Goal: Task Accomplishment & Management: Use online tool/utility

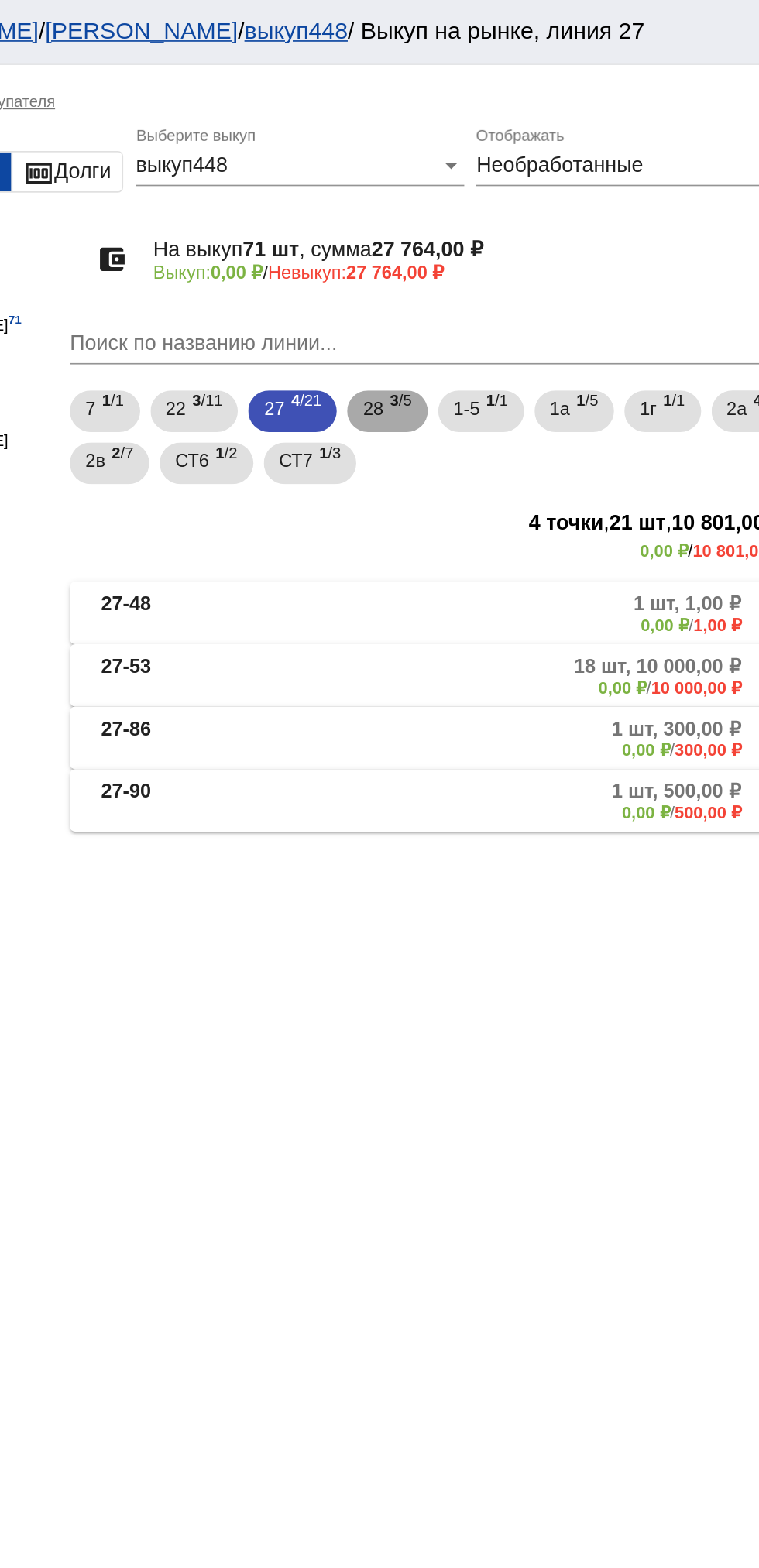
click at [502, 241] on span "28" at bounding box center [496, 243] width 12 height 28
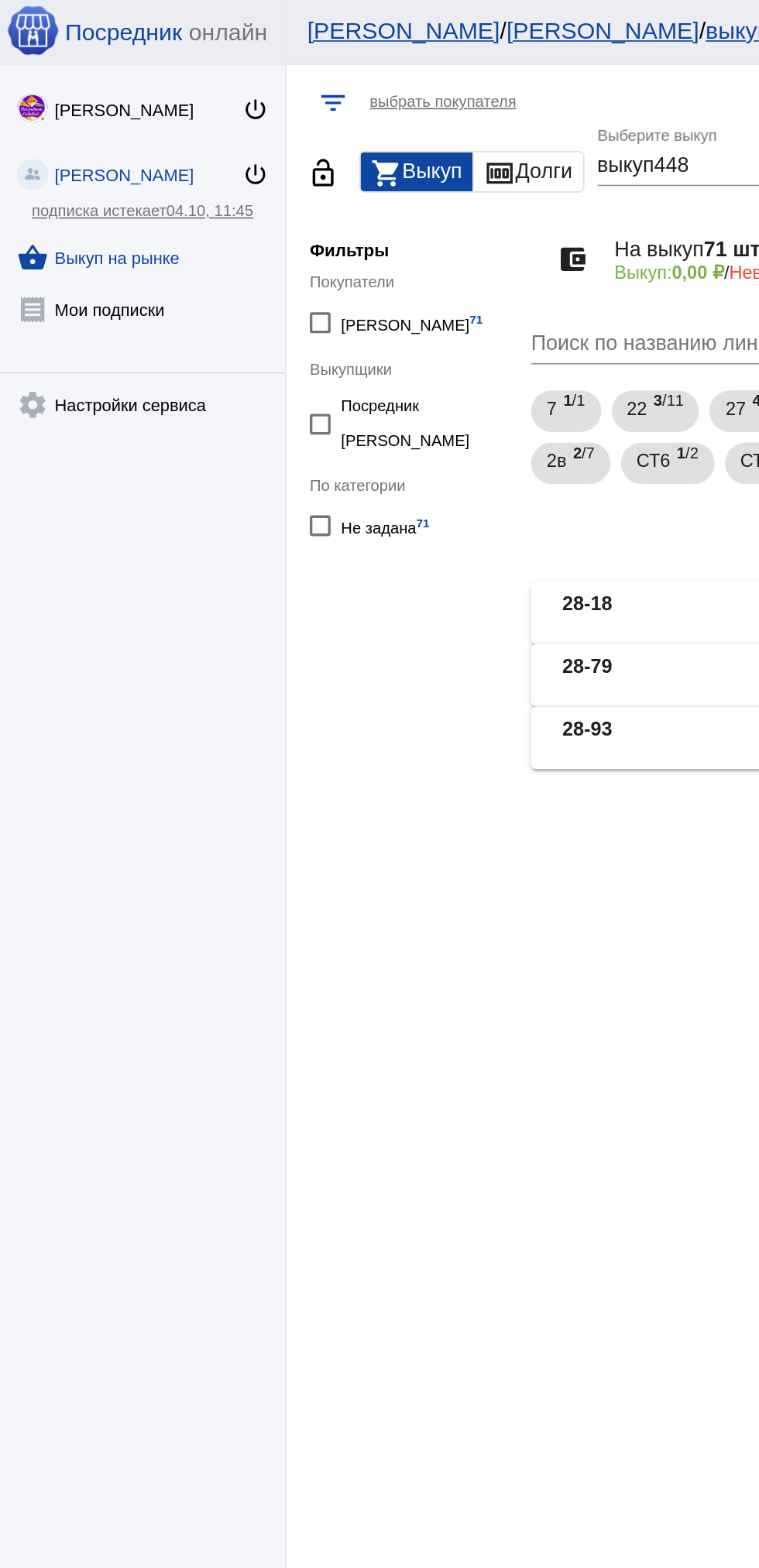
click at [95, 149] on link "shopping_basket Выкуп на рынке" at bounding box center [85, 150] width 170 height 31
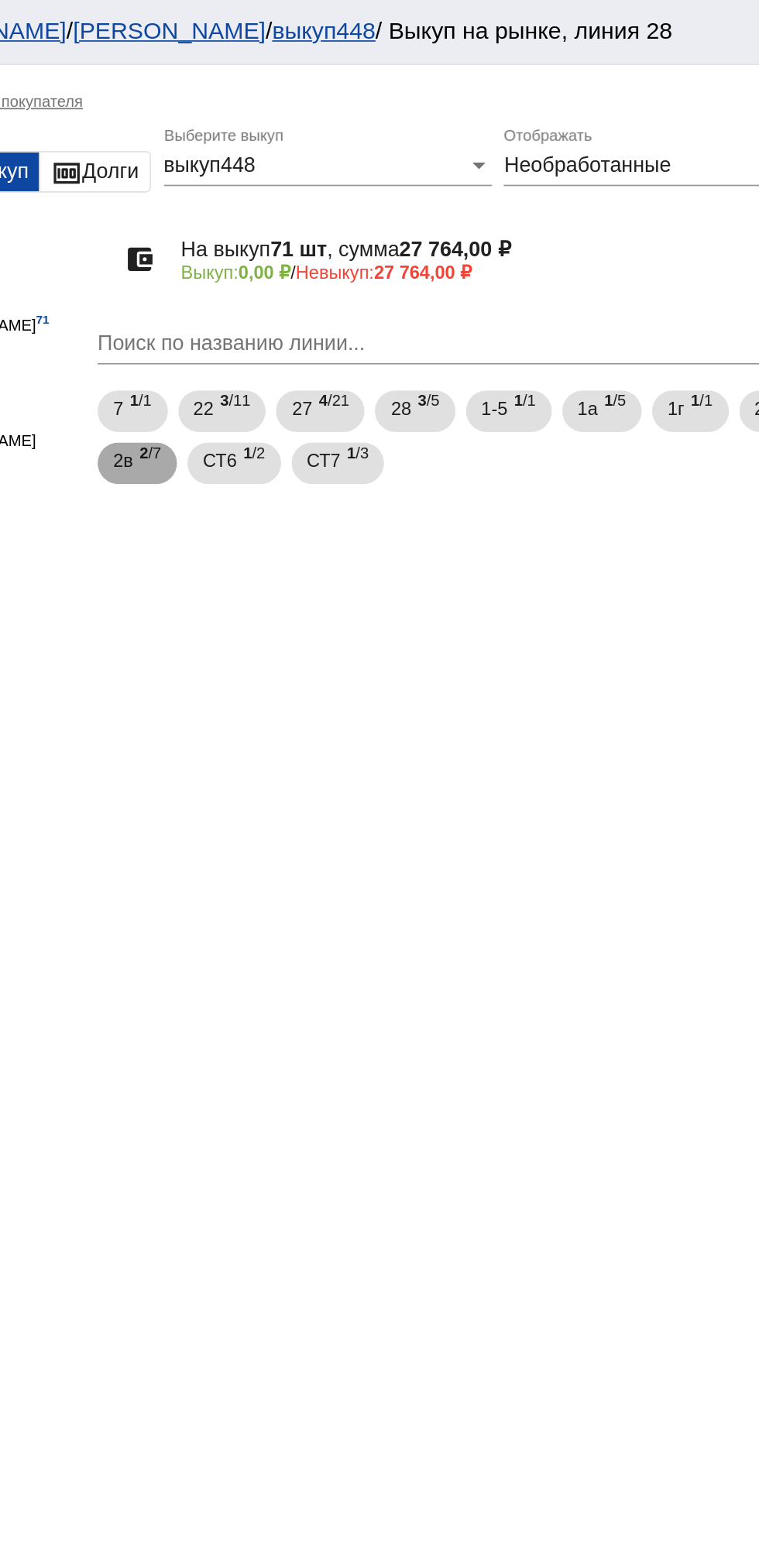
click at [337, 274] on span "2в" at bounding box center [331, 274] width 11 height 28
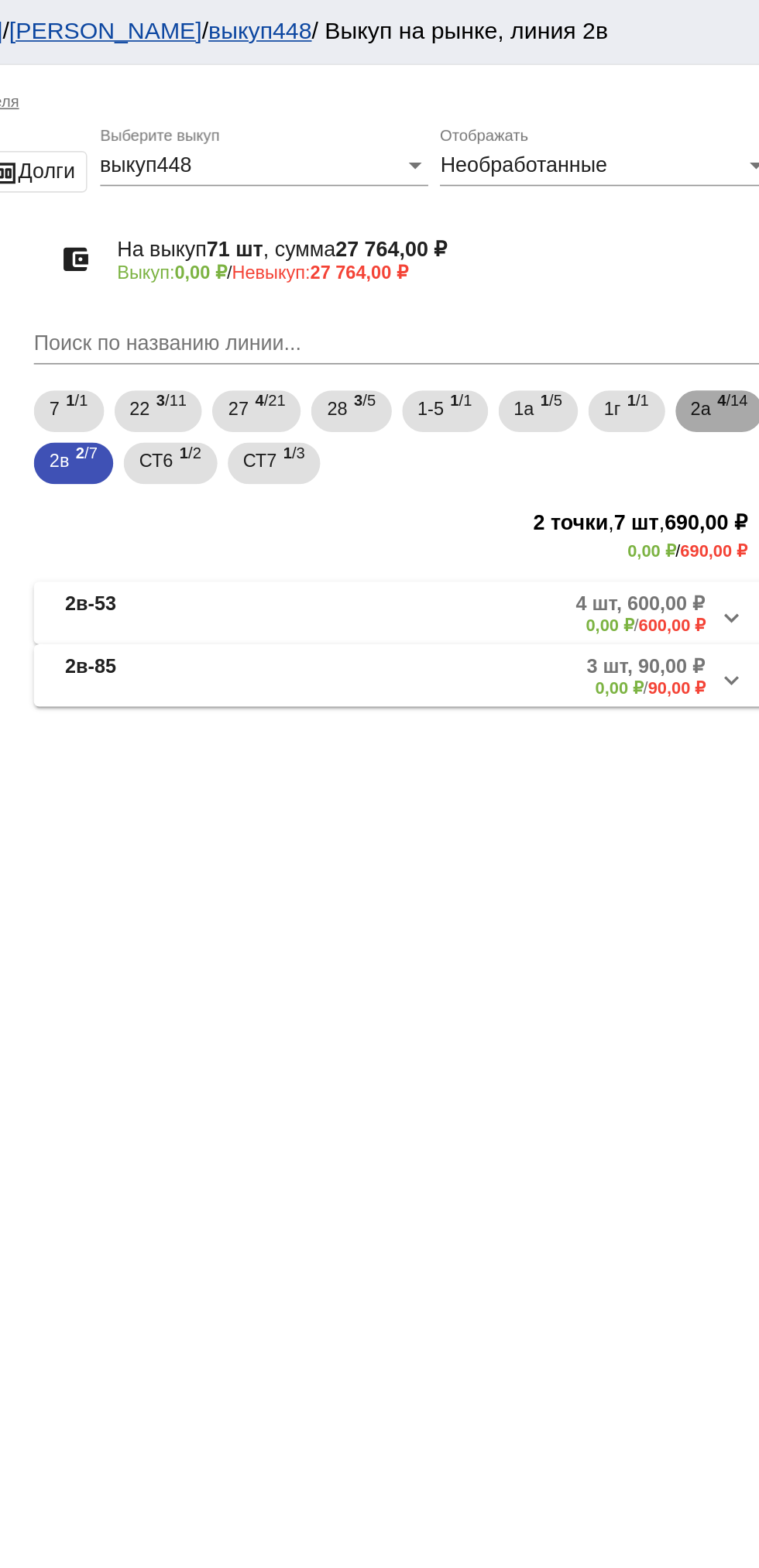
click at [722, 261] on span "4 /14" at bounding box center [731, 245] width 18 height 32
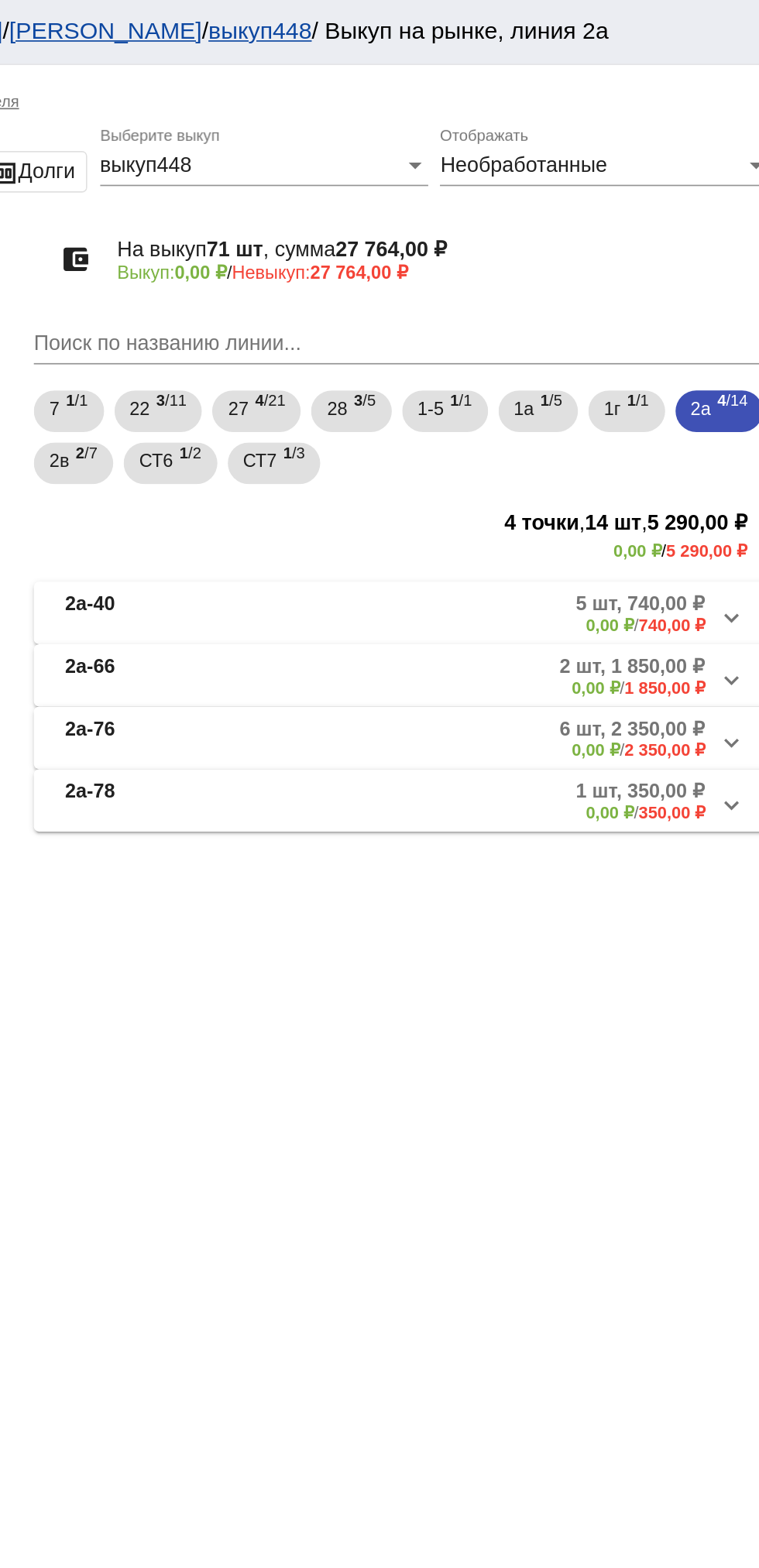
click at [591, 377] on mat-panel-description "5 шт, 740,00 ₽ 0,00 ₽ / 740,00 ₽" at bounding box center [589, 364] width 252 height 25
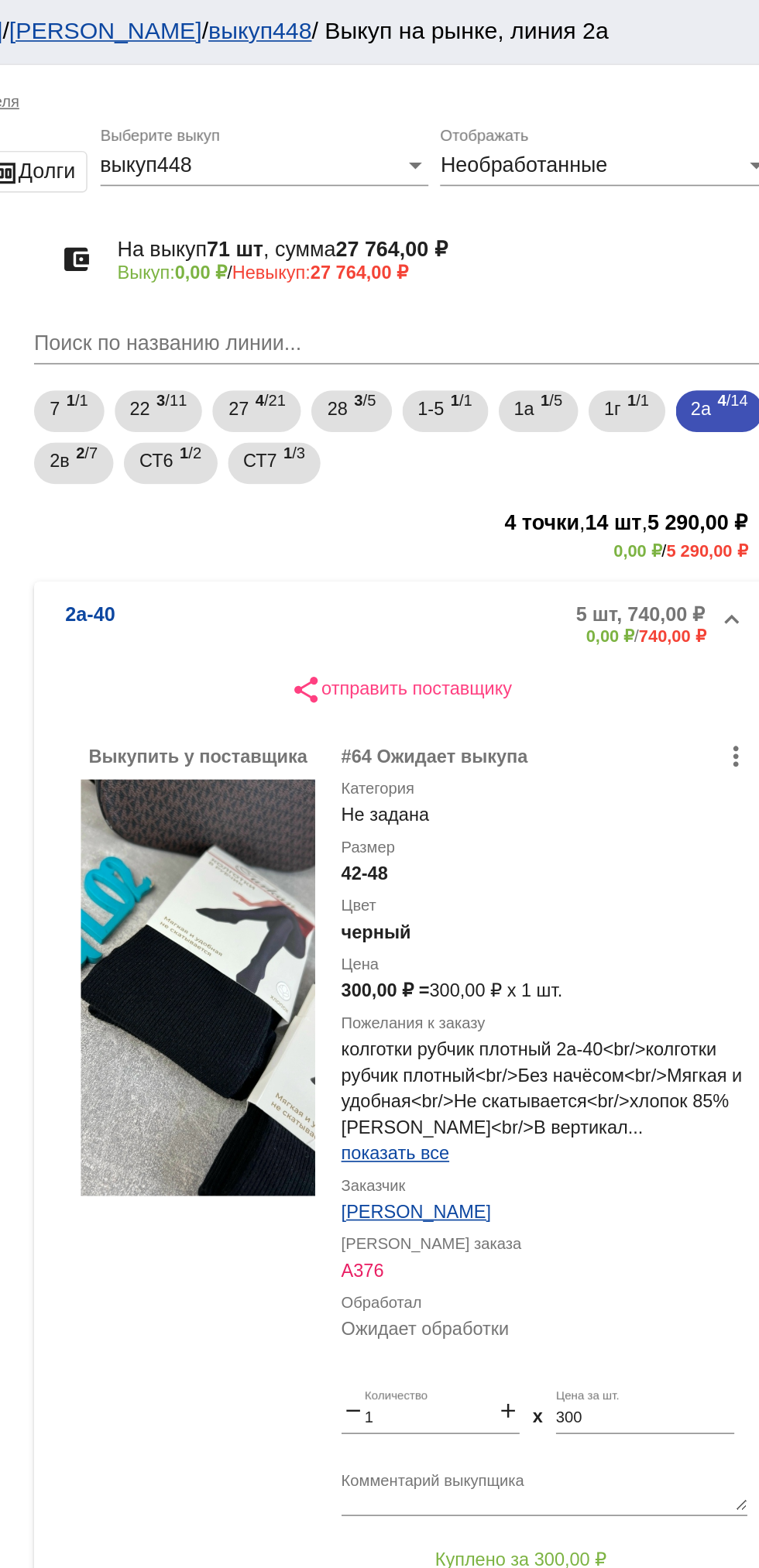
click at [589, 369] on mat-panel-description "5 шт, 740,00 ₽ 0,00 ₽ / 740,00 ₽" at bounding box center [589, 371] width 252 height 25
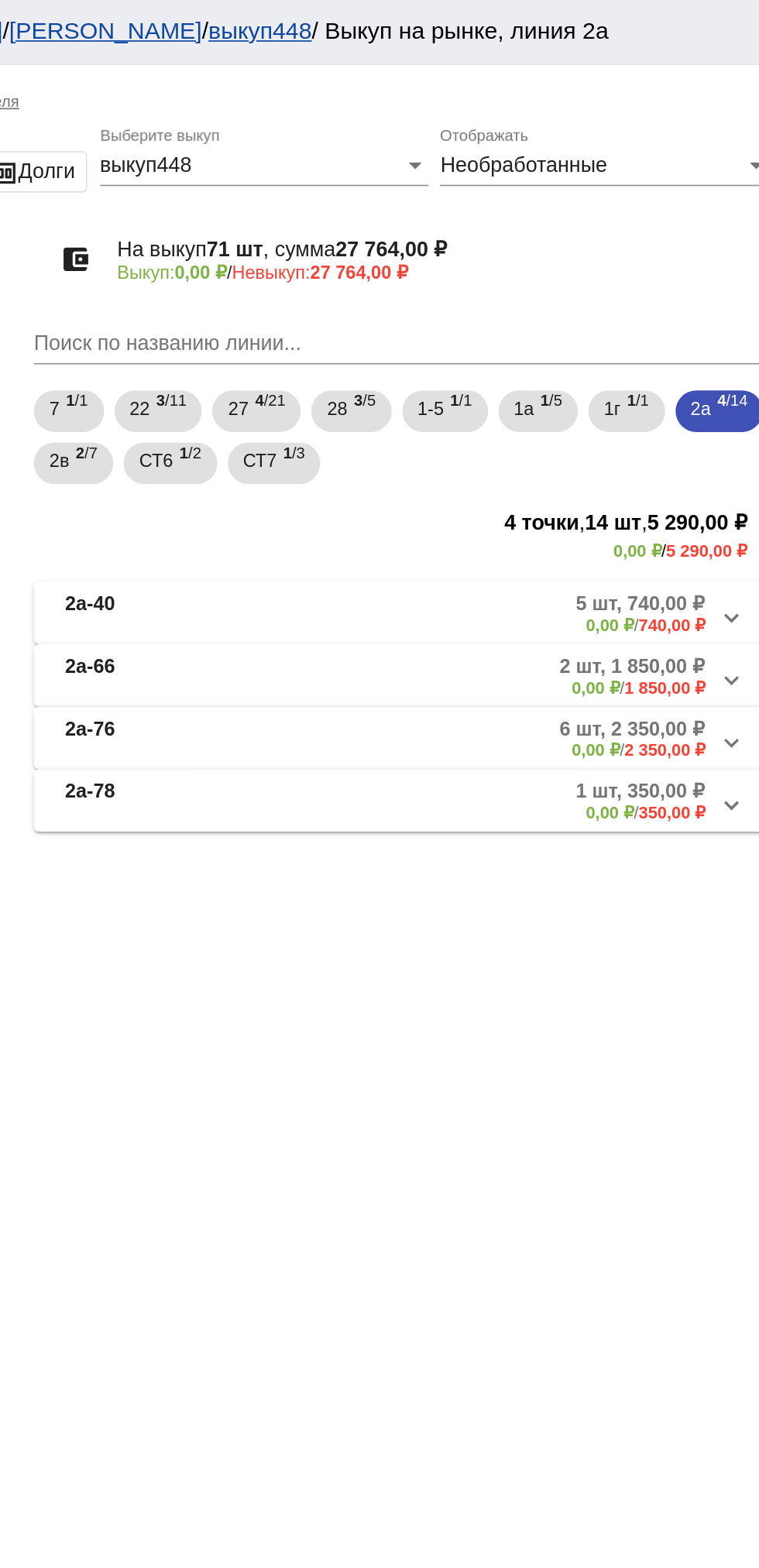
click at [583, 373] on mat-panel-description "5 шт, 740,00 ₽ 0,00 ₽ / 740,00 ₽" at bounding box center [589, 364] width 252 height 25
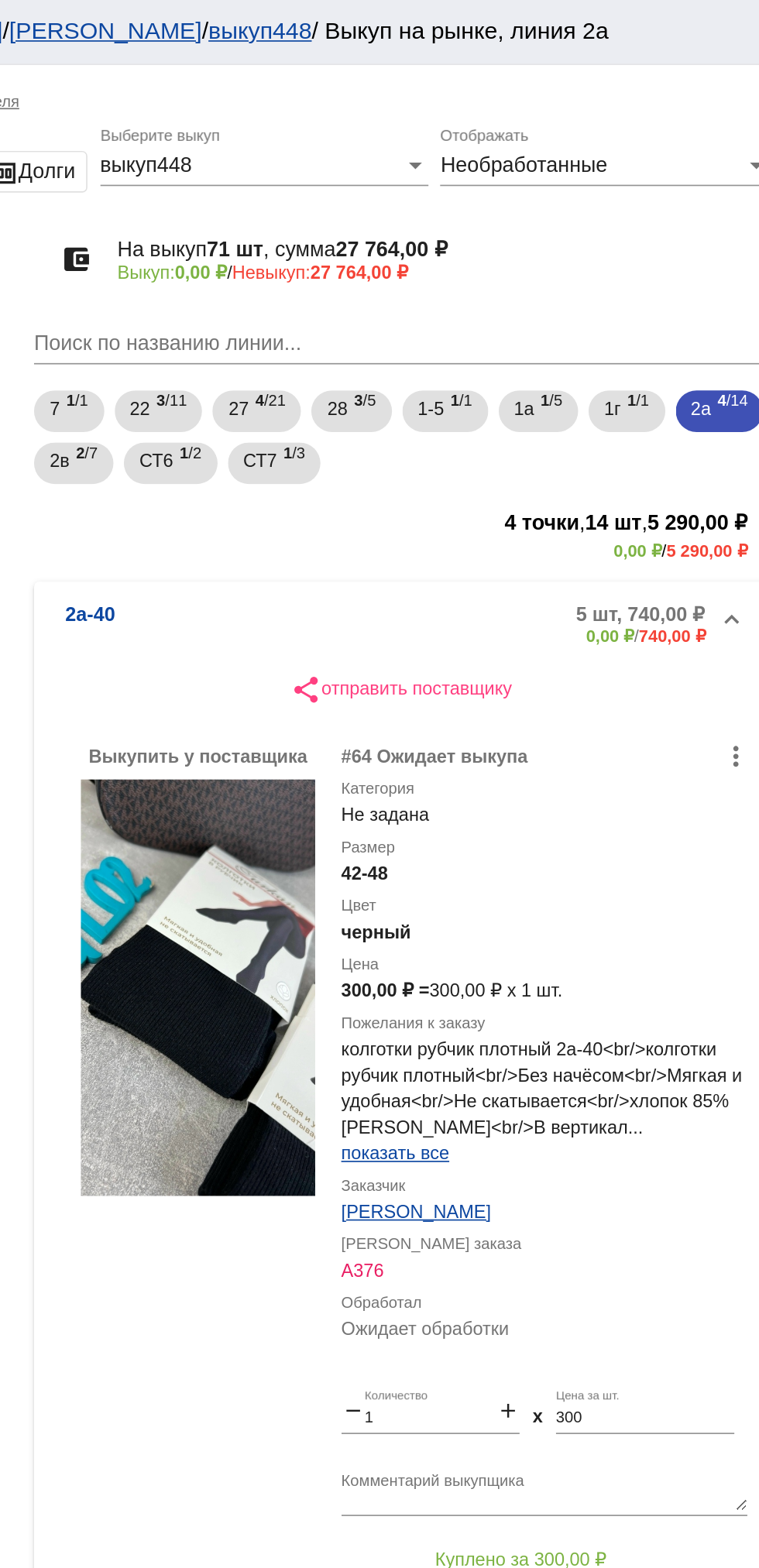
click at [434, 611] on img at bounding box center [413, 588] width 139 height 248
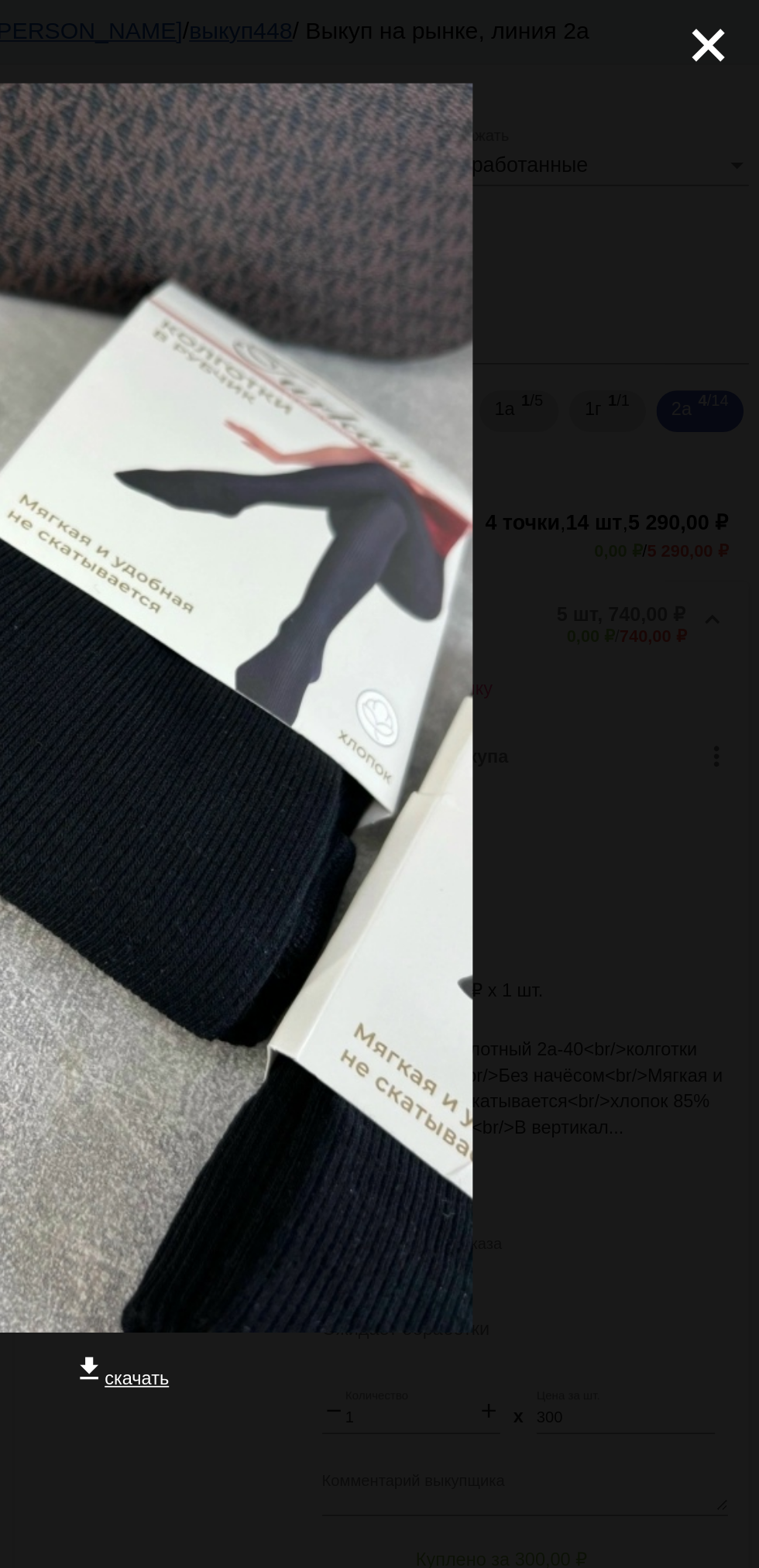
click at [714, 30] on mat-icon "close" at bounding box center [722, 20] width 19 height 19
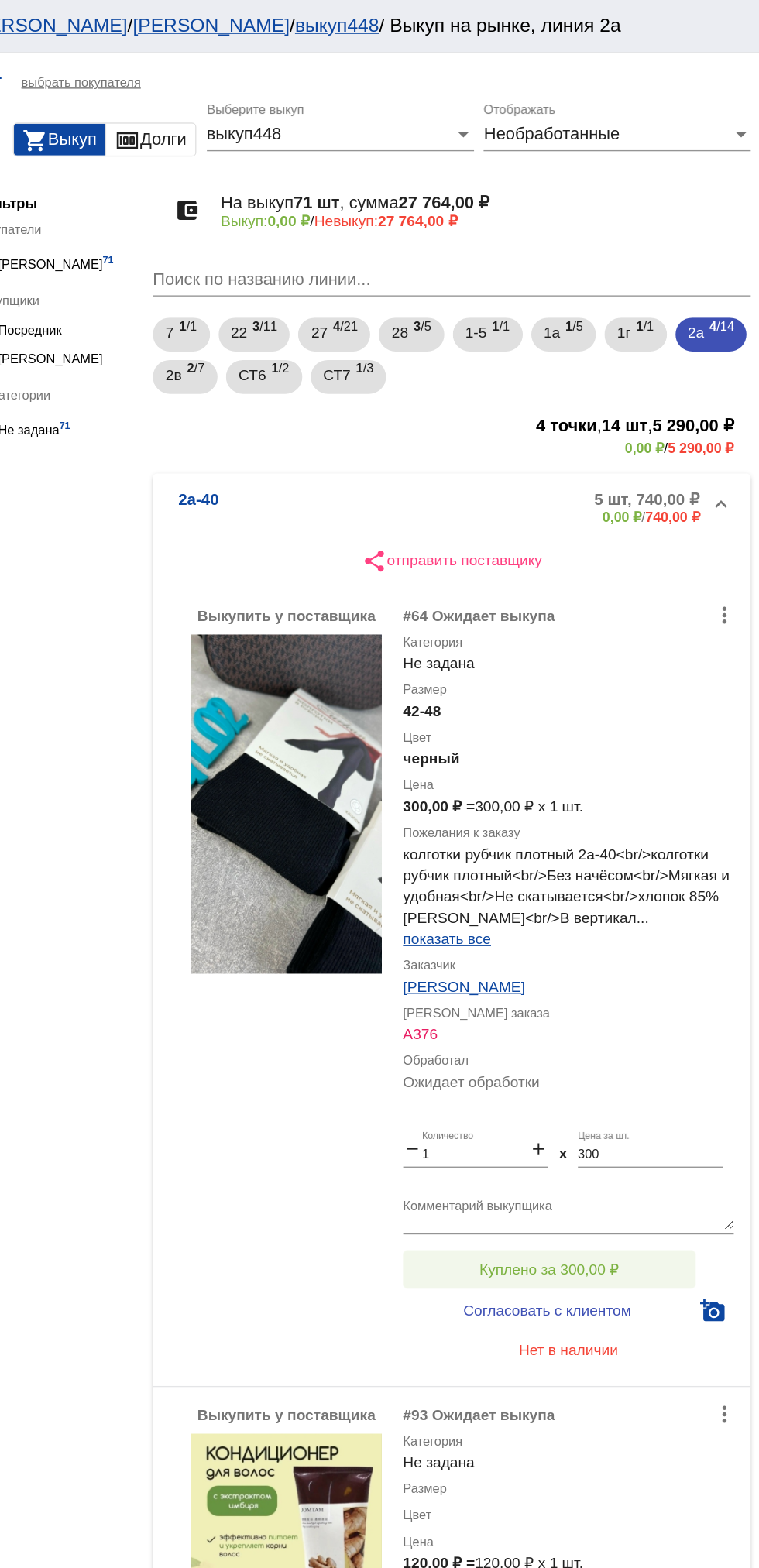
click at [652, 921] on span "Куплено за 300,00 ₽" at bounding box center [605, 927] width 102 height 12
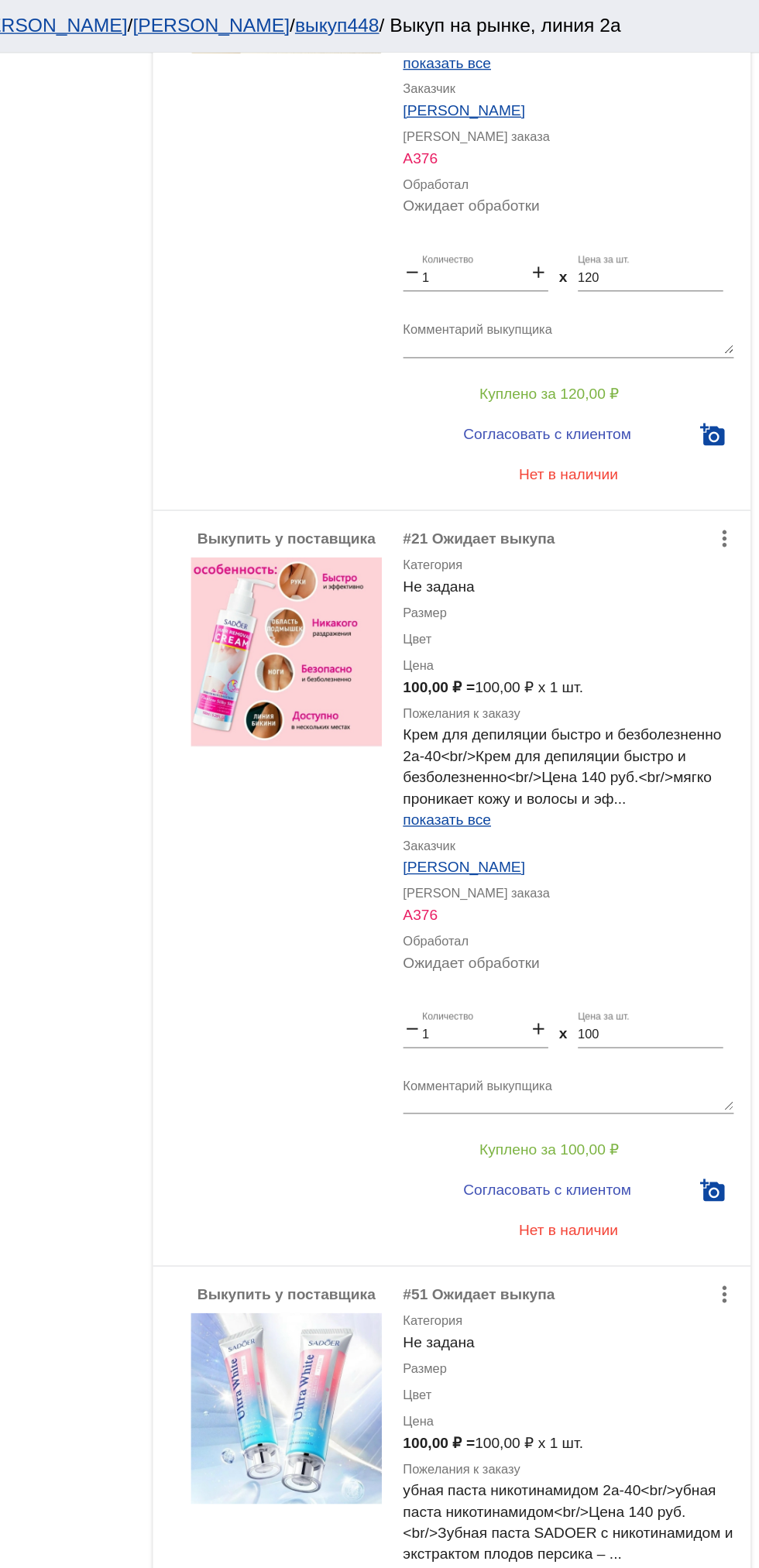
click at [348, 727] on div "Выкупить у поставщика" at bounding box center [413, 649] width 139 height 528
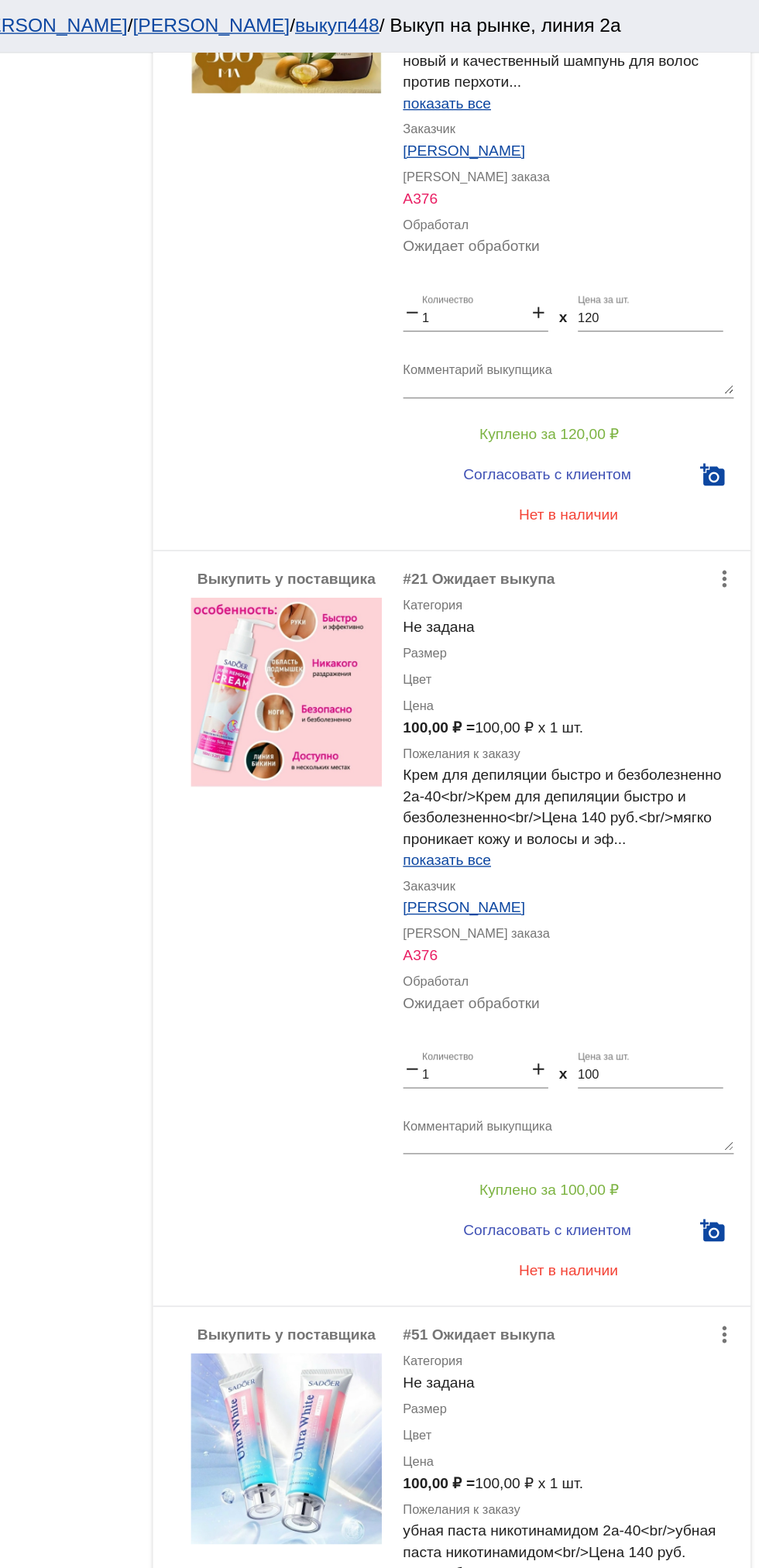
click at [248, 923] on app-facets "Фильтры Покупатели vkprofile29890083 71 Выкупщики vkprofile797920121 По категор…" at bounding box center [245, 51] width 139 height 3273
click at [205, 779] on app-facets "Фильтры Покупатели vkprofile29890083 71 Выкупщики vkprofile797920121 По категор…" at bounding box center [245, 51] width 139 height 3273
click at [204, 706] on app-facets "Фильтры Покупатели vkprofile29890083 71 Выкупщики vkprofile797920121 По категор…" at bounding box center [245, 51] width 139 height 3273
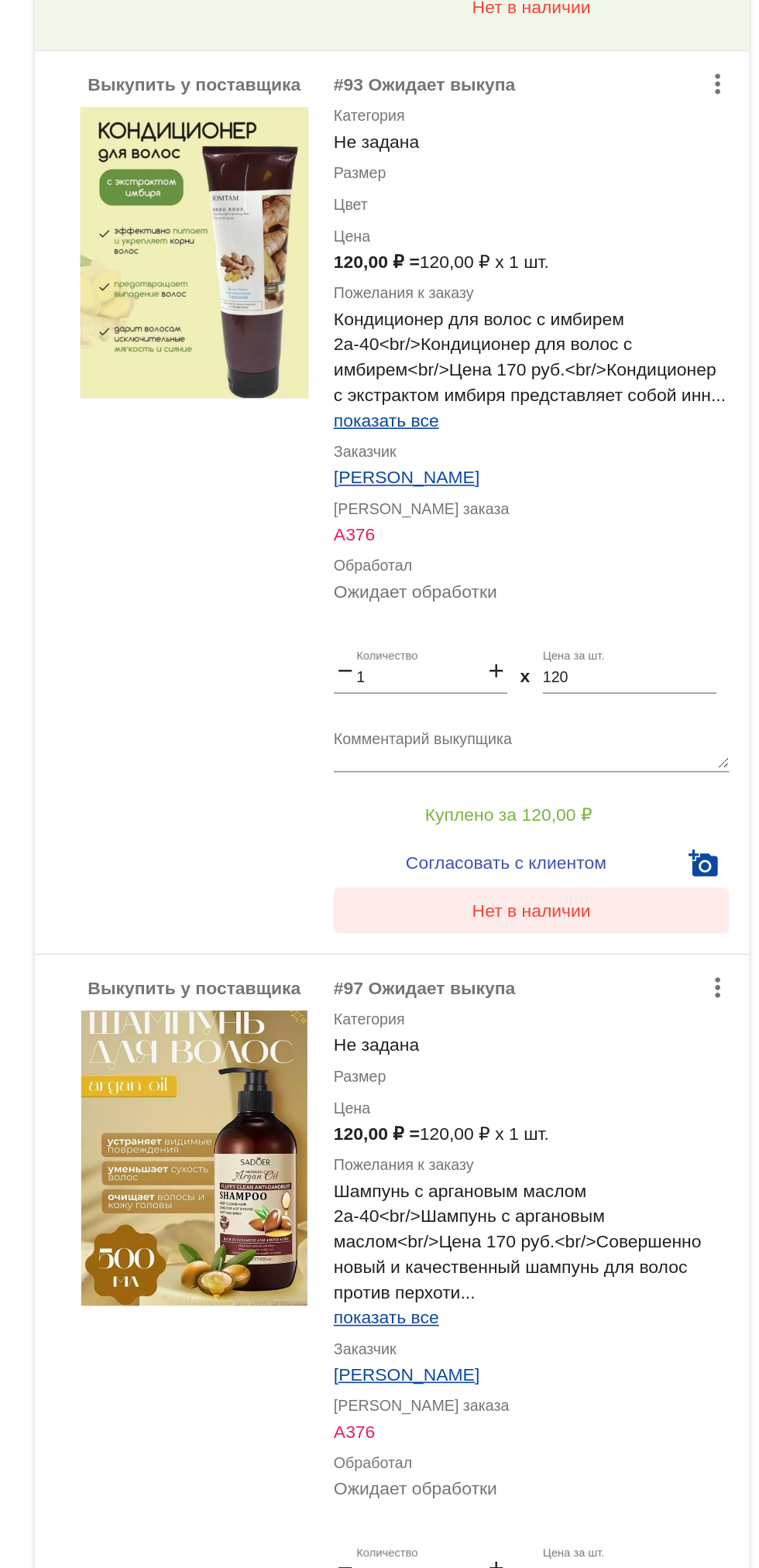
scroll to position [777, 0]
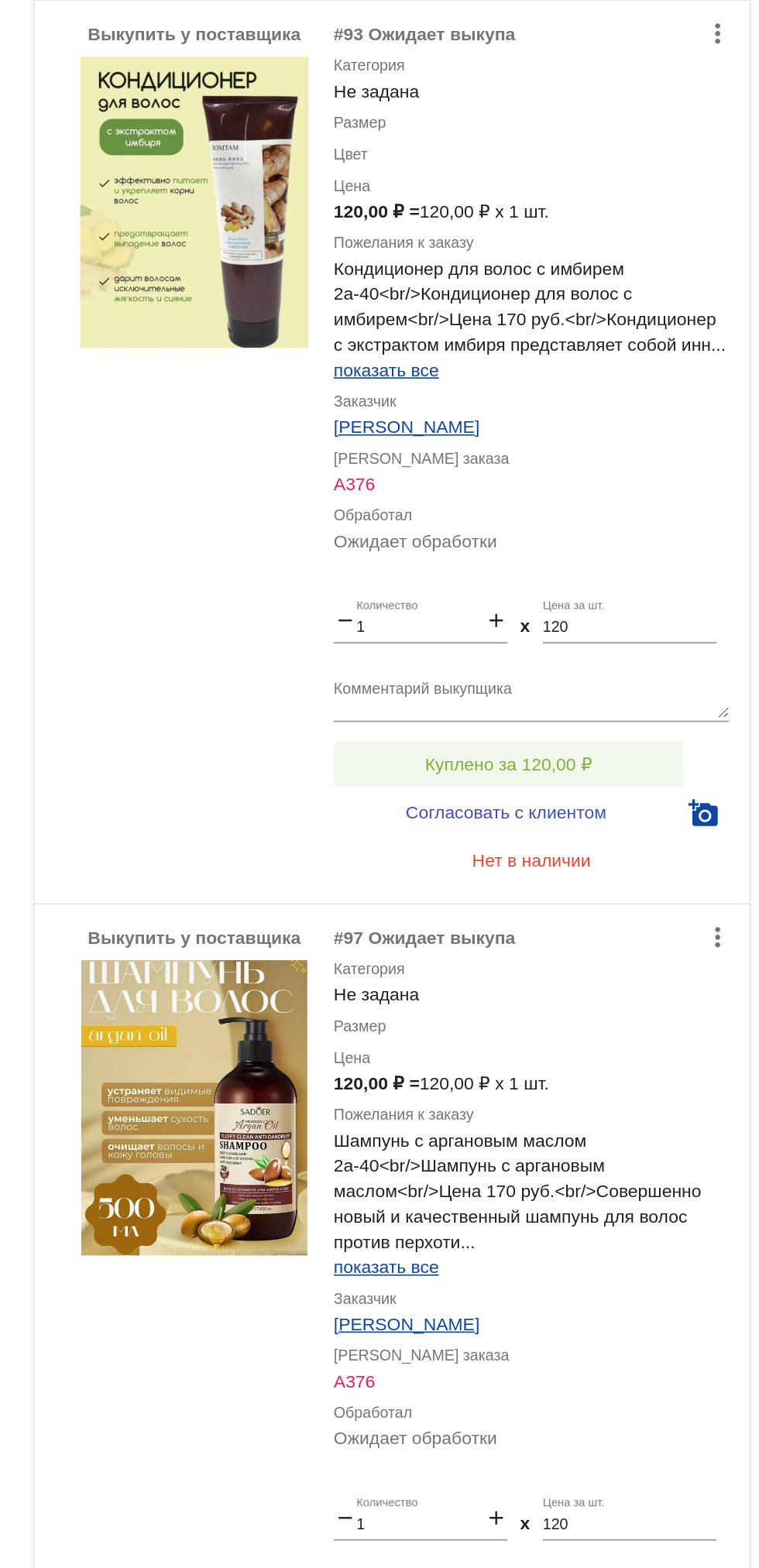
click at [548, 709] on button "Куплено за 120,00 ₽" at bounding box center [605, 702] width 214 height 28
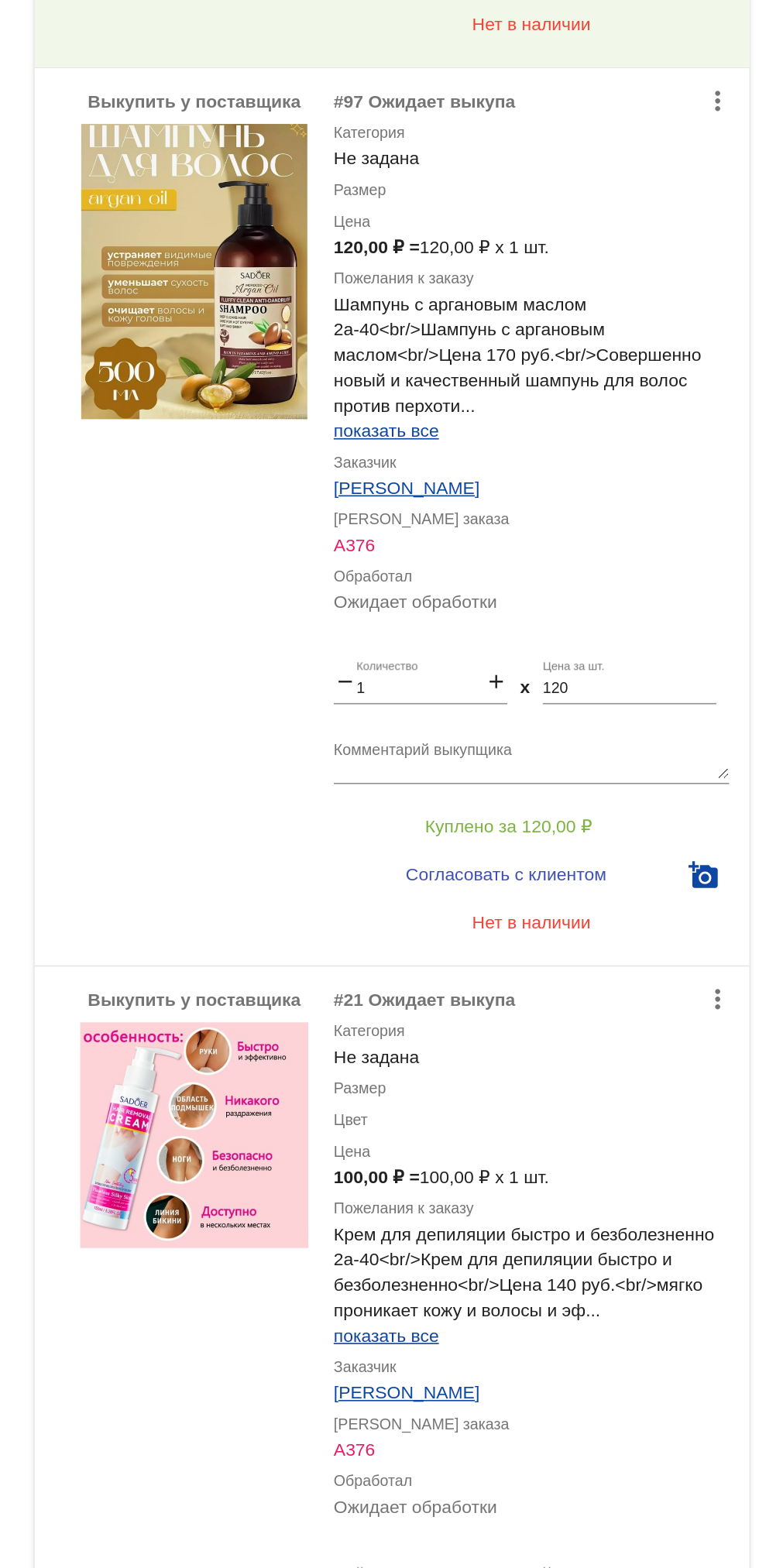
scroll to position [1295, 0]
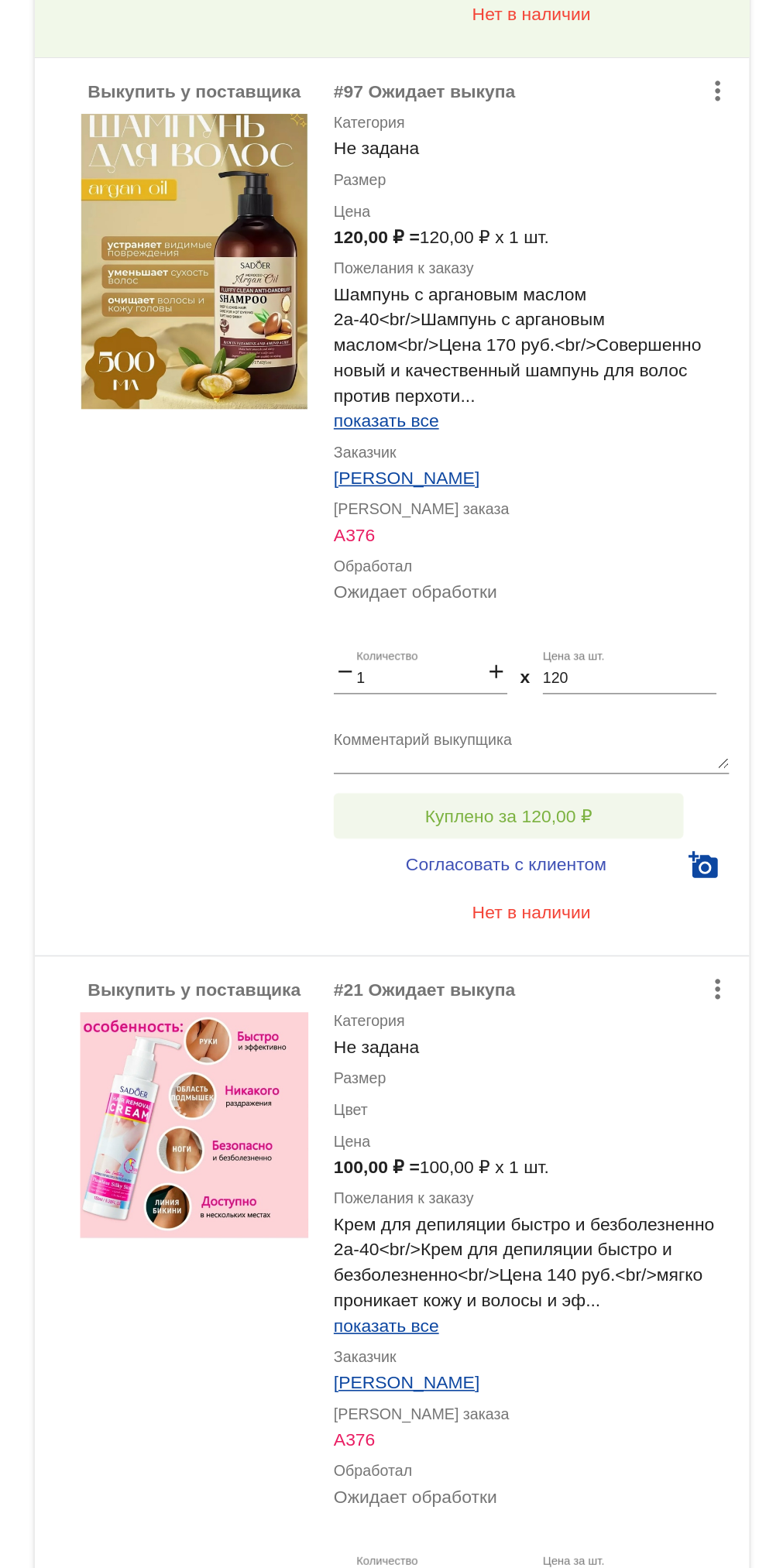
click at [552, 736] on button "Куплено за 120,00 ₽" at bounding box center [605, 734] width 214 height 28
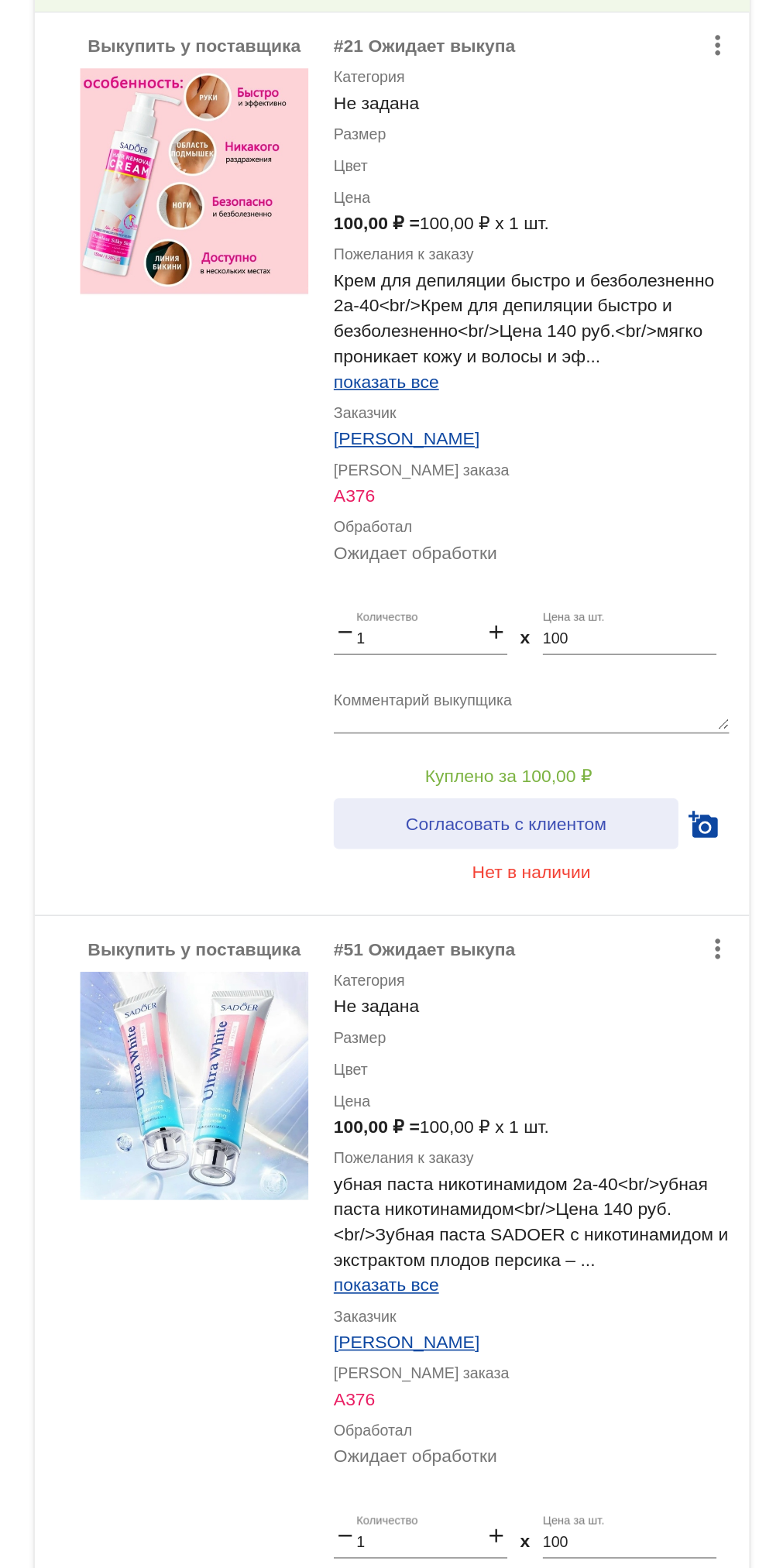
scroll to position [1915, 0]
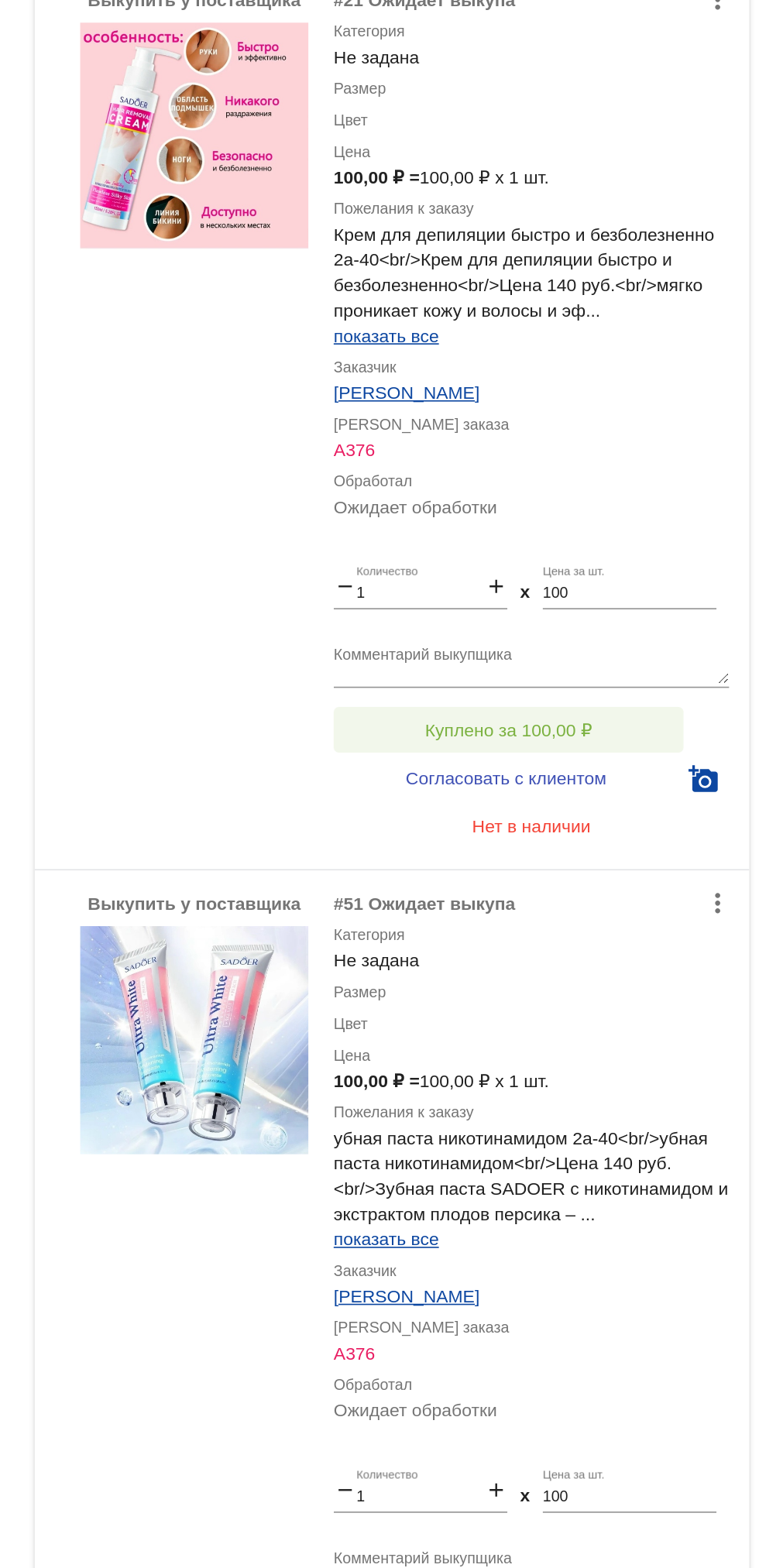
click at [515, 674] on button "Куплено за 100,00 ₽" at bounding box center [605, 681] width 214 height 28
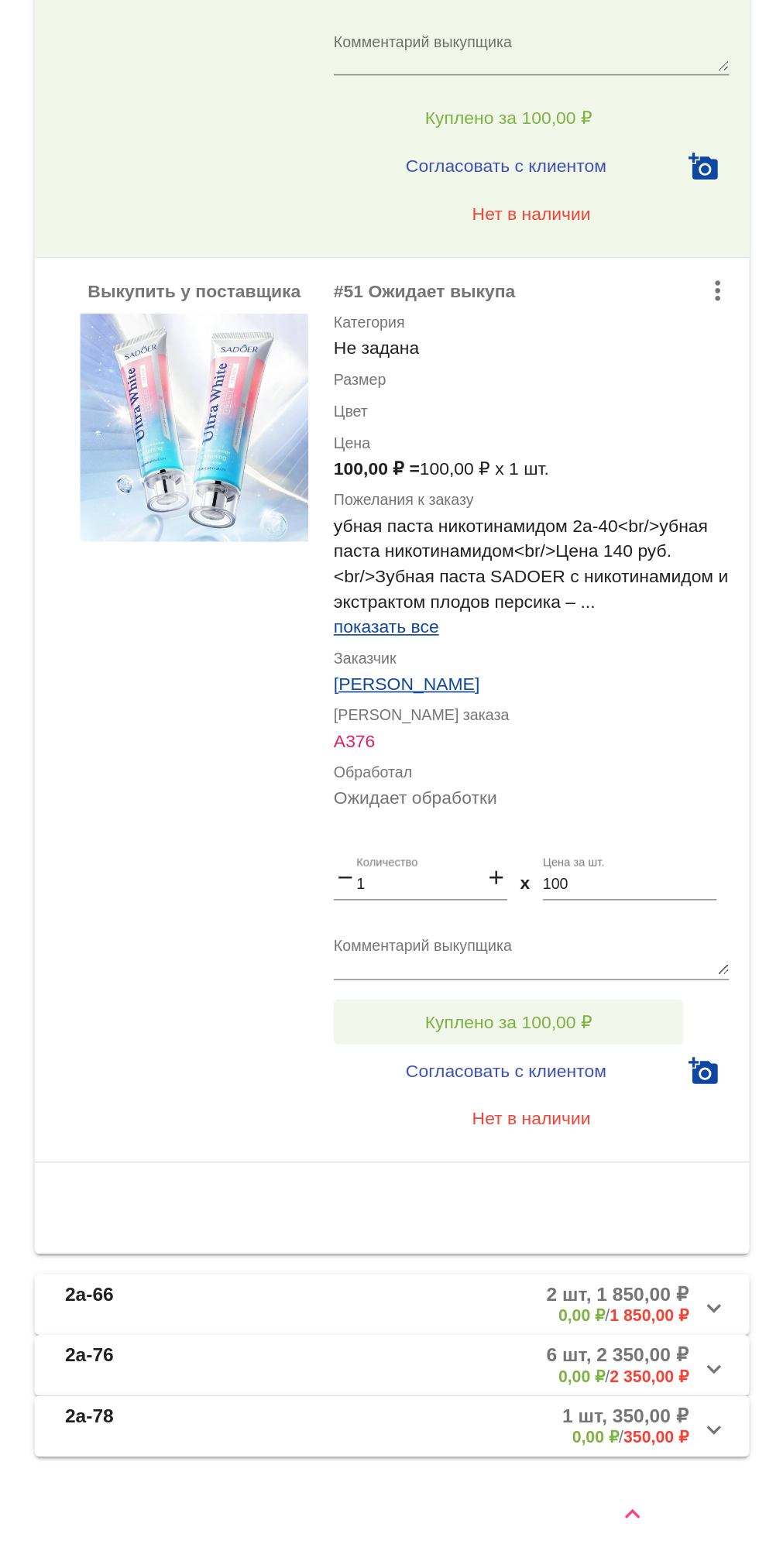
click at [566, 1233] on span "Куплено за 100,00 ₽" at bounding box center [605, 1234] width 102 height 12
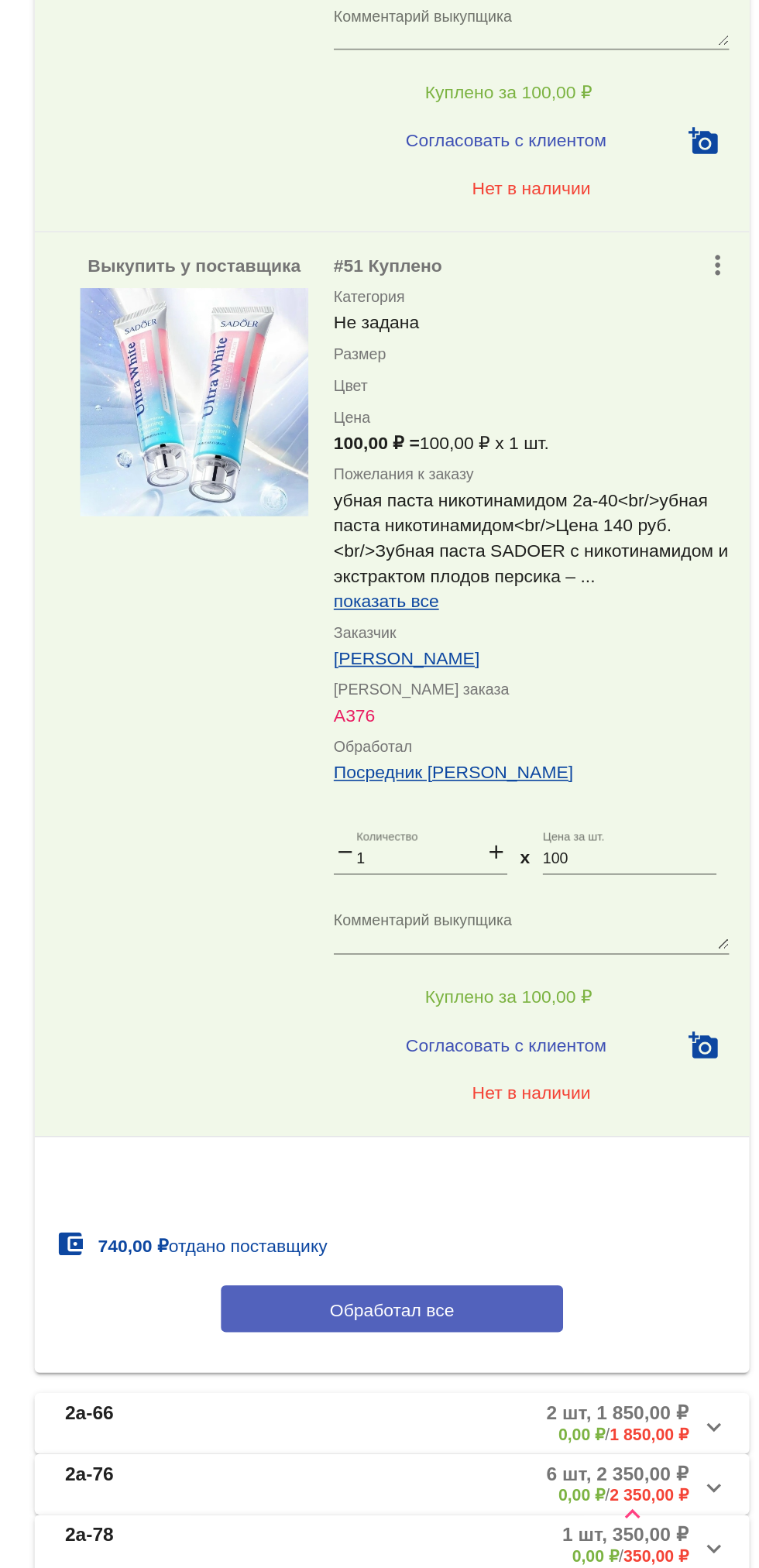
click at [598, 1416] on button "Обработал все" at bounding box center [534, 1409] width 209 height 29
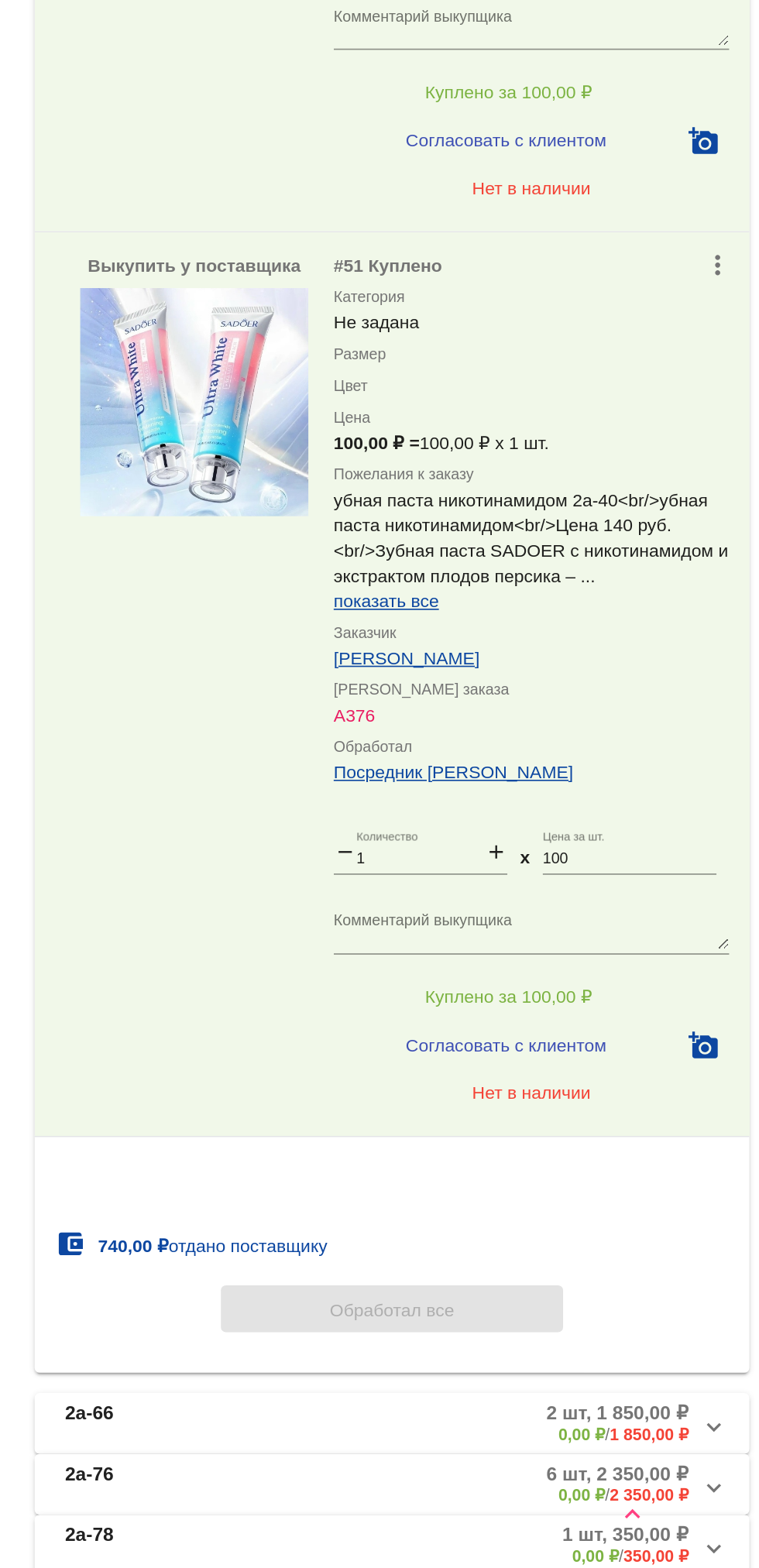
scroll to position [0, 0]
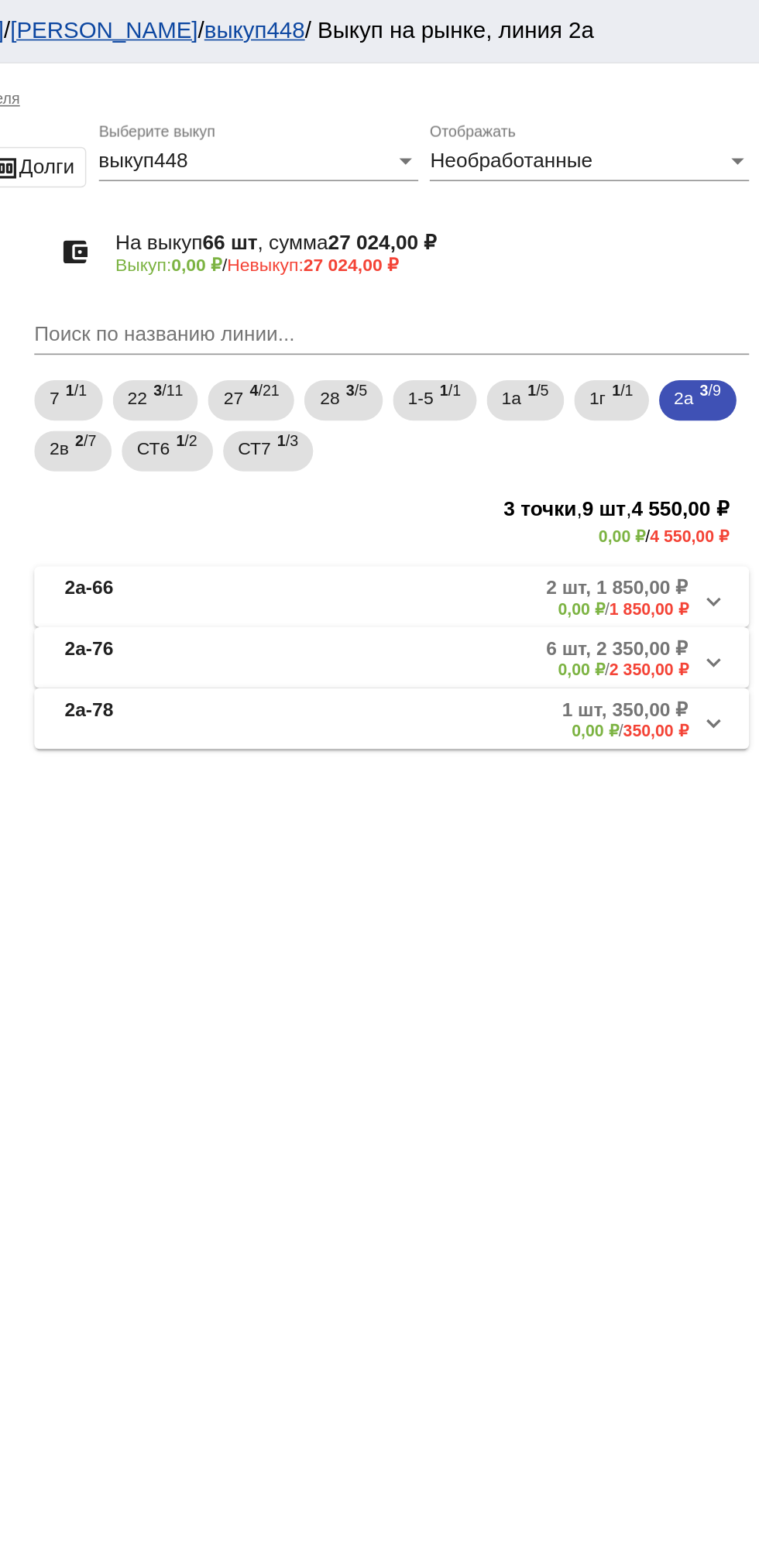
click at [603, 381] on mat-expansion-panel-header "2а-66 2 шт, 1 850,00 ₽ 0,00 ₽ / 1 850,00 ₽" at bounding box center [534, 364] width 437 height 38
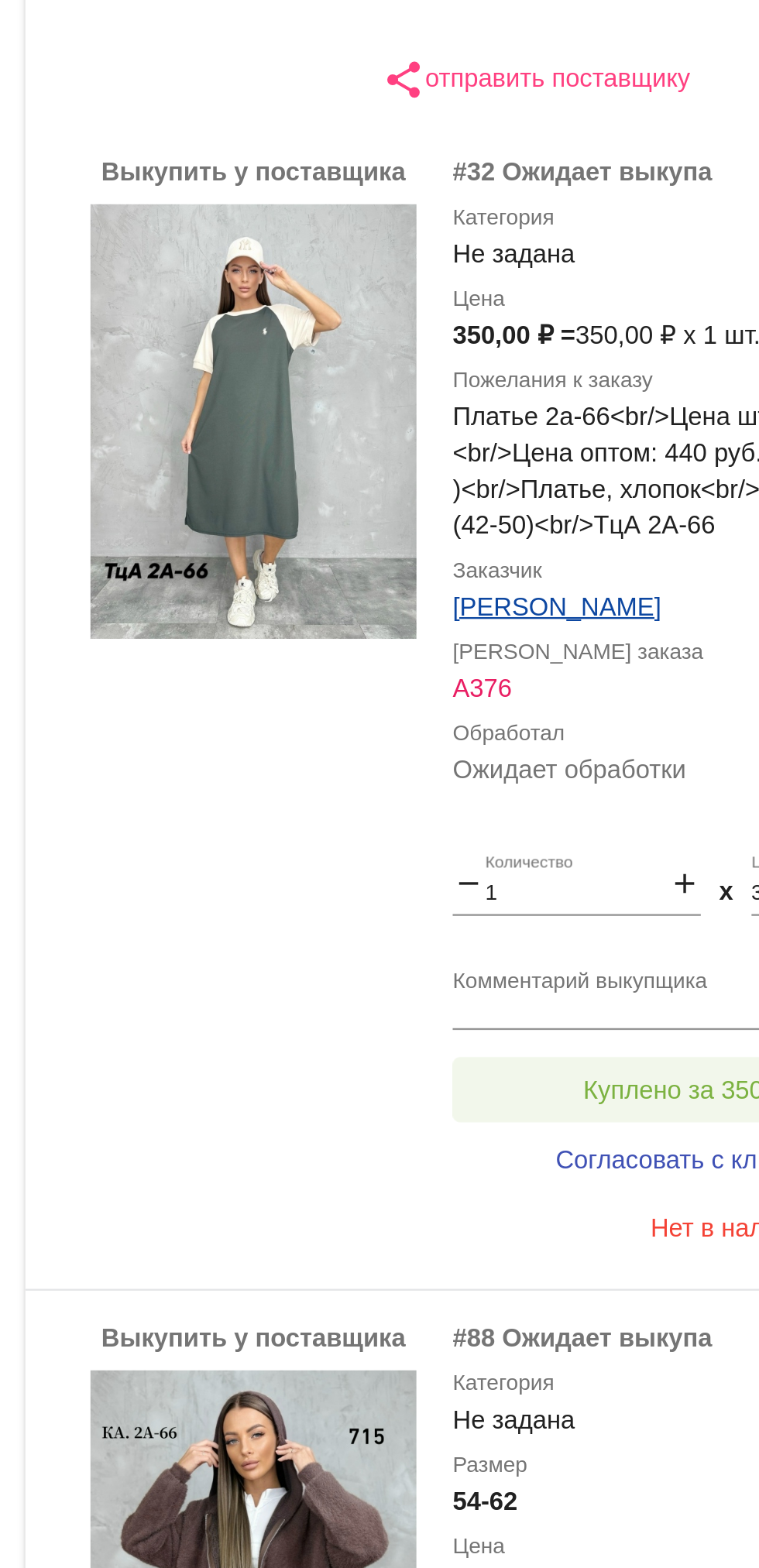
click at [585, 846] on span "Куплено за 350,00 ₽" at bounding box center [605, 841] width 102 height 12
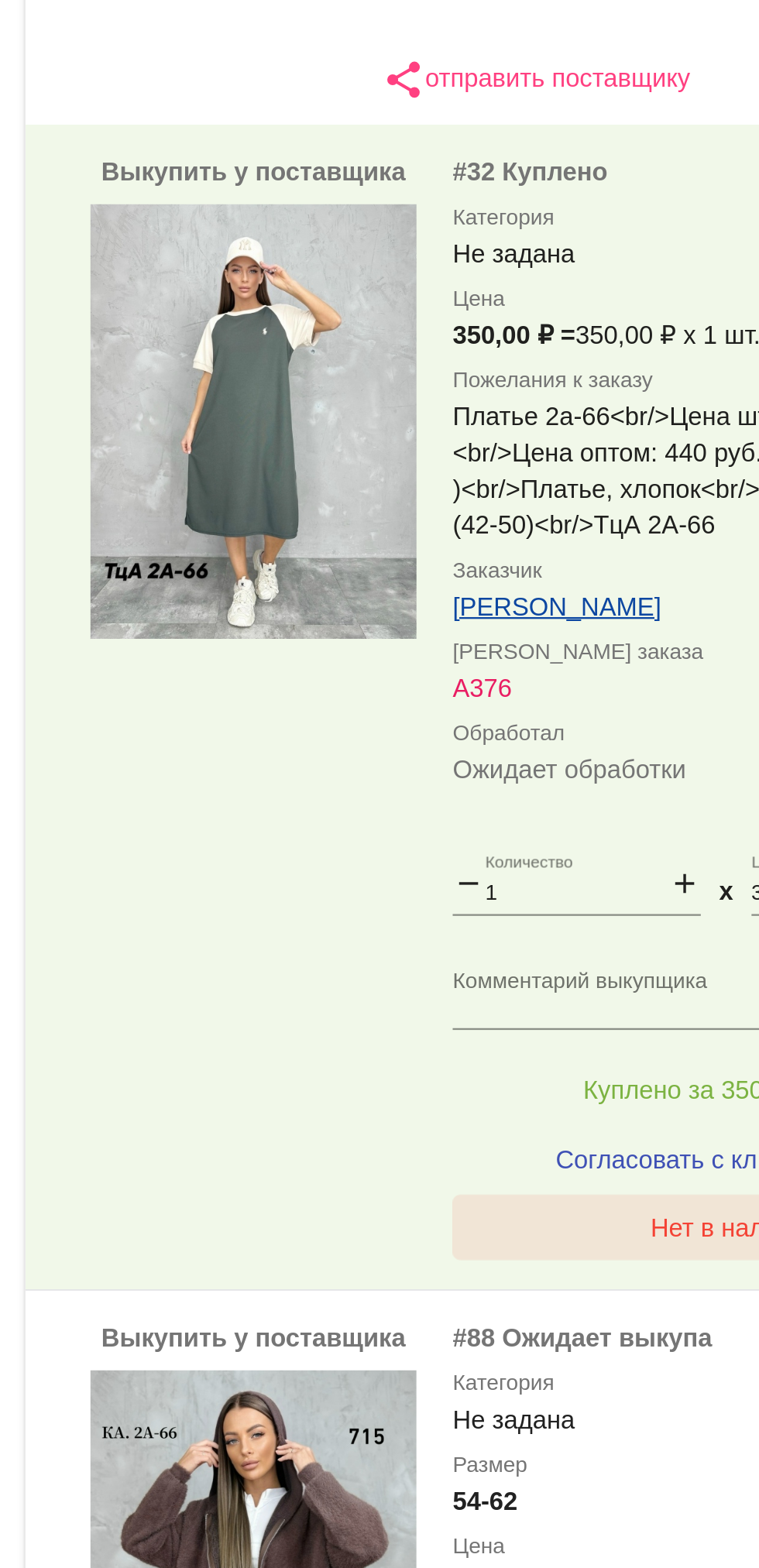
scroll to position [119, 0]
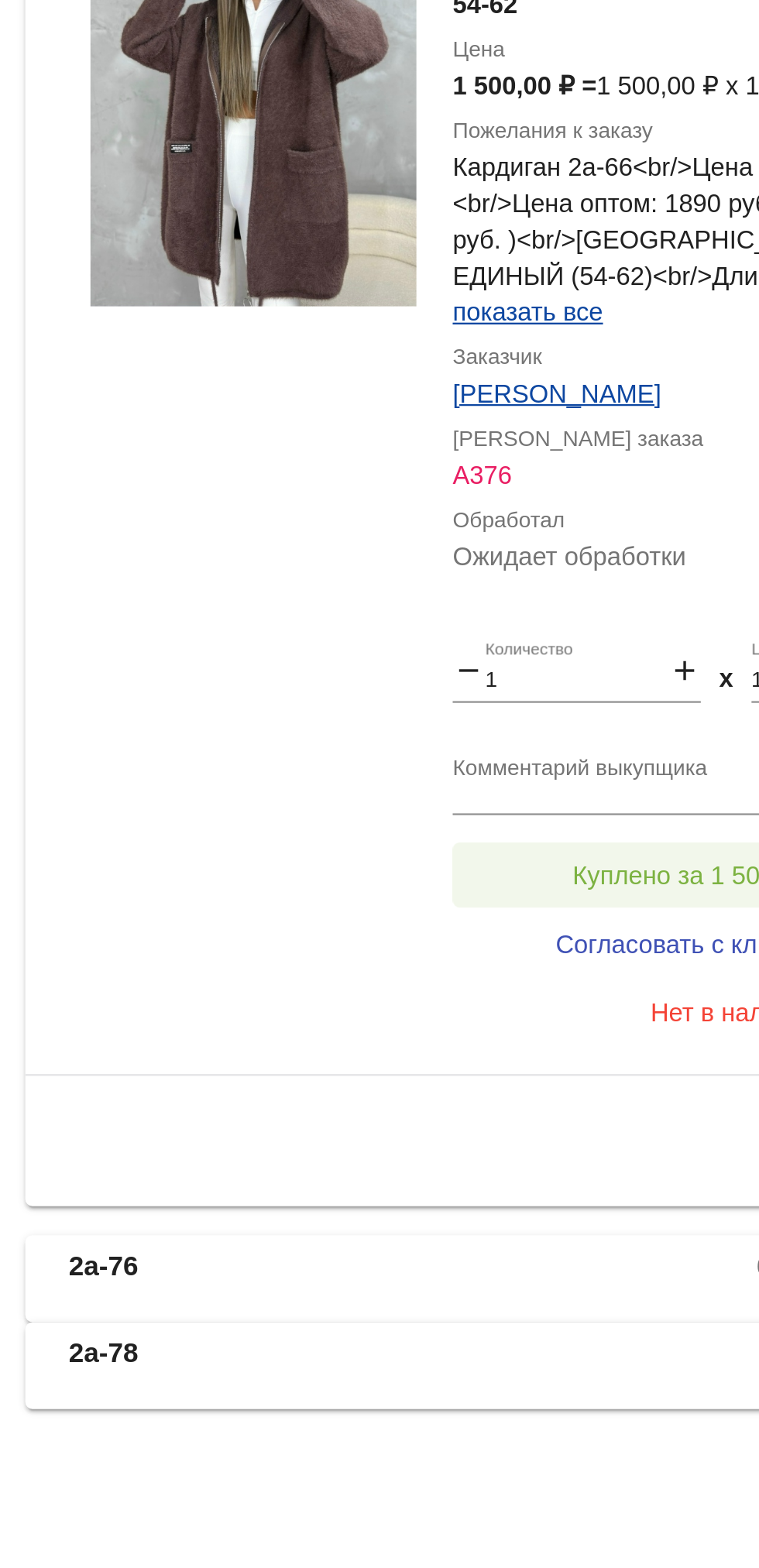
click at [578, 1263] on button "Куплено за 1 500,00 ₽" at bounding box center [605, 1271] width 214 height 28
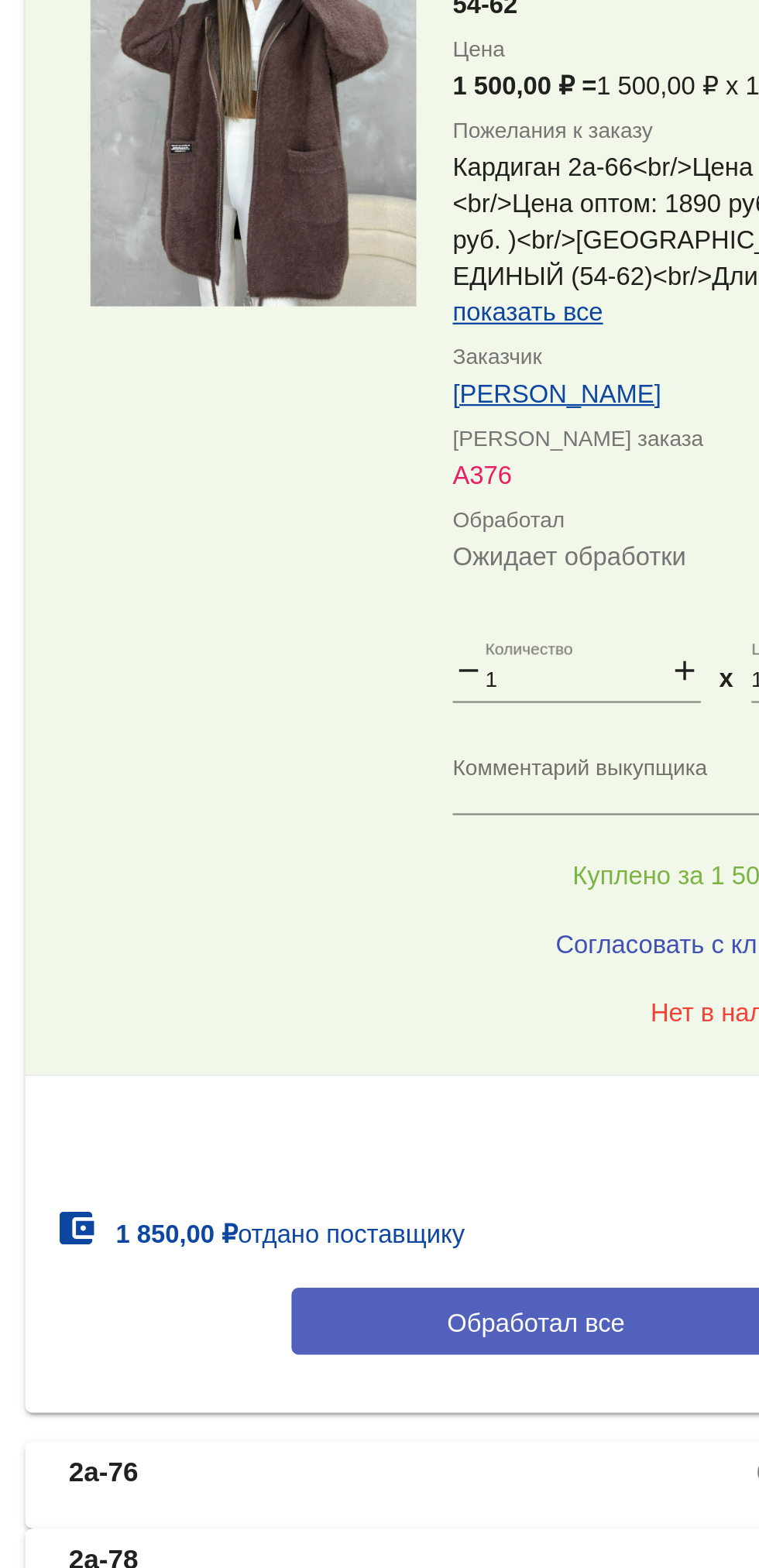
click at [510, 1468] on span "Обработал все" at bounding box center [534, 1462] width 76 height 12
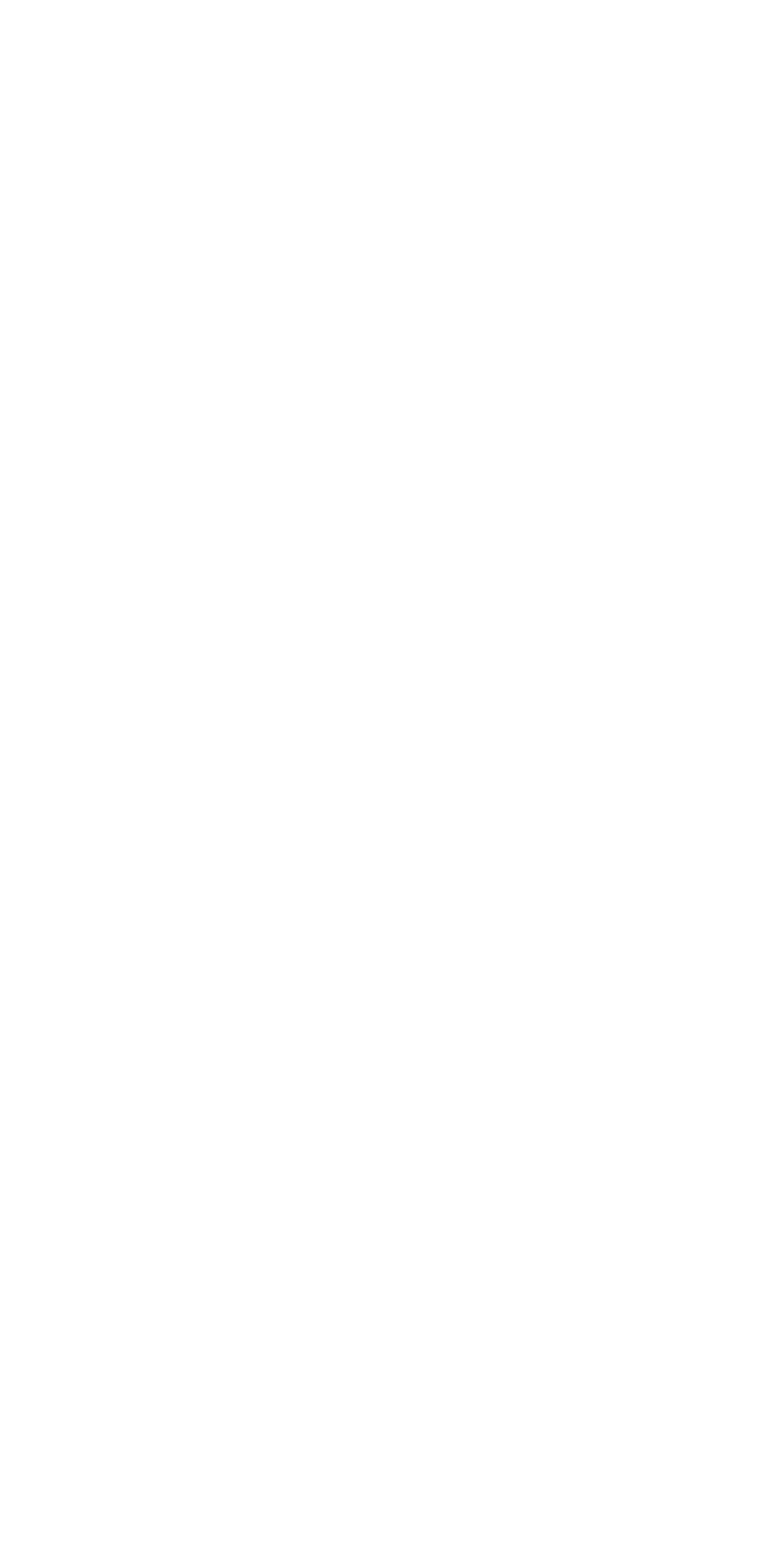
scroll to position [0, 0]
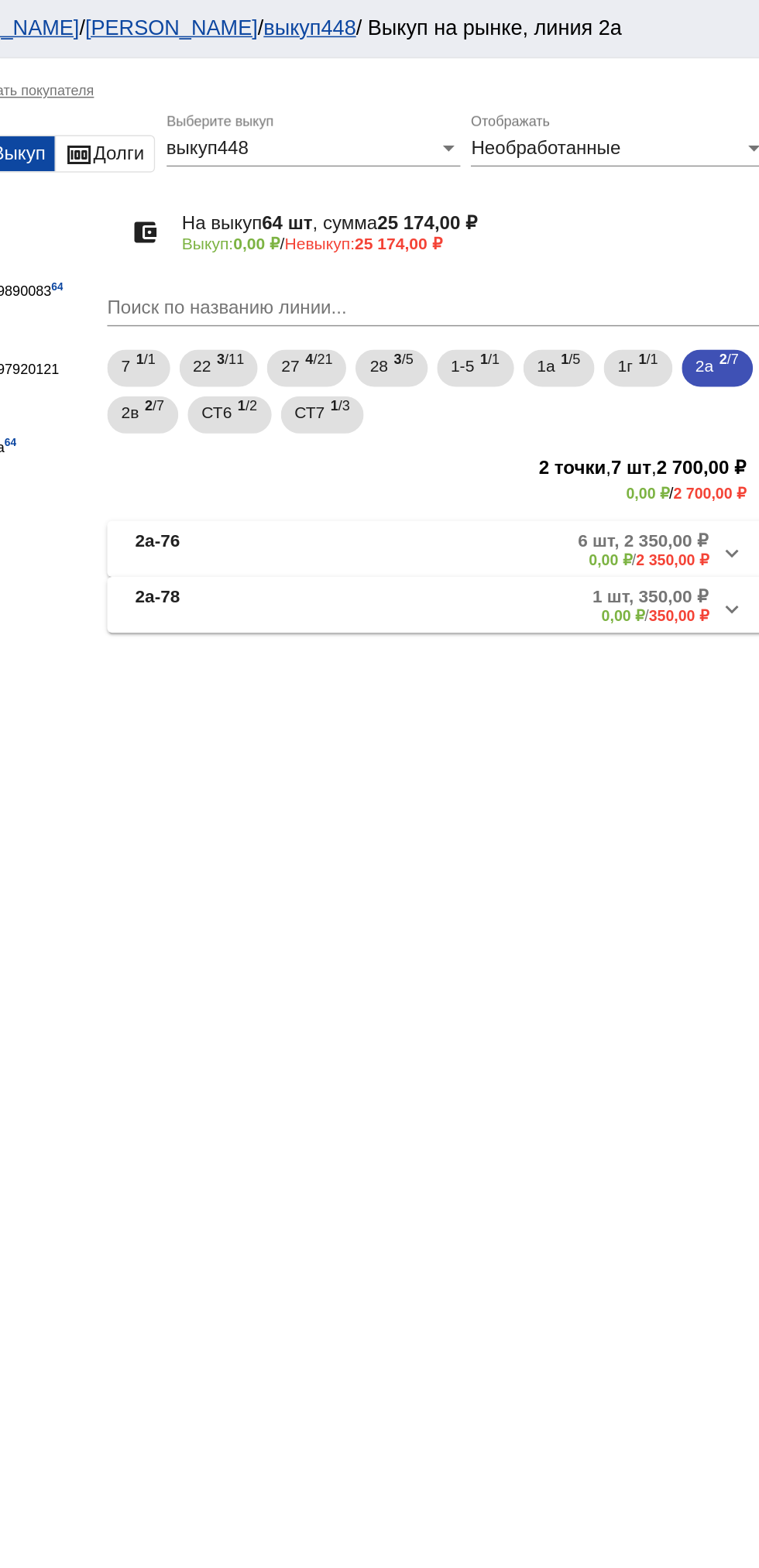
click at [614, 402] on mat-panel-description "1 шт, 350,00 ₽ 0,00 ₽ / 350,00 ₽" at bounding box center [589, 402] width 252 height 25
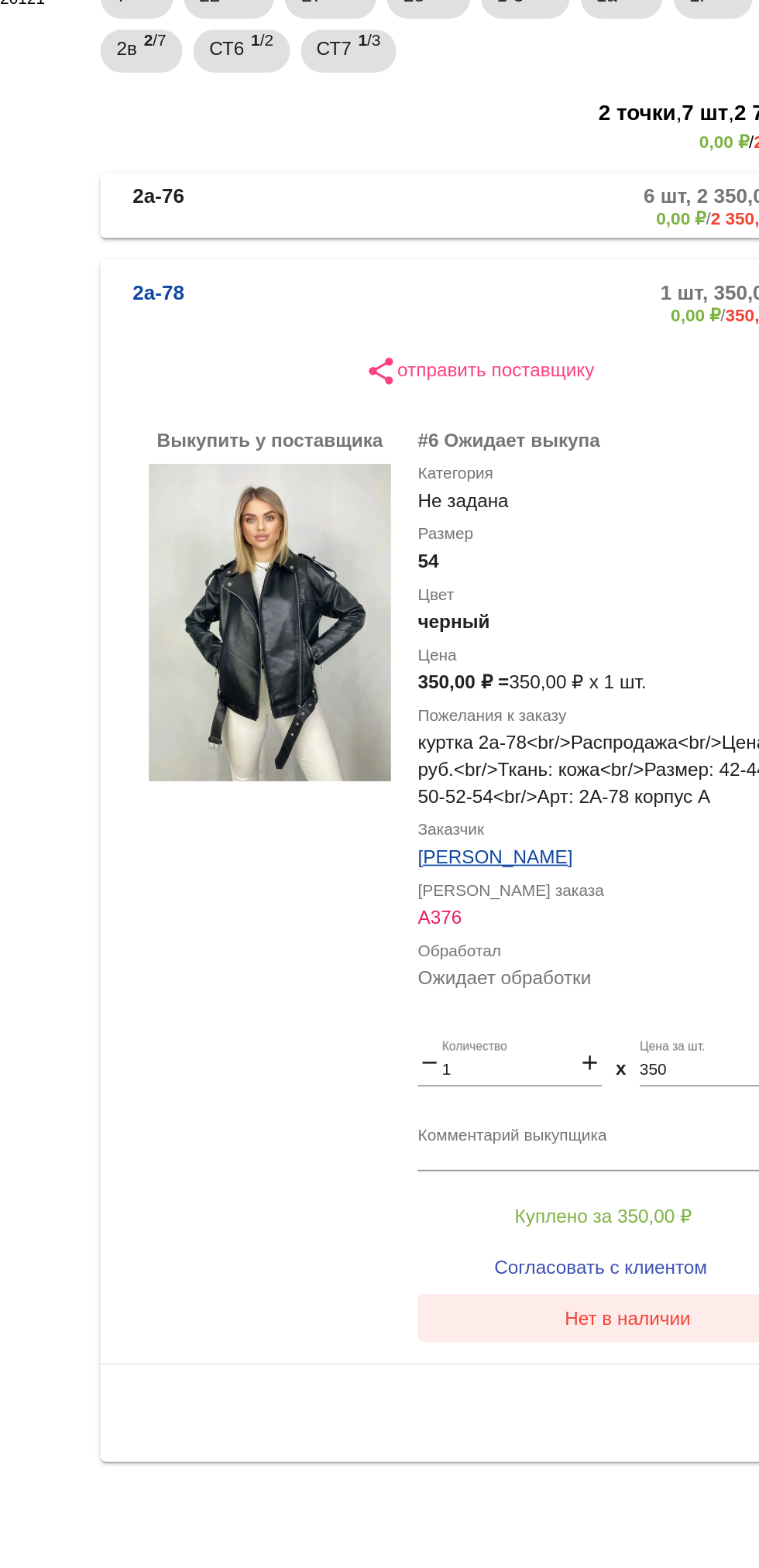
click at [634, 1017] on button "Нет в наличии" at bounding box center [619, 1005] width 241 height 28
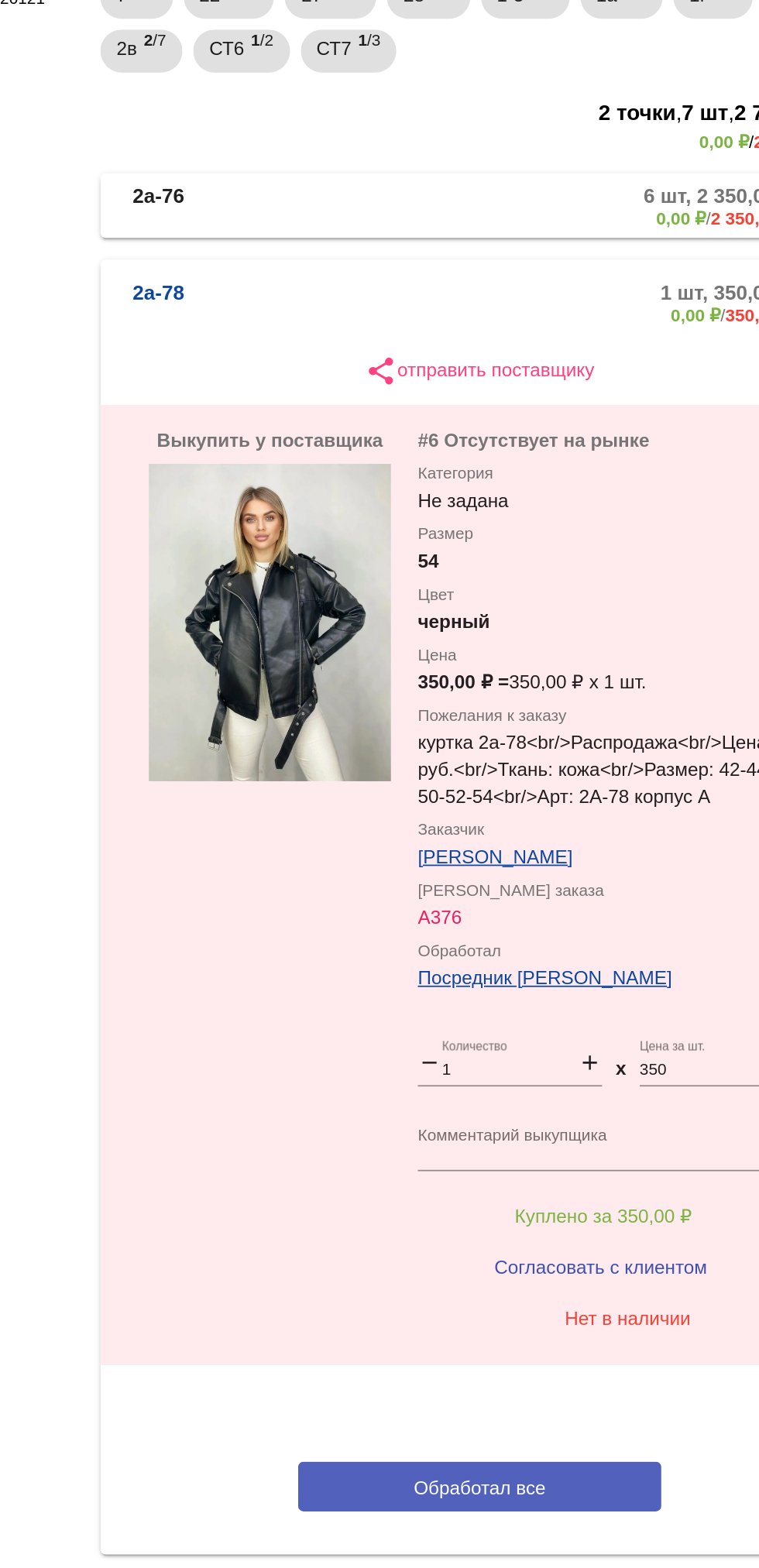
click at [582, 1089] on button "Обработал все" at bounding box center [534, 1102] width 209 height 29
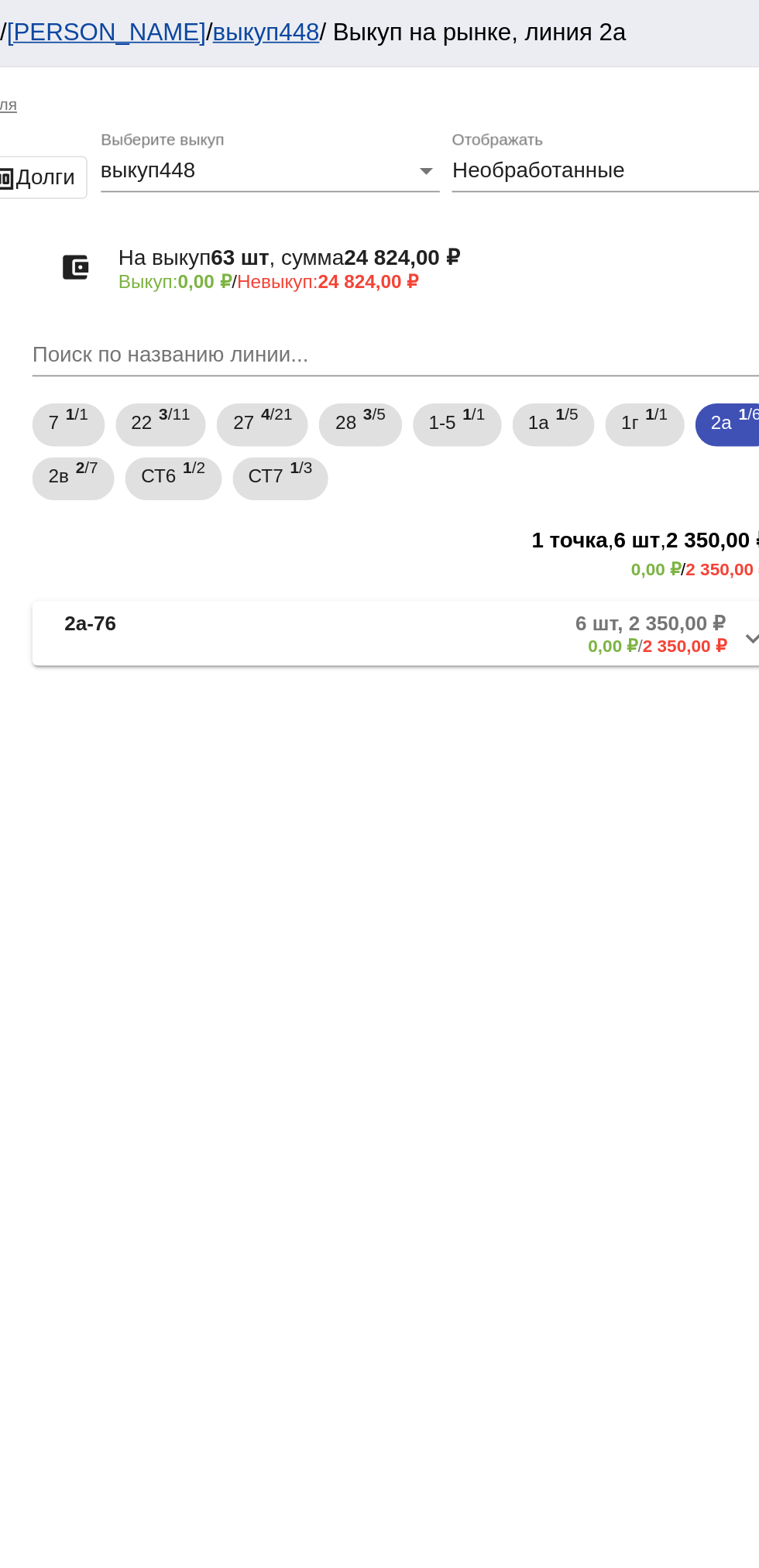
click at [607, 360] on mat-panel-description "6 шт, 2 350,00 ₽ 0,00 ₽ / 2 350,00 ₽" at bounding box center [588, 364] width 254 height 25
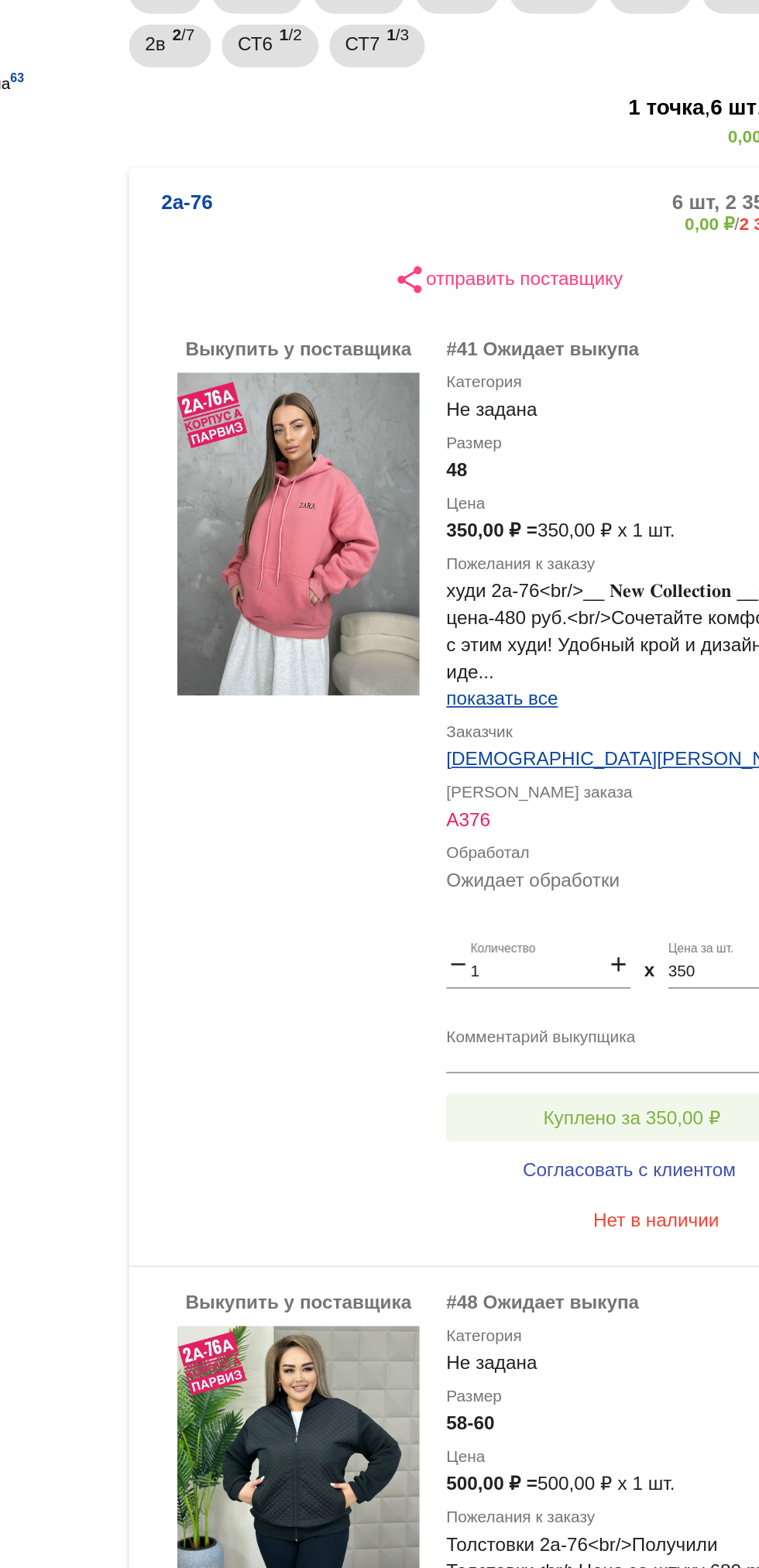
click at [647, 894] on span "Куплено за 350,00 ₽" at bounding box center [605, 892] width 102 height 12
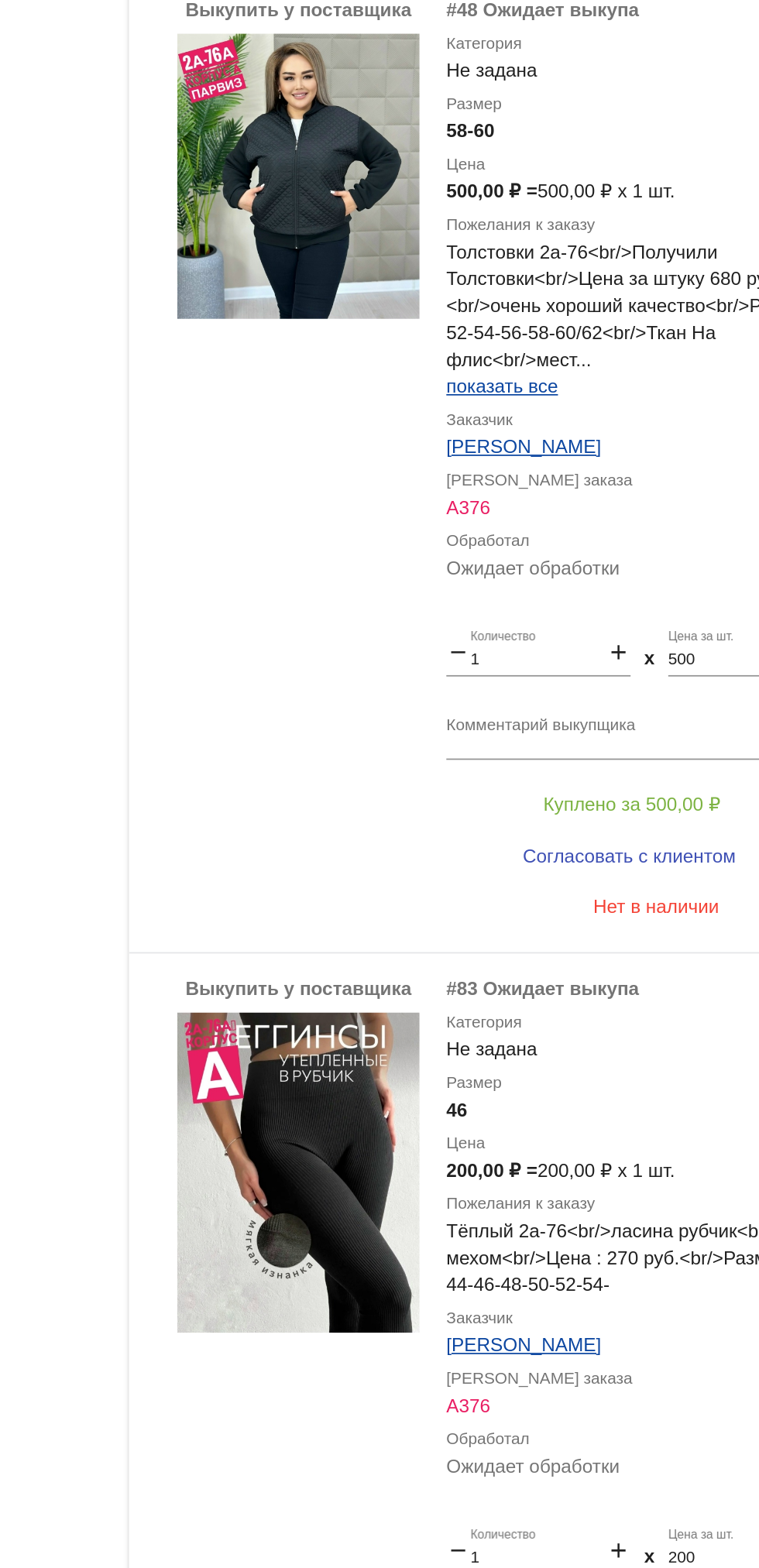
scroll to position [745, 0]
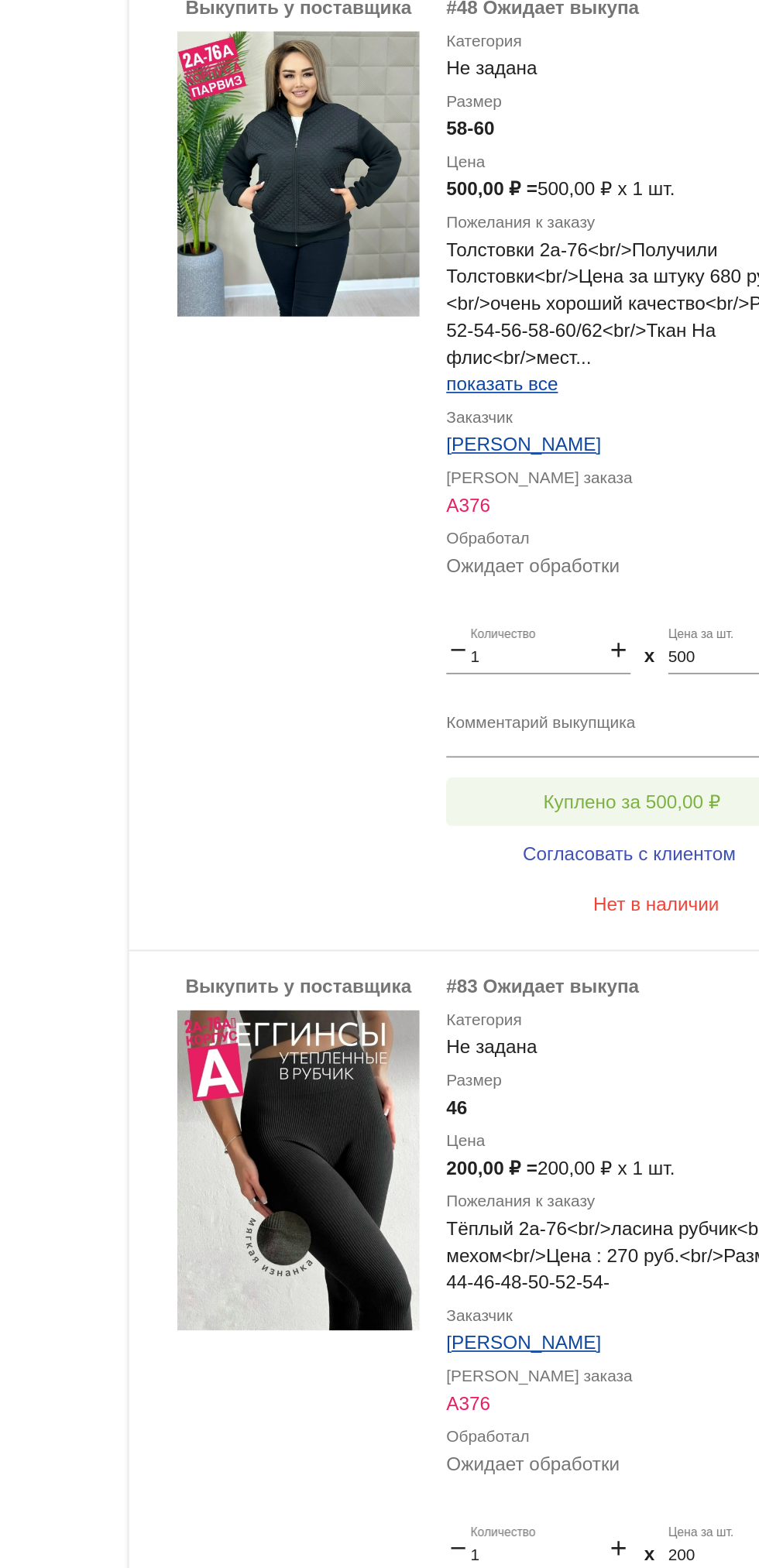
click at [633, 703] on button "Куплено за 500,00 ₽" at bounding box center [605, 711] width 214 height 28
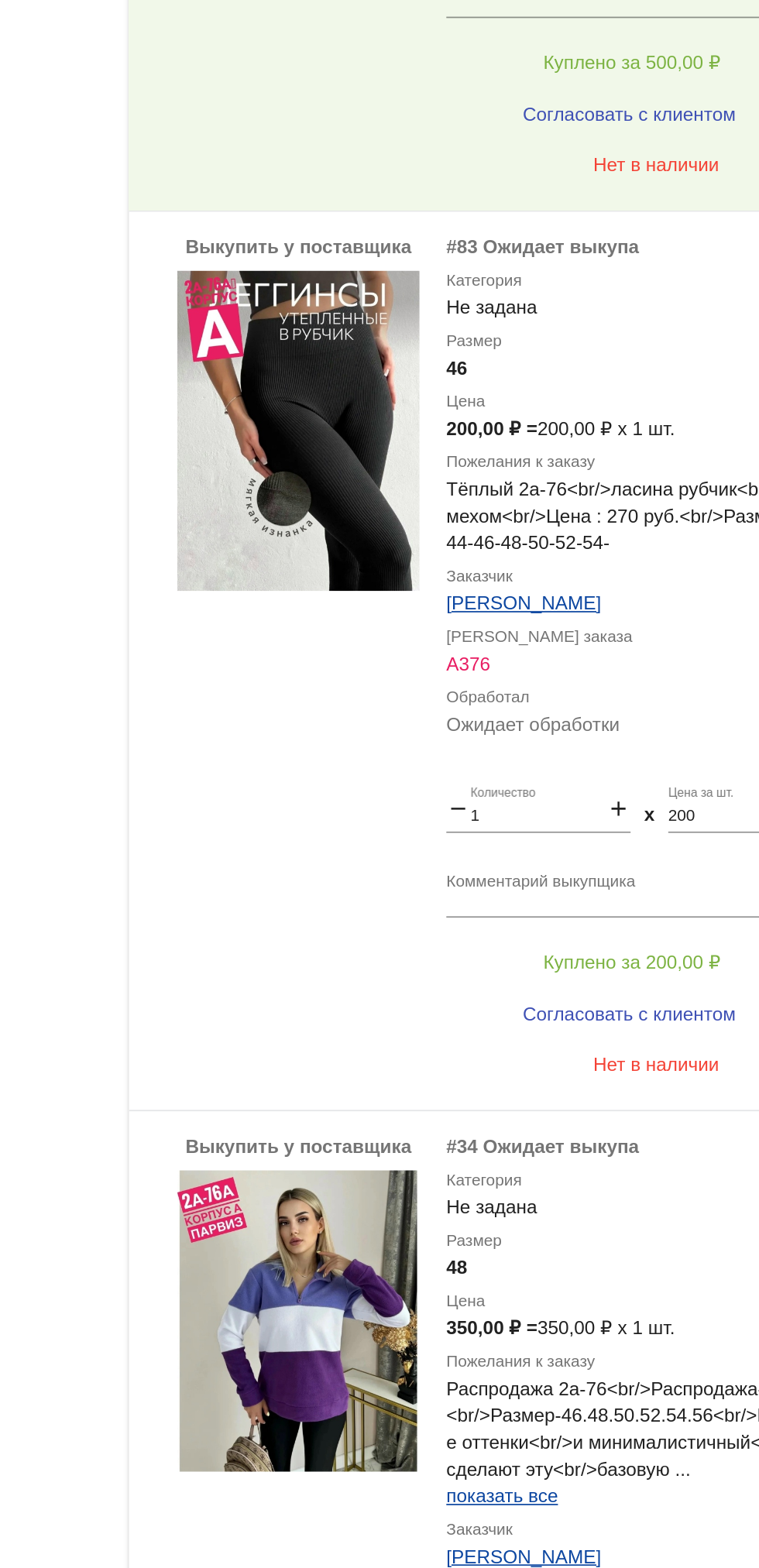
scroll to position [1172, 0]
click at [644, 799] on span "Куплено за 200,00 ₽" at bounding box center [605, 802] width 102 height 12
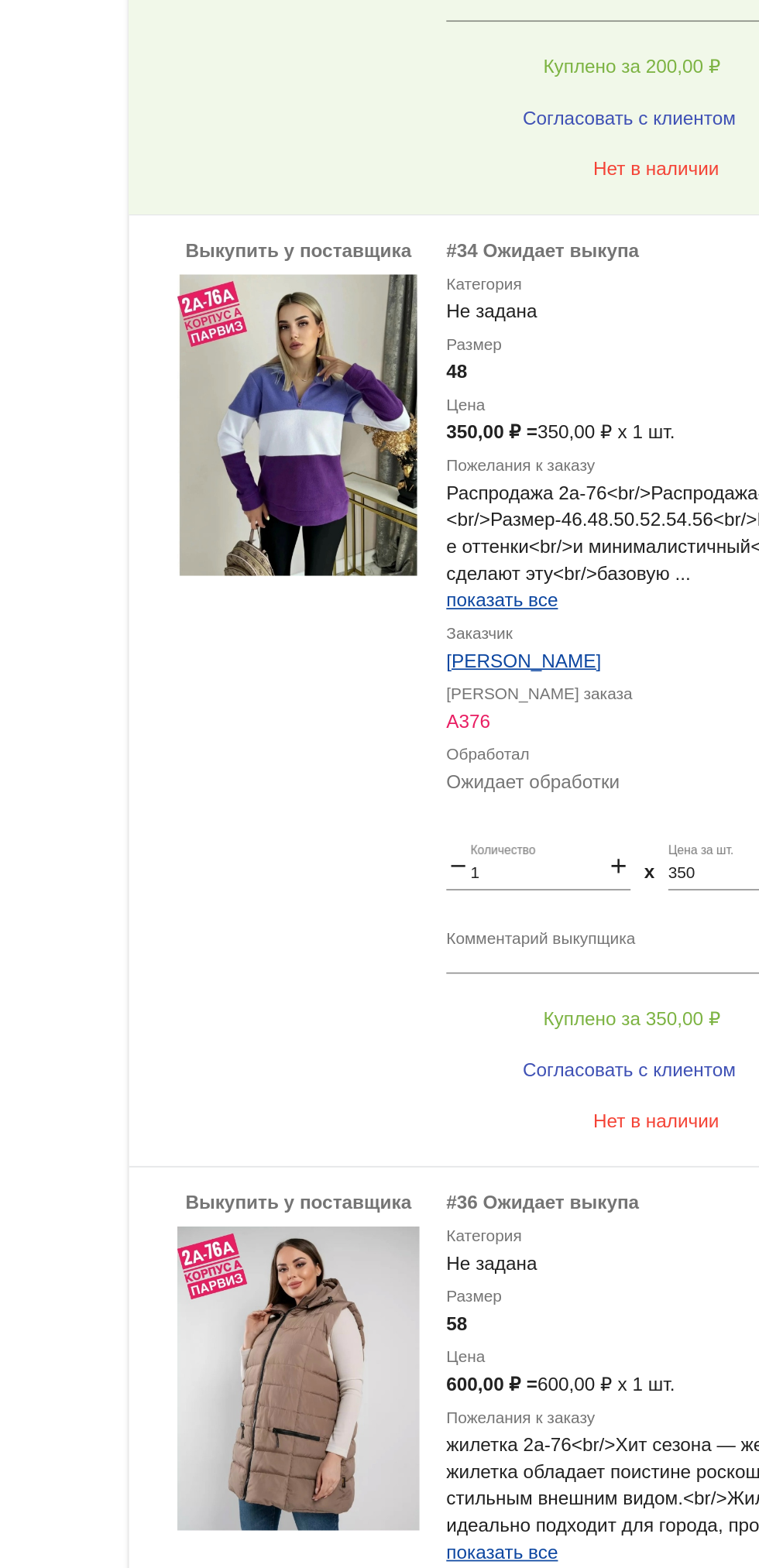
scroll to position [1690, 0]
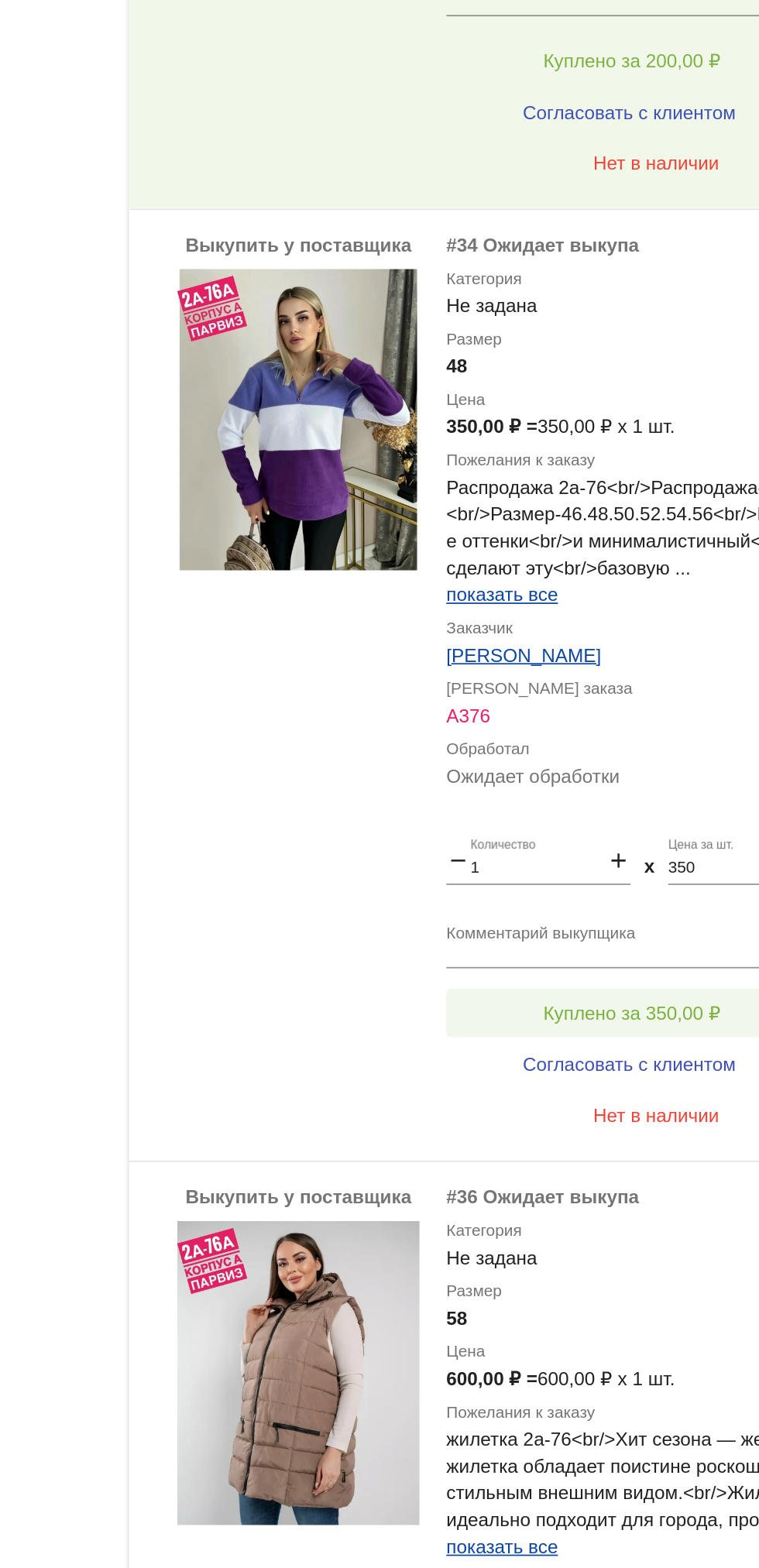
click at [637, 837] on button "Куплено за 350,00 ₽" at bounding box center [605, 833] width 214 height 28
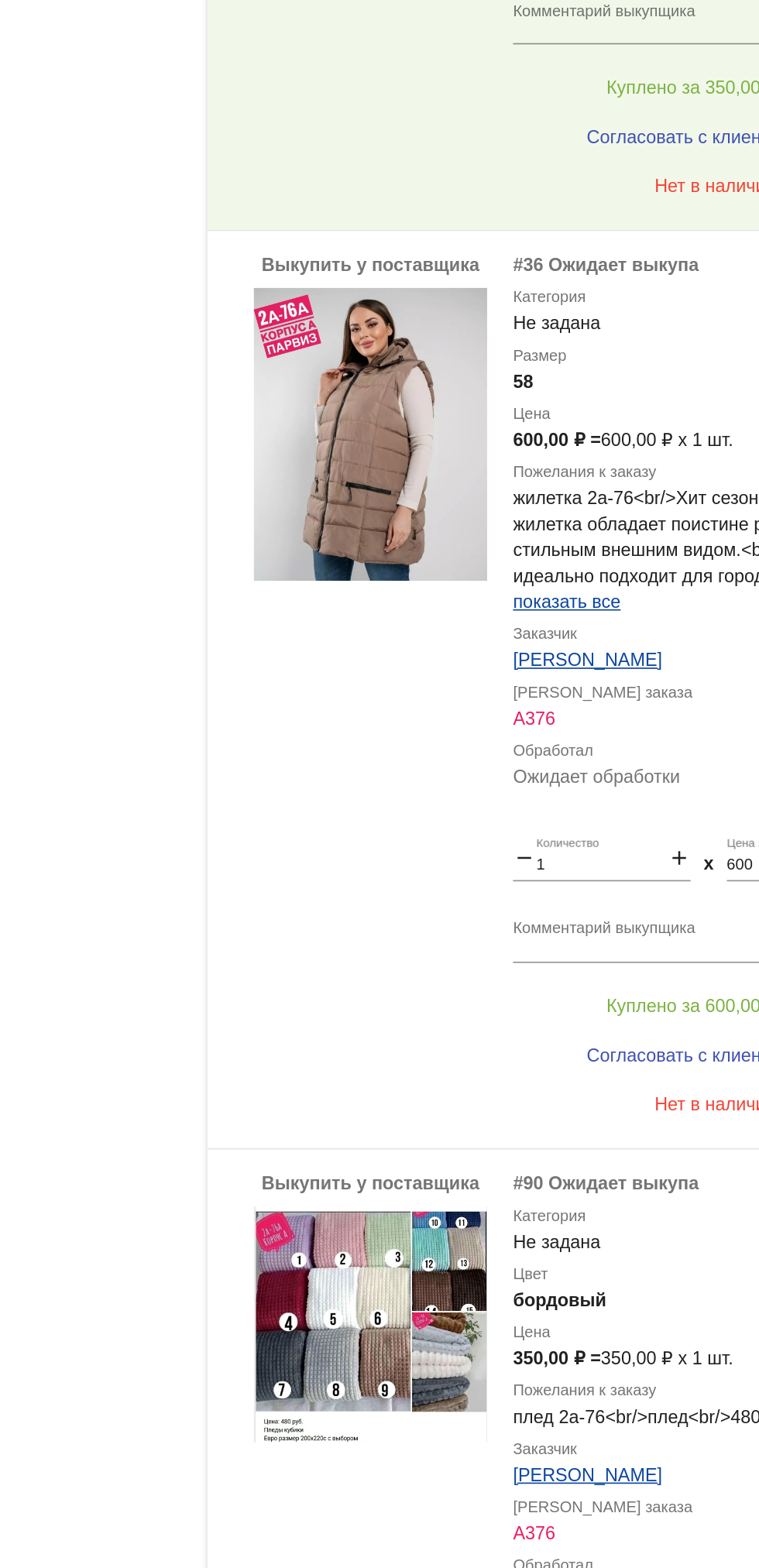
scroll to position [2173, 0]
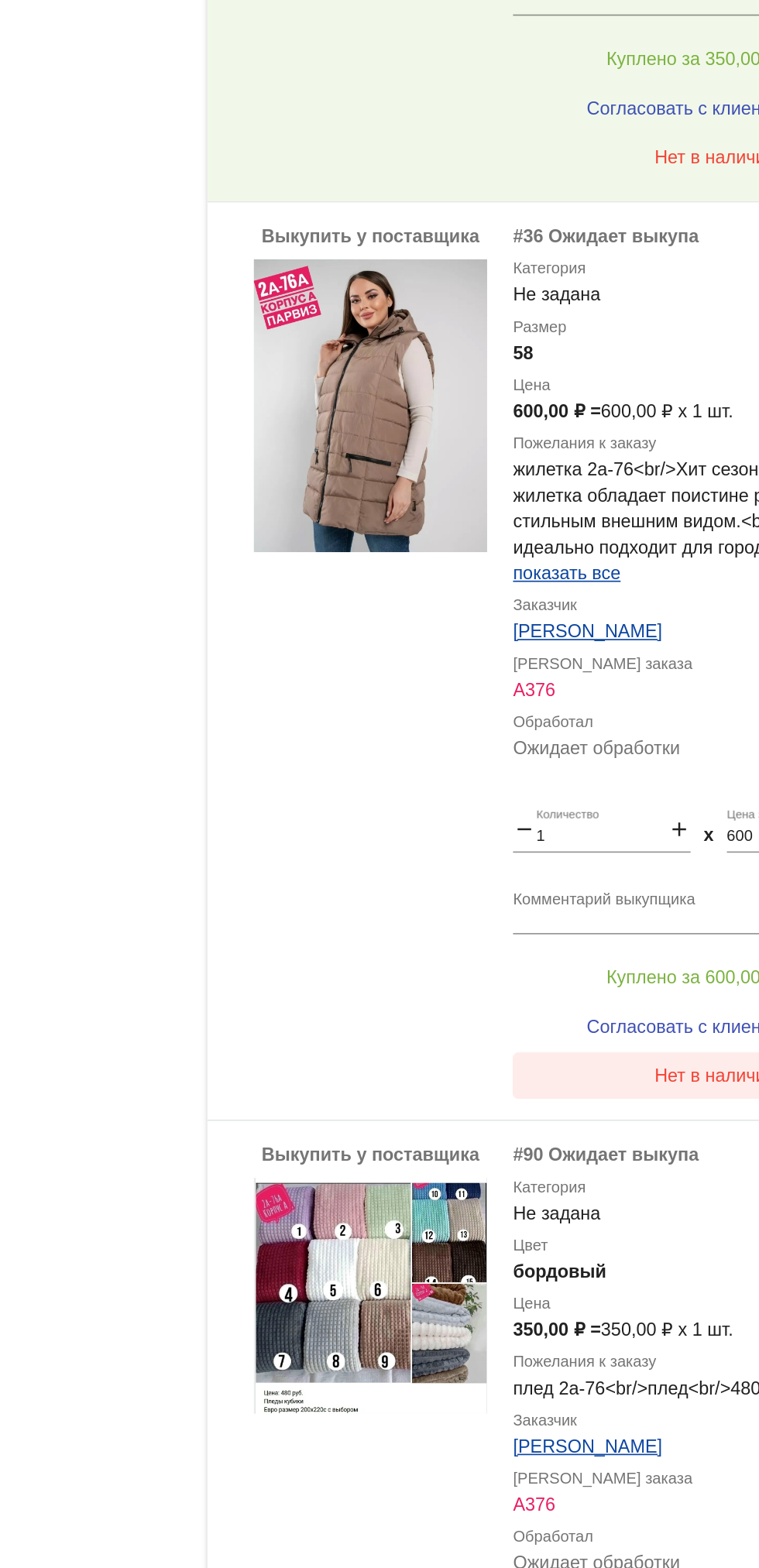
click at [590, 963] on span "Нет в наличии" at bounding box center [619, 956] width 73 height 12
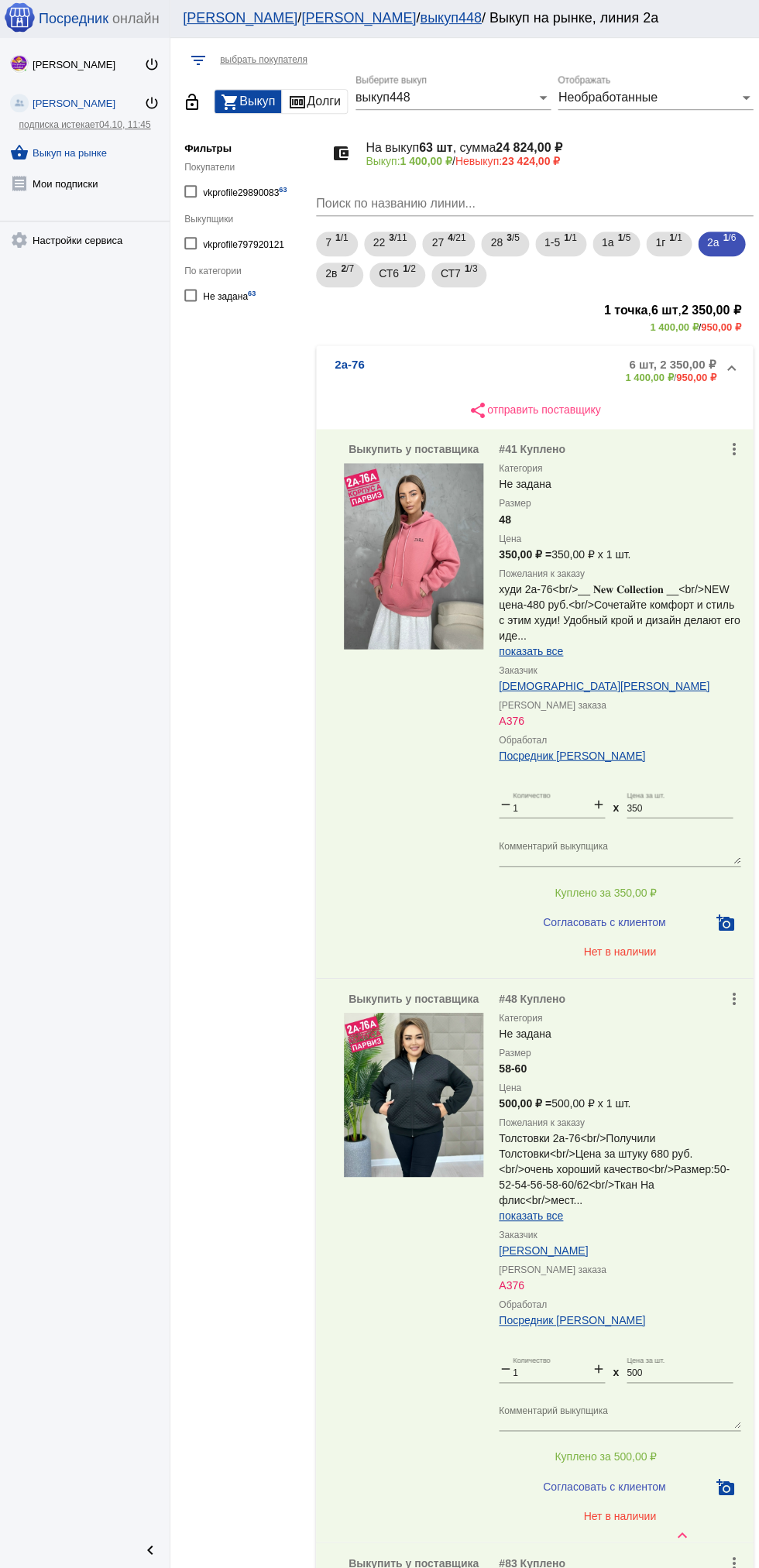
scroll to position [0, 0]
click at [529, 350] on mat-expansion-panel-header "2а-76 6 шт, 2 350,00 ₽ 1 400,00 ₽ / 950,00 ₽" at bounding box center [534, 370] width 437 height 50
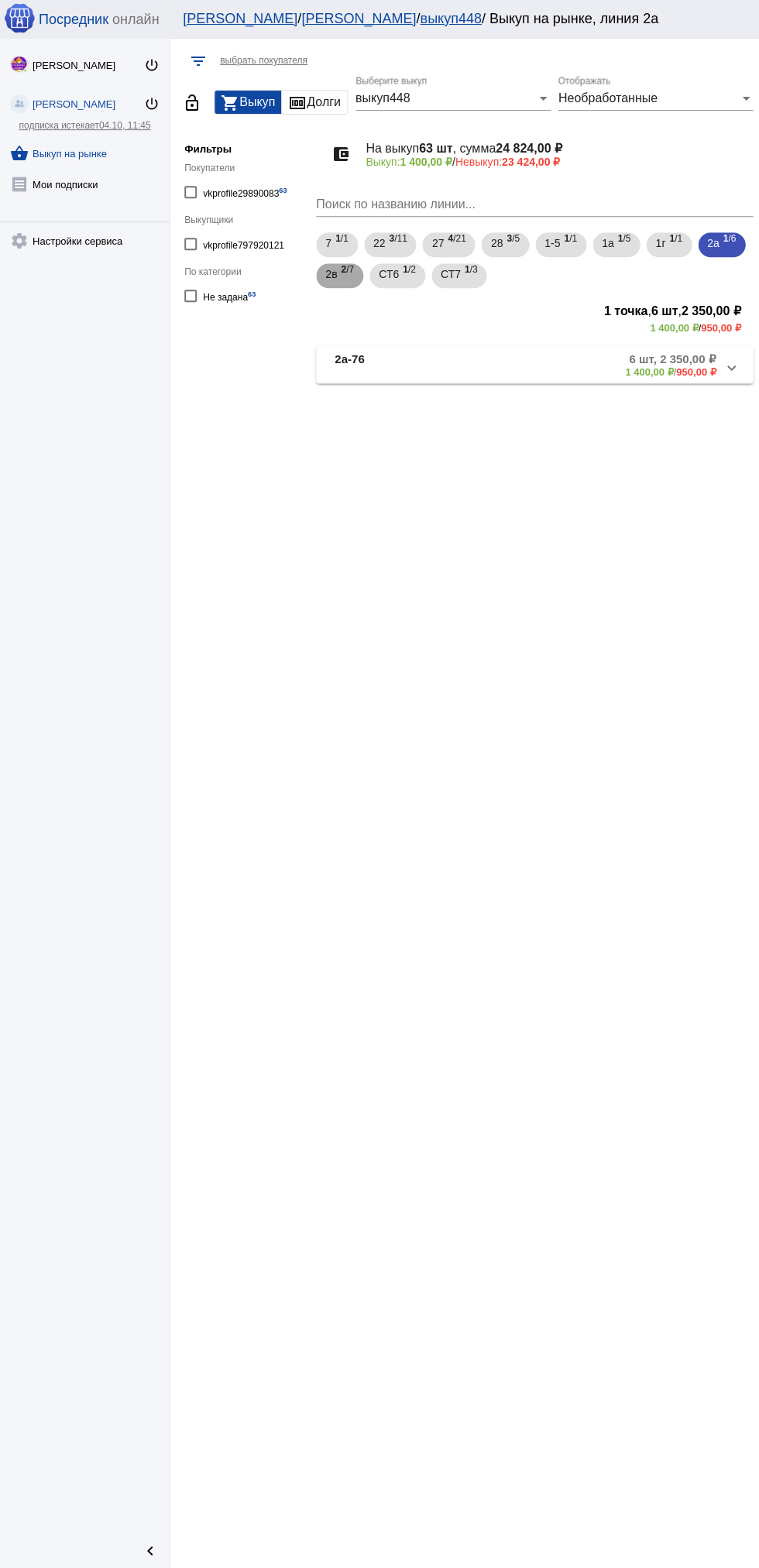
click at [337, 267] on span "2в" at bounding box center [331, 274] width 11 height 28
click at [652, 415] on b "0,00 ₽" at bounding box center [664, 409] width 29 height 11
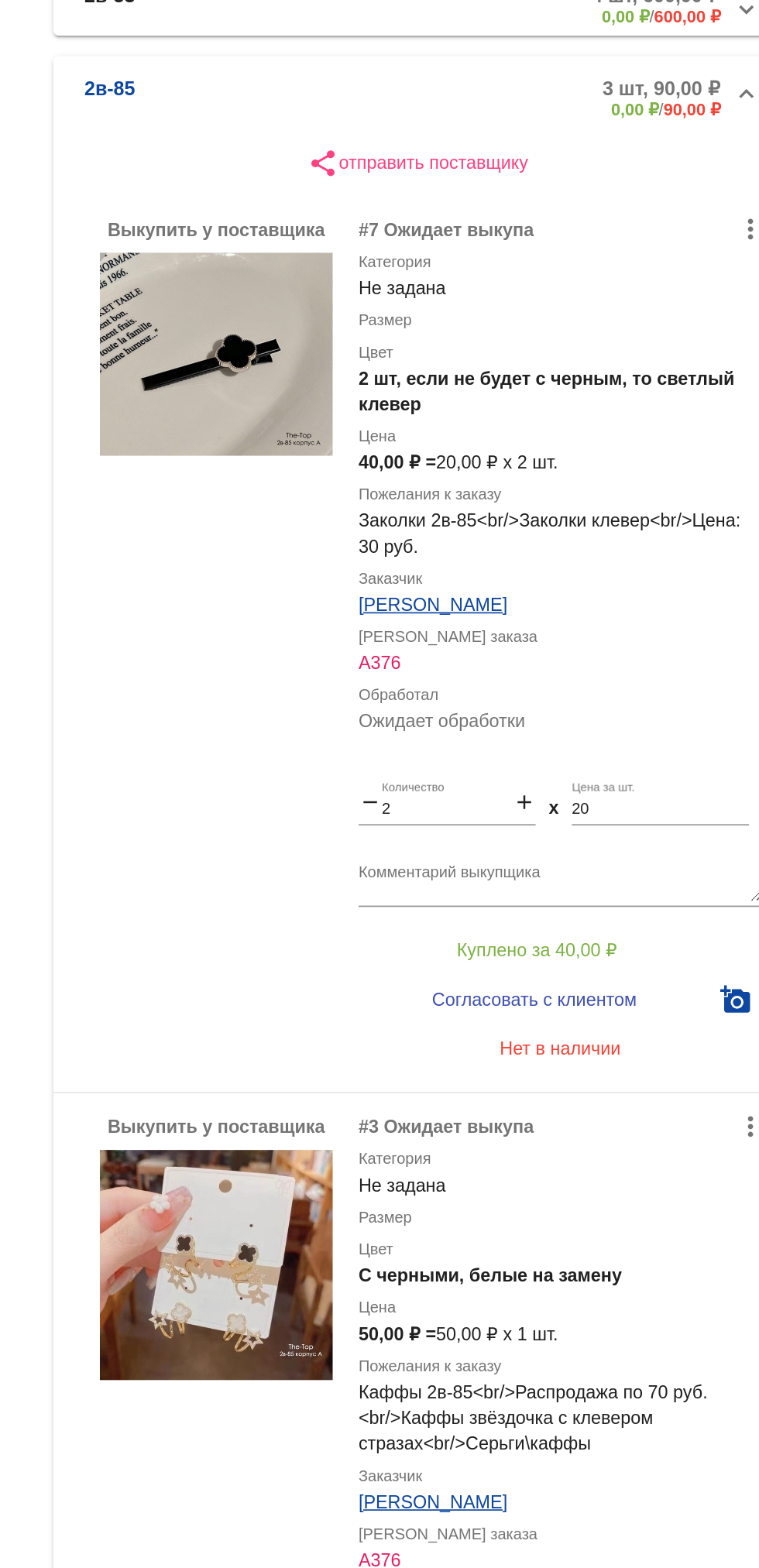
scroll to position [109, 0]
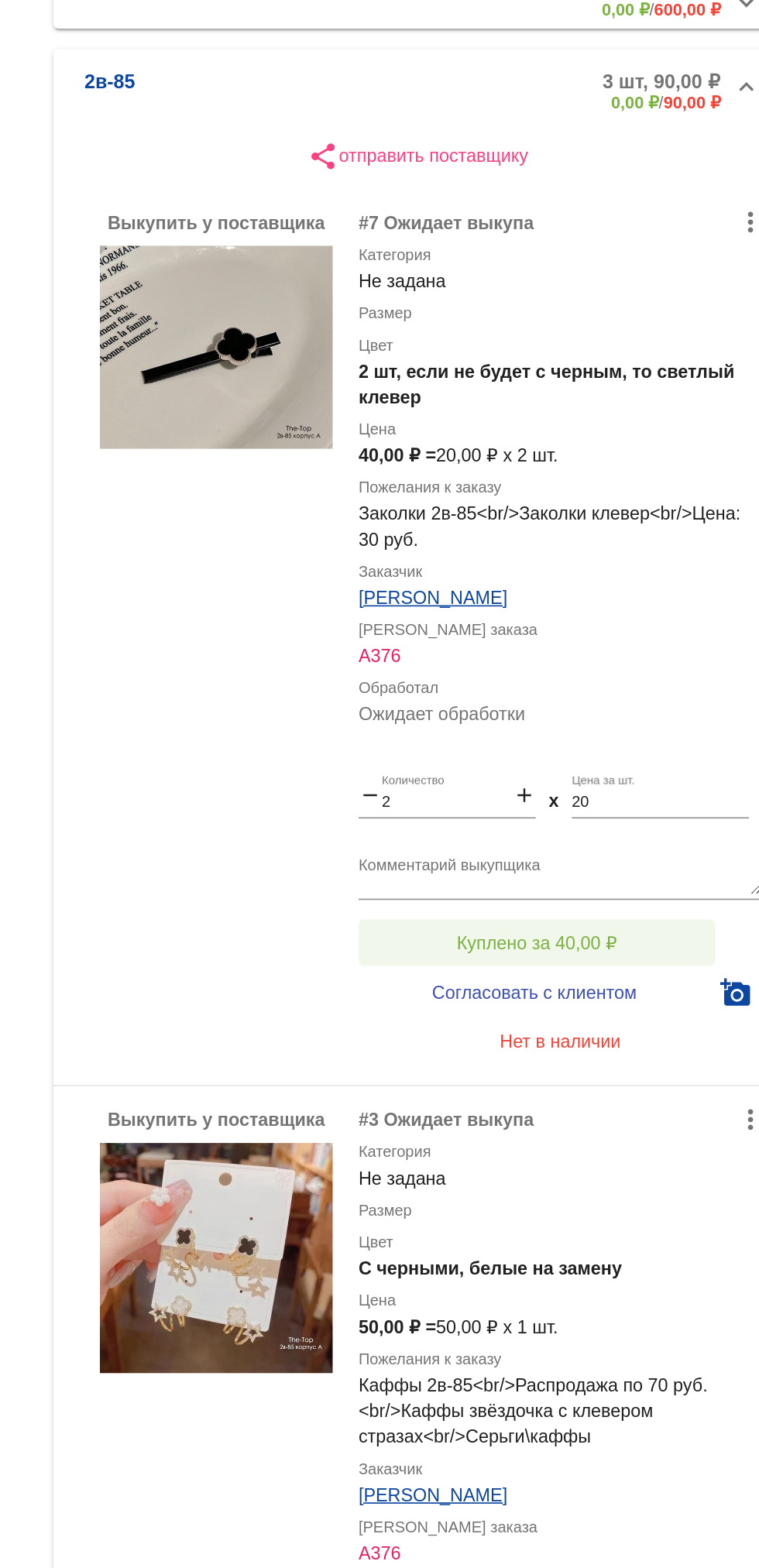
click at [568, 820] on span "Куплено за 40,00 ₽" at bounding box center [606, 821] width 96 height 12
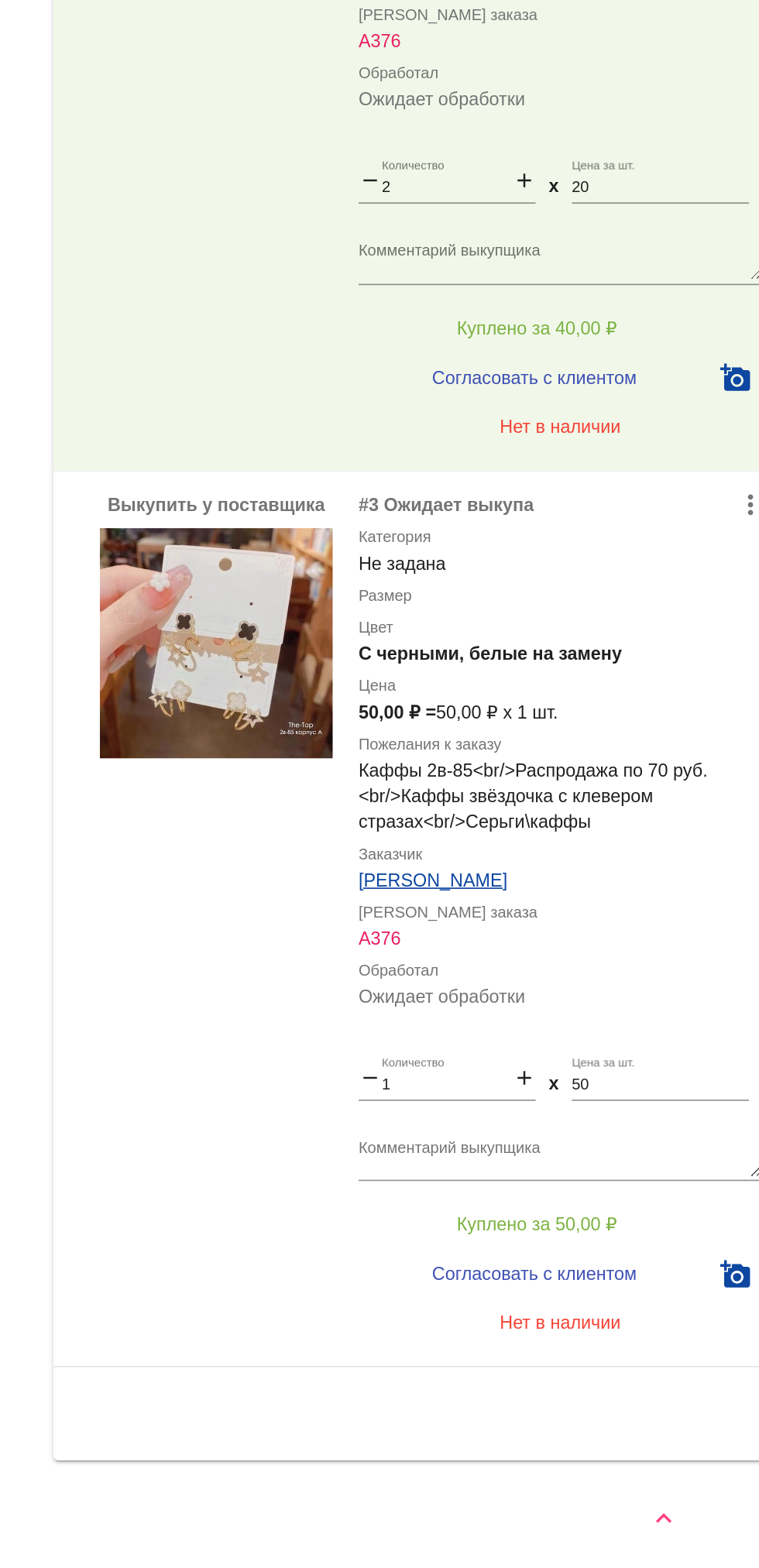
scroll to position [0, 0]
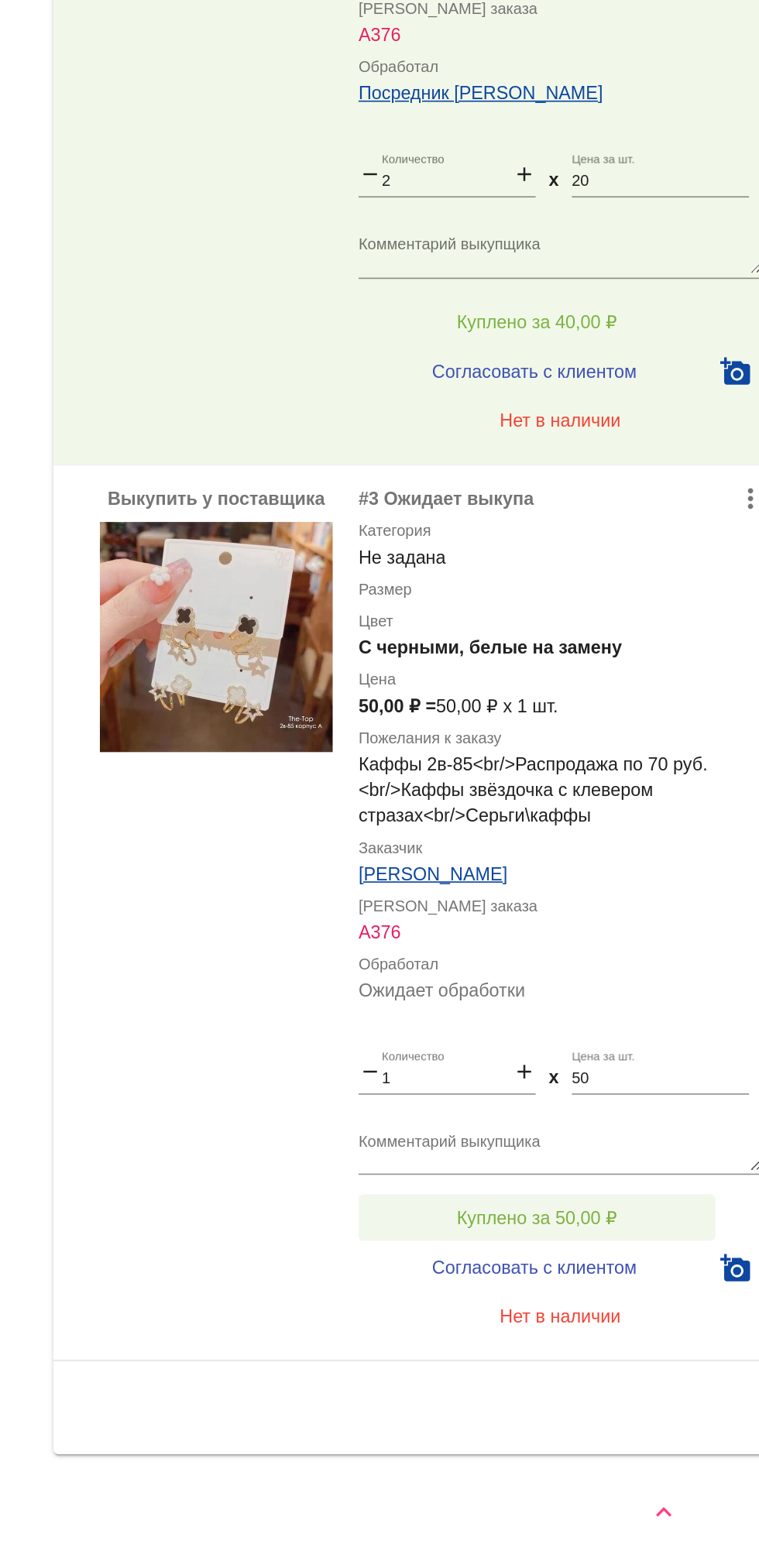
click at [549, 1348] on button "Куплено за 50,00 ₽" at bounding box center [605, 1358] width 214 height 28
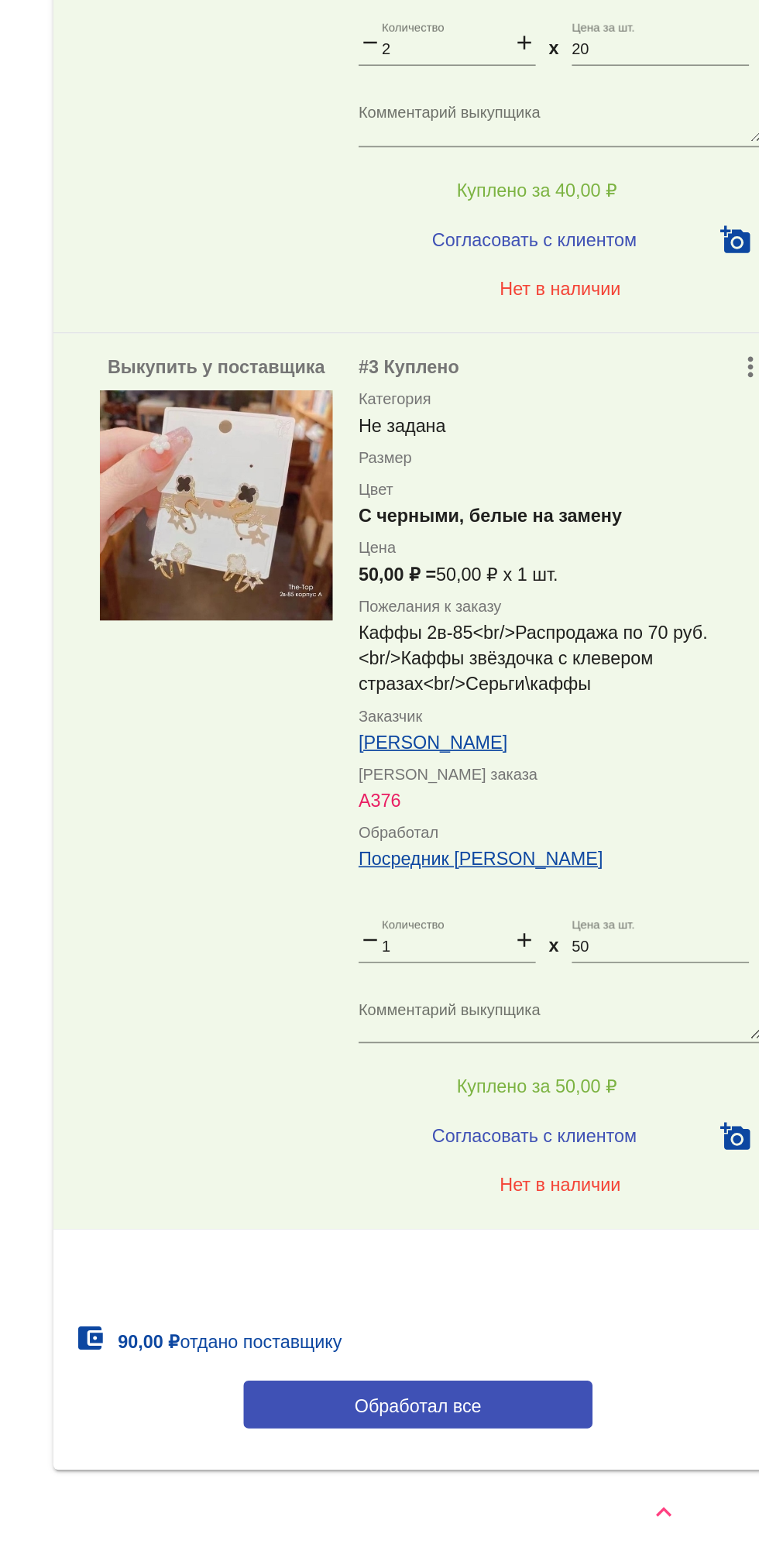
scroll to position [198, 0]
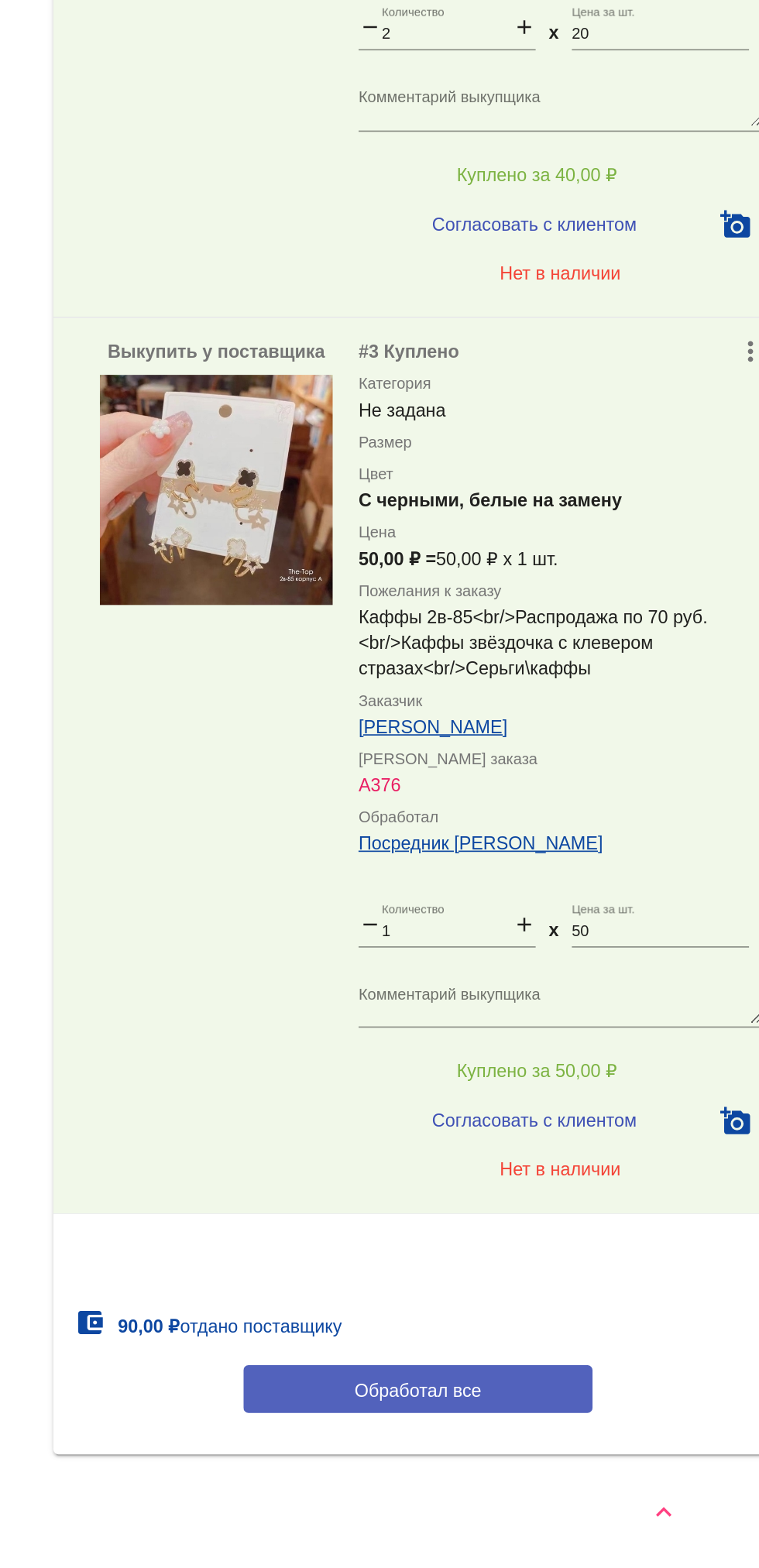
click at [596, 1460] on button "Обработал все" at bounding box center [534, 1460] width 209 height 29
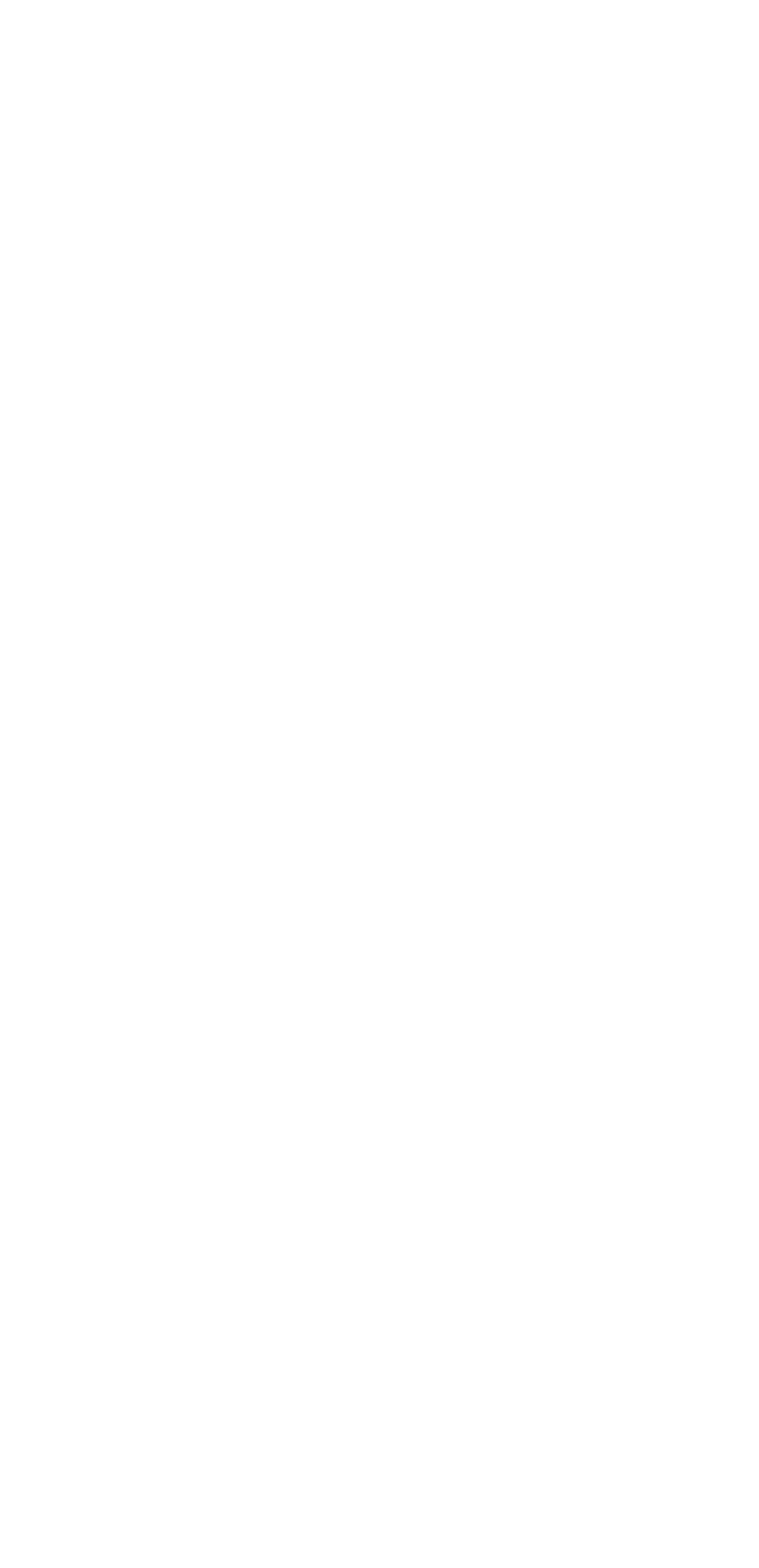
scroll to position [0, 0]
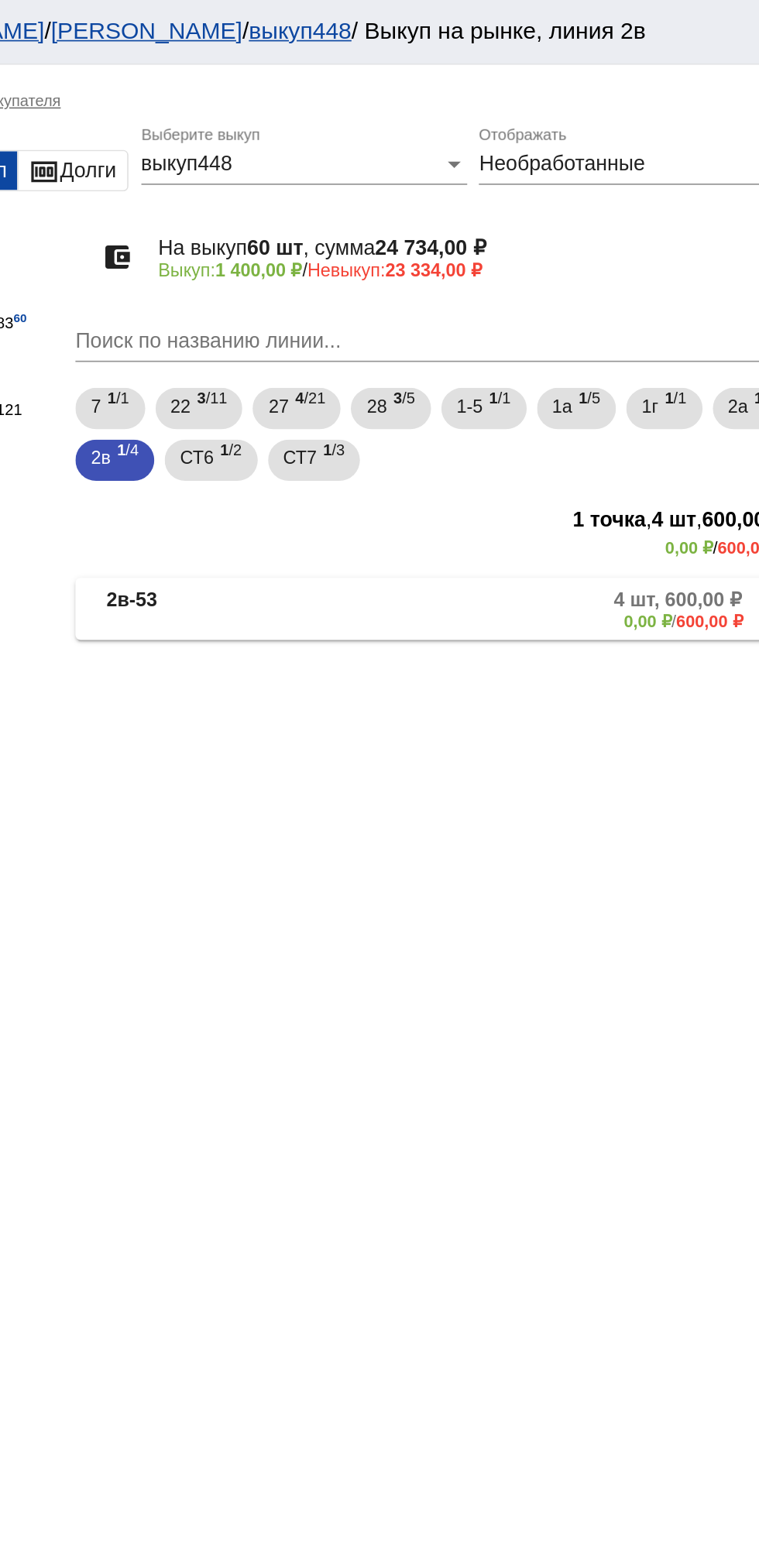
click at [558, 378] on mat-expansion-panel-header "2в-53 4 шт, 600,00 ₽ 0,00 ₽ / 600,00 ₽" at bounding box center [534, 364] width 437 height 38
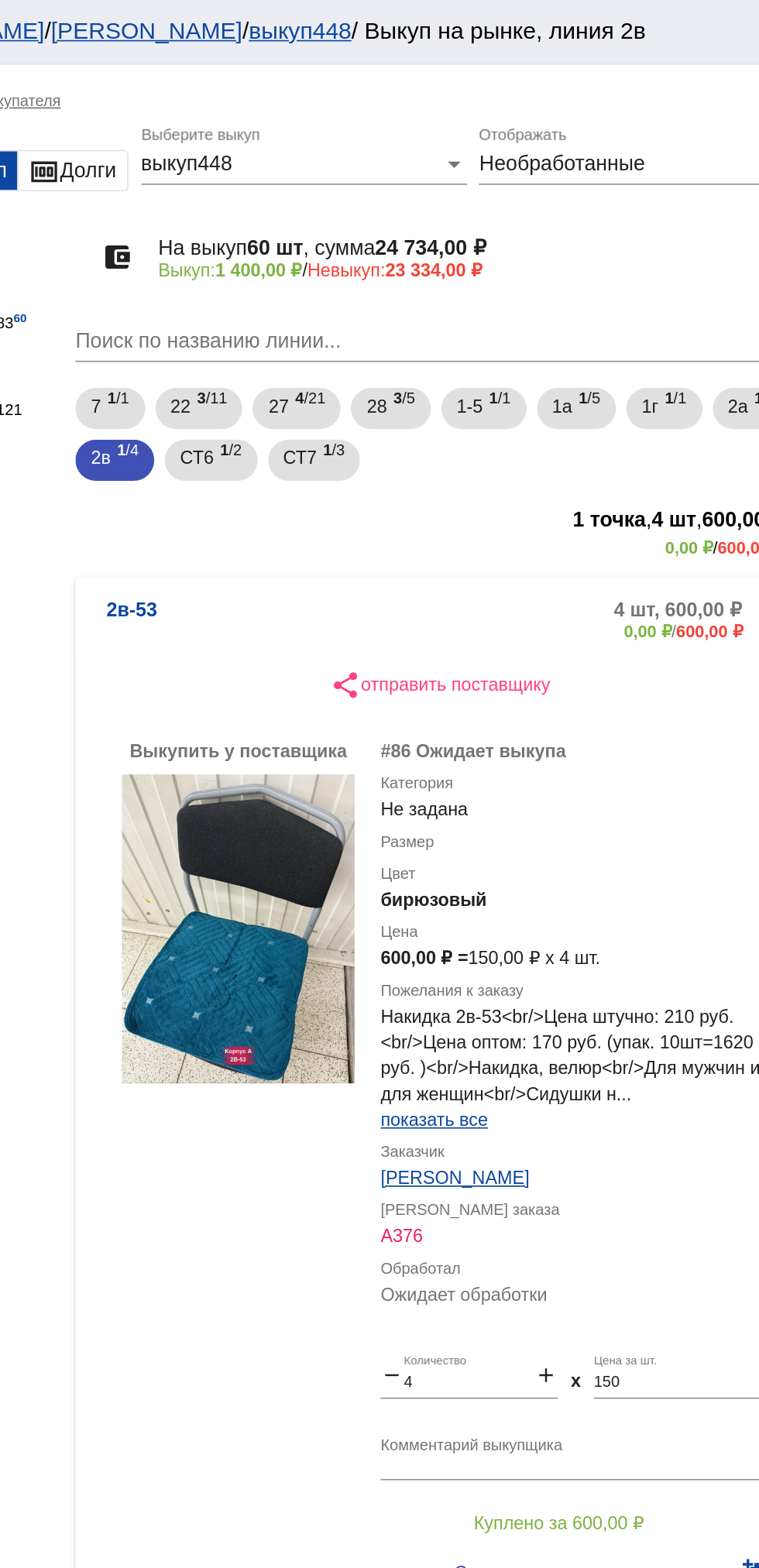
click at [553, 369] on mat-panel-description "4 шт, 600,00 ₽ 0,00 ₽ / 600,00 ₽" at bounding box center [590, 371] width 251 height 25
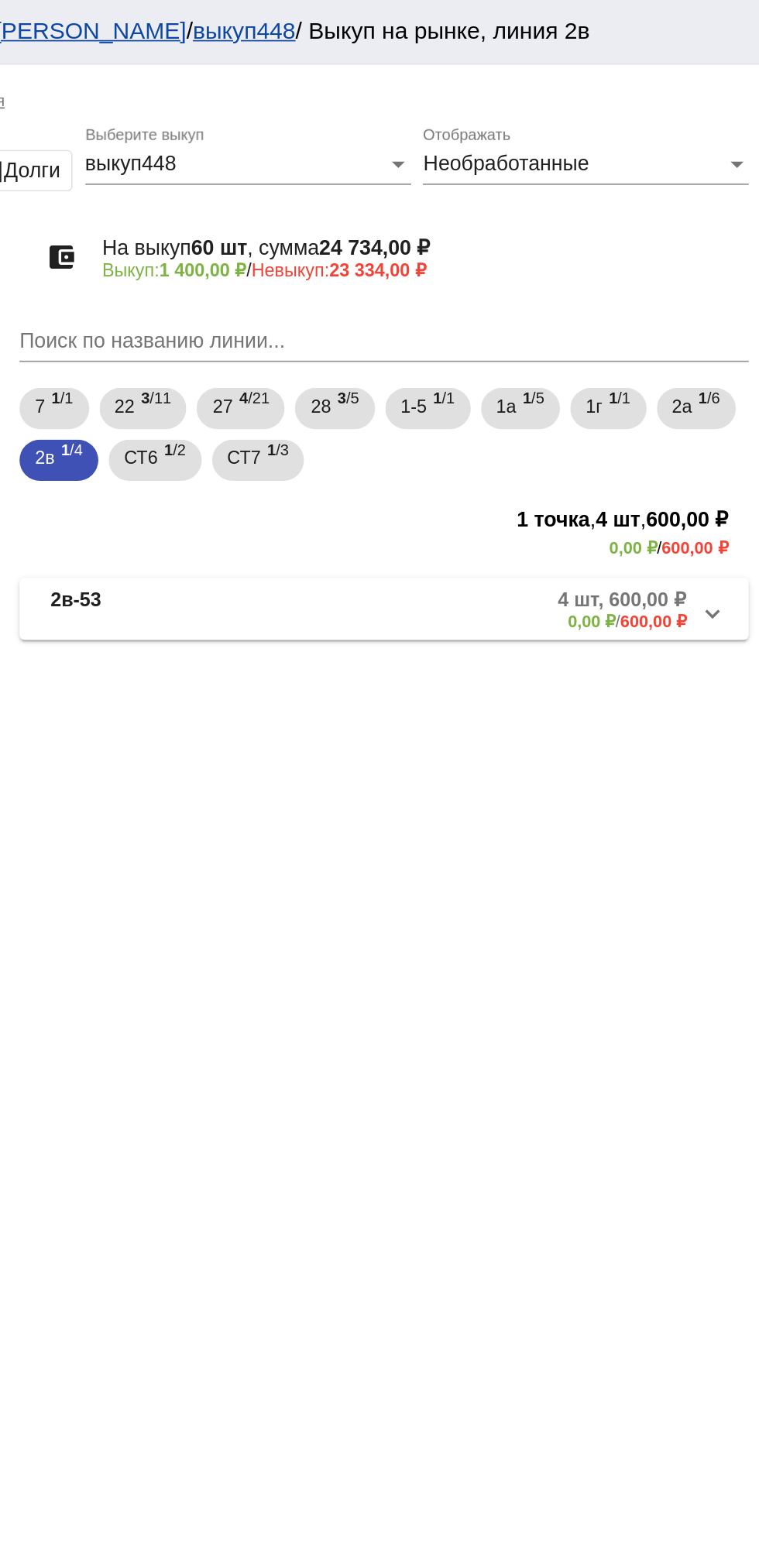
click at [646, 372] on b "0,00 ₽" at bounding box center [658, 372] width 29 height 11
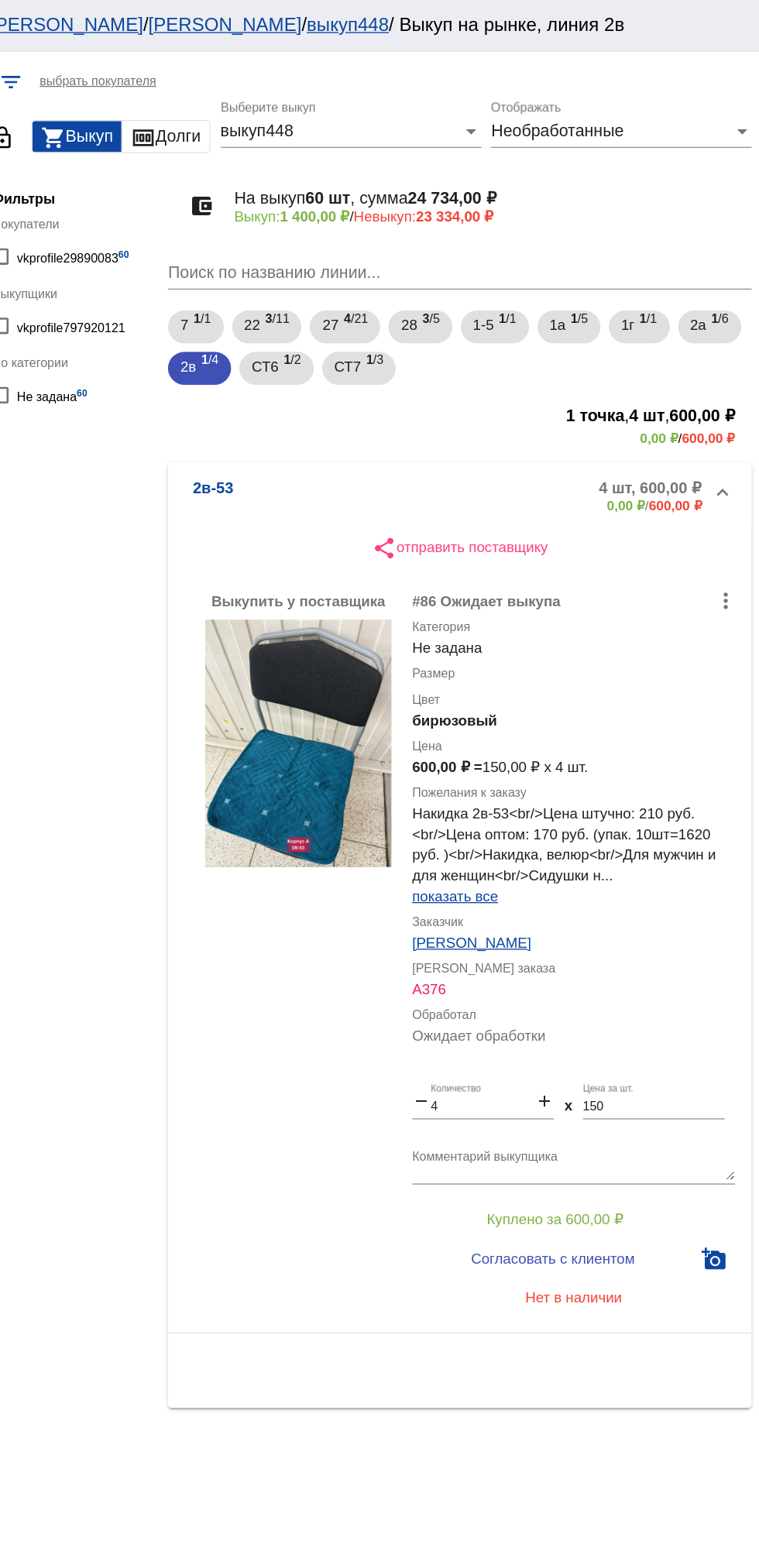
click at [342, 363] on b "2в-53" at bounding box center [349, 371] width 30 height 25
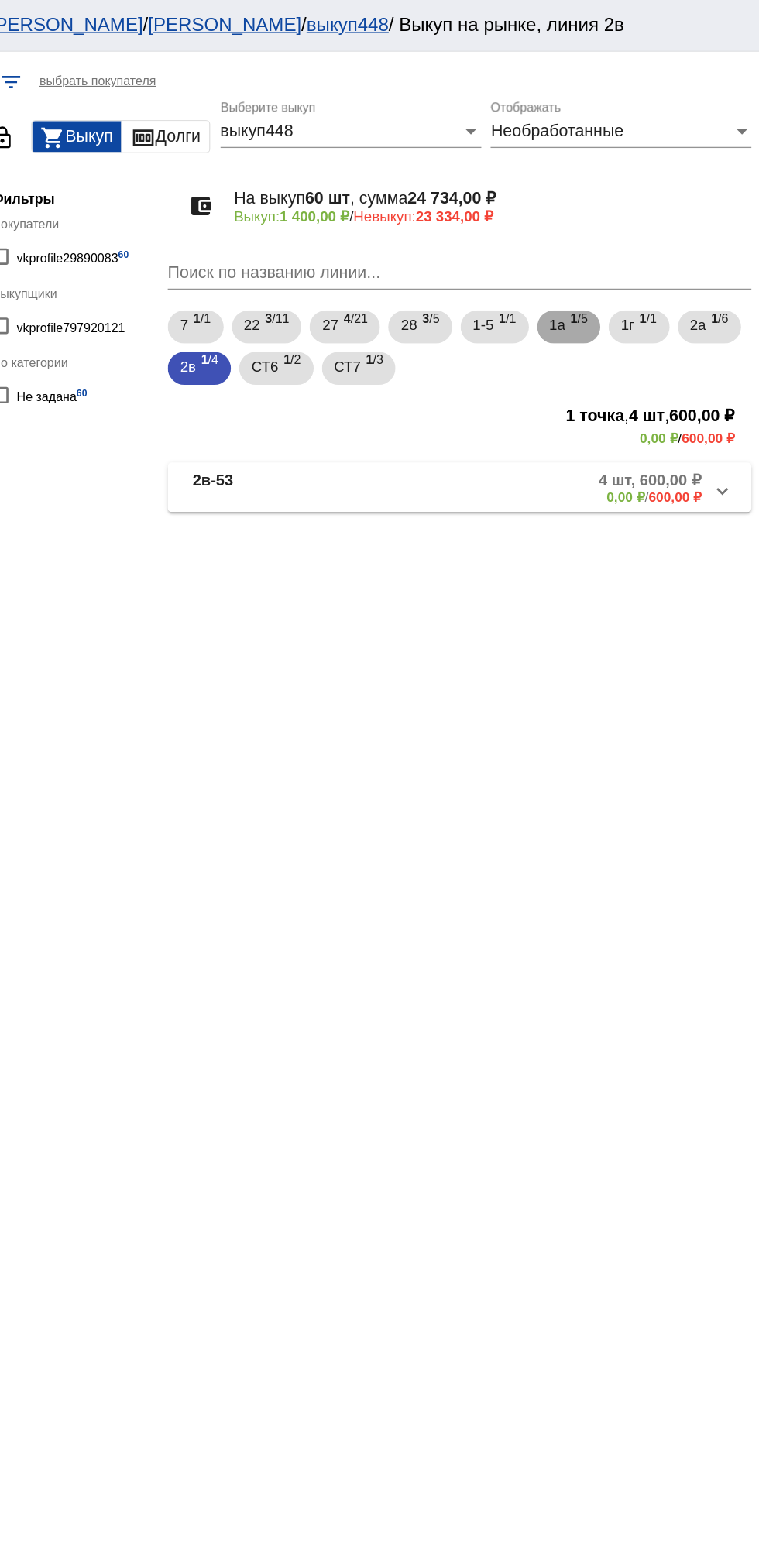
click at [621, 253] on div "1а 1 /5" at bounding box center [616, 245] width 29 height 32
click at [665, 245] on span "1г" at bounding box center [660, 243] width 10 height 28
click at [381, 374] on mat-panel-title "1г-59" at bounding box center [392, 364] width 116 height 25
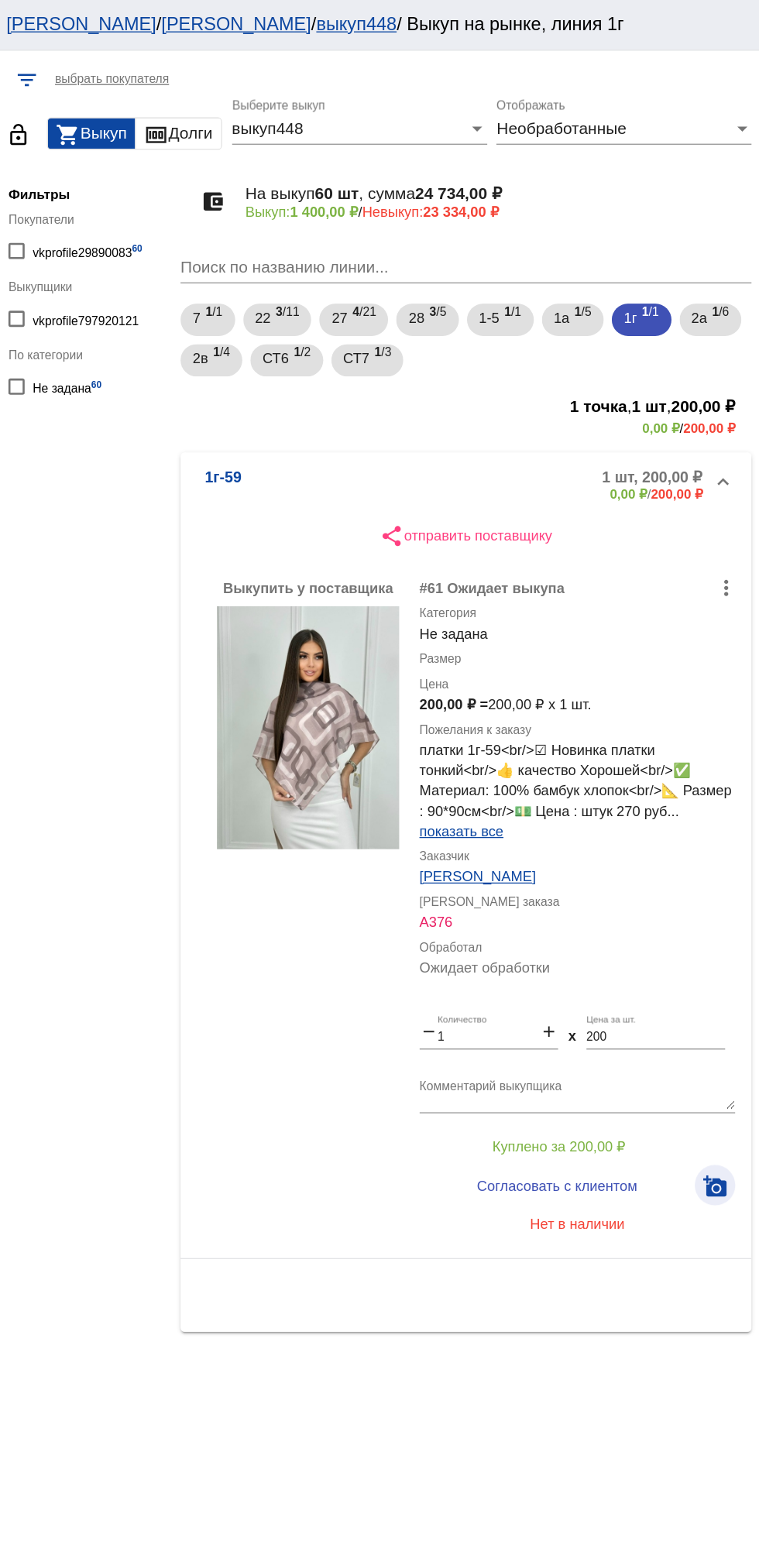
click at [729, 899] on mat-icon "add_a_photo" at bounding box center [724, 907] width 19 height 19
click at [617, 912] on span "Согласовать с клиентом" at bounding box center [604, 906] width 122 height 12
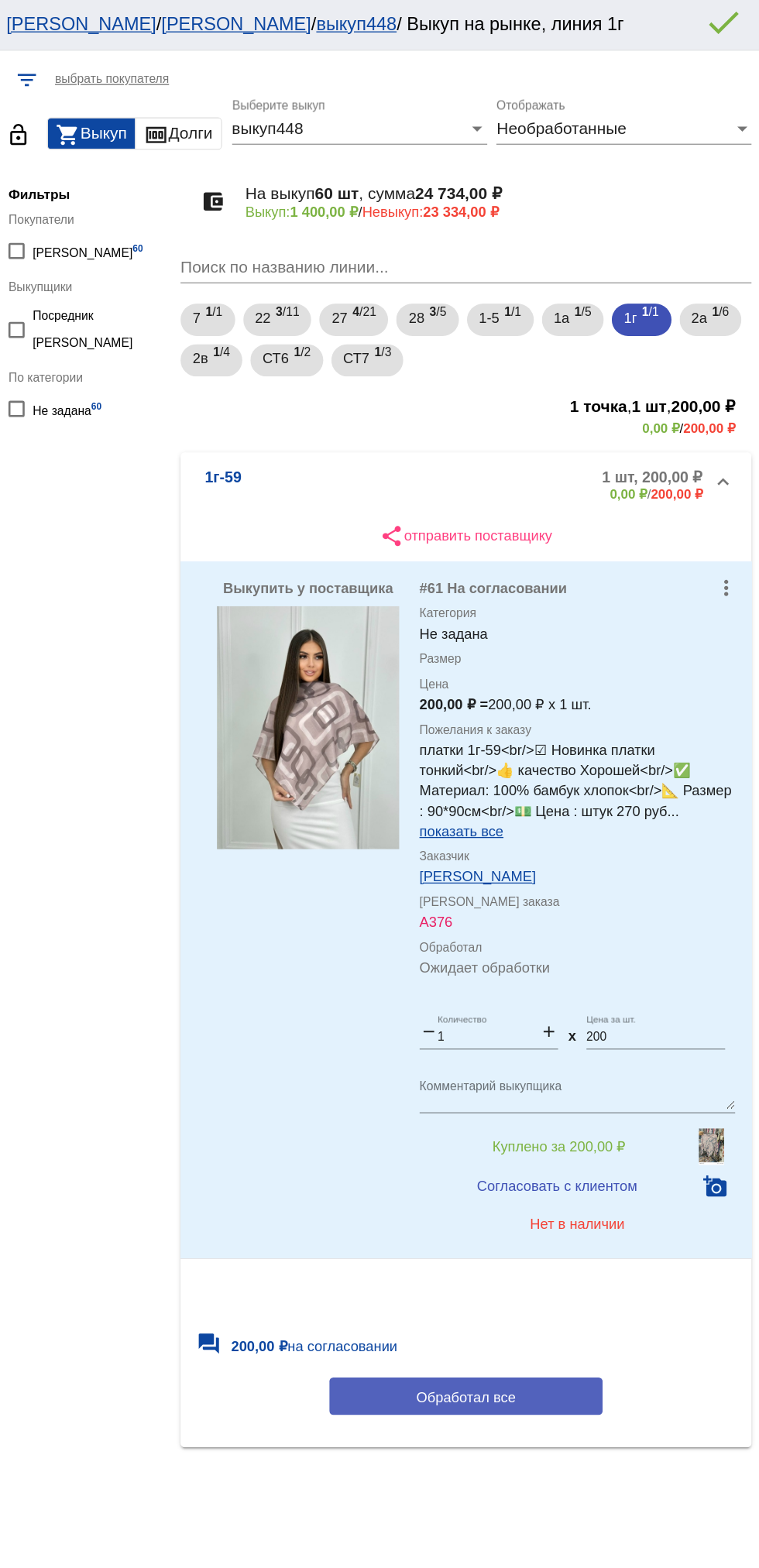
click at [535, 1065] on span "Обработал все" at bounding box center [534, 1068] width 76 height 12
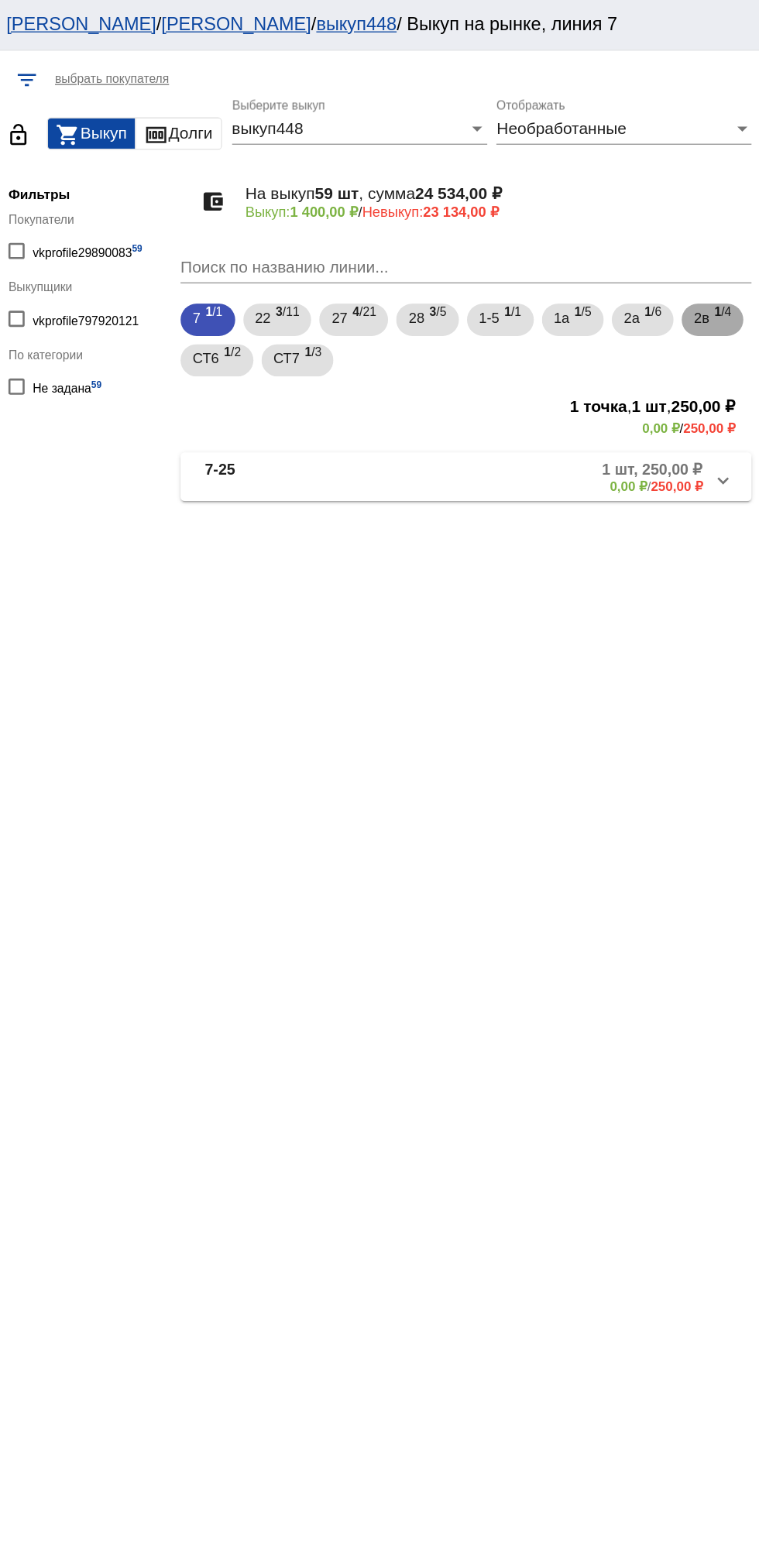
click at [708, 257] on span "2в" at bounding box center [714, 243] width 11 height 28
click at [373, 362] on mat-panel-title "2в-53" at bounding box center [393, 364] width 117 height 25
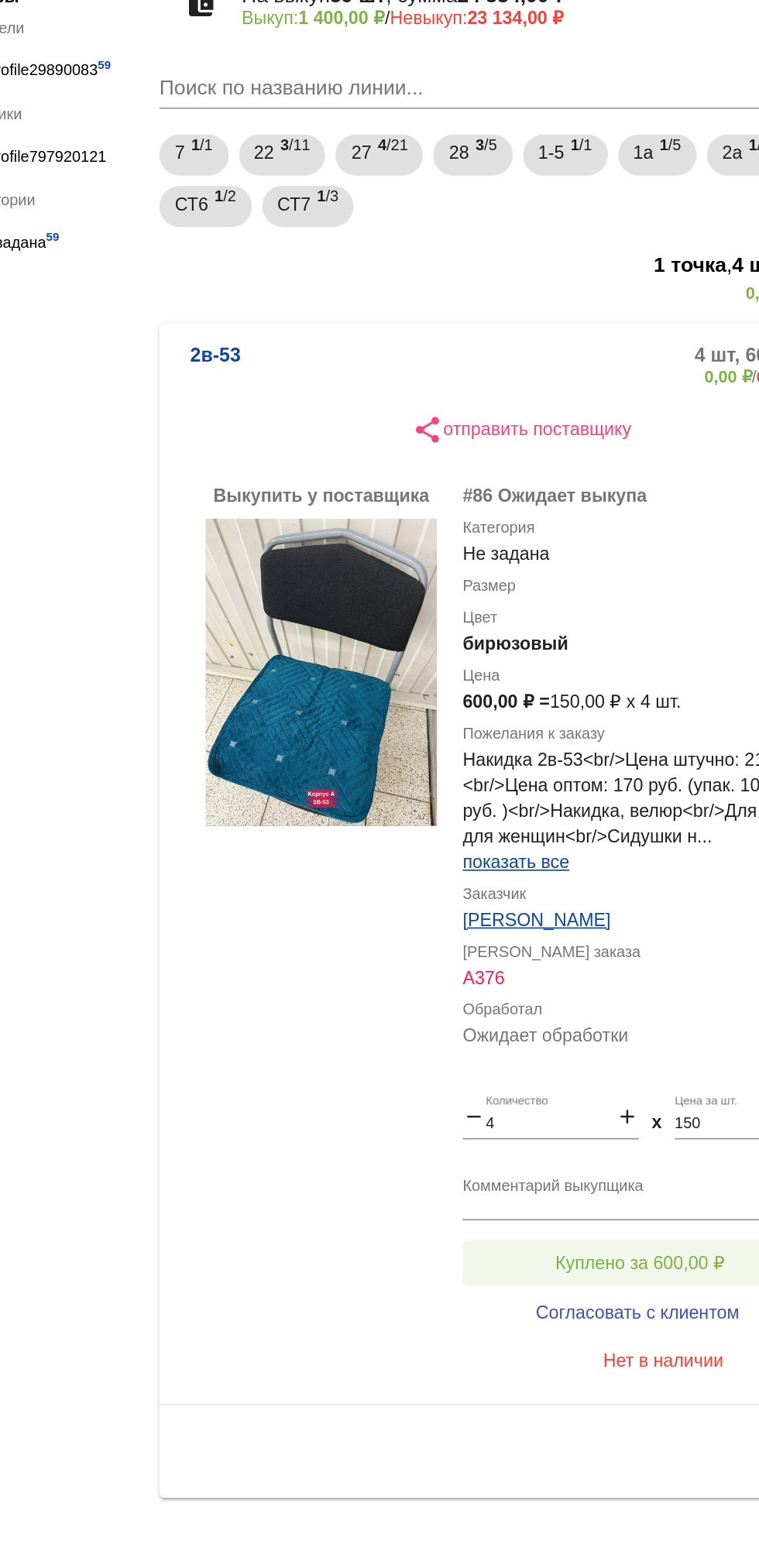
click at [611, 912] on span "Куплено за 600,00 ₽" at bounding box center [605, 912] width 102 height 12
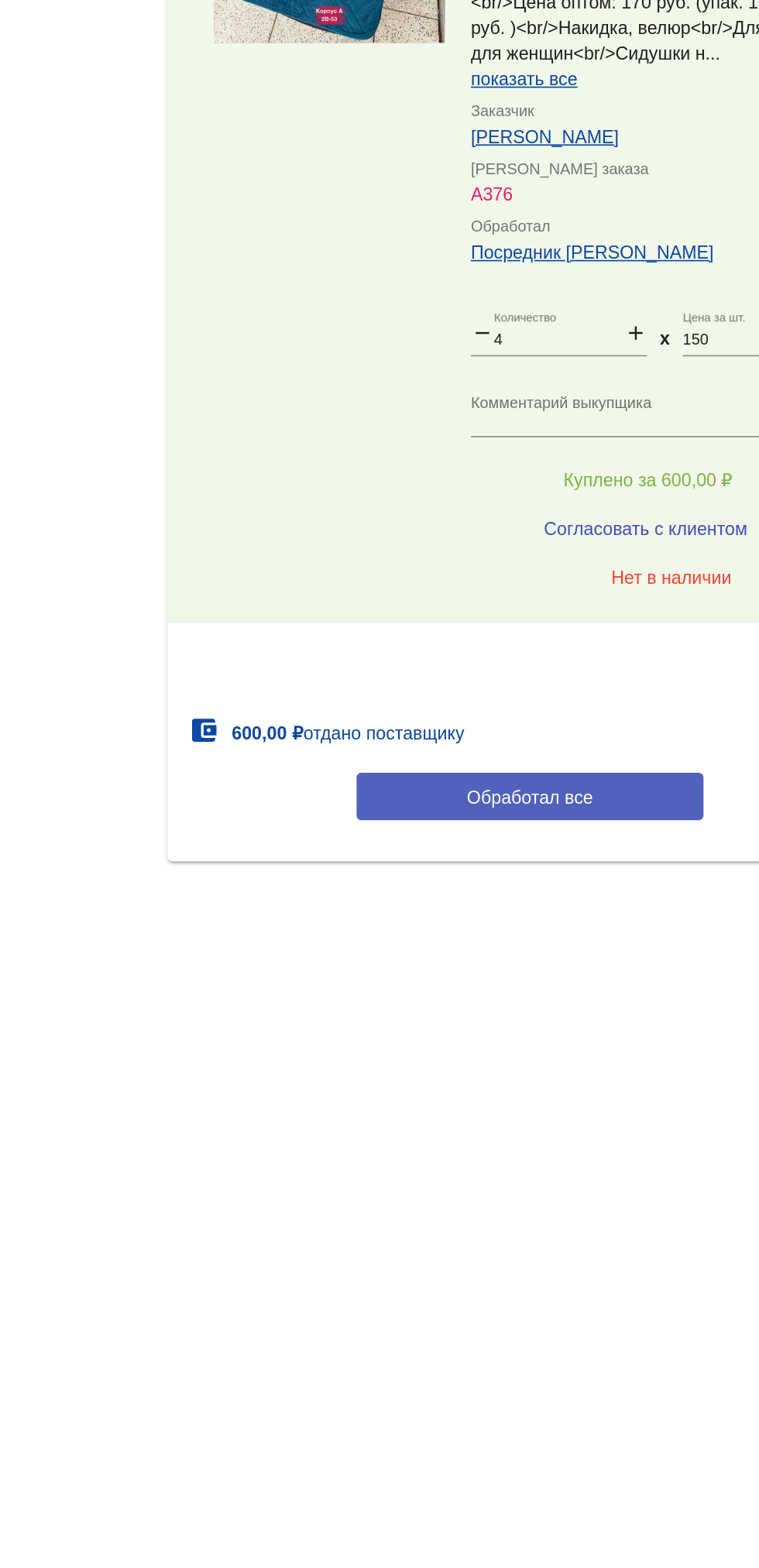
click at [463, 1102] on button "Обработал все" at bounding box center [534, 1102] width 209 height 29
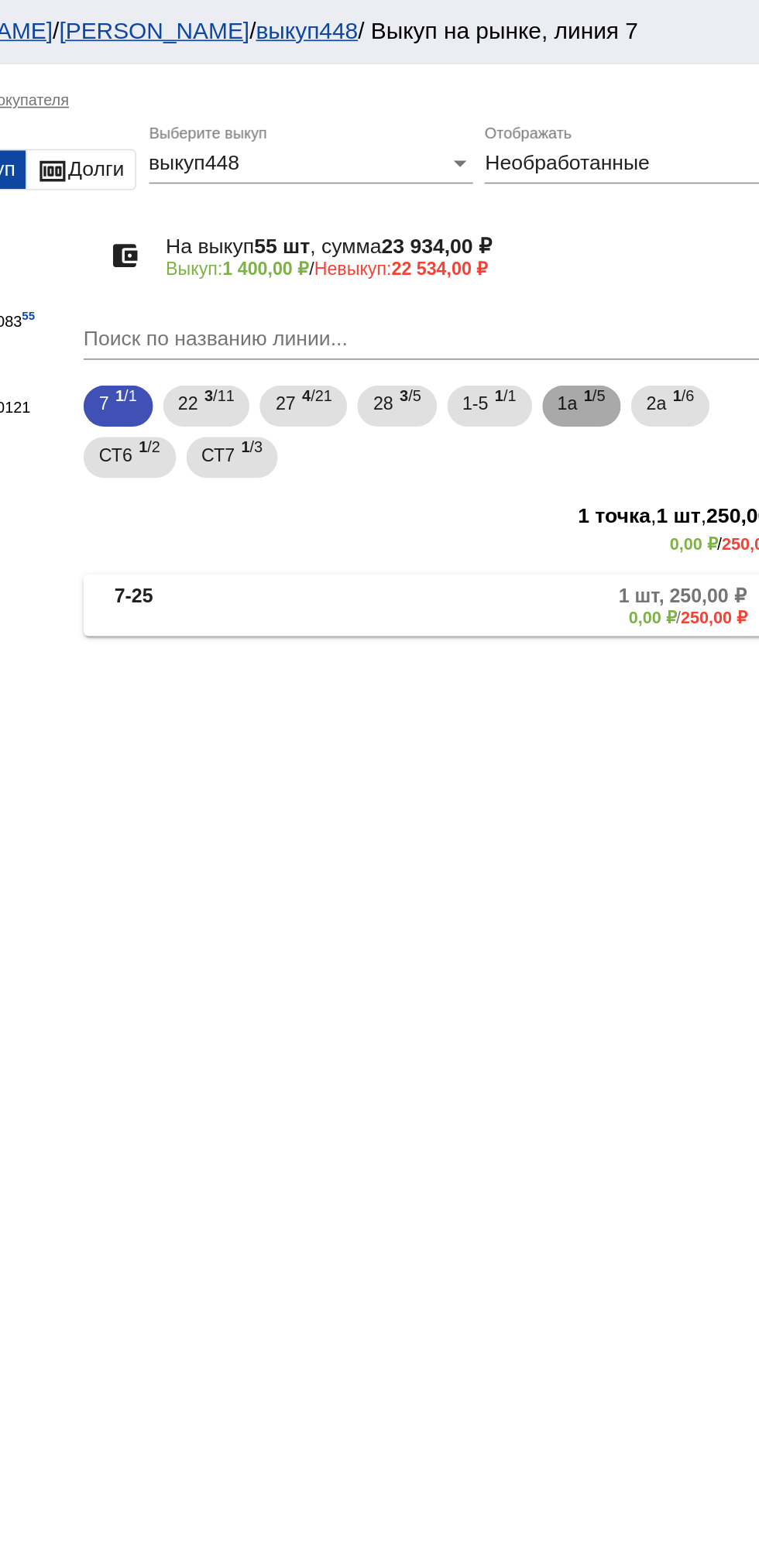
click at [624, 250] on span "1 /5" at bounding box center [624, 245] width 13 height 32
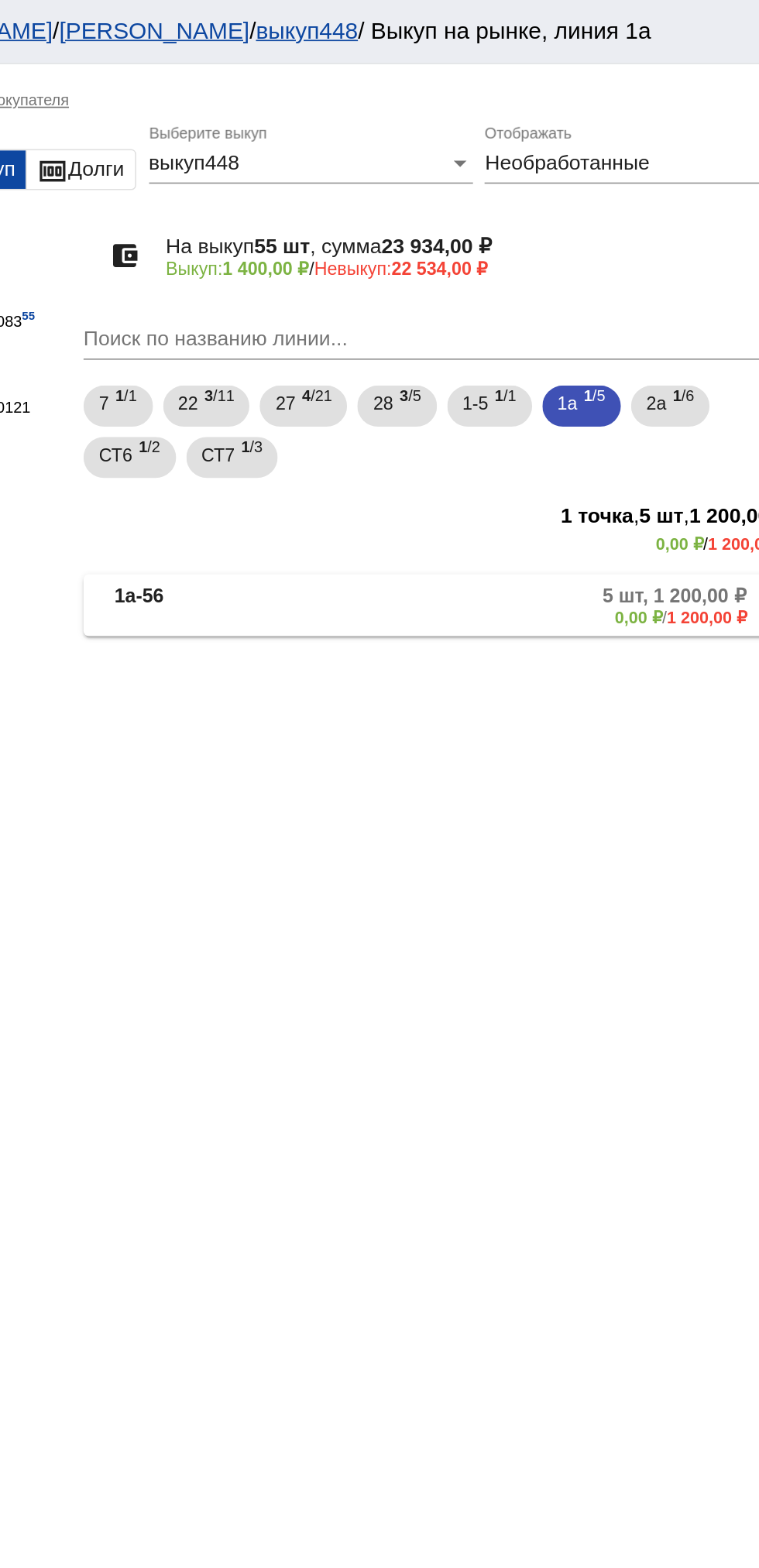
click at [403, 376] on mat-panel-title "1а-56" at bounding box center [391, 364] width 114 height 25
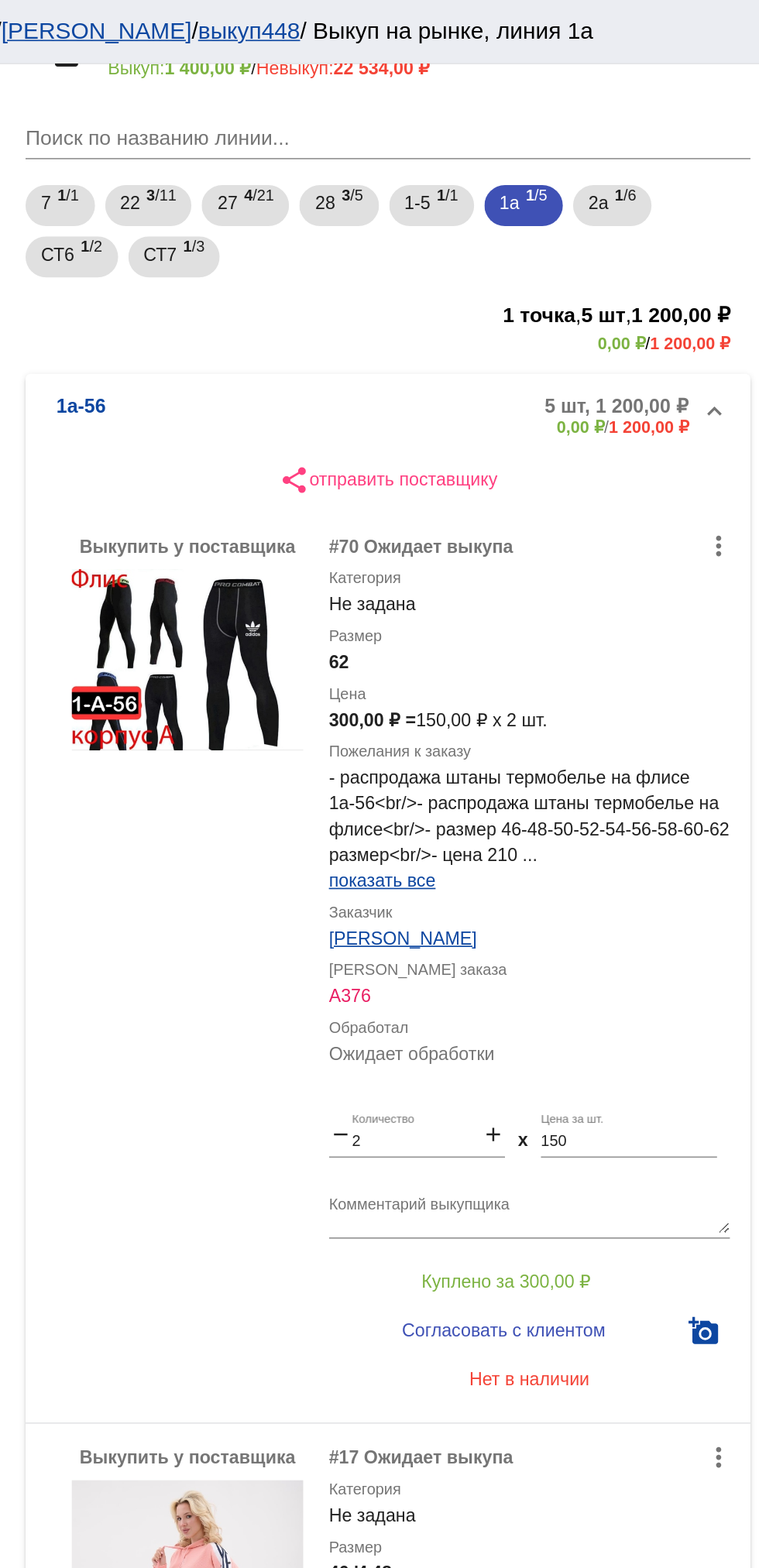
scroll to position [151, 0]
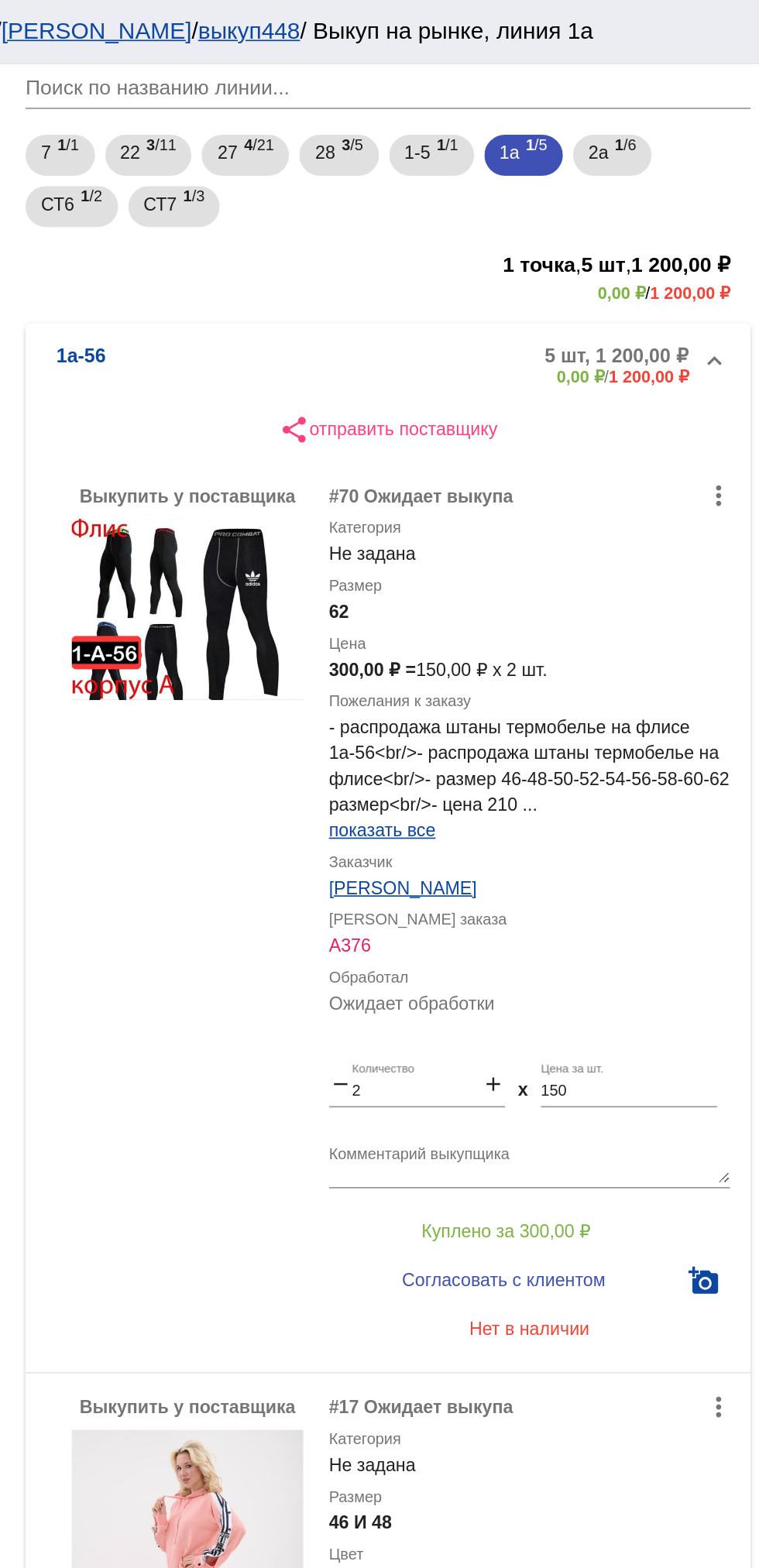
click at [622, 692] on textarea "Комментарий выкупщика" at bounding box center [619, 700] width 241 height 24
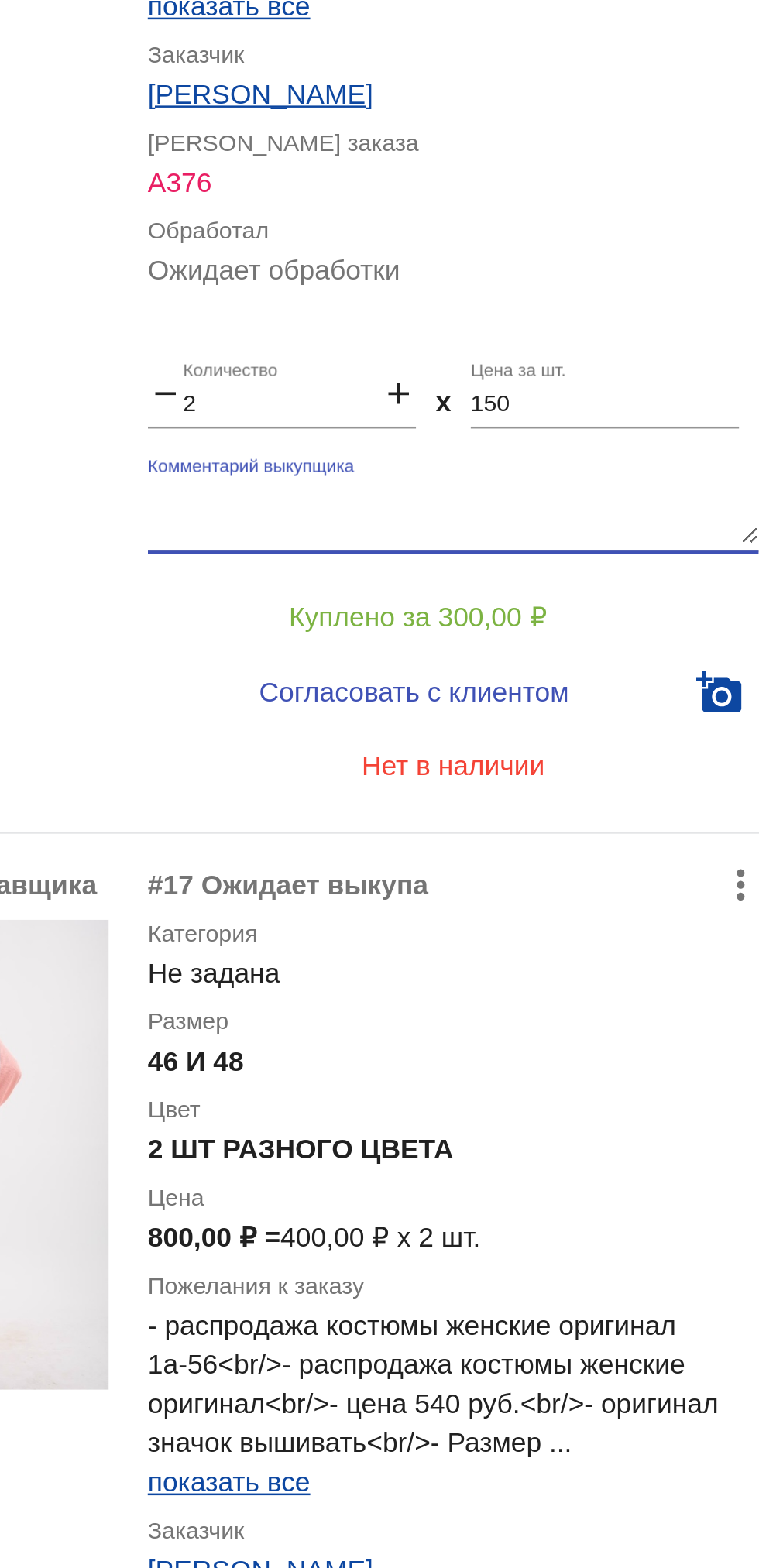
type textarea "М"
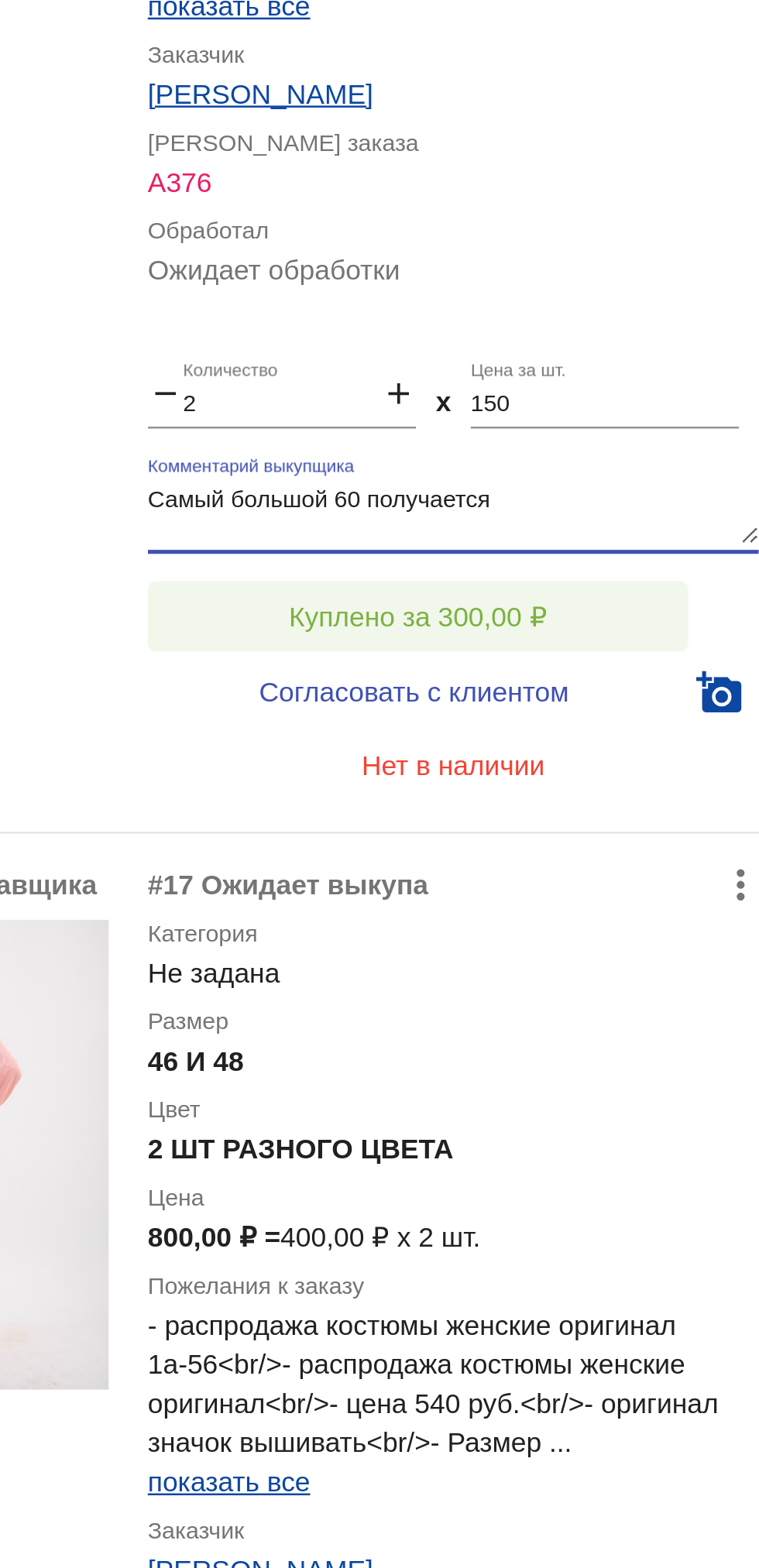
type textarea "Самый большой 60 получается"
click at [642, 744] on span "Куплено за 300,00 ₽" at bounding box center [605, 741] width 102 height 12
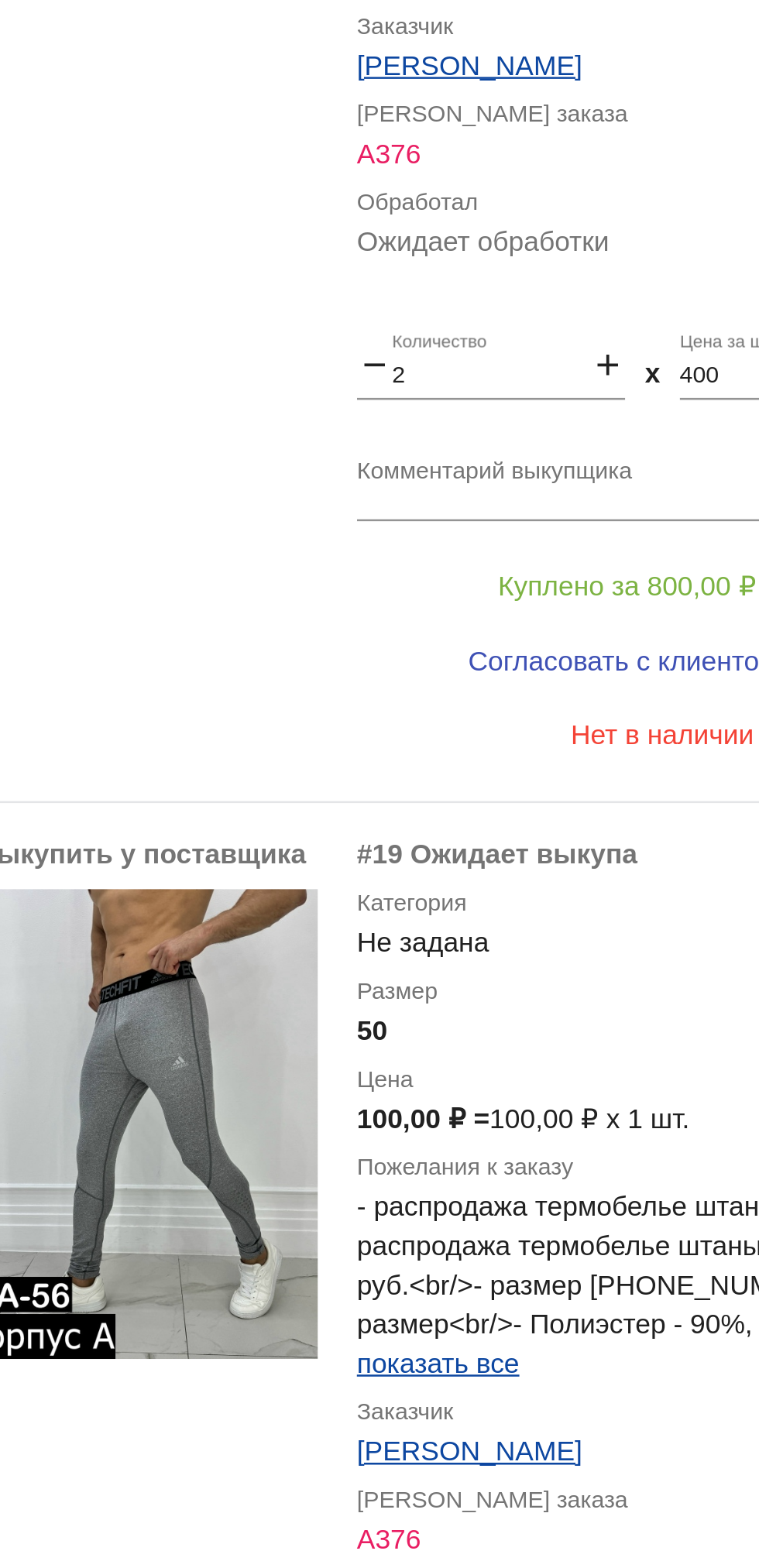
scroll to position [666, 0]
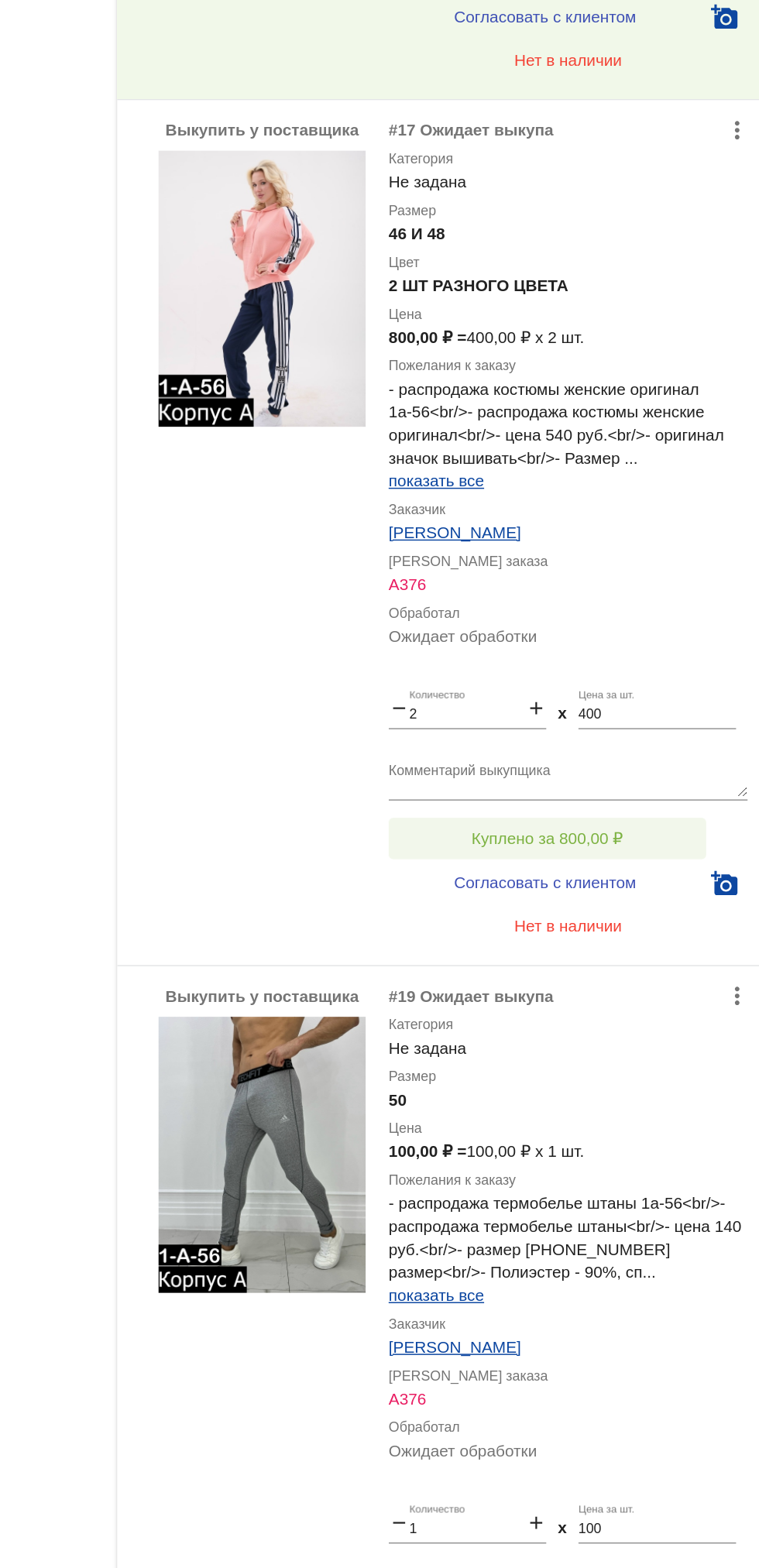
click at [642, 802] on button "Куплено за 800,00 ₽" at bounding box center [605, 810] width 214 height 28
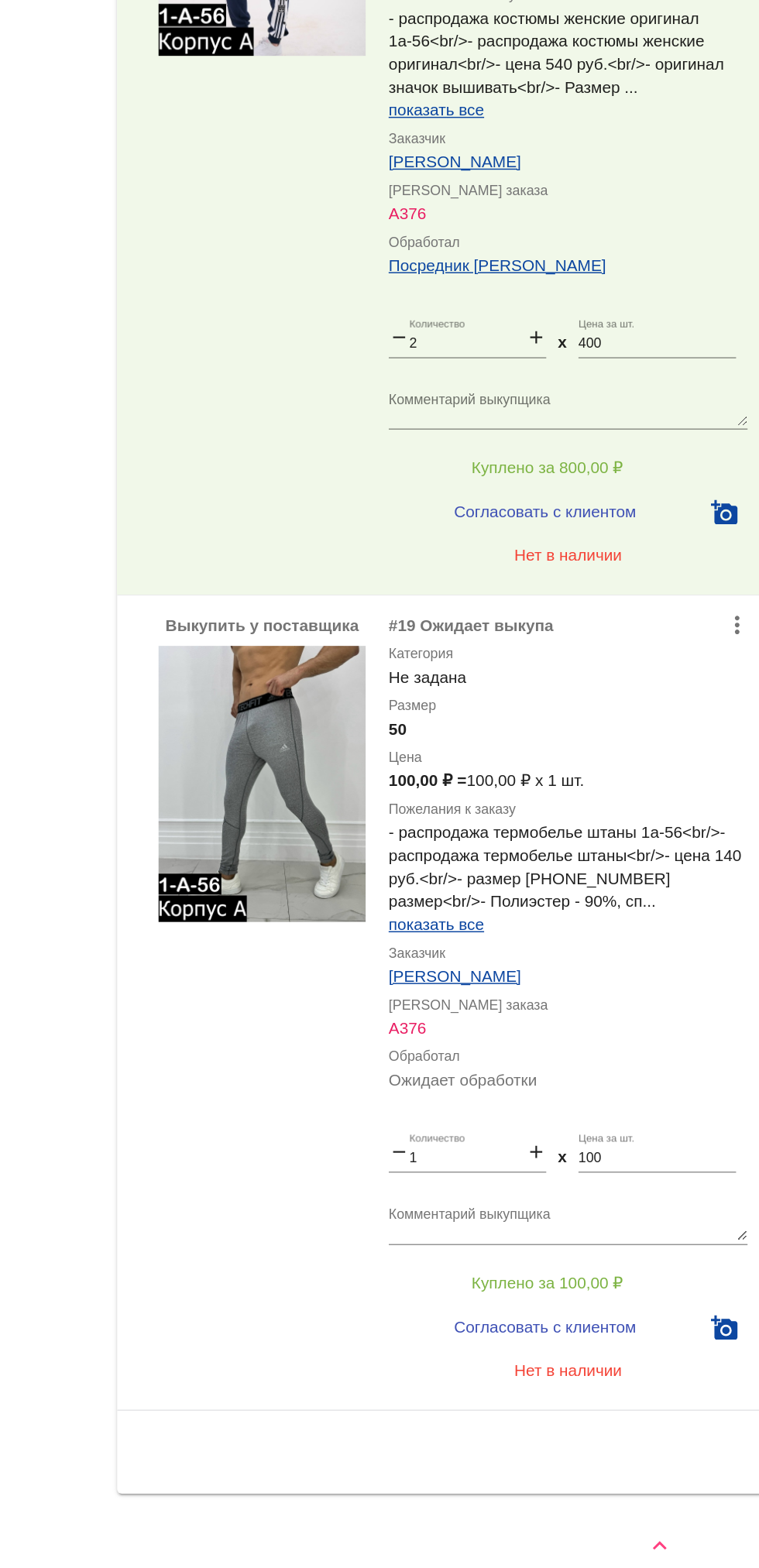
scroll to position [0, 0]
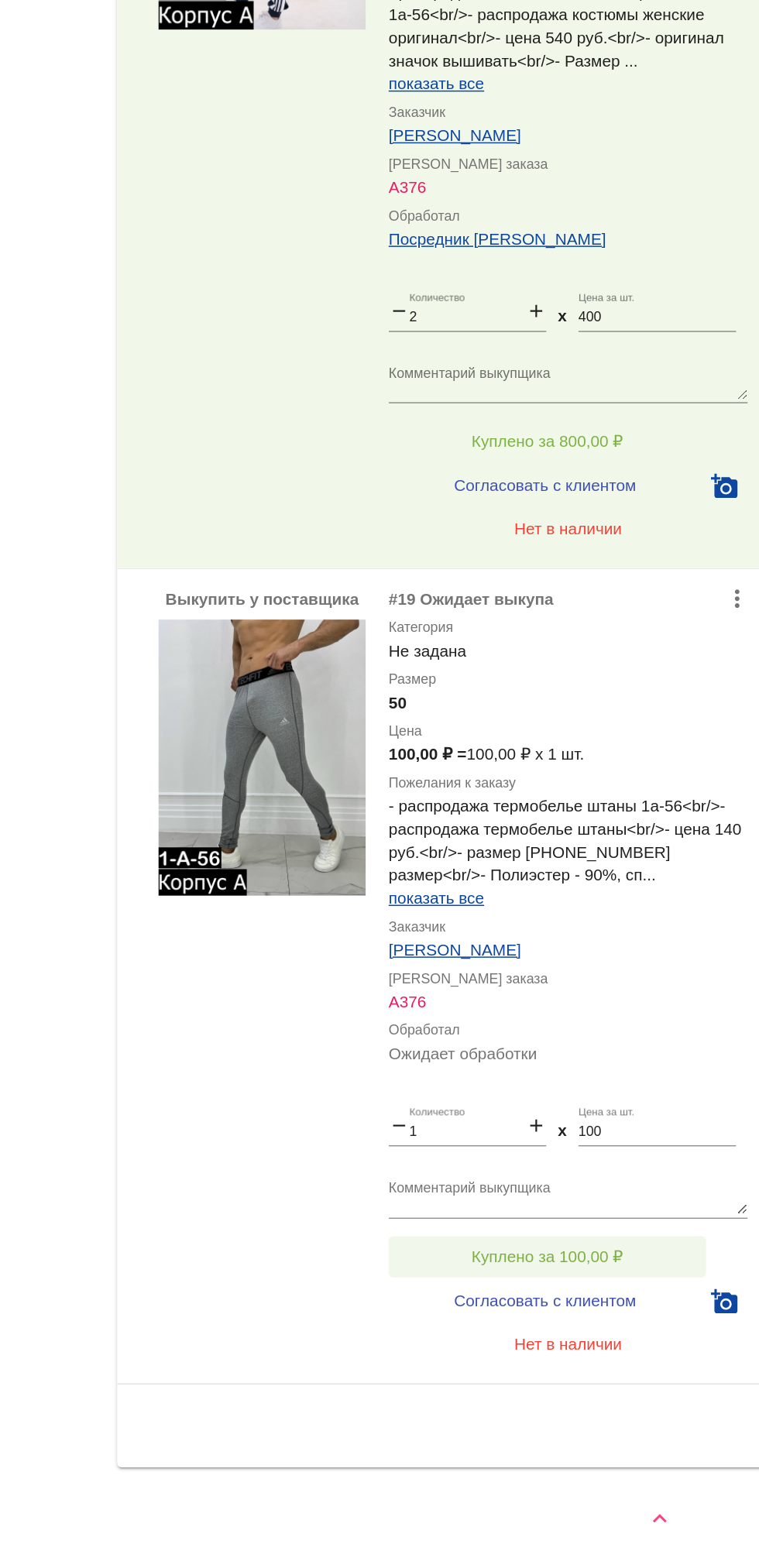
click at [553, 1353] on button "Куплено за 100,00 ₽" at bounding box center [605, 1358] width 214 height 28
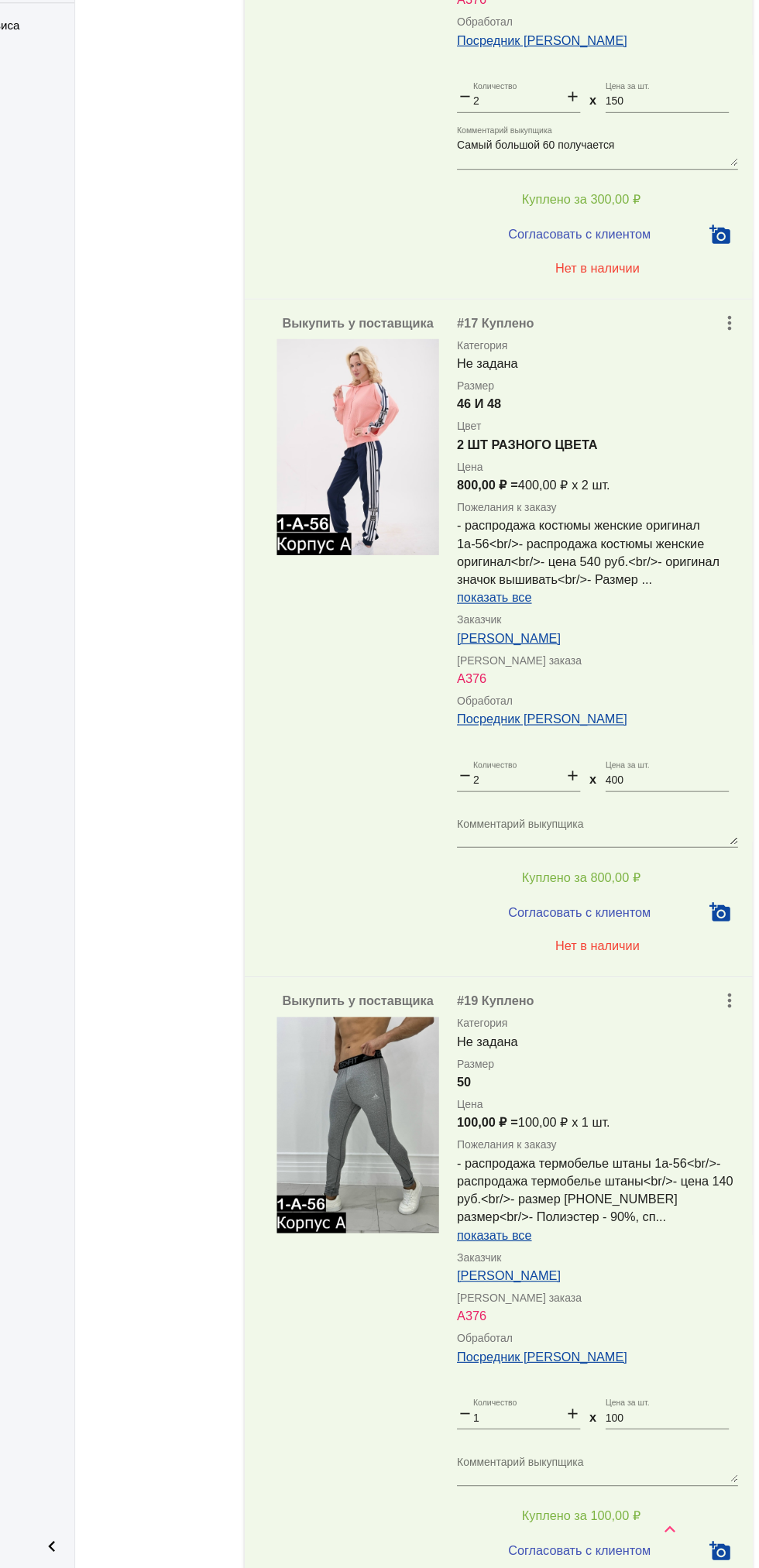
scroll to position [755, 0]
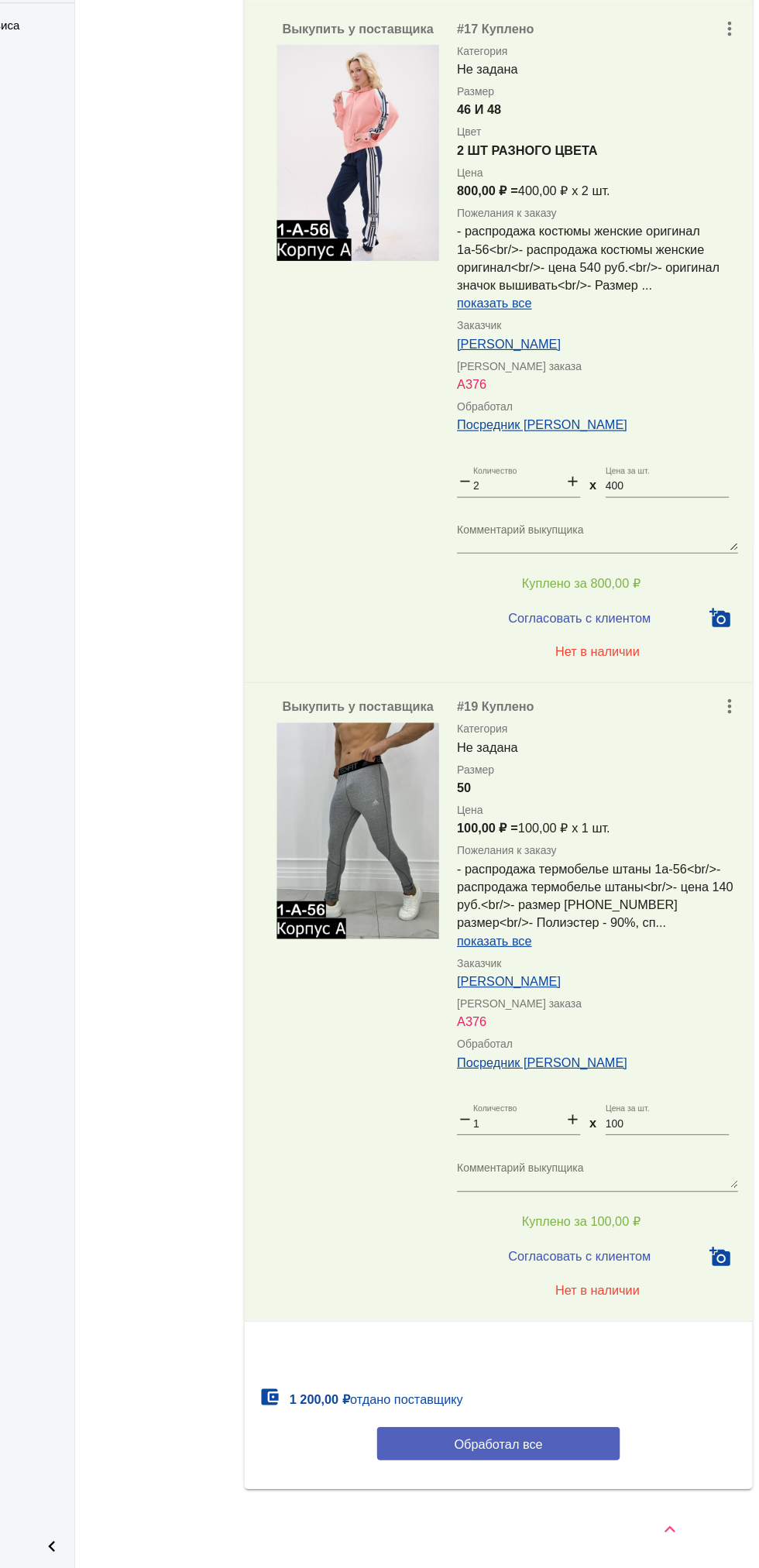
click at [589, 1448] on button "Обработал все" at bounding box center [534, 1460] width 209 height 29
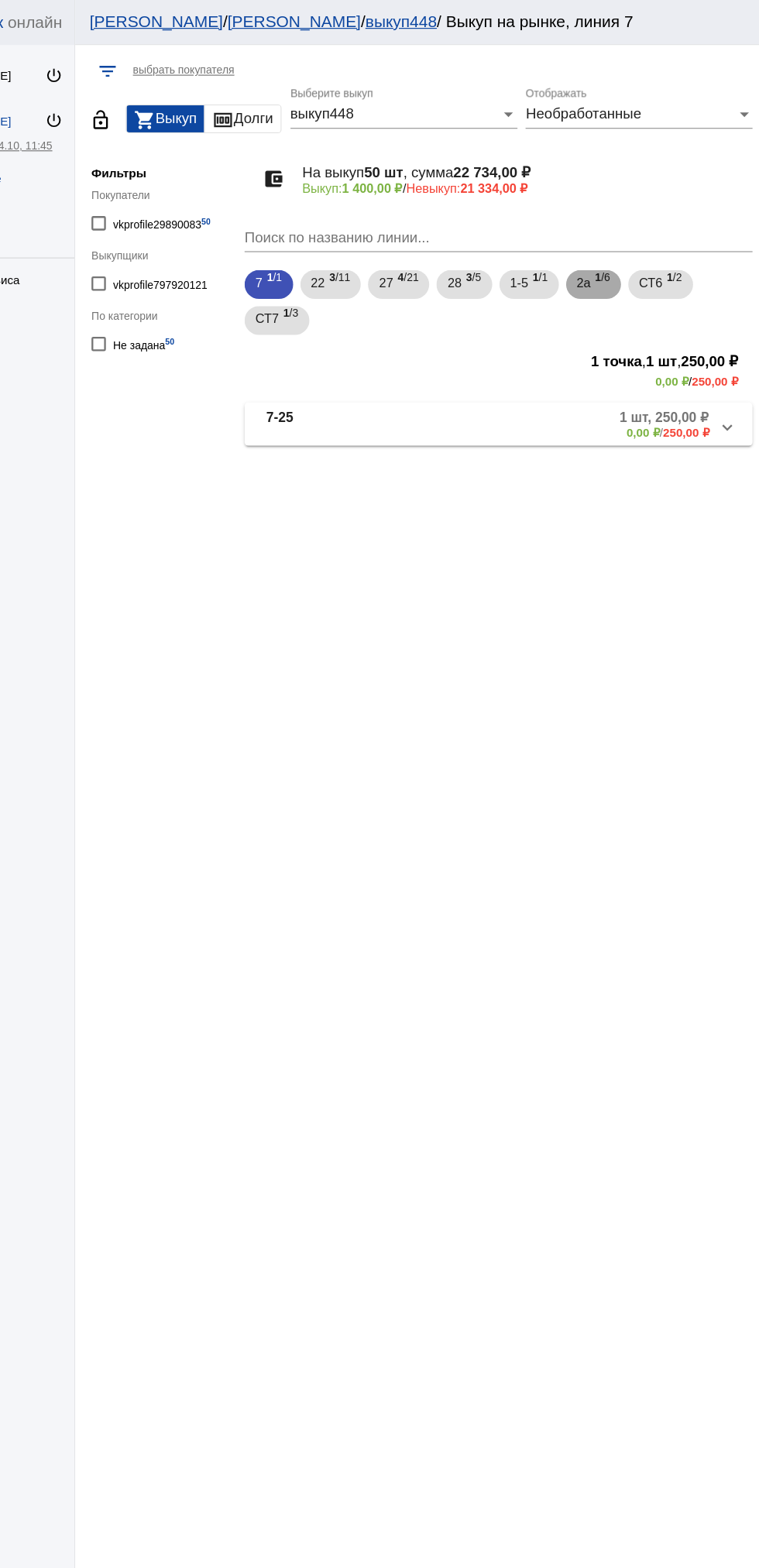
click at [630, 256] on span "1 /6" at bounding box center [624, 245] width 13 height 32
click at [576, 238] on span "1 /1" at bounding box center [570, 245] width 13 height 32
click at [641, 364] on b "1 шт, 380,00 ₽" at bounding box center [676, 359] width 77 height 14
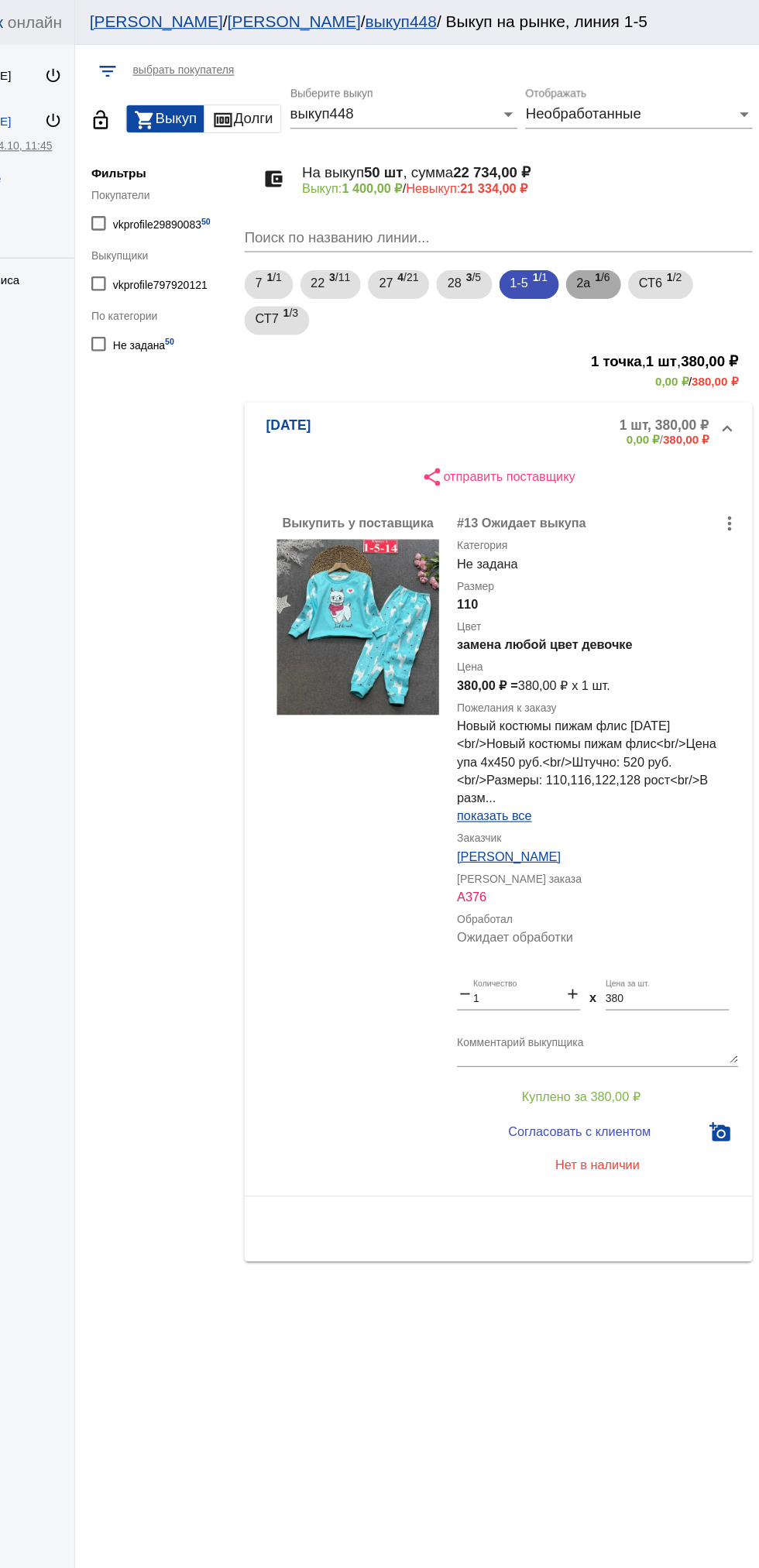
click at [613, 243] on span "2а" at bounding box center [607, 243] width 12 height 28
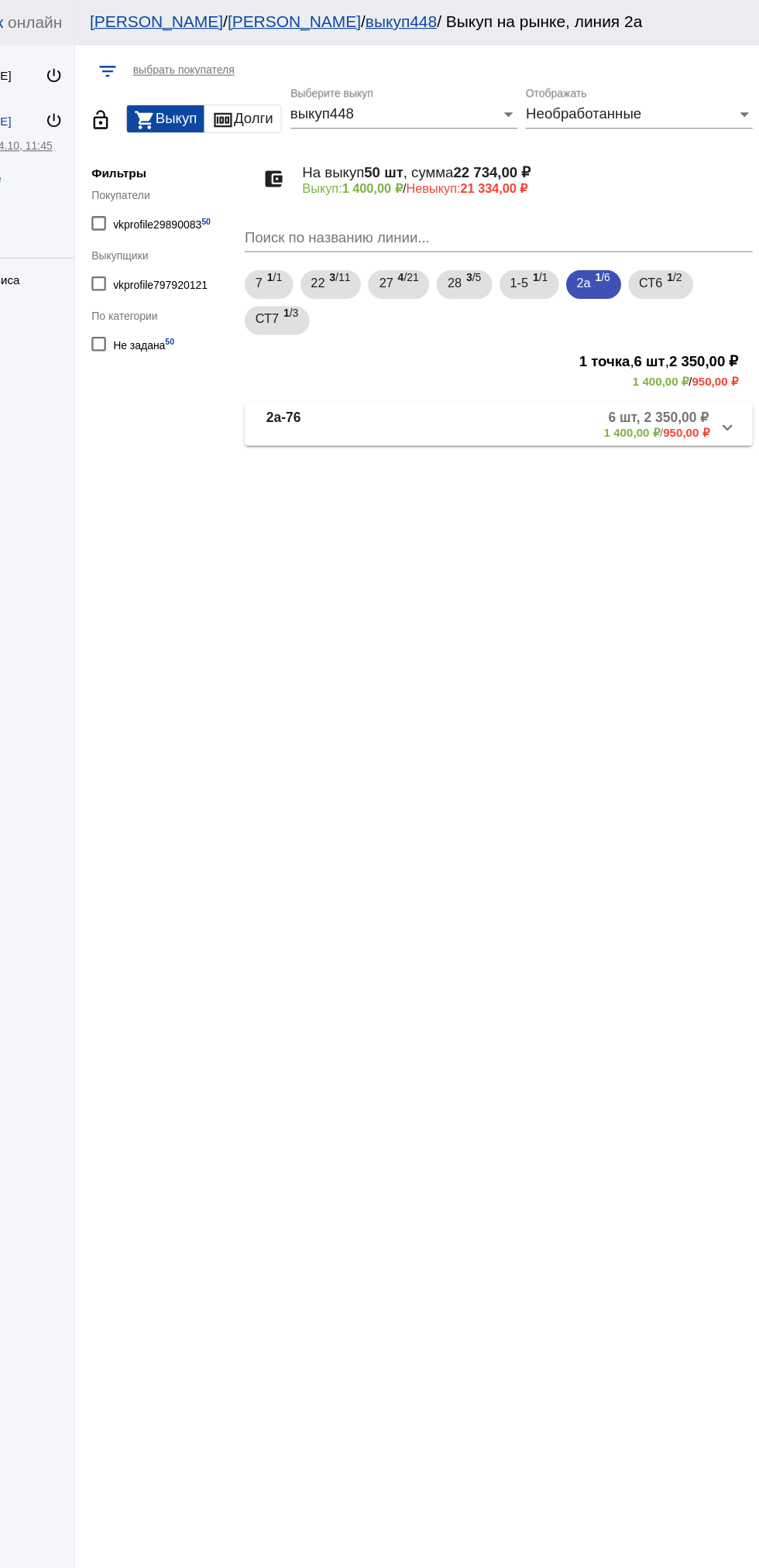
click at [610, 377] on mat-panel-description "6 шт, 2 350,00 ₽ 1 400,00 ₽ / 950,00 ₽" at bounding box center [587, 364] width 256 height 25
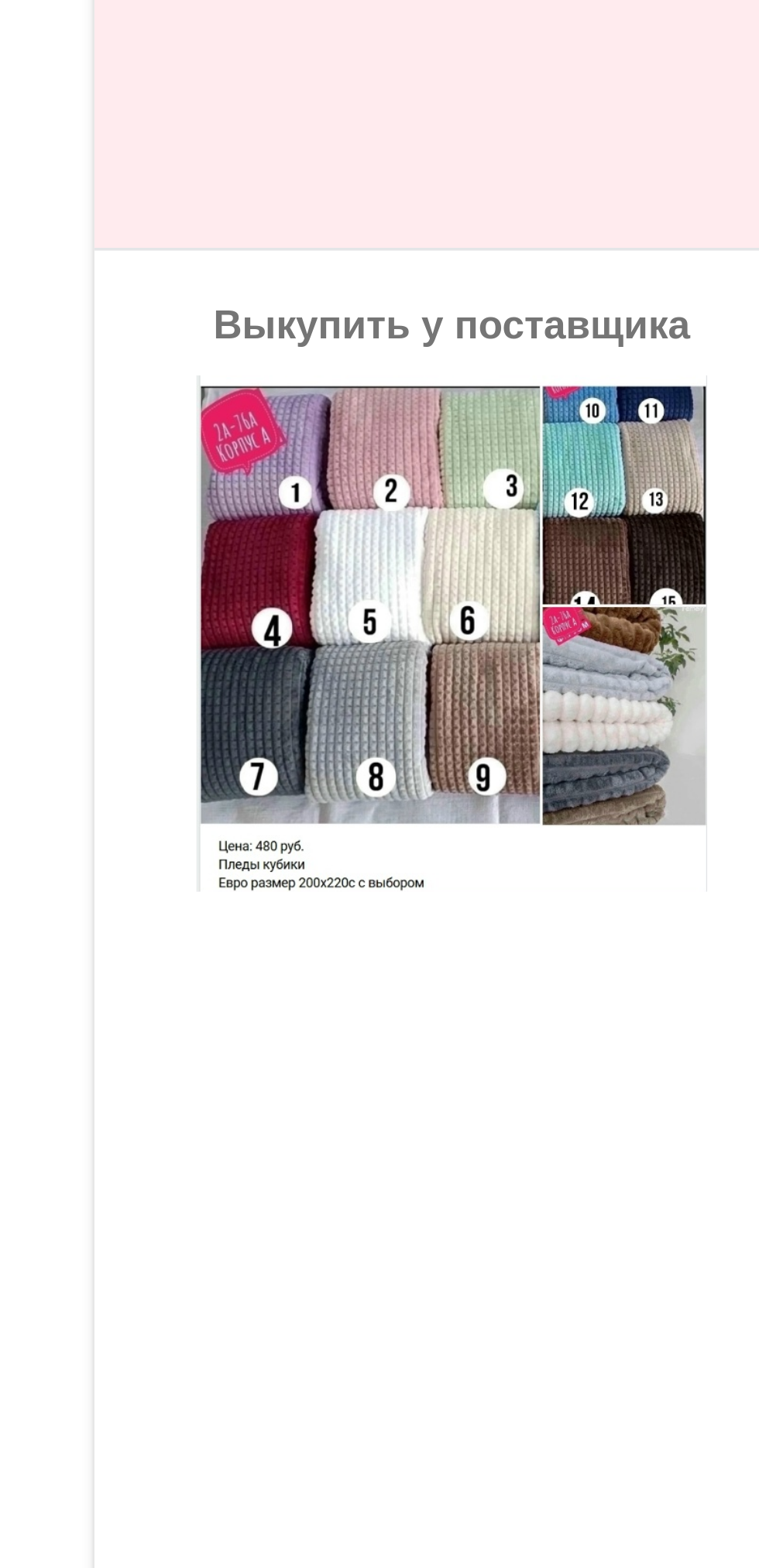
scroll to position [2215, 0]
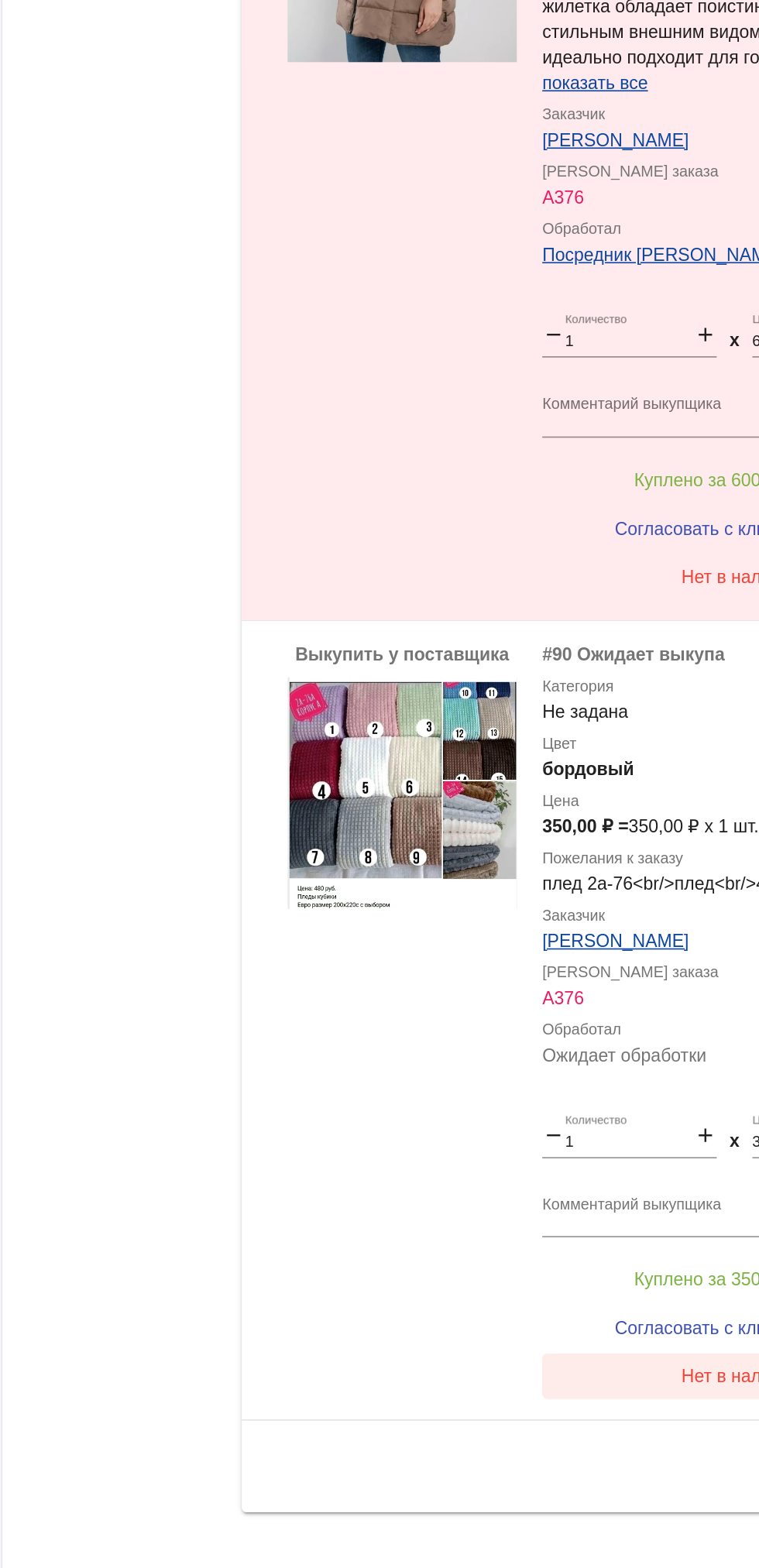
click at [611, 1414] on span "Нет в наличии" at bounding box center [619, 1416] width 73 height 12
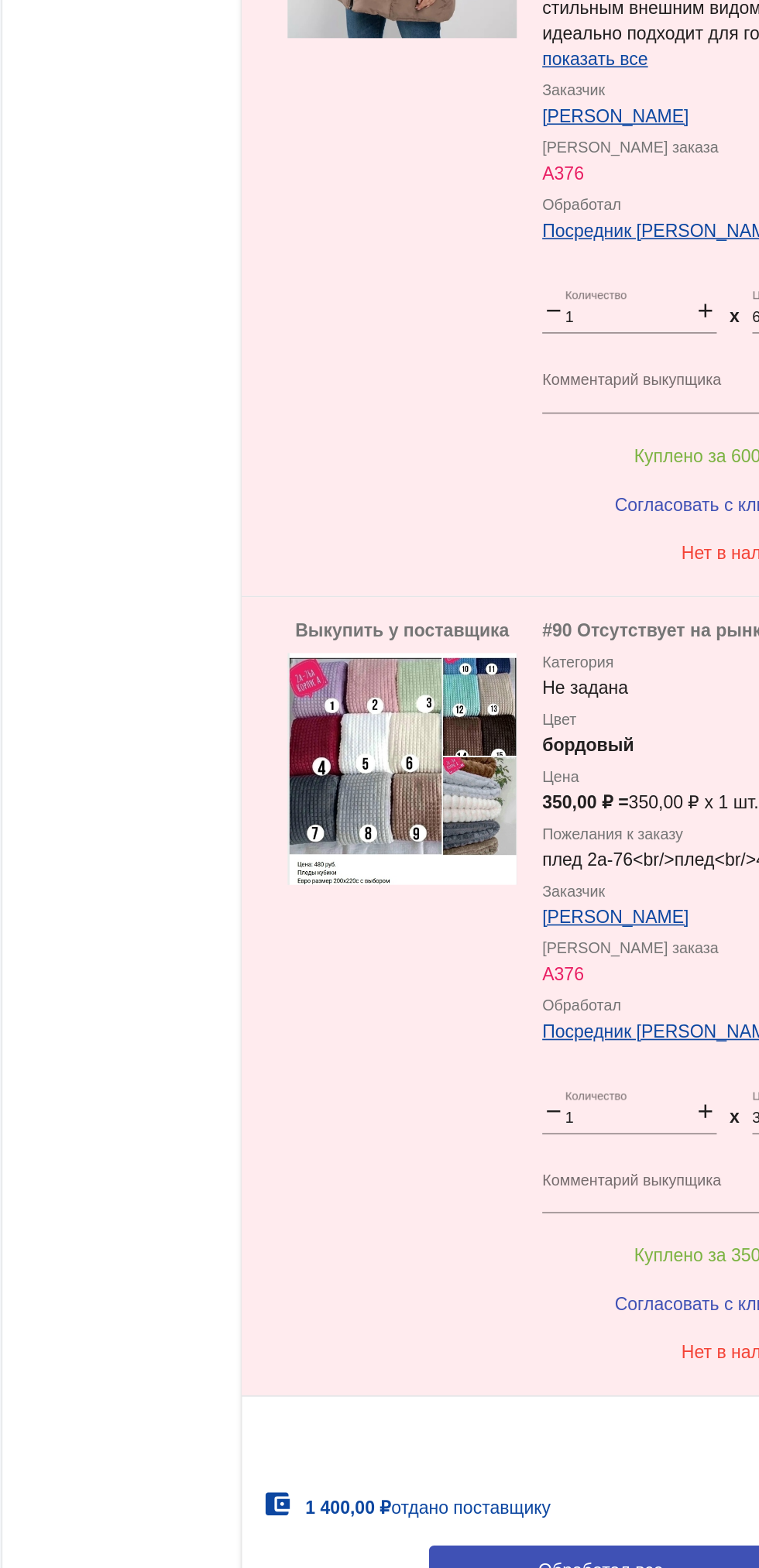
scroll to position [2304, 0]
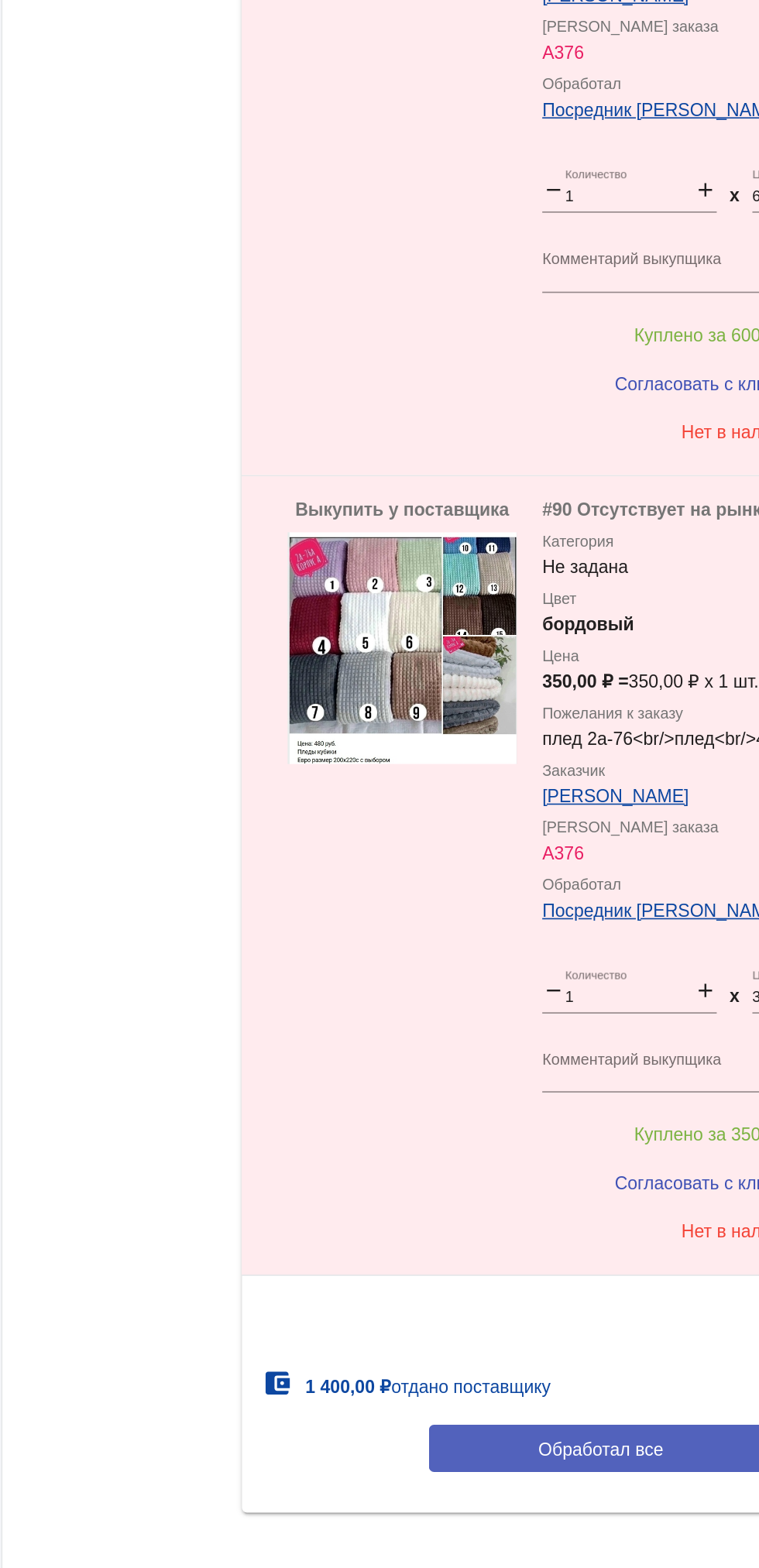
click at [461, 1464] on button "Обработал все" at bounding box center [534, 1460] width 209 height 29
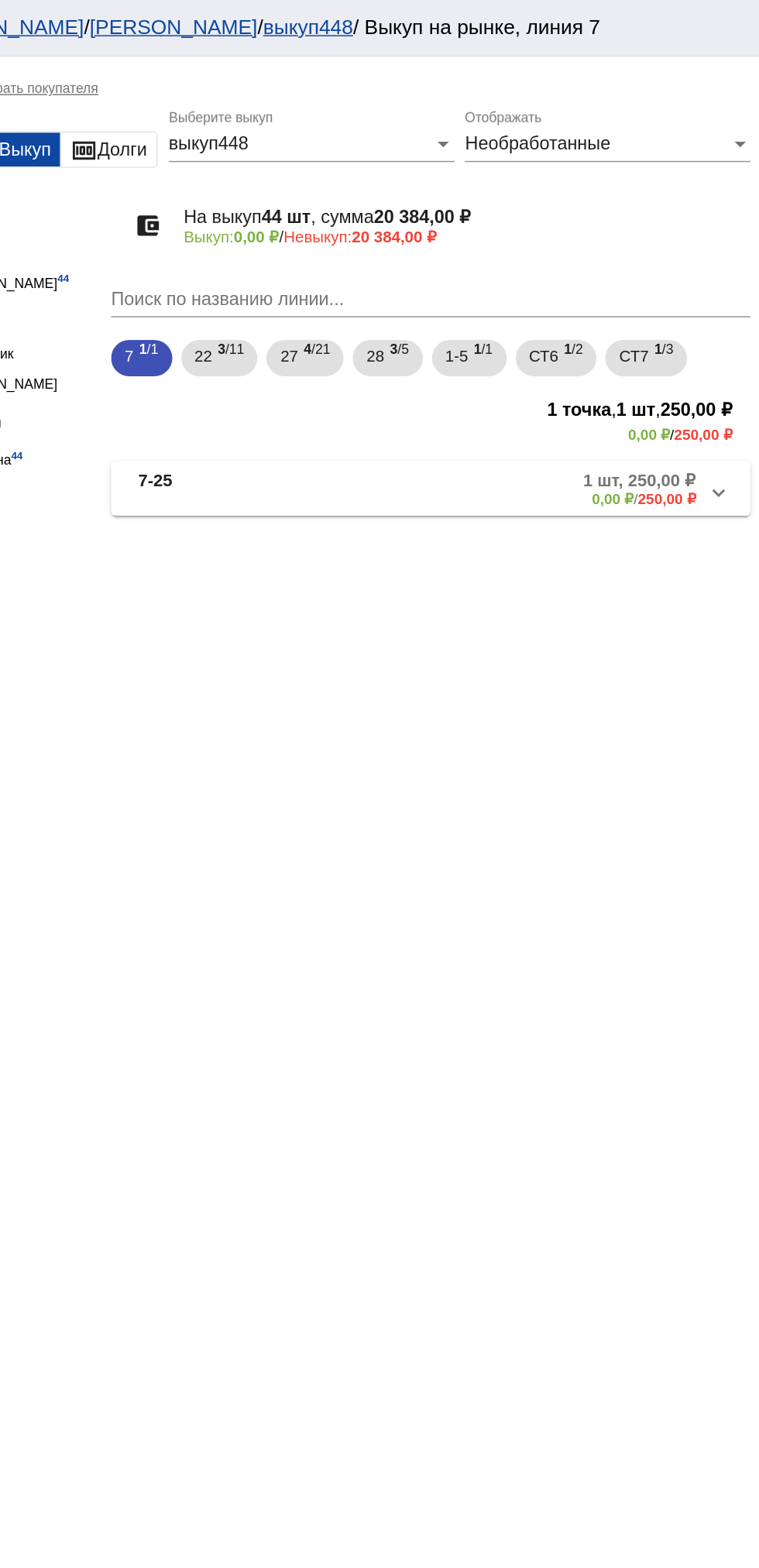
scroll to position [0, 0]
click at [631, 246] on span "1 /2" at bounding box center [632, 245] width 13 height 32
click at [699, 250] on span "1 /3" at bounding box center [693, 245] width 13 height 32
click at [569, 251] on span "1 /1" at bounding box center [570, 245] width 13 height 32
click at [567, 337] on mat-panel-description "1 шт, 380,00 ₽ 0,00 ₽ / 380,00 ₽" at bounding box center [592, 333] width 245 height 25
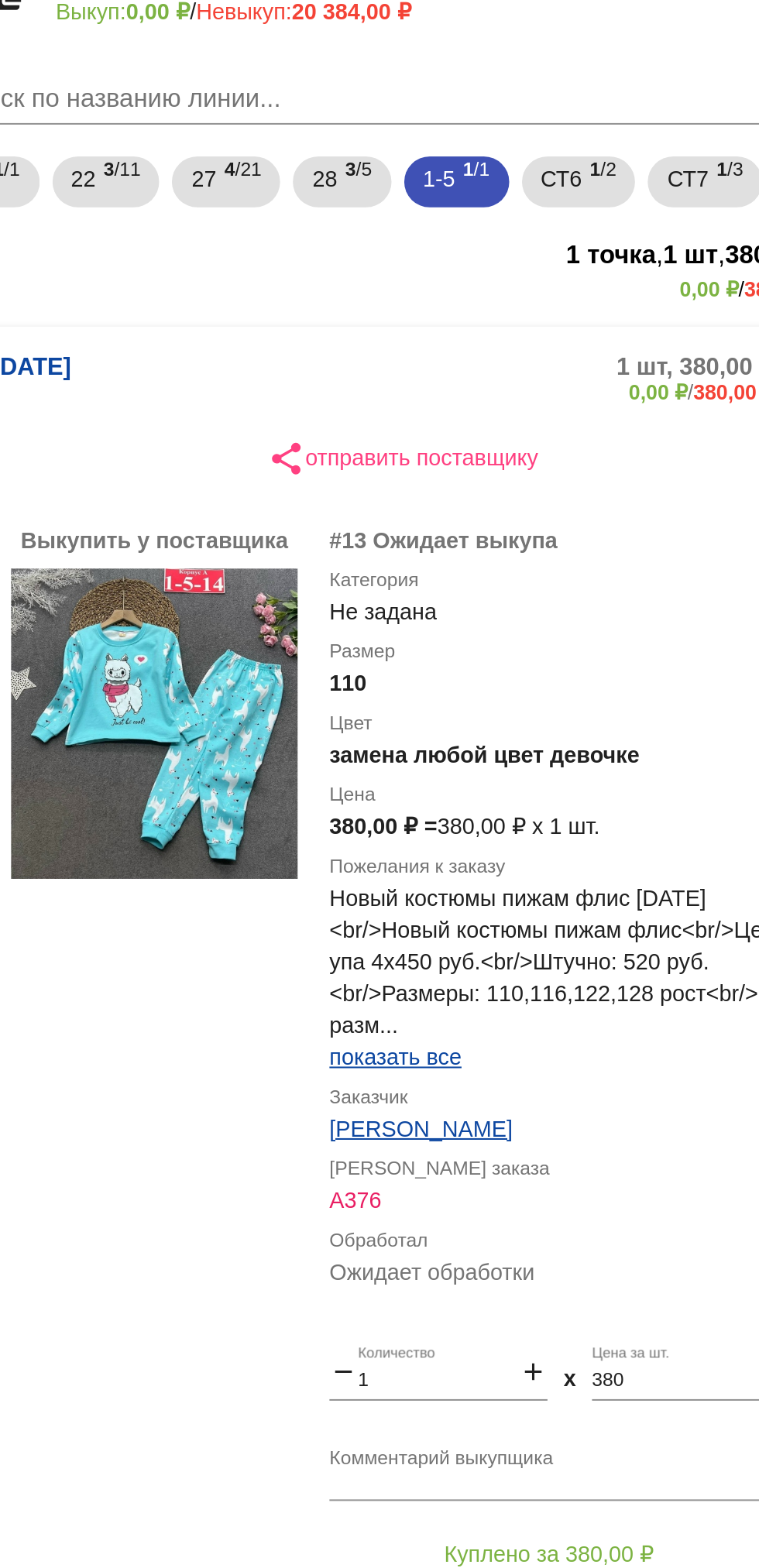
click at [636, 866] on textarea "Комментарий выкупщика" at bounding box center [619, 871] width 241 height 24
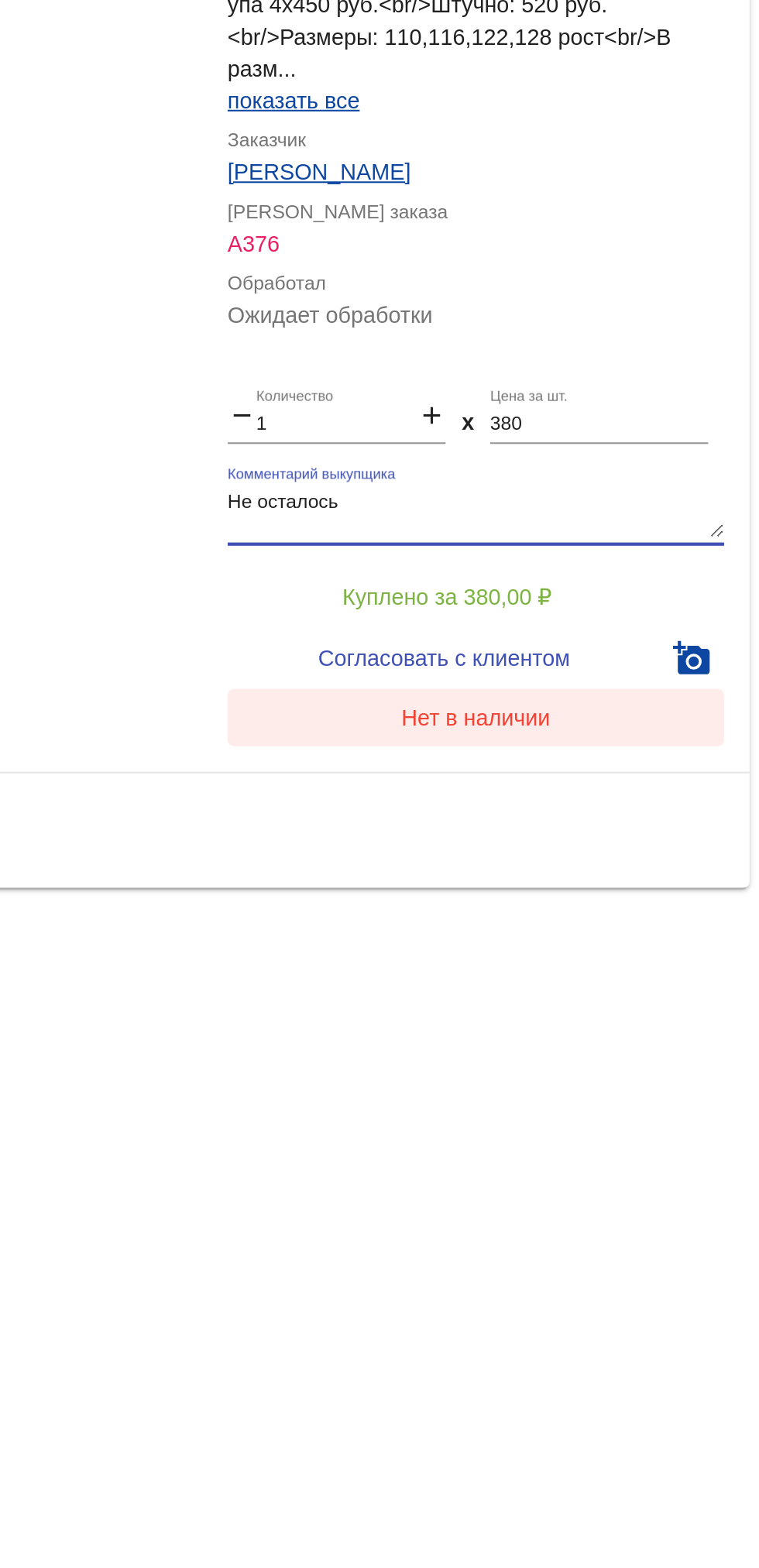
click at [656, 982] on button "Нет в наличии" at bounding box center [619, 971] width 241 height 28
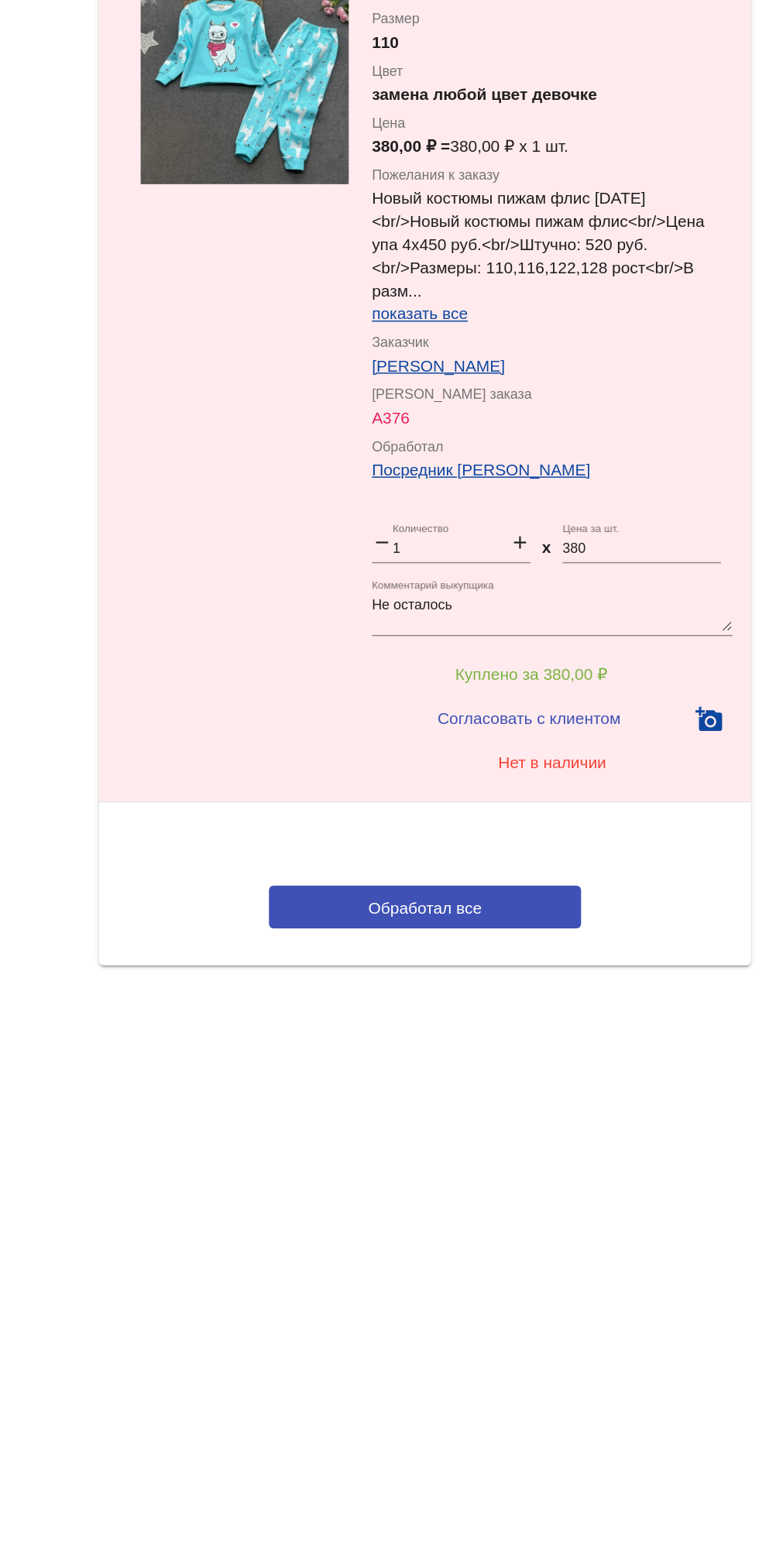
click at [611, 867] on textarea "Не осталось" at bounding box center [619, 871] width 241 height 24
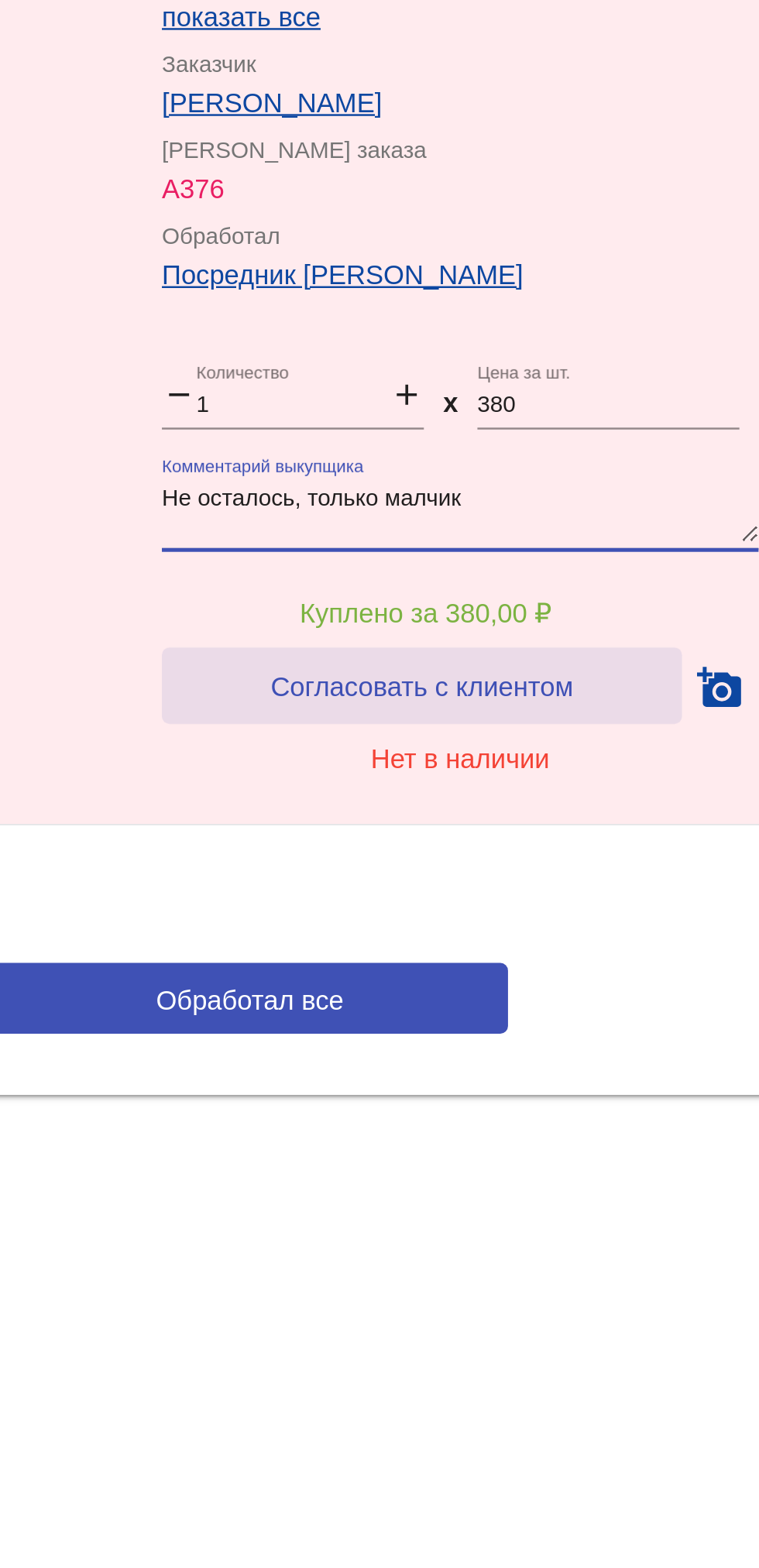
type textarea "Не осталось, только малчик"
click at [651, 936] on span "Согласовать с клиентом" at bounding box center [604, 941] width 122 height 12
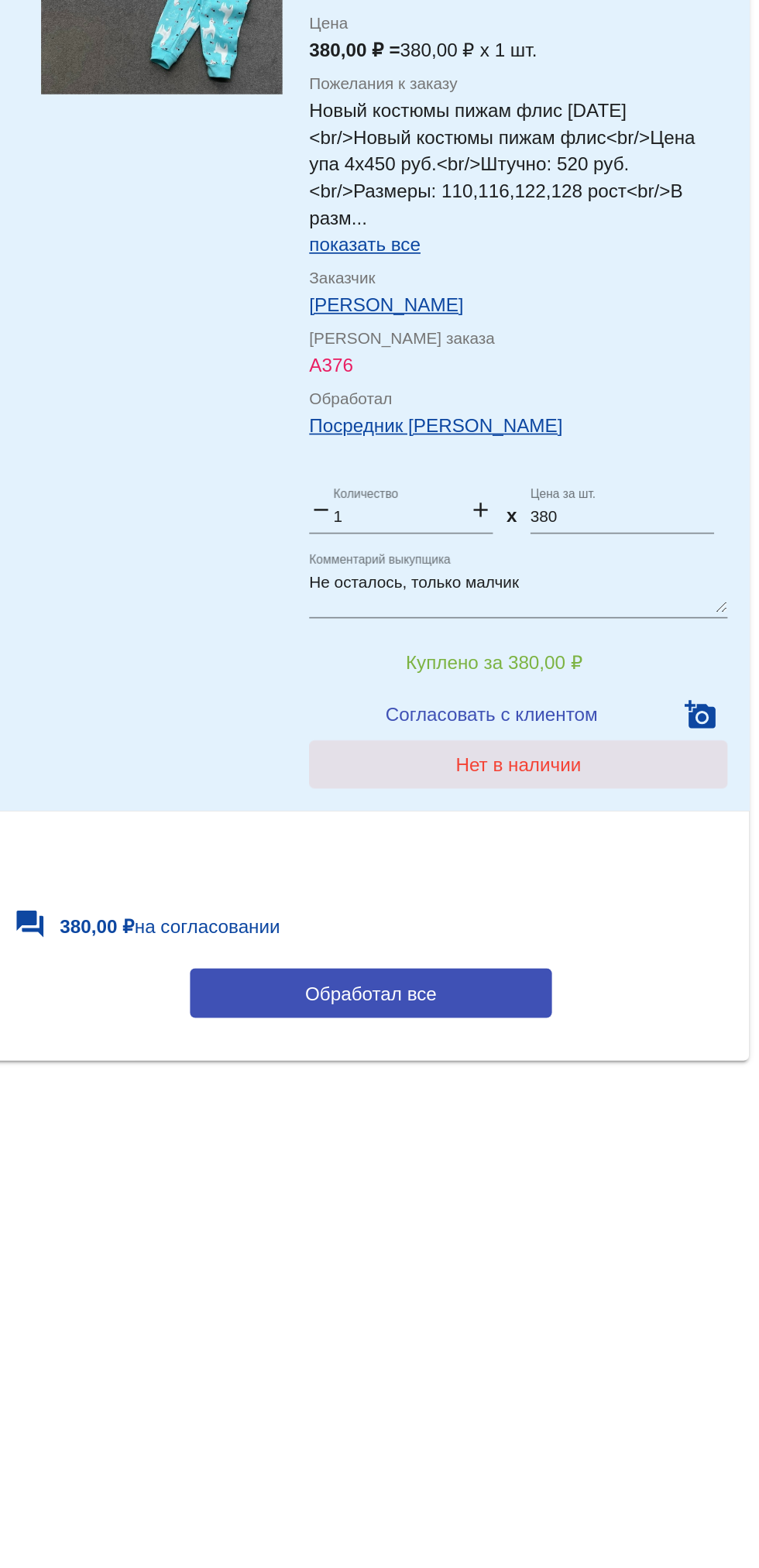
click at [626, 977] on span "Нет в наличии" at bounding box center [619, 970] width 73 height 12
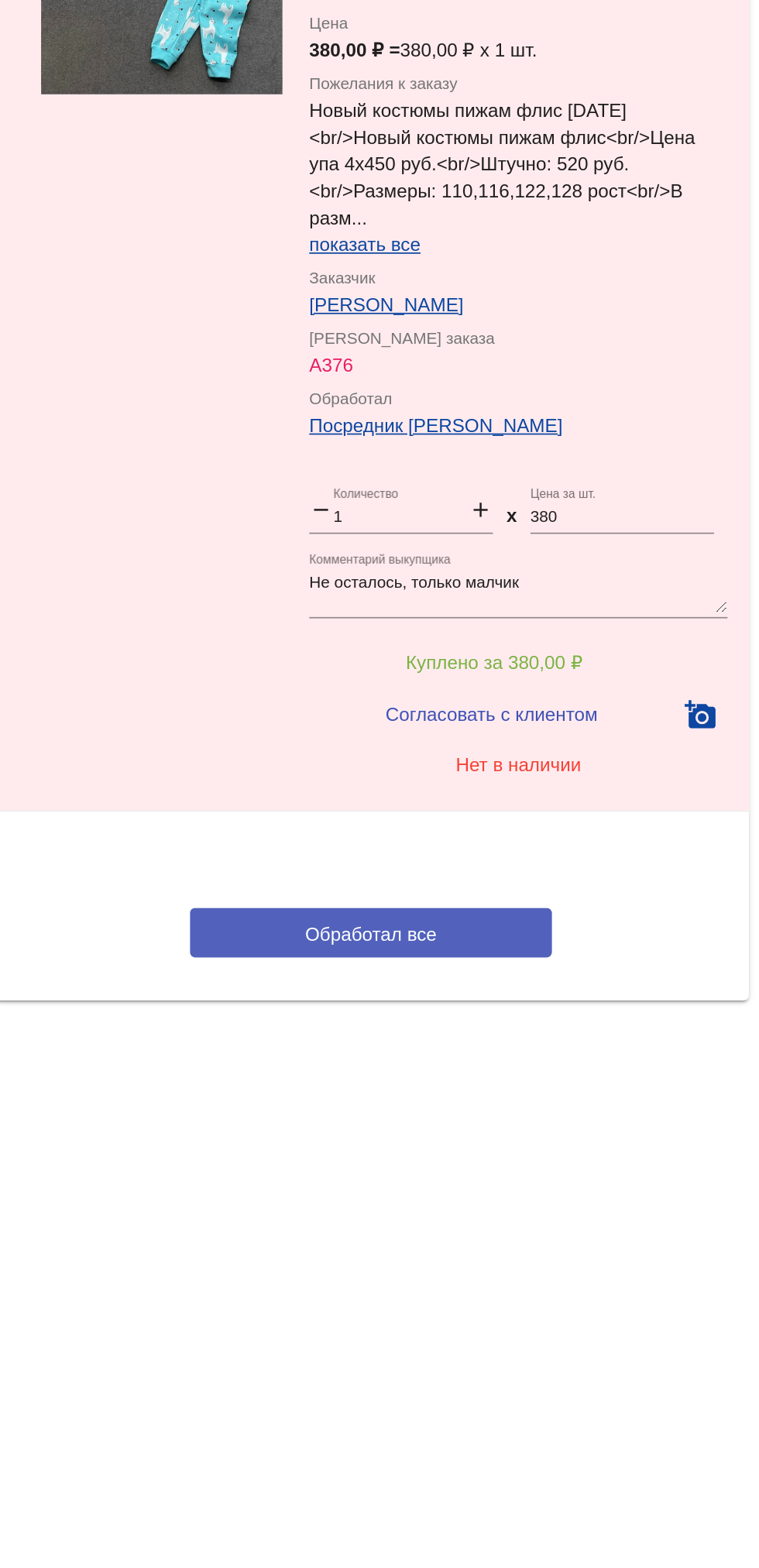
click at [495, 1063] on button "Обработал все" at bounding box center [534, 1067] width 209 height 29
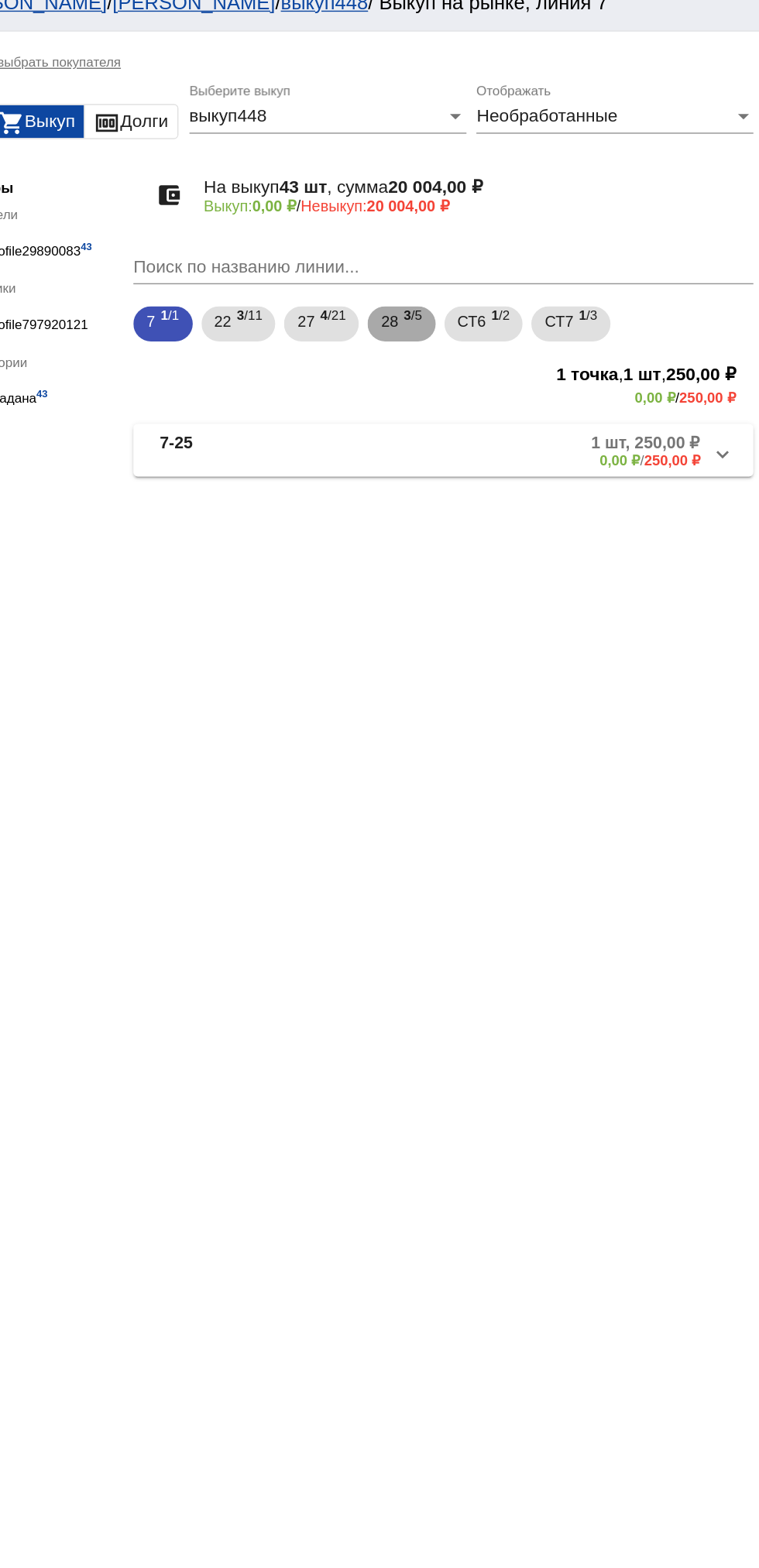
click at [500, 243] on span "28" at bounding box center [496, 243] width 12 height 28
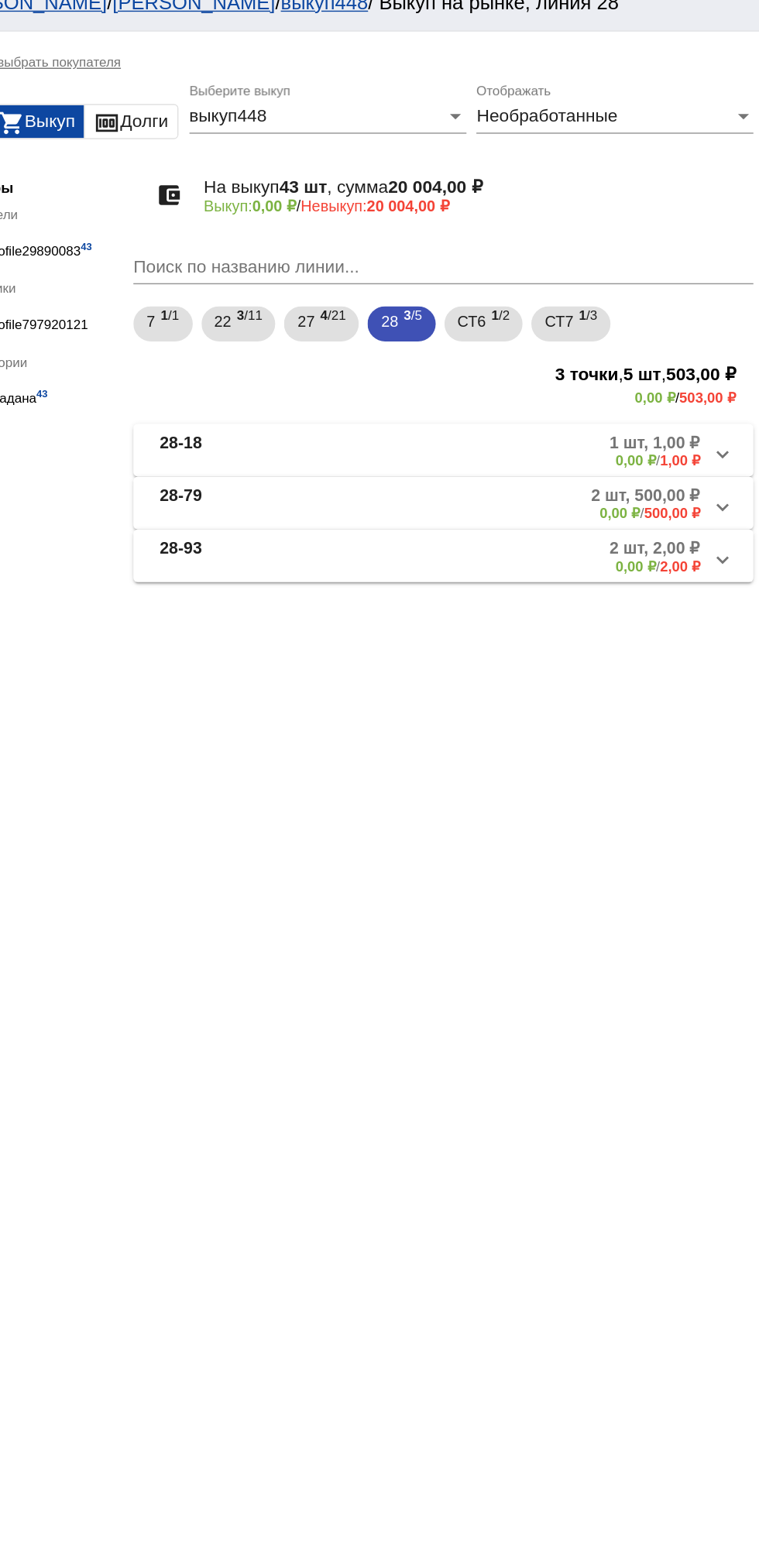
click at [364, 342] on b "28-18" at bounding box center [349, 333] width 29 height 25
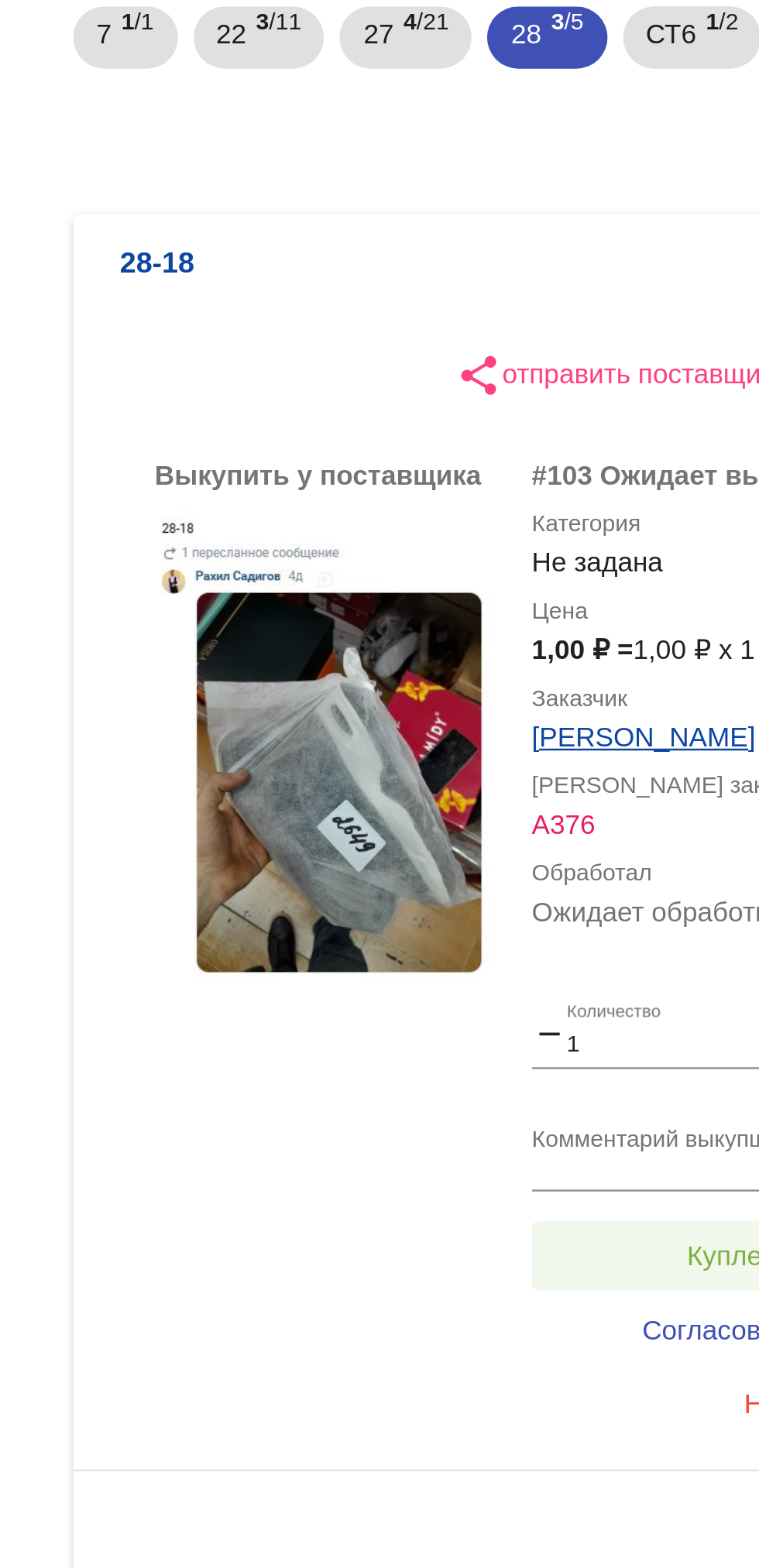
click at [575, 727] on span "Куплено за 1,00 ₽" at bounding box center [605, 730] width 90 height 12
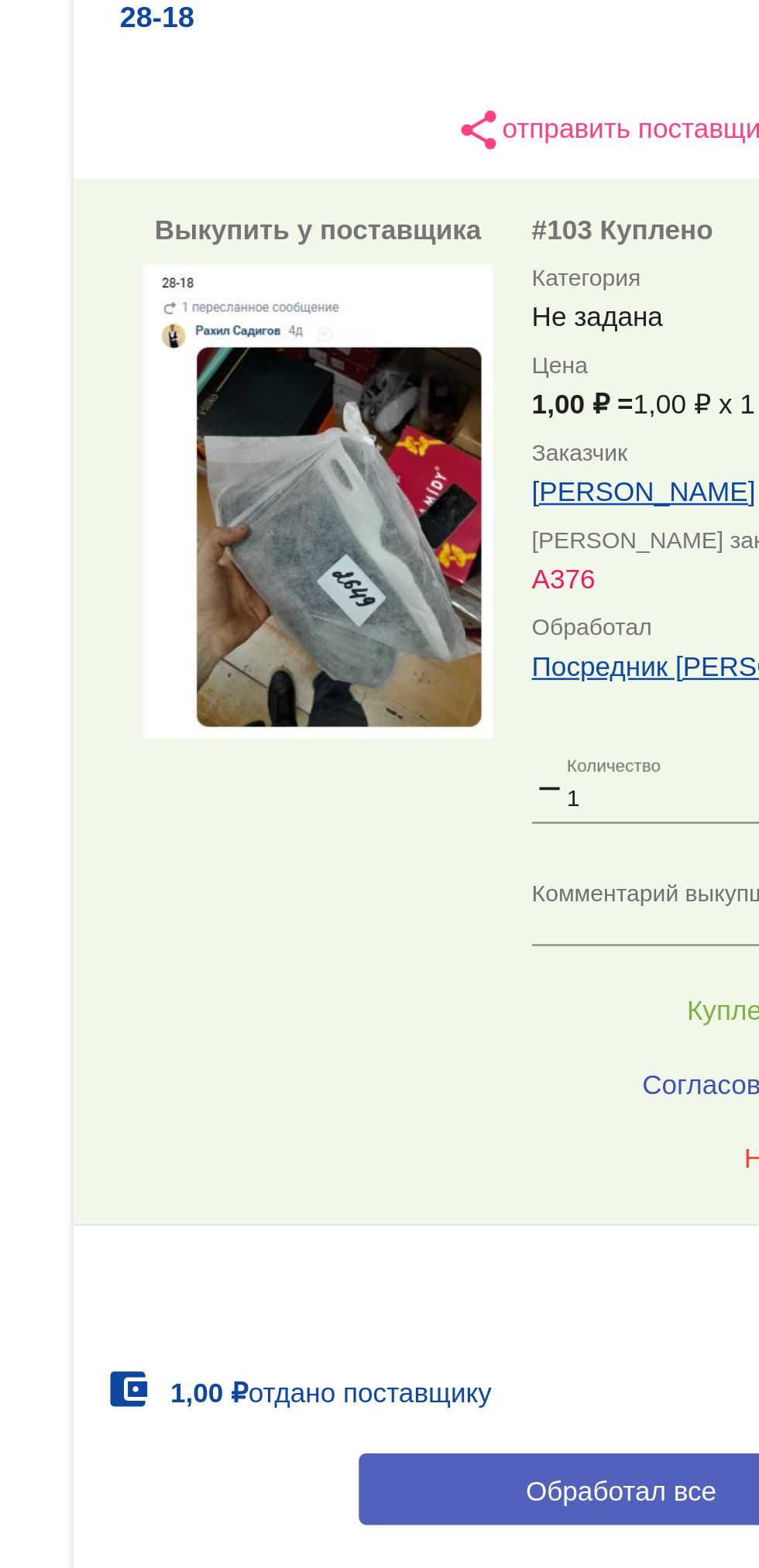
click at [512, 916] on span "Обработал все" at bounding box center [534, 921] width 76 height 12
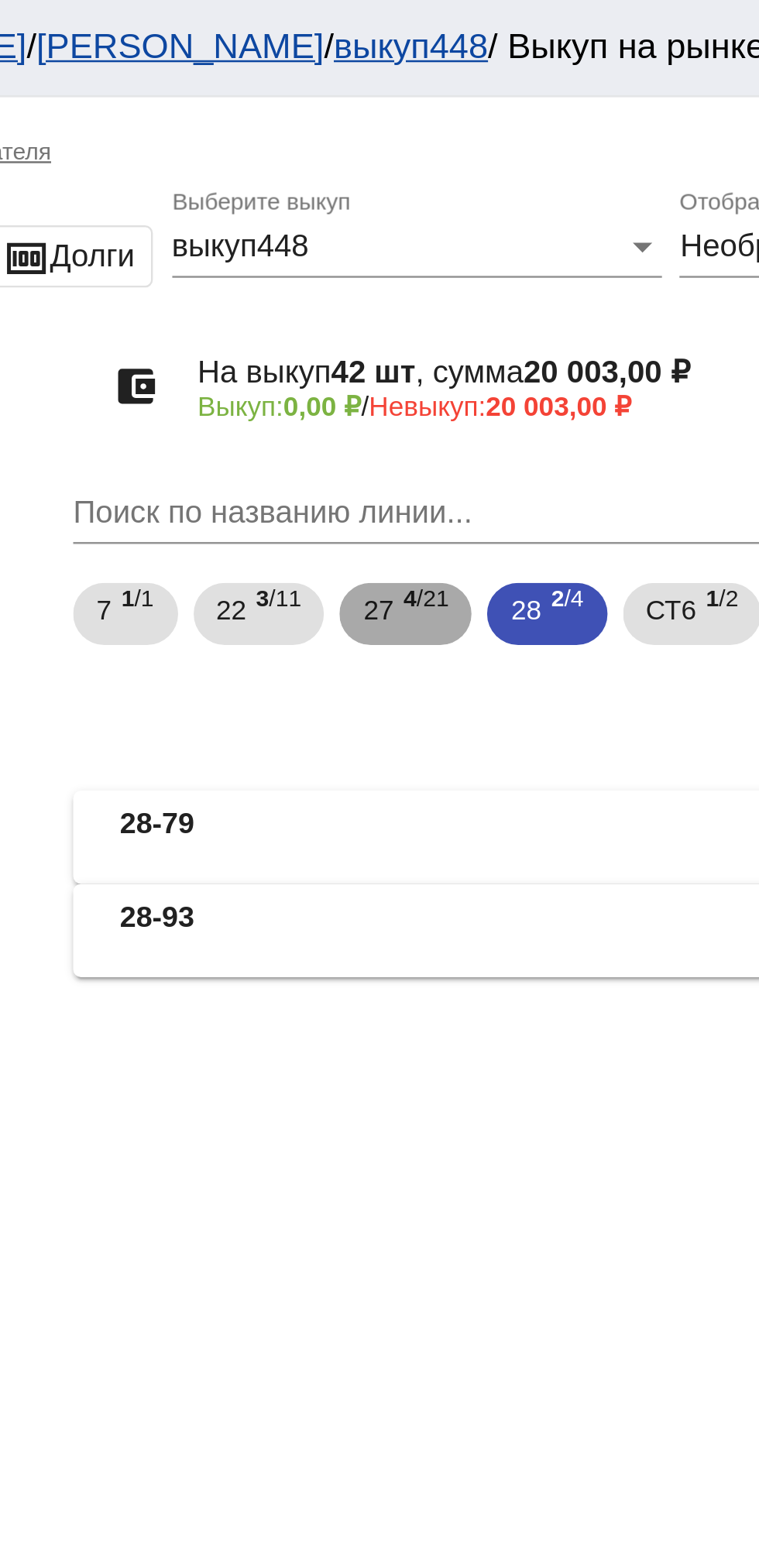
click at [474, 243] on mat-chip "27 4 /21" at bounding box center [448, 245] width 53 height 24
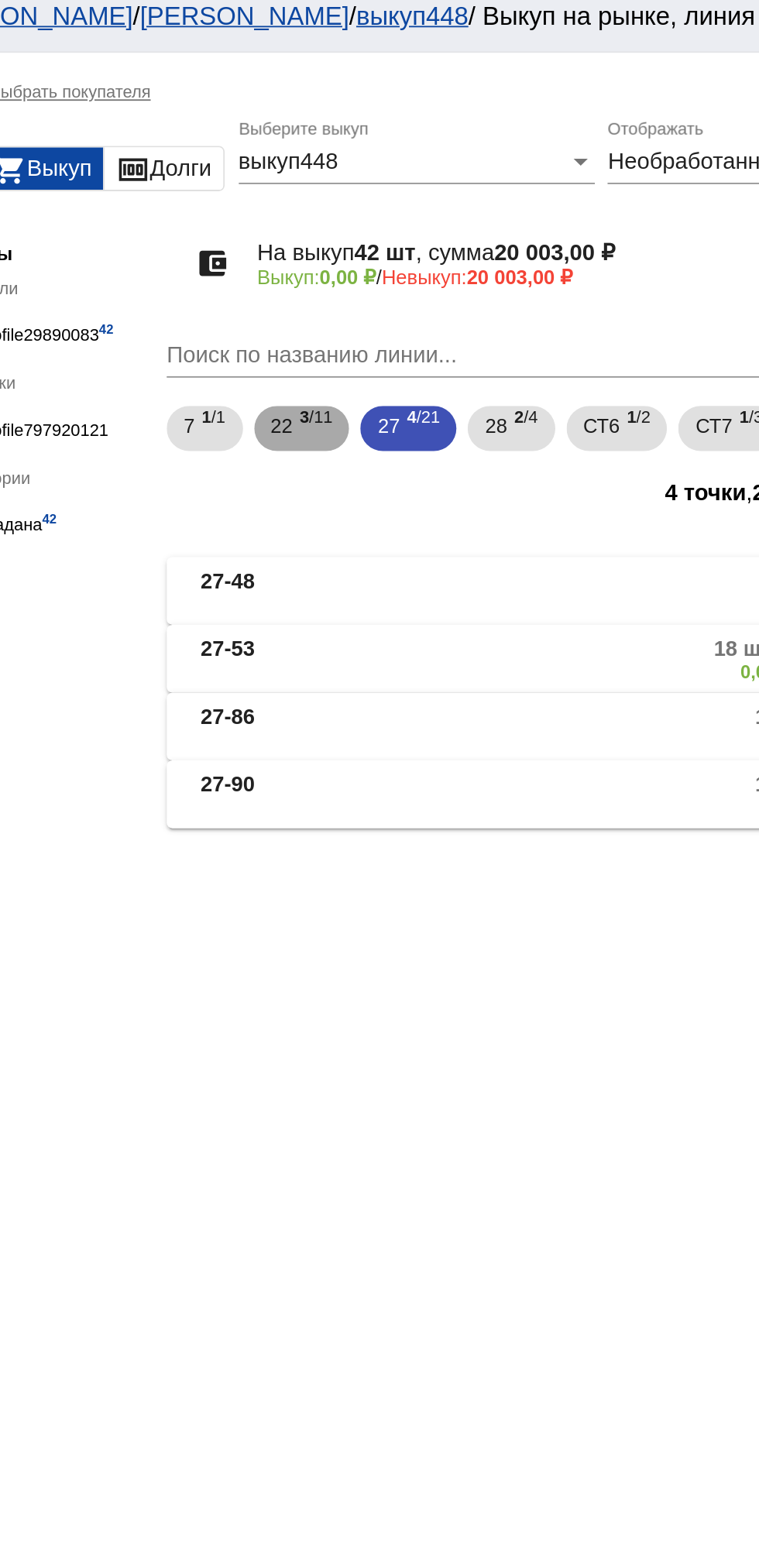
click at [393, 238] on b "3" at bounding box center [391, 238] width 6 height 11
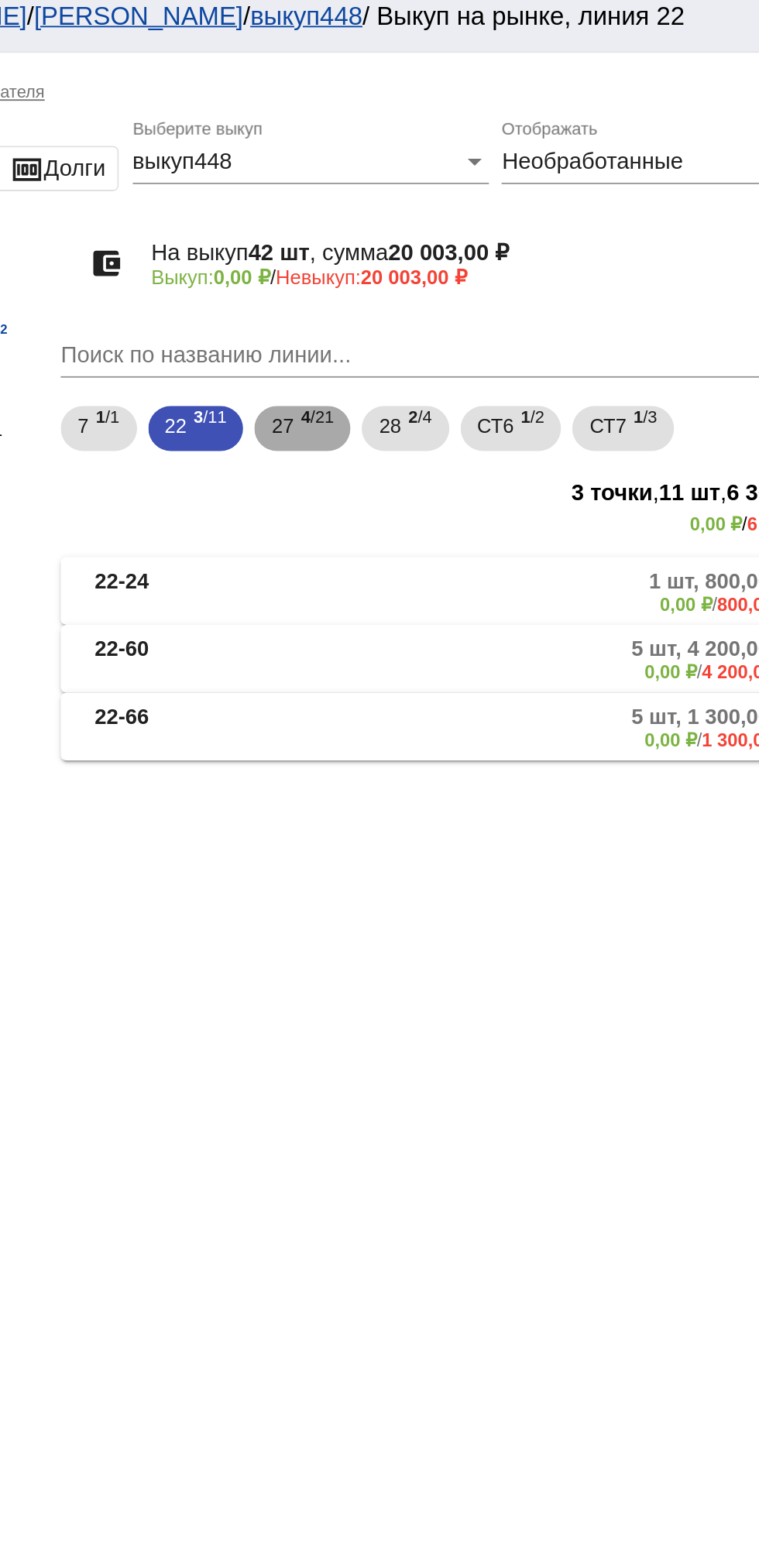
click at [448, 250] on div "27 4 /21" at bounding box center [448, 245] width 34 height 32
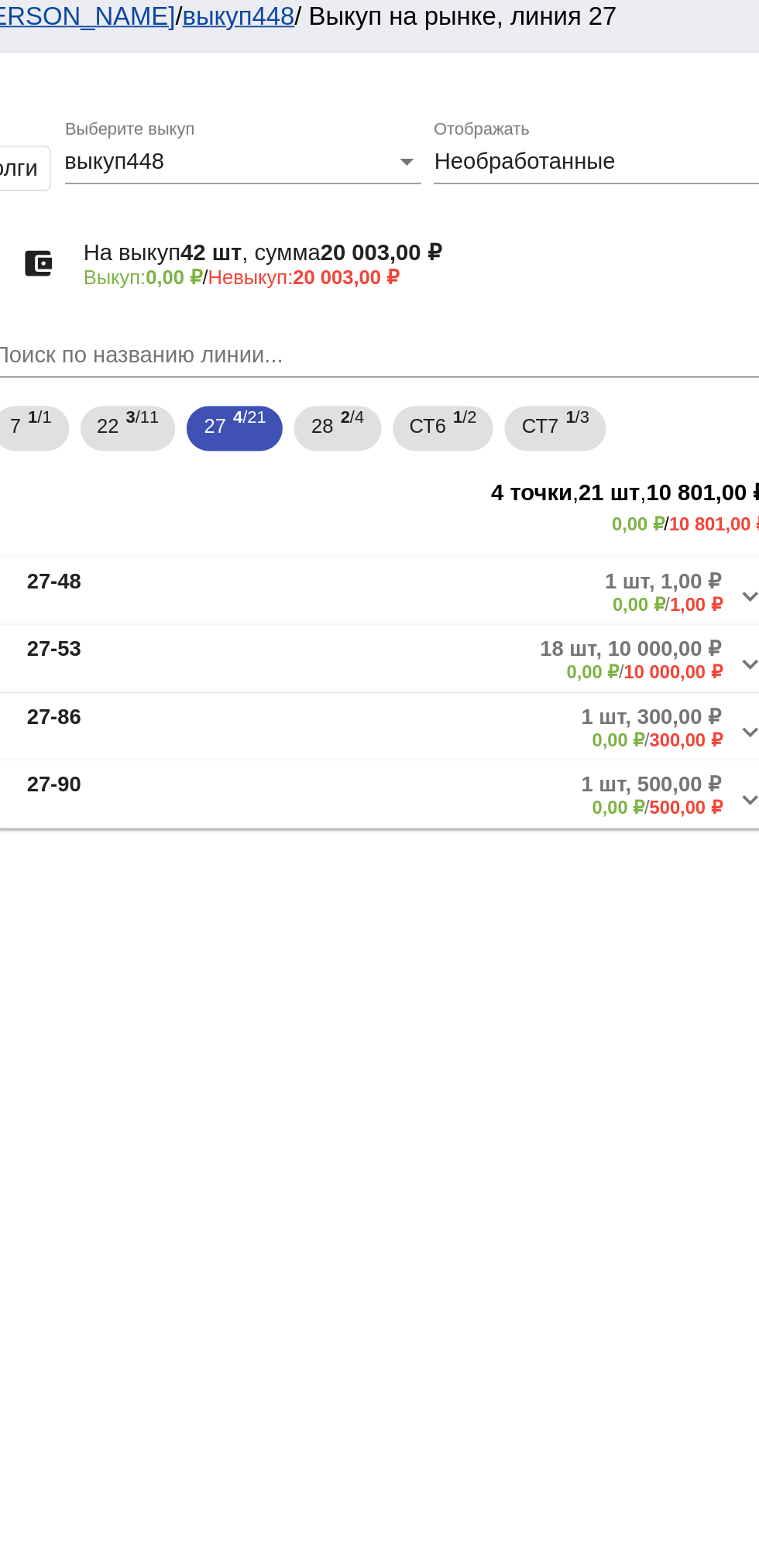
click at [484, 345] on mat-panel-description "1 шт, 1,00 ₽ 0,00 ₽ / 1,00 ₽" at bounding box center [591, 333] width 247 height 25
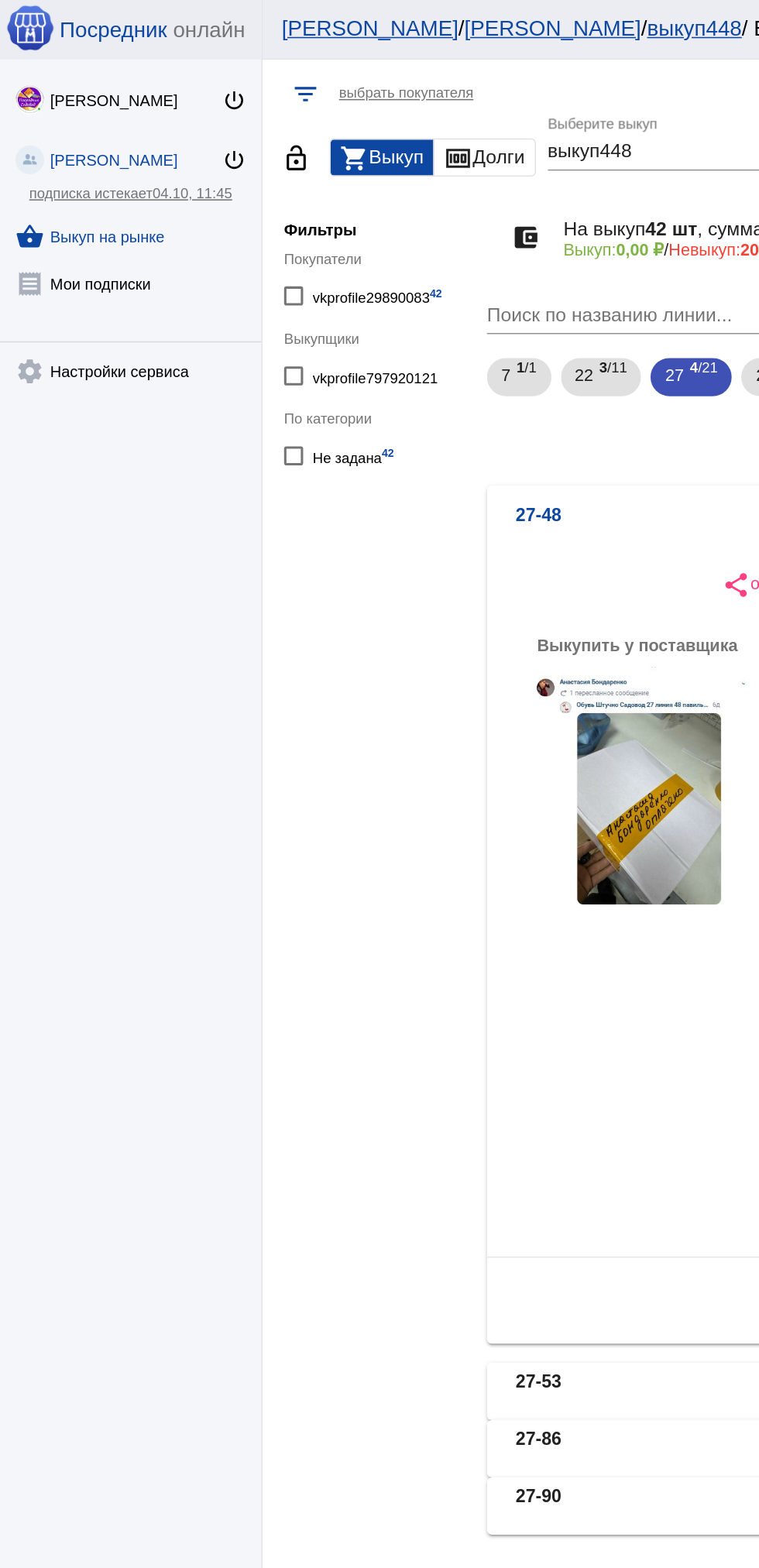
click at [104, 152] on link "shopping_basket Выкуп на рынке" at bounding box center [85, 150] width 170 height 31
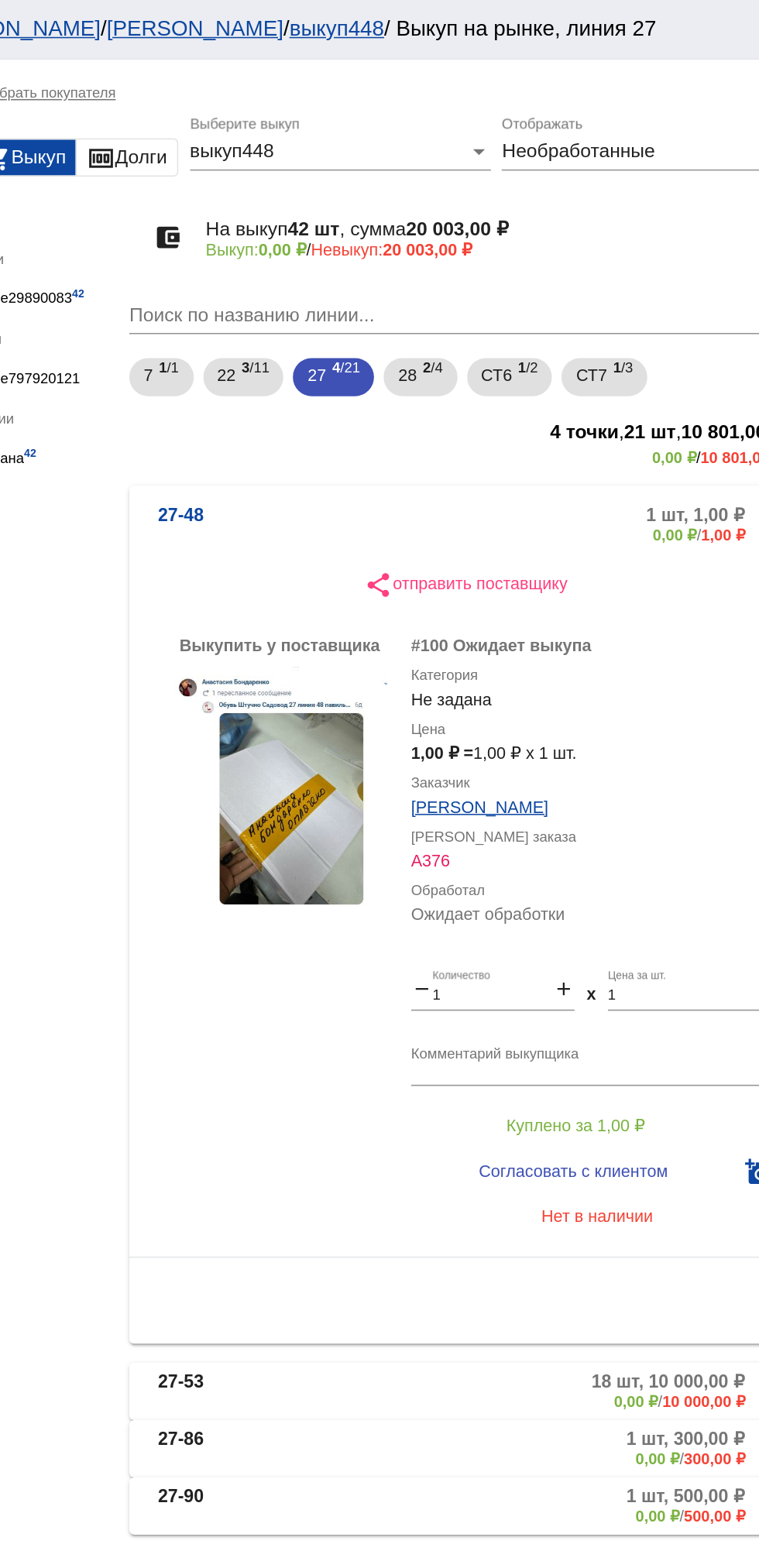
click at [454, 327] on mat-expansion-panel-header "27-48 1 шт, 1,00 ₽ 0,00 ₽ / 1,00 ₽" at bounding box center [534, 339] width 437 height 50
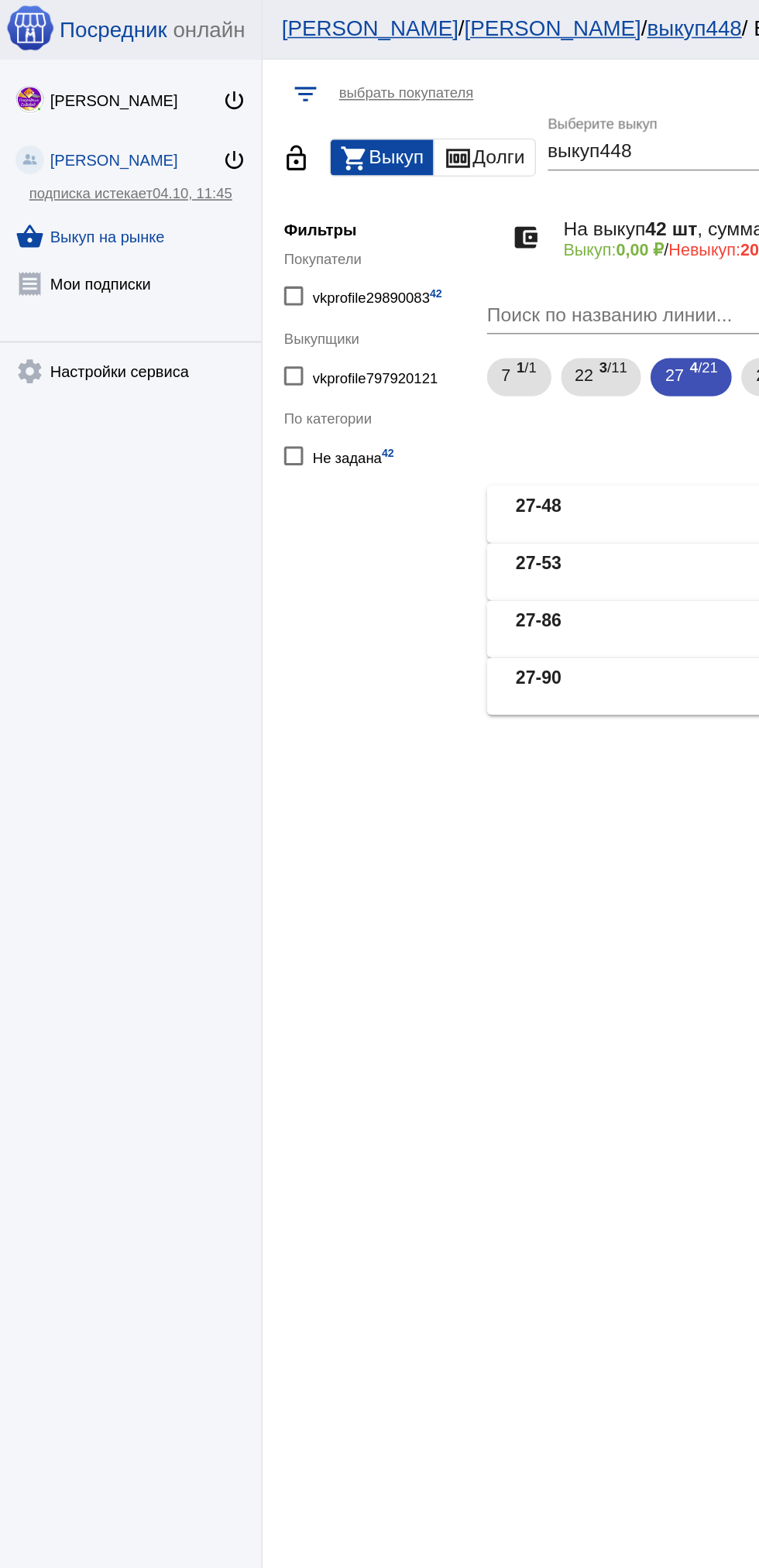
click at [105, 157] on link "shopping_basket Выкуп на рынке" at bounding box center [85, 150] width 170 height 31
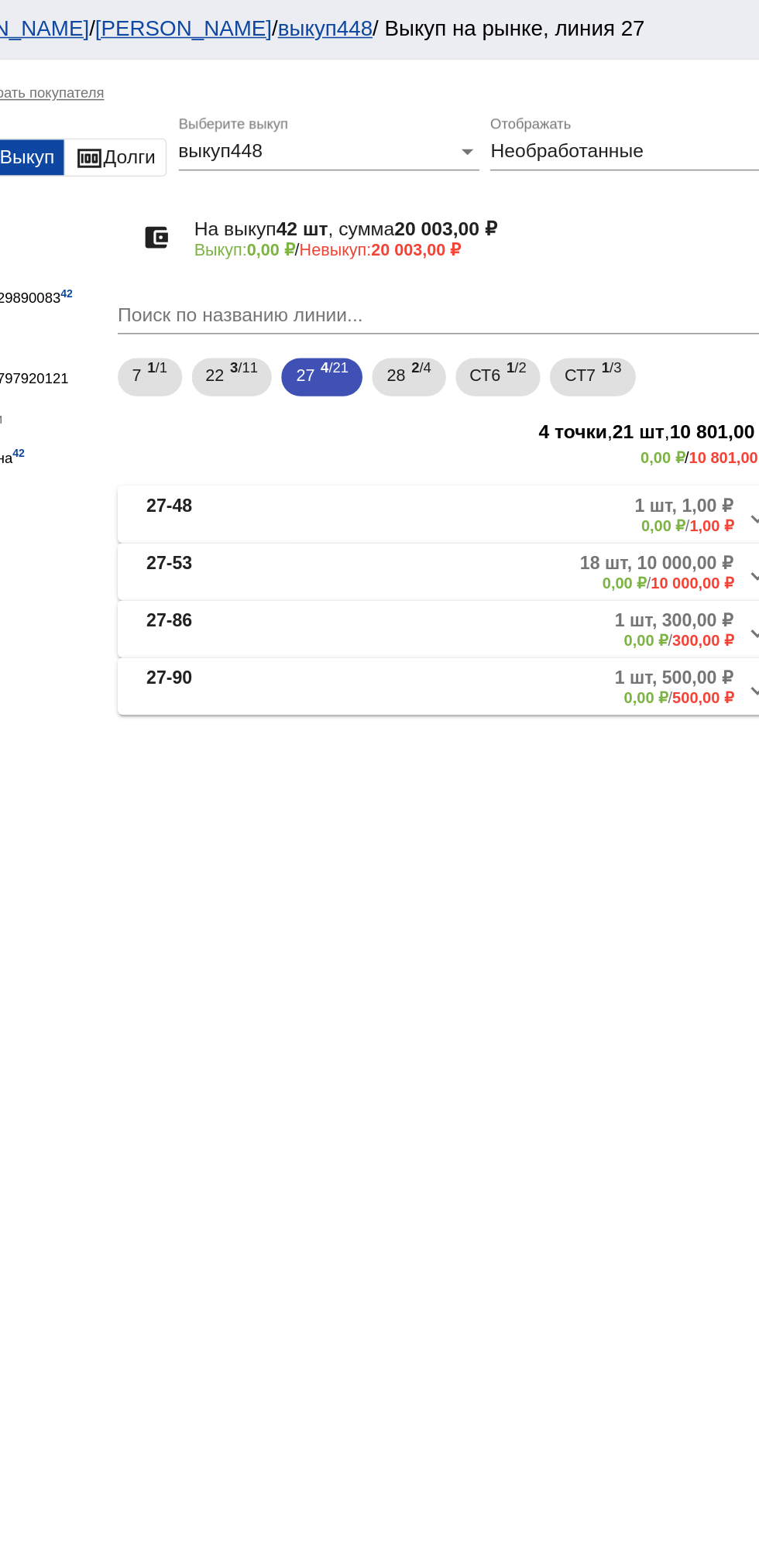
click at [604, 375] on mat-panel-description "18 шт, 10 000,00 ₽ 0,00 ₽ / 10 000,00 ₽" at bounding box center [585, 371] width 259 height 25
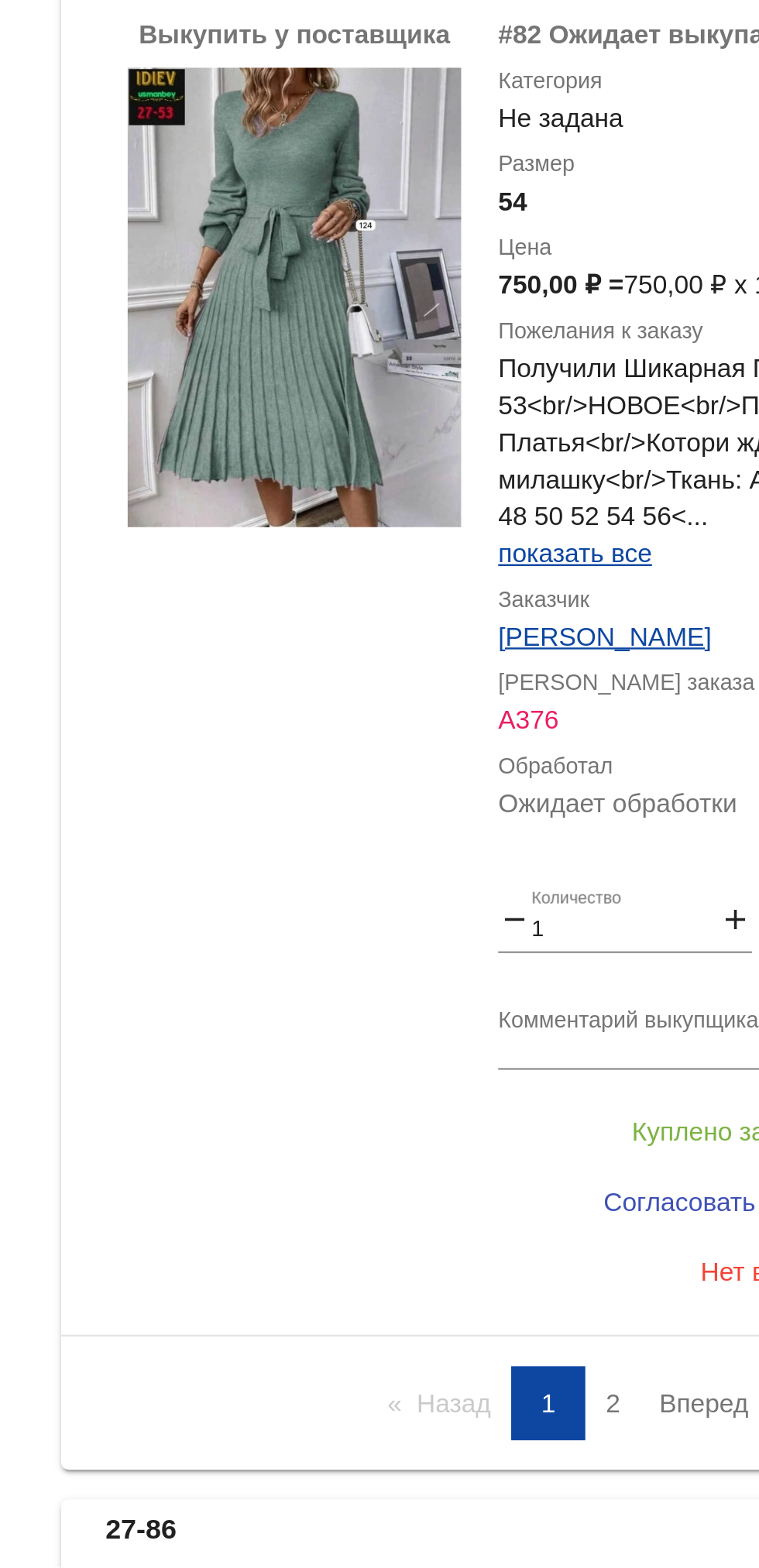
scroll to position [7494, 0]
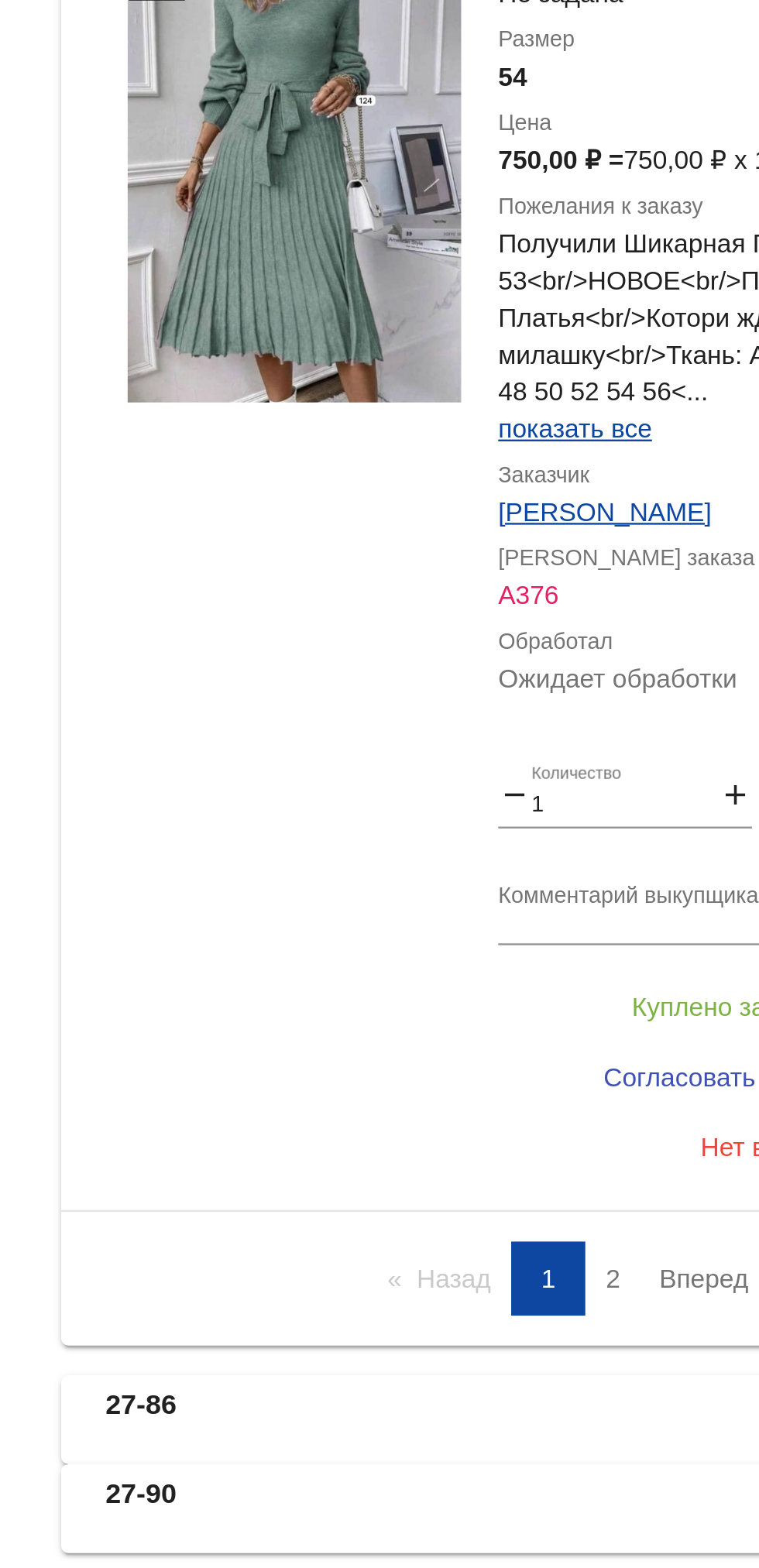
click at [580, 1432] on link "Вперед page" at bounding box center [591, 1447] width 65 height 31
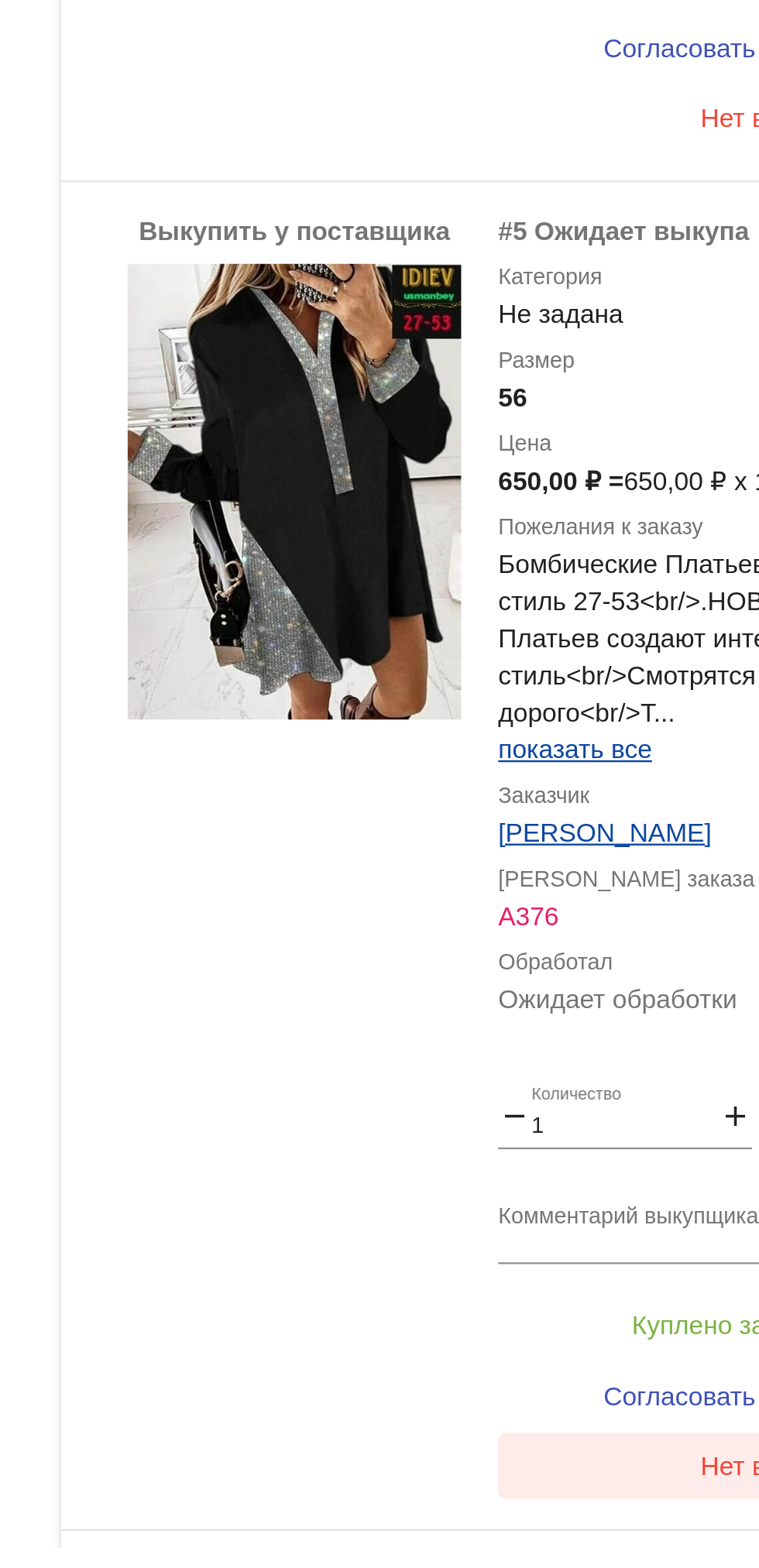
scroll to position [0, 0]
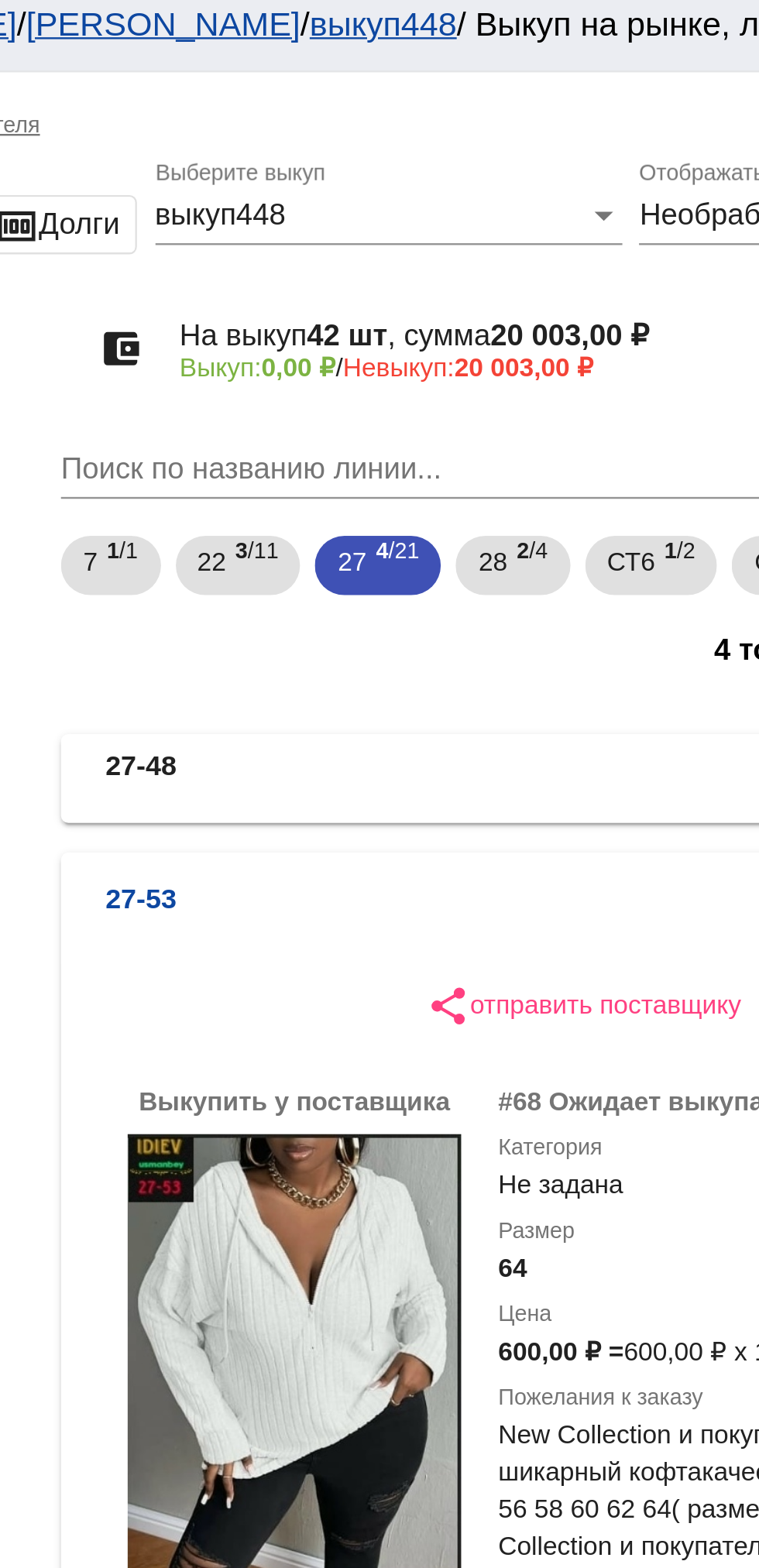
click at [483, 376] on mat-panel-description "18 шт, 10 000,00 ₽ 0,00 ₽ / 10 000,00 ₽" at bounding box center [585, 381] width 259 height 25
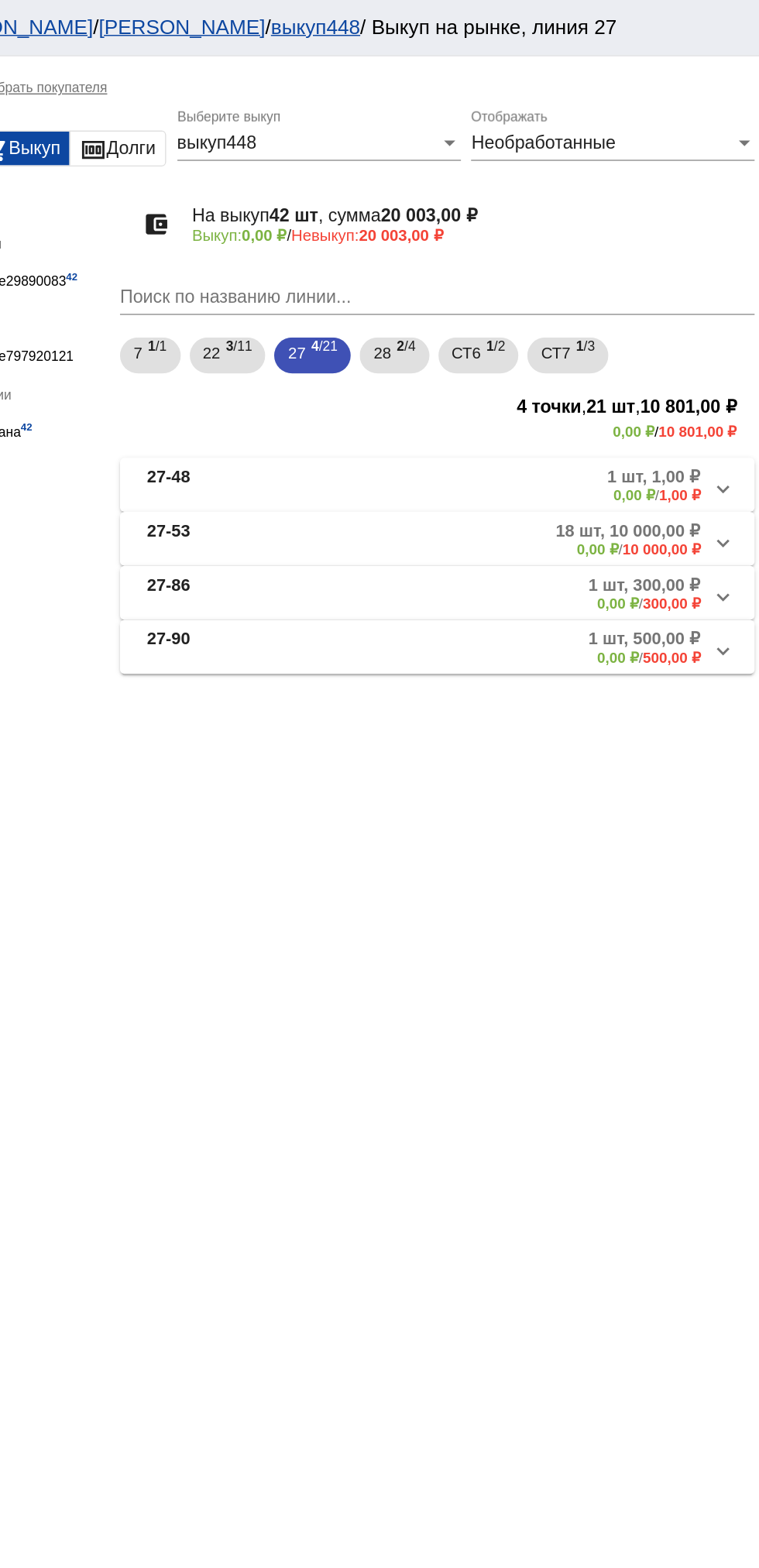
click at [373, 336] on mat-panel-title "27-48" at bounding box center [395, 333] width 121 height 25
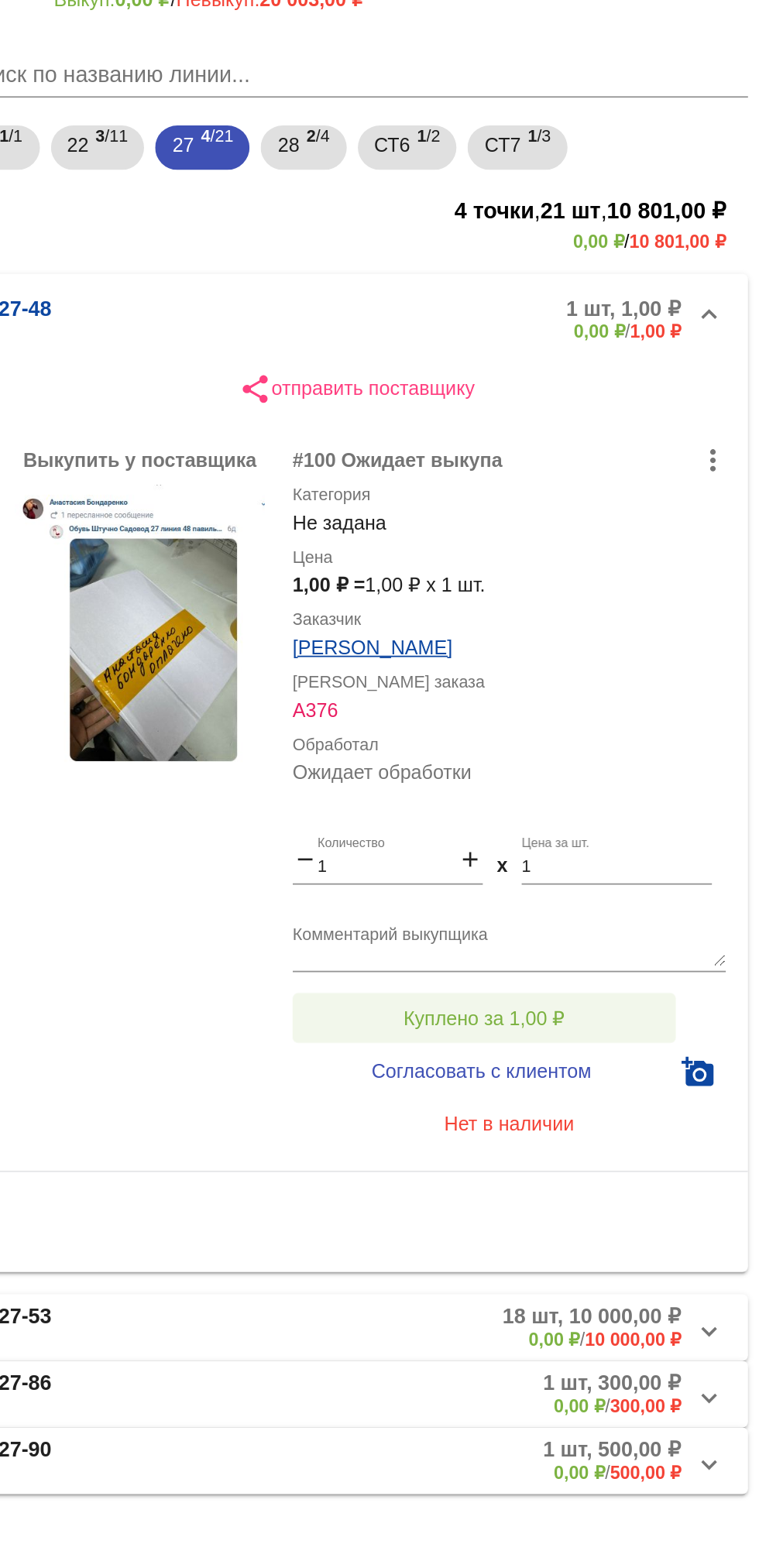
click at [650, 731] on span "Куплено за 1,00 ₽" at bounding box center [605, 730] width 90 height 12
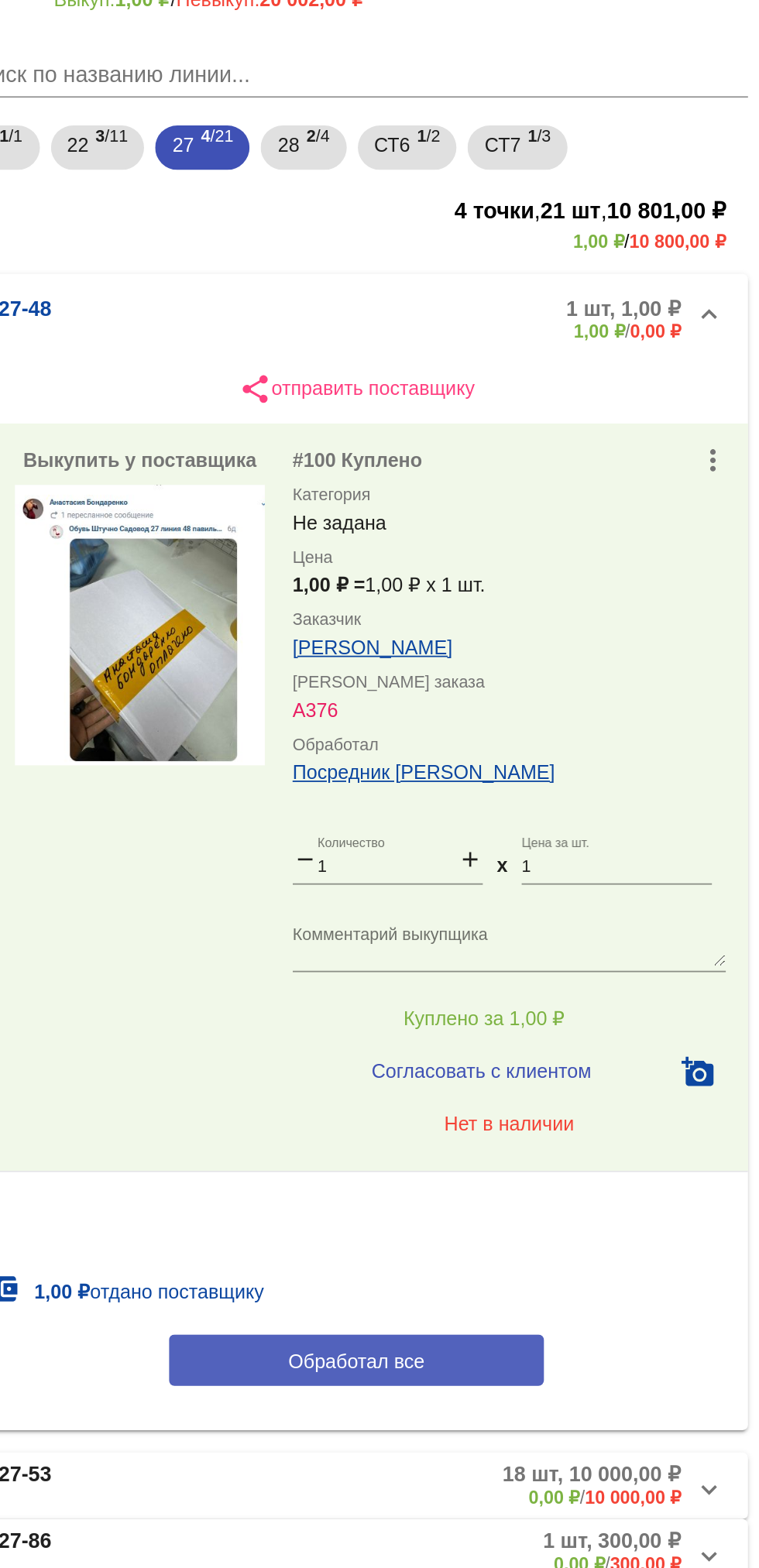
click at [582, 917] on button "Обработал все" at bounding box center [534, 921] width 209 height 29
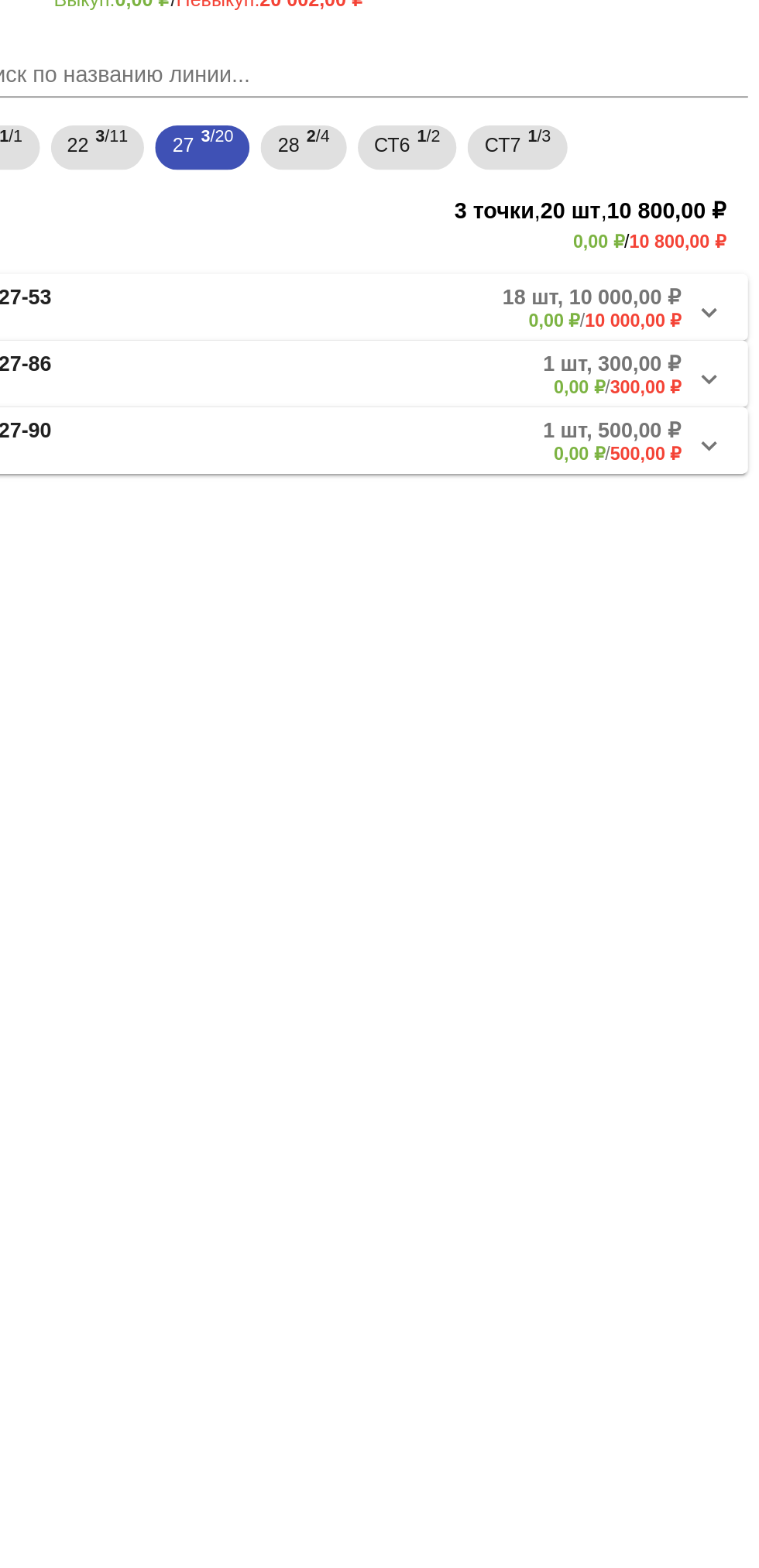
click at [653, 369] on b "1 шт, 300,00 ₽" at bounding box center [676, 365] width 77 height 14
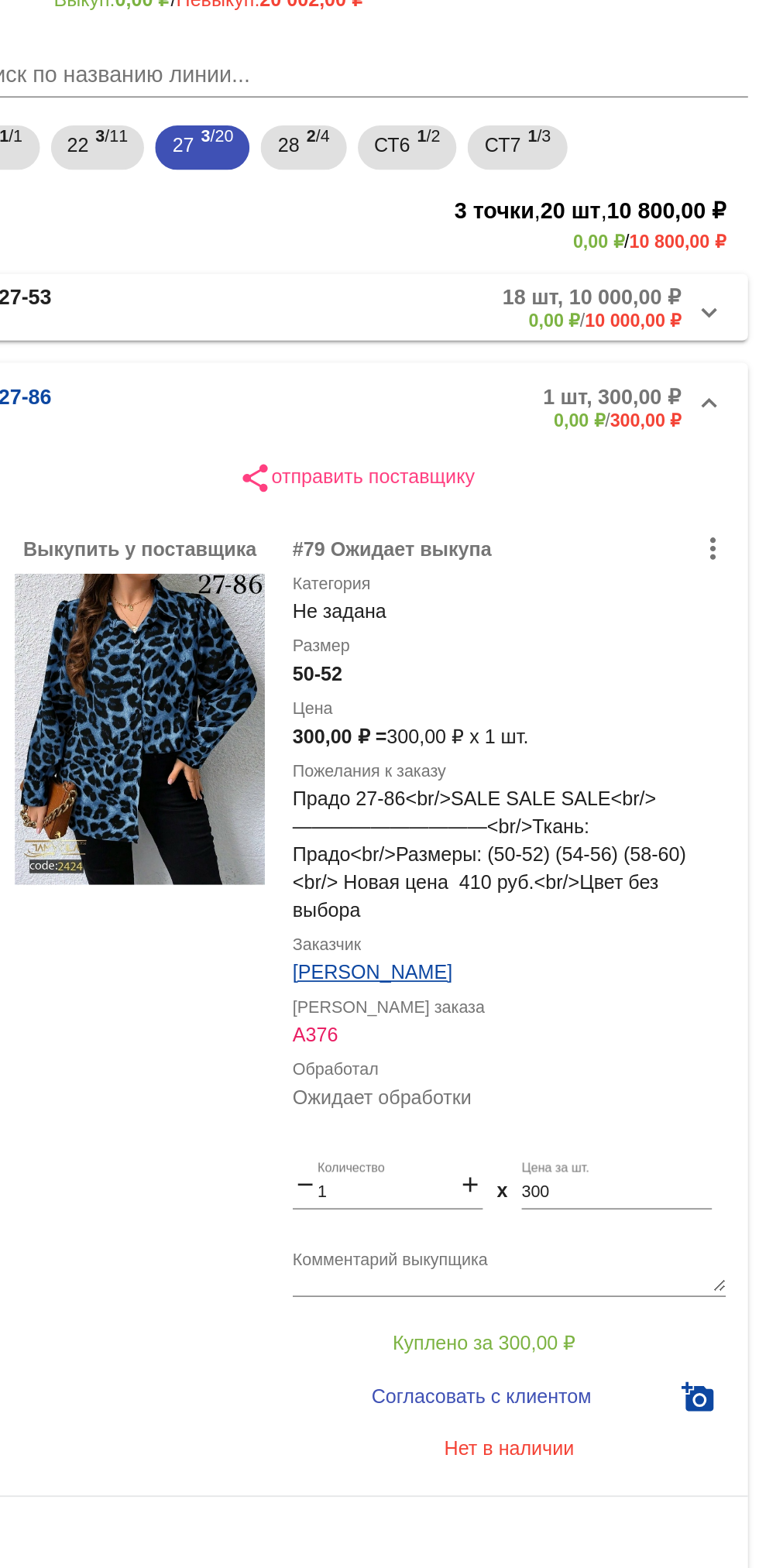
click at [338, 1014] on pagination-controls at bounding box center [534, 1025] width 437 height 31
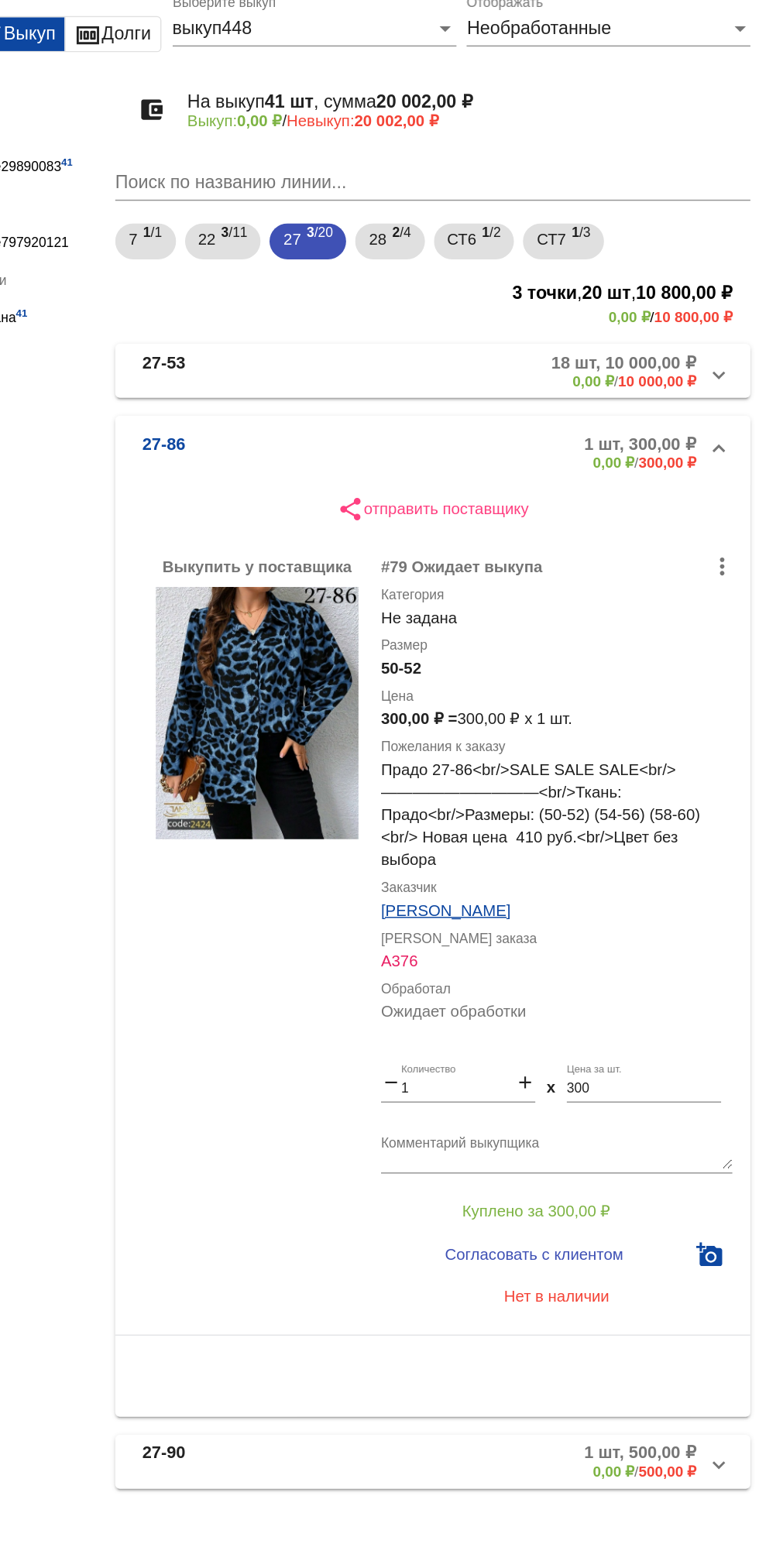
click at [488, 387] on mat-panel-description "1 шт, 300,00 ₽ 0,00 ₽ / 300,00 ₽" at bounding box center [589, 389] width 252 height 25
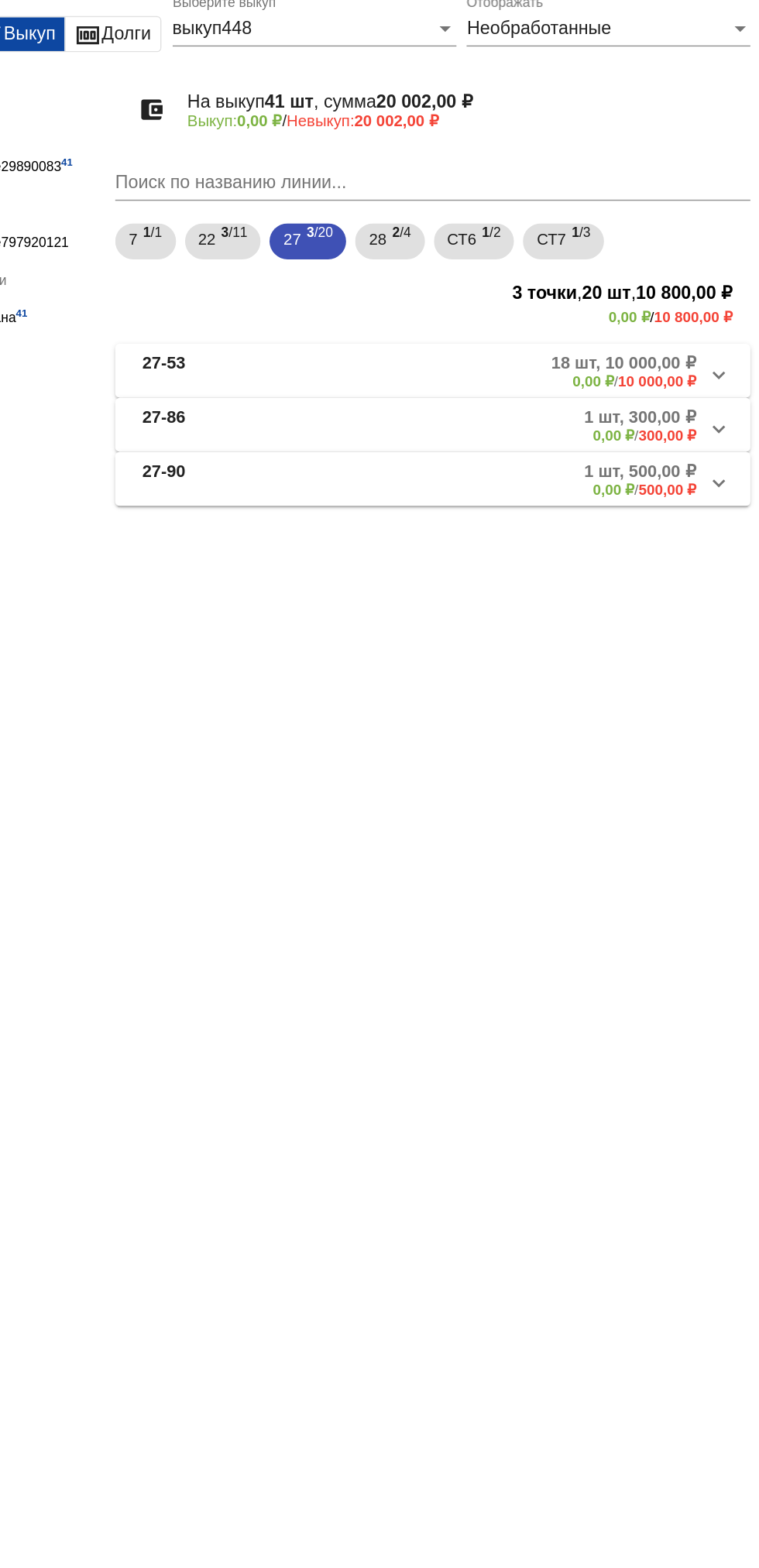
click at [383, 394] on mat-expansion-panel-header "27-90 1 шт, 500,00 ₽ 0,00 ₽ / 500,00 ₽" at bounding box center [534, 409] width 437 height 38
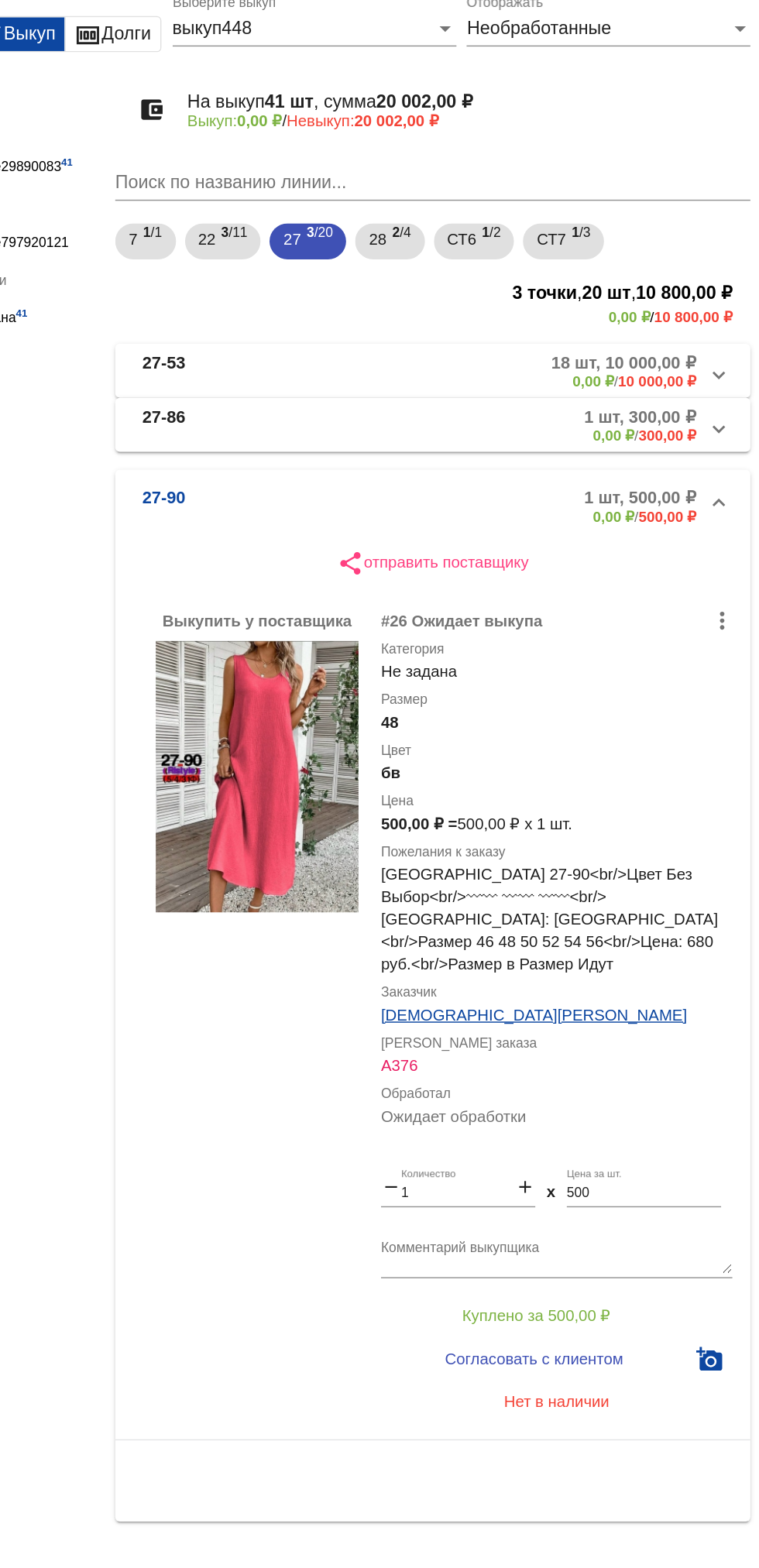
click at [378, 382] on mat-panel-title "27-86" at bounding box center [392, 371] width 117 height 25
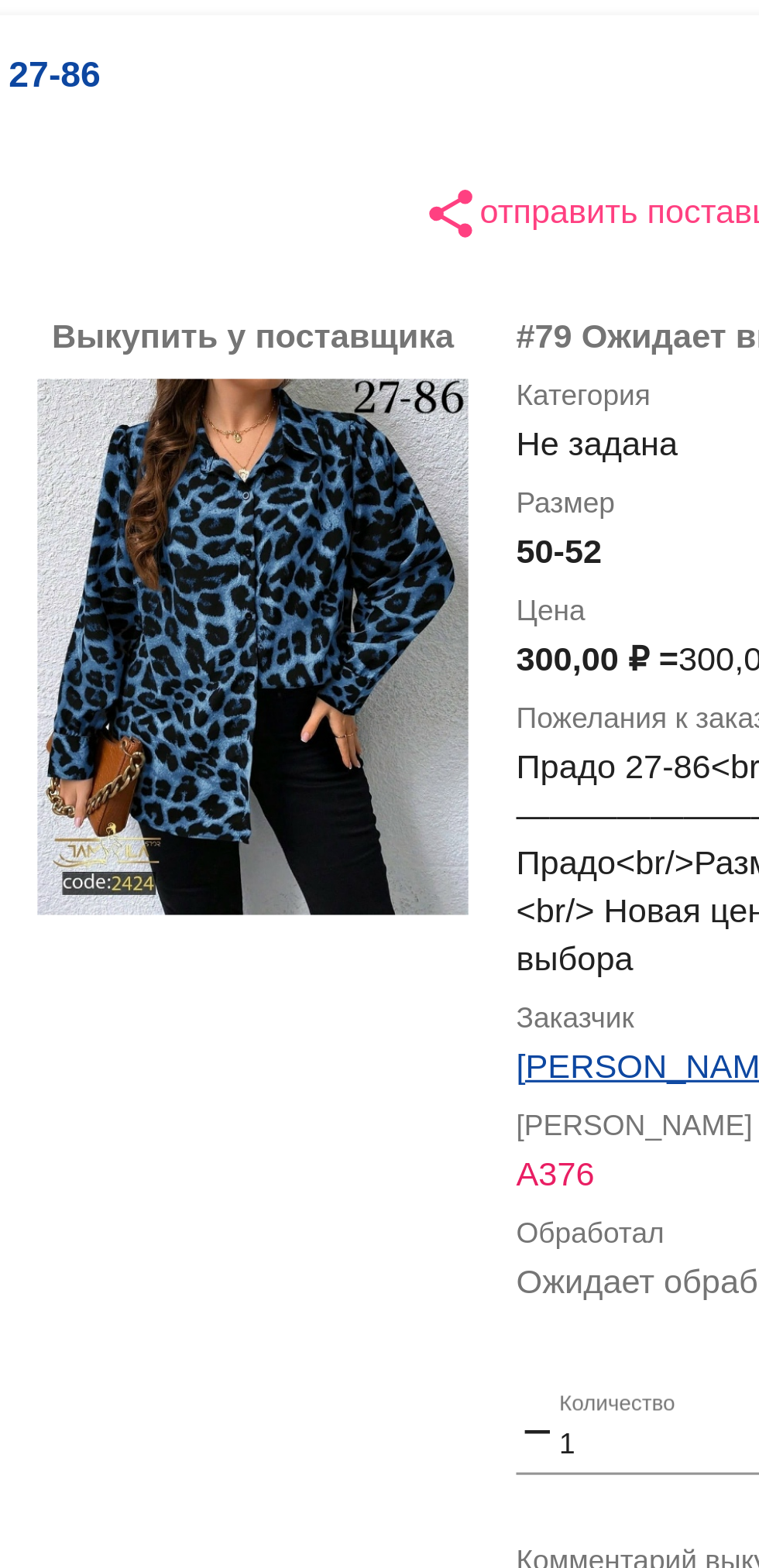
click at [367, 382] on mat-panel-title "27-86" at bounding box center [392, 389] width 117 height 25
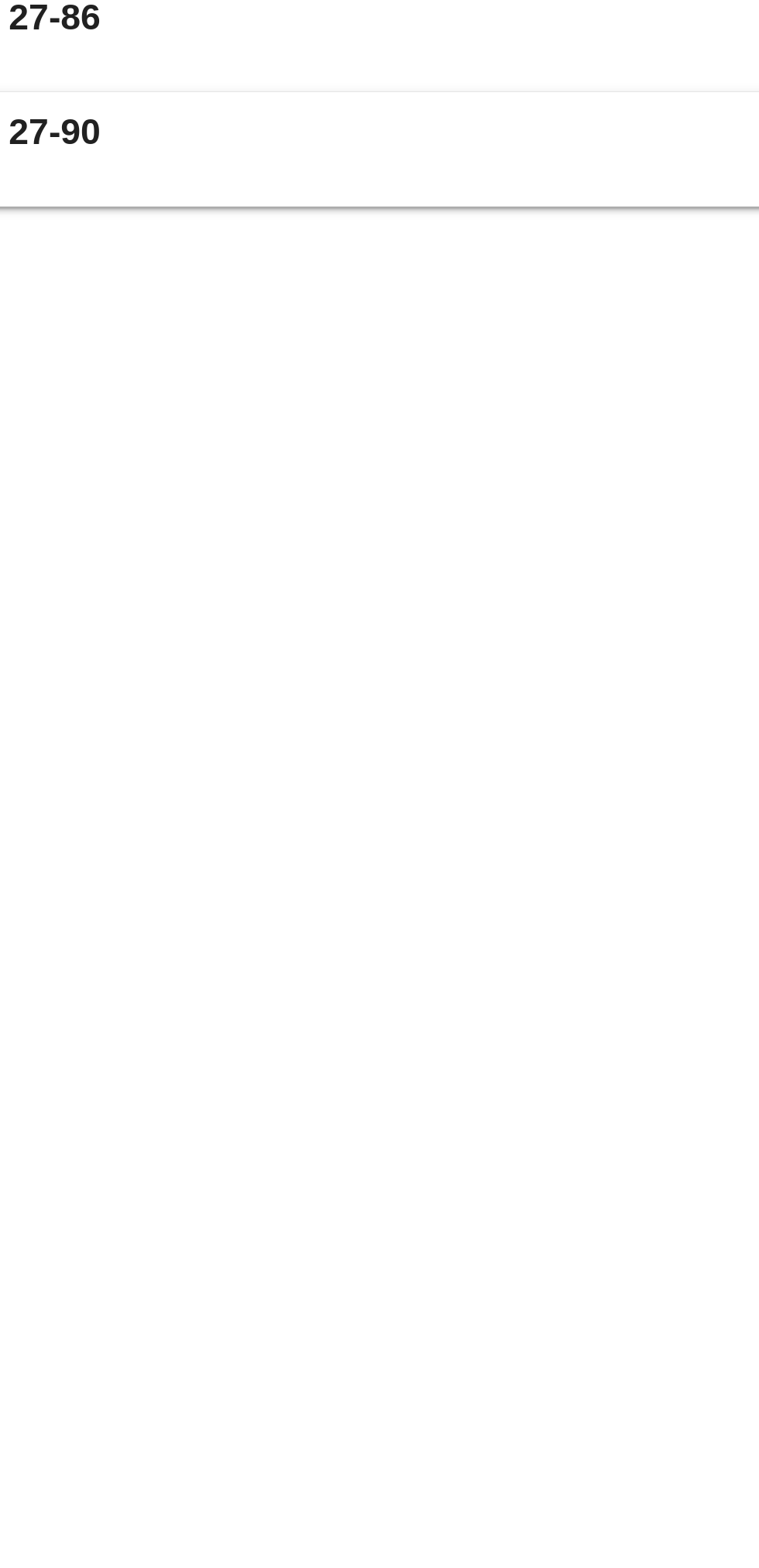
click at [367, 413] on mat-panel-title "27-90" at bounding box center [392, 408] width 117 height 25
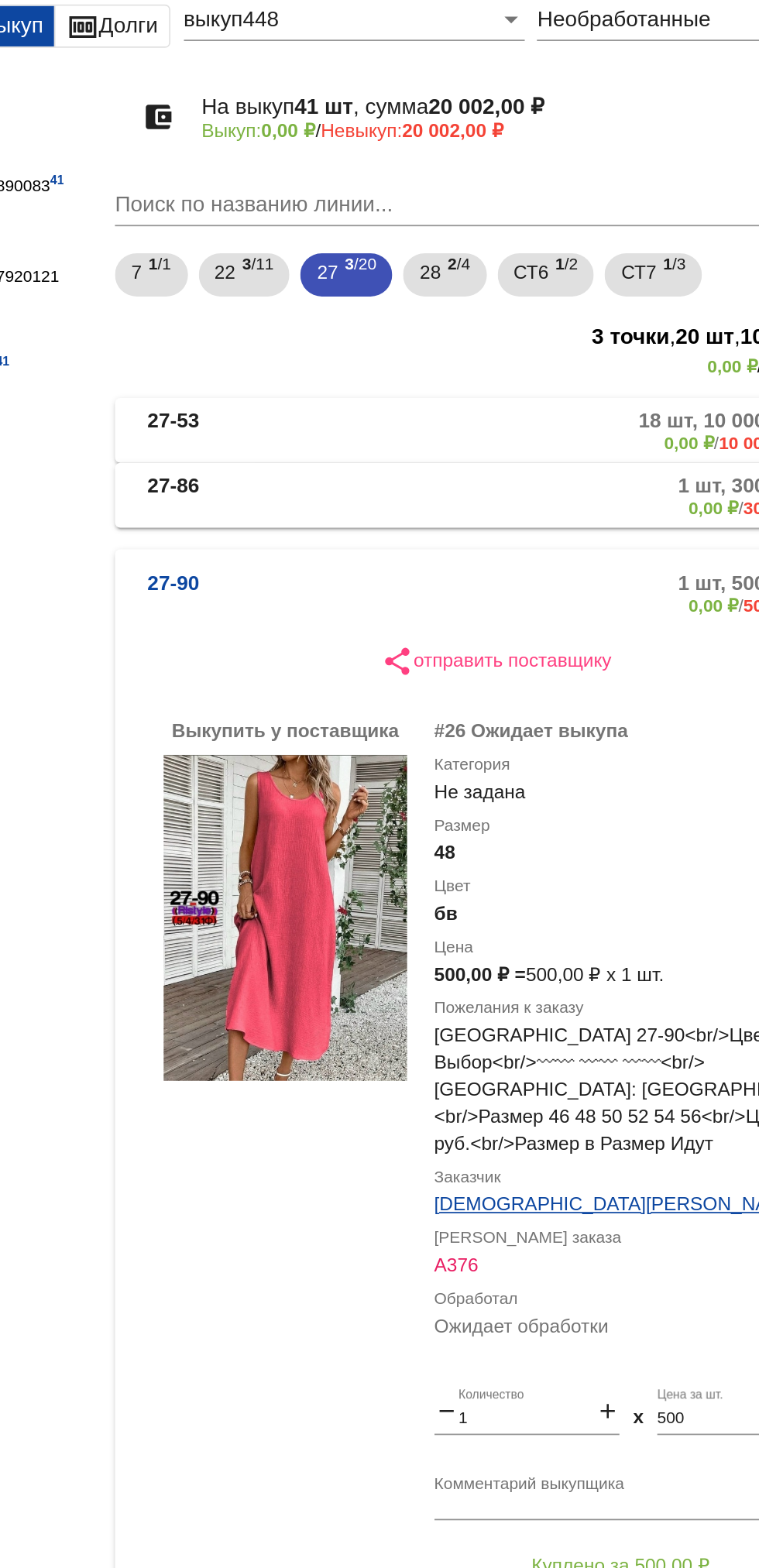
click at [500, 367] on mat-panel-description "1 шт, 300,00 ₽ 0,00 ₽ / 300,00 ₽" at bounding box center [589, 371] width 252 height 25
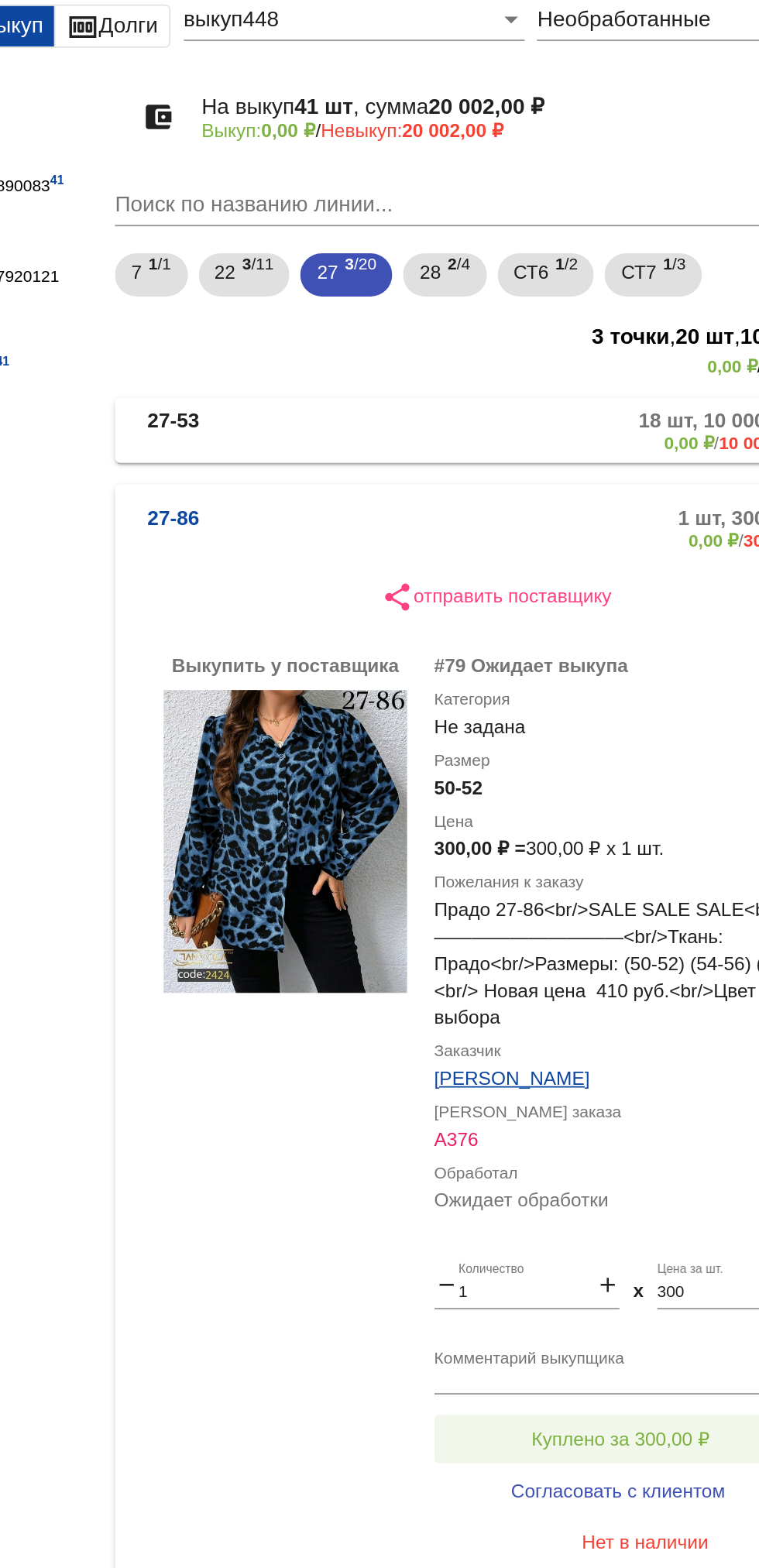
click at [540, 899] on button "Куплено за 300,00 ₽" at bounding box center [605, 912] width 214 height 28
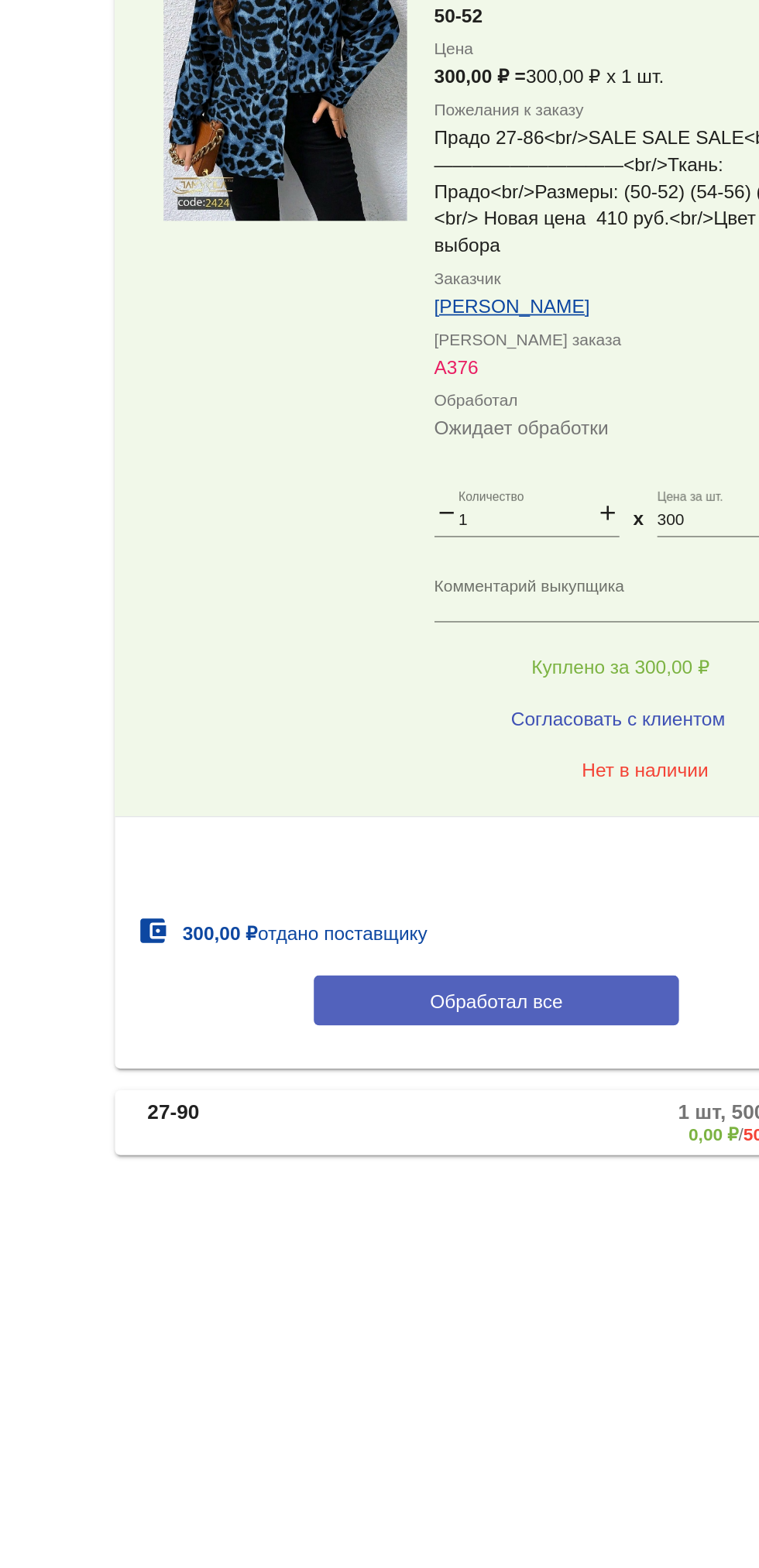
click at [575, 1116] on button "Обработал все" at bounding box center [534, 1102] width 209 height 29
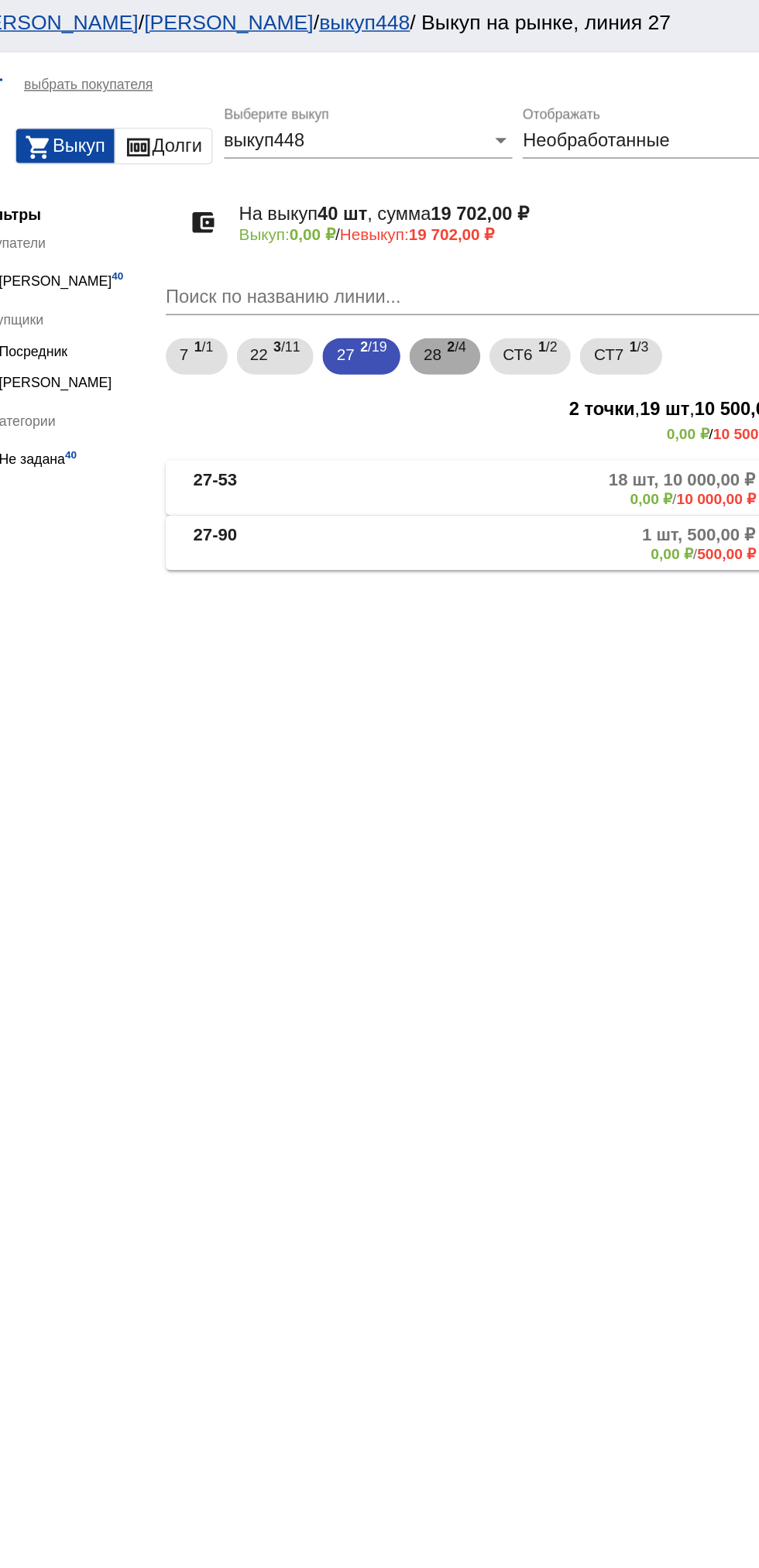
click at [502, 240] on span "28" at bounding box center [496, 243] width 12 height 28
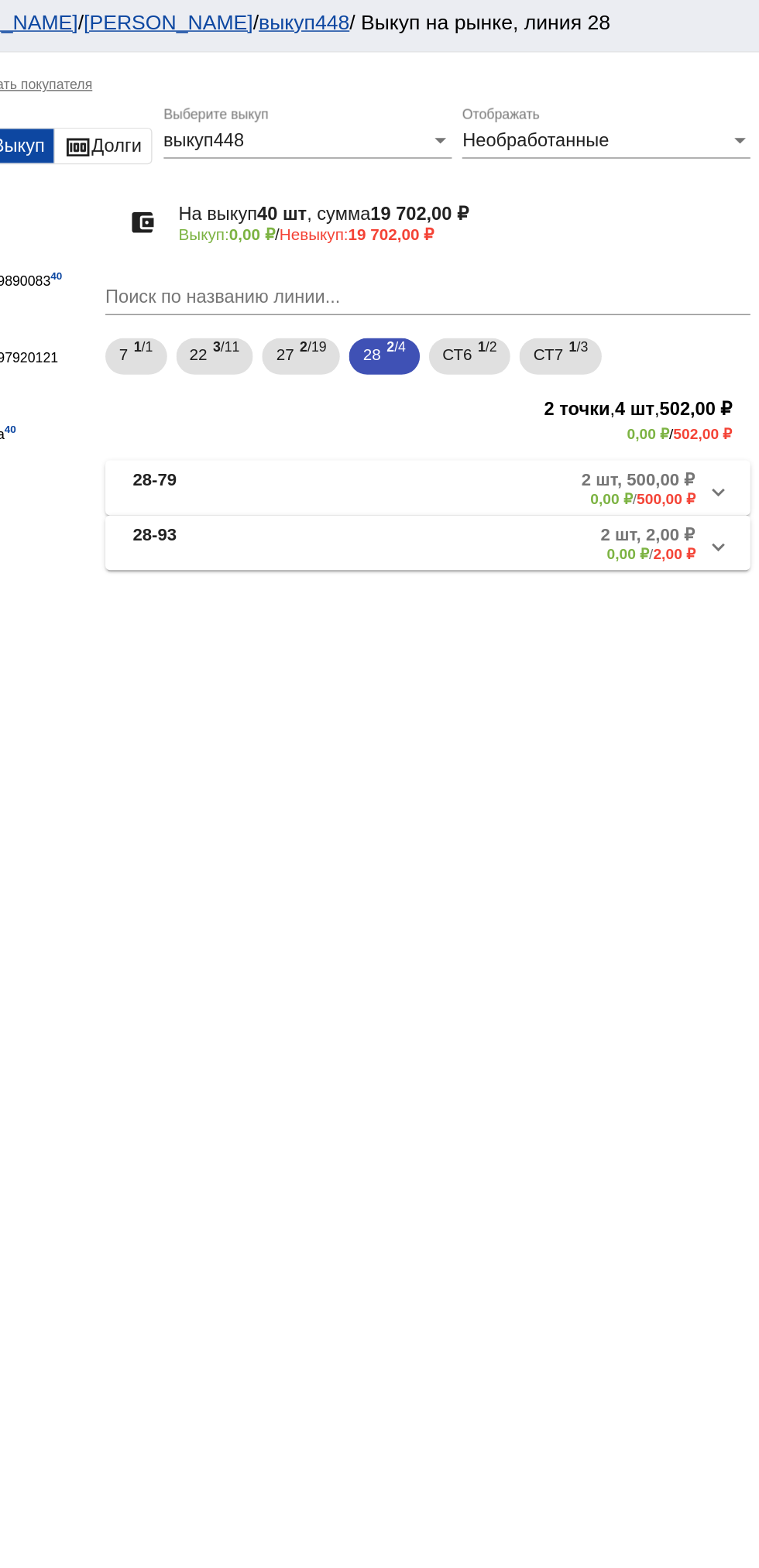
click at [356, 338] on b "28-79" at bounding box center [349, 333] width 29 height 25
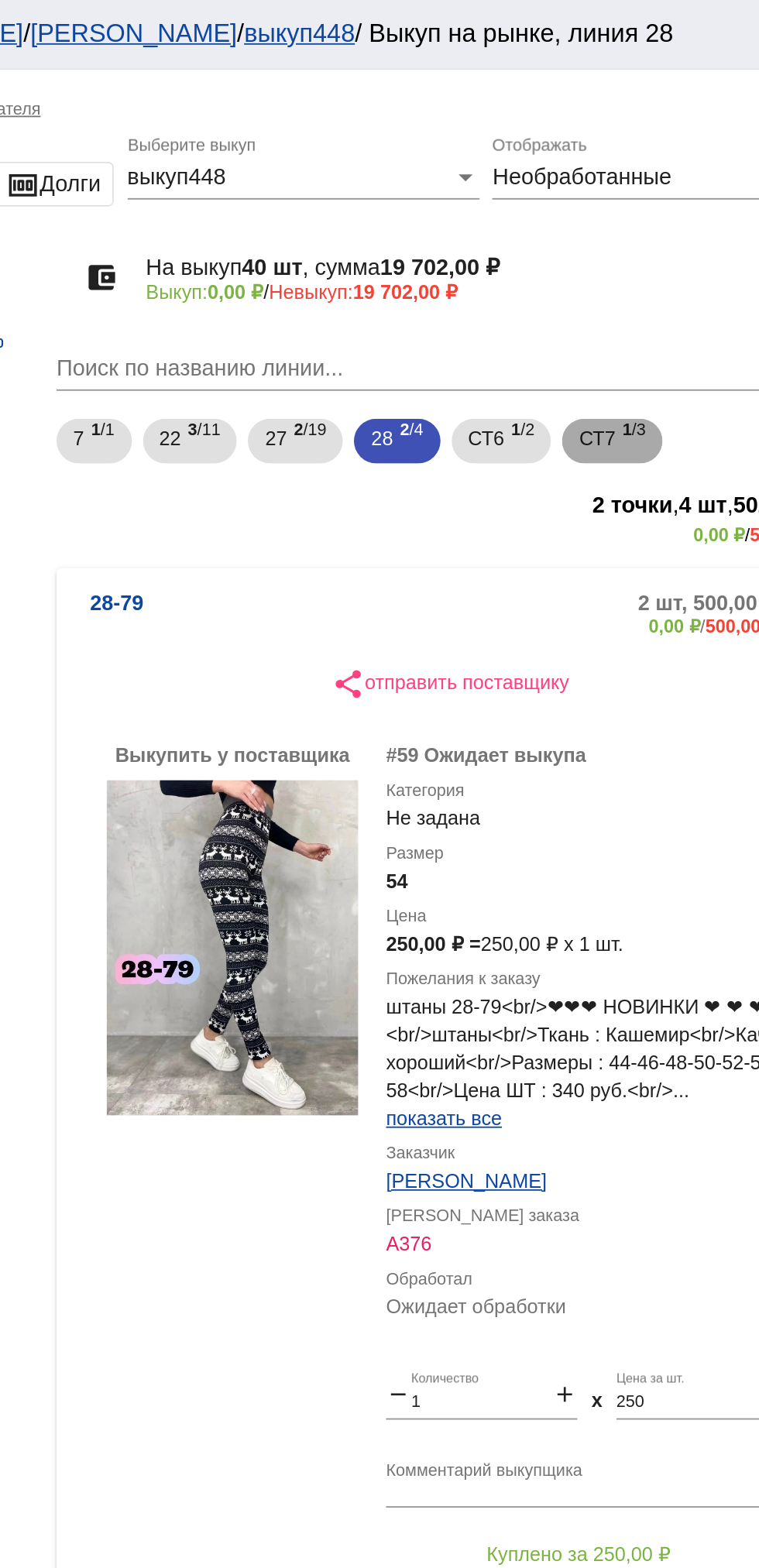
click at [625, 252] on span "СТ7" at bounding box center [616, 243] width 20 height 28
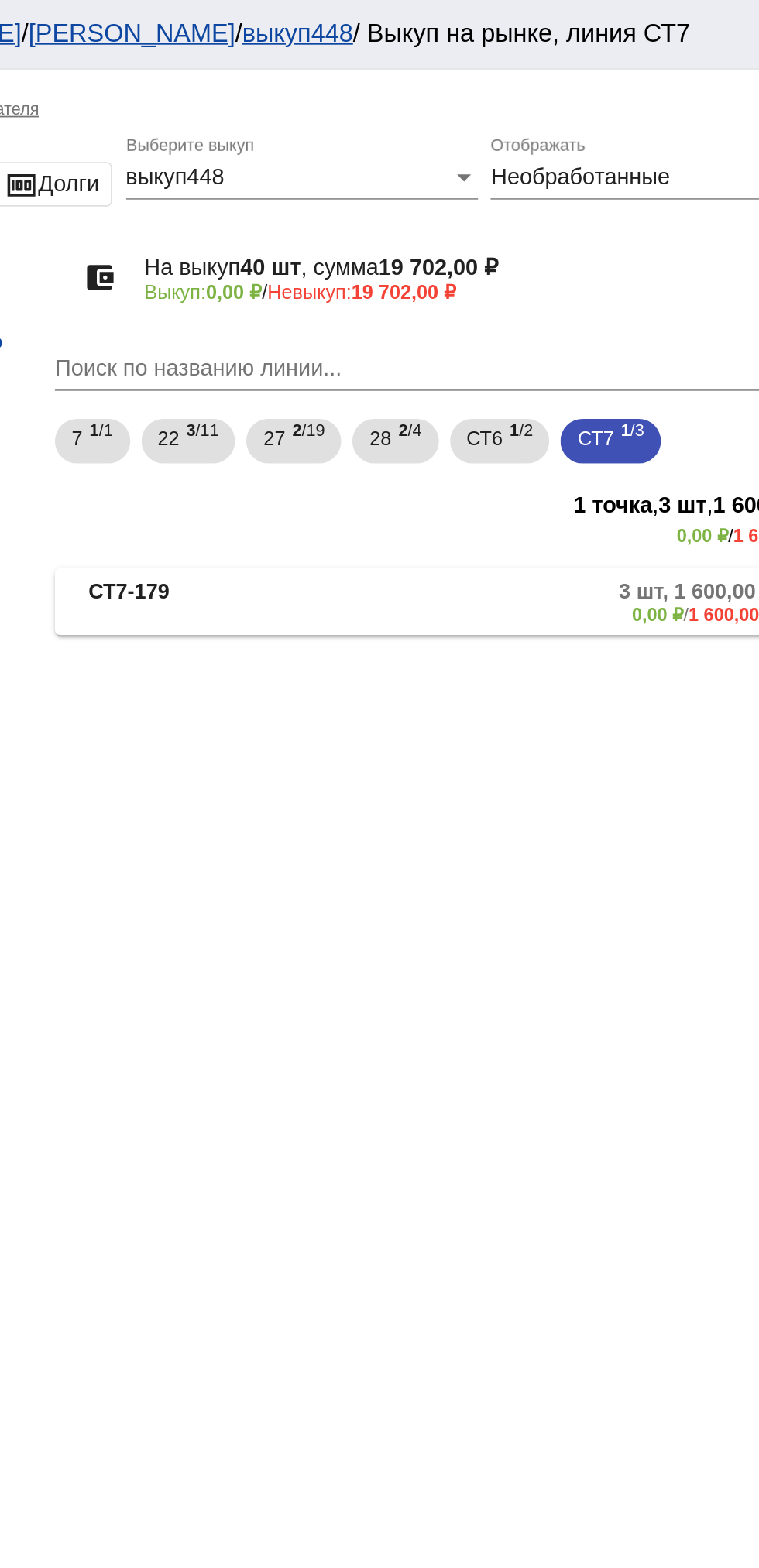
click at [558, 349] on mat-expansion-panel-header "СТ7-179 3 шт, 1 600,00 ₽ 0,00 ₽ / 1 600,00 ₽" at bounding box center [534, 333] width 437 height 38
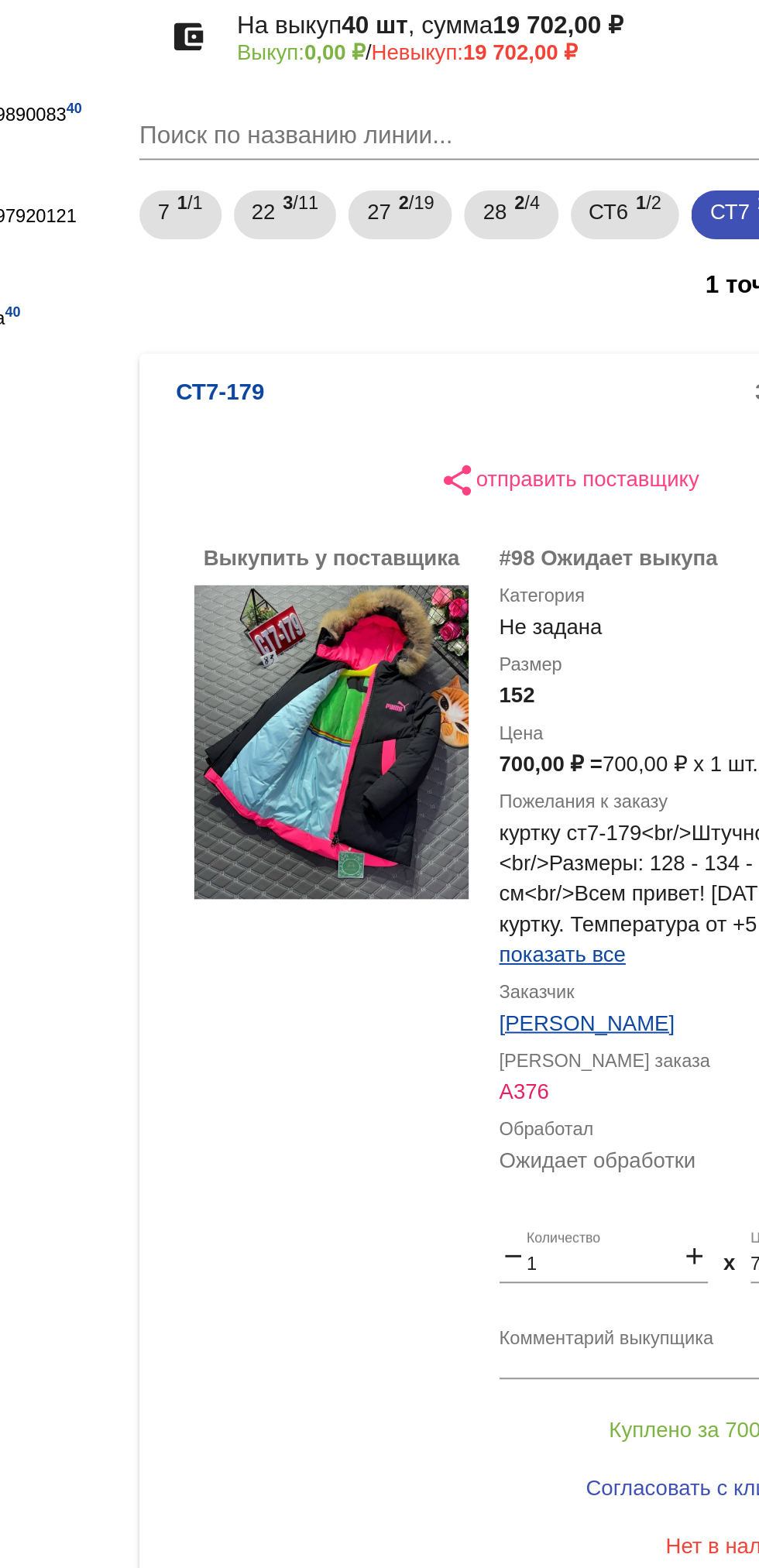
click at [452, 574] on img at bounding box center [413, 513] width 139 height 160
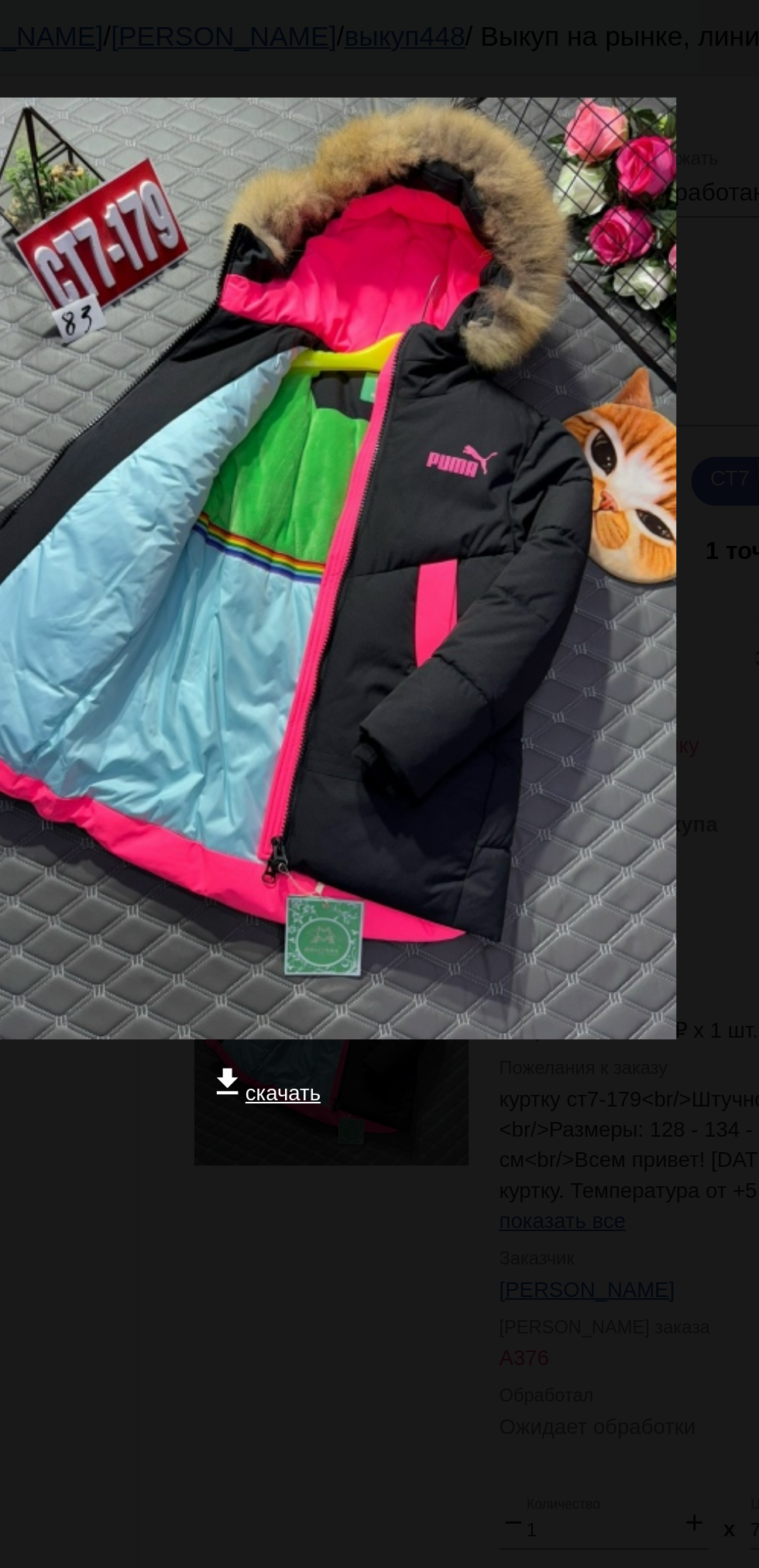
click at [568, 659] on div at bounding box center [379, 640] width 734 height 155
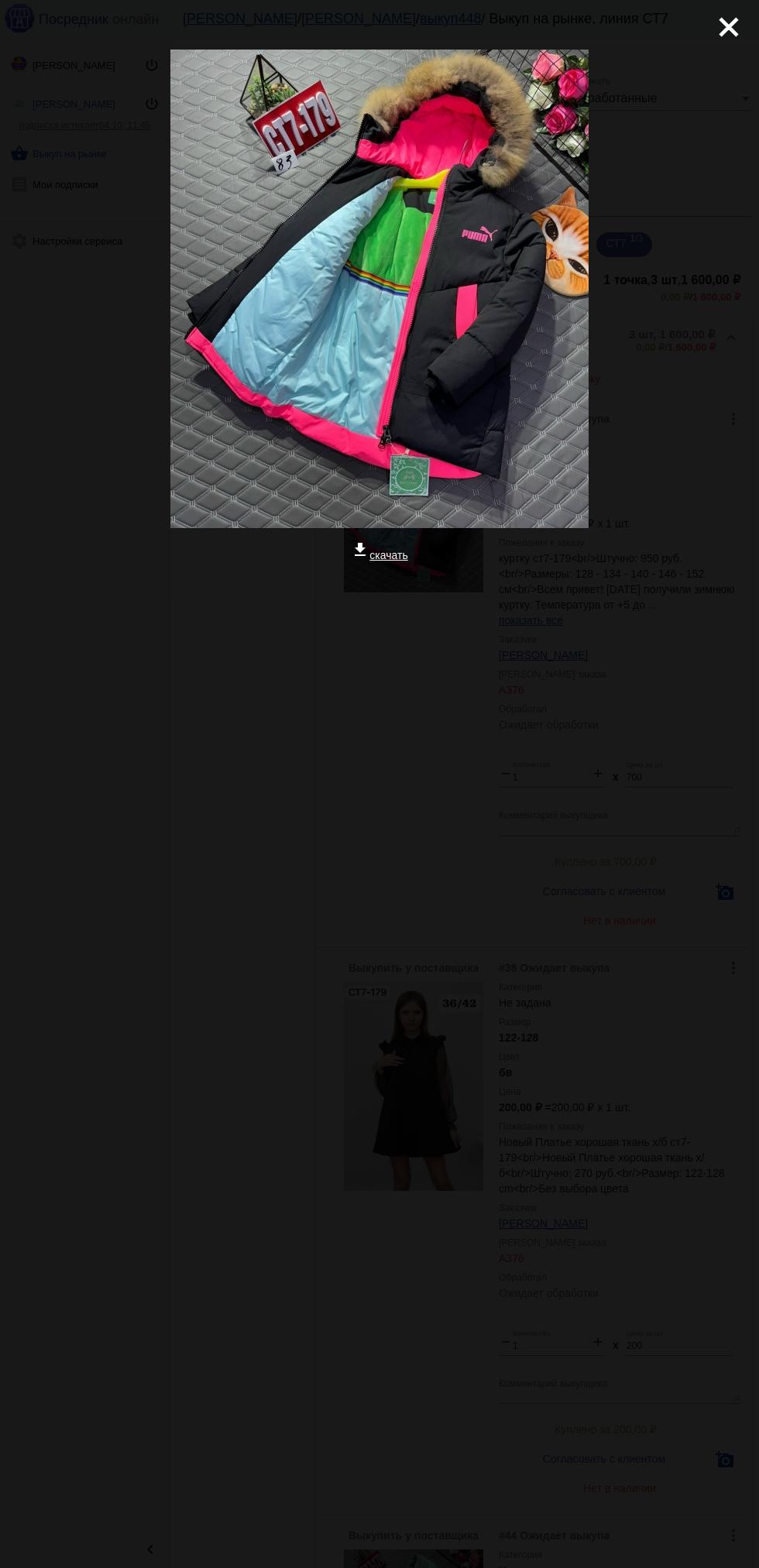
click at [726, 69] on div "close get_app скачать" at bounding box center [379, 383] width 759 height 767
click at [673, 453] on div "close get_app скачать" at bounding box center [379, 383] width 759 height 767
click at [729, 30] on mat-icon "close" at bounding box center [722, 20] width 19 height 19
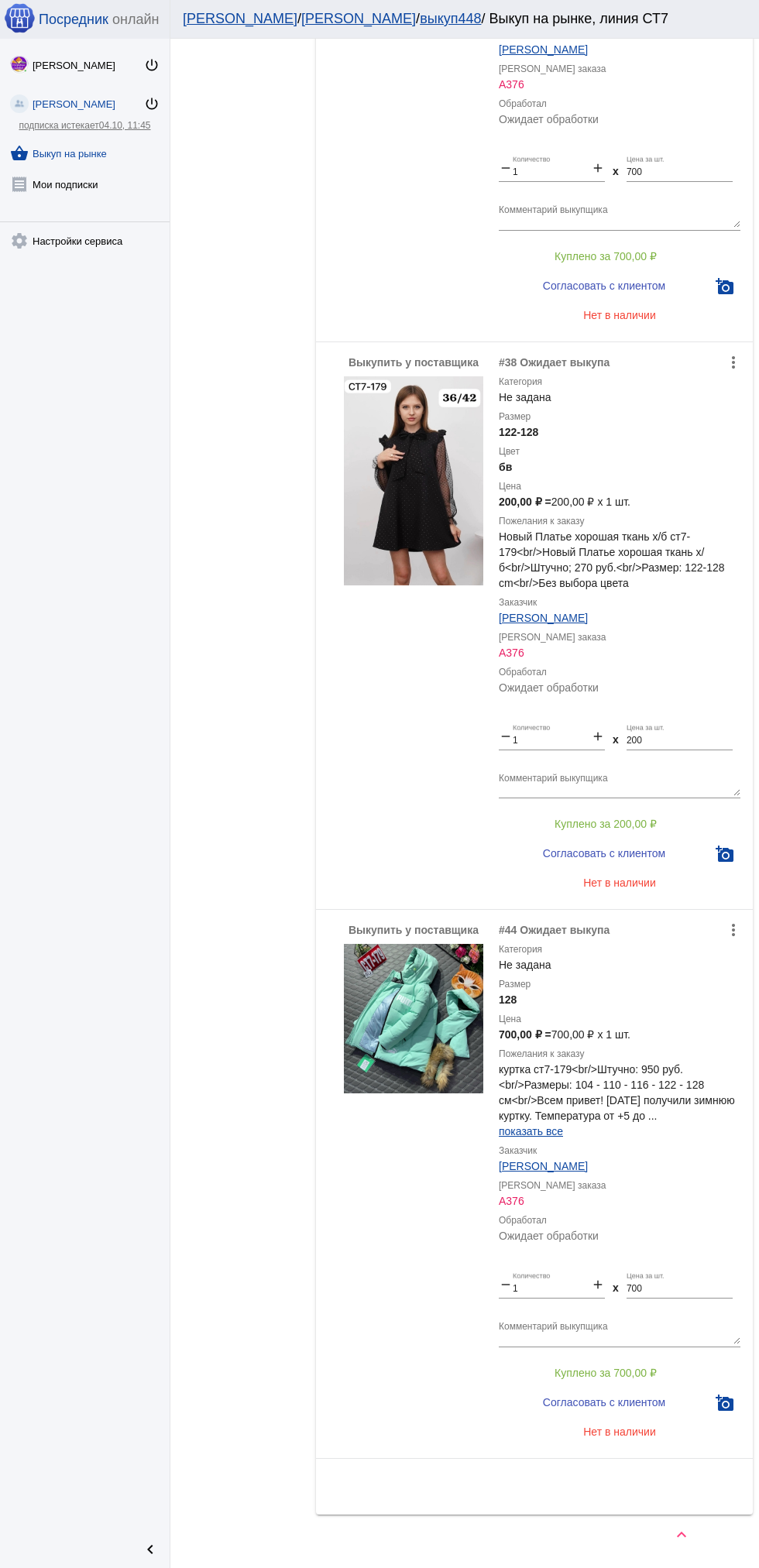
scroll to position [604, 0]
click at [452, 977] on img at bounding box center [413, 1019] width 139 height 149
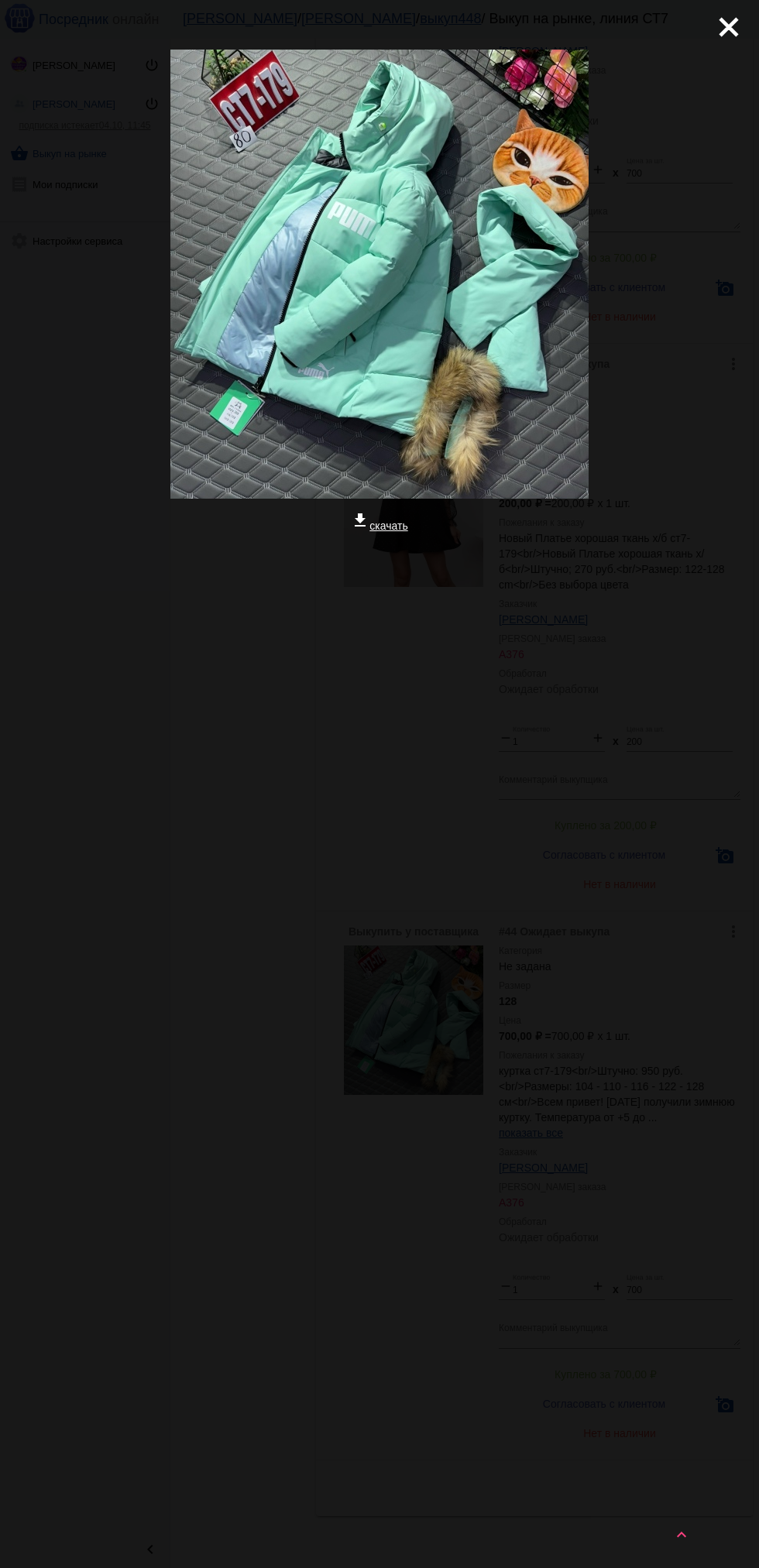
click at [727, 30] on mat-icon "close" at bounding box center [722, 20] width 19 height 19
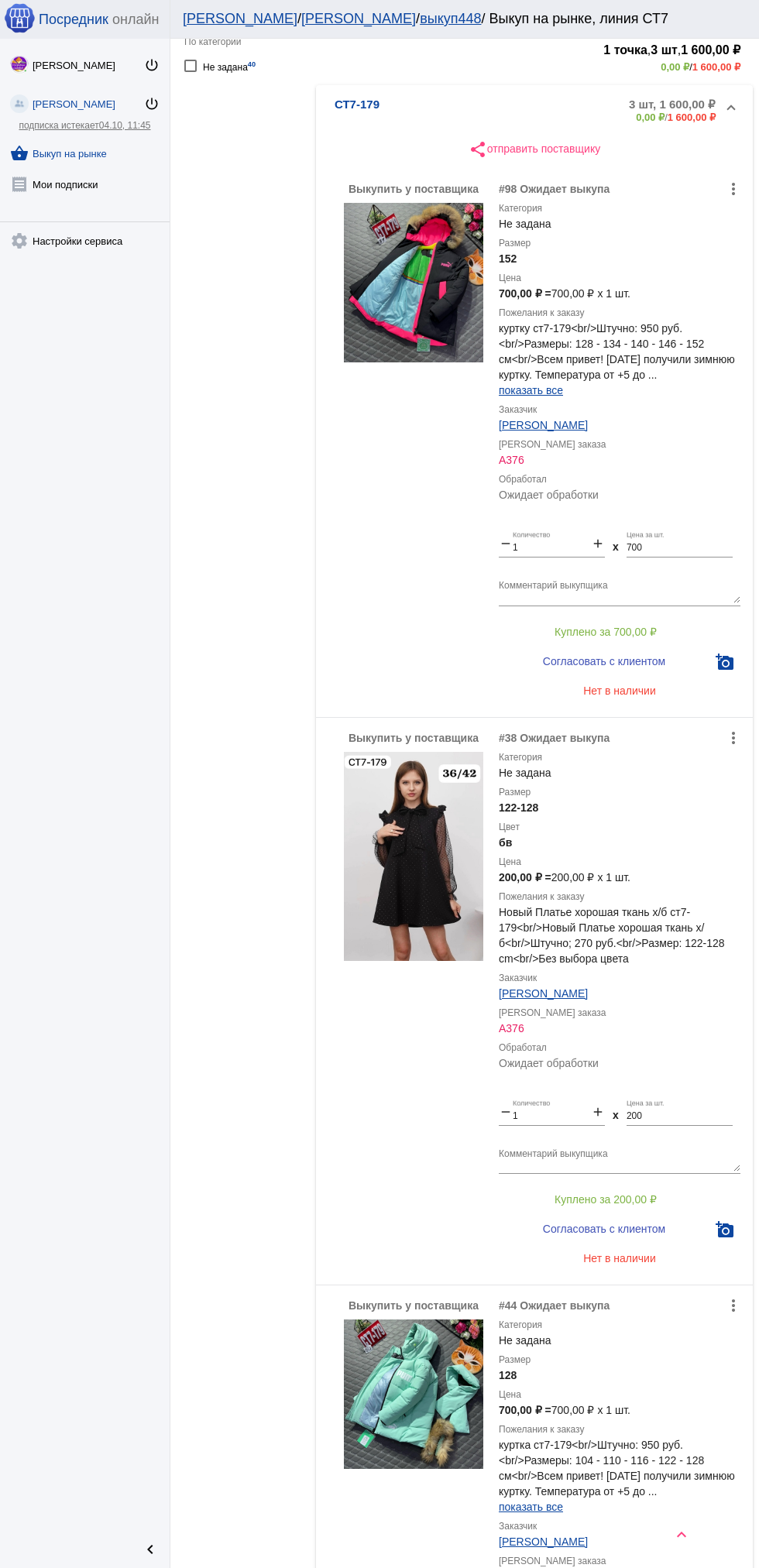
scroll to position [0, 0]
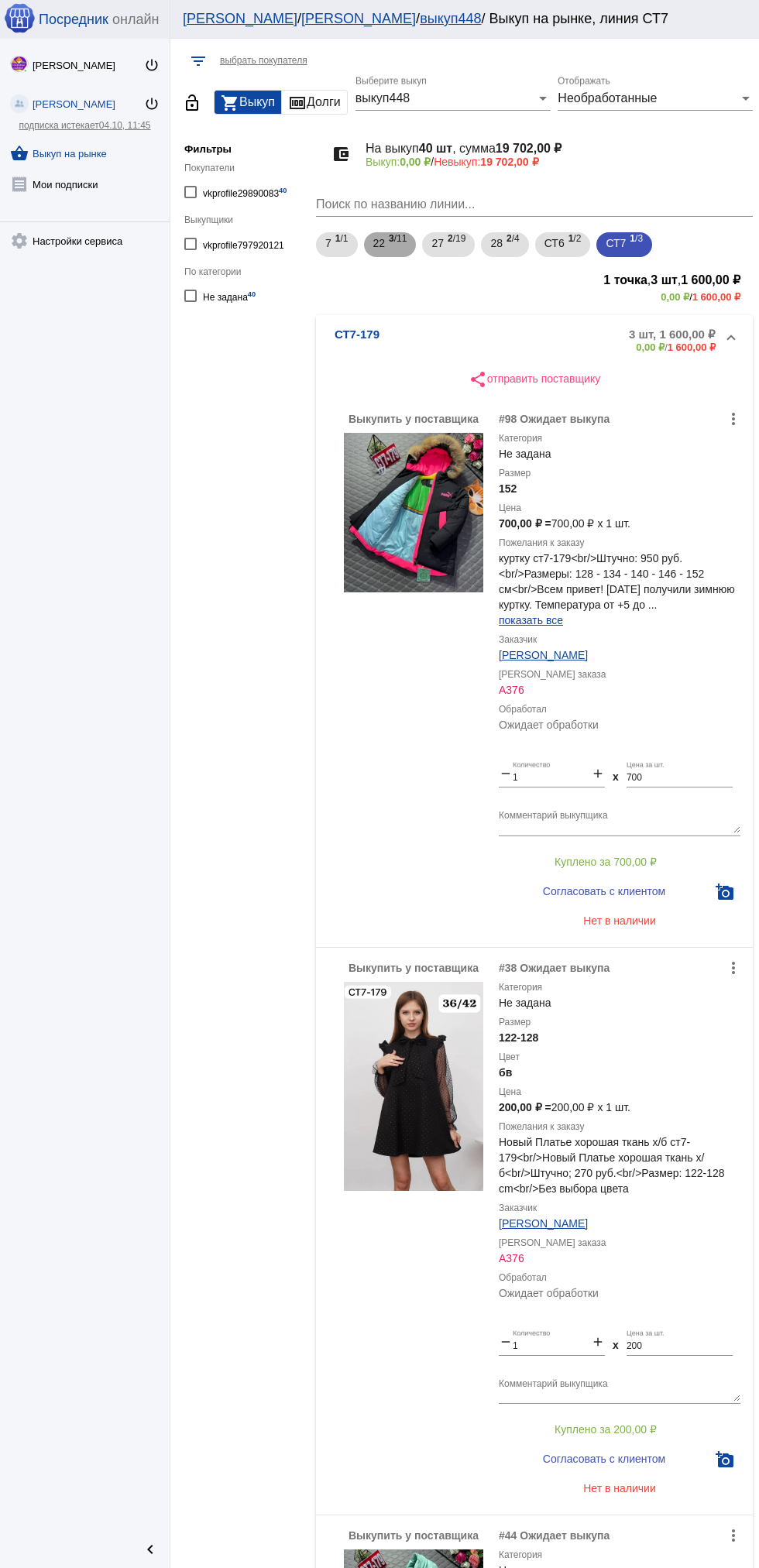
click at [386, 252] on span "22" at bounding box center [379, 243] width 12 height 28
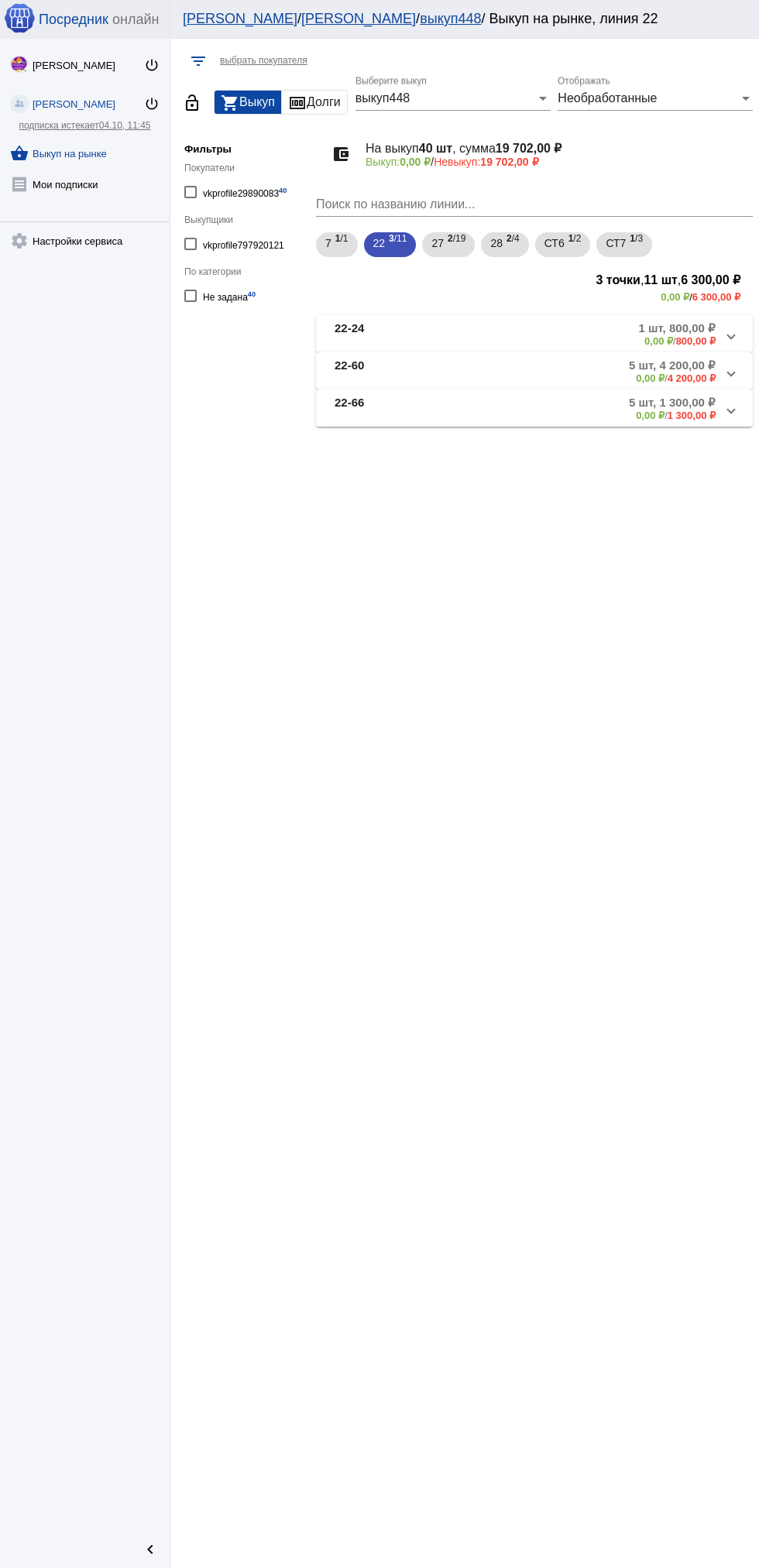
click at [364, 406] on b "22-66" at bounding box center [349, 408] width 29 height 25
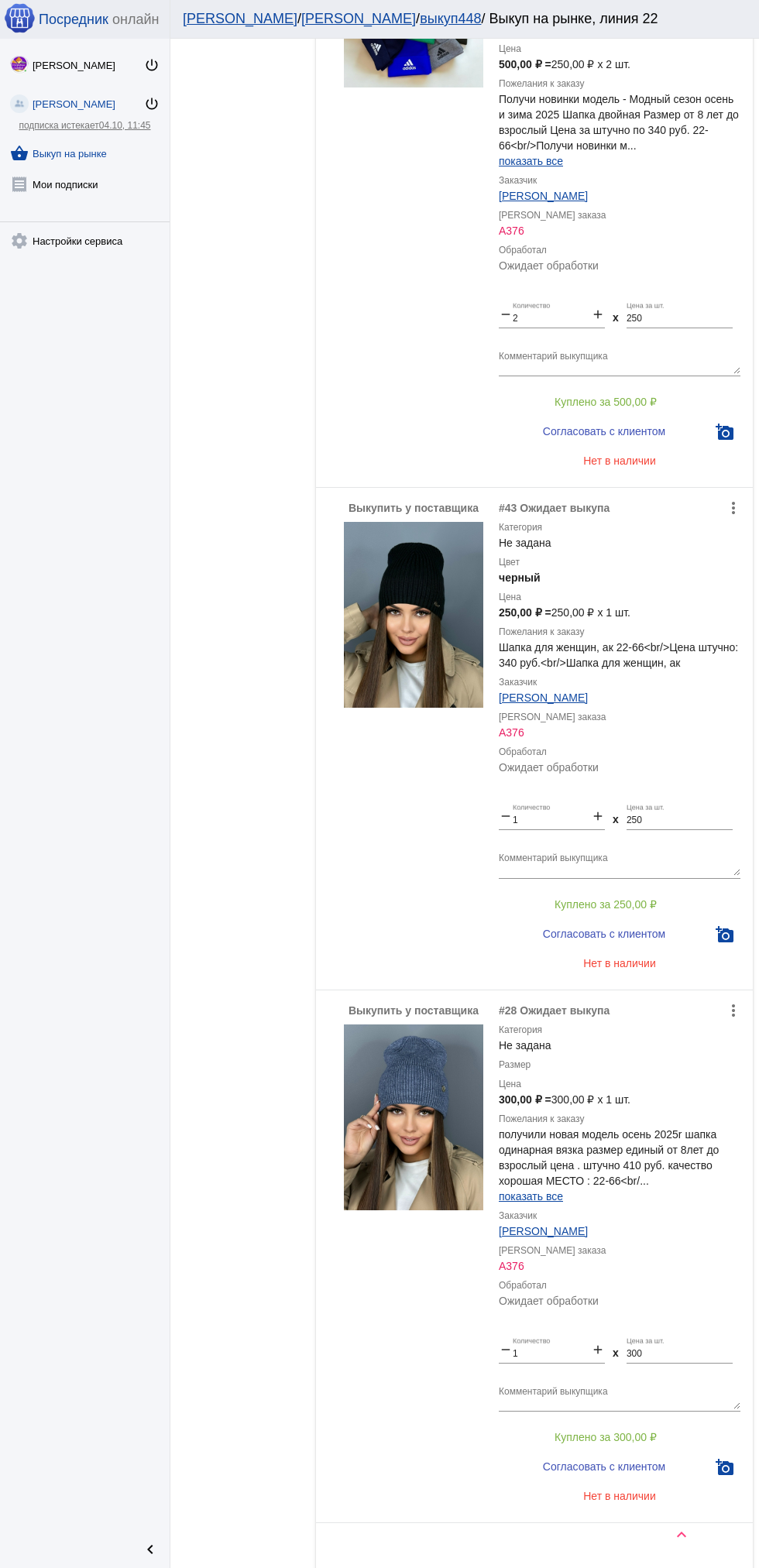
scroll to position [1128, 0]
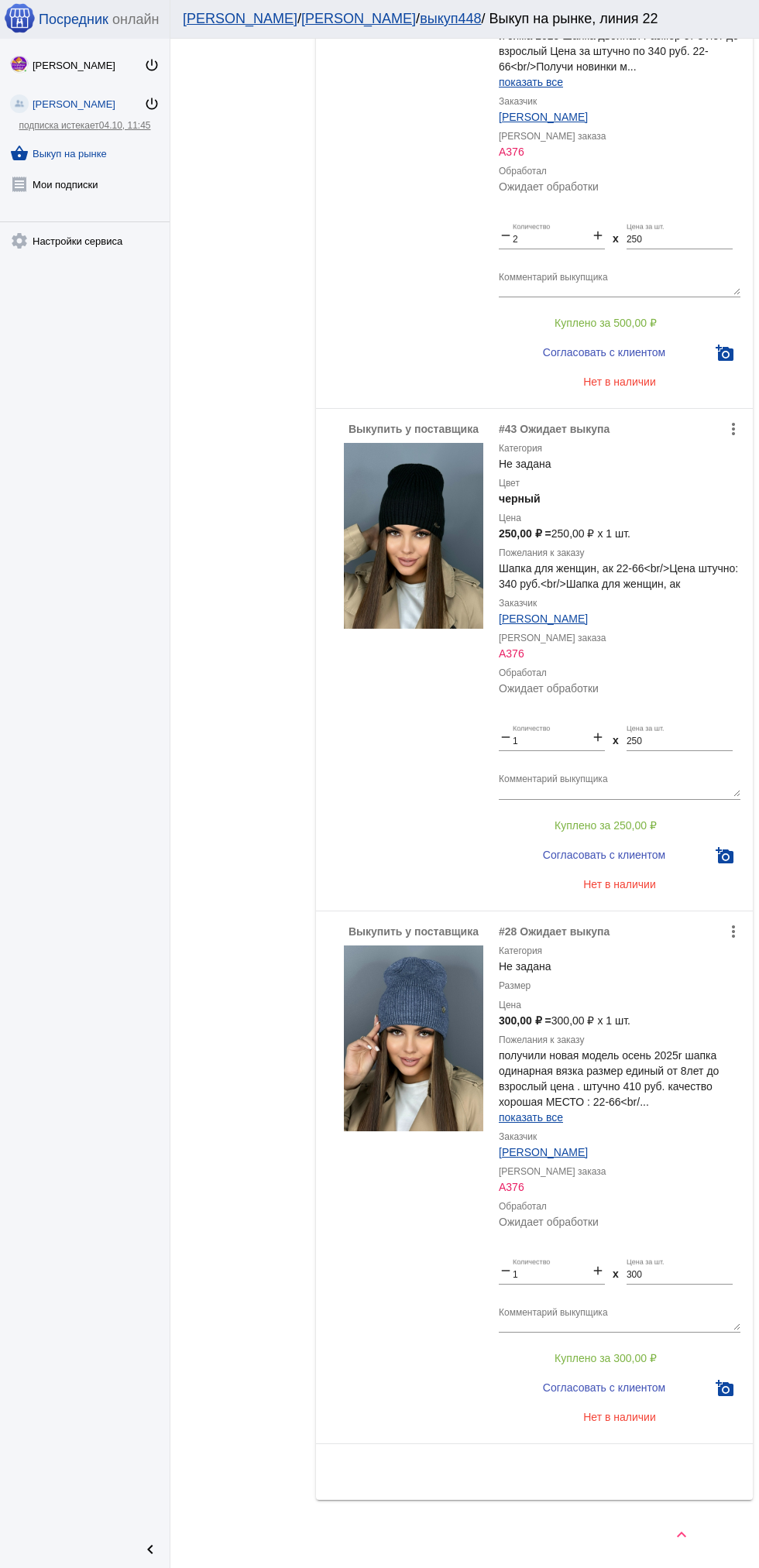
click at [363, 1071] on img at bounding box center [413, 1038] width 139 height 186
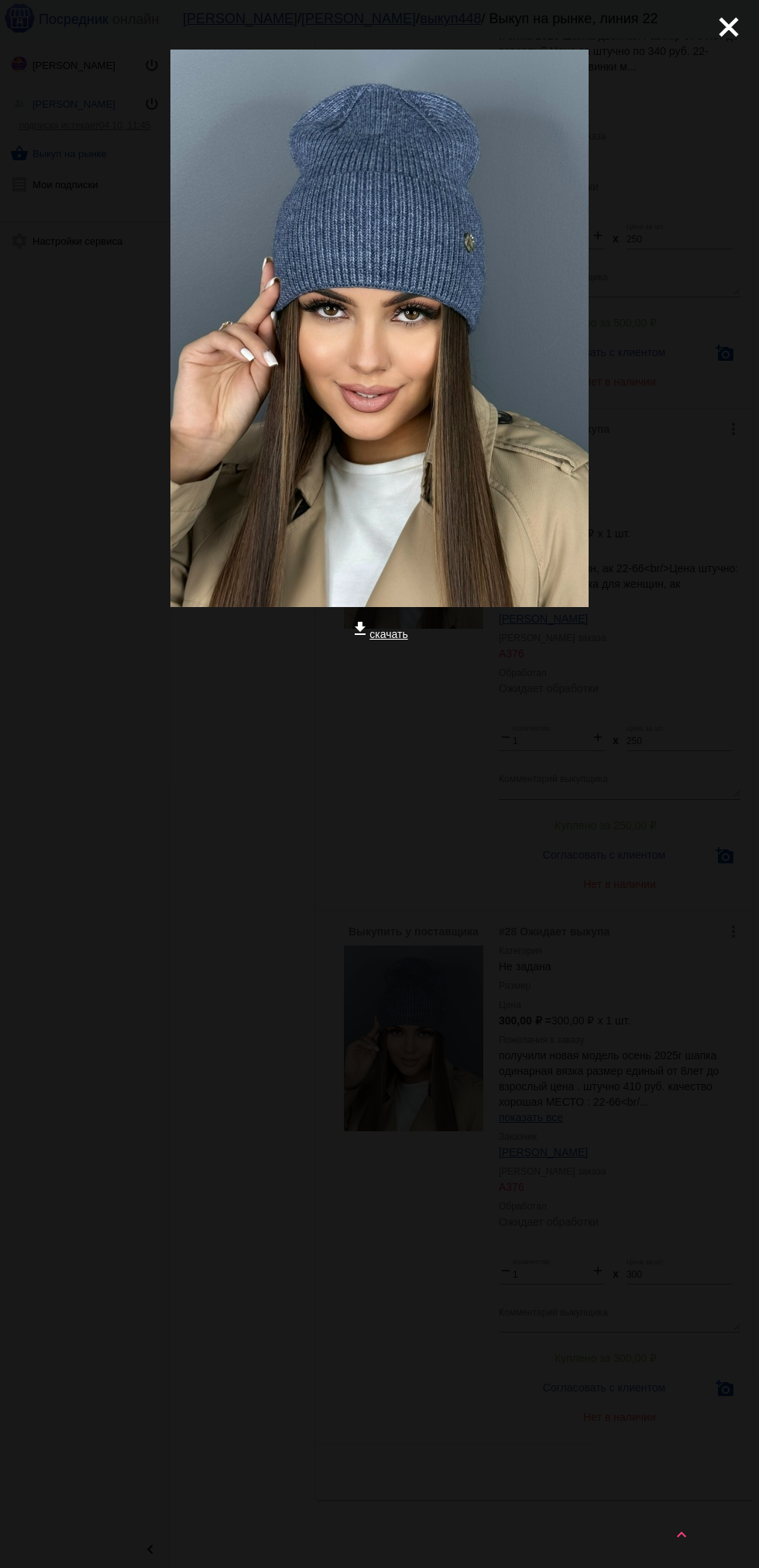
click at [731, 30] on mat-icon "close" at bounding box center [722, 20] width 19 height 19
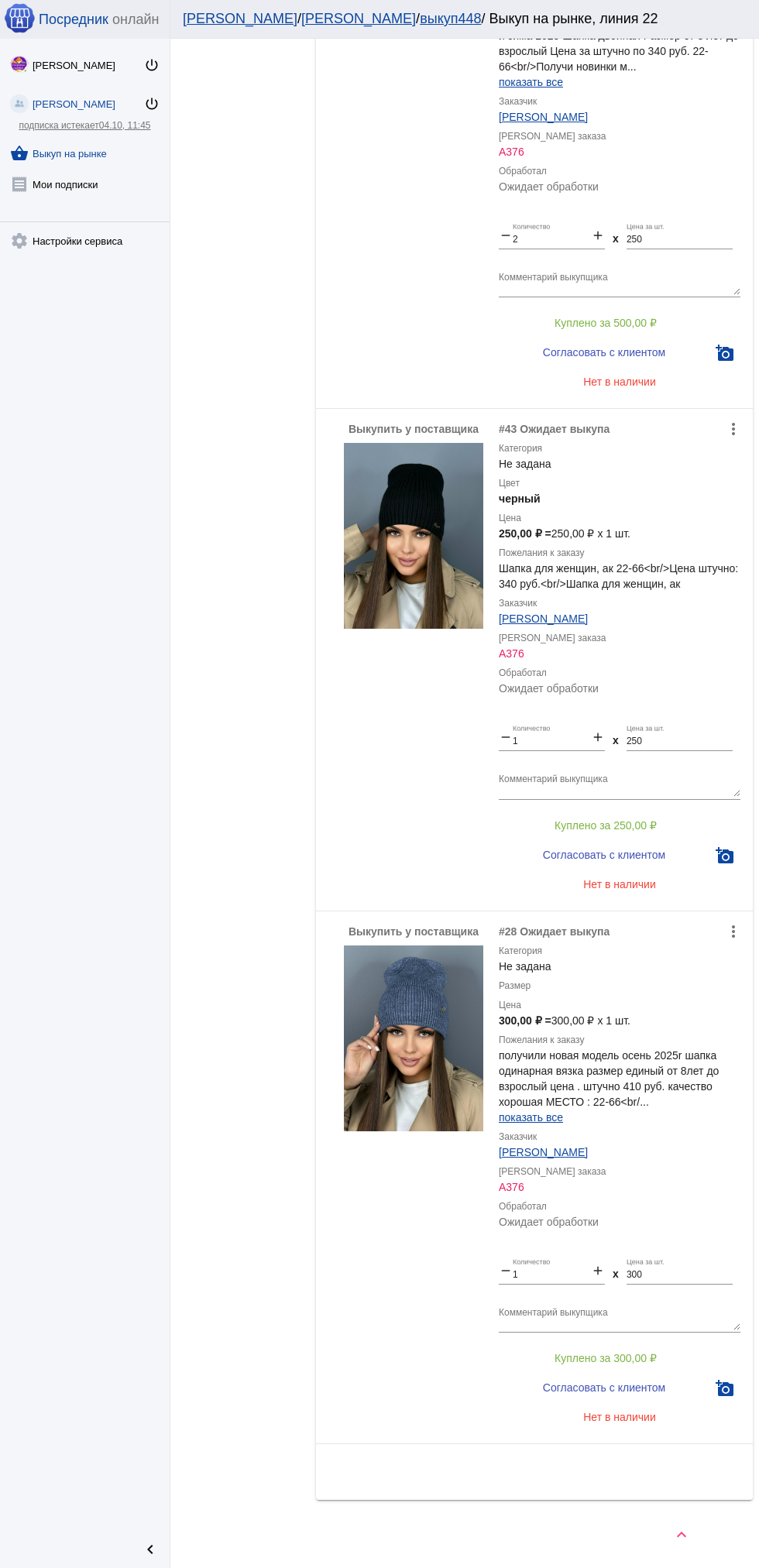
click at [396, 528] on img at bounding box center [413, 536] width 139 height 186
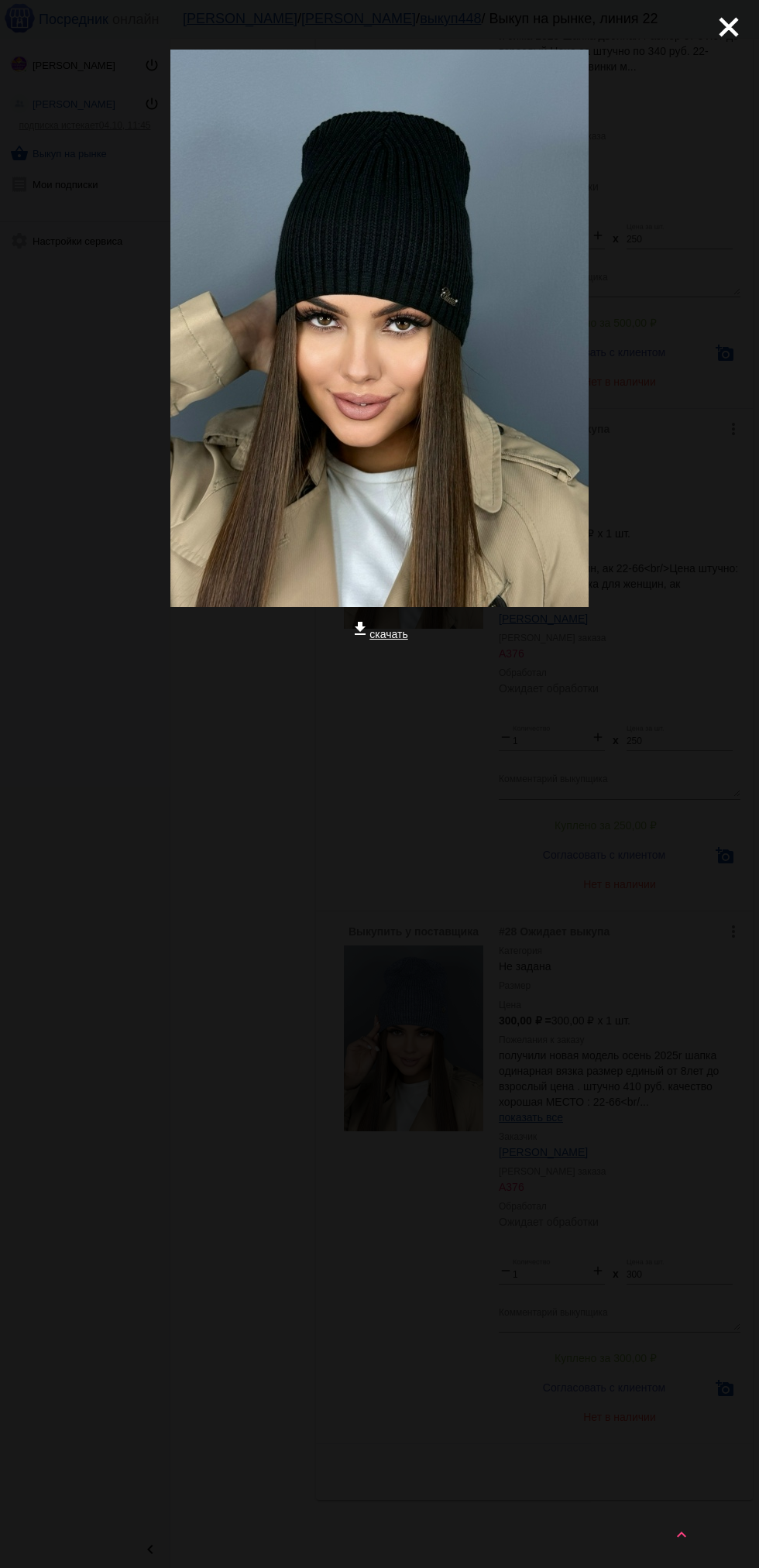
click at [715, 30] on mat-icon "close" at bounding box center [722, 20] width 19 height 19
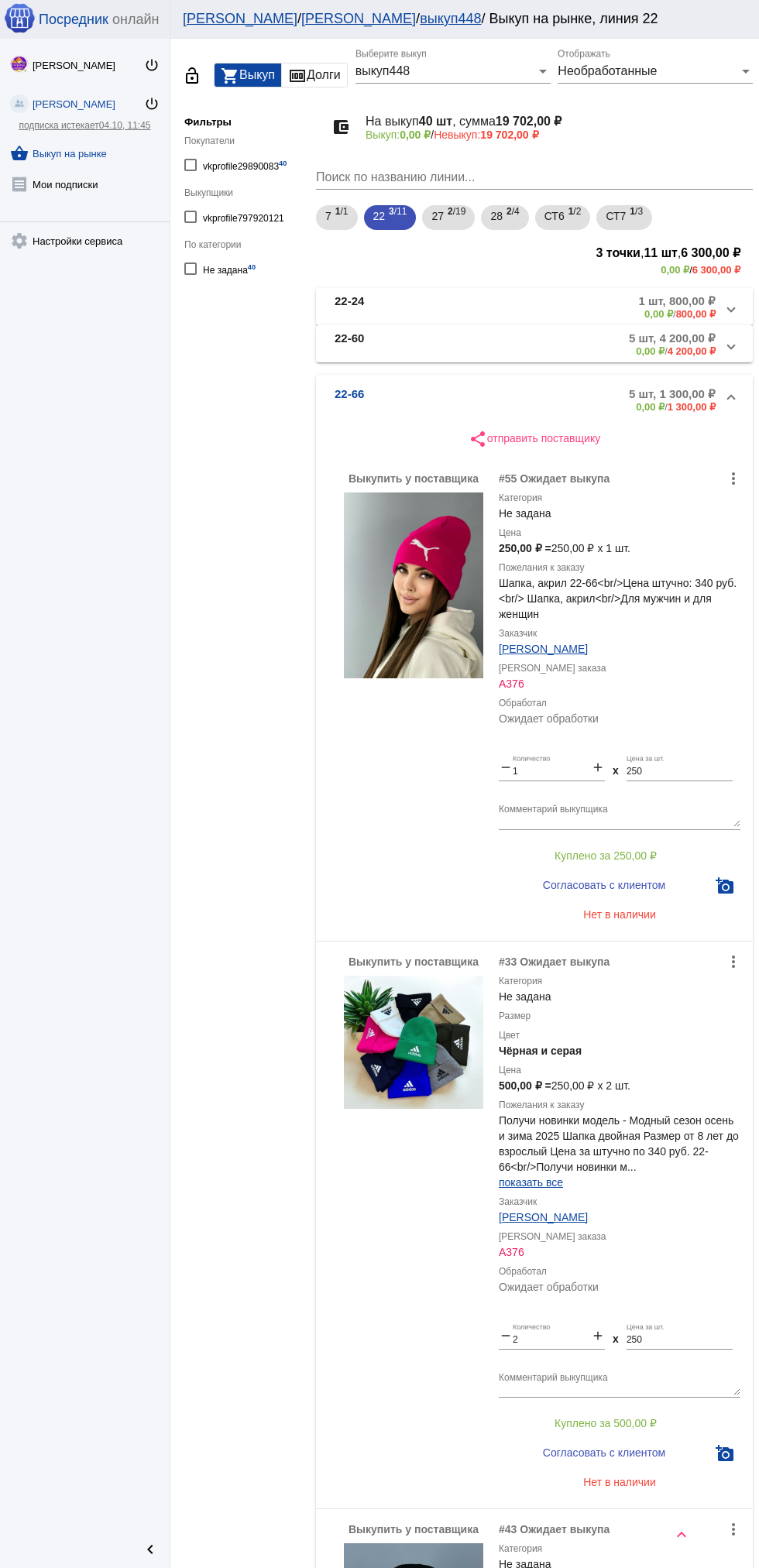
scroll to position [0, 0]
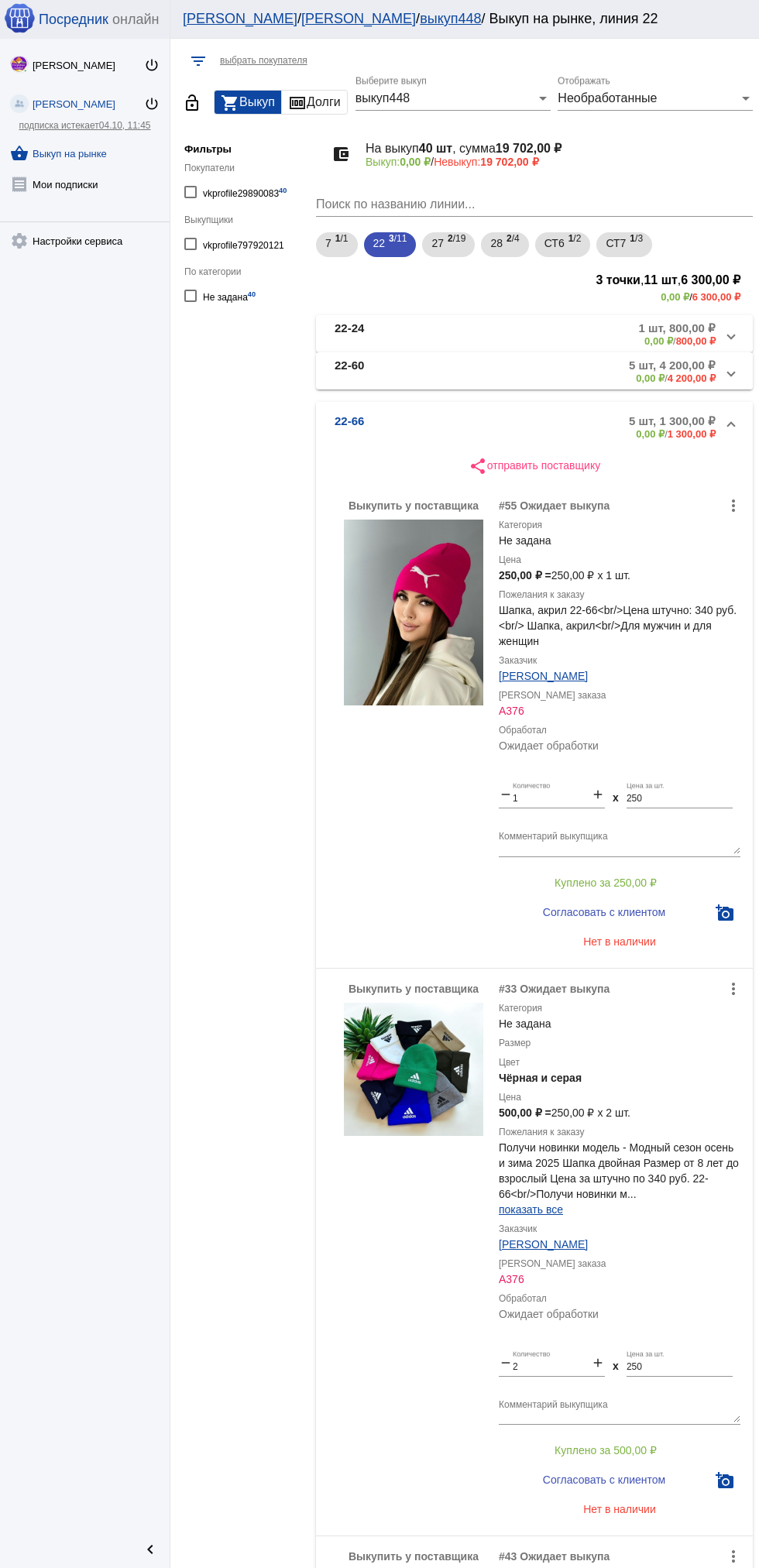
click at [623, 422] on mat-panel-description "5 шт, 1 300,00 ₽ 0,00 ₽ / 1 300,00 ₽" at bounding box center [588, 426] width 254 height 25
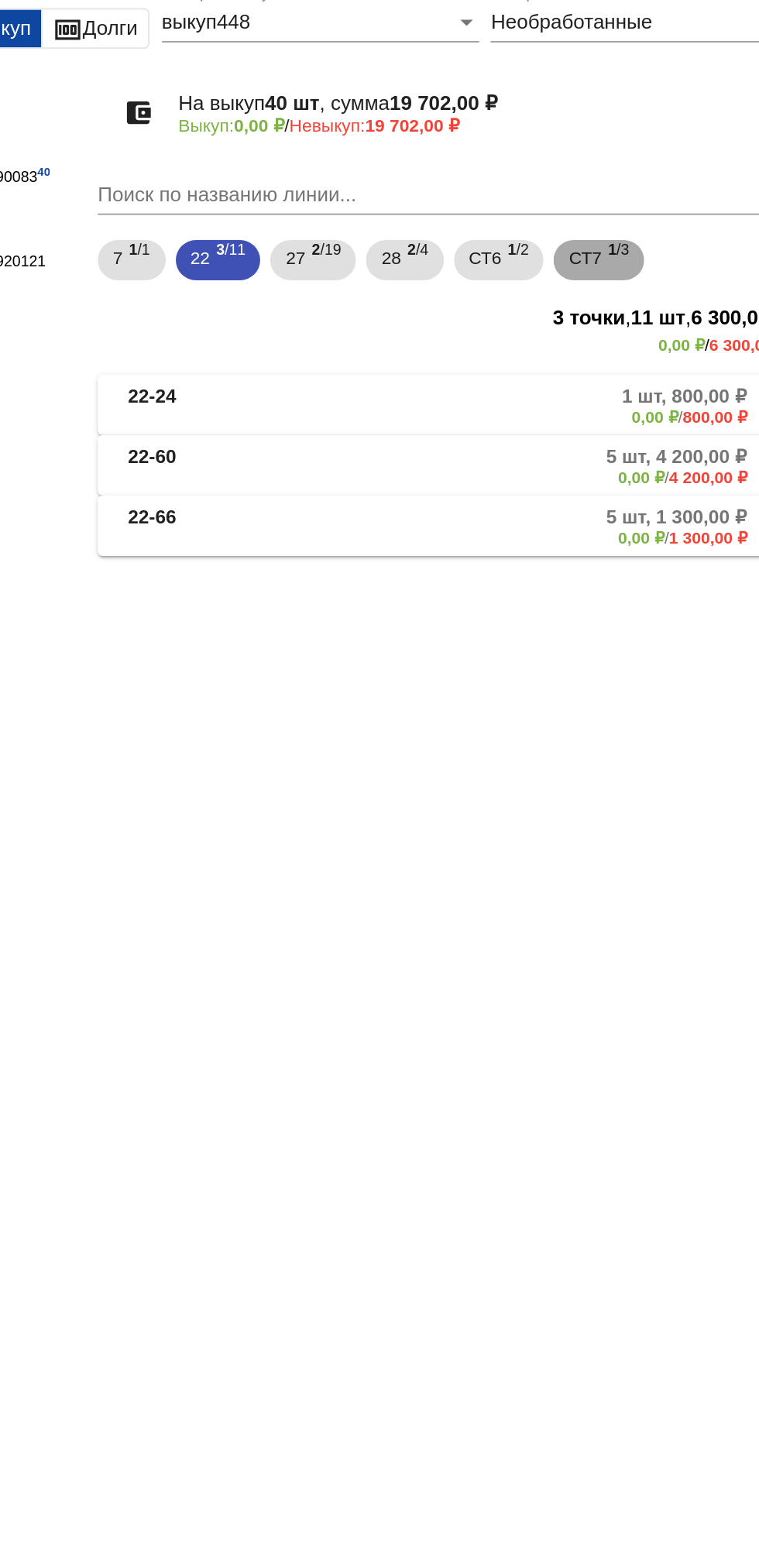
click at [635, 238] on b "1" at bounding box center [632, 238] width 6 height 11
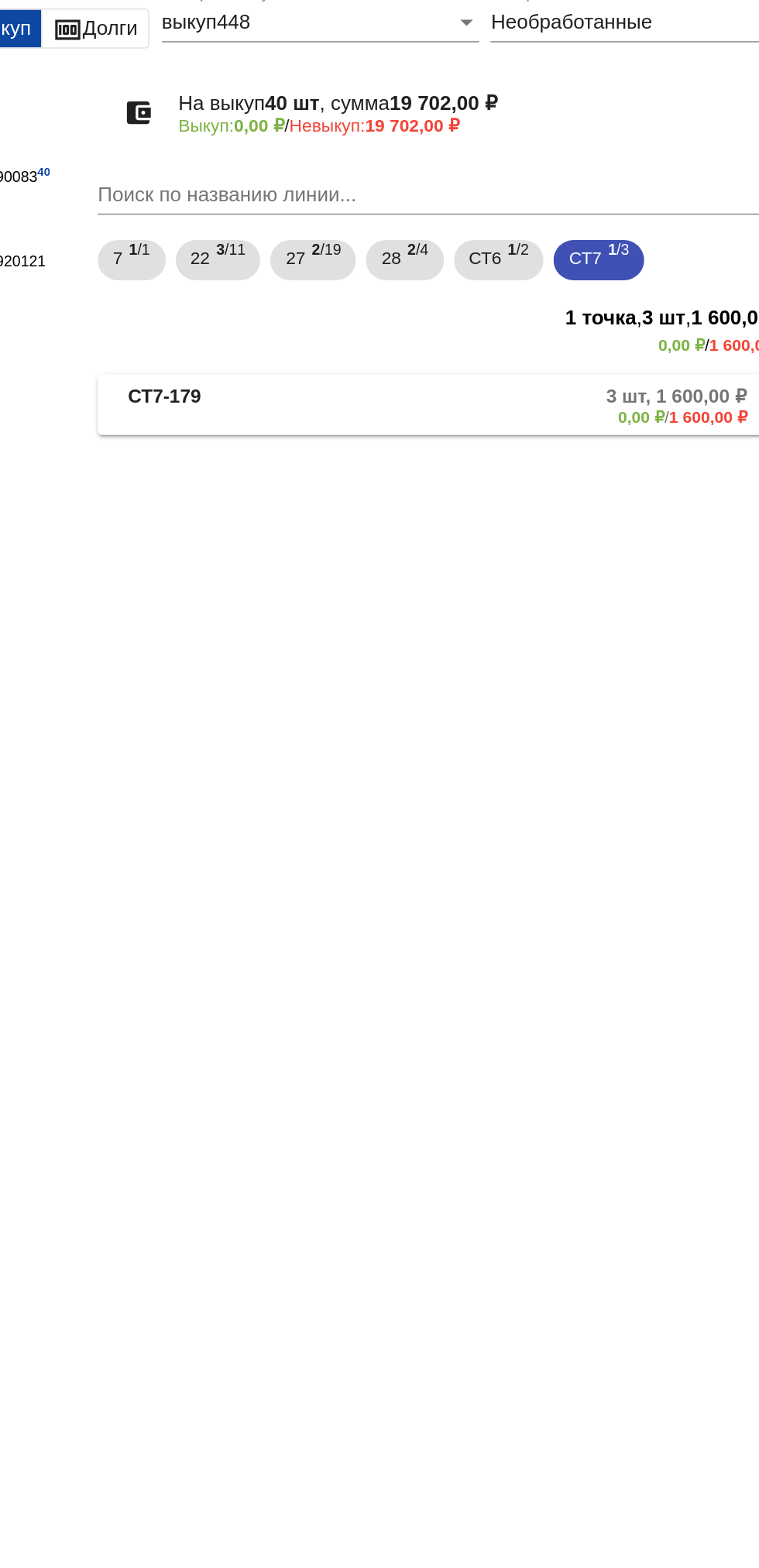
click at [624, 347] on mat-expansion-panel-header "СТ7-179 3 шт, 1 600,00 ₽ 0,00 ₽ / 1 600,00 ₽" at bounding box center [534, 333] width 437 height 38
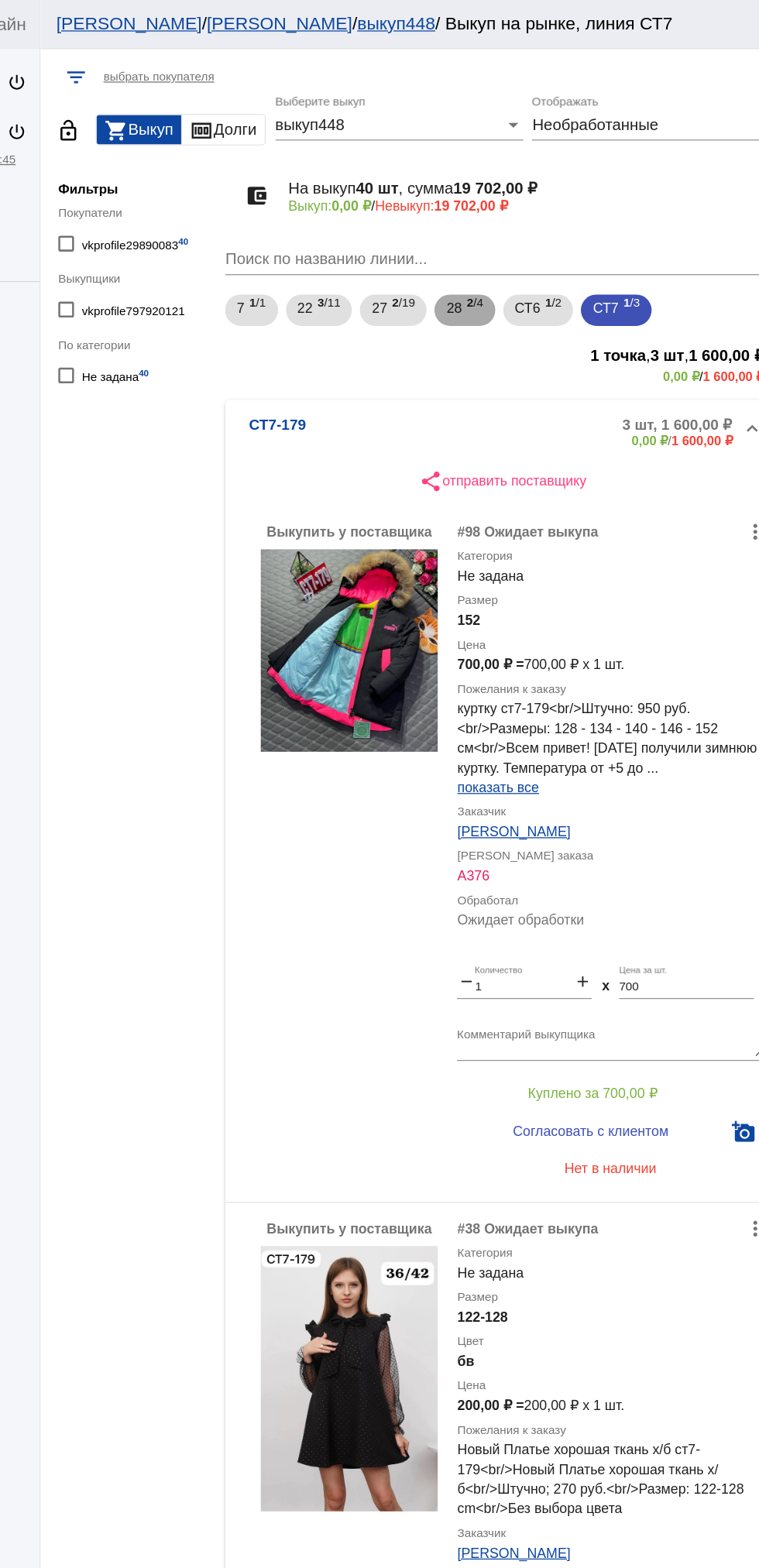
click at [514, 254] on span "2 /4" at bounding box center [513, 245] width 13 height 32
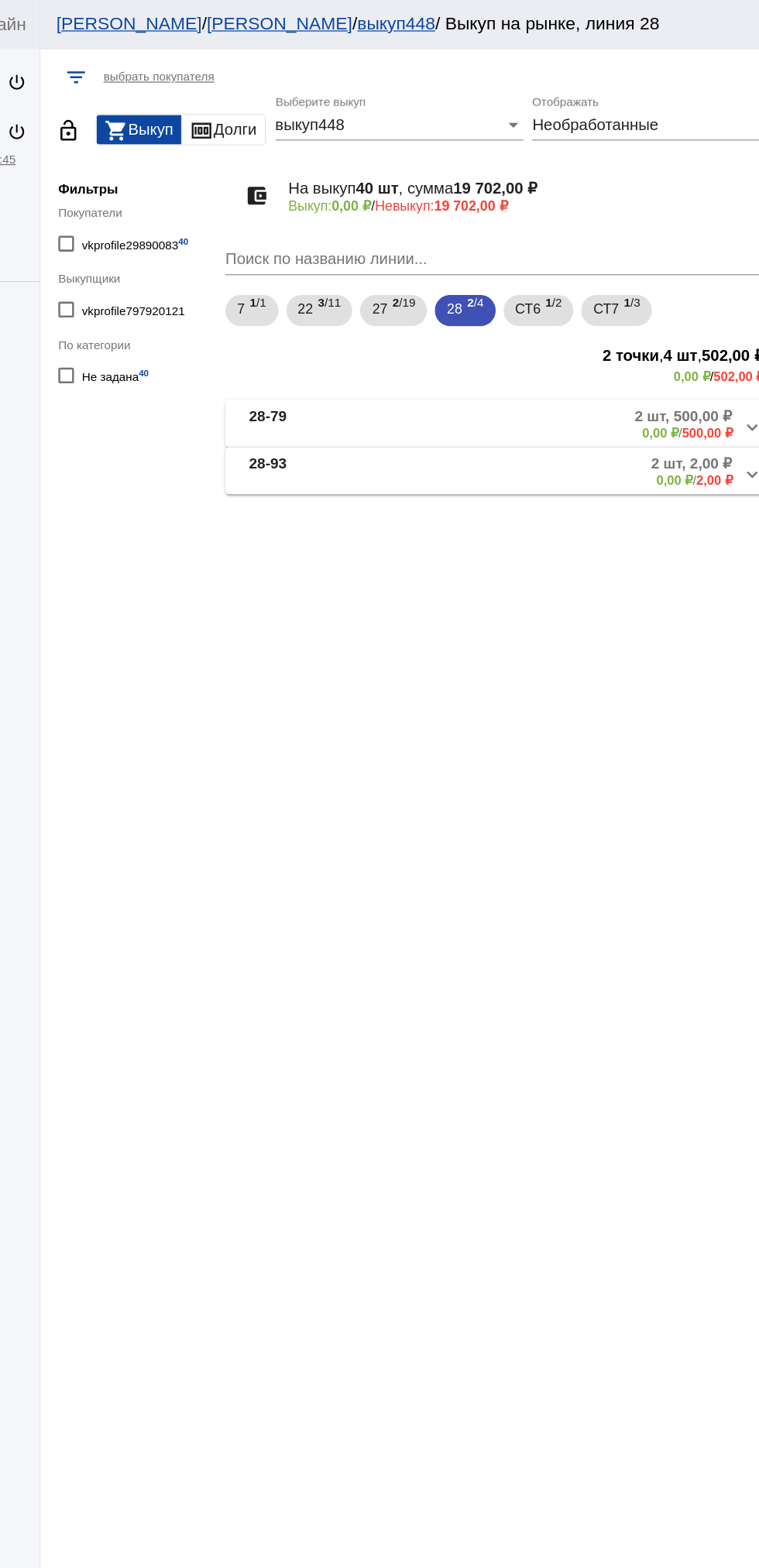
click at [536, 369] on mat-panel-description "2 шт, 2,00 ₽ 0,00 ₽ / 2,00 ₽" at bounding box center [591, 371] width 247 height 25
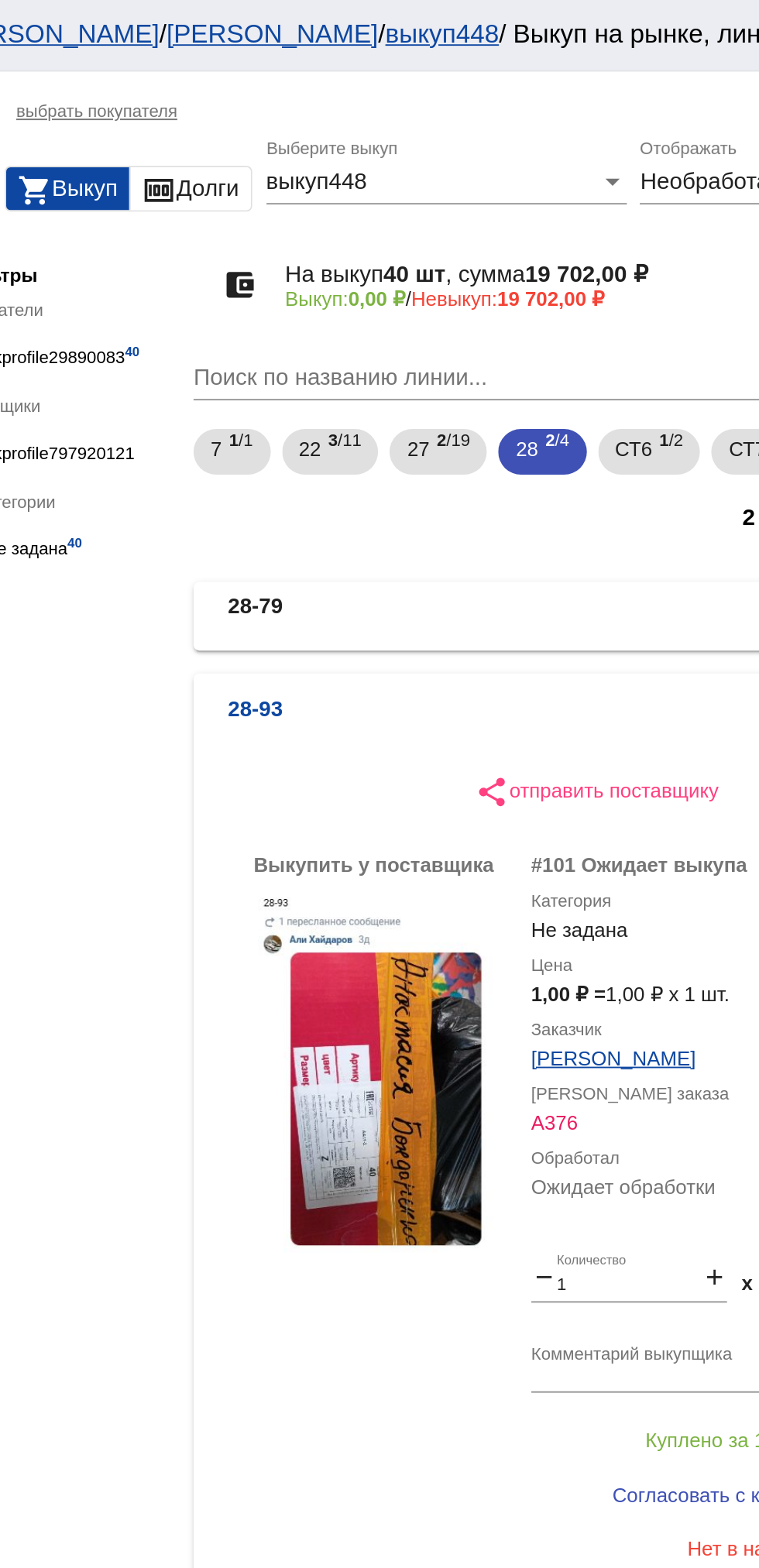
click at [355, 333] on b "28-79" at bounding box center [349, 333] width 29 height 25
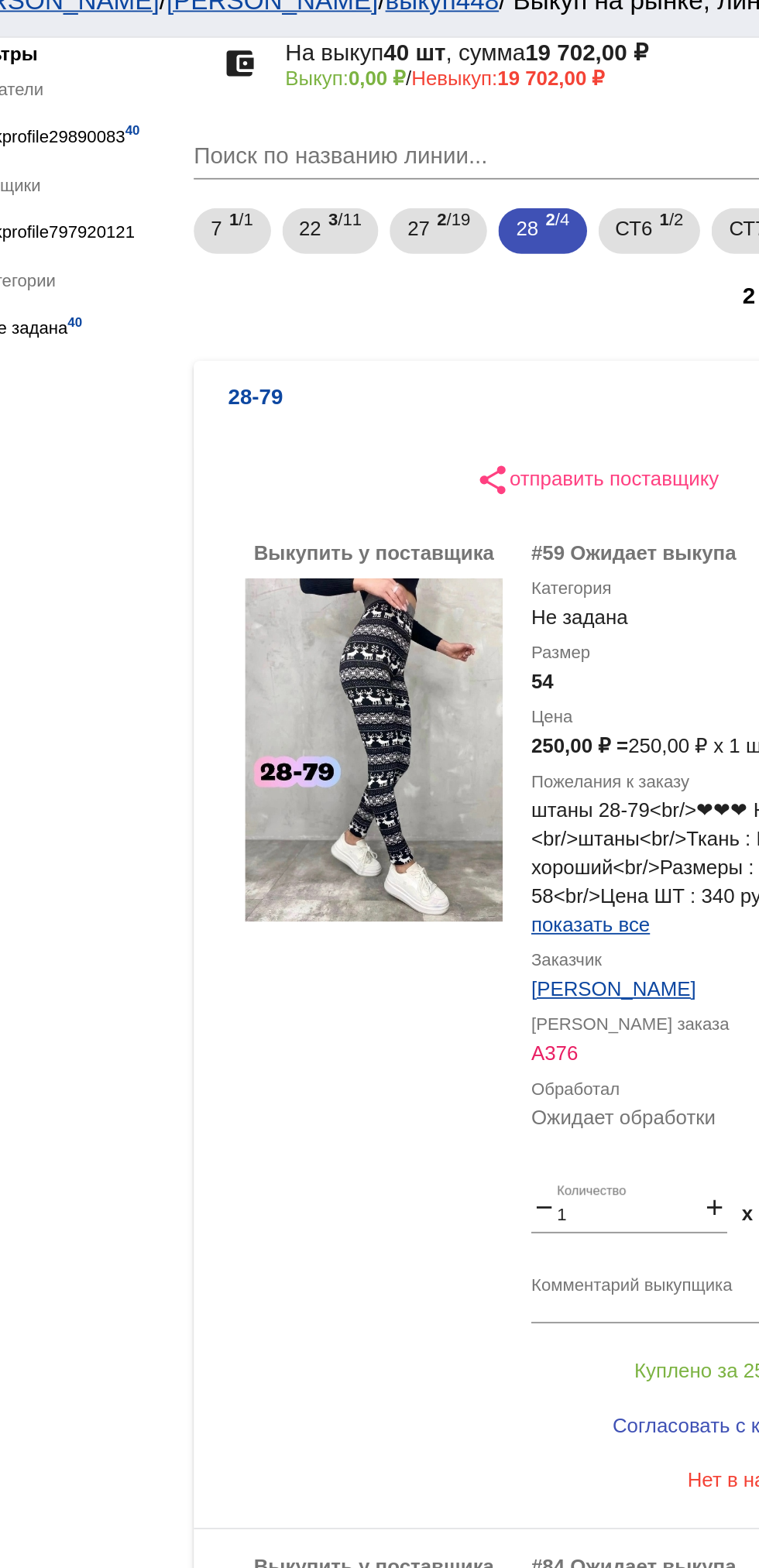
scroll to position [117, 0]
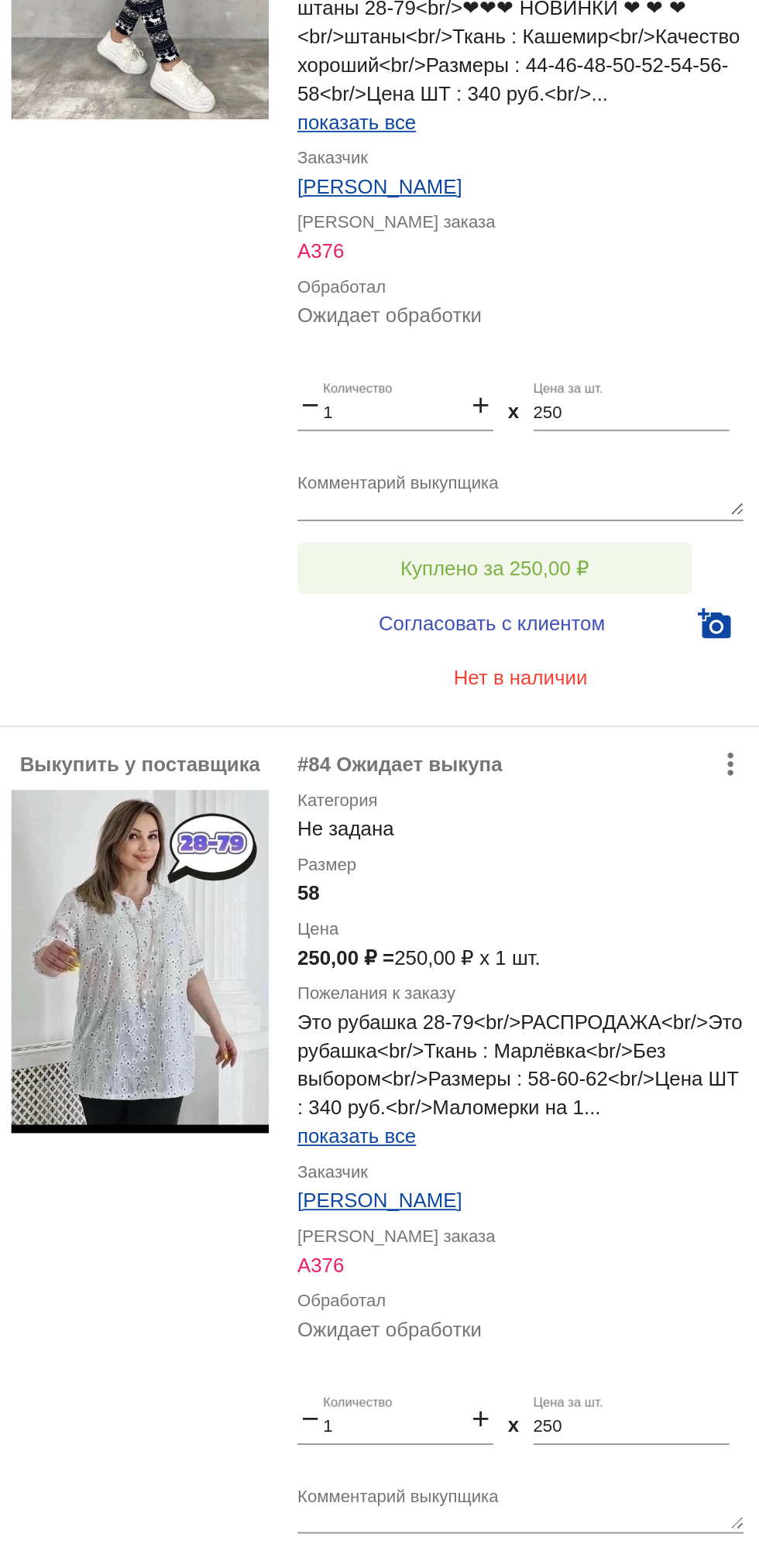
click at [647, 761] on span "Куплено за 250,00 ₽" at bounding box center [605, 760] width 102 height 12
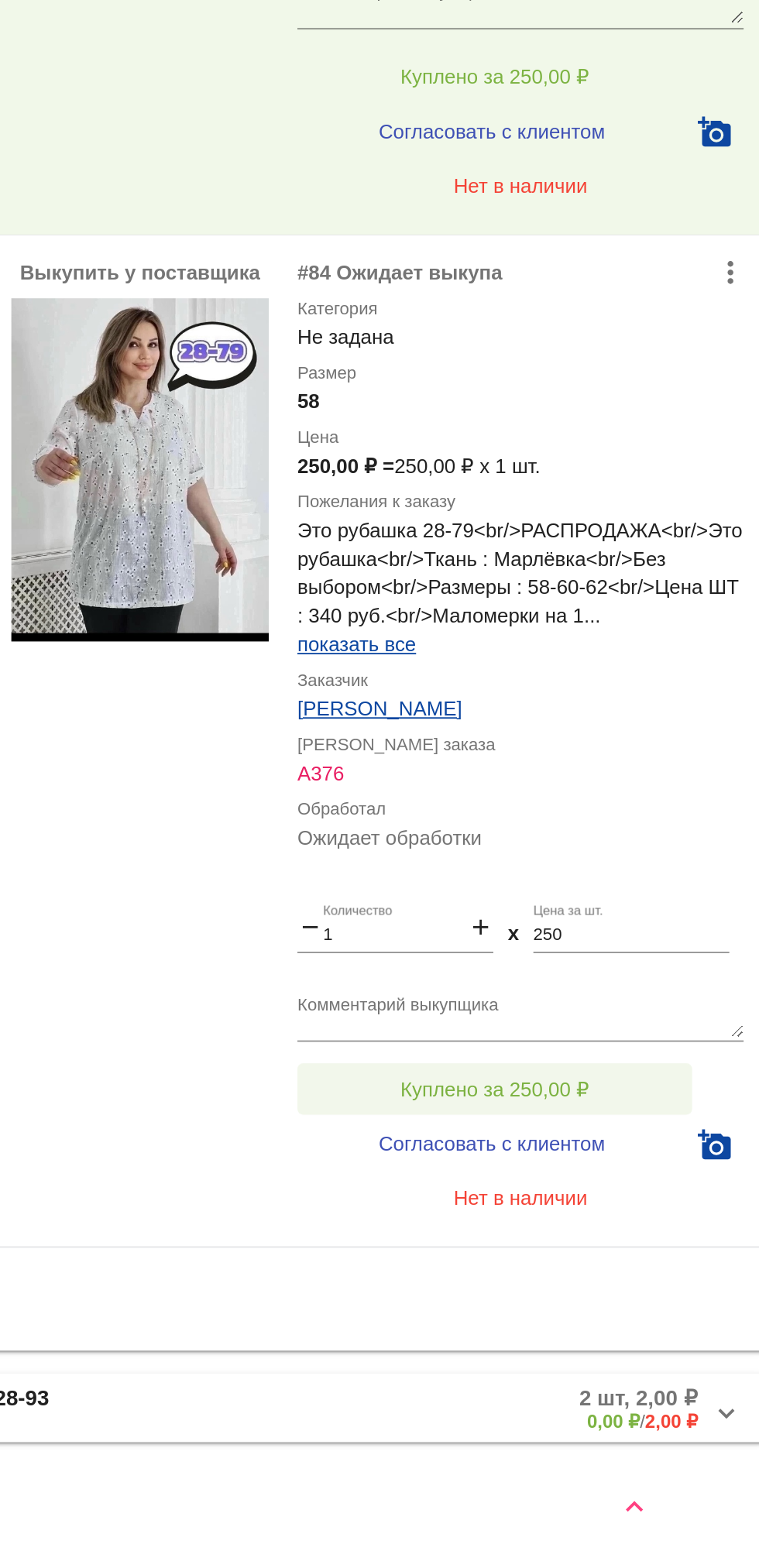
click at [646, 1300] on button "Куплено за 250,00 ₽" at bounding box center [605, 1309] width 214 height 28
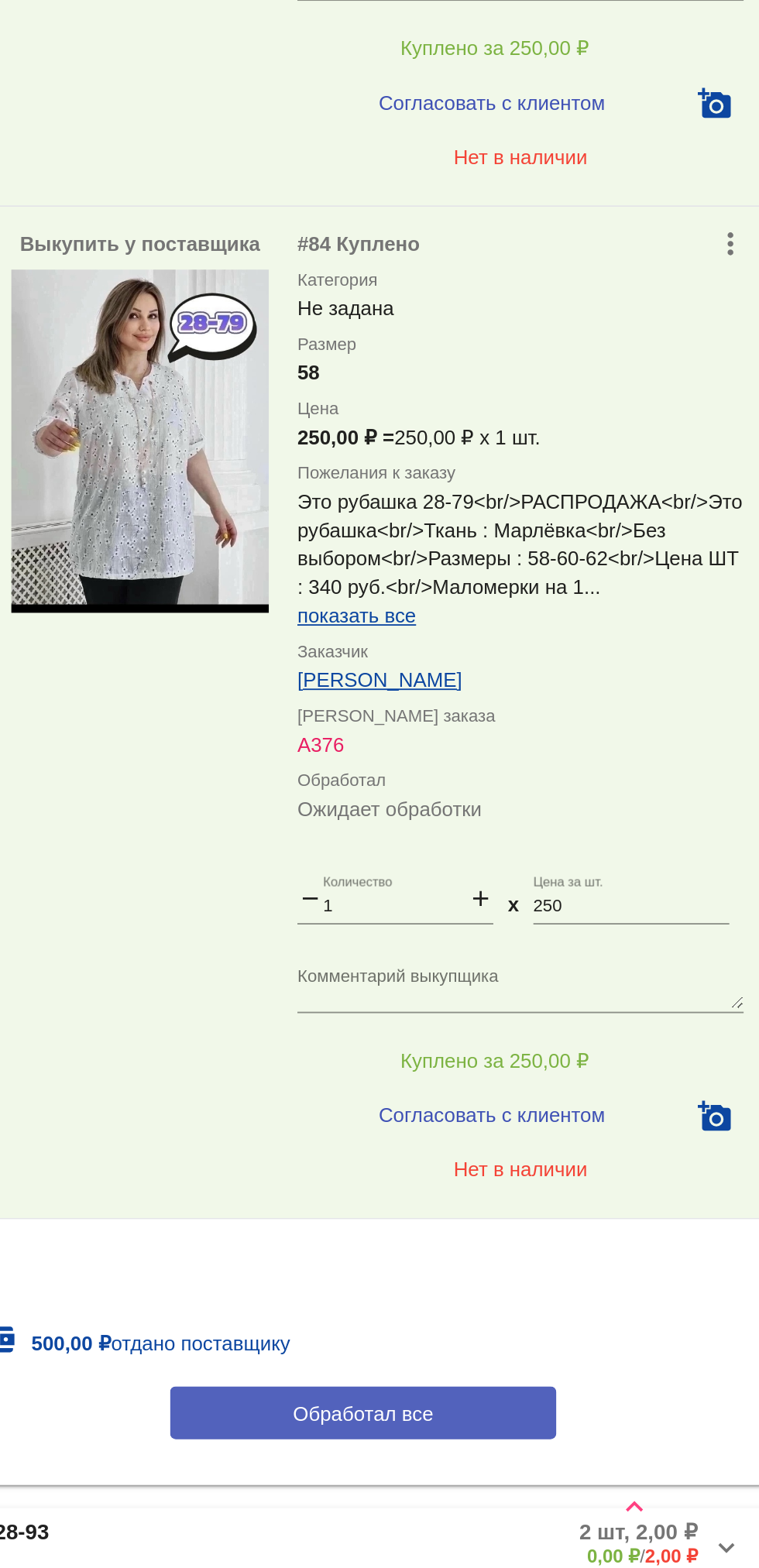
click at [590, 1495] on button "Обработал все" at bounding box center [534, 1483] width 209 height 29
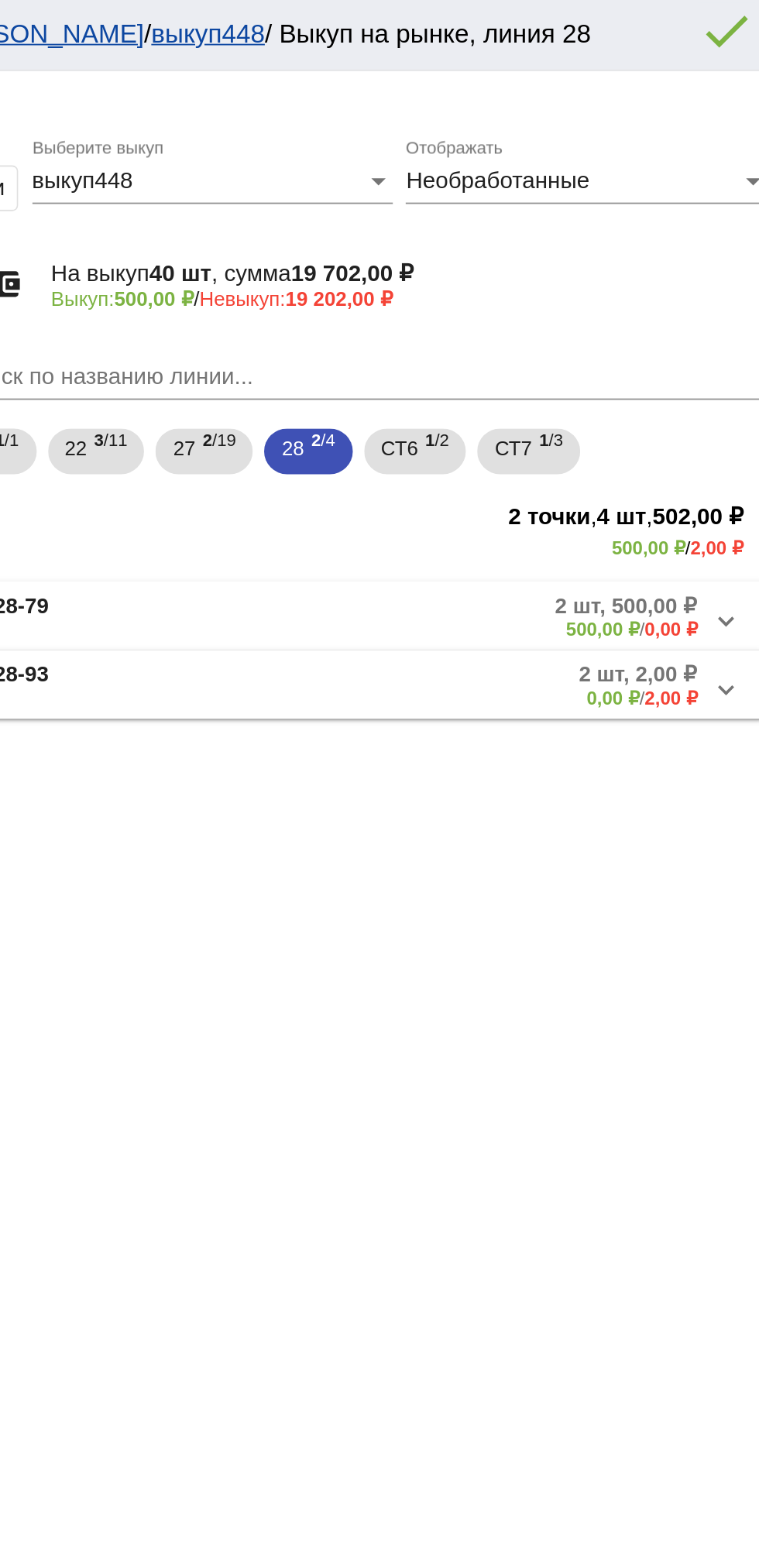
scroll to position [0, 0]
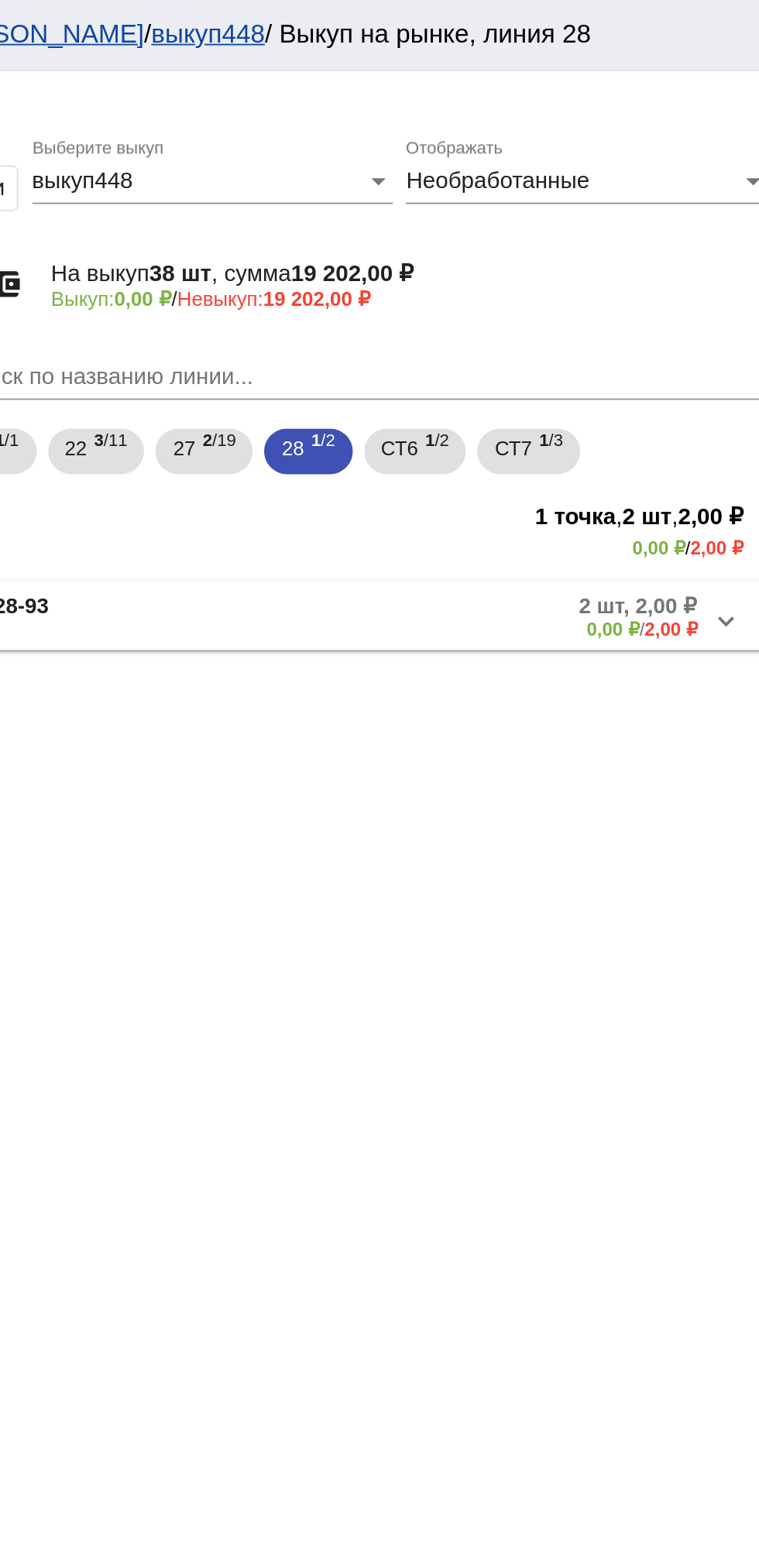
click at [624, 348] on mat-expansion-panel-header "28-93 2 шт, 2,00 ₽ 0,00 ₽ / 2,00 ₽" at bounding box center [534, 333] width 437 height 38
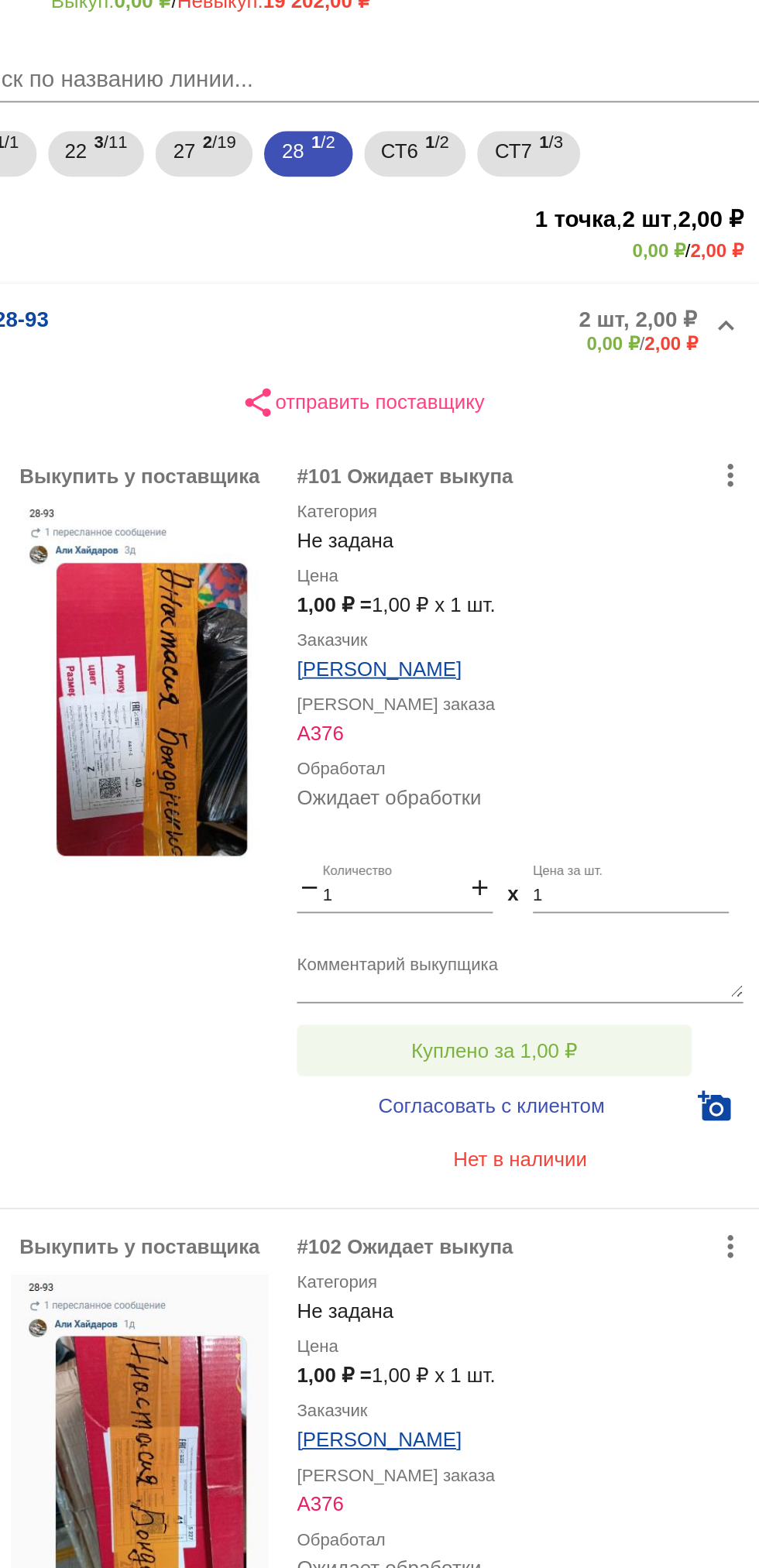
click at [663, 726] on button "Куплено за 1,00 ₽" at bounding box center [605, 730] width 214 height 28
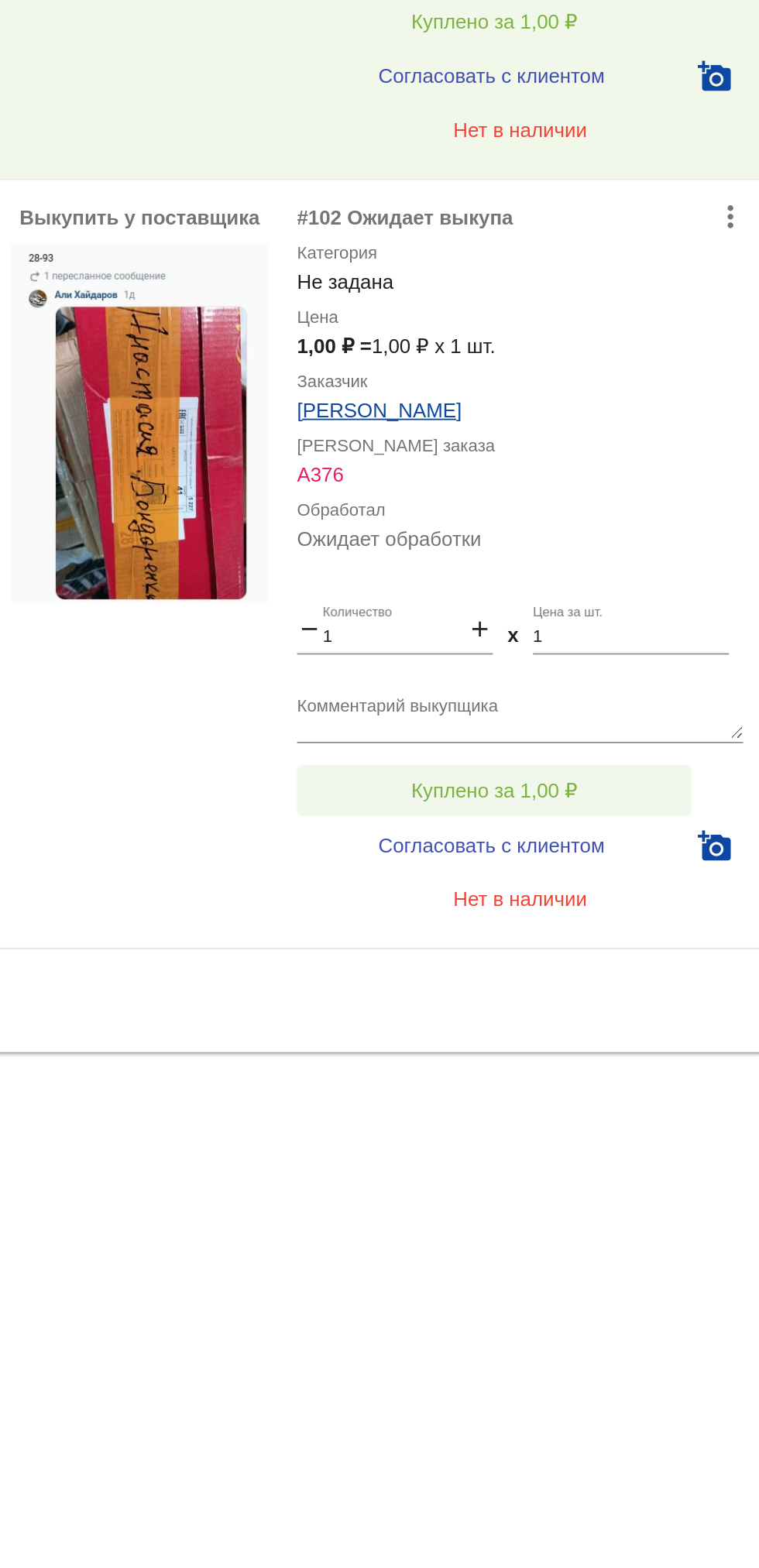
click at [663, 1137] on button "Куплено за 1,00 ₽" at bounding box center [605, 1146] width 214 height 28
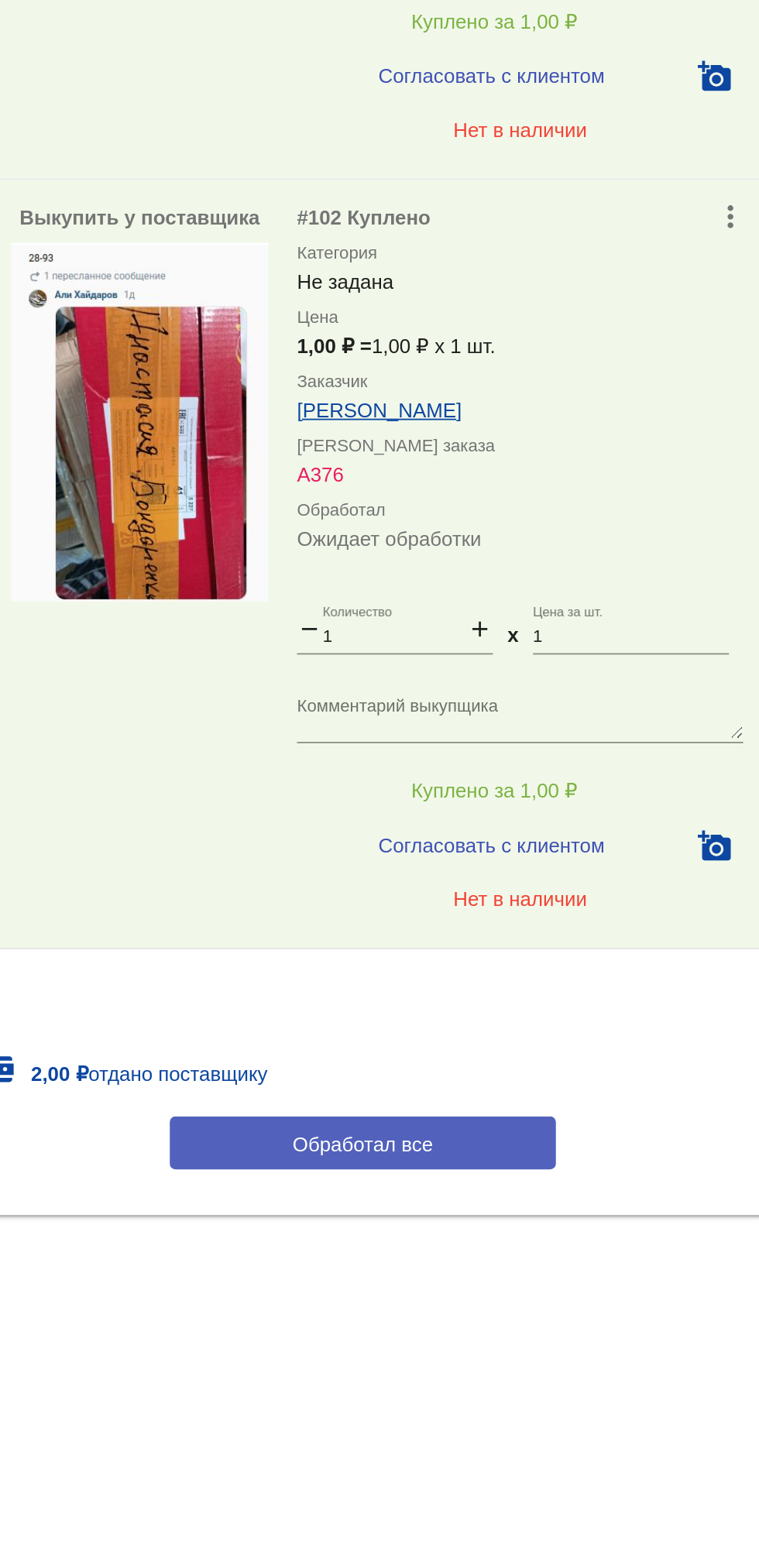
click at [611, 1340] on button "Обработал все" at bounding box center [534, 1337] width 209 height 29
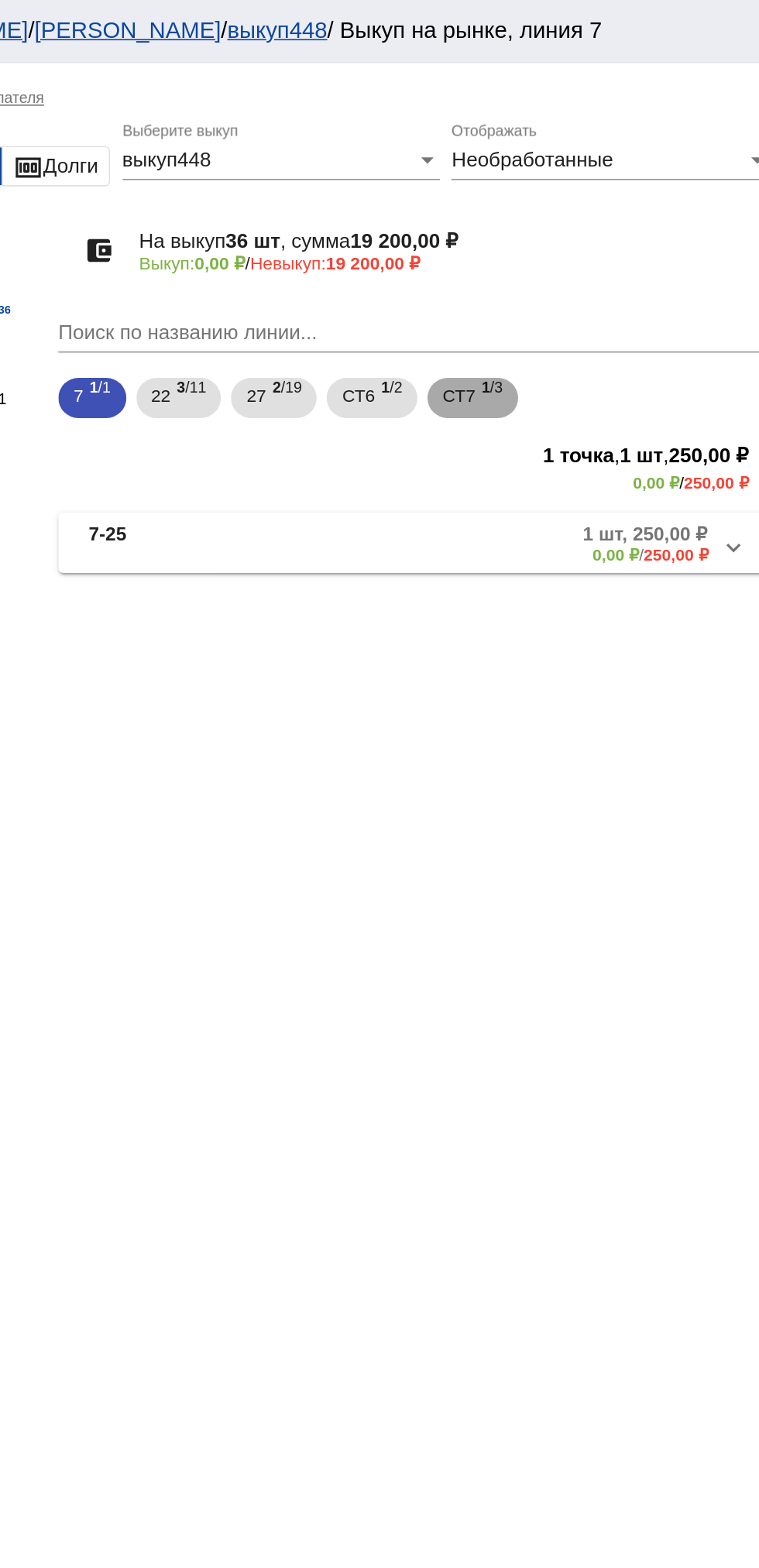
click at [589, 245] on span "1 /3" at bounding box center [582, 245] width 13 height 32
click at [403, 338] on mat-panel-title "СТ7-179" at bounding box center [396, 333] width 124 height 25
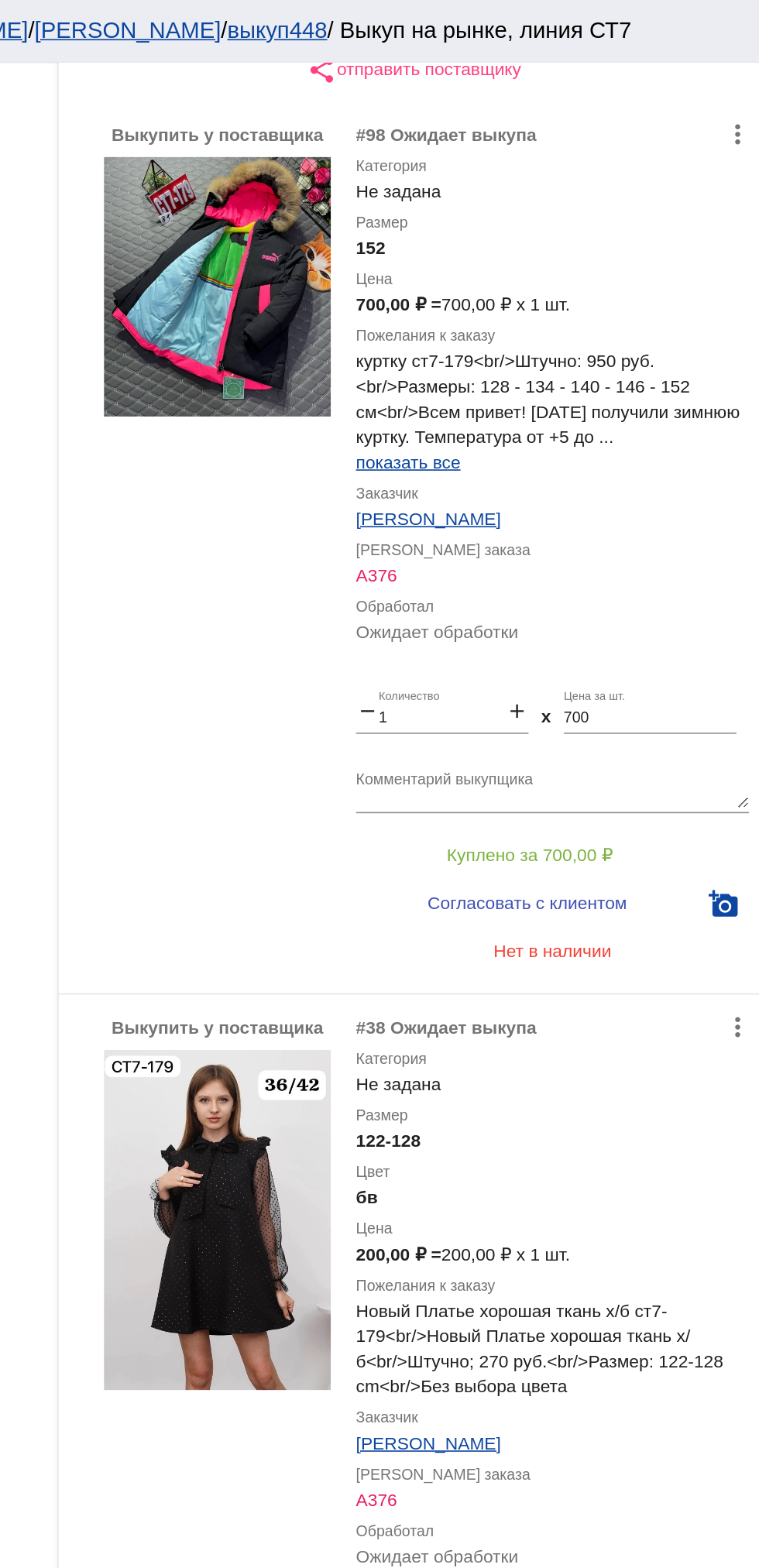
scroll to position [333, 0]
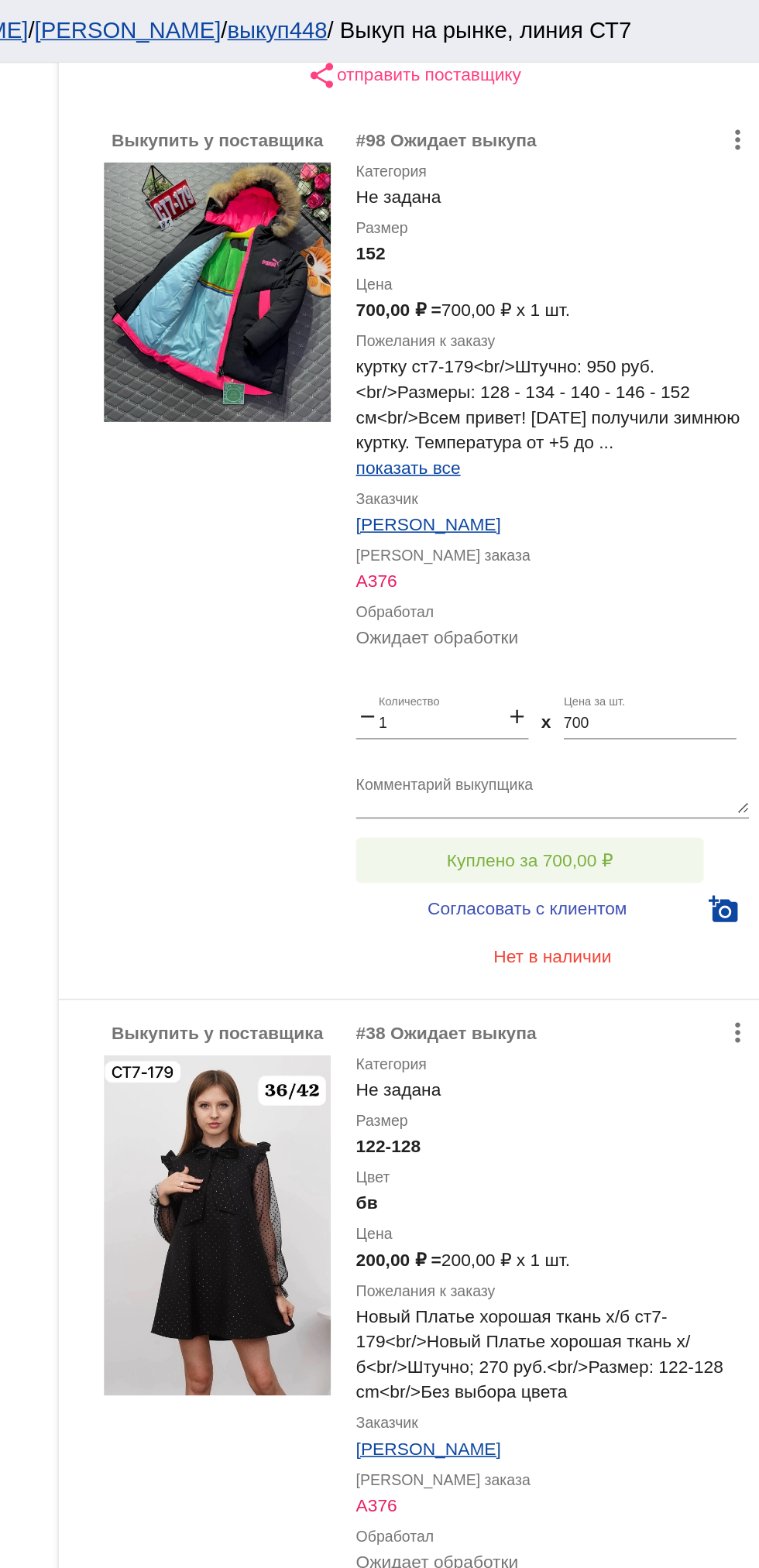
click at [636, 530] on span "Куплено за 700,00 ₽" at bounding box center [605, 528] width 102 height 12
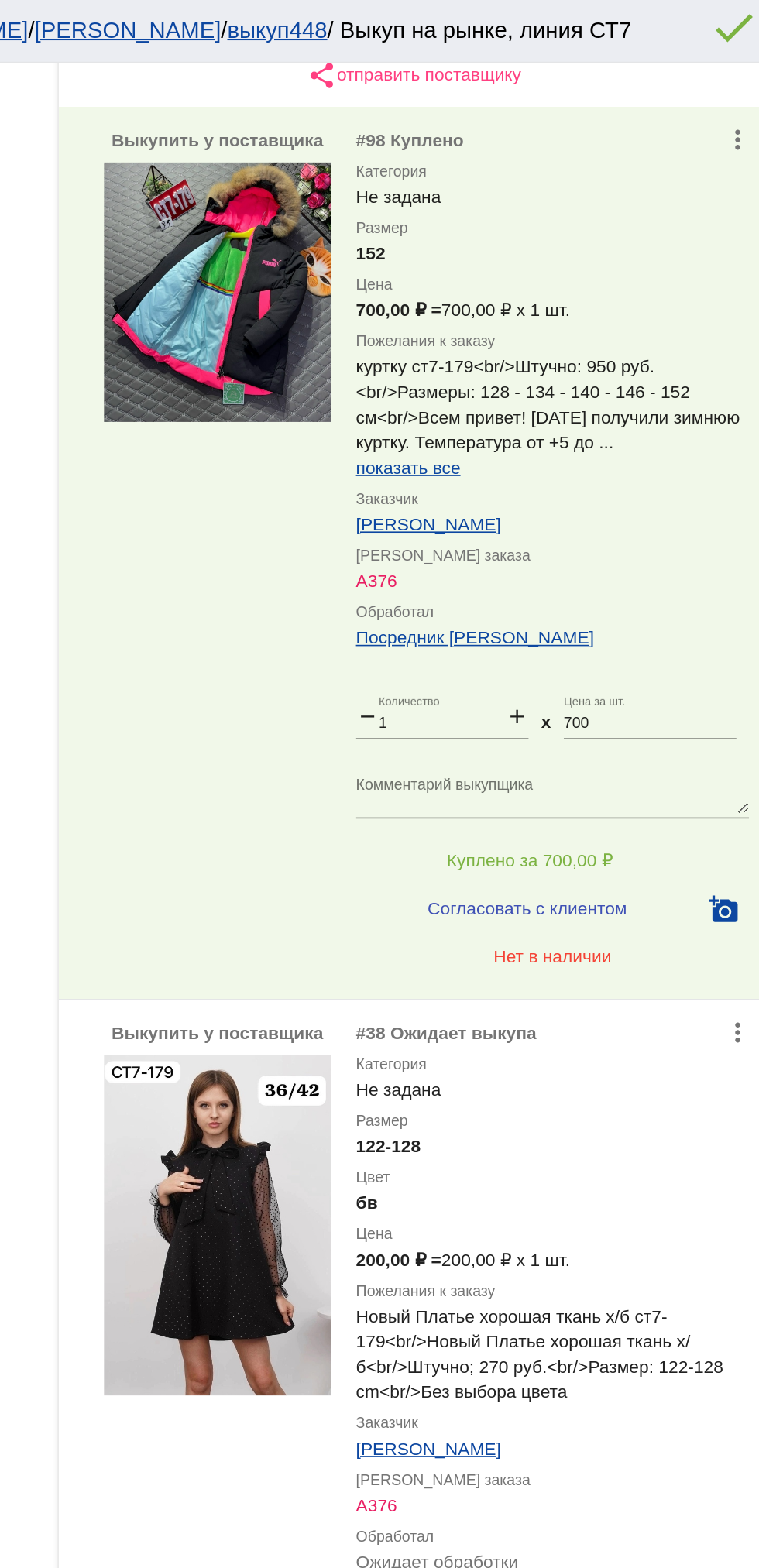
scroll to position [621, 0]
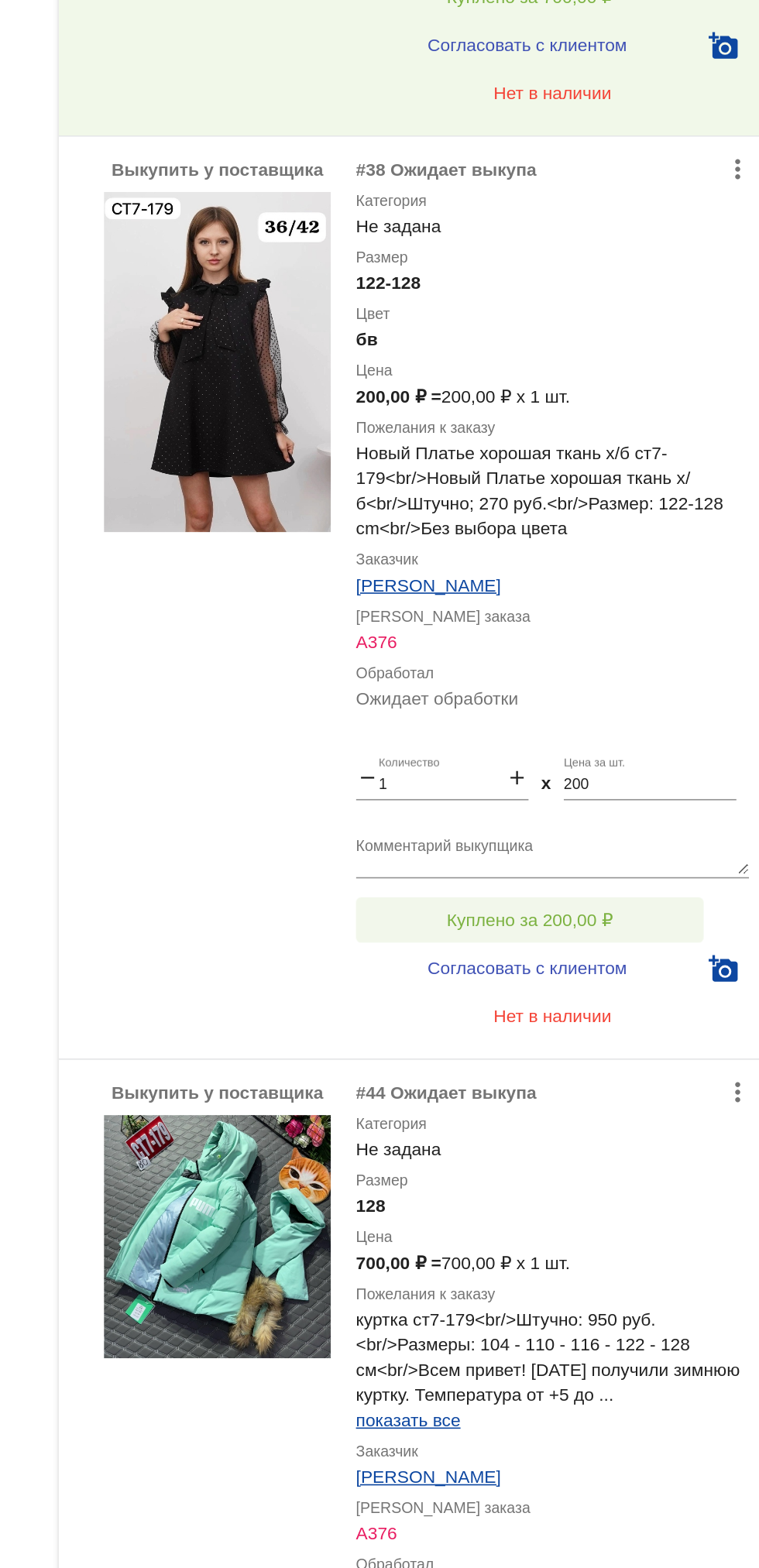
click at [520, 811] on button "Куплено за 200,00 ₽" at bounding box center [605, 809] width 214 height 28
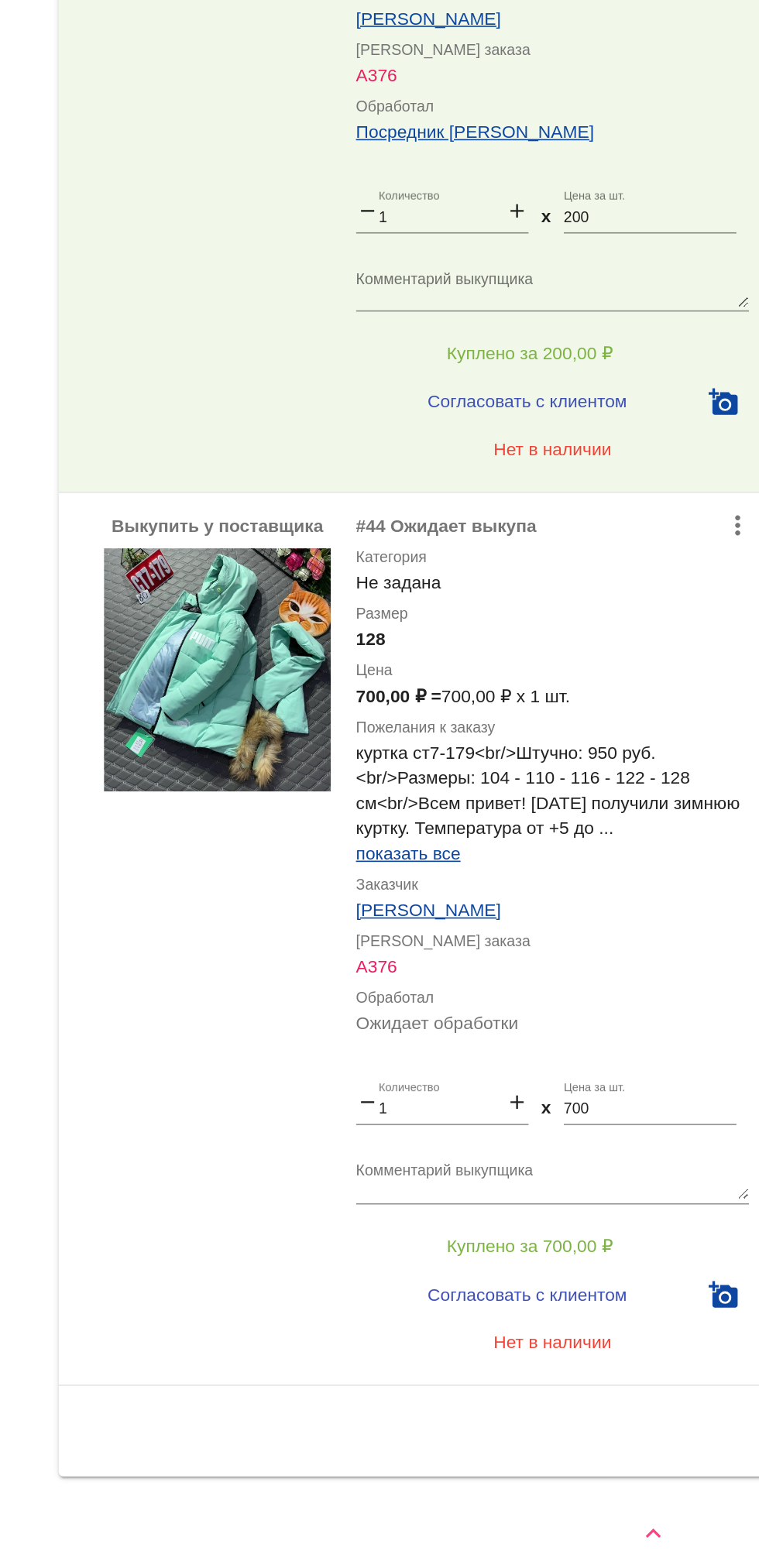
scroll to position [0, 0]
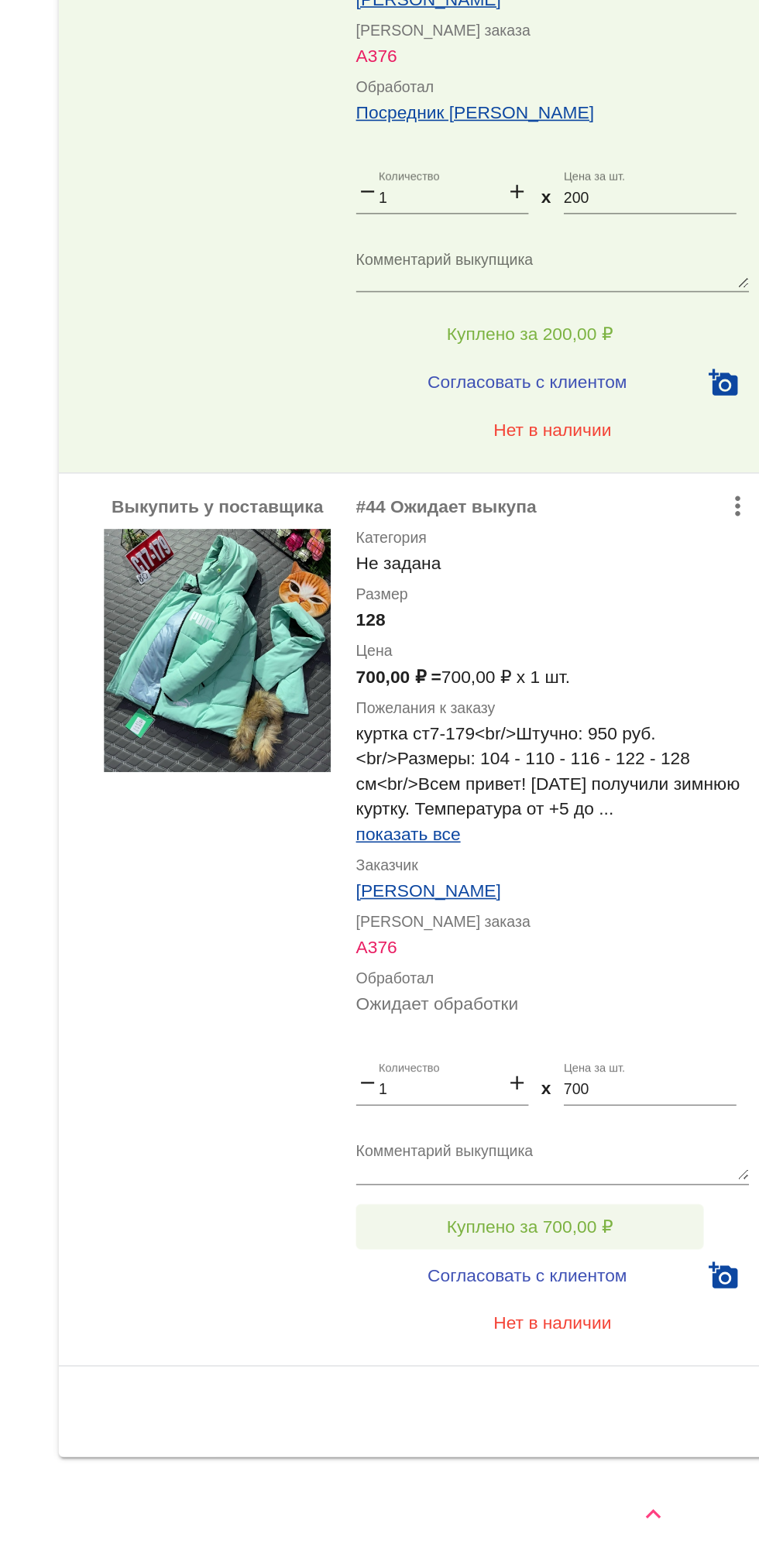
click at [655, 1367] on button "Куплено за 700,00 ₽" at bounding box center [605, 1358] width 214 height 28
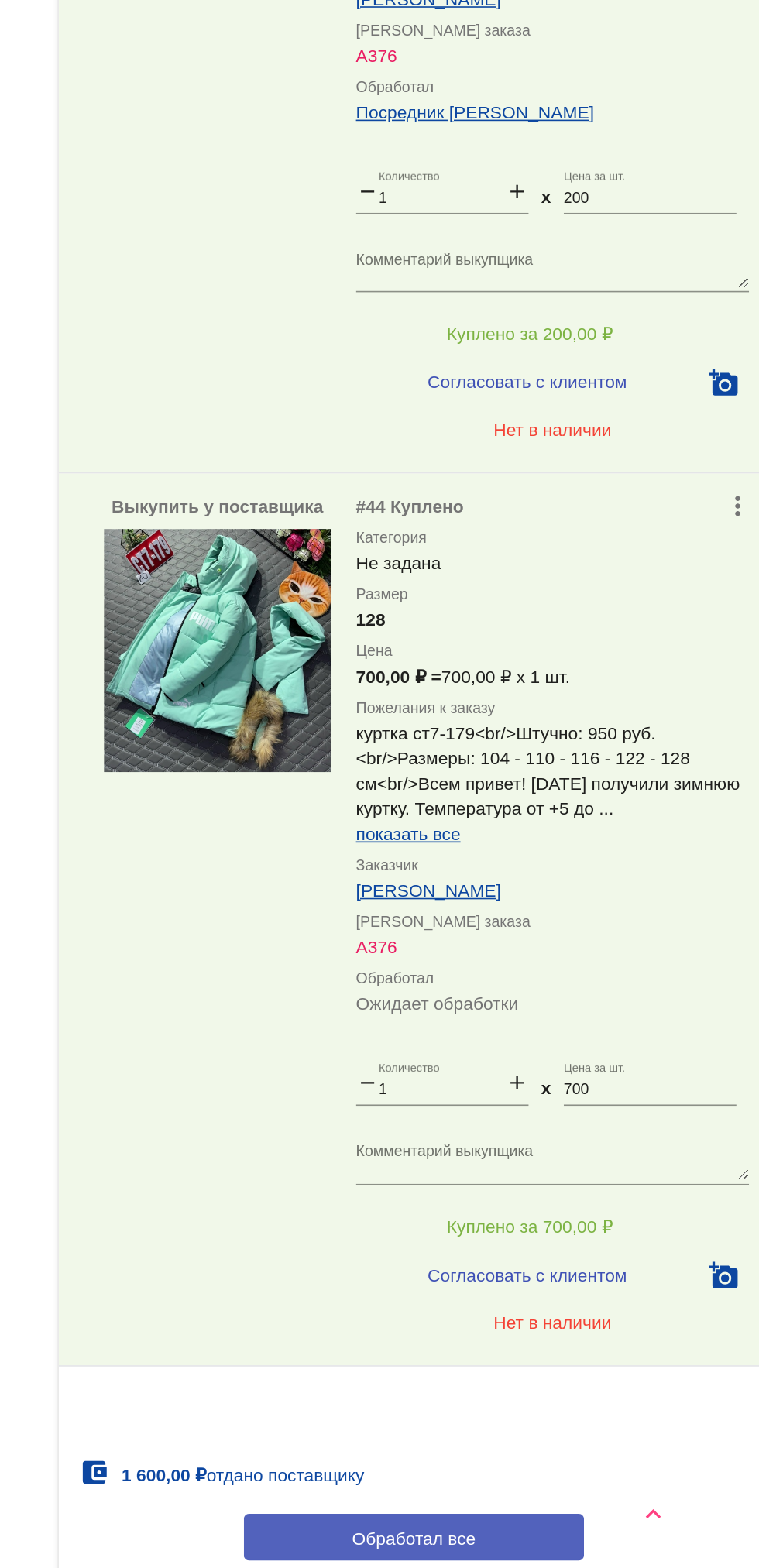
click at [594, 1541] on button "Обработал все" at bounding box center [534, 1548] width 209 height 29
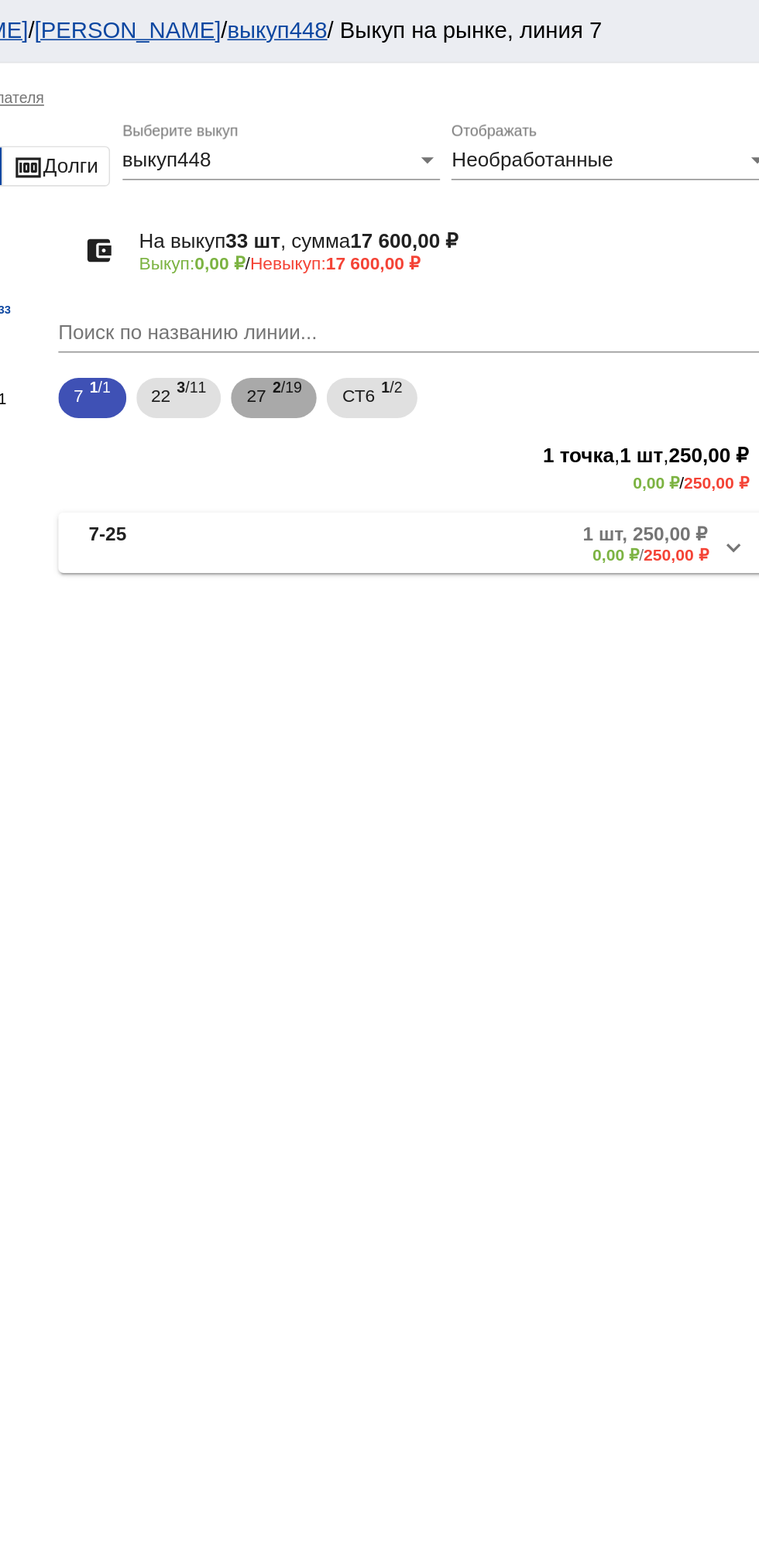
click at [459, 238] on span "2 /19" at bounding box center [457, 245] width 18 height 32
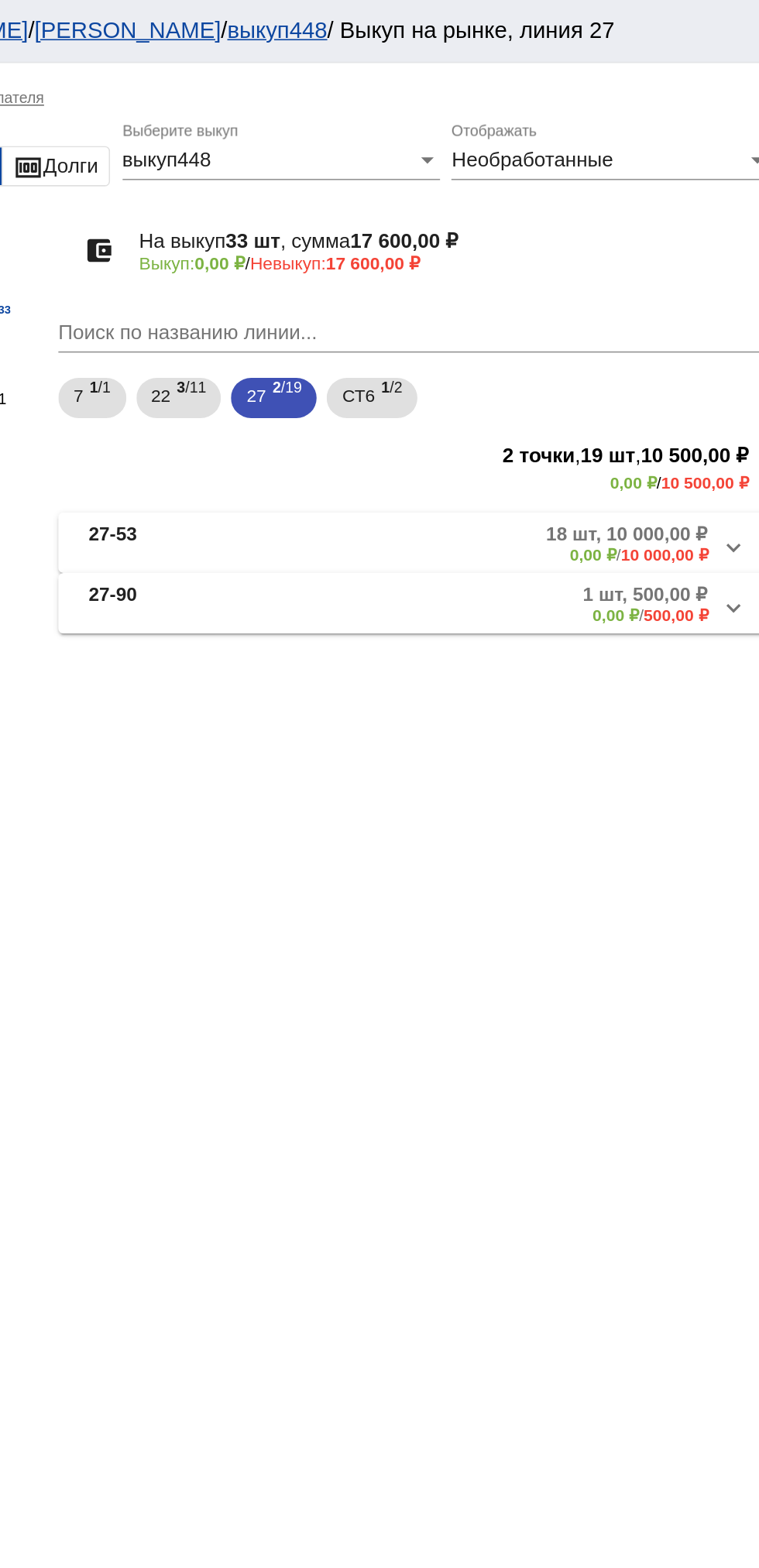
click at [535, 383] on mat-panel-description "1 шт, 500,00 ₽ 0,00 ₽ / 500,00 ₽" at bounding box center [589, 371] width 252 height 25
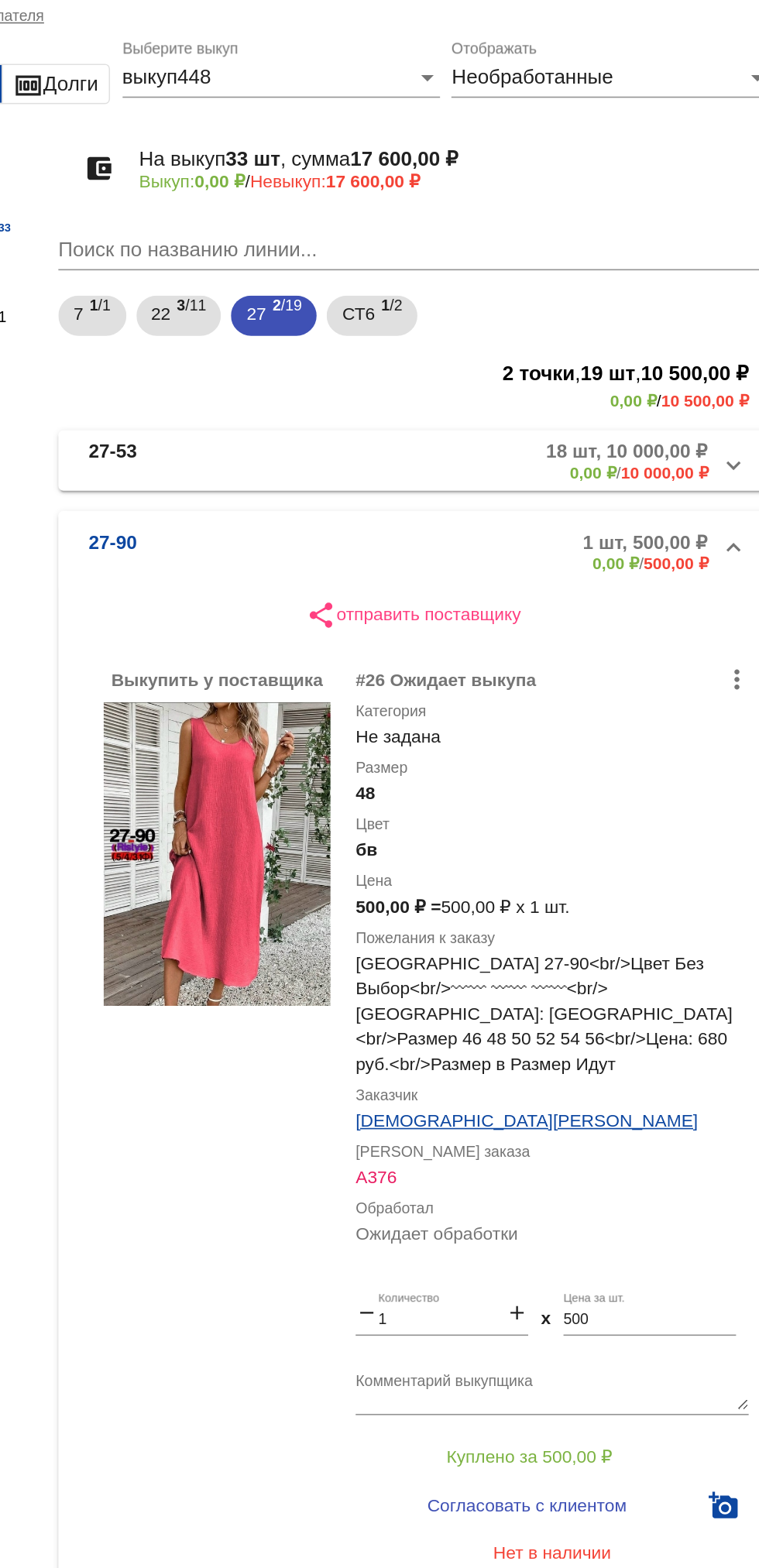
click at [587, 390] on mat-panel-description "1 шт, 500,00 ₽ 0,00 ₽ / 500,00 ₽" at bounding box center [589, 389] width 252 height 25
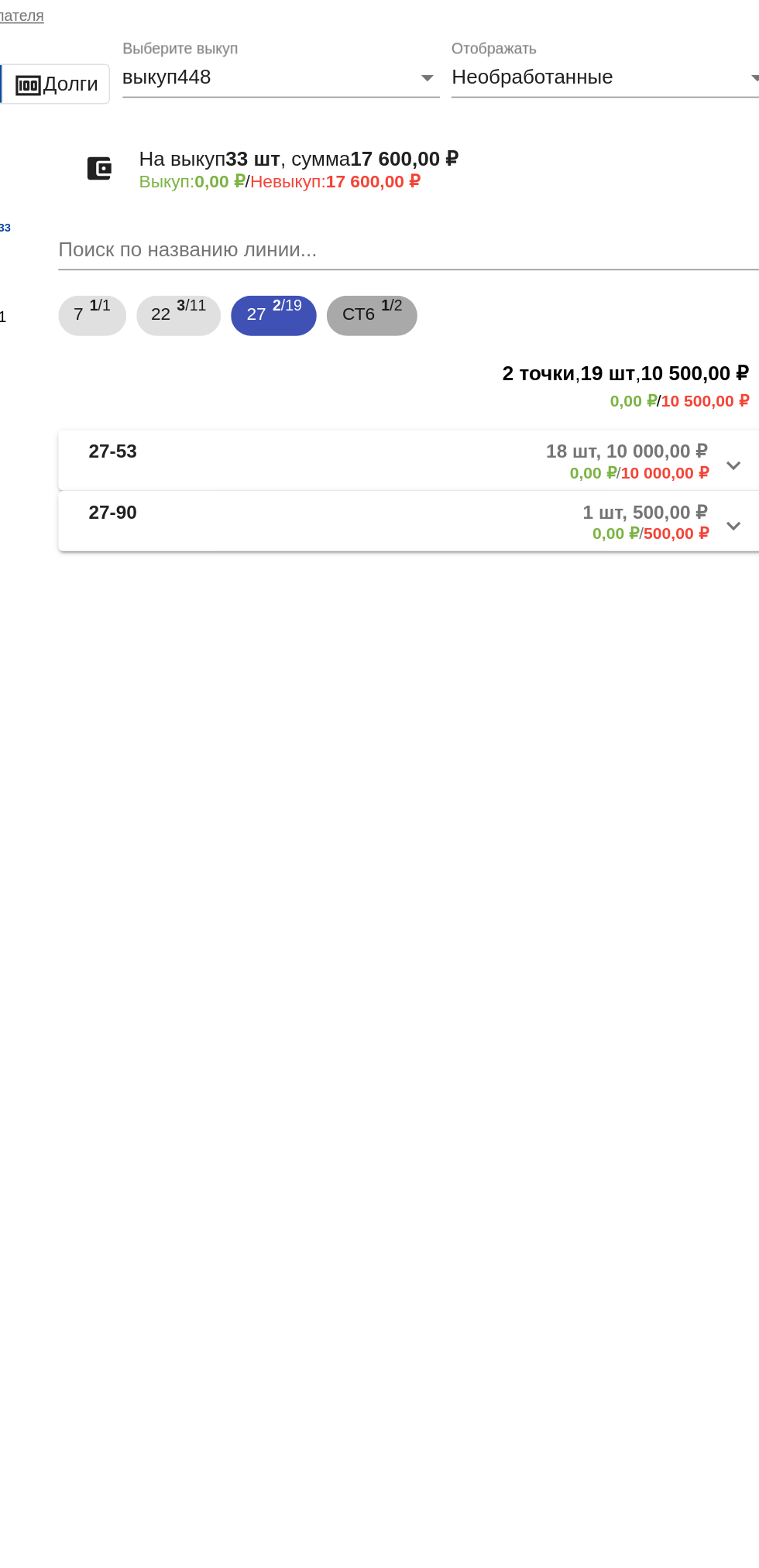
click at [523, 253] on span "1 /2" at bounding box center [520, 245] width 13 height 32
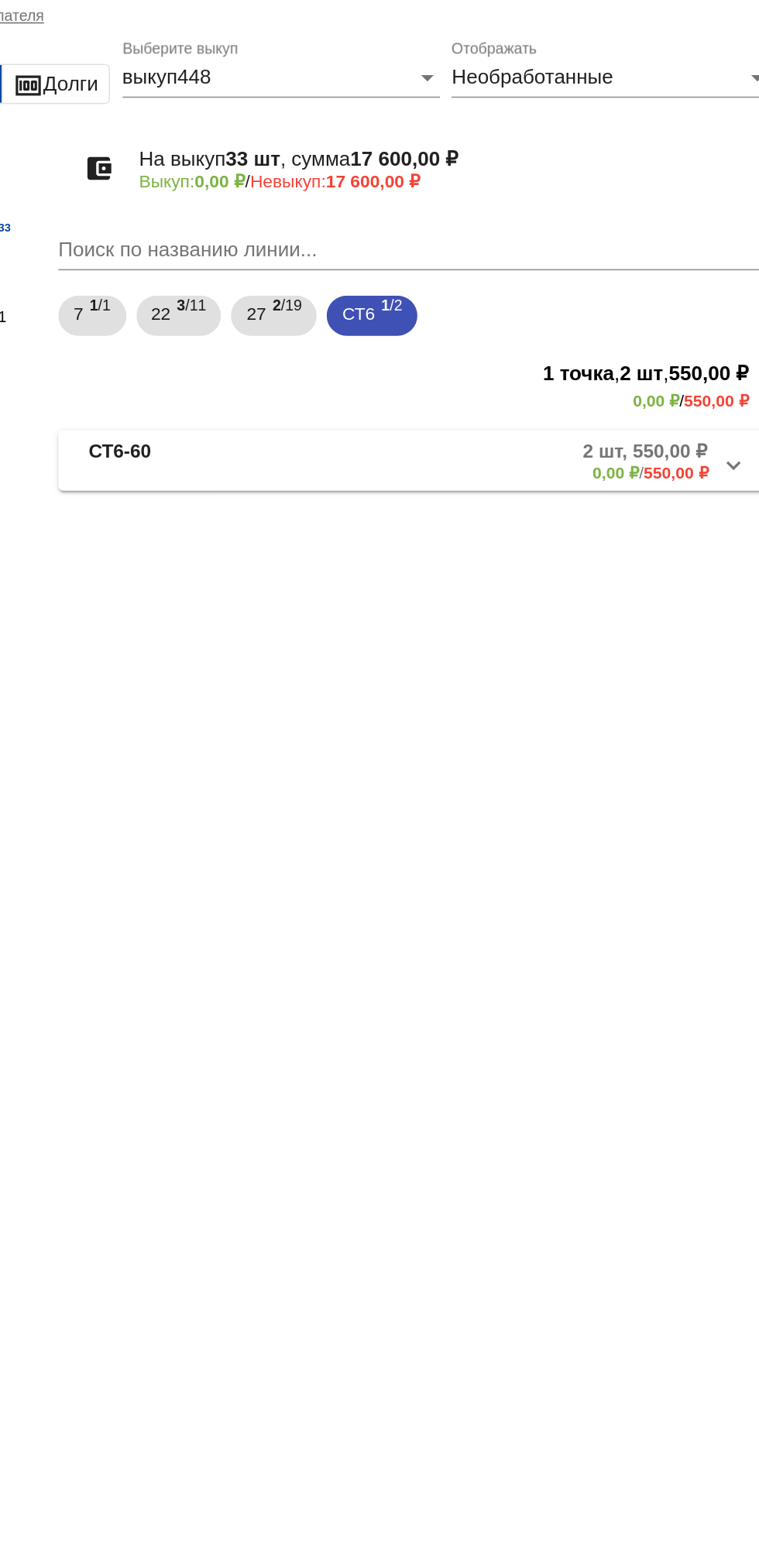
click at [619, 352] on mat-expansion-panel-header "СТ6-60 2 шт, 550,00 ₽ 0,00 ₽ / 550,00 ₽" at bounding box center [534, 333] width 437 height 38
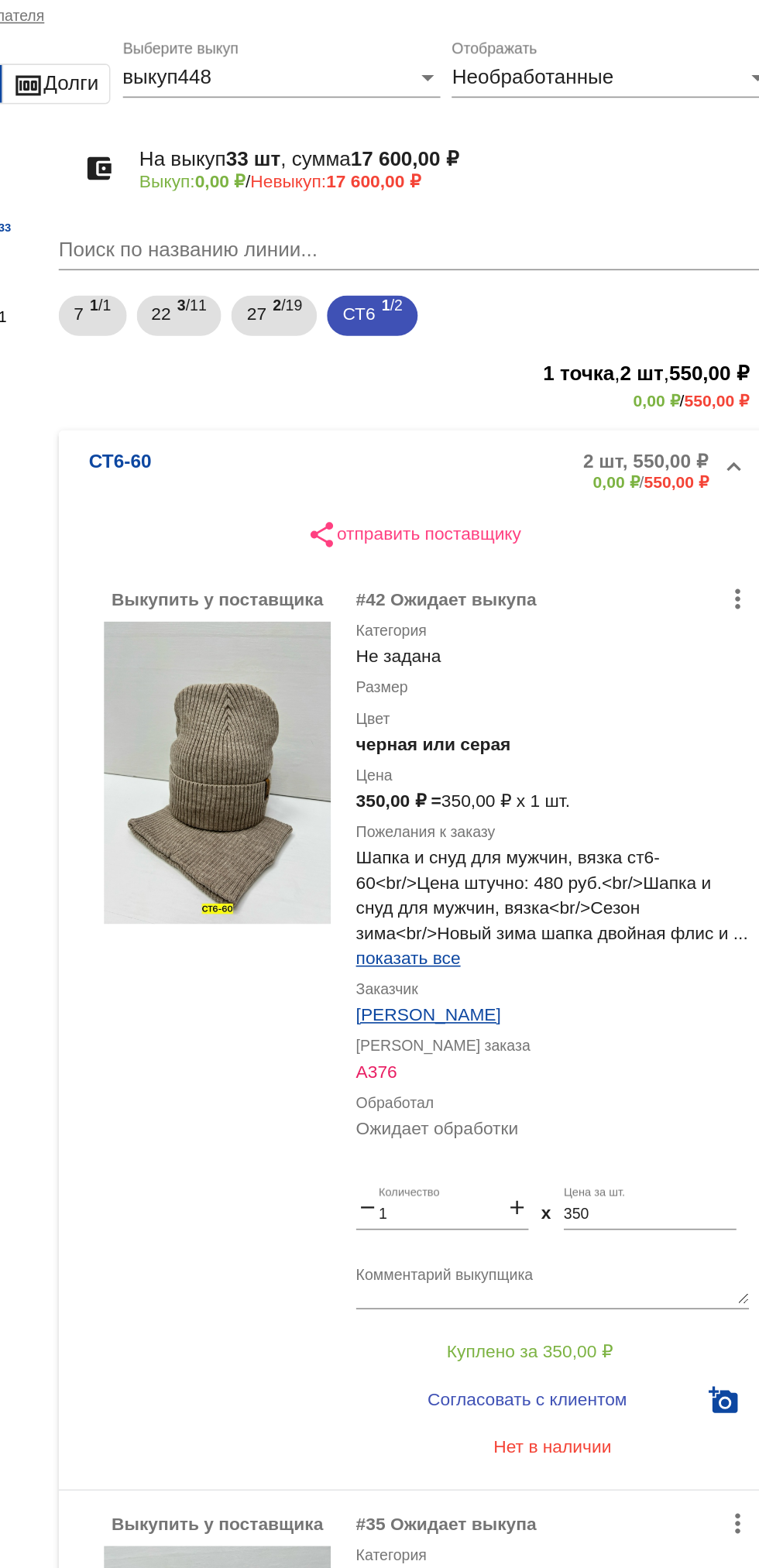
click at [684, 341] on b "2 шт, 550,00 ₽" at bounding box center [676, 334] width 77 height 14
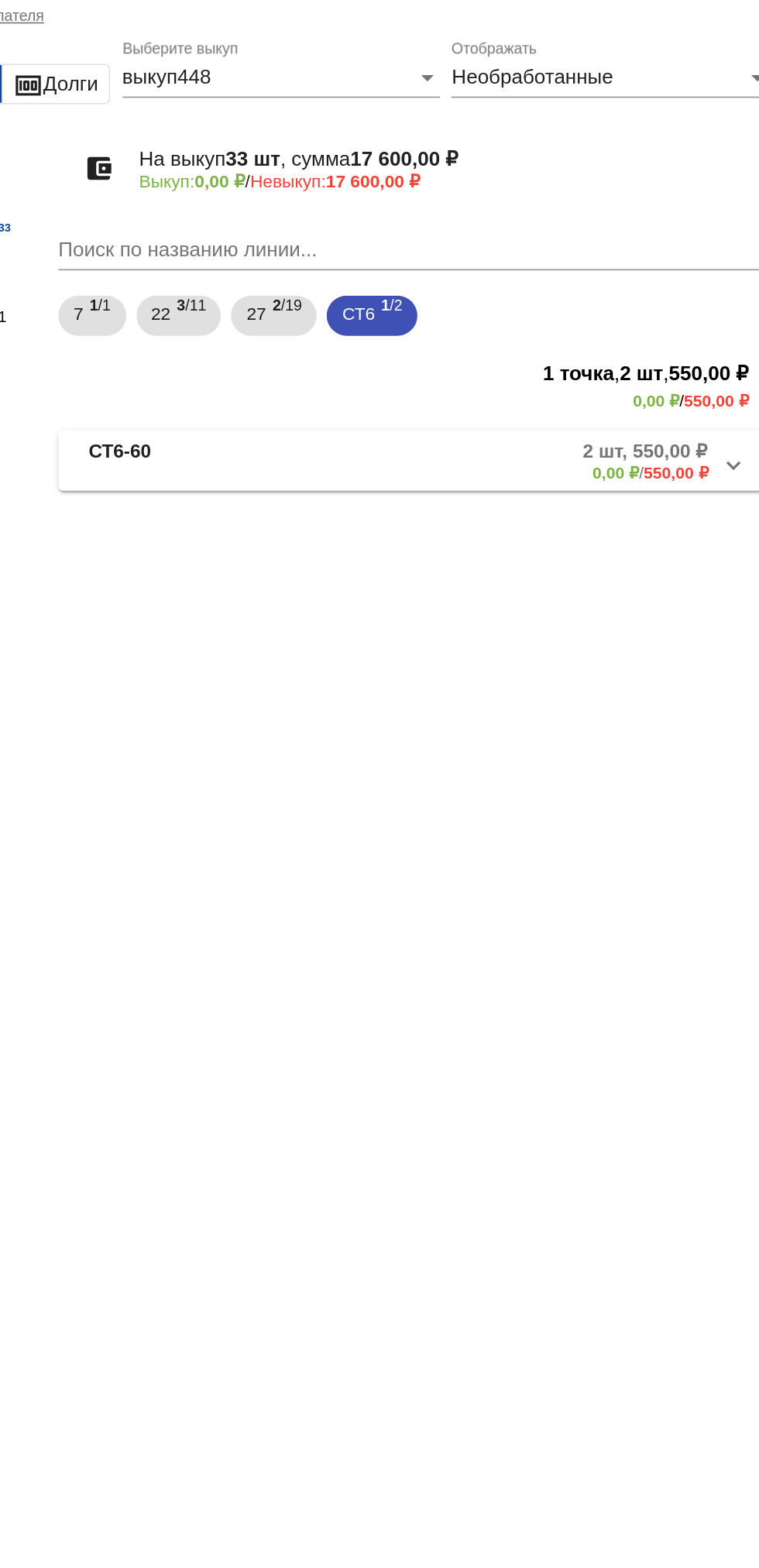
click at [670, 334] on b "2 шт, 550,00 ₽" at bounding box center [676, 328] width 77 height 14
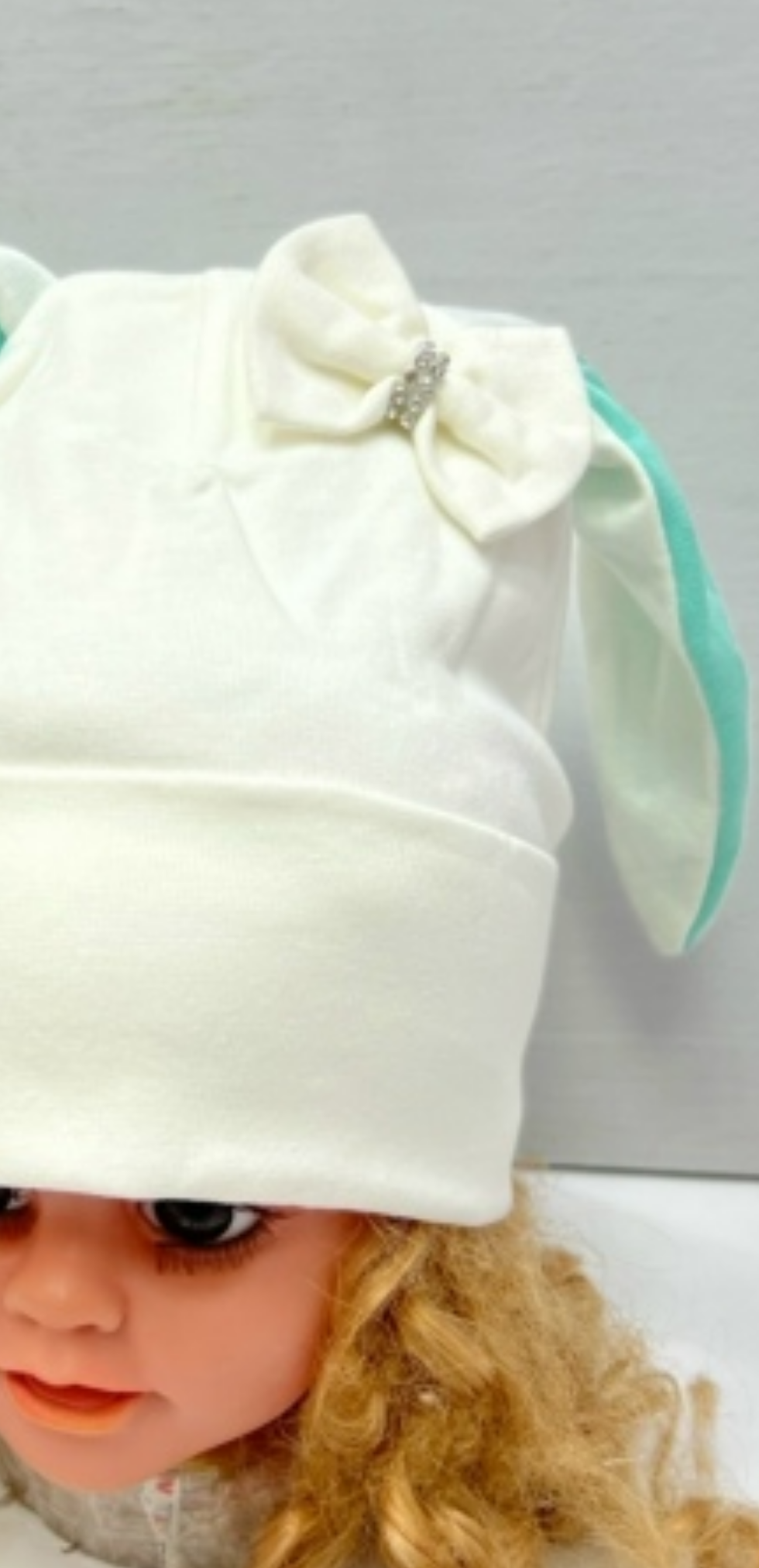
scroll to position [68, 0]
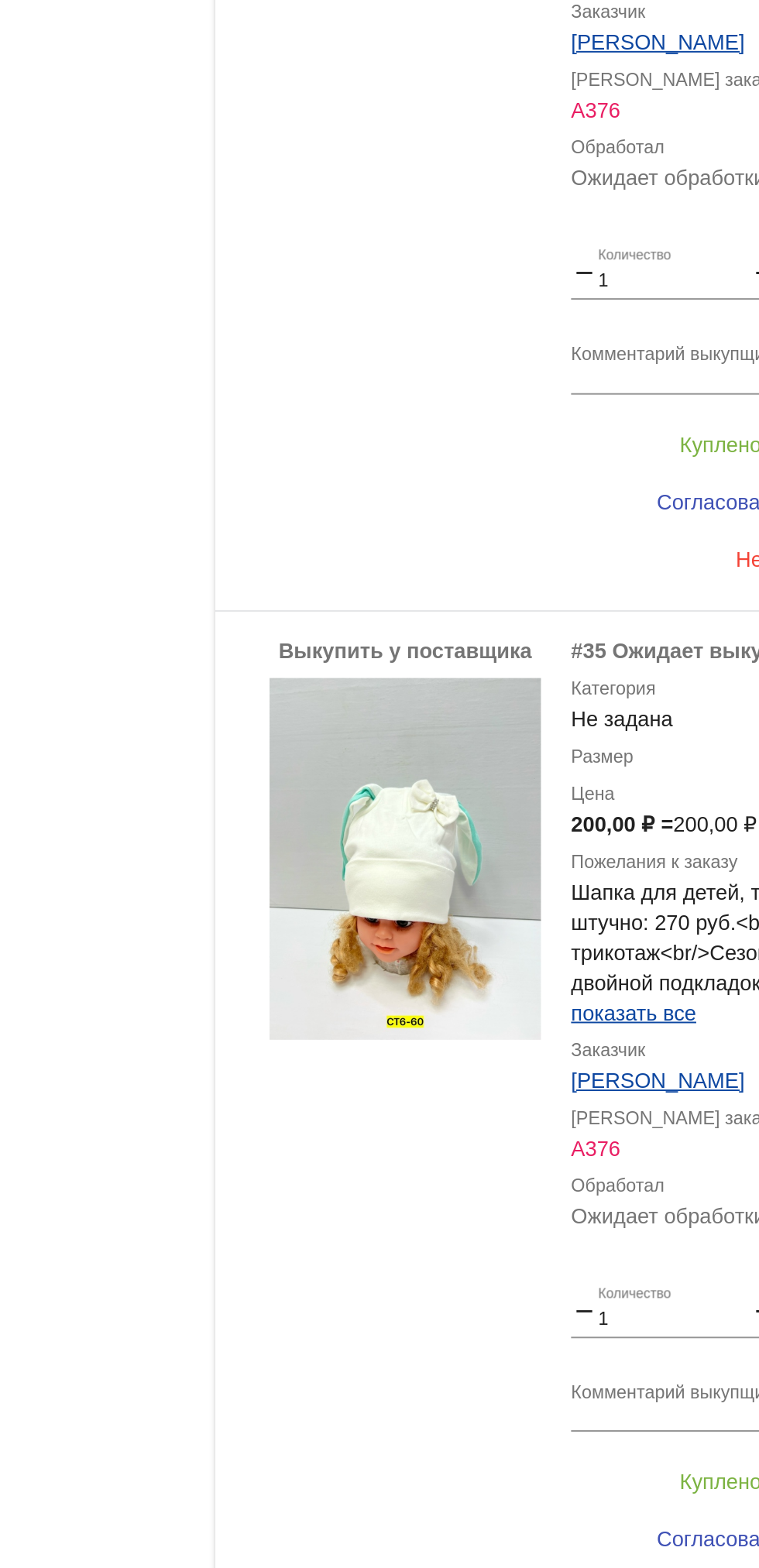
click at [205, 1226] on app-facets "Фильтры Покупатели vkprofile29890083 33 Выкупщики vkprofile797920121 По категор…" at bounding box center [245, 784] width 139 height 1429
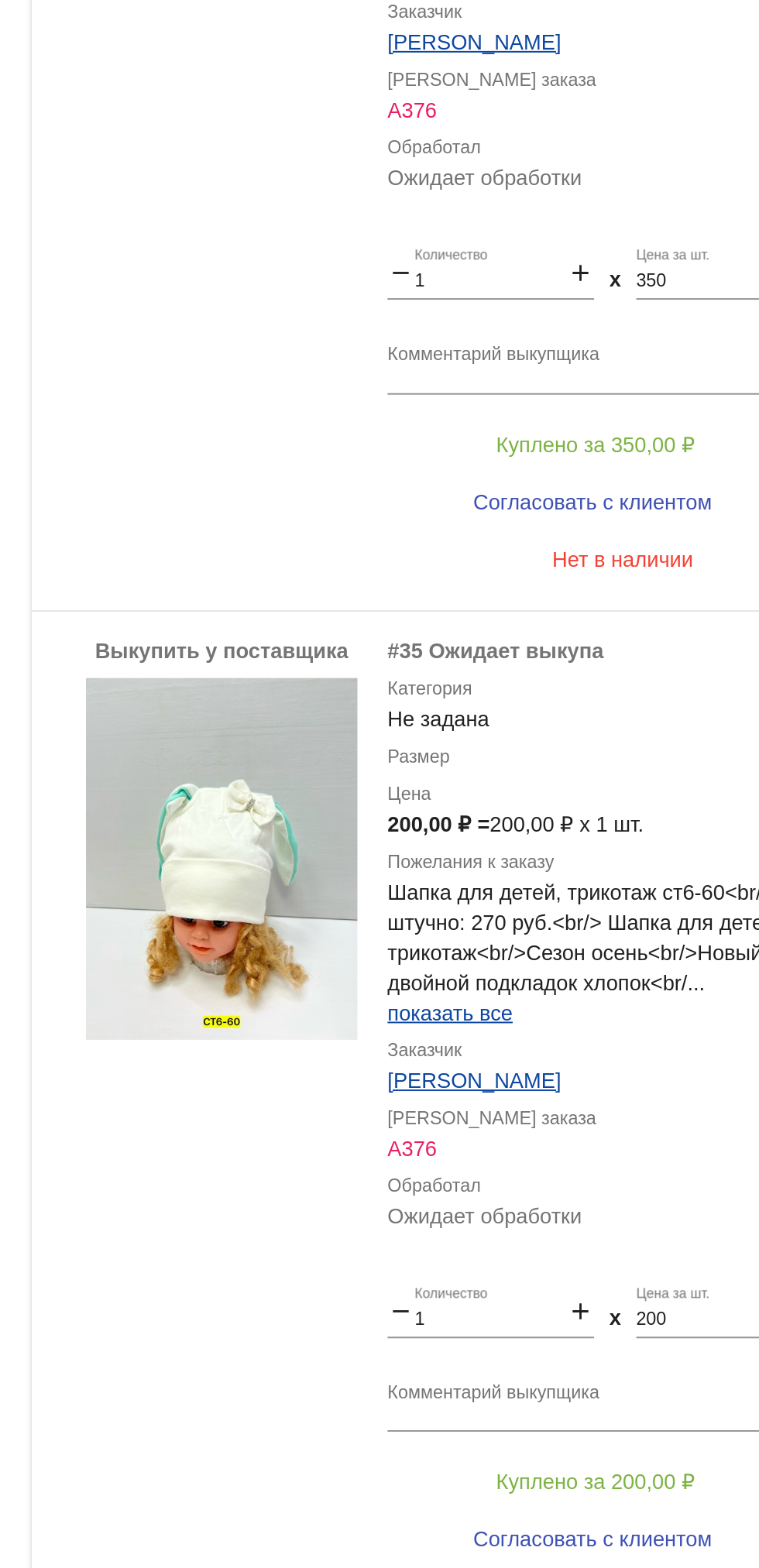
scroll to position [71, 0]
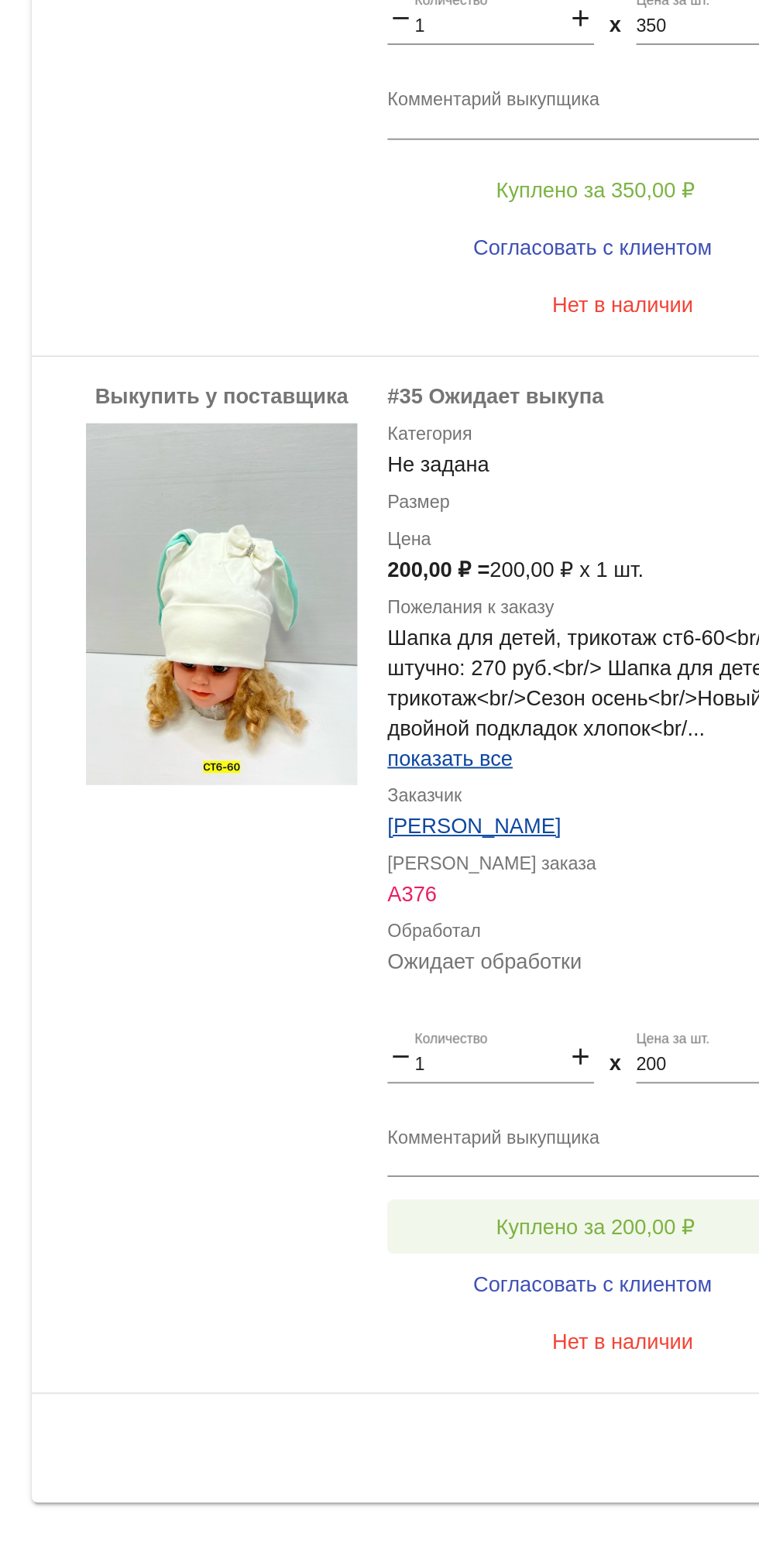
click at [548, 1360] on button "Куплено за 200,00 ₽" at bounding box center [605, 1358] width 214 height 28
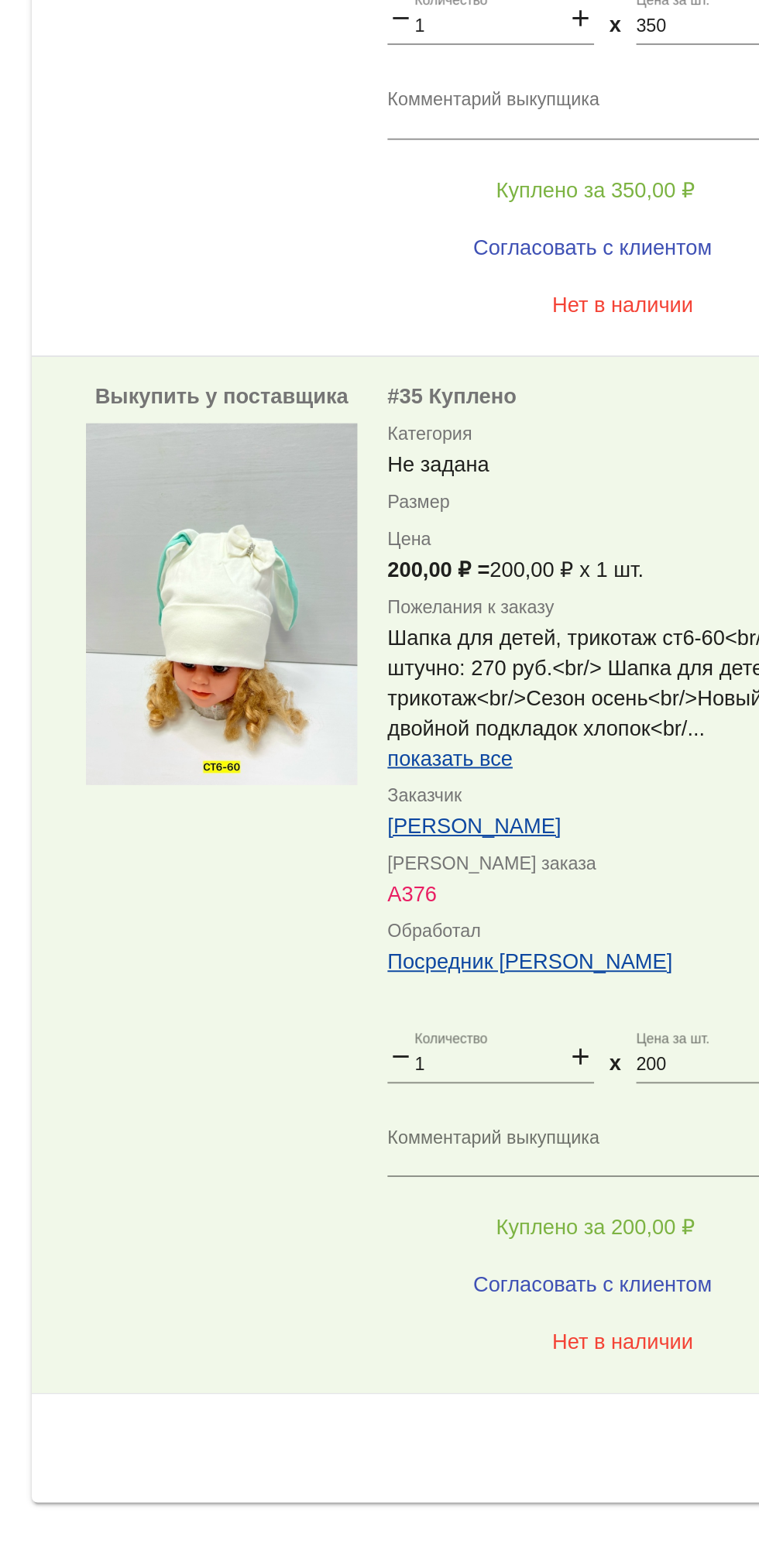
scroll to position [0, 0]
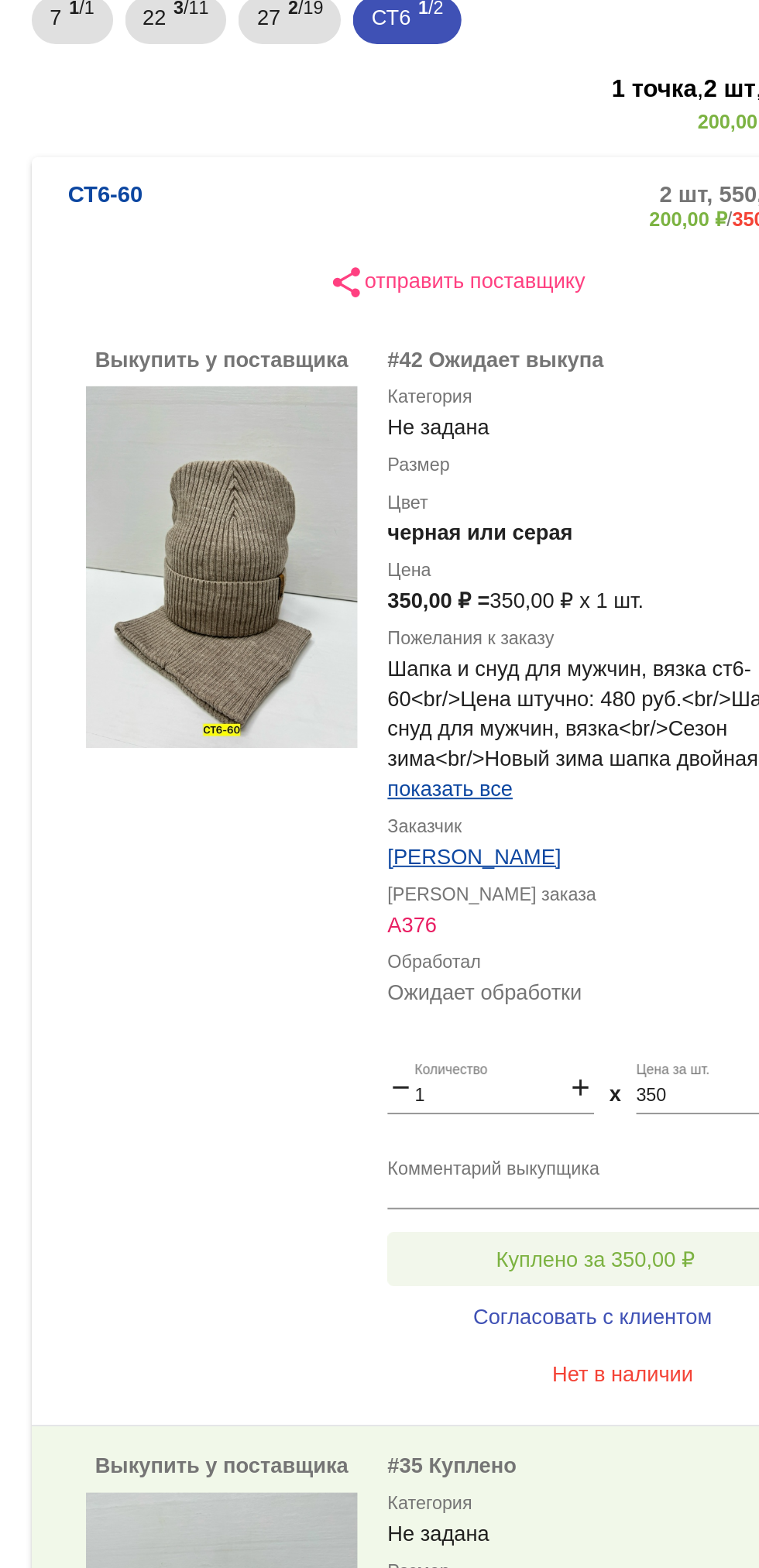
click at [512, 895] on button "Куплено за 350,00 ₽" at bounding box center [605, 881] width 214 height 28
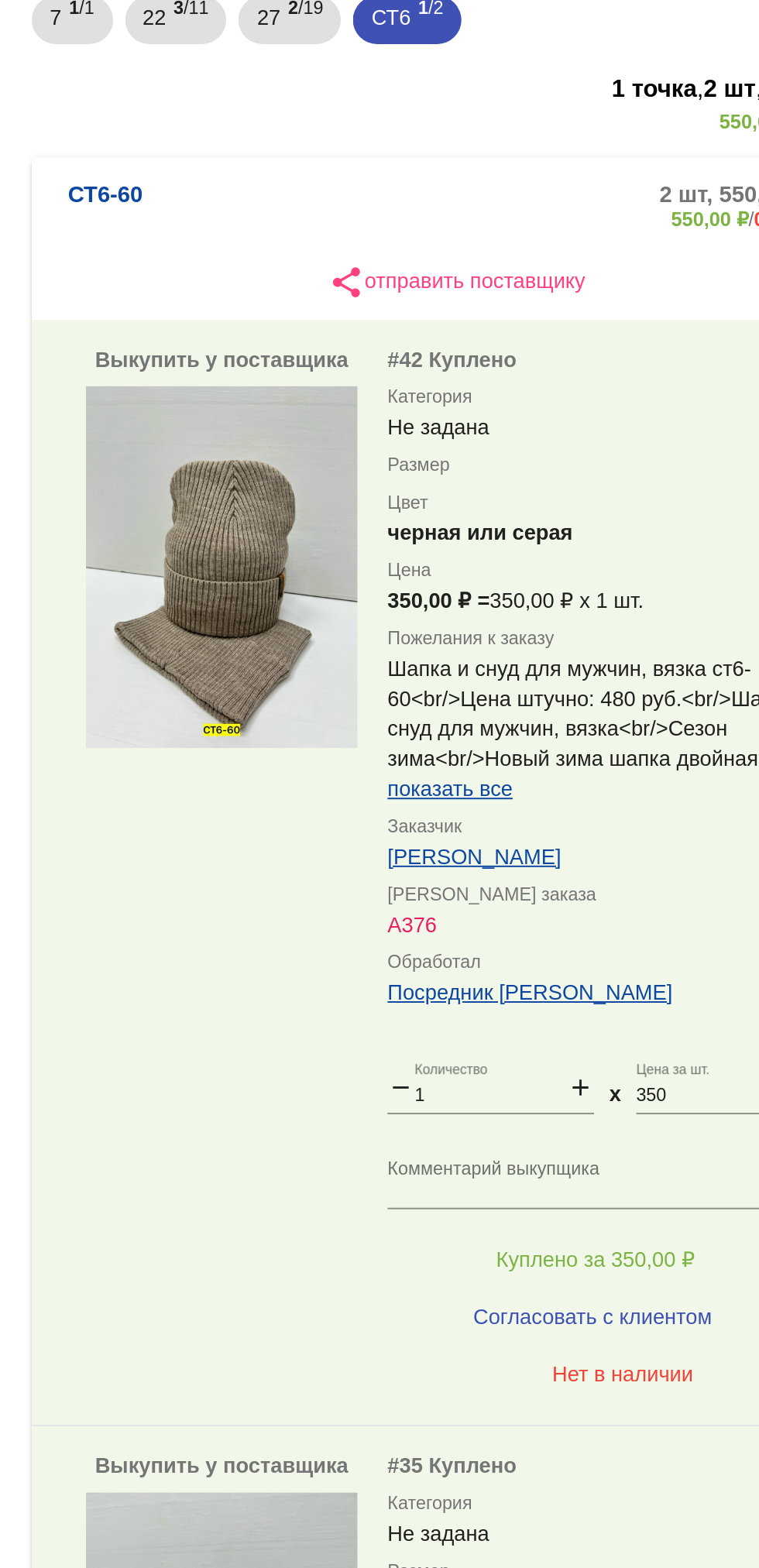
scroll to position [161, 0]
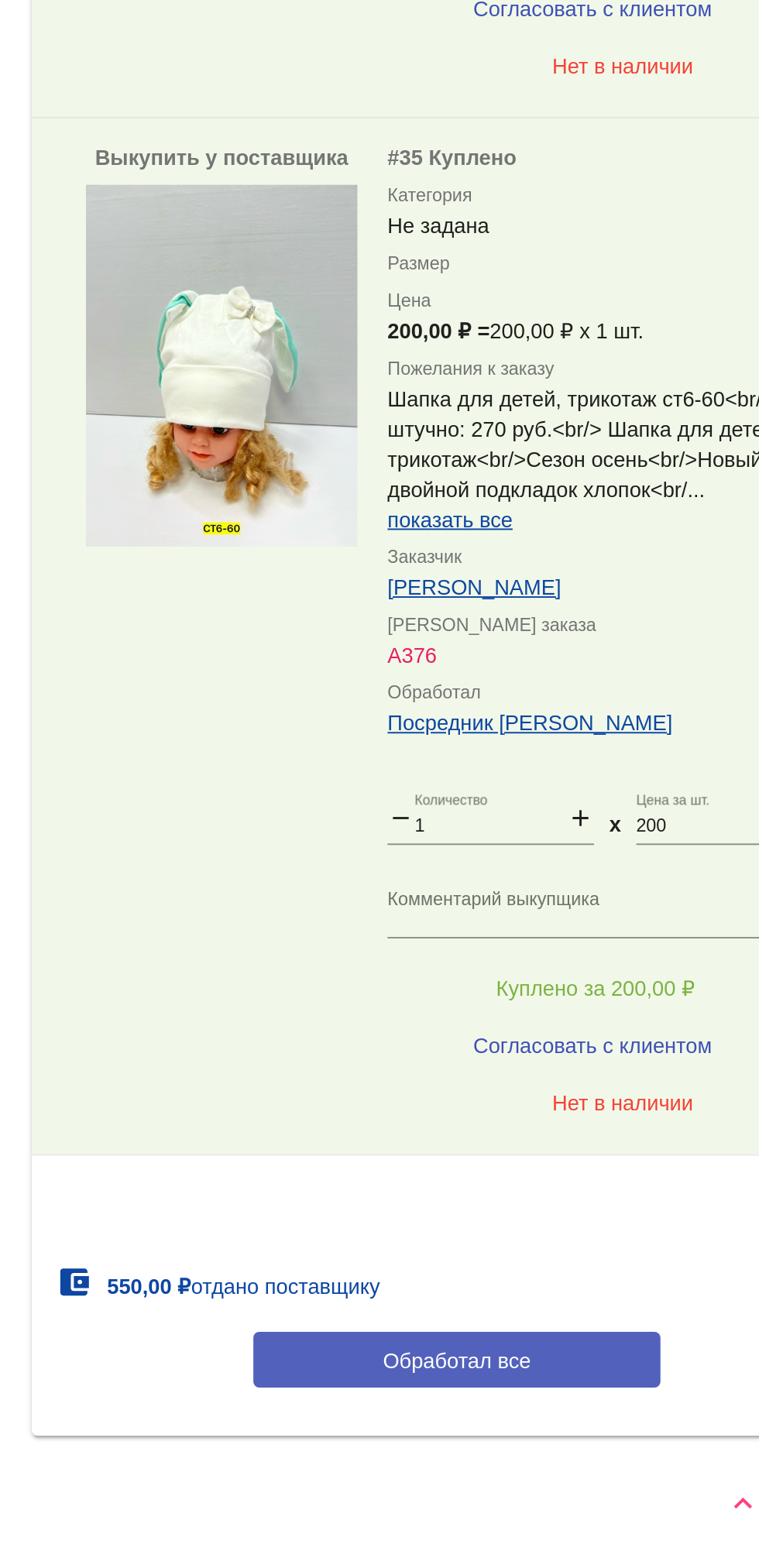
click at [463, 1467] on button "Обработал все" at bounding box center [534, 1460] width 209 height 29
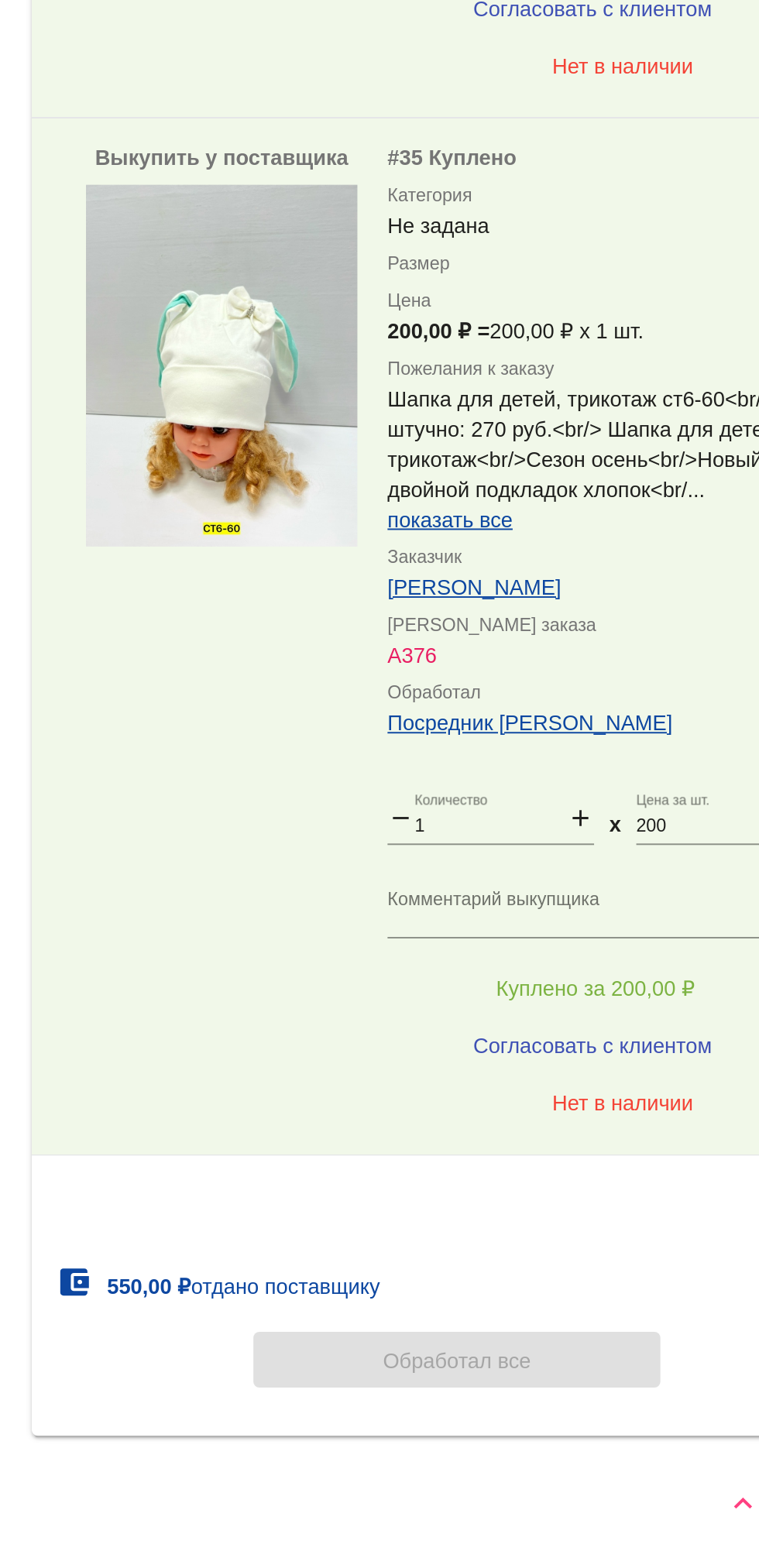
scroll to position [0, 0]
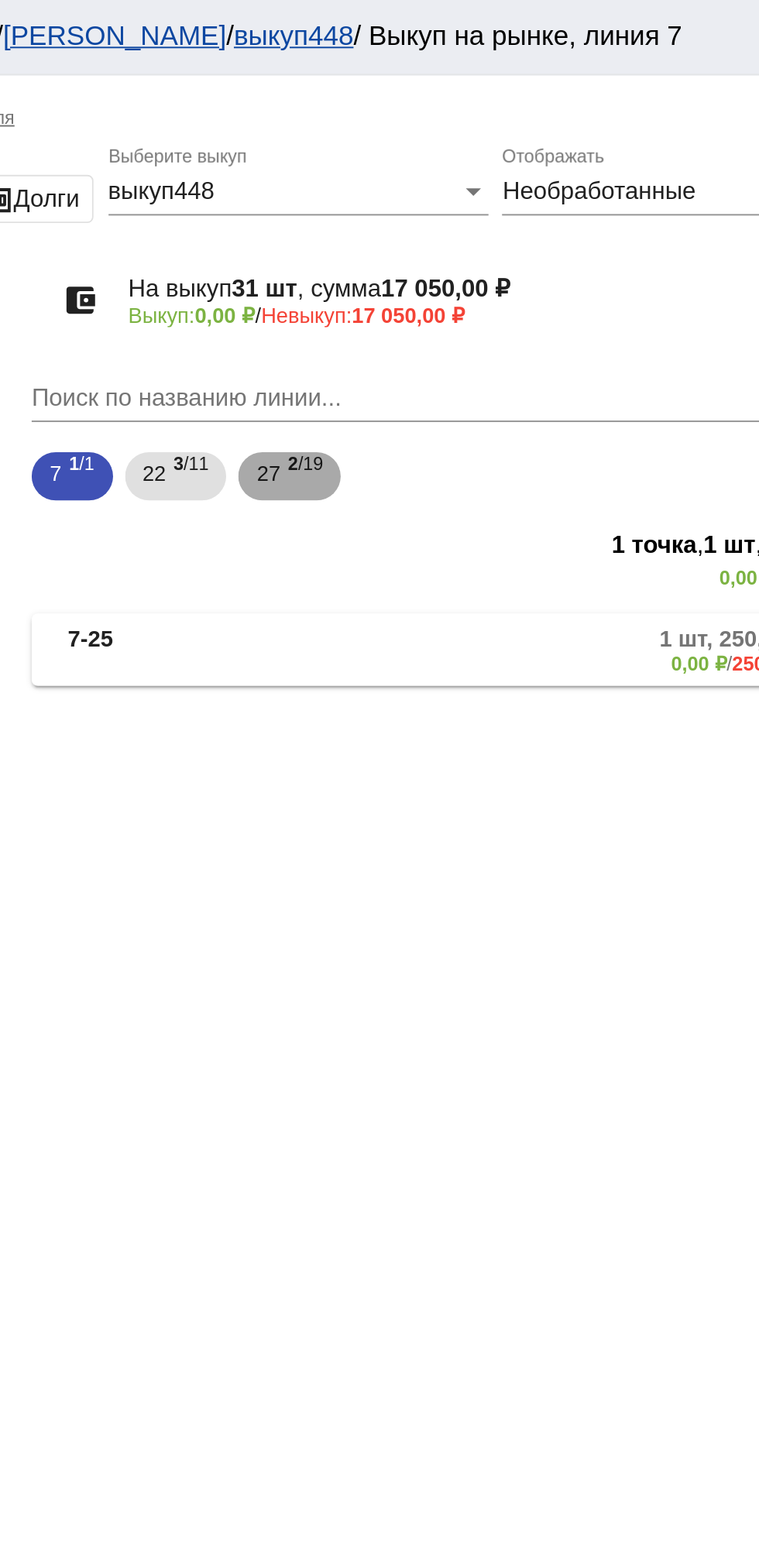
click at [453, 255] on span "2 /19" at bounding box center [457, 245] width 18 height 32
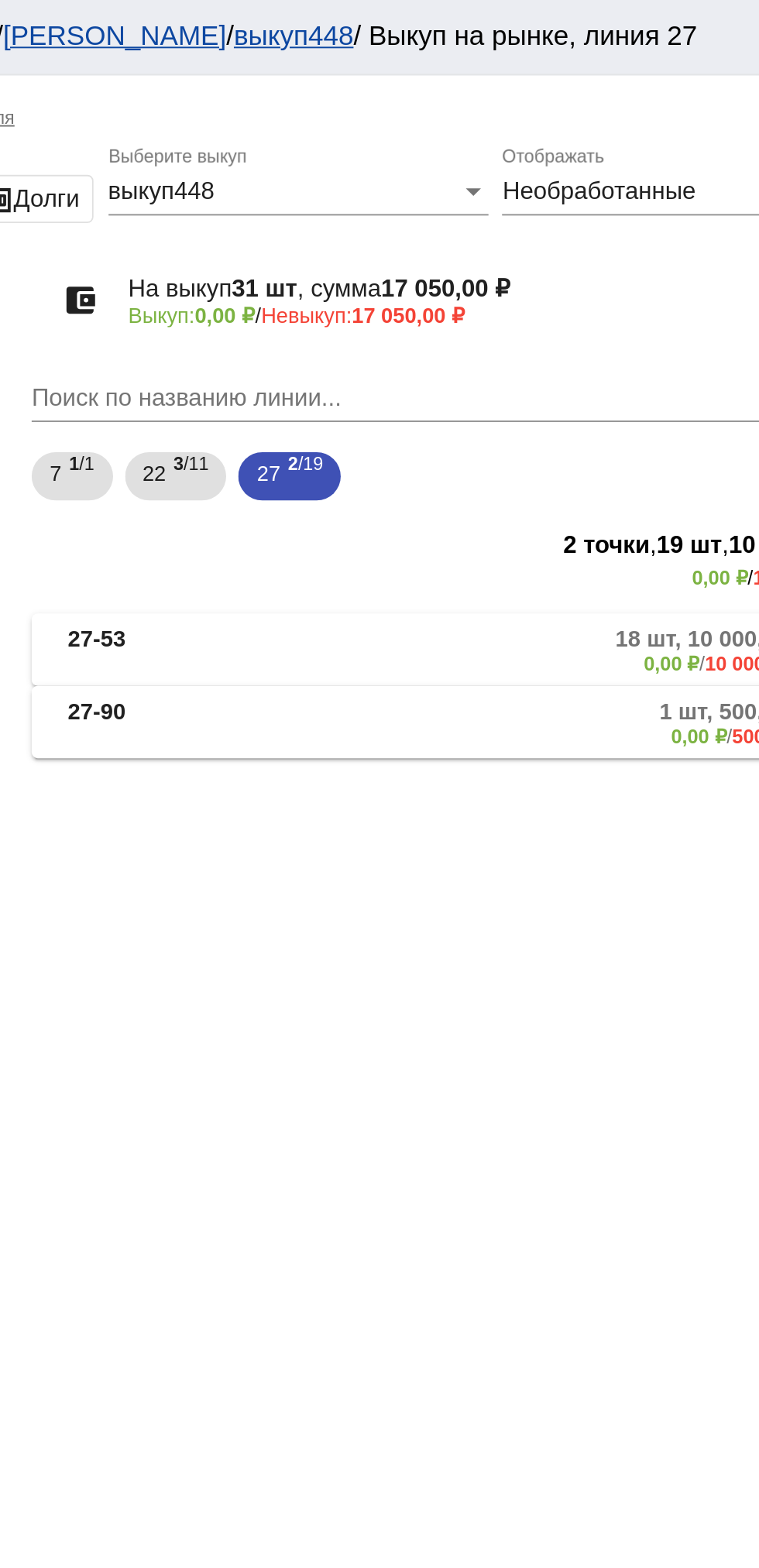
click at [426, 386] on mat-expansion-panel-header "27-90 1 шт, 500,00 ₽ 0,00 ₽ / 500,00 ₽" at bounding box center [534, 371] width 437 height 38
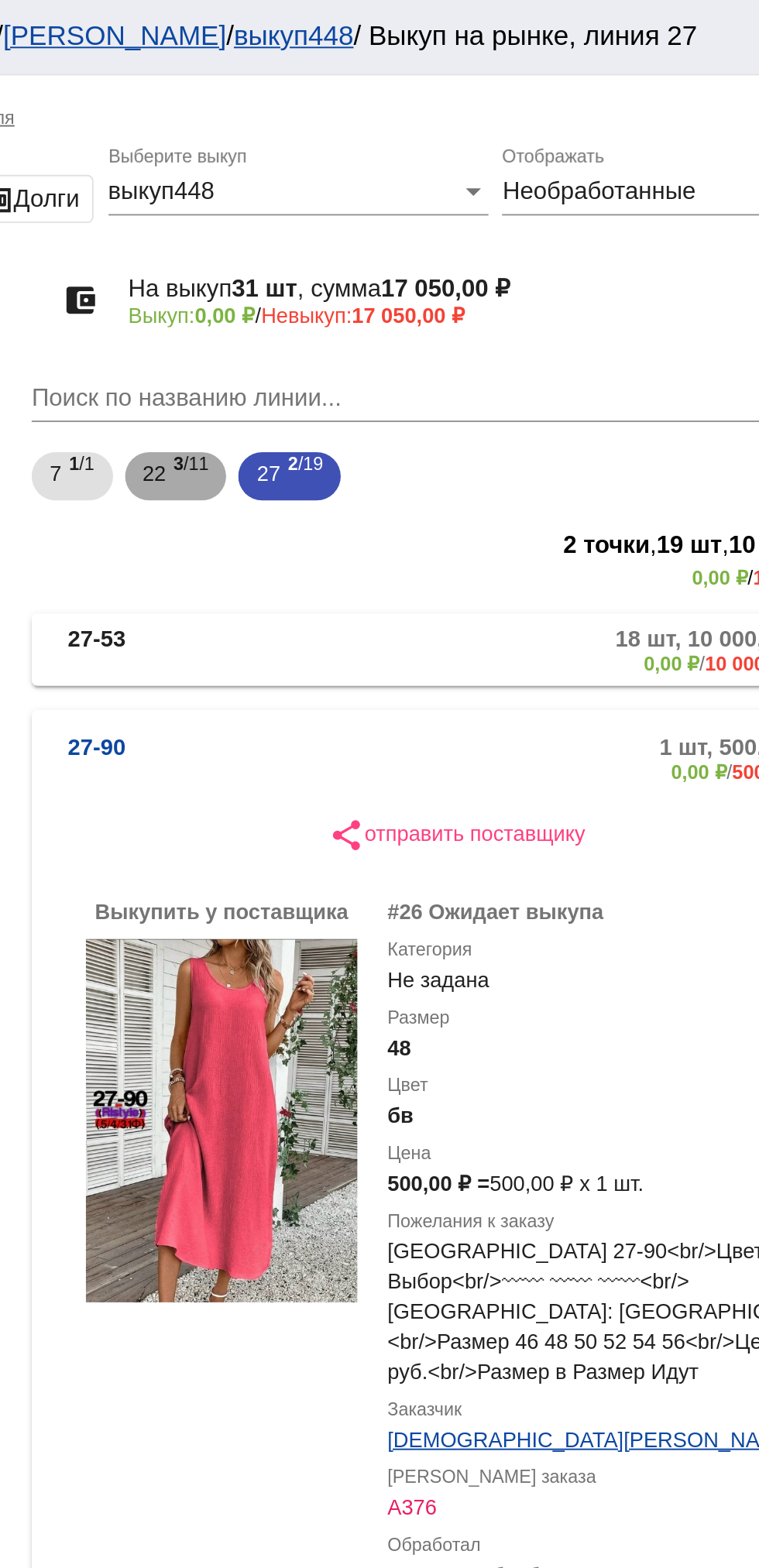
click at [385, 245] on span "22" at bounding box center [379, 243] width 12 height 28
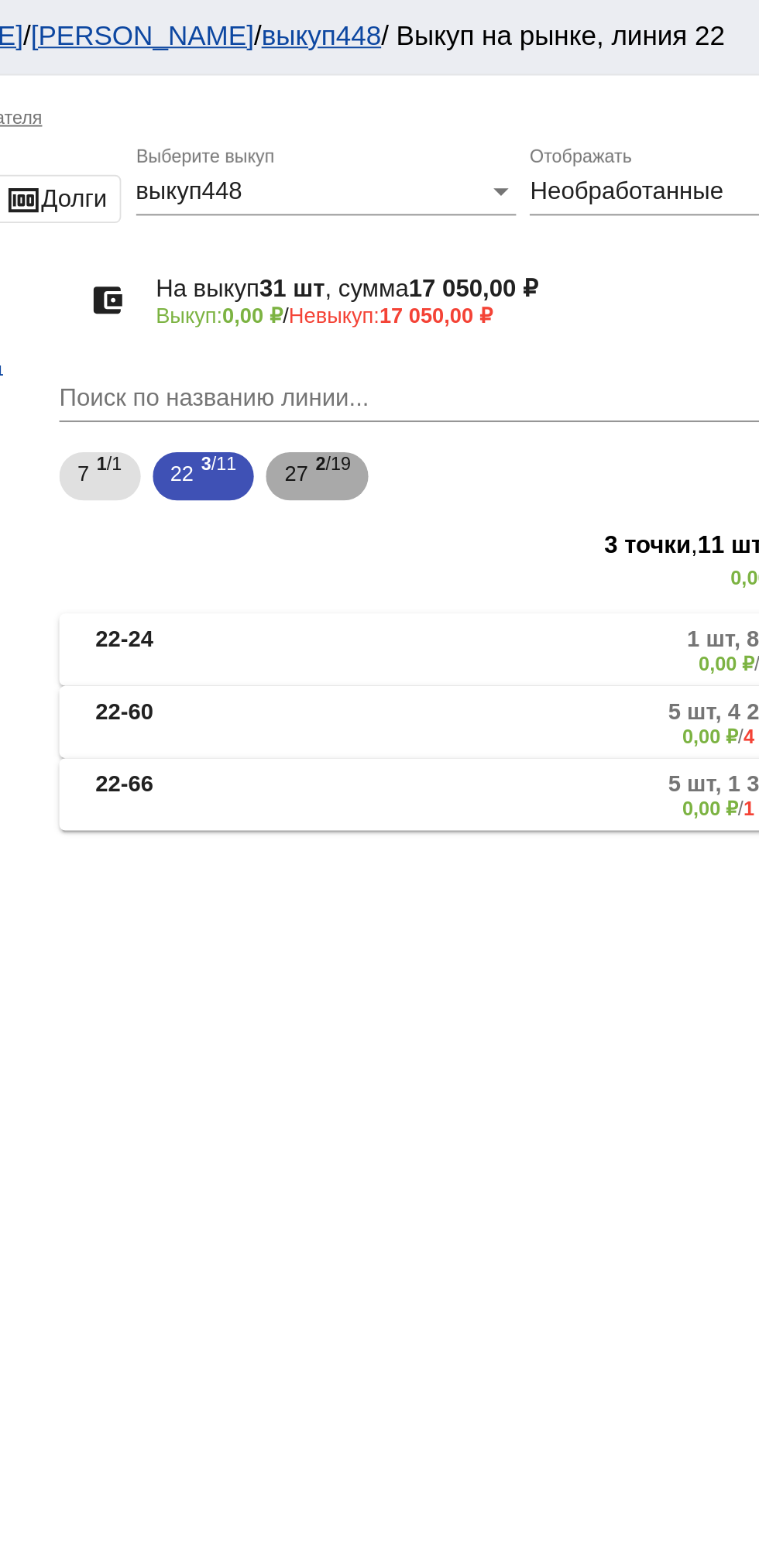
click at [441, 236] on span "27" at bounding box center [437, 243] width 12 height 28
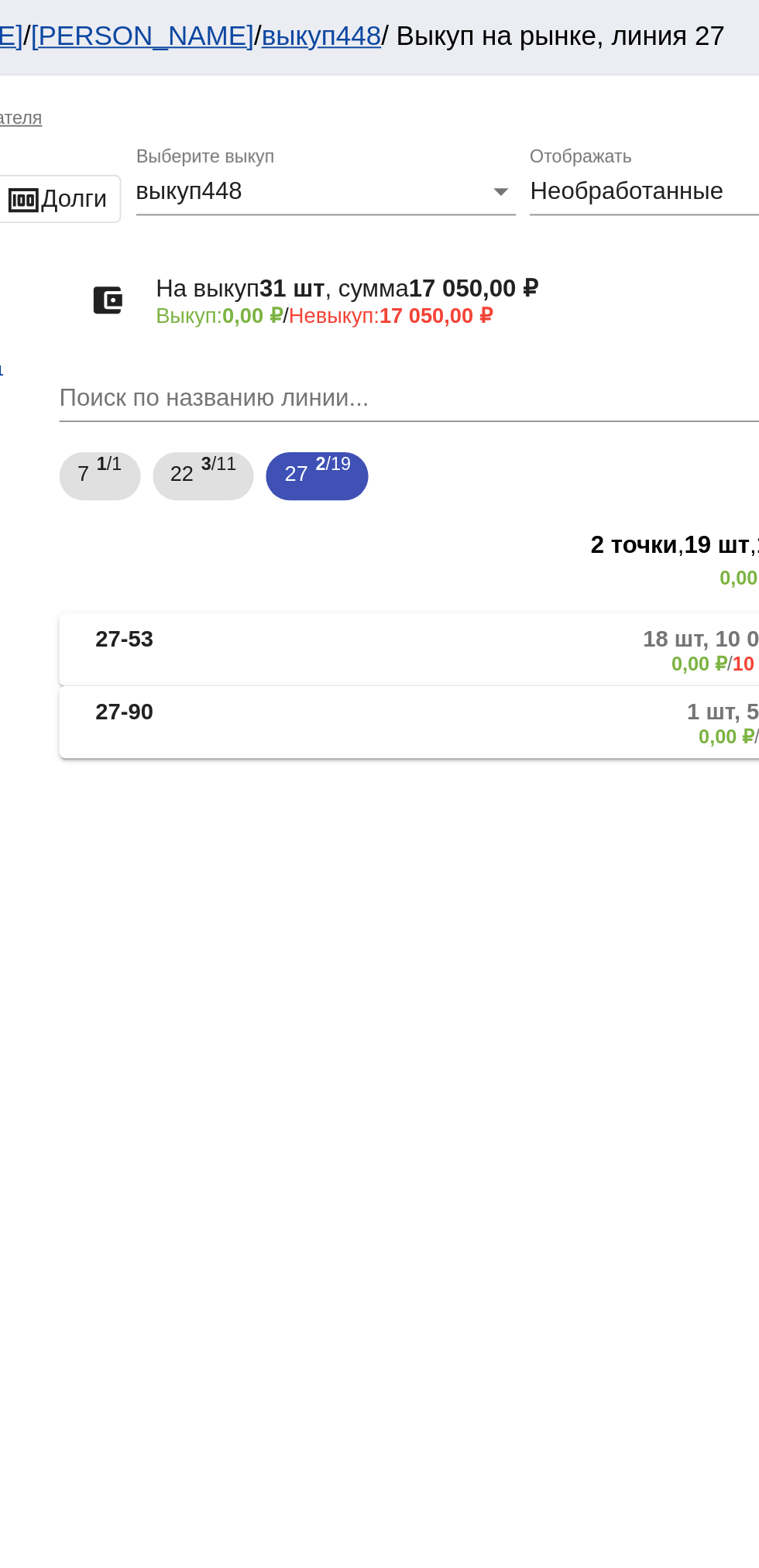
click at [389, 370] on mat-panel-title "27-90" at bounding box center [392, 371] width 117 height 25
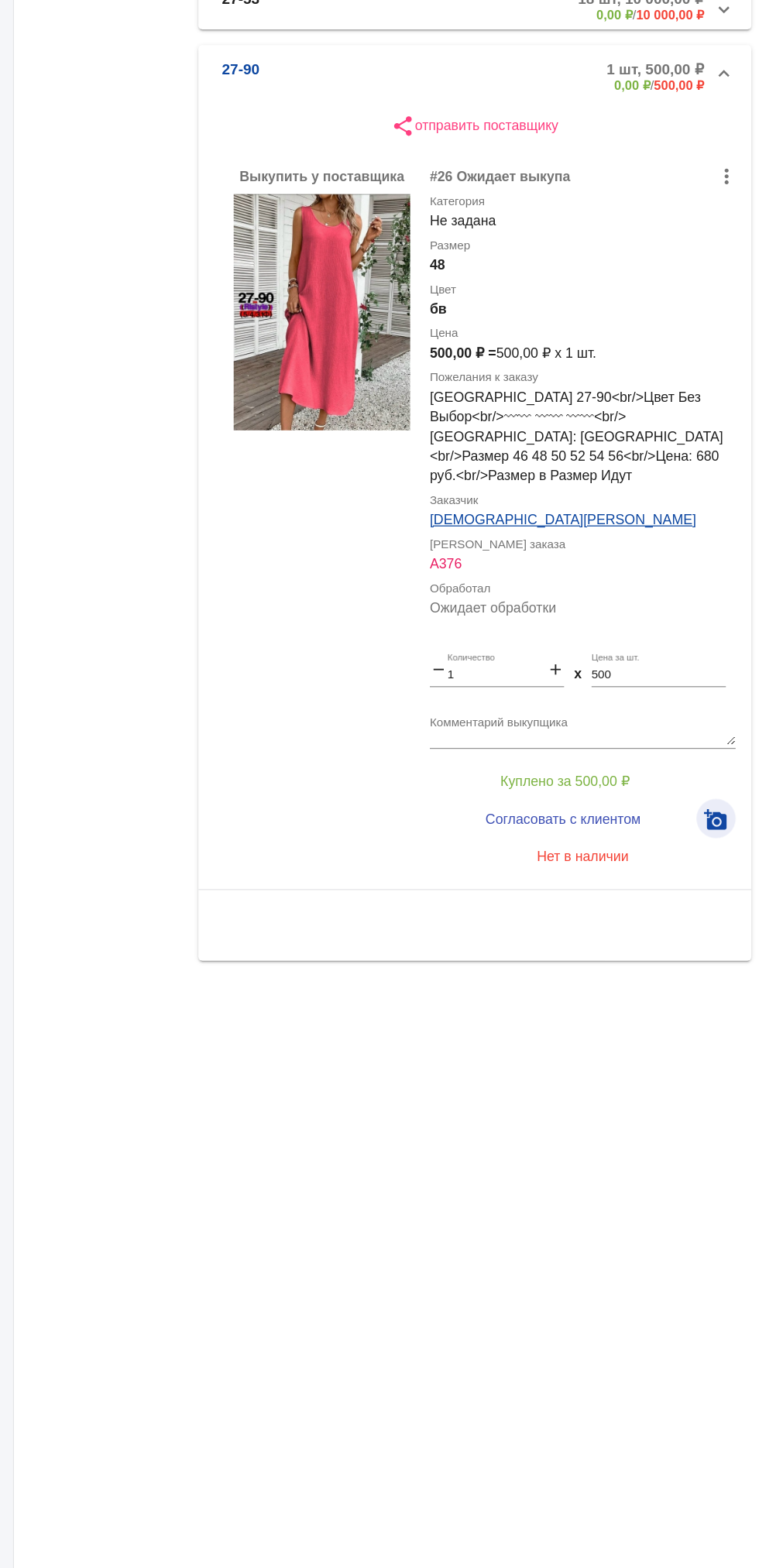
click at [733, 967] on mat-icon "add_a_photo" at bounding box center [724, 976] width 19 height 19
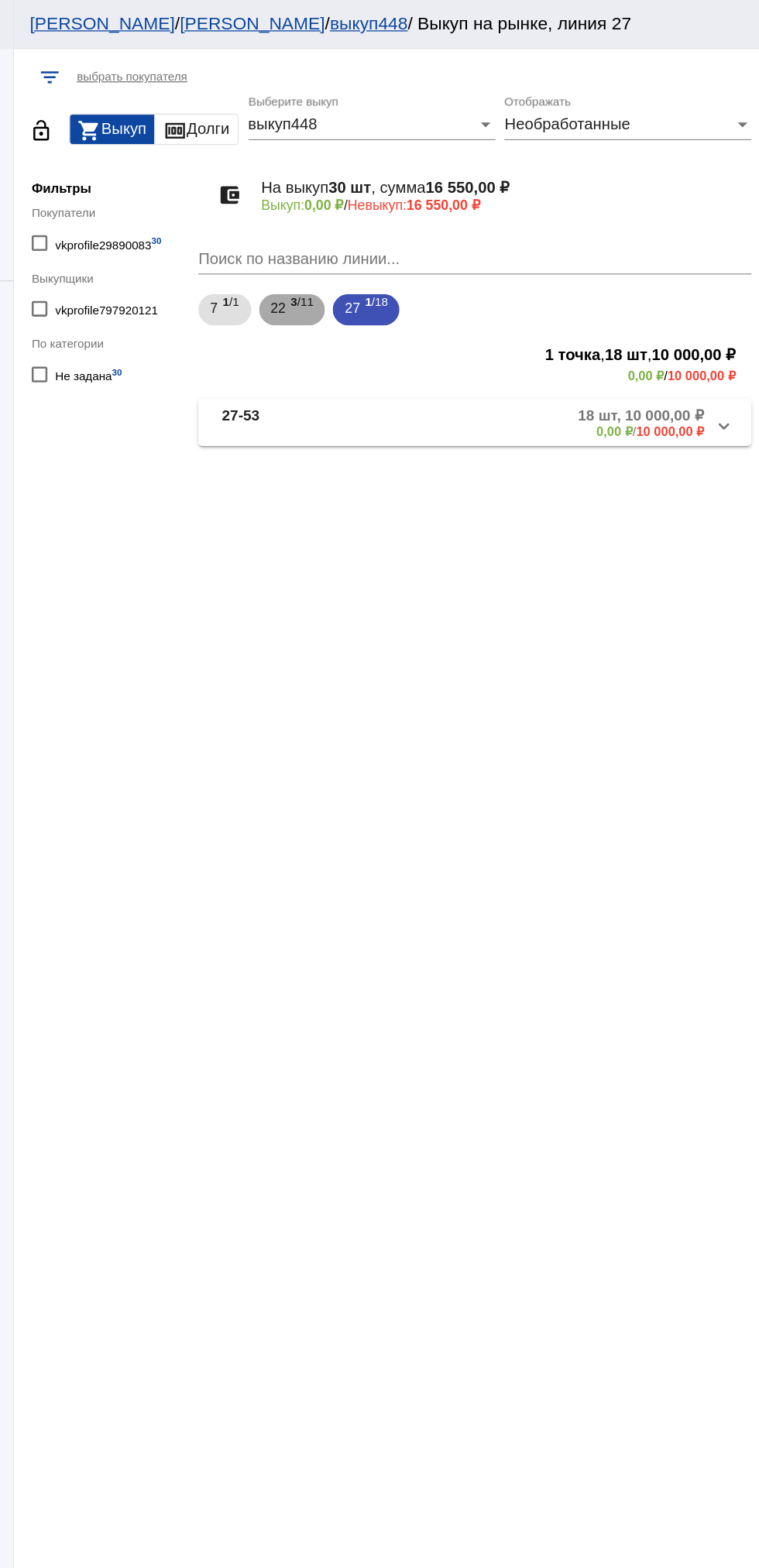
click at [394, 256] on span "3 /11" at bounding box center [398, 245] width 18 height 32
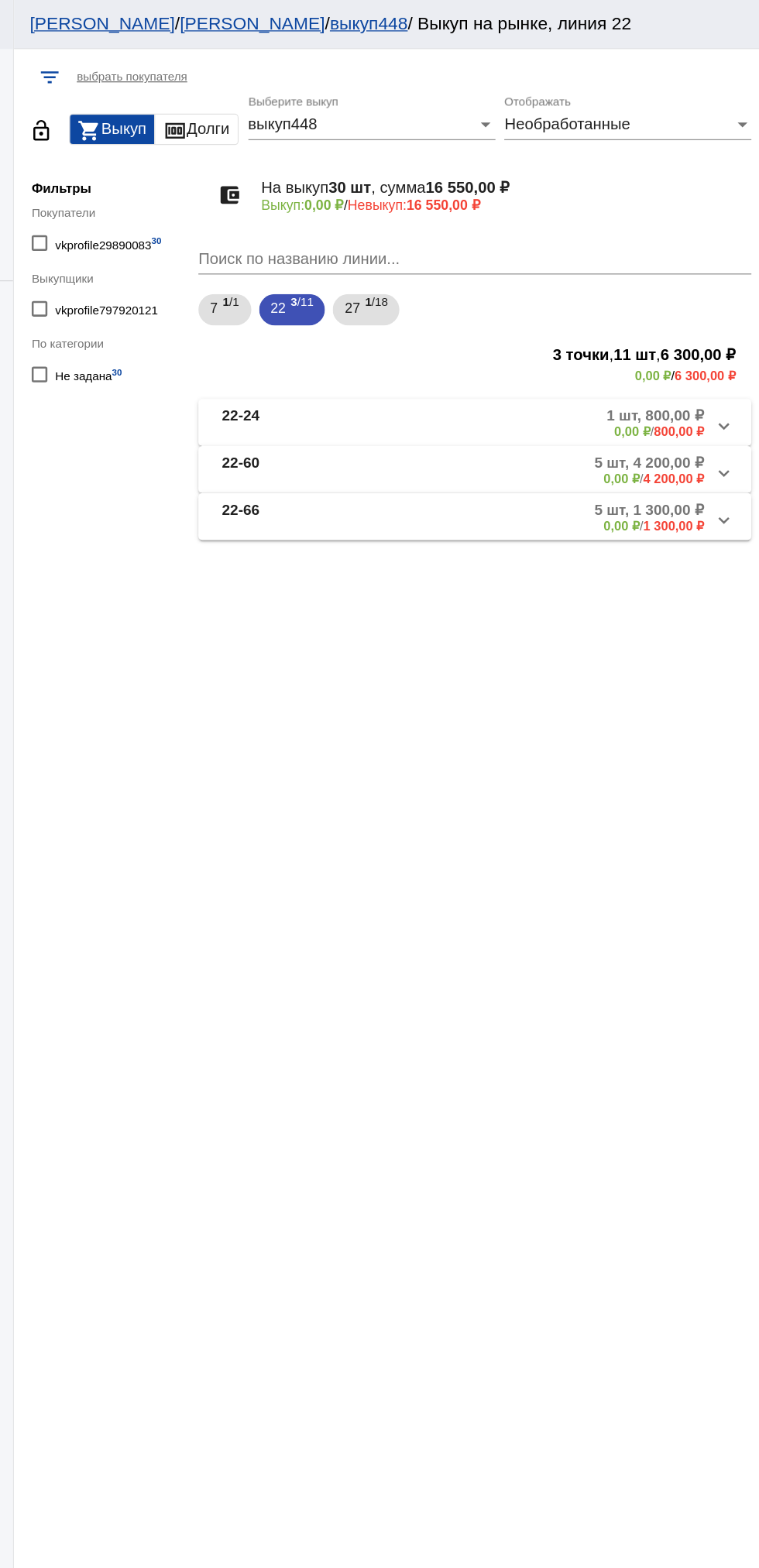
click at [282, 880] on div "filter_list выбрать покупателя lock_open shopping_cart Выкуп money Долги выкуп4…" at bounding box center [465, 802] width 589 height 1529
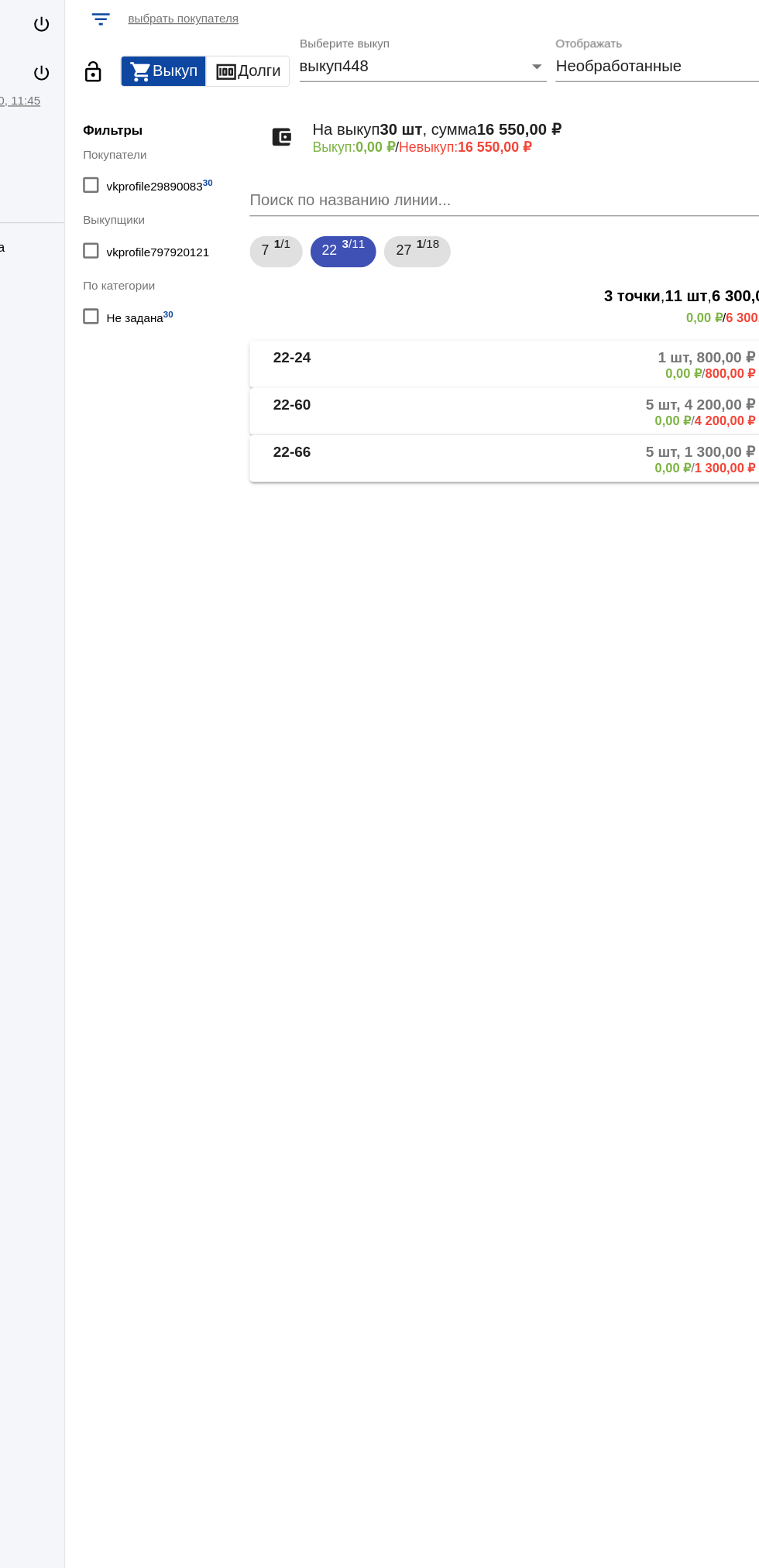
click at [501, 410] on mat-panel-description "5 шт, 1 300,00 ₽ 0,00 ₽ / 1 300,00 ₽" at bounding box center [588, 408] width 254 height 25
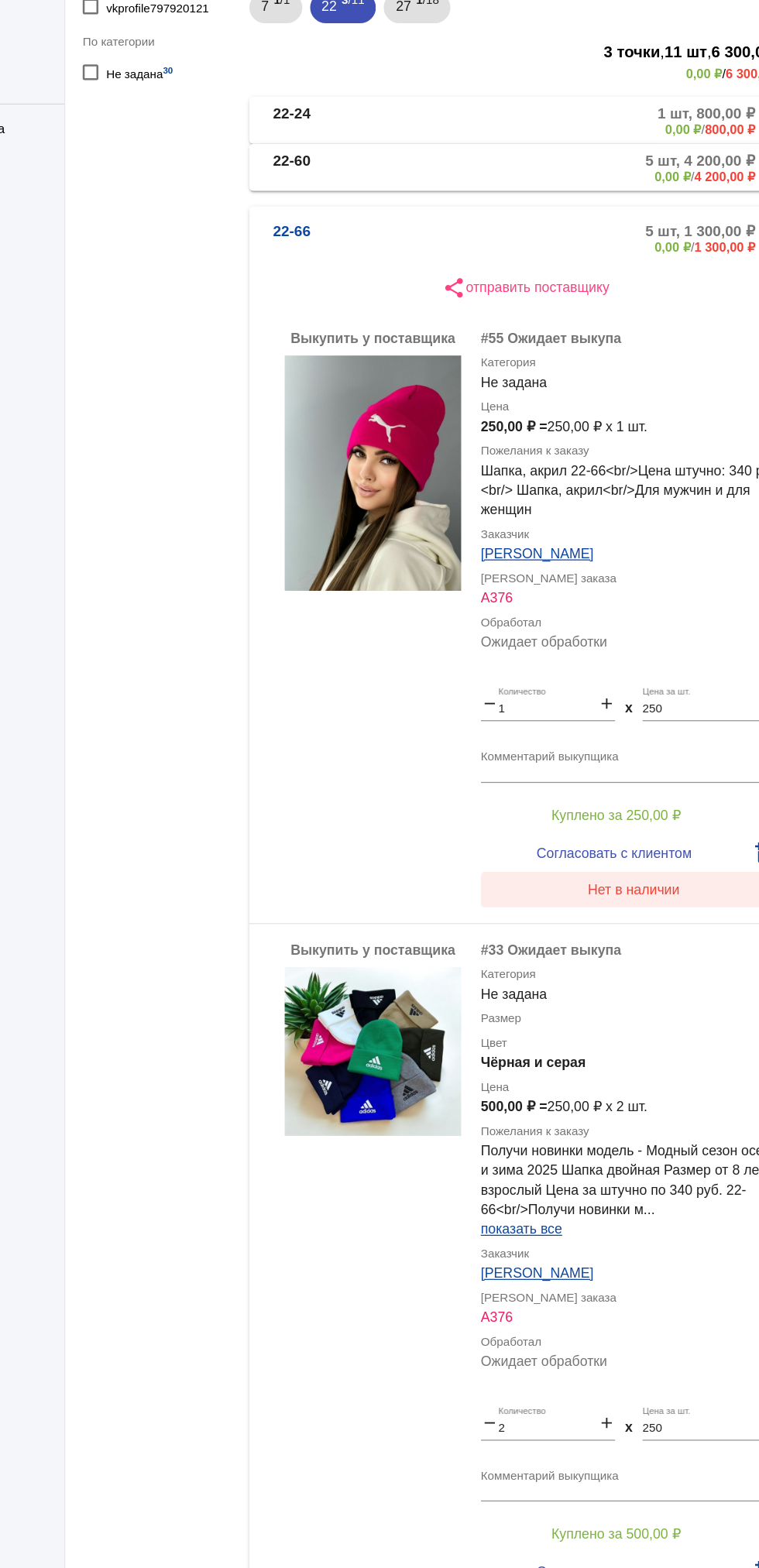
scroll to position [110, 0]
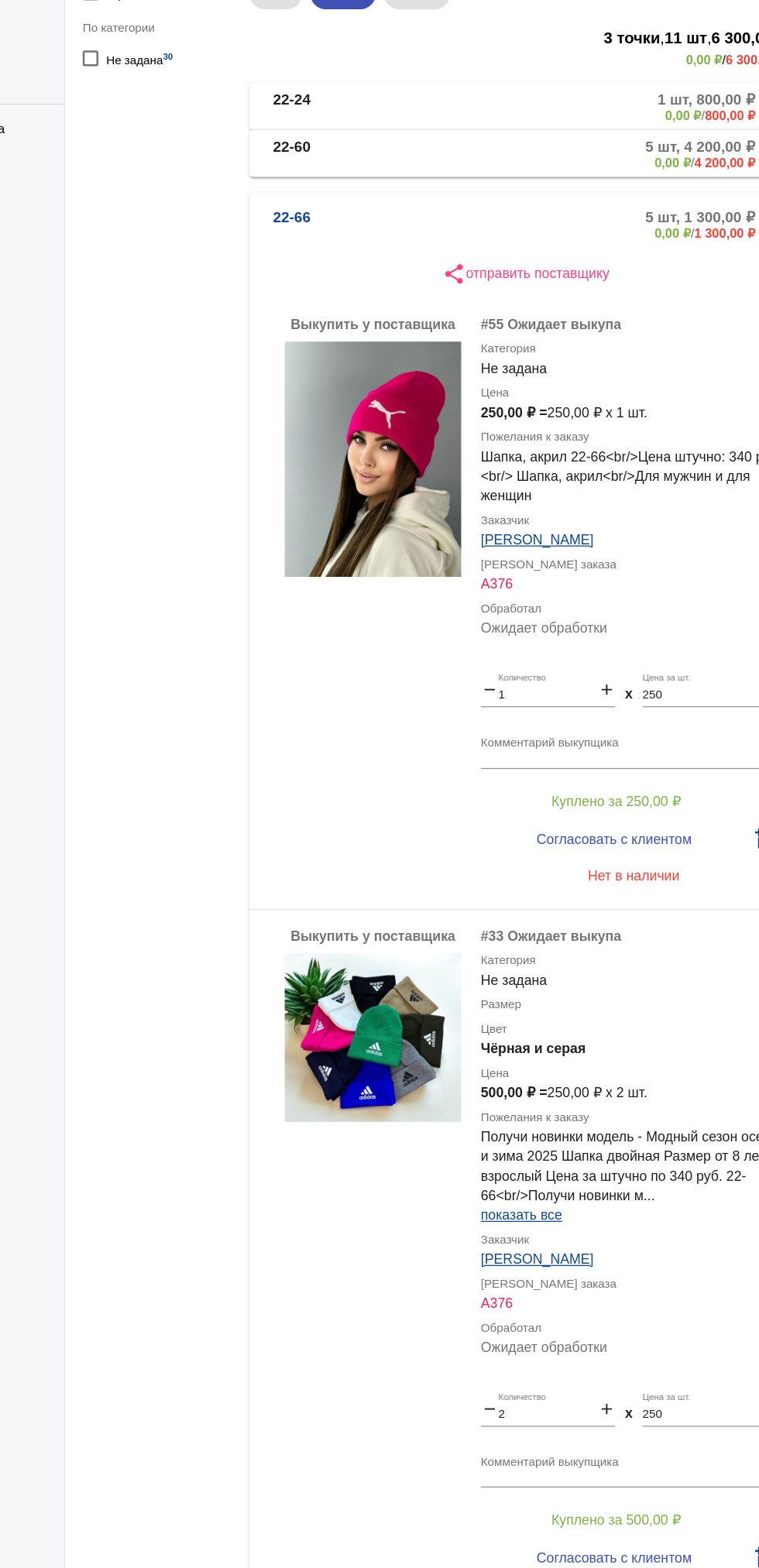
click at [360, 262] on b "22-60" at bounding box center [349, 261] width 29 height 25
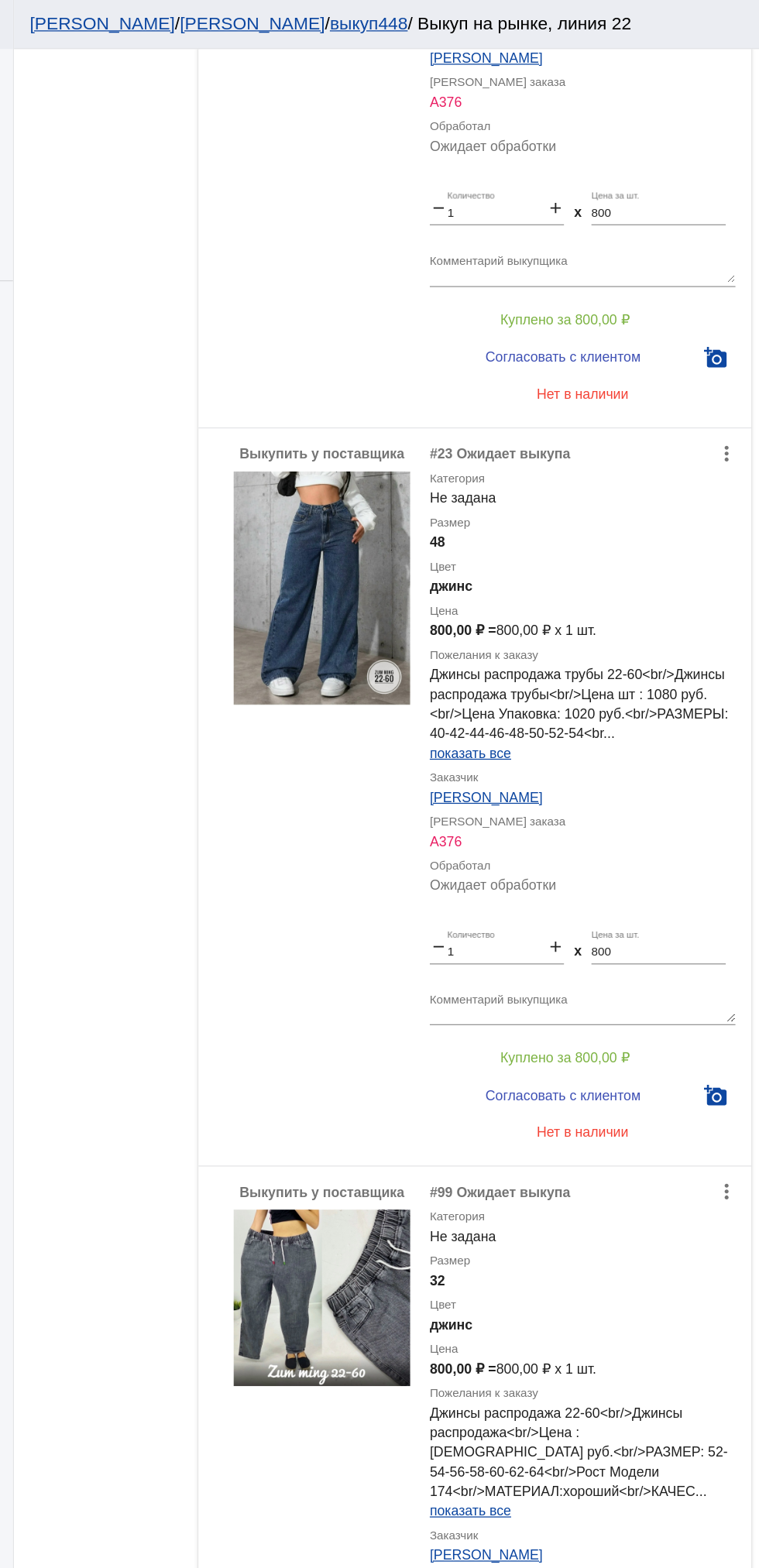
scroll to position [1972, 0]
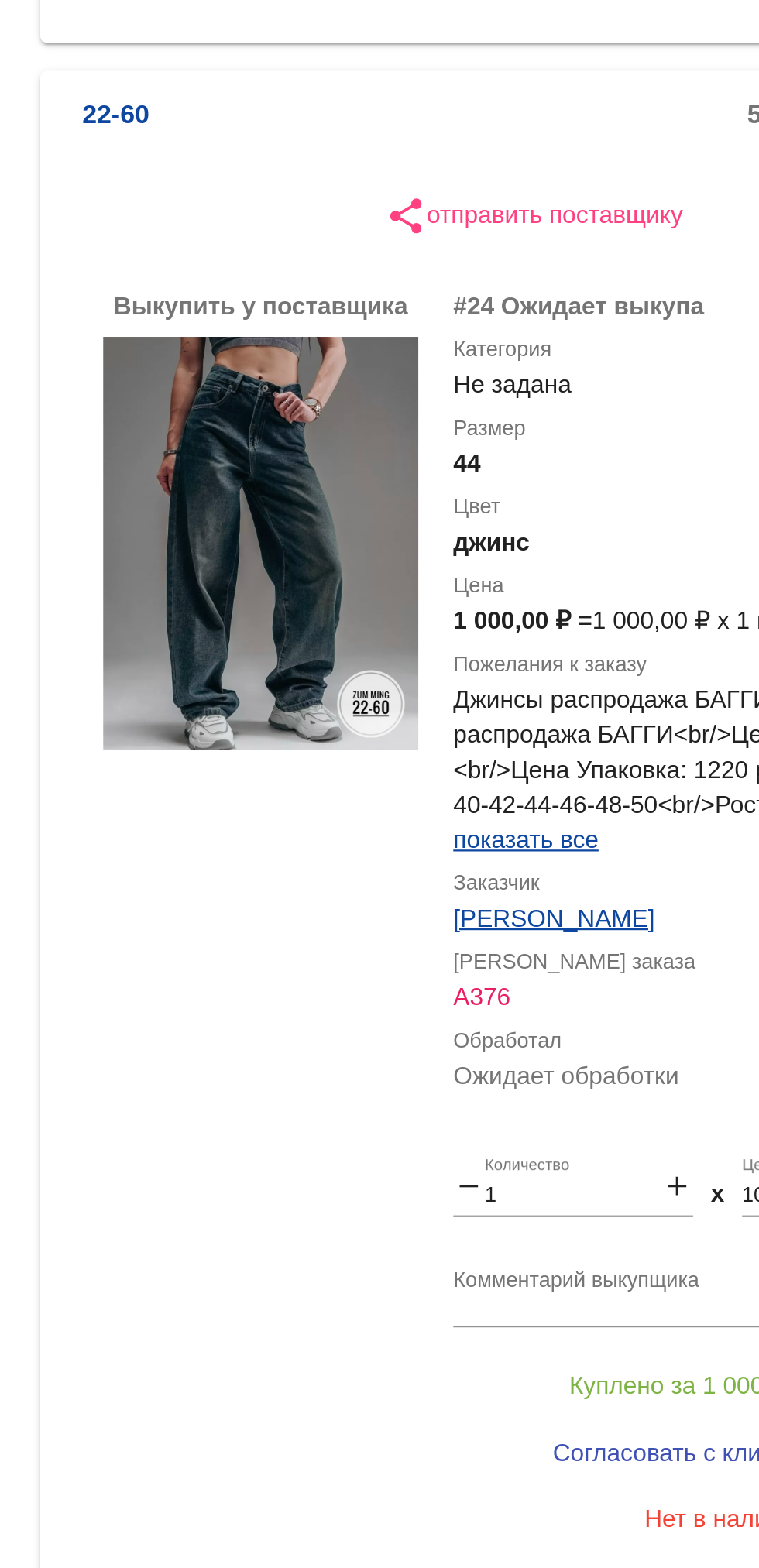
scroll to position [117, 0]
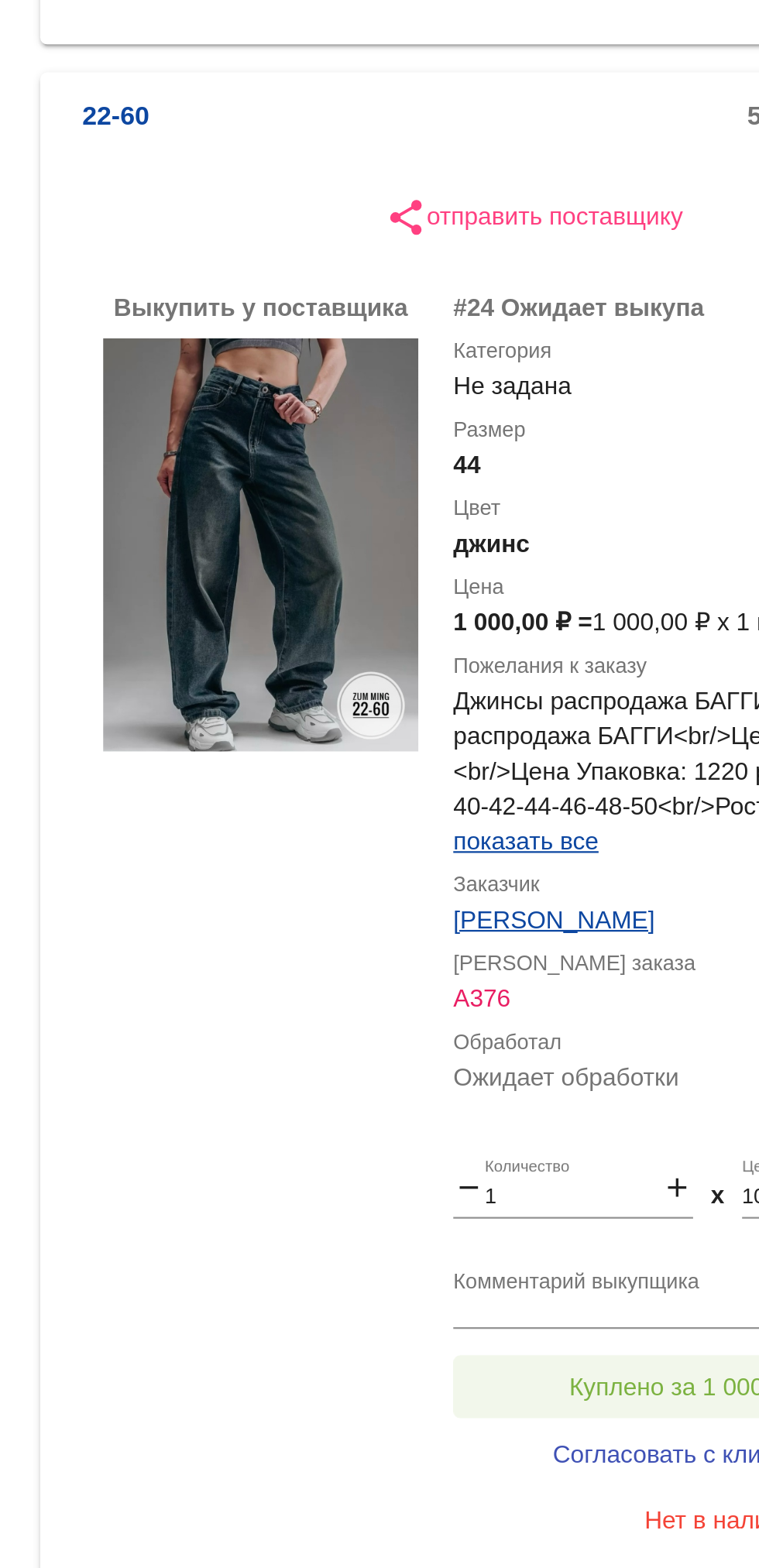
click at [571, 816] on button "Куплено за 1 000,00 ₽" at bounding box center [605, 829] width 214 height 28
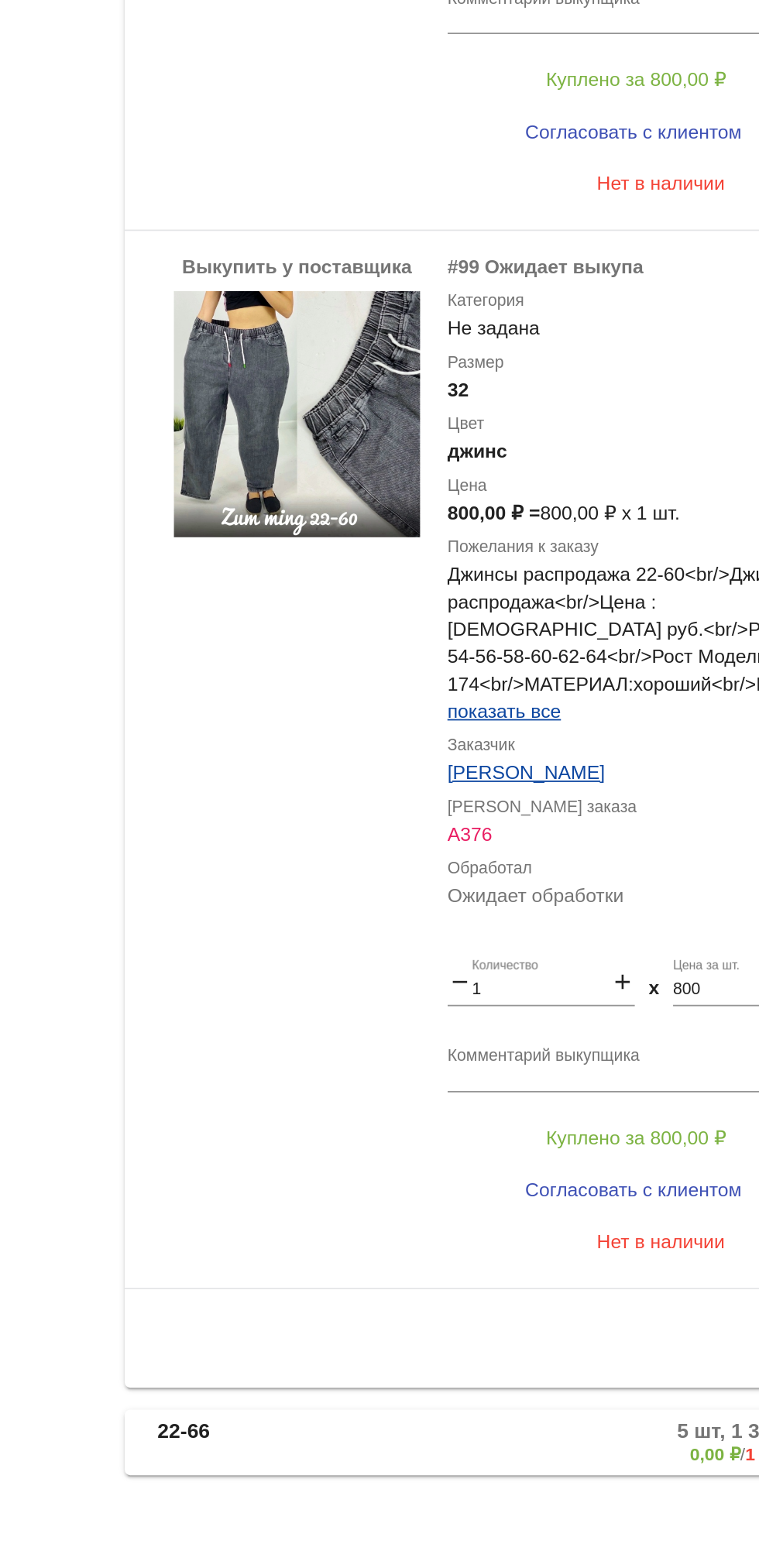
scroll to position [0, 0]
click at [637, 1318] on span "Куплено за 800,00 ₽" at bounding box center [605, 1323] width 102 height 12
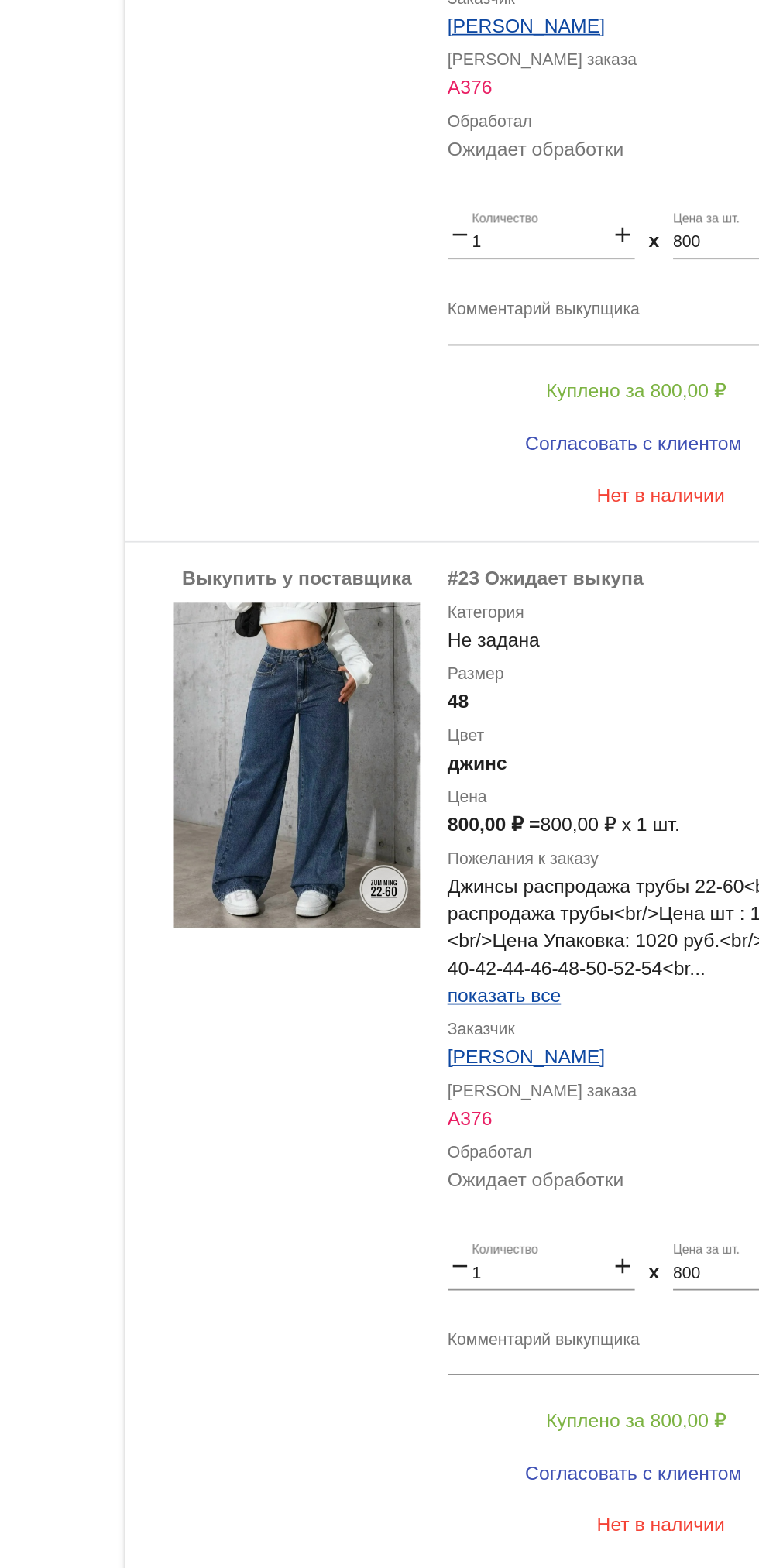
scroll to position [1208, 0]
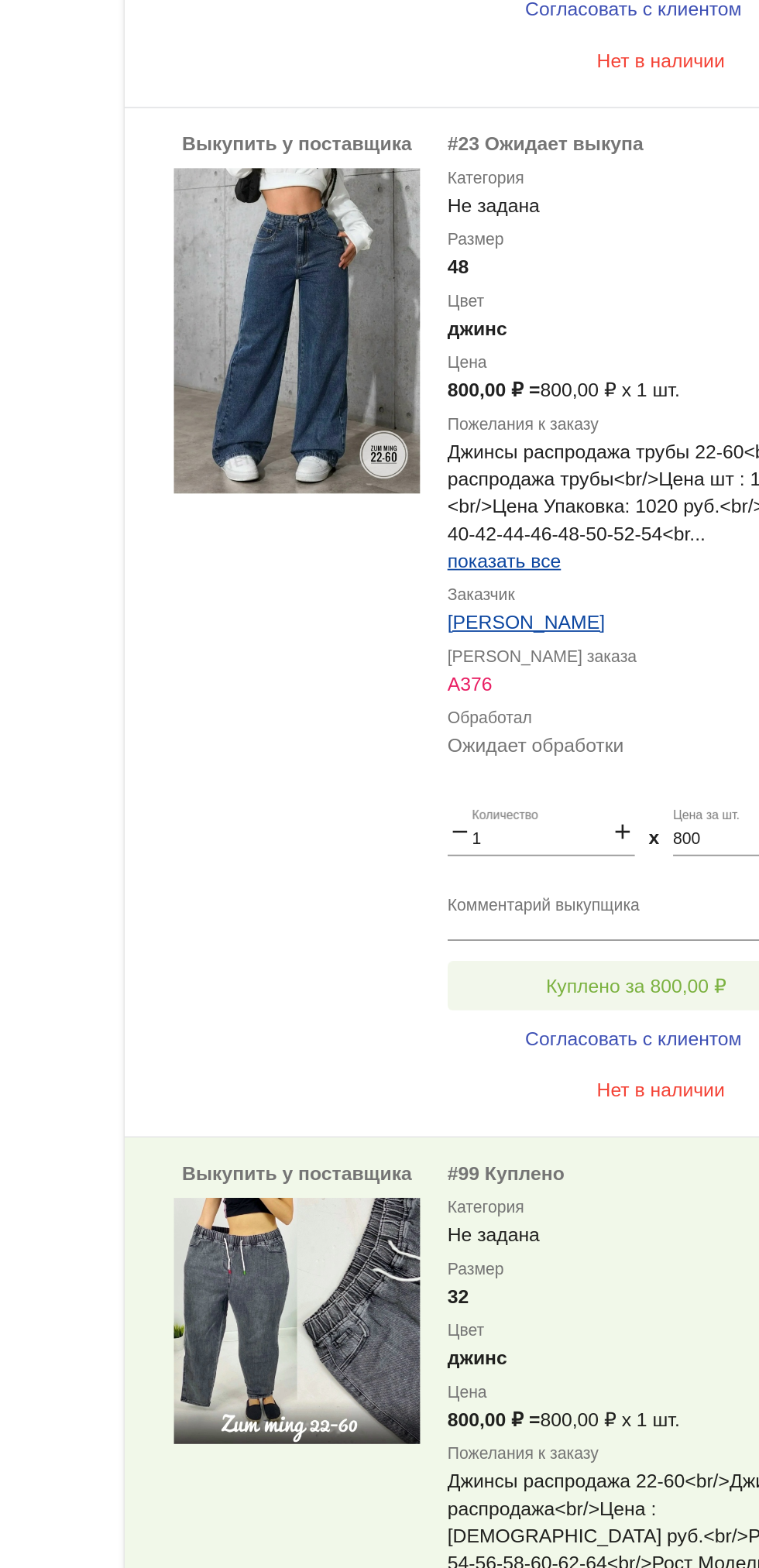
click at [631, 1238] on span "Куплено за 800,00 ₽" at bounding box center [605, 1238] width 102 height 12
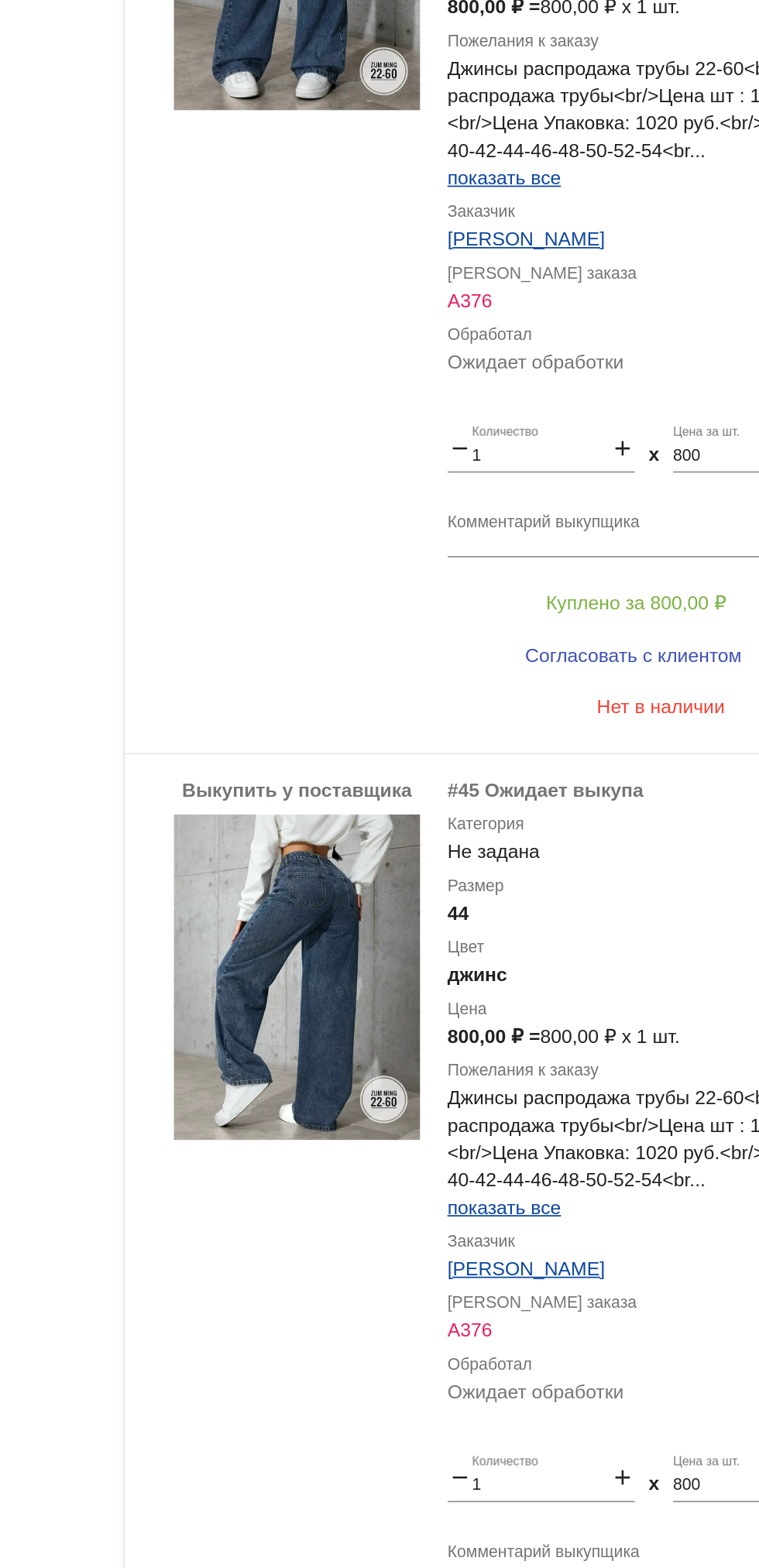
scroll to position [511, 0]
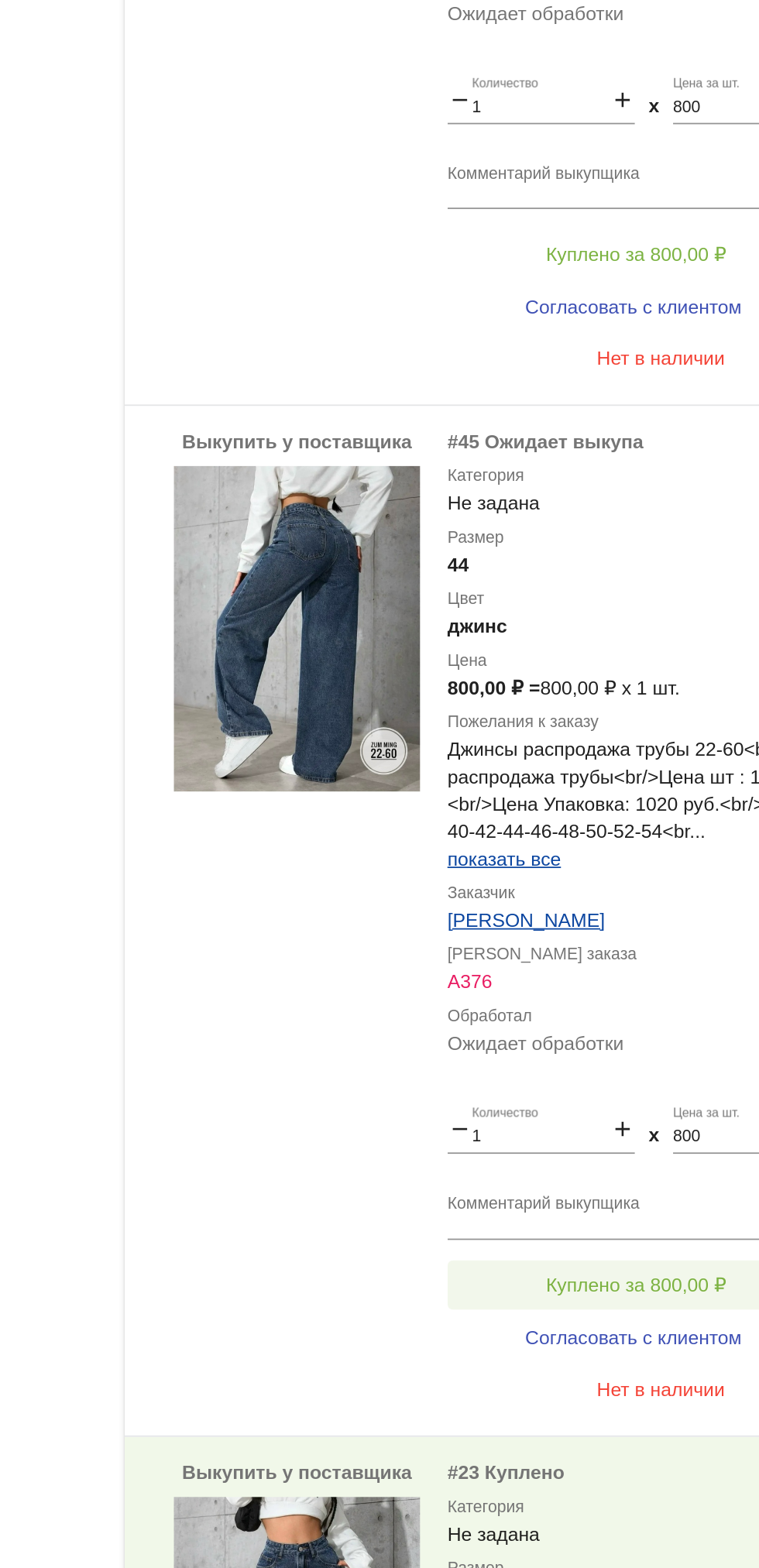
click at [640, 1394] on button "Куплено за 800,00 ₽" at bounding box center [605, 1407] width 214 height 28
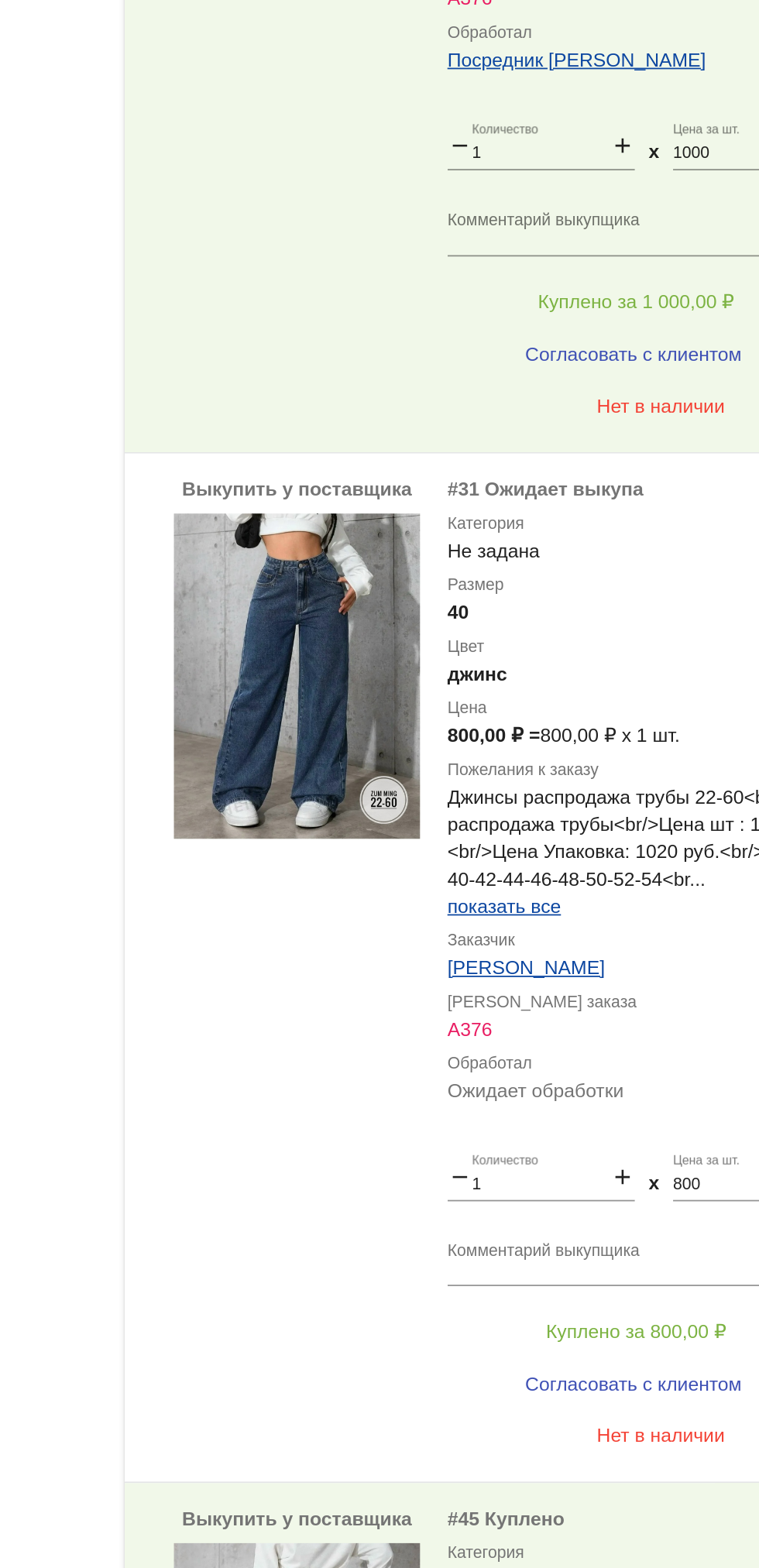
scroll to position [91, 0]
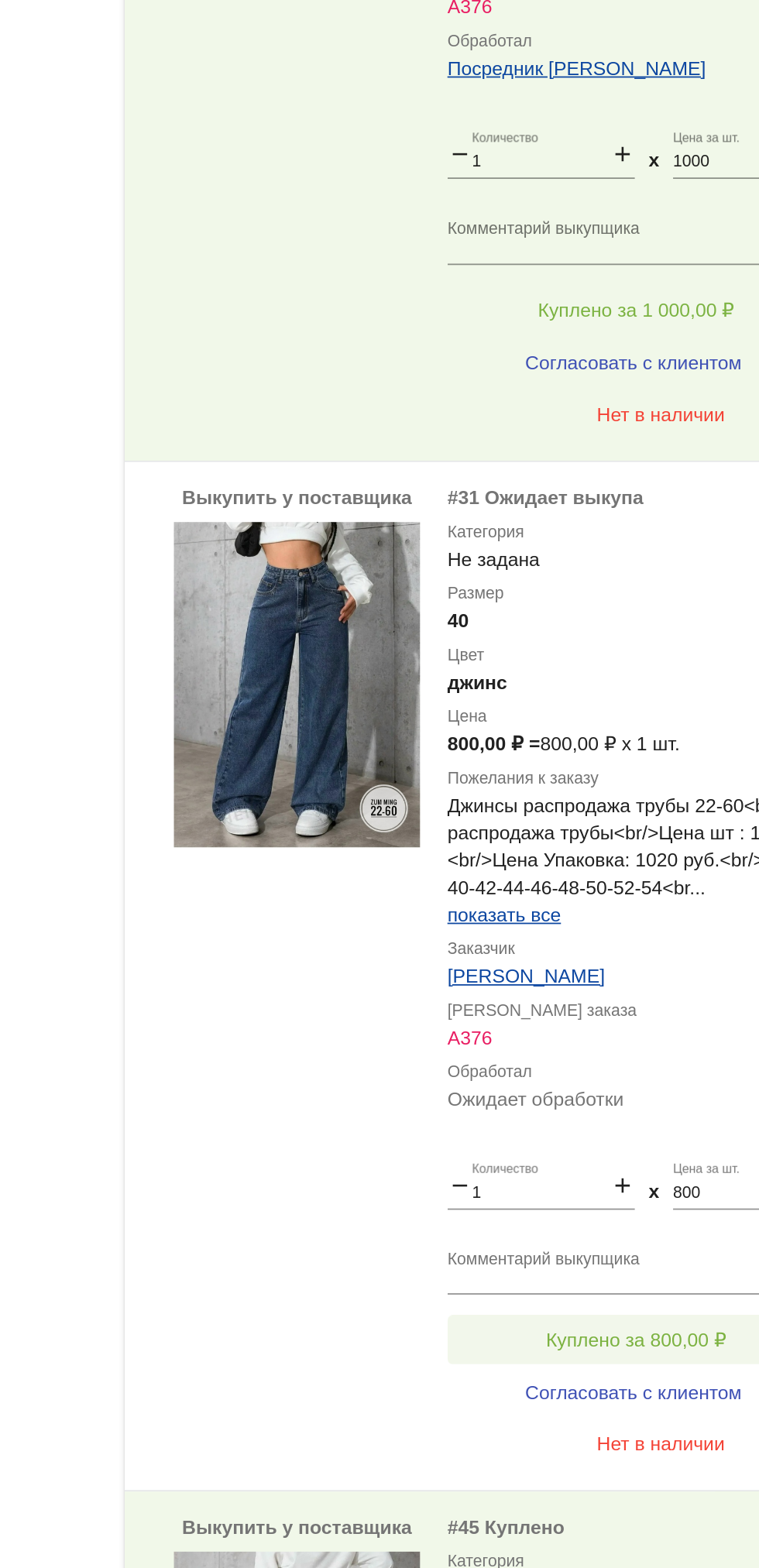
click at [642, 1429] on button "Куплено за 800,00 ₽" at bounding box center [605, 1438] width 214 height 28
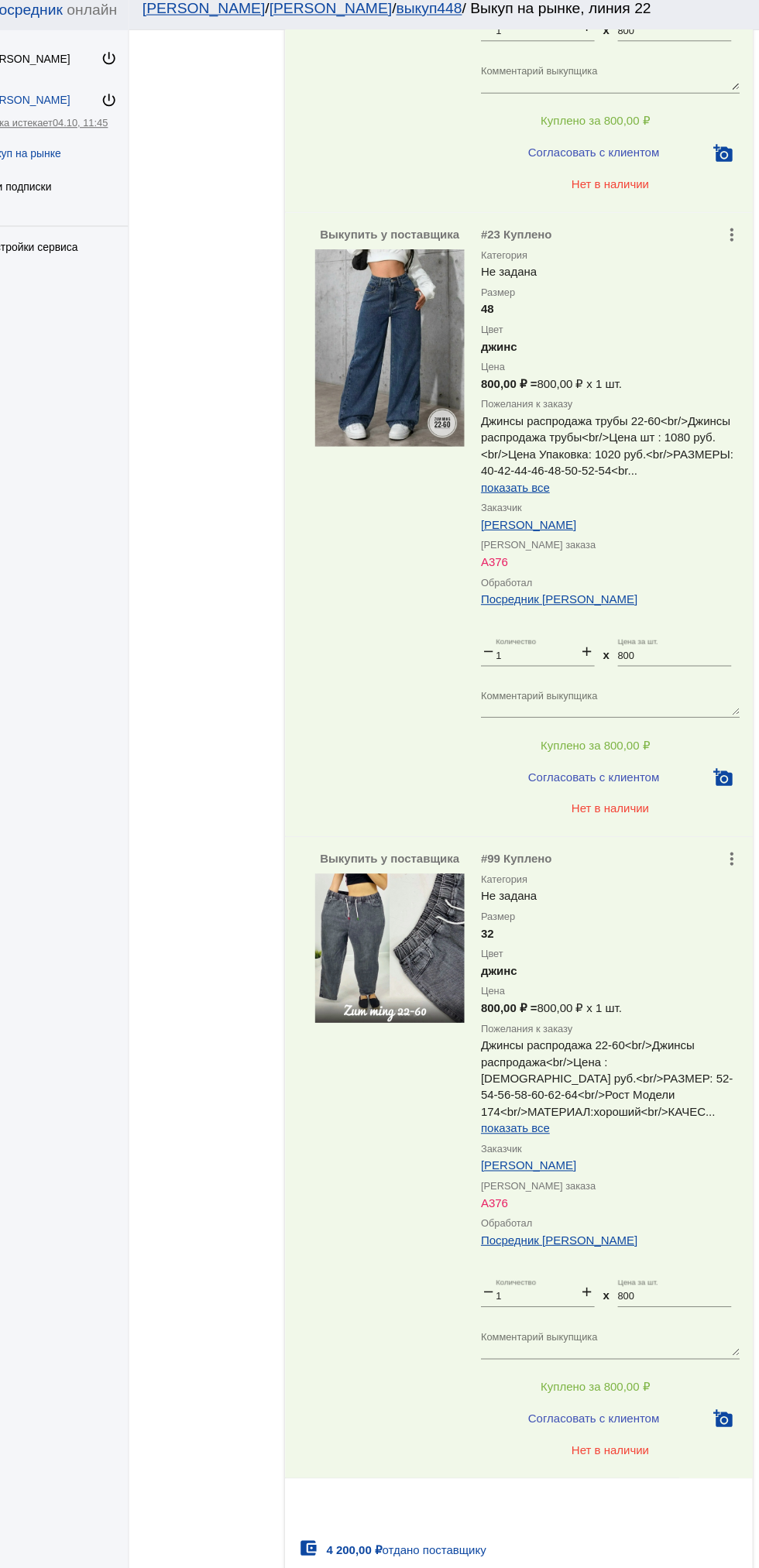
scroll to position [2060, 0]
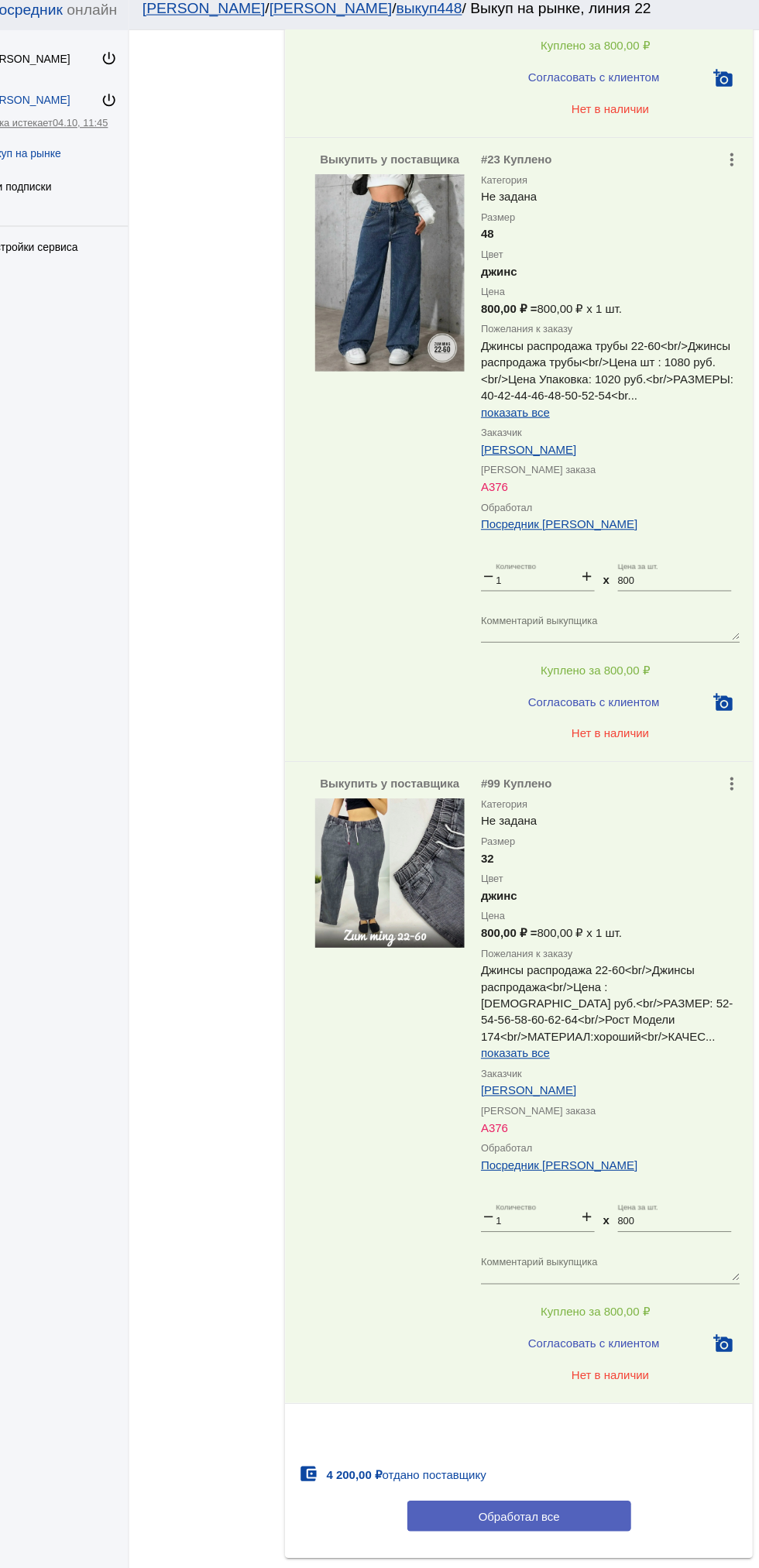
click at [589, 1412] on button "Обработал все" at bounding box center [534, 1426] width 209 height 29
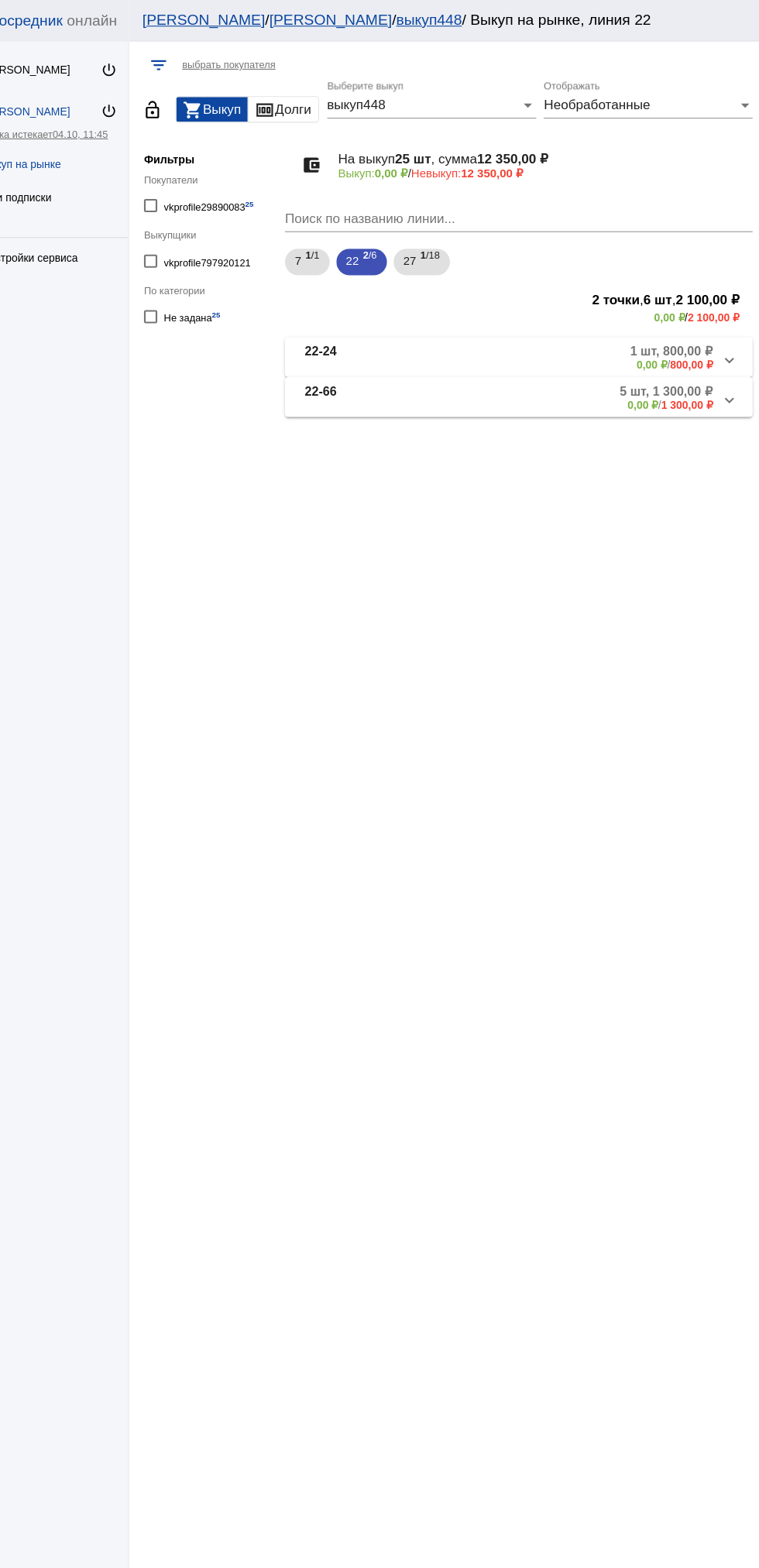
click at [639, 329] on b "1 шт, 800,00 ₽" at bounding box center [676, 328] width 77 height 14
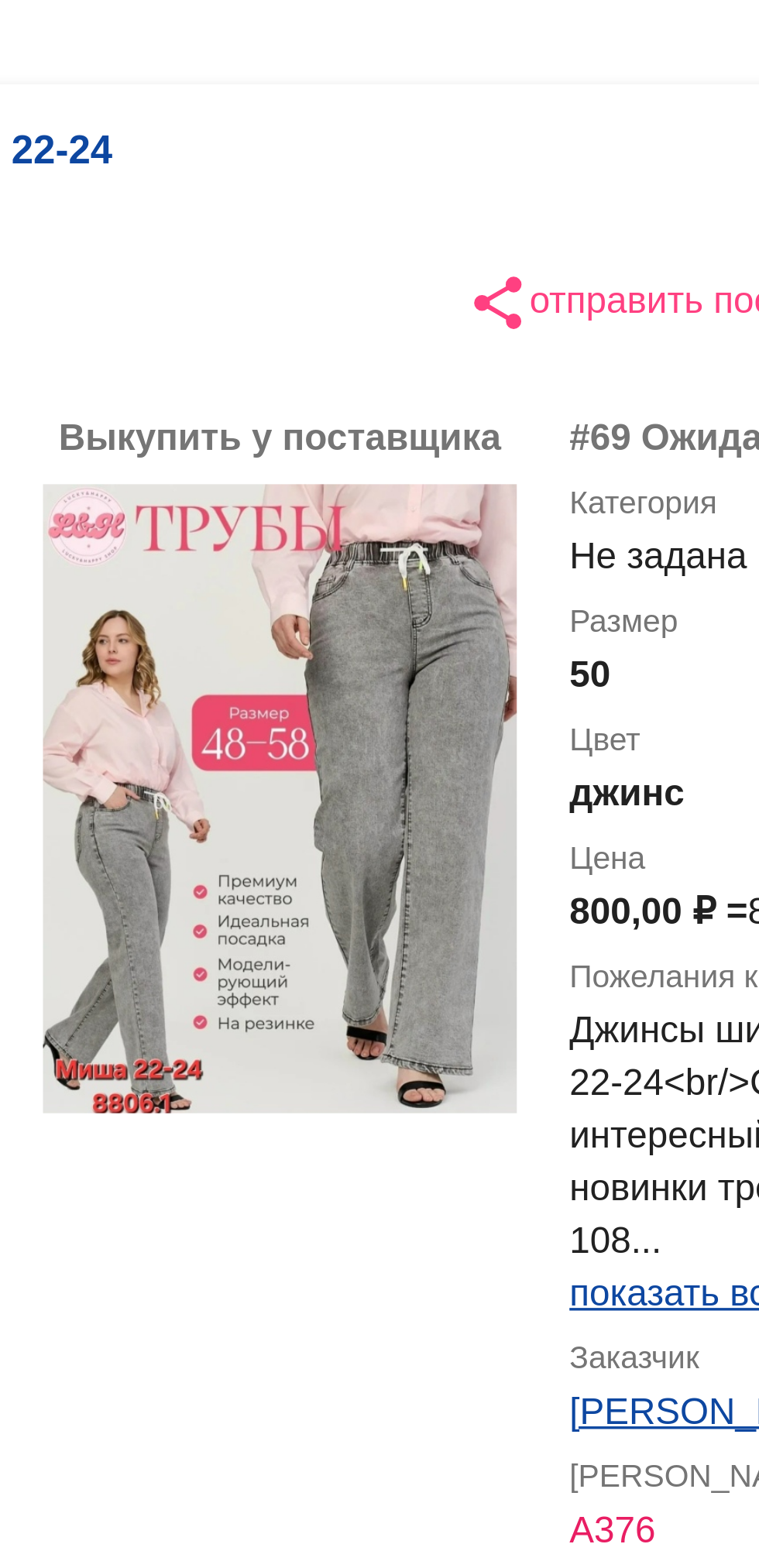
click at [331, 651] on div "Выкупить у поставщика more_vert #69 Ожидает выкупа Категория Не задана Размер 5…" at bounding box center [534, 698] width 437 height 598
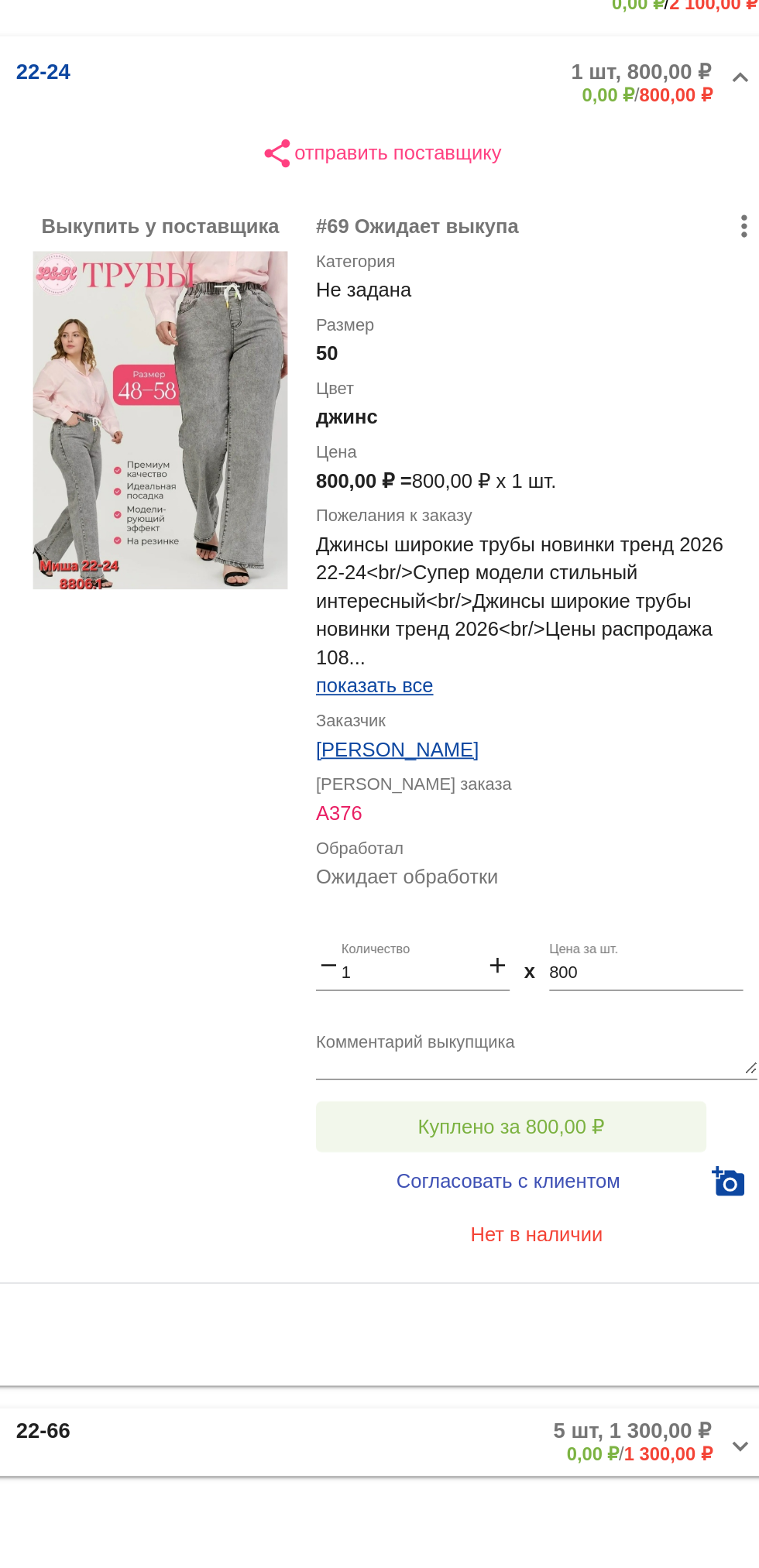
click at [627, 917] on span "Куплено за 800,00 ₽" at bounding box center [605, 912] width 102 height 12
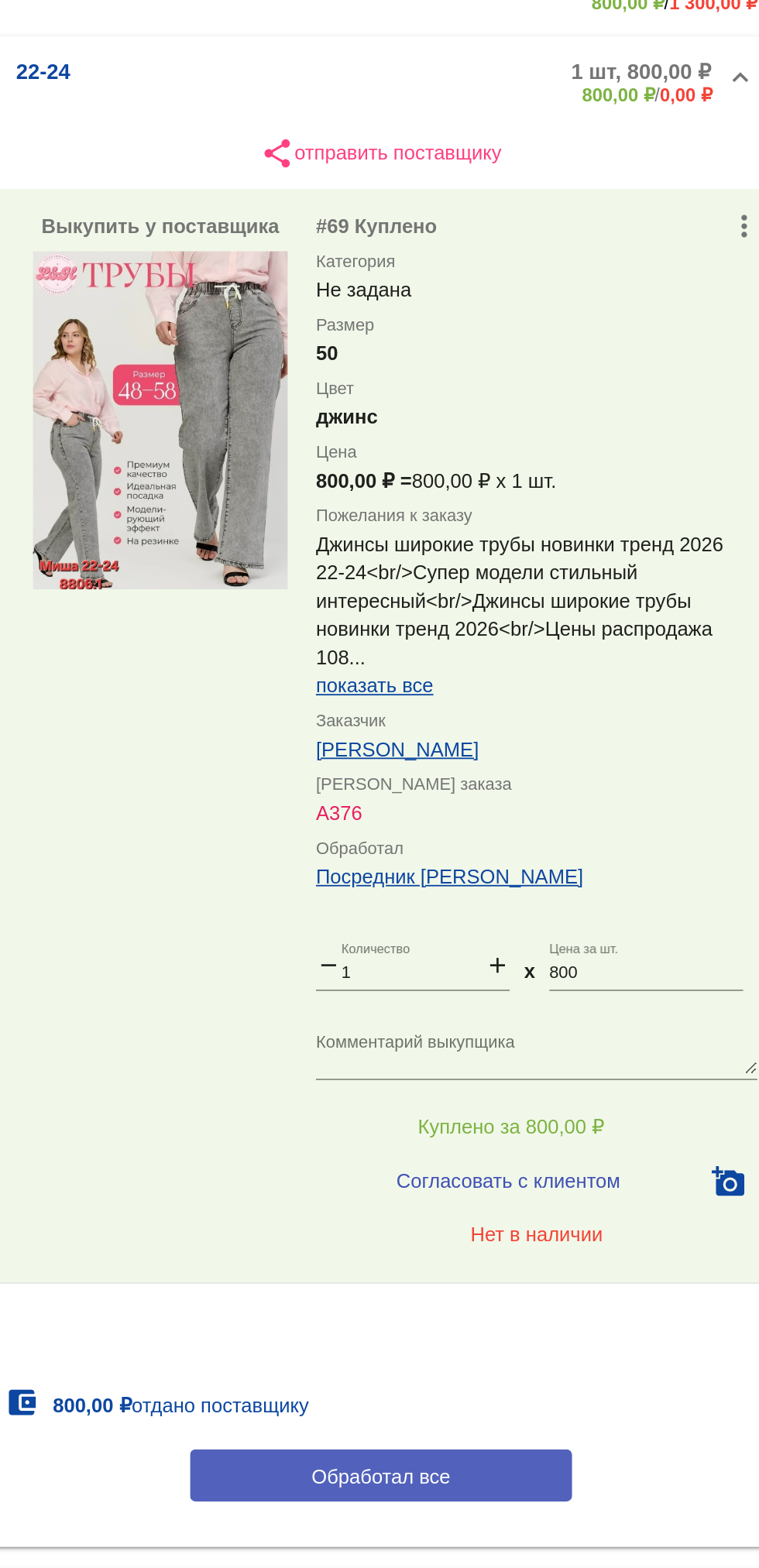
click at [603, 1109] on button "Обработал все" at bounding box center [534, 1102] width 209 height 29
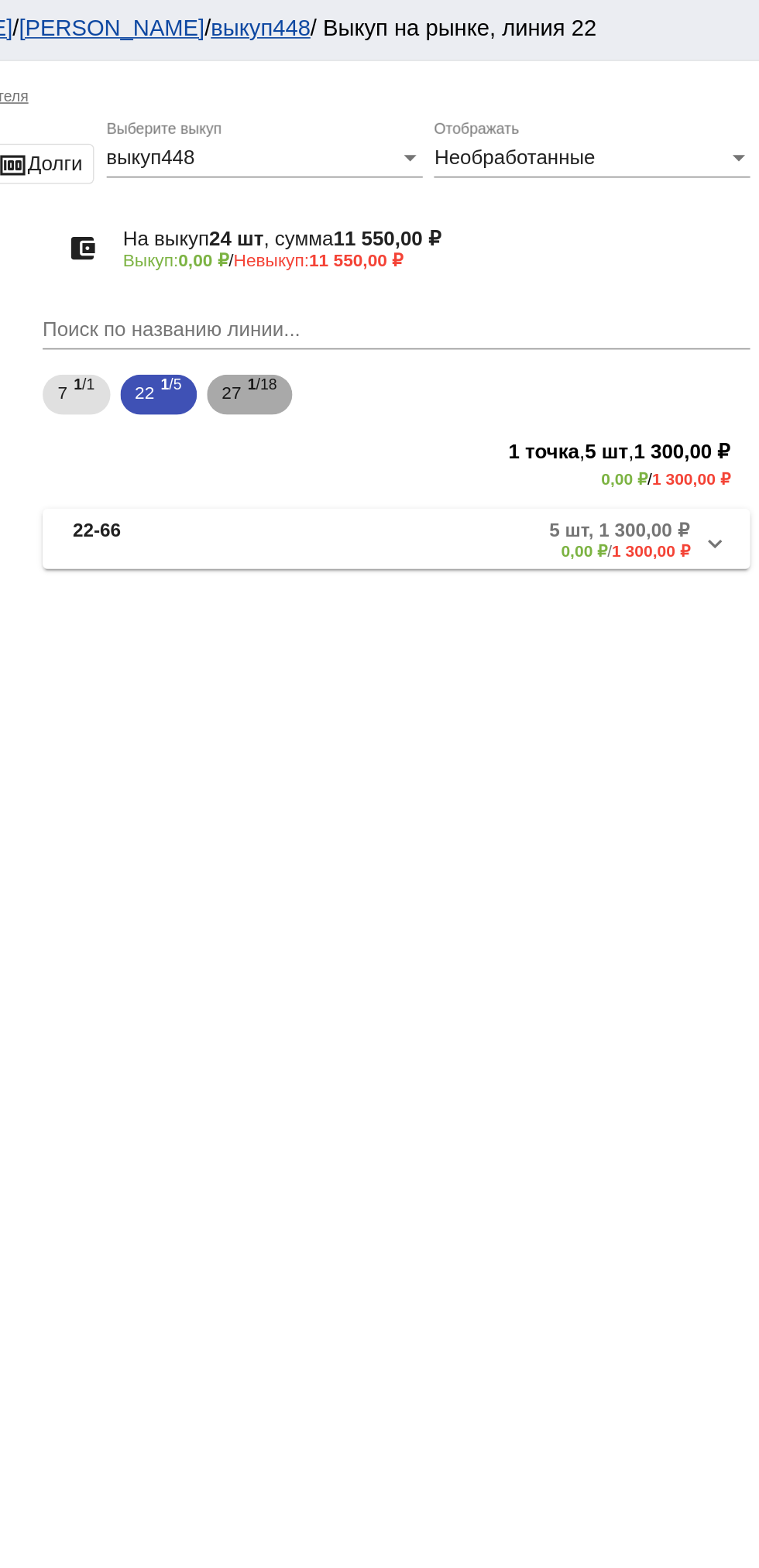
click at [437, 248] on span "27" at bounding box center [432, 243] width 12 height 28
click at [666, 320] on mat-expansion-panel-header "27-53 18 шт, 10 000,00 ₽ 0,00 ₽ / 10 000,00 ₽" at bounding box center [534, 333] width 437 height 38
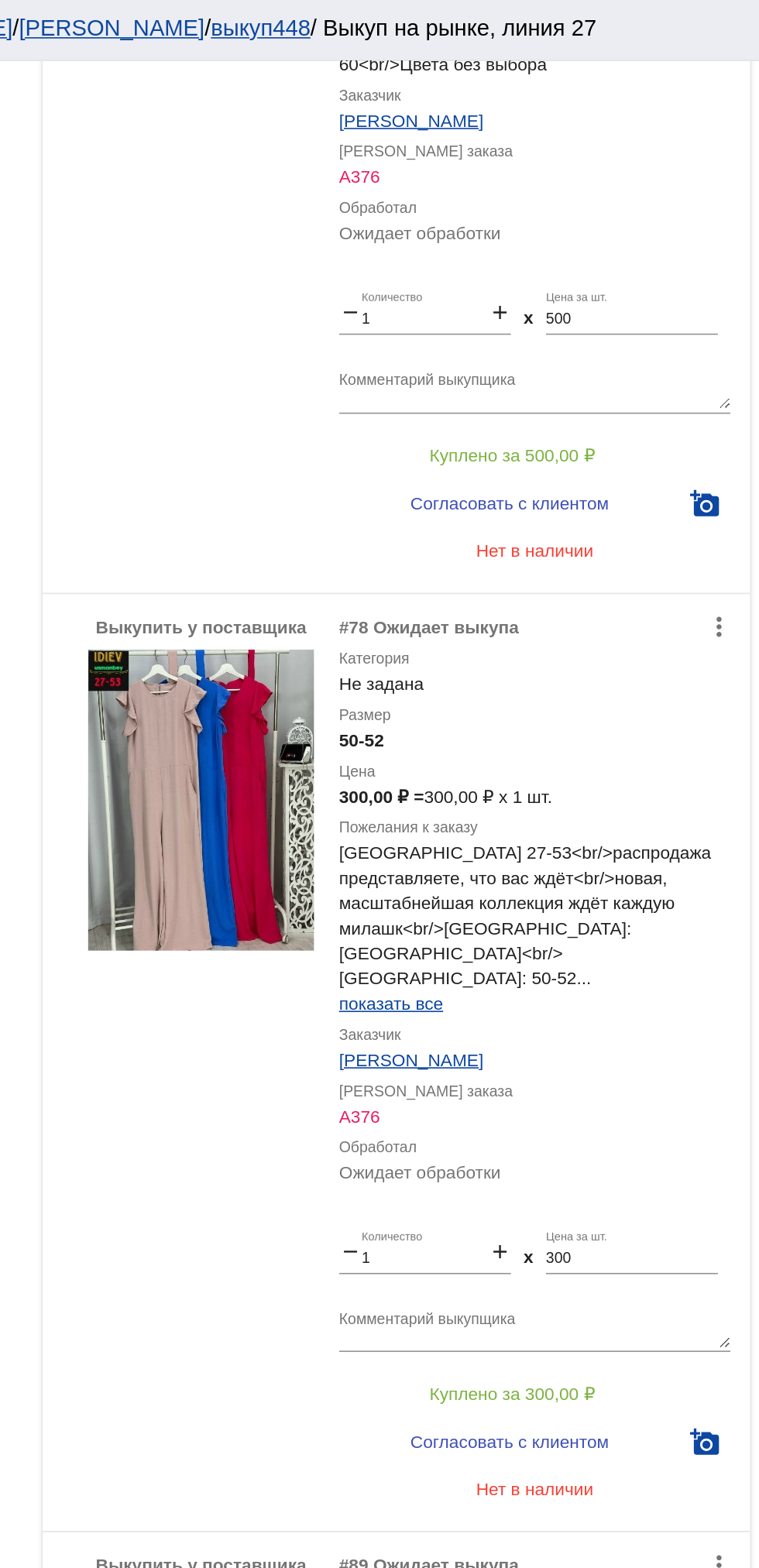
scroll to position [5158, 0]
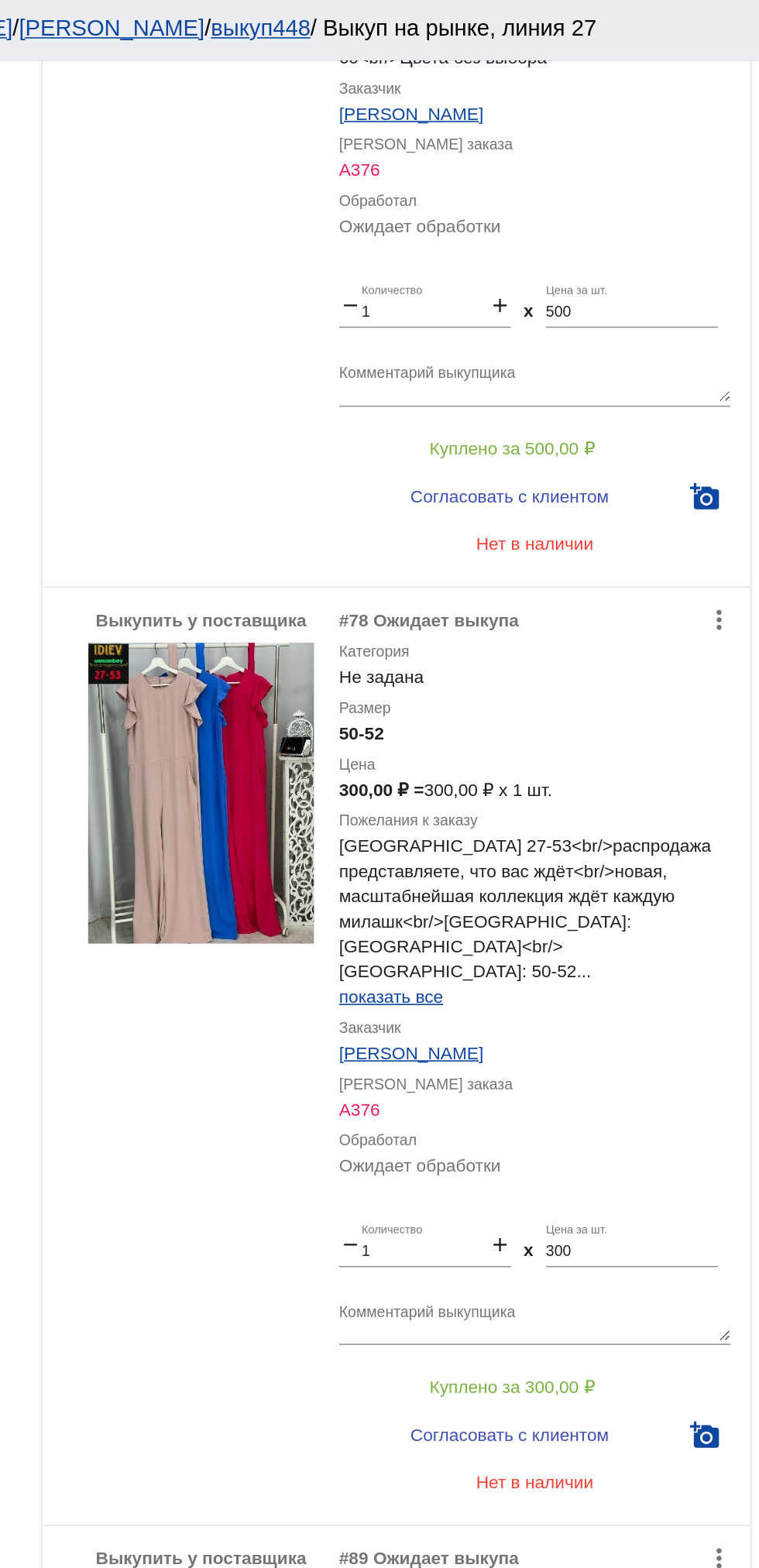
click at [391, 474] on img at bounding box center [413, 491] width 139 height 186
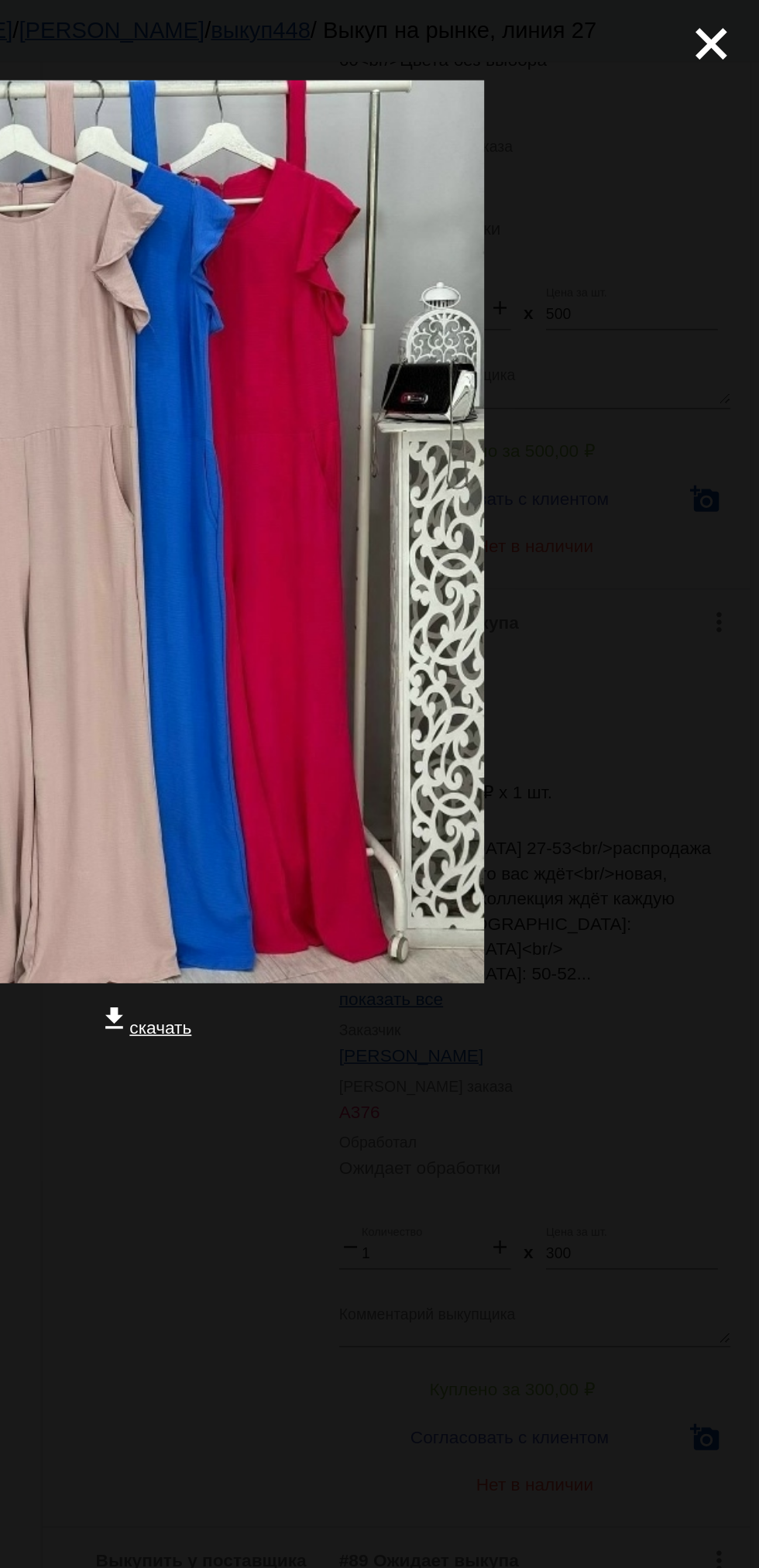
click at [731, 29] on mat-icon "close" at bounding box center [722, 20] width 19 height 19
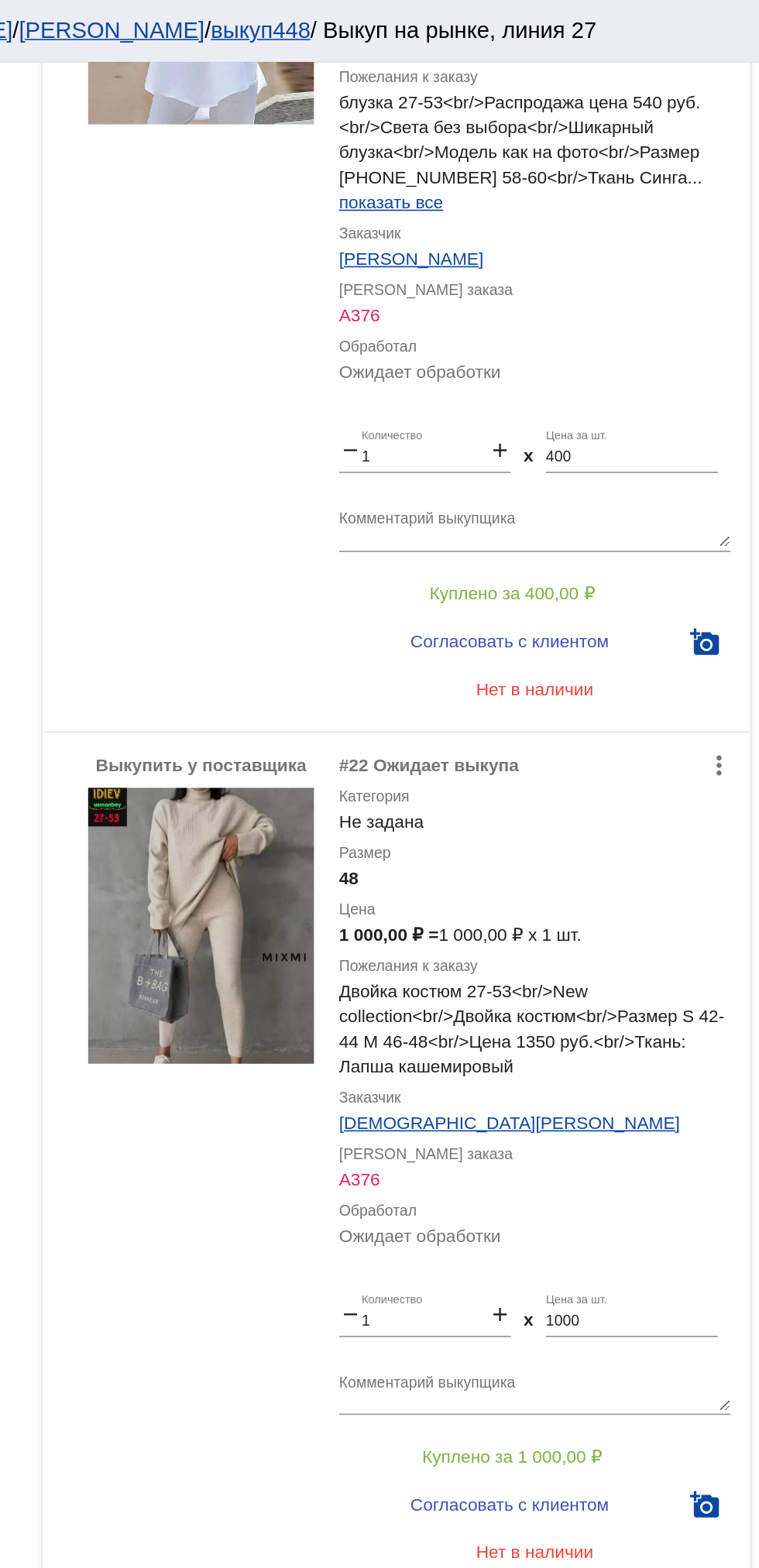
scroll to position [7357, 0]
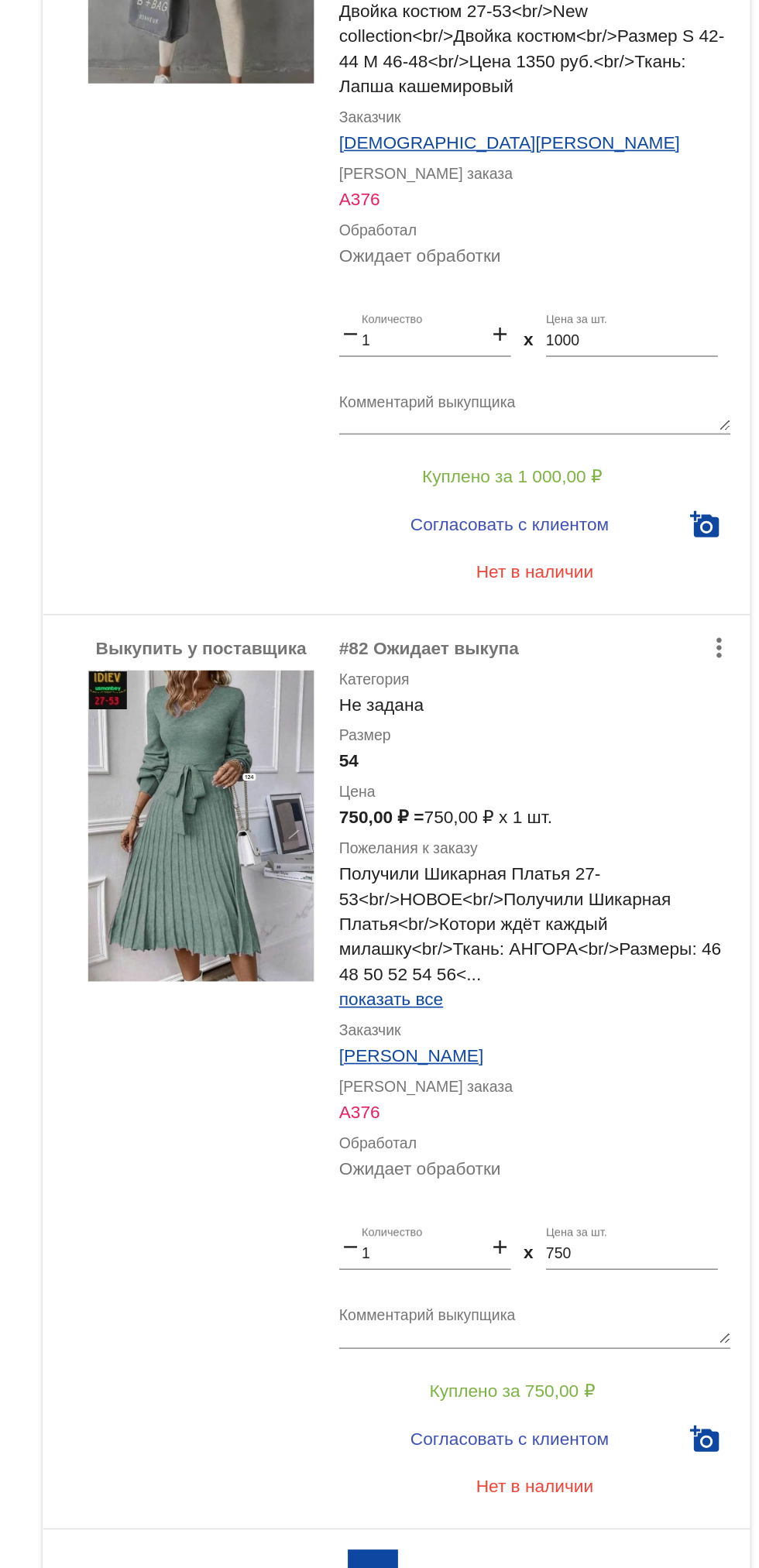
click at [407, 1050] on img at bounding box center [413, 1071] width 139 height 192
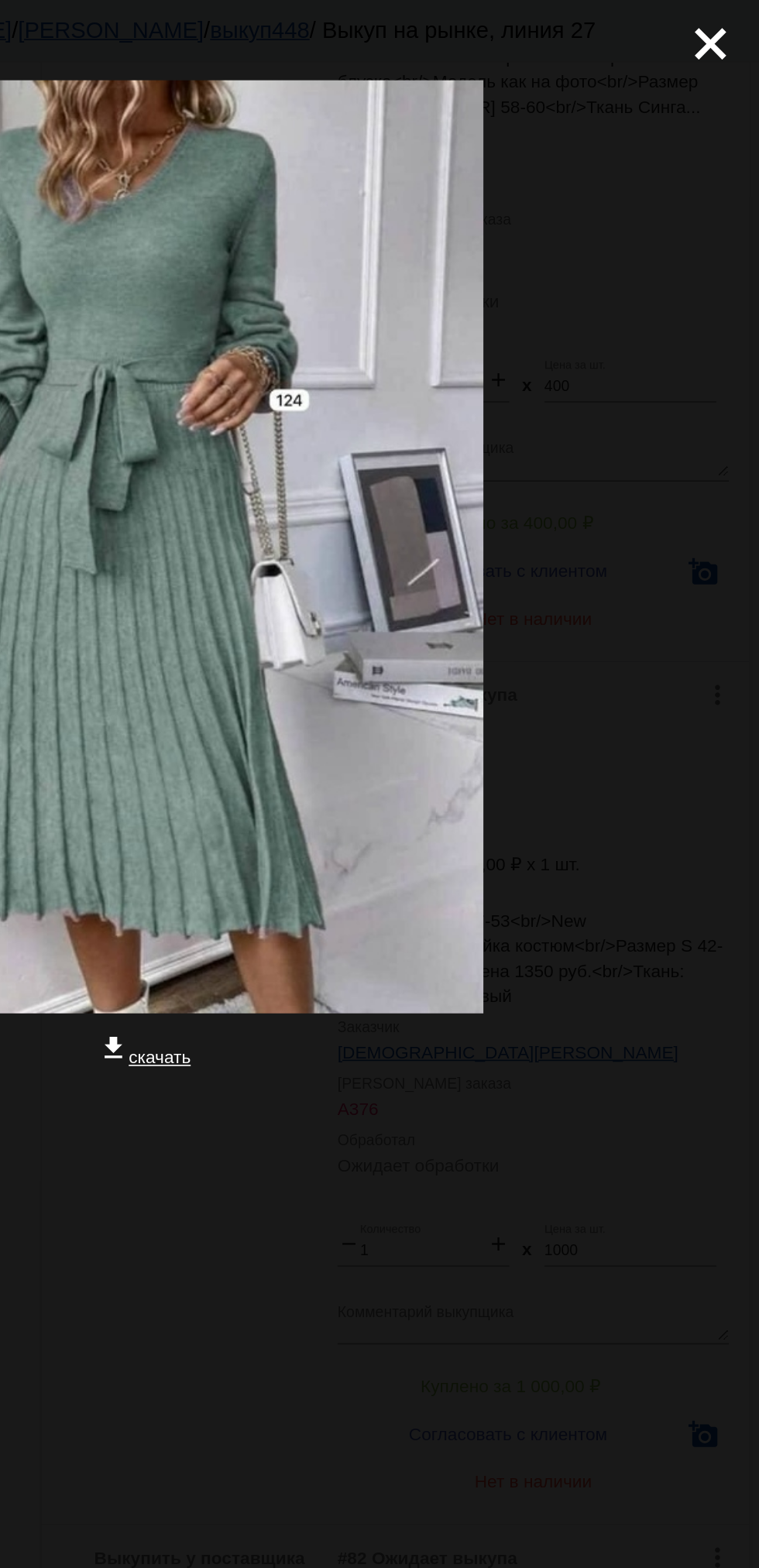
click at [758, 35] on div "close get_app скачать" at bounding box center [379, 432] width 759 height 865
click at [731, 30] on mat-icon "close" at bounding box center [722, 20] width 19 height 19
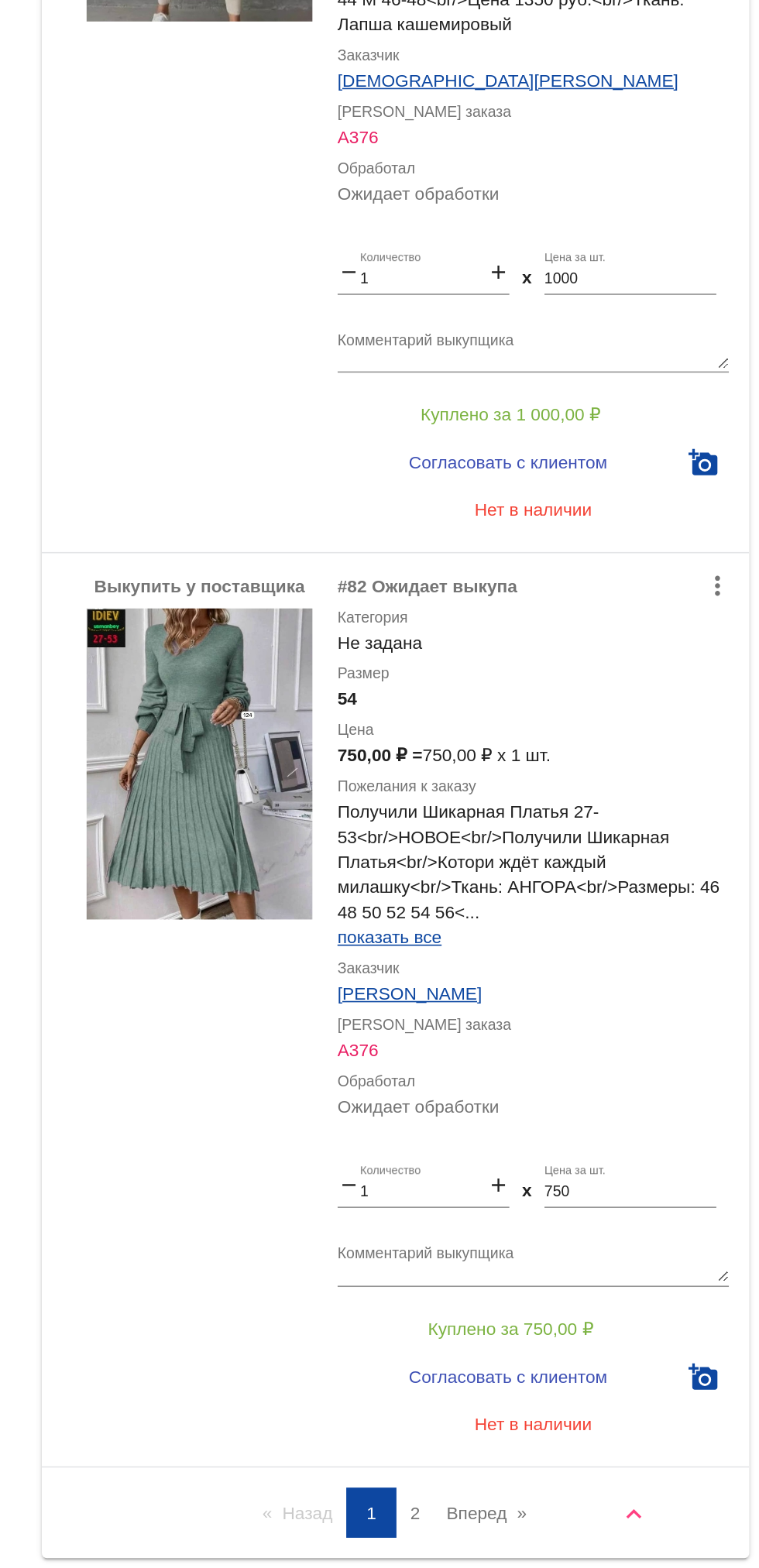
click at [594, 1518] on link "Вперед page" at bounding box center [591, 1534] width 65 height 31
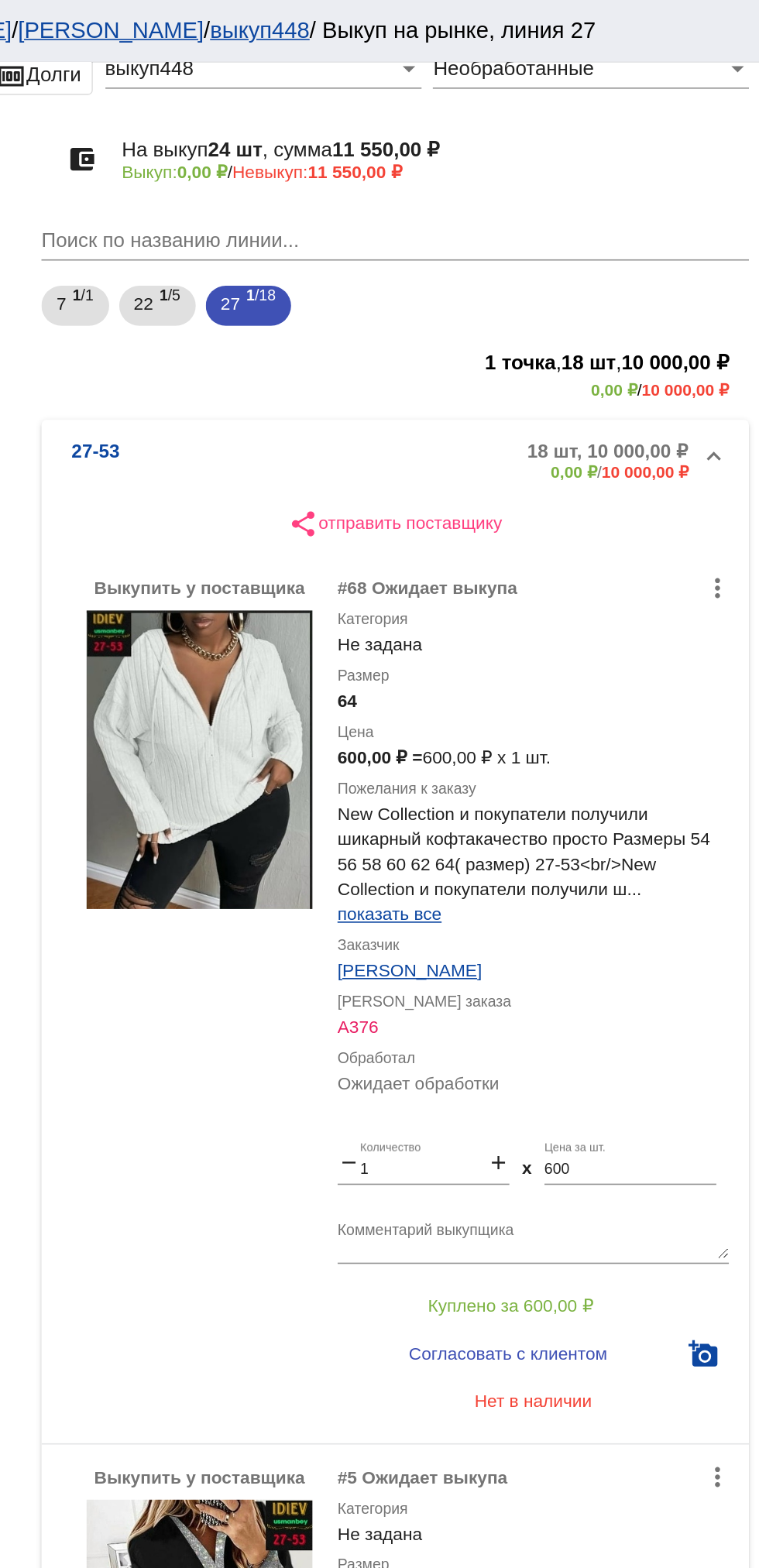
scroll to position [68, 0]
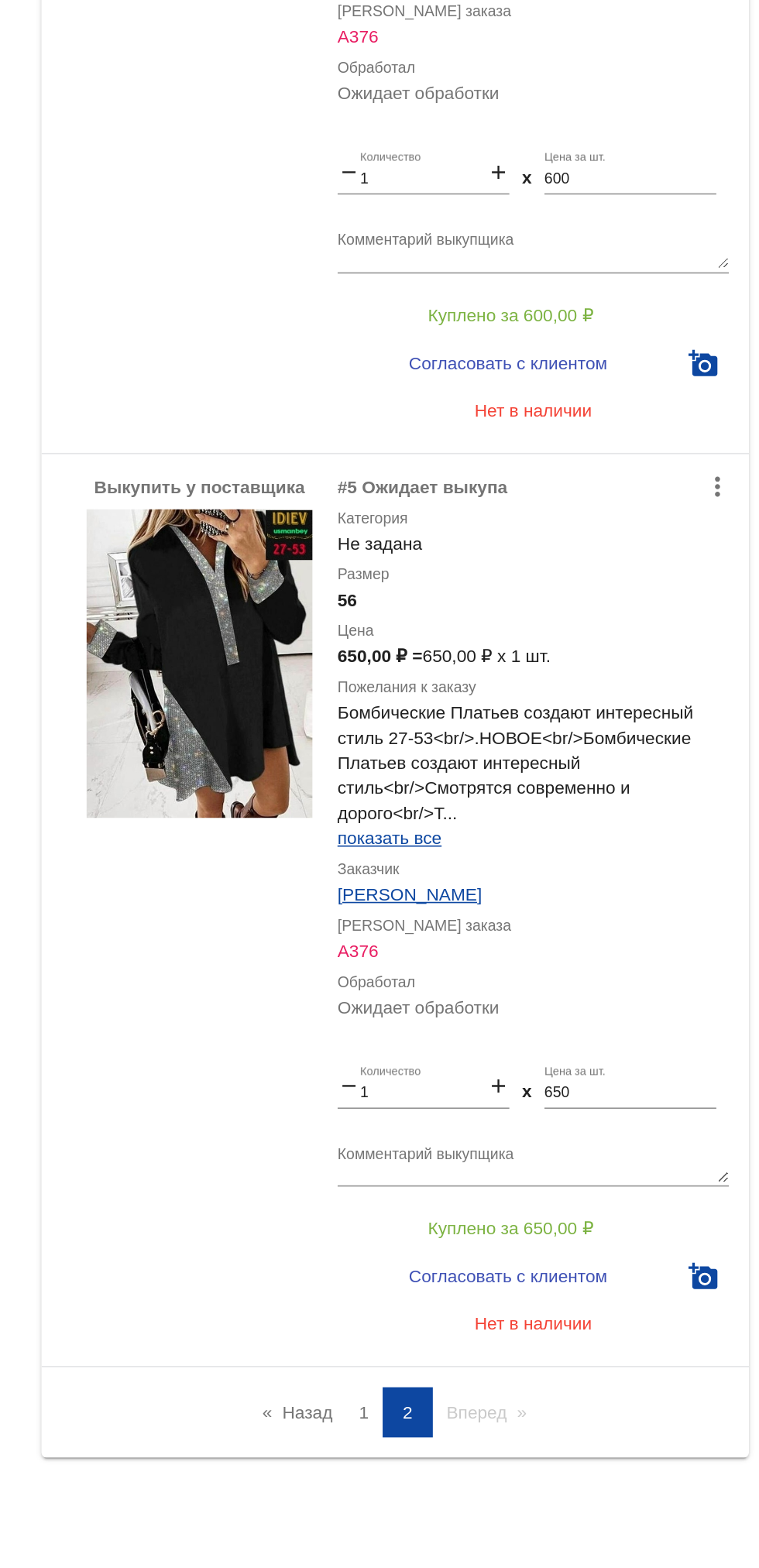
click at [469, 1477] on link "Назад page" at bounding box center [474, 1472] width 59 height 31
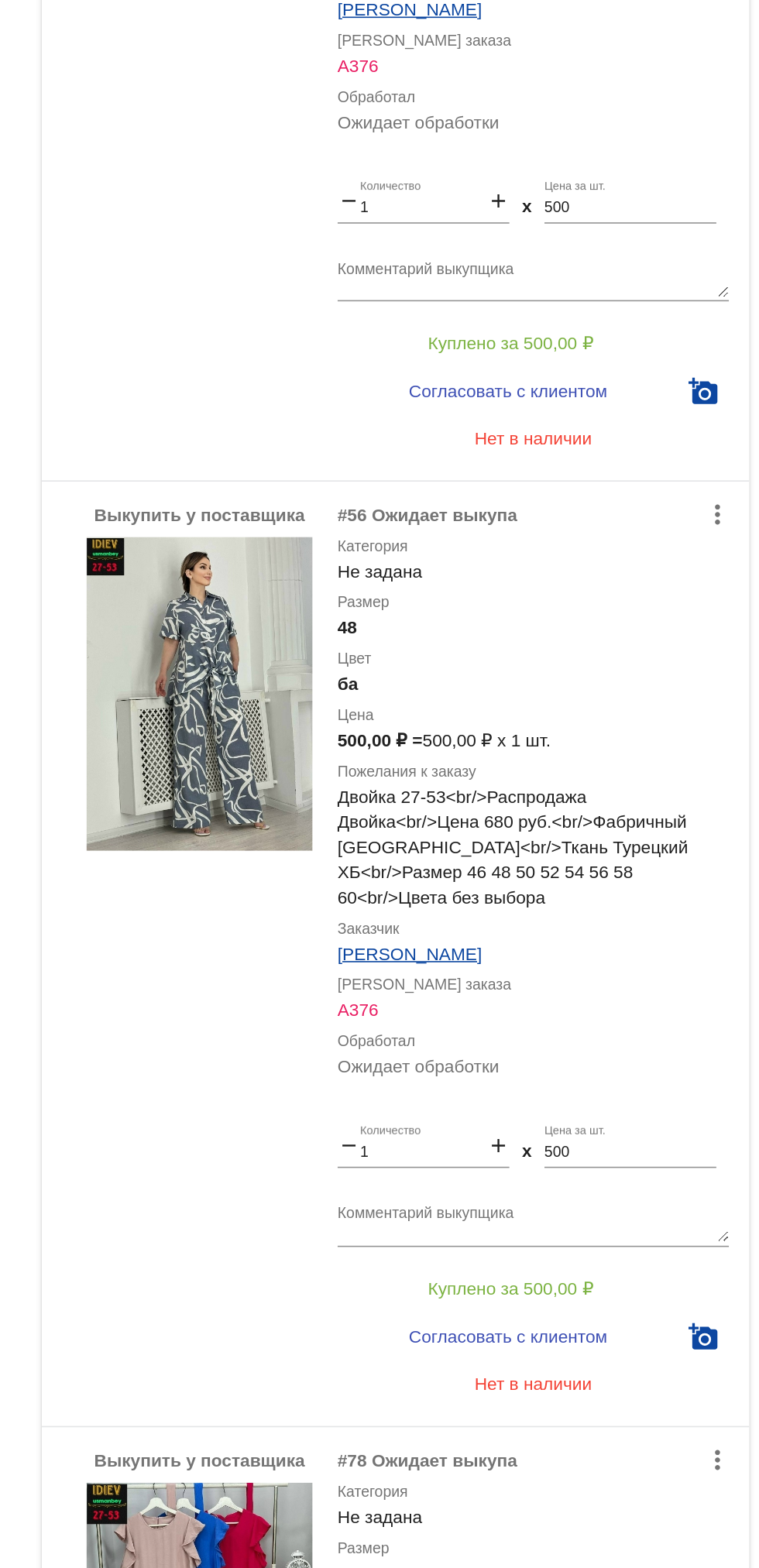
scroll to position [4380, 0]
click at [669, 1041] on button "Куплено за 500,00 ₽" at bounding box center [605, 1055] width 214 height 28
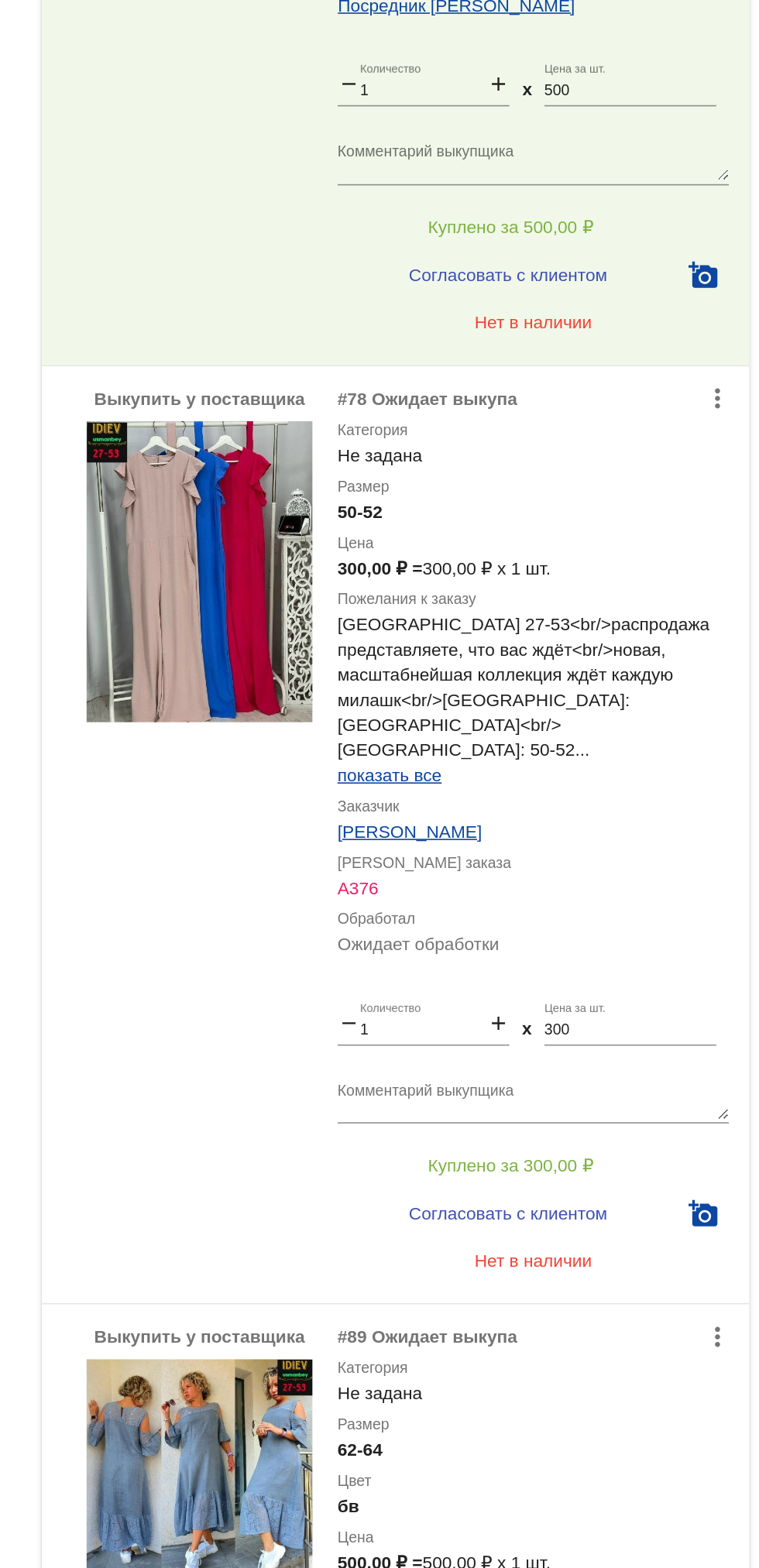
scroll to position [5041, 0]
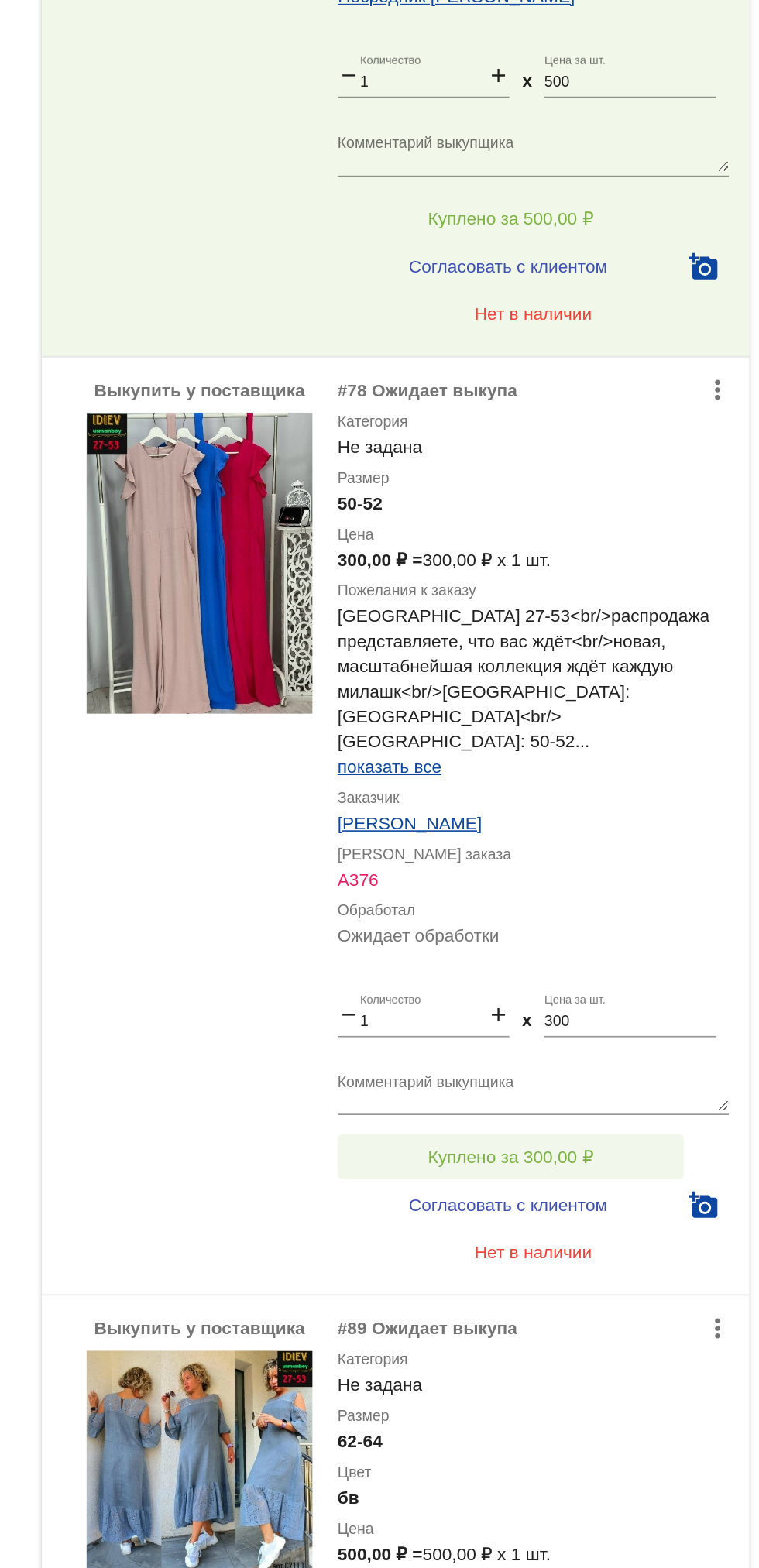
click at [665, 960] on button "Куплено за 300,00 ₽" at bounding box center [605, 974] width 214 height 28
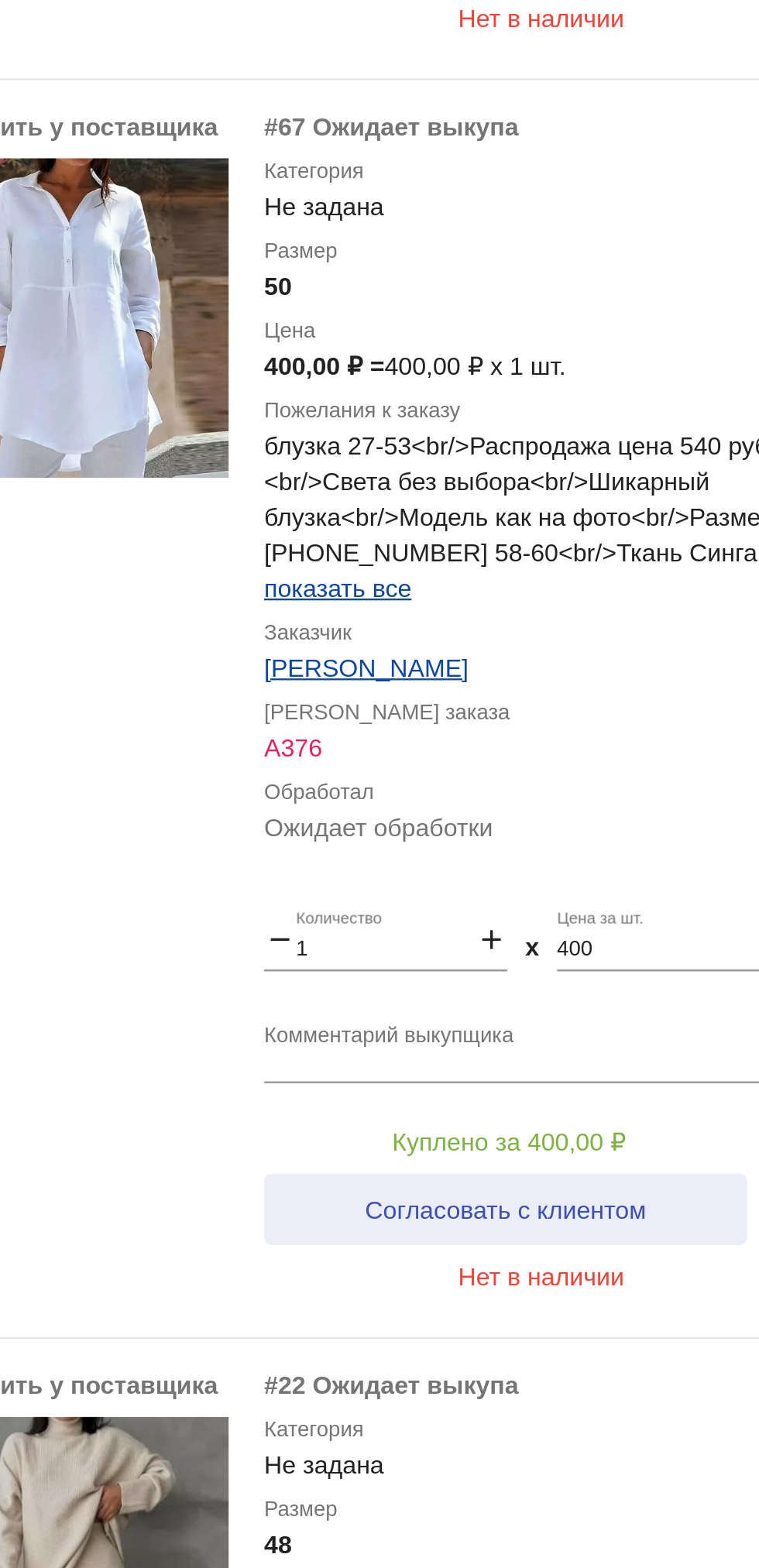
scroll to position [6801, 0]
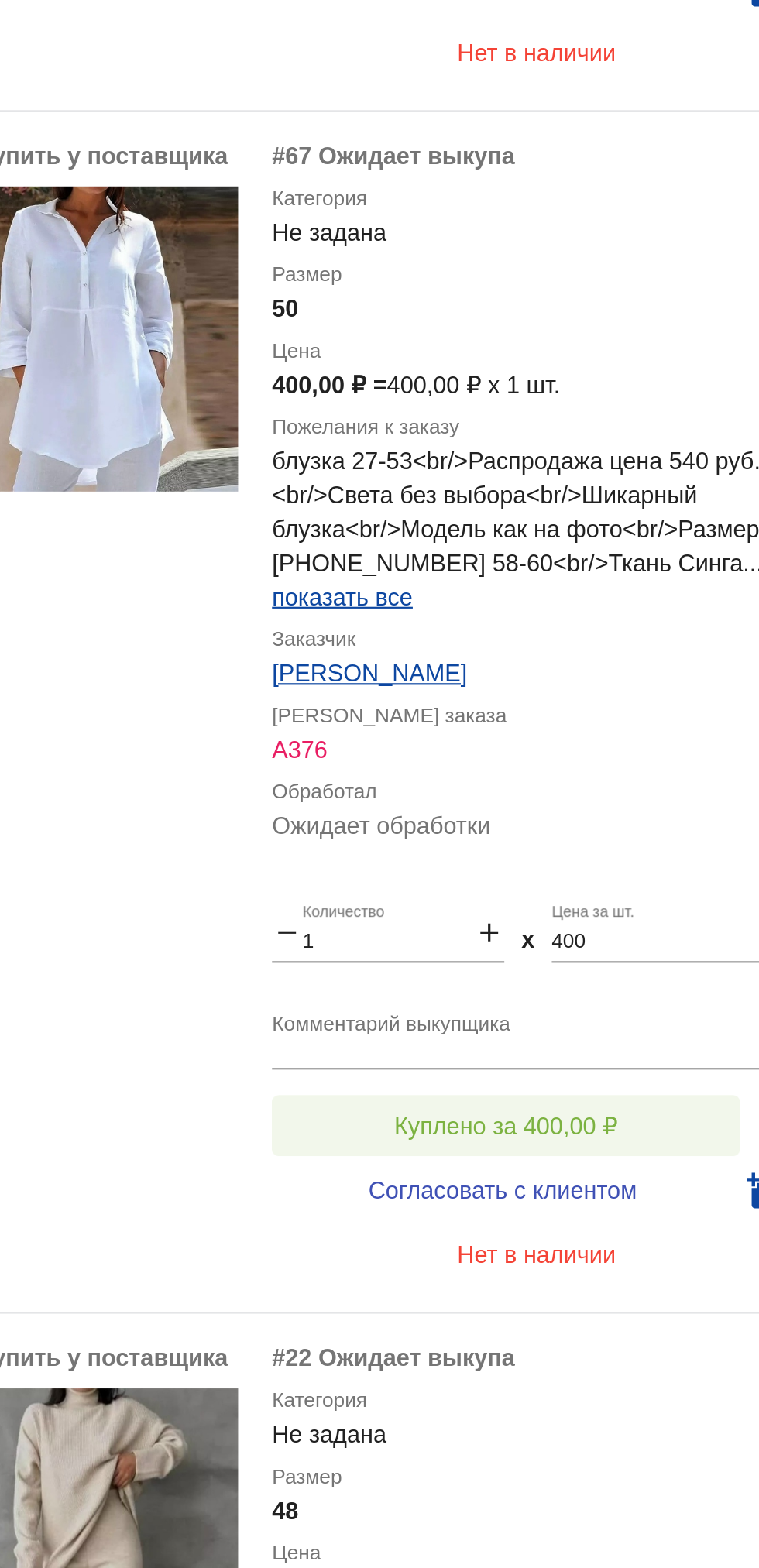
click at [653, 866] on button "Куплено за 400,00 ₽" at bounding box center [605, 880] width 214 height 28
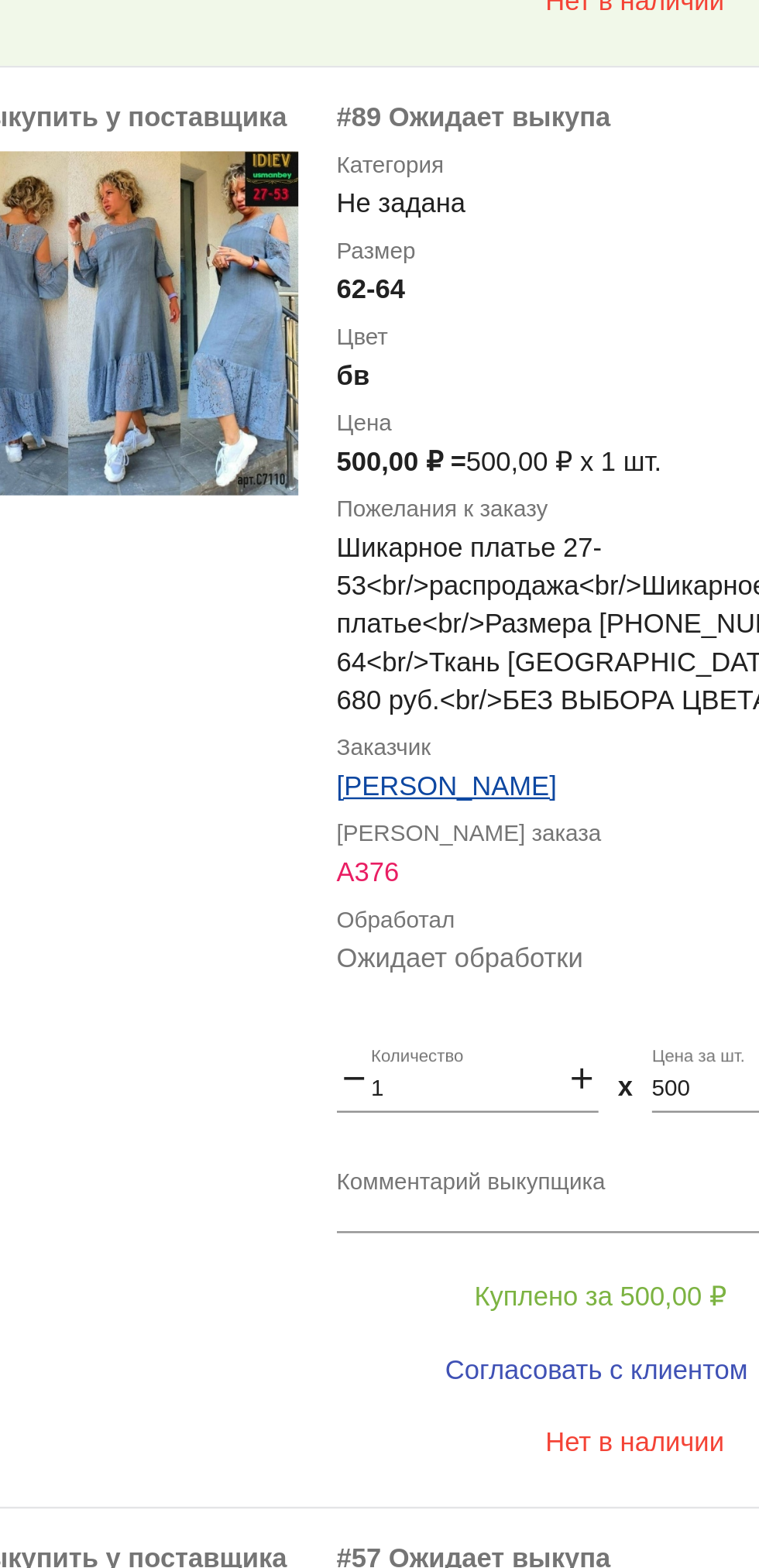
scroll to position [5295, 0]
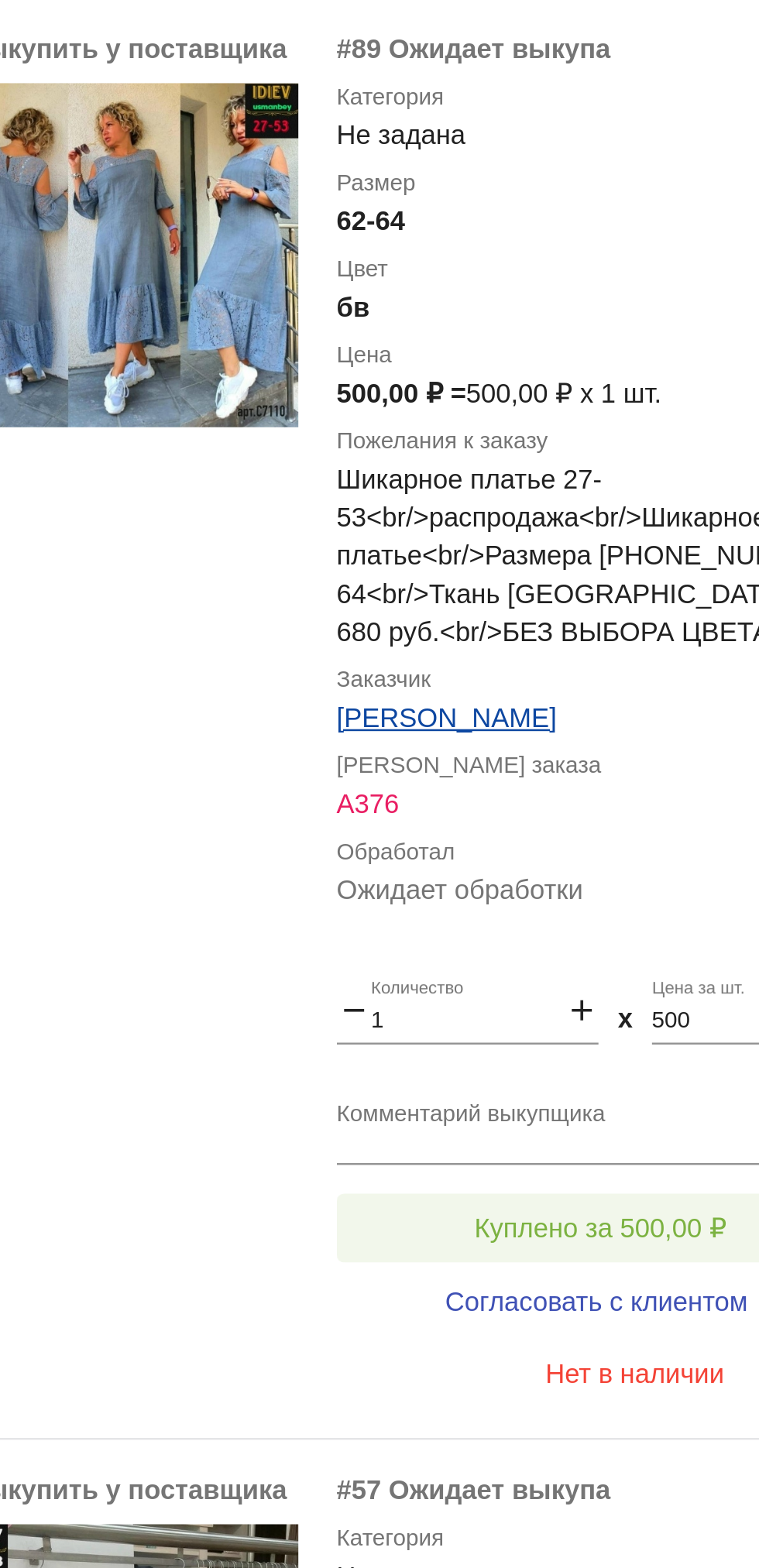
click at [640, 1290] on button "Куплено за 500,00 ₽" at bounding box center [605, 1304] width 214 height 28
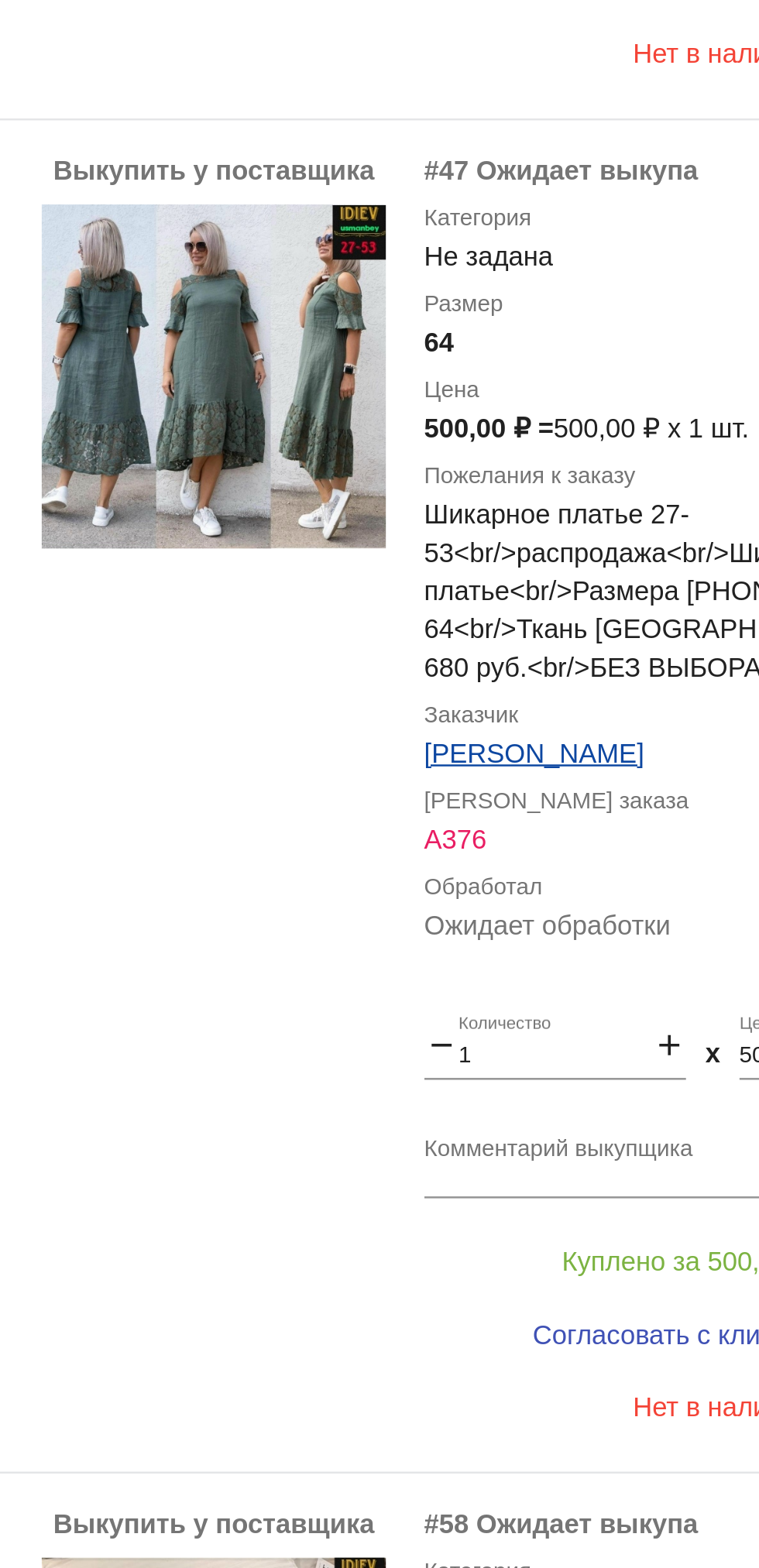
scroll to position [1170, 0]
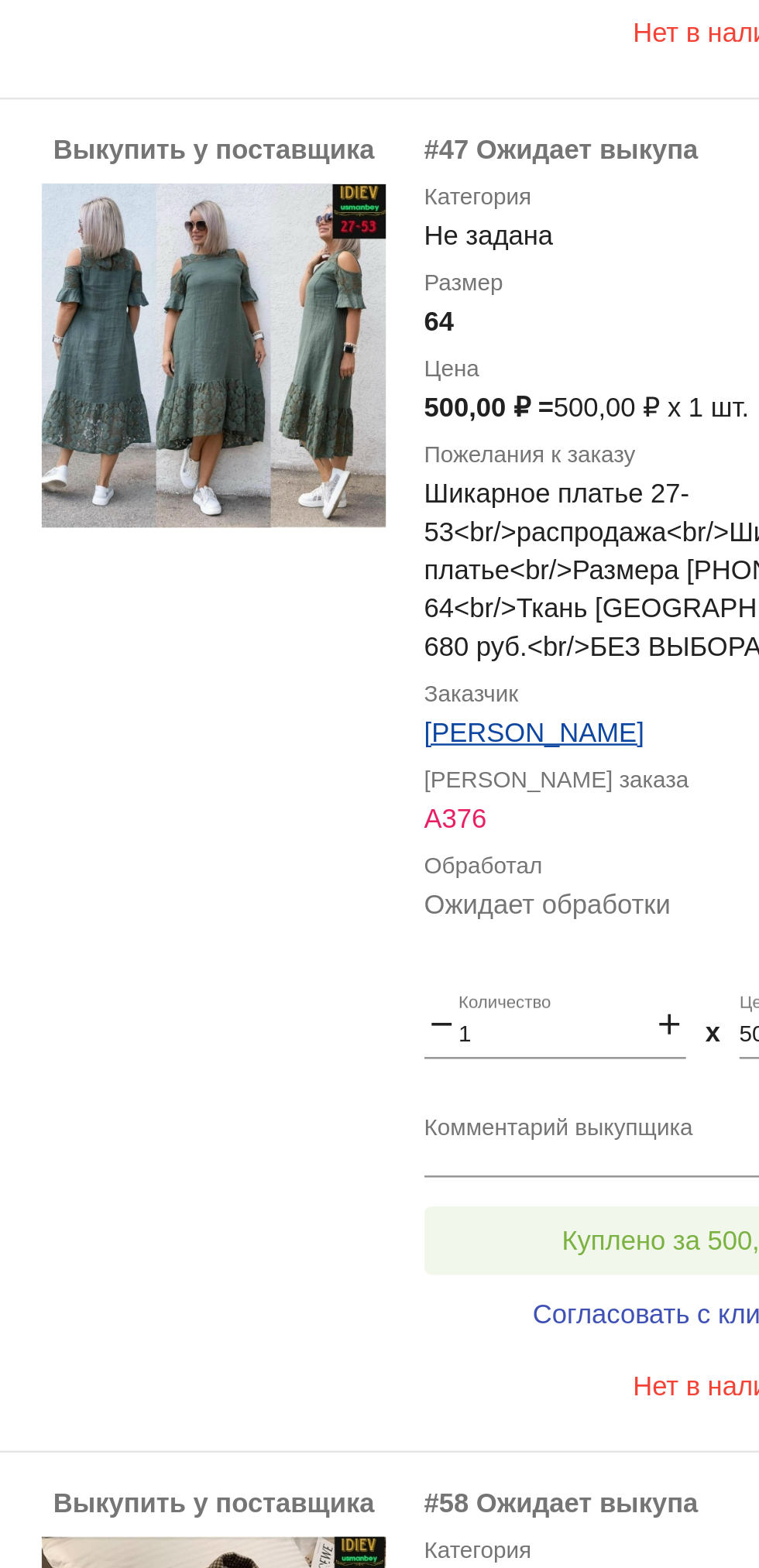
click at [606, 1358] on button "Куплено за 500,00 ₽" at bounding box center [605, 1371] width 214 height 28
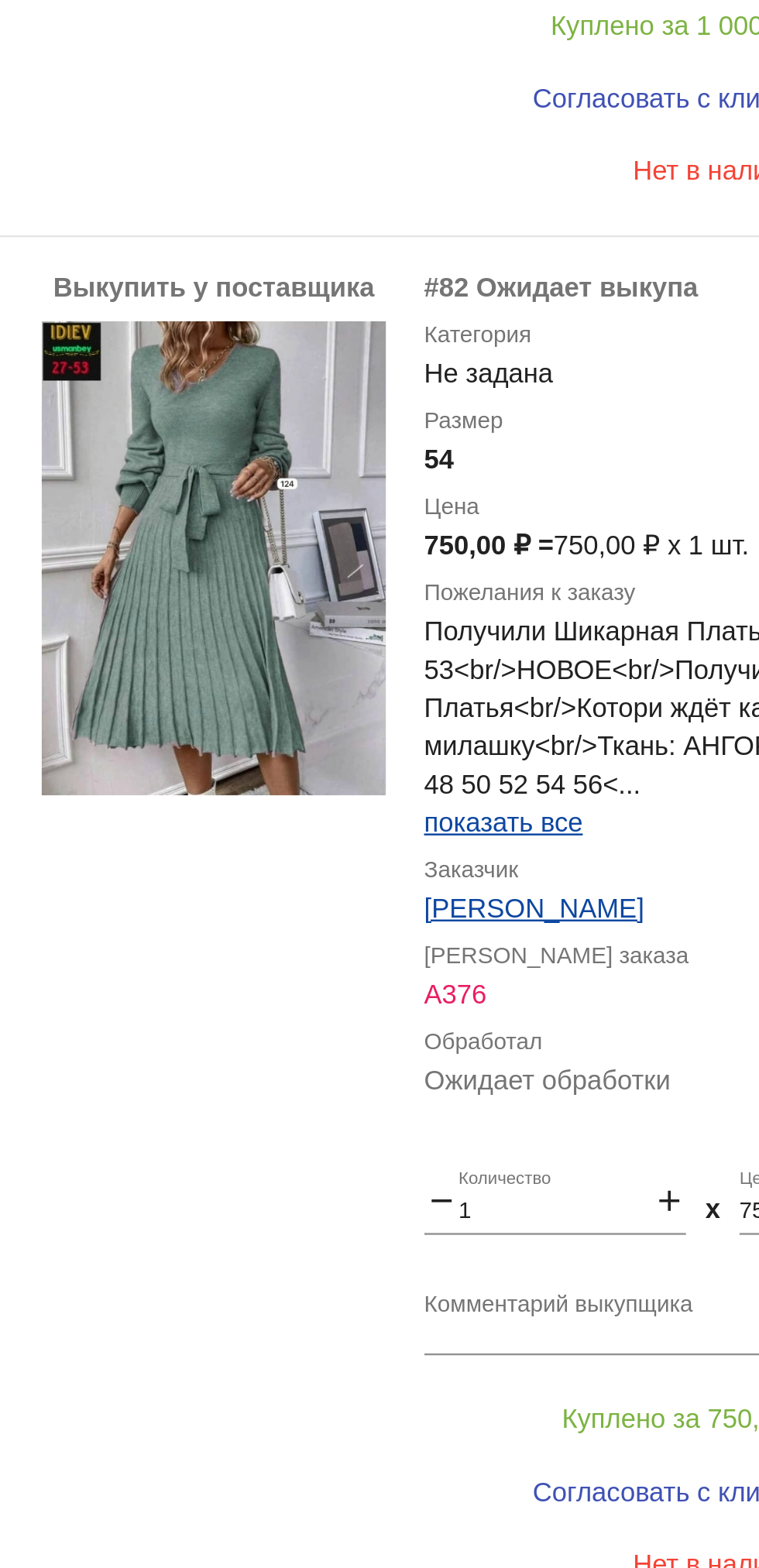
scroll to position [7357, 0]
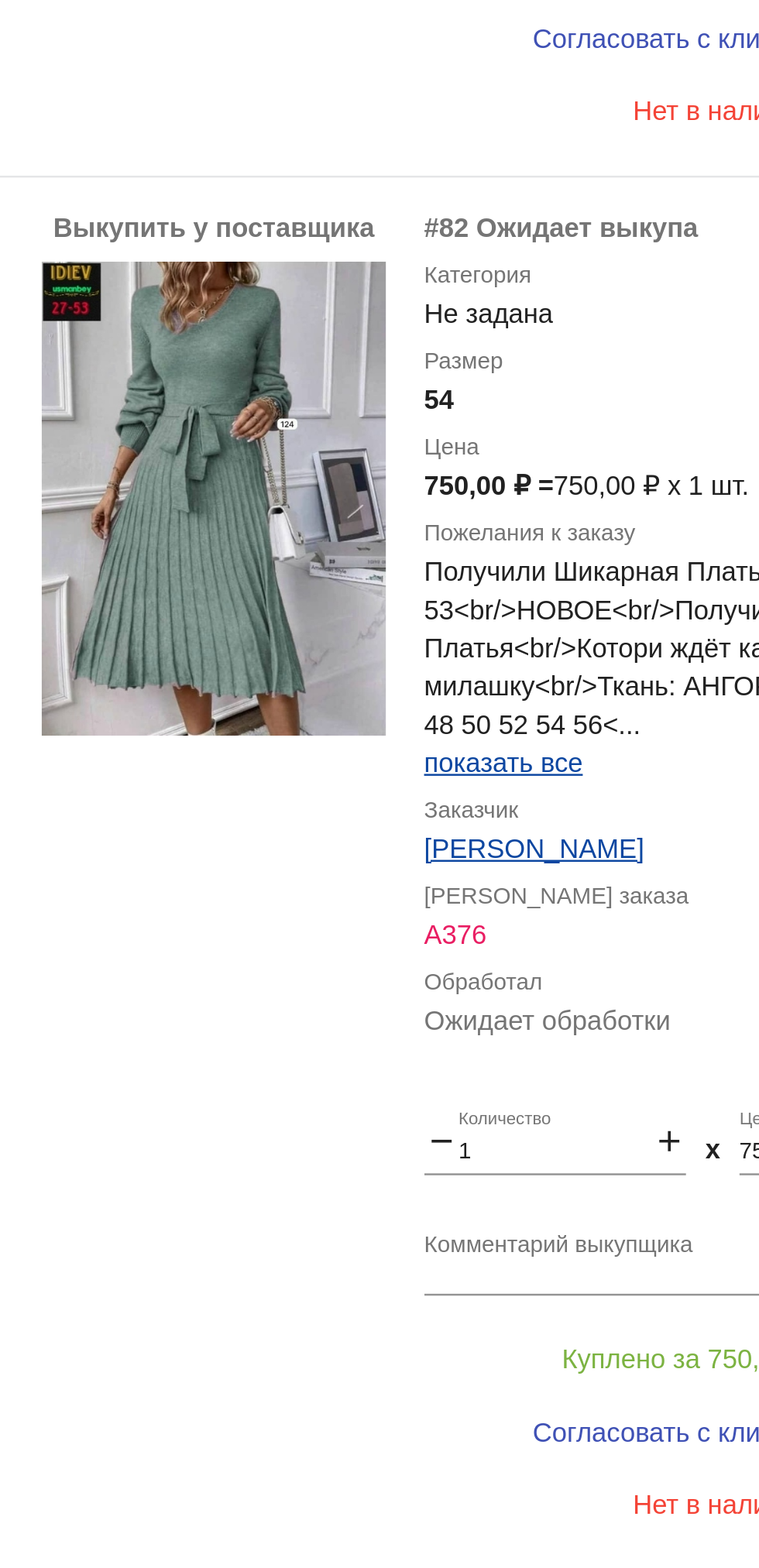
click at [606, 1518] on link "Вперед page" at bounding box center [591, 1534] width 65 height 31
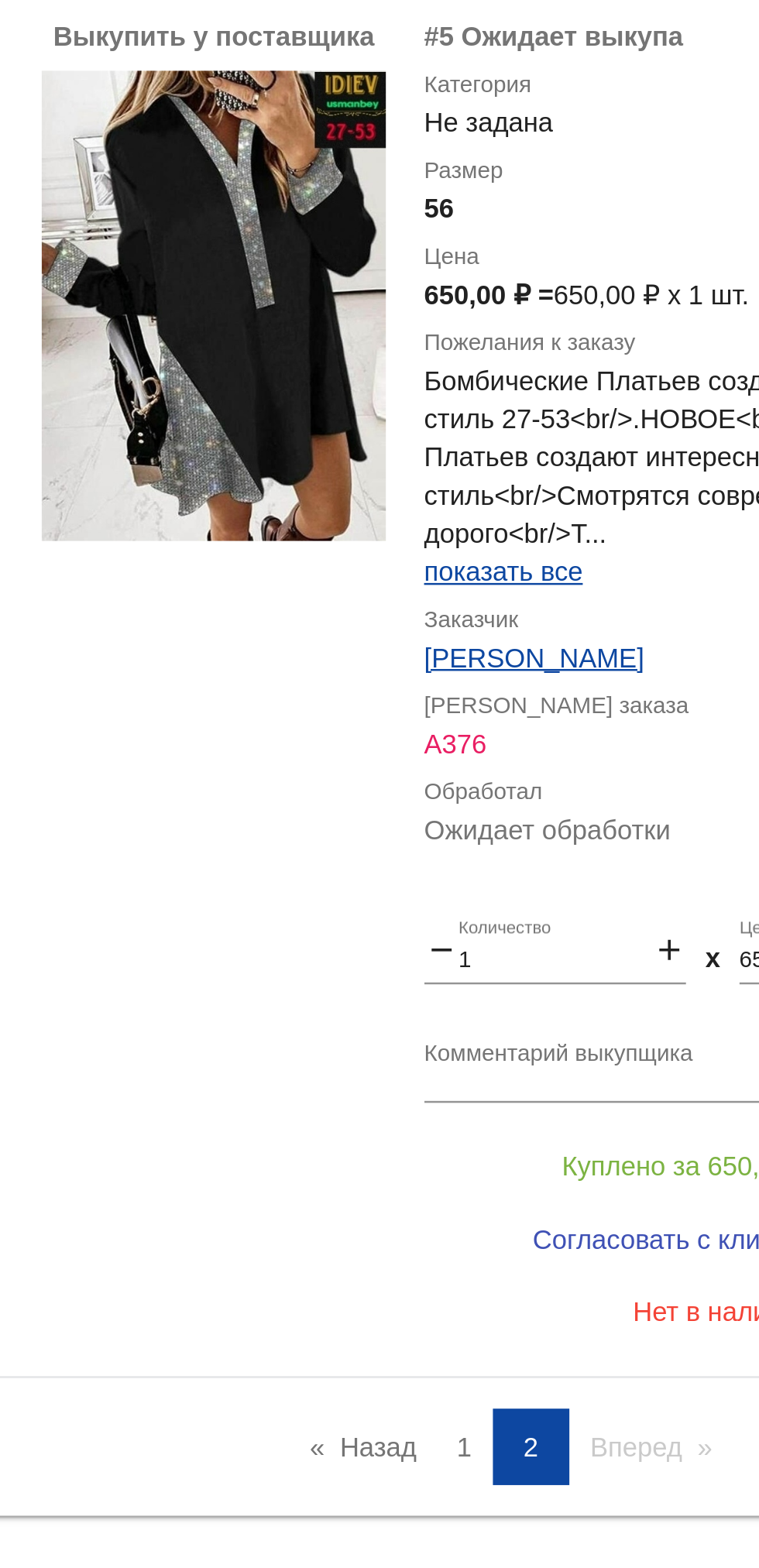
scroll to position [0, 0]
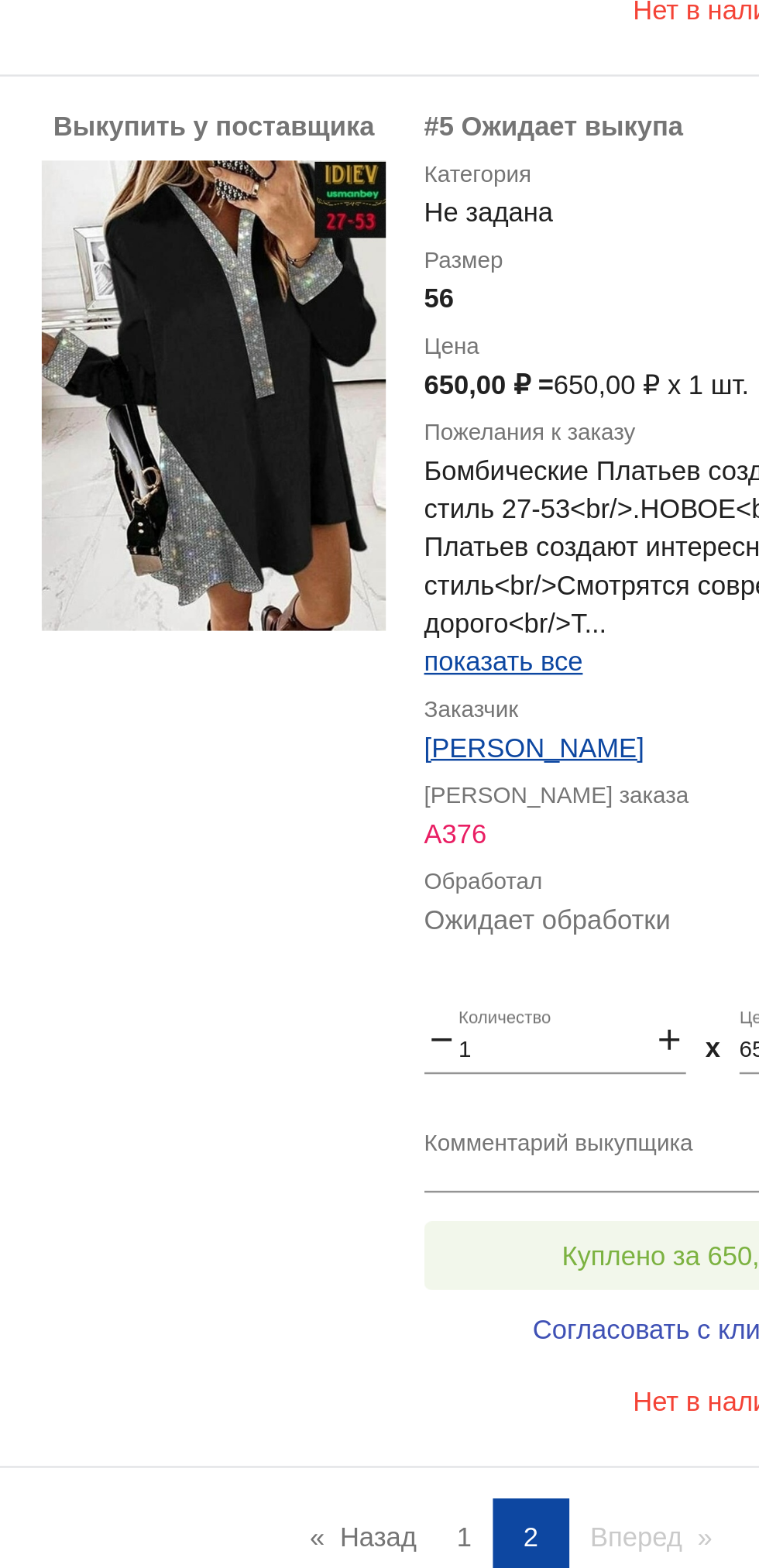
click at [598, 1431] on span "Куплено за 650,00 ₽" at bounding box center [605, 1424] width 102 height 12
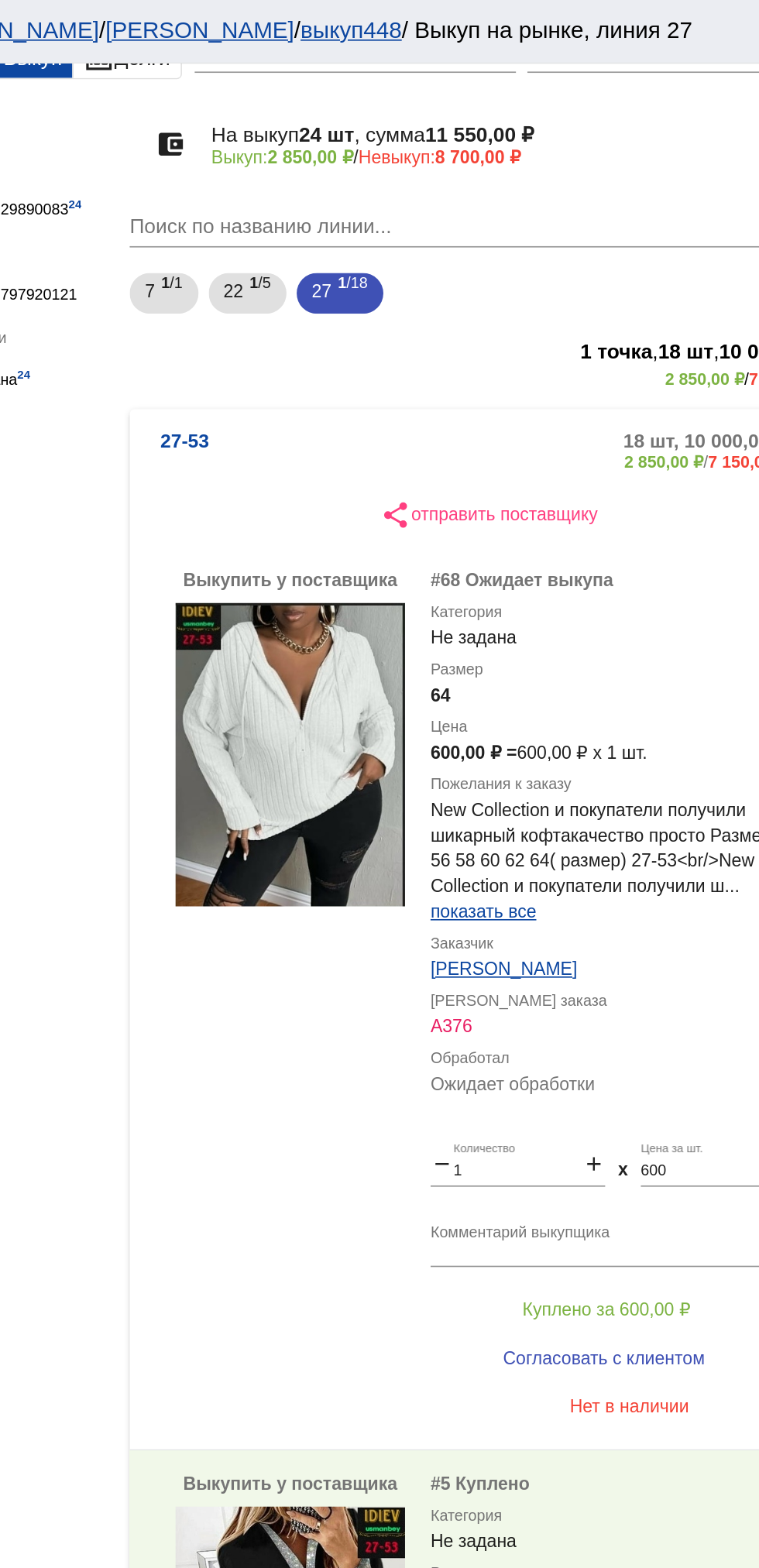
scroll to position [68, 0]
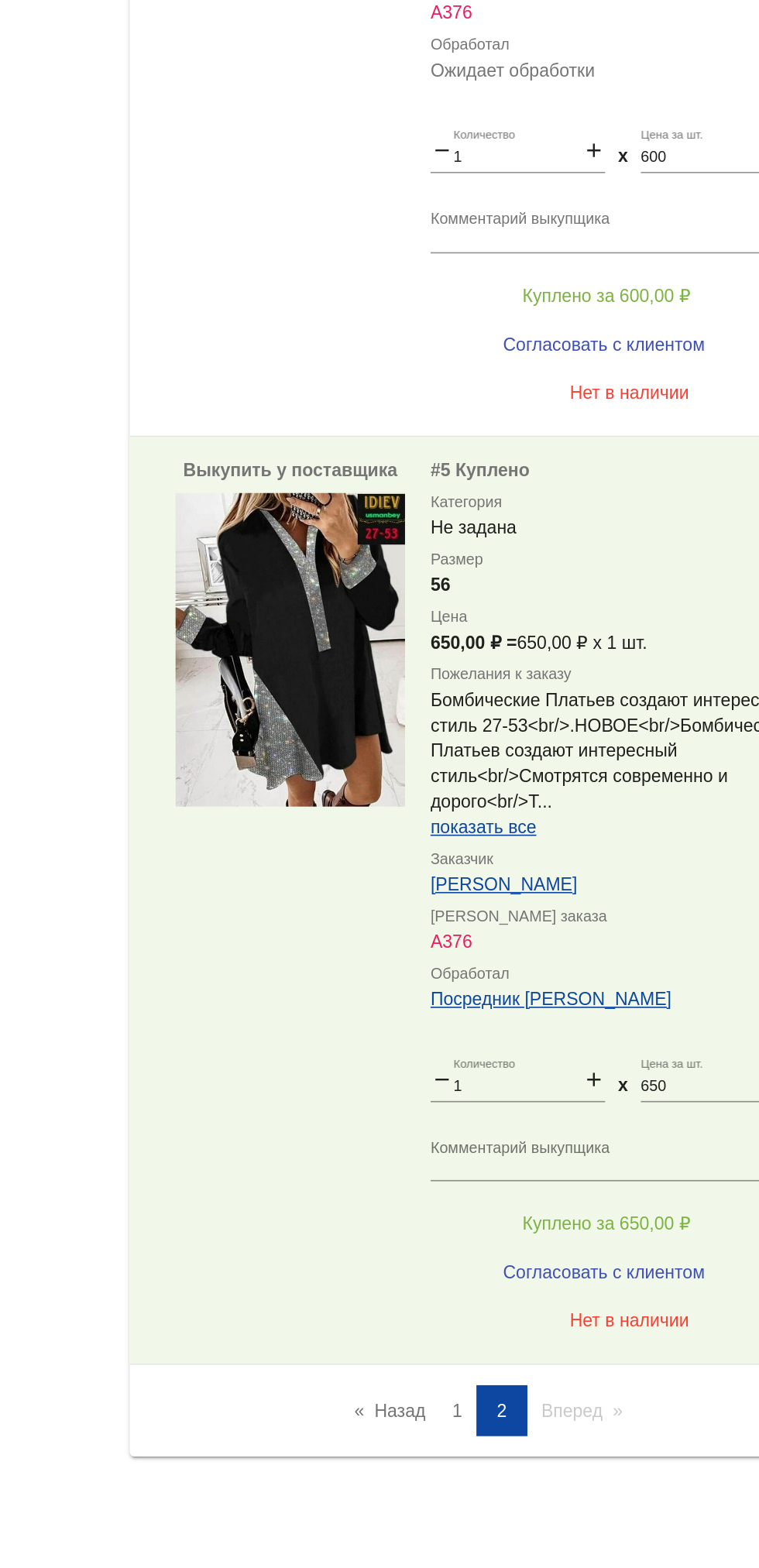
click at [480, 1473] on link "Назад page" at bounding box center [474, 1472] width 59 height 31
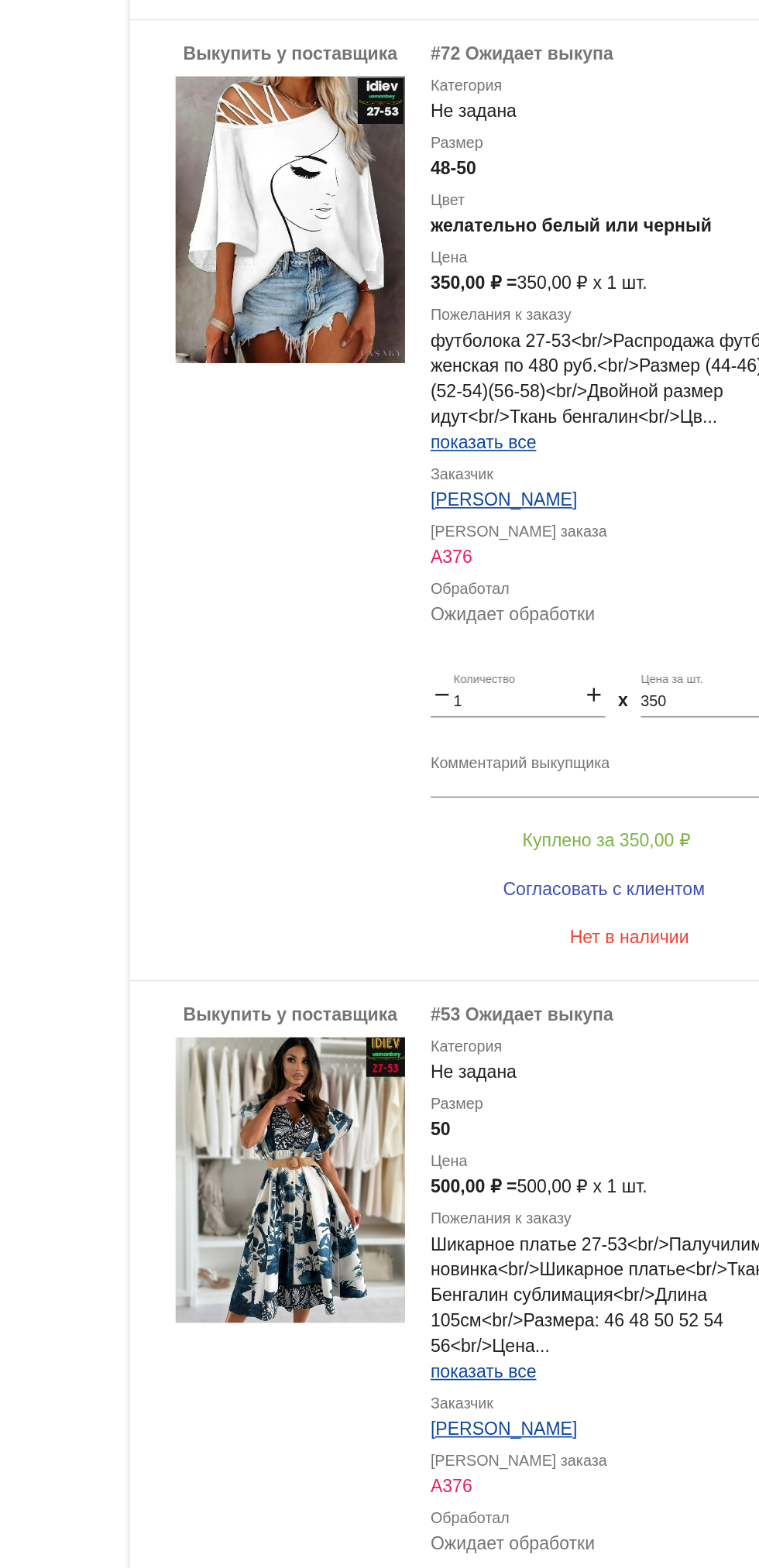
scroll to position [3525, 0]
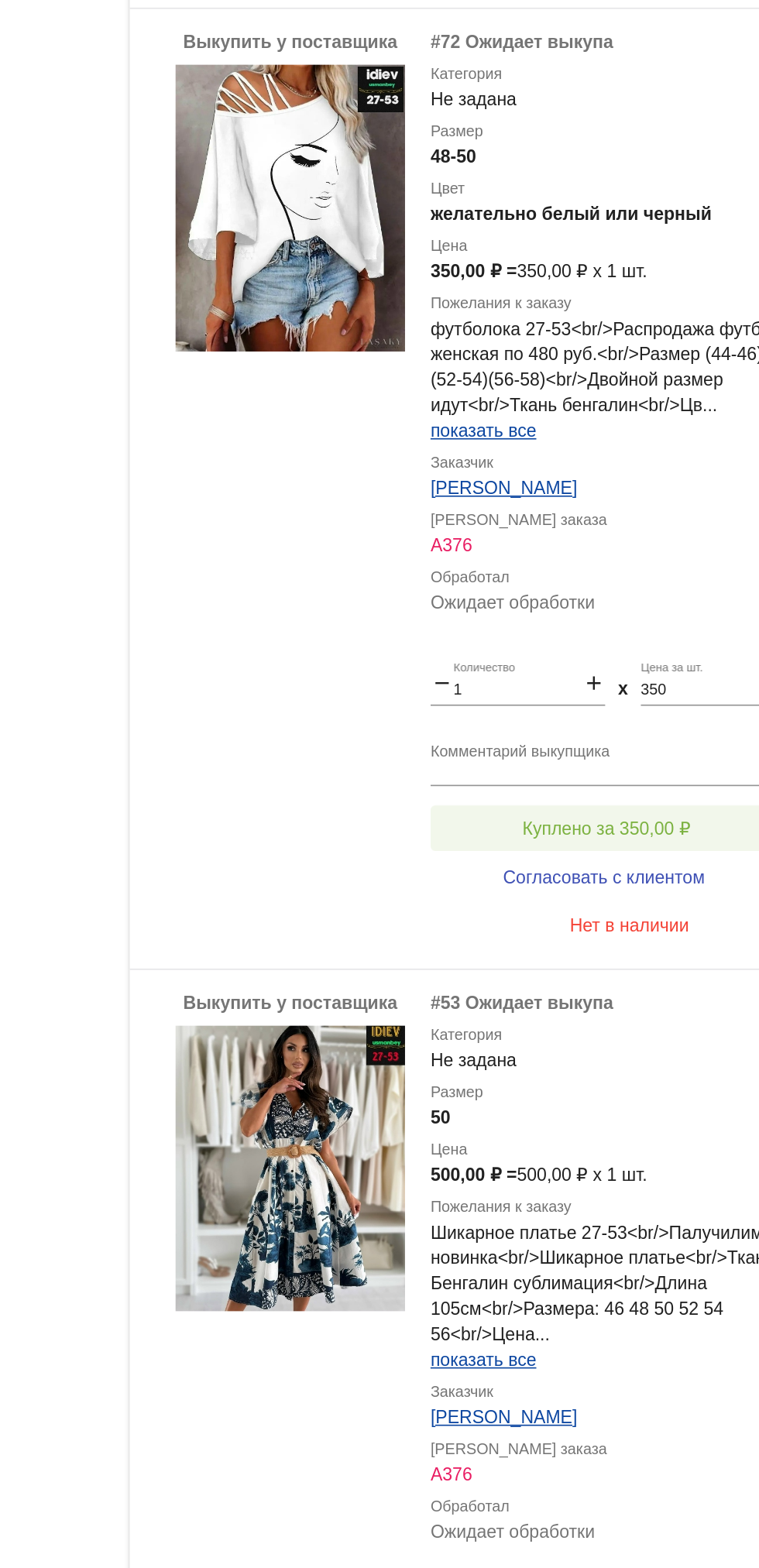
click at [637, 749] on button "Куплено за 350,00 ₽" at bounding box center [605, 763] width 214 height 28
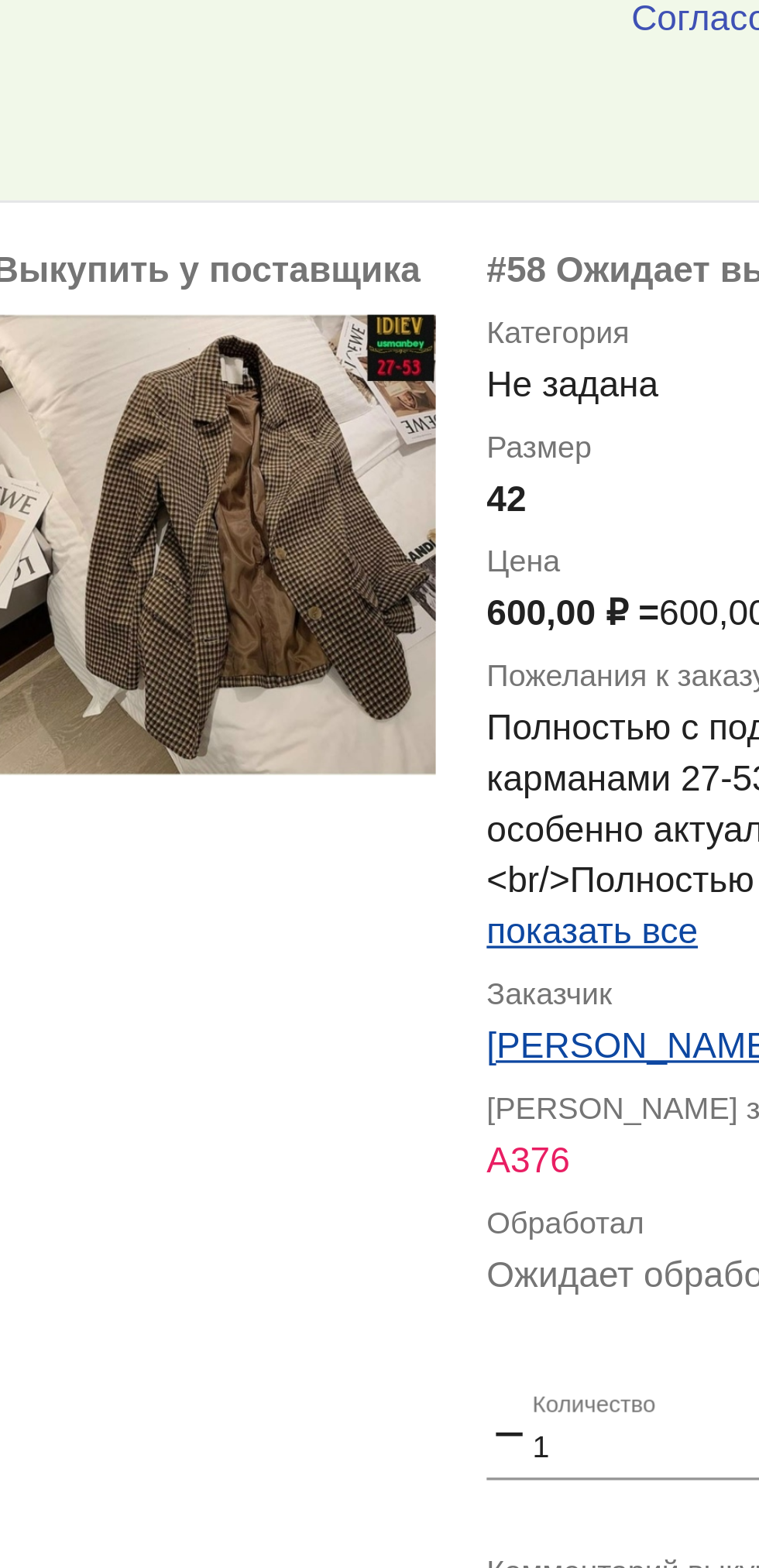
scroll to position [1693, 0]
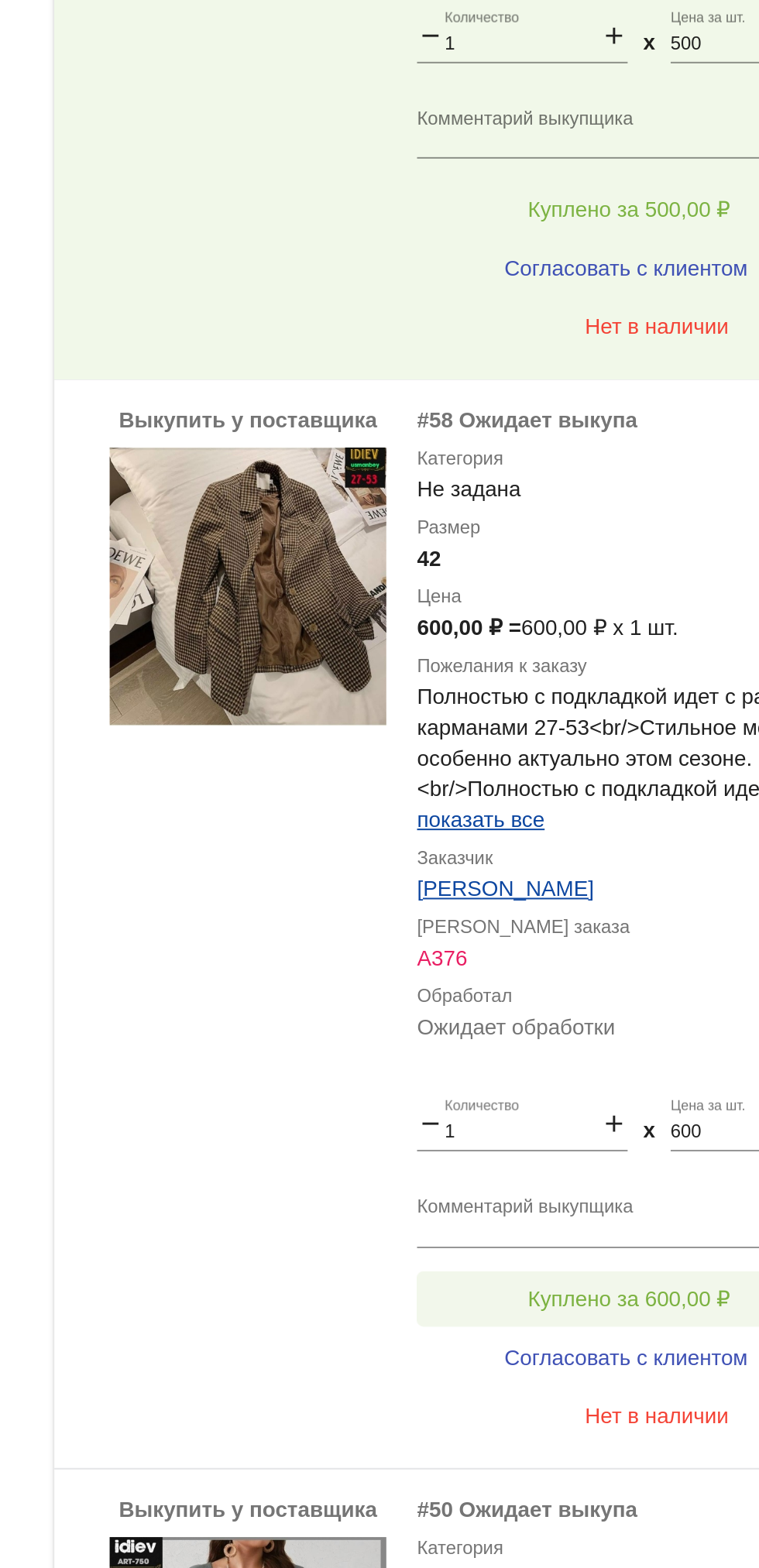
click at [635, 1385] on button "Куплено за 600,00 ₽" at bounding box center [605, 1398] width 214 height 28
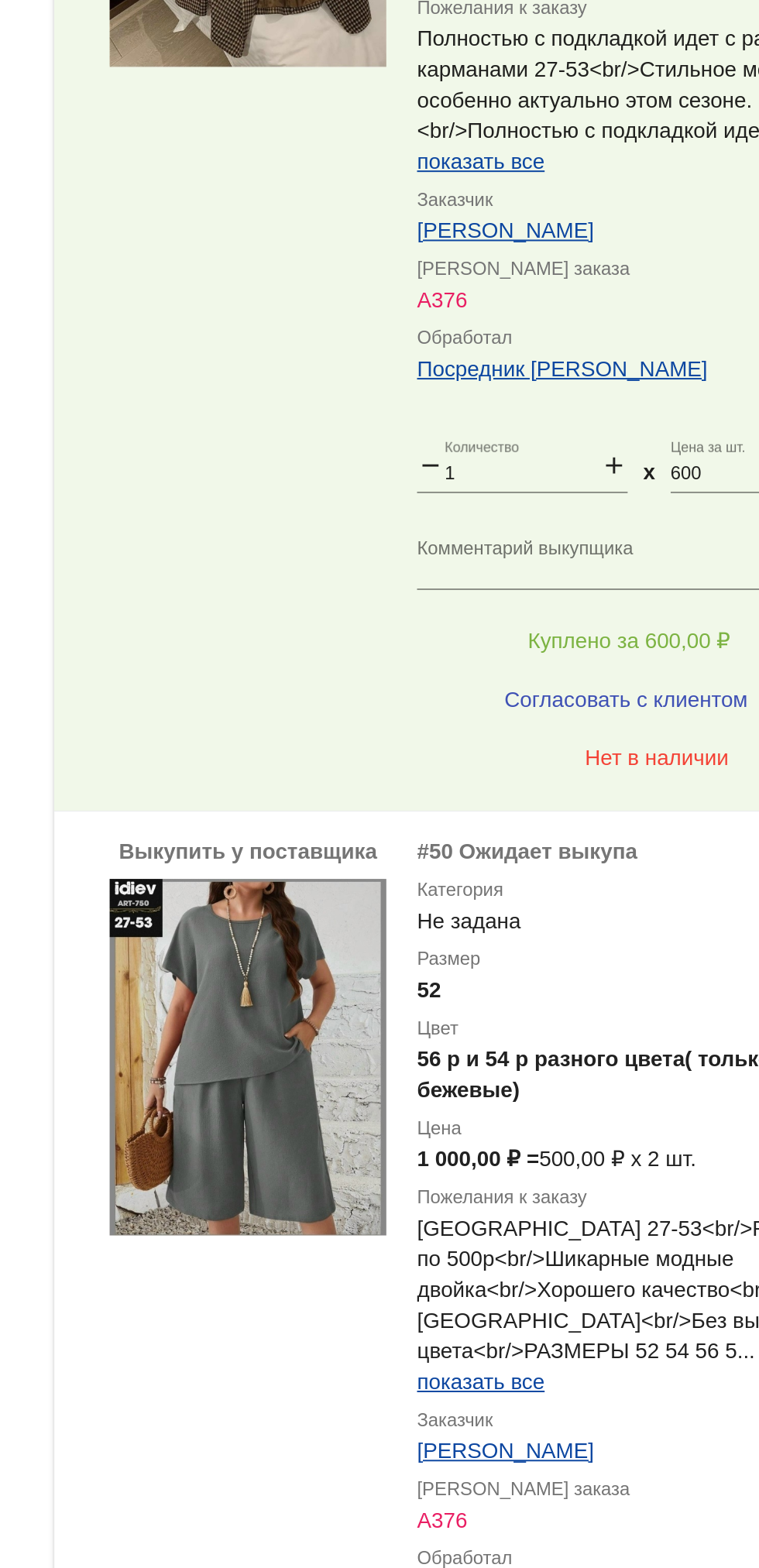
scroll to position [2031, 0]
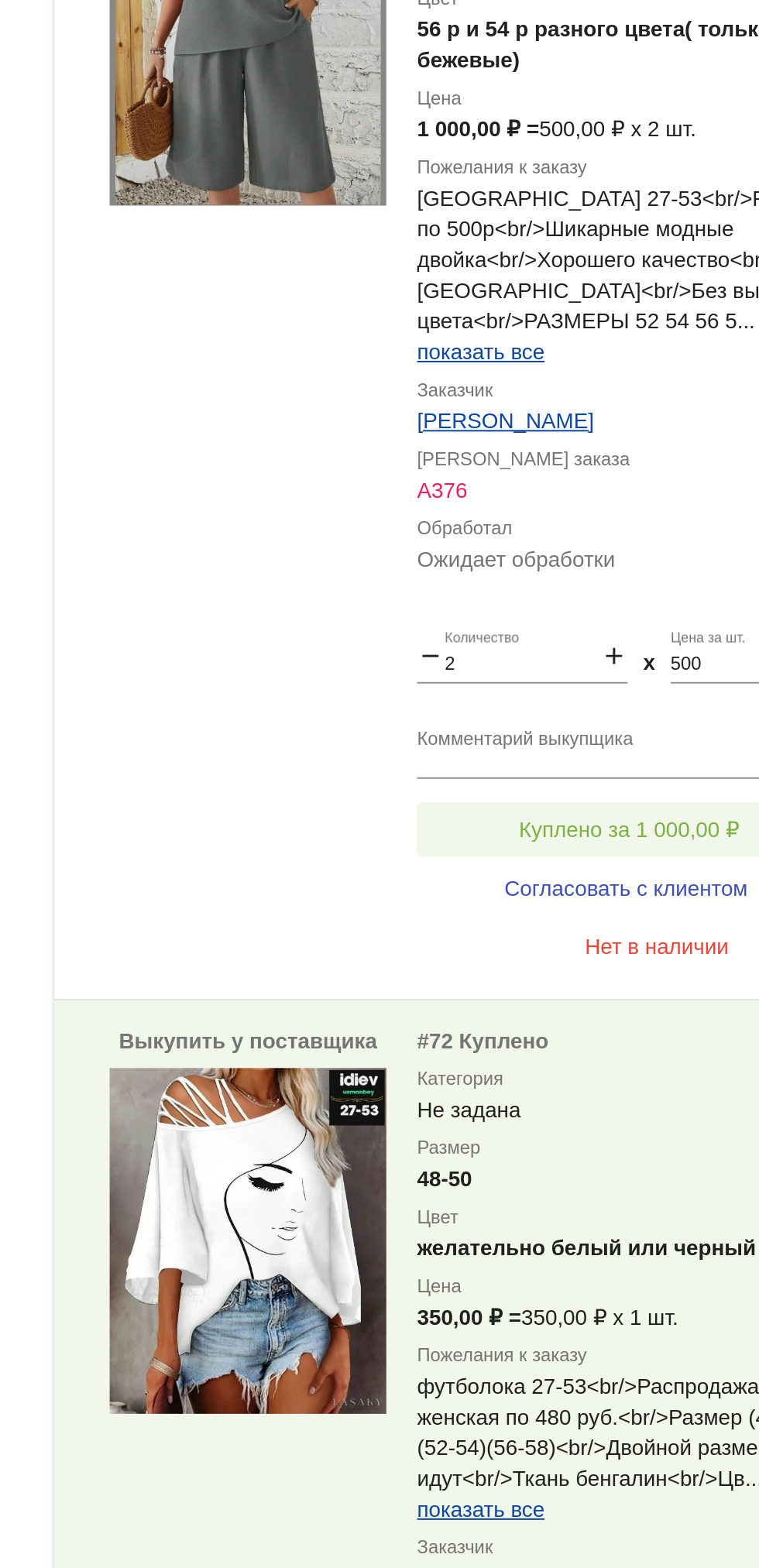
click at [600, 1148] on button "Куплено за 1 000,00 ₽" at bounding box center [605, 1162] width 214 height 28
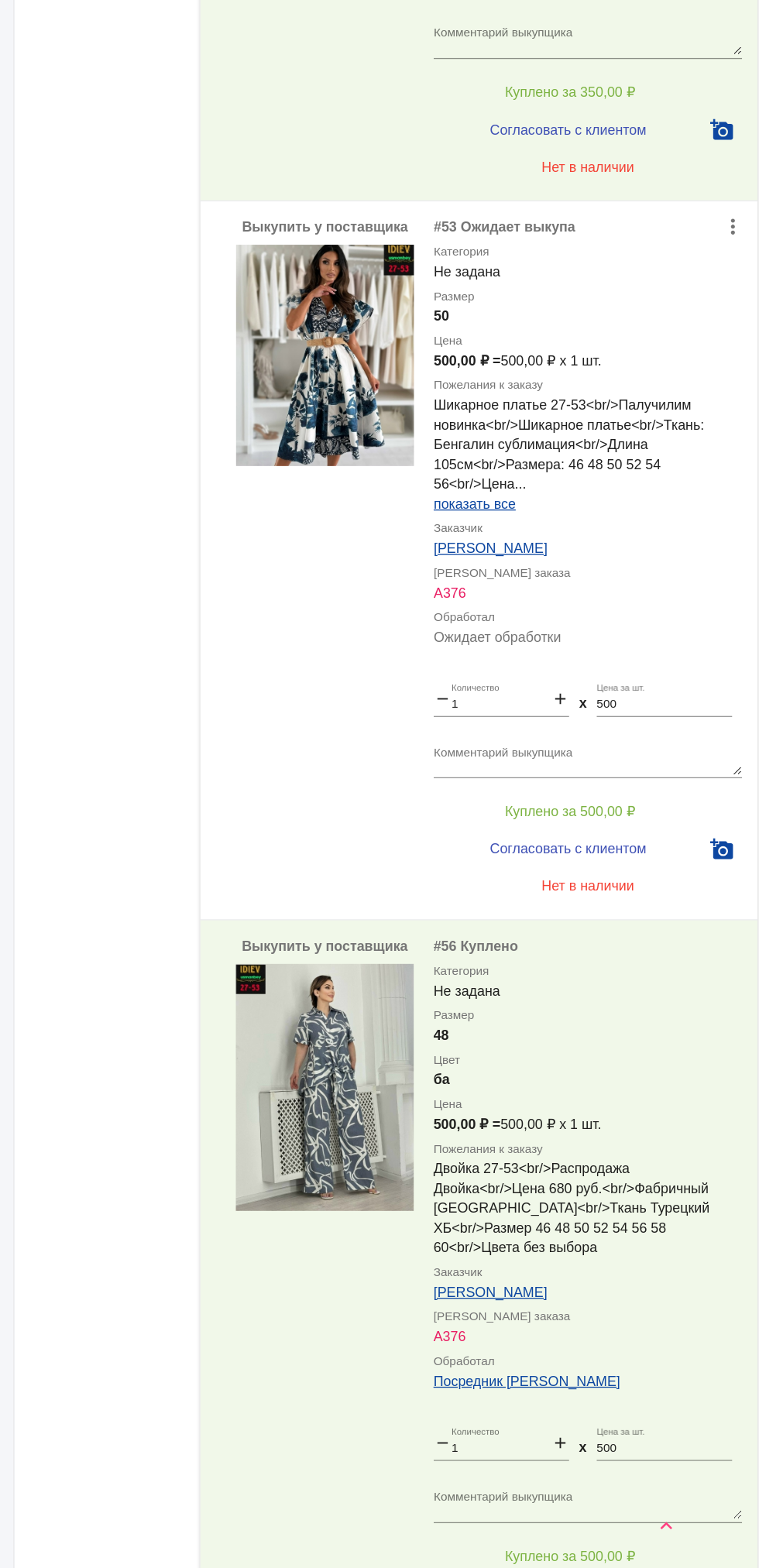
scroll to position [3881, 0]
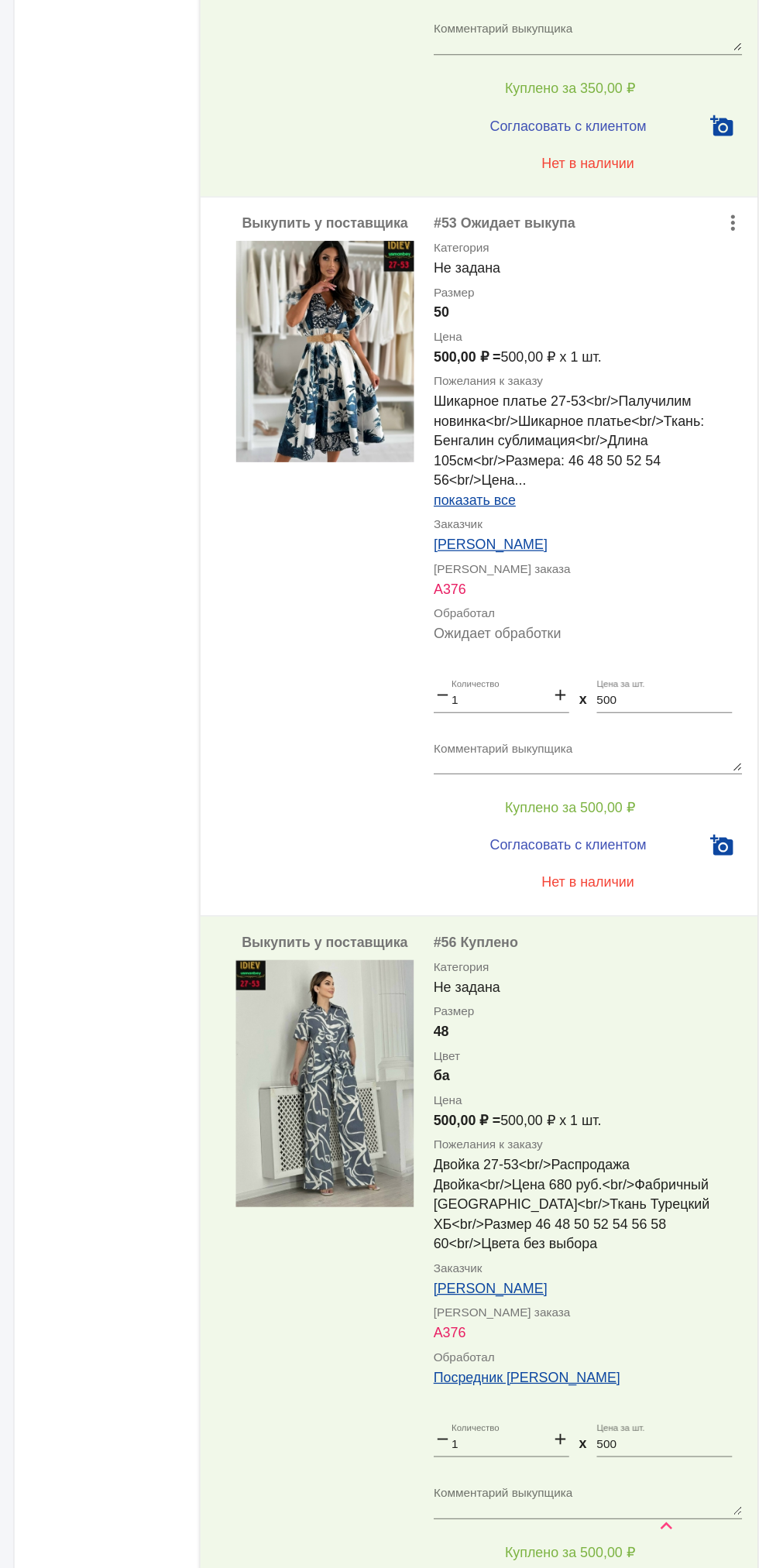
click at [693, 919] on textarea "Комментарий выкупщика" at bounding box center [619, 930] width 241 height 24
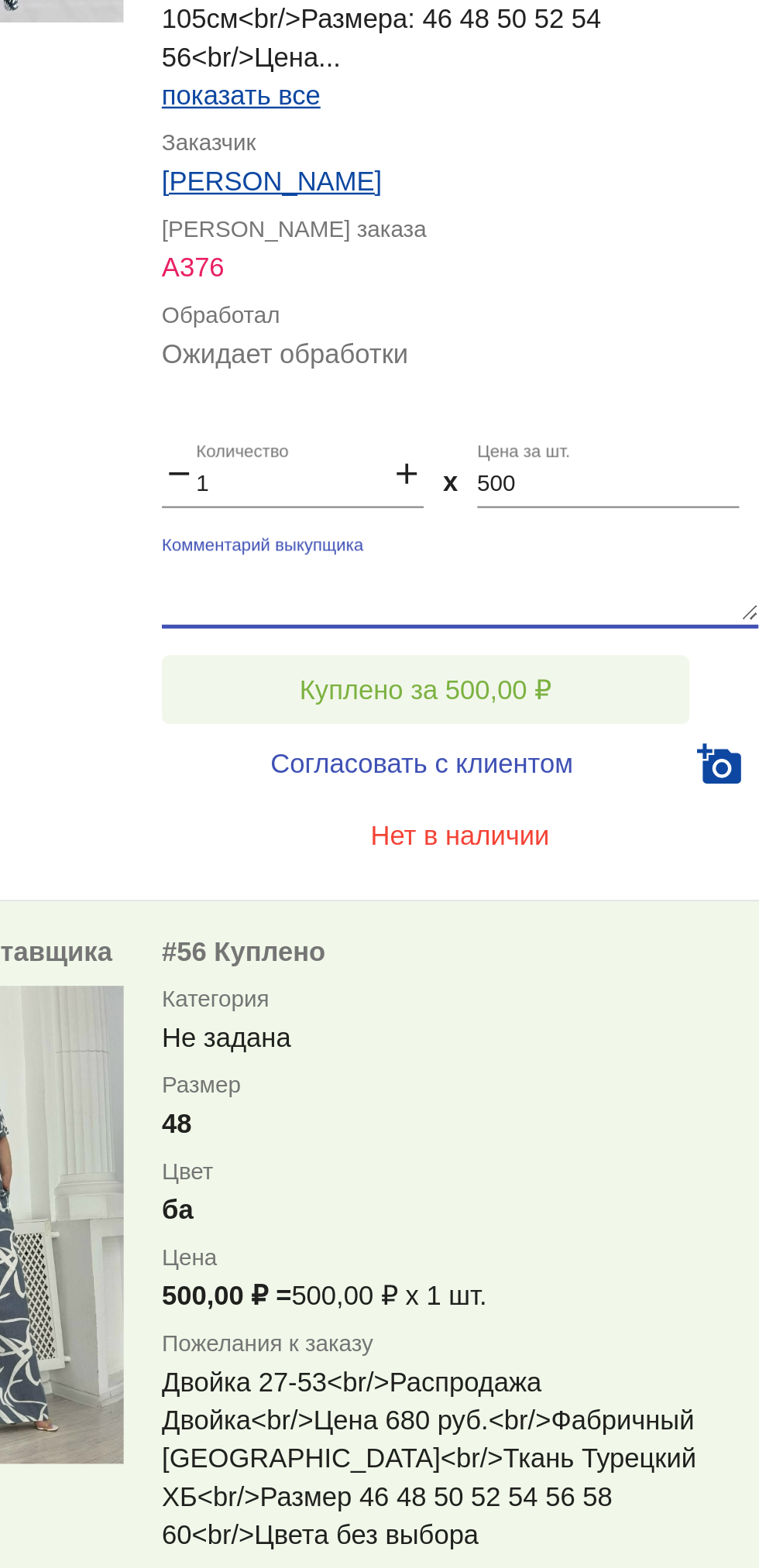
click at [660, 957] on button "Куплено за 500,00 ₽" at bounding box center [605, 971] width 214 height 28
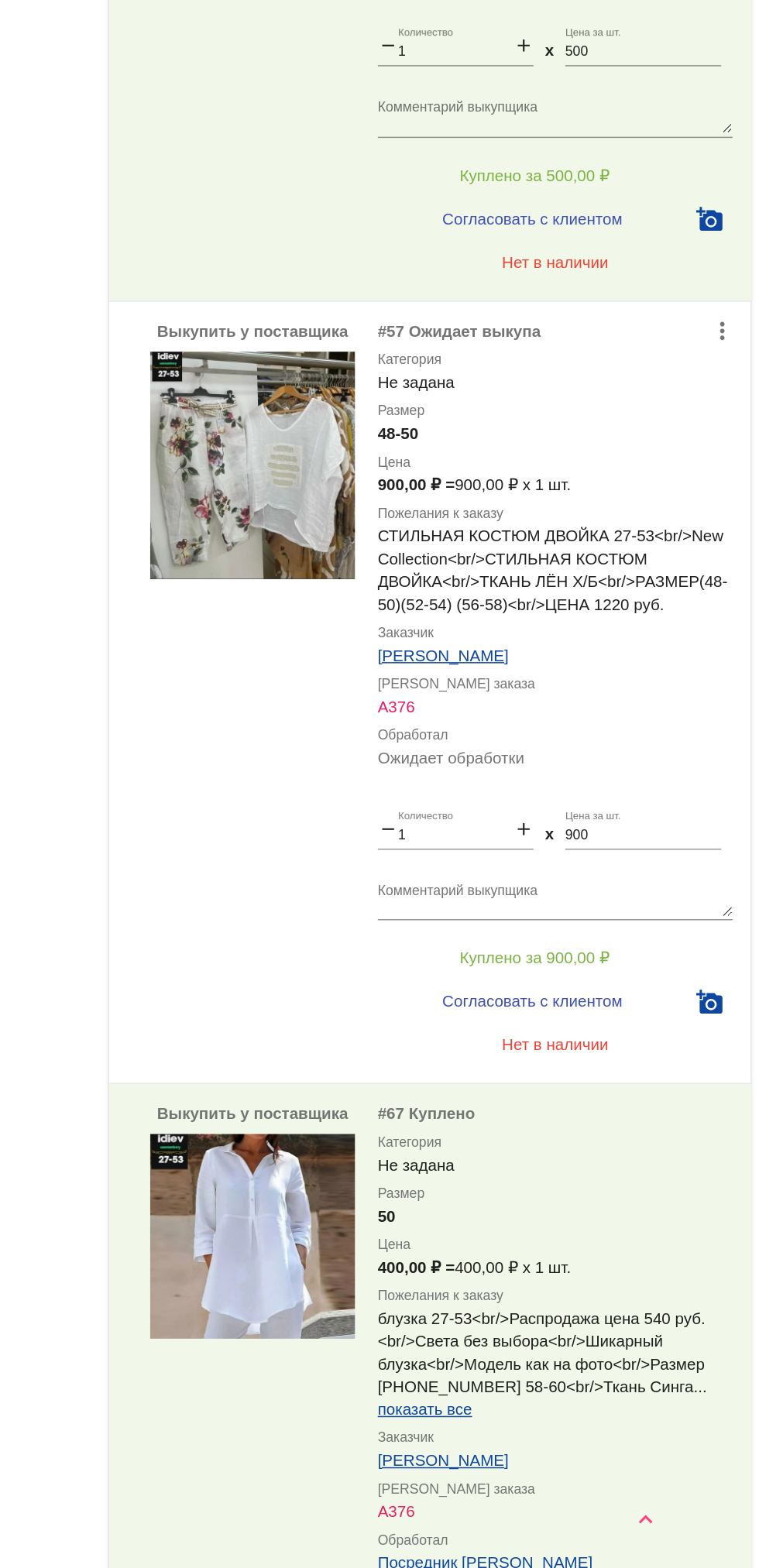
scroll to position [5975, 0]
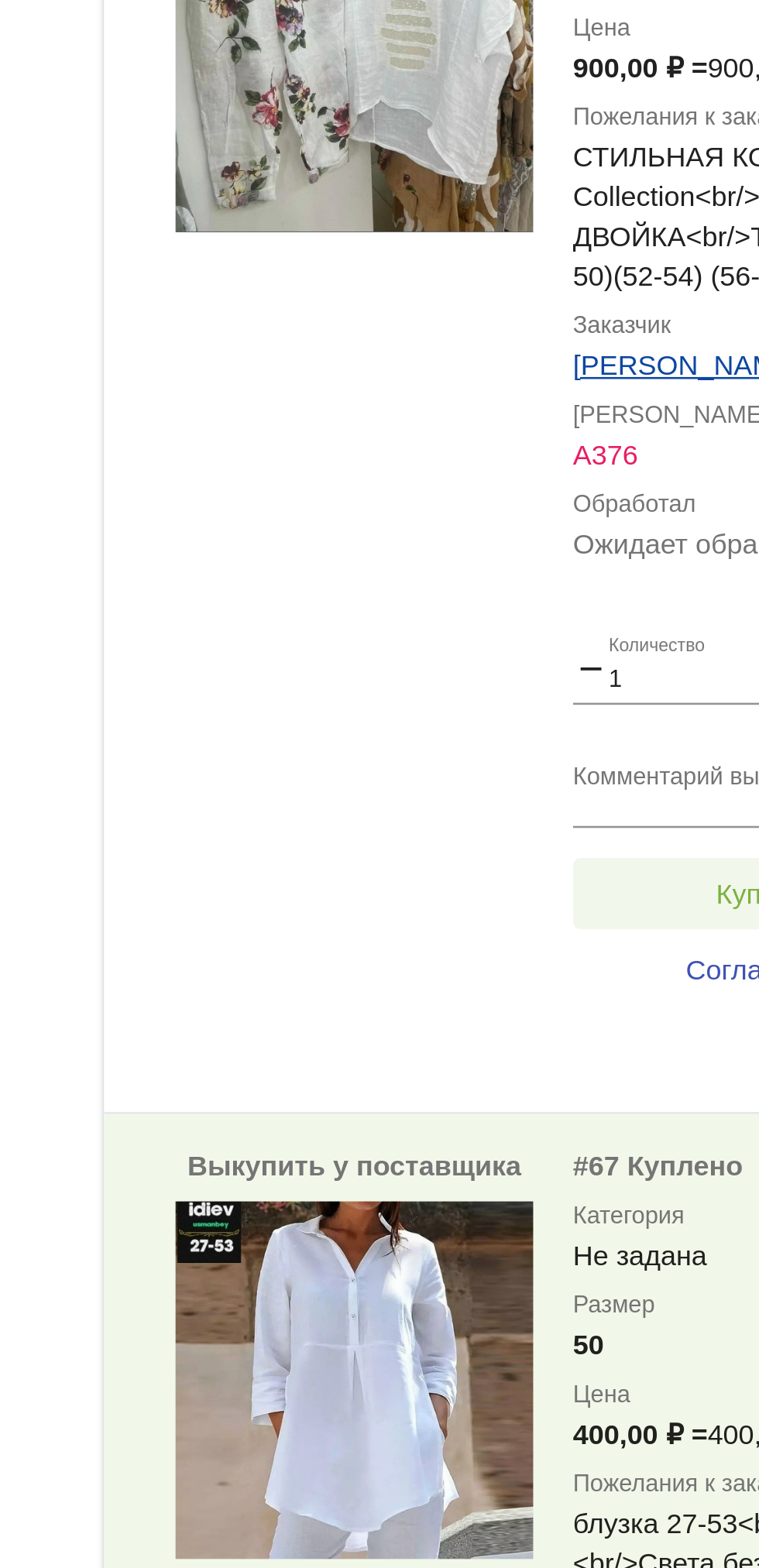
click at [566, 956] on button "Куплено за 900,00 ₽" at bounding box center [605, 970] width 214 height 28
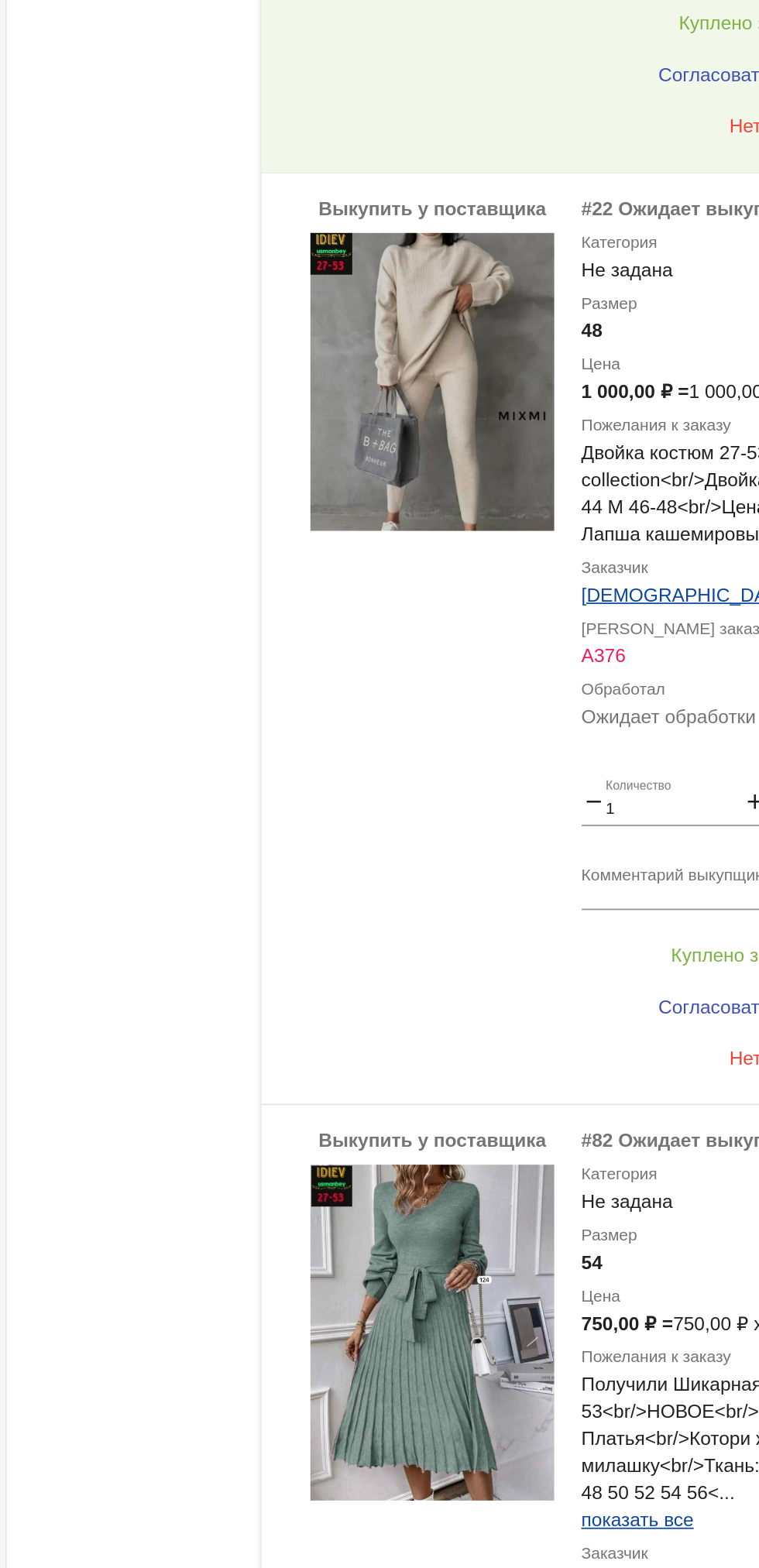
scroll to position [7134, 0]
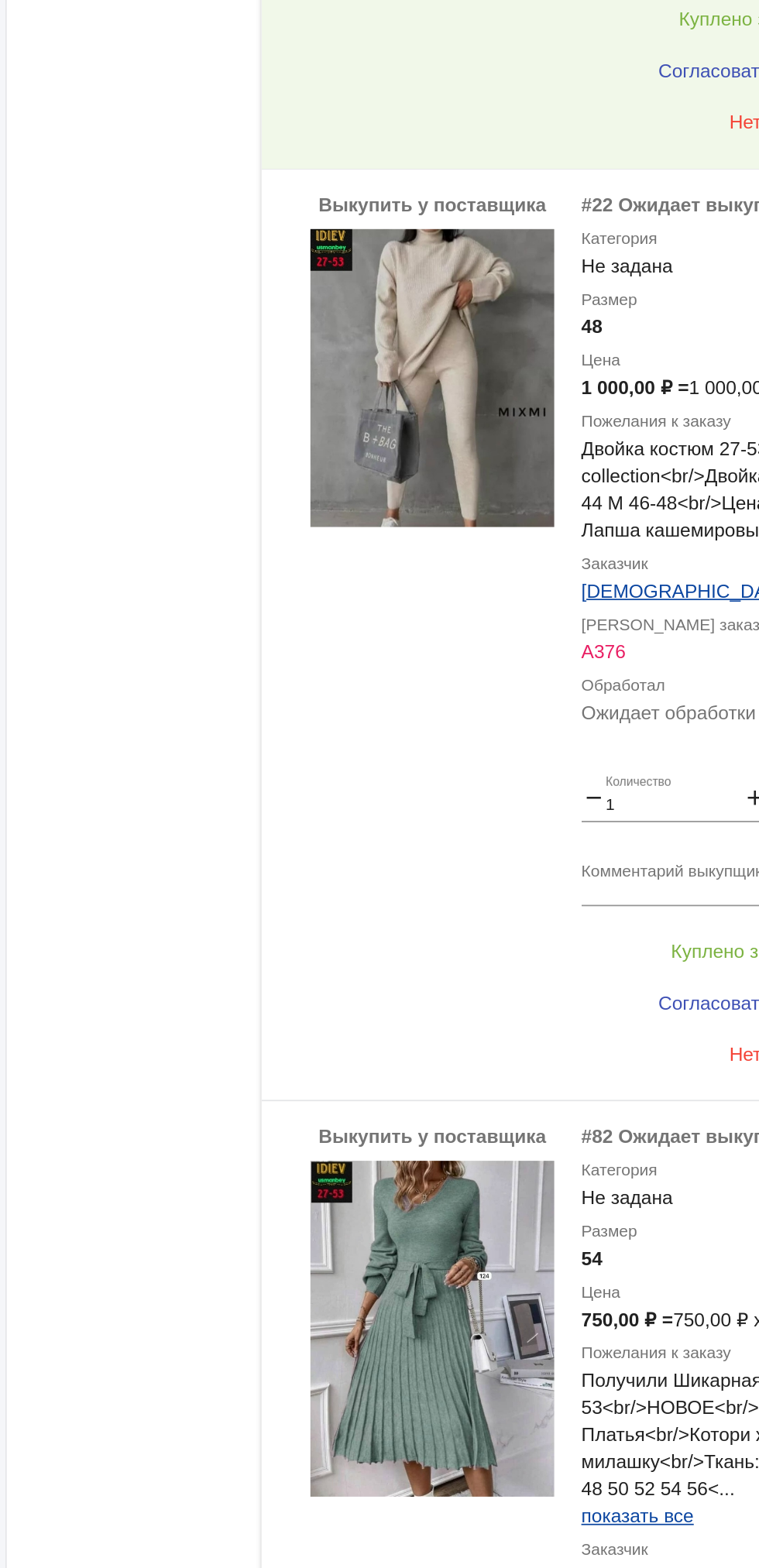
click at [571, 1027] on textarea "Комментарий выкупщика" at bounding box center [619, 1039] width 241 height 24
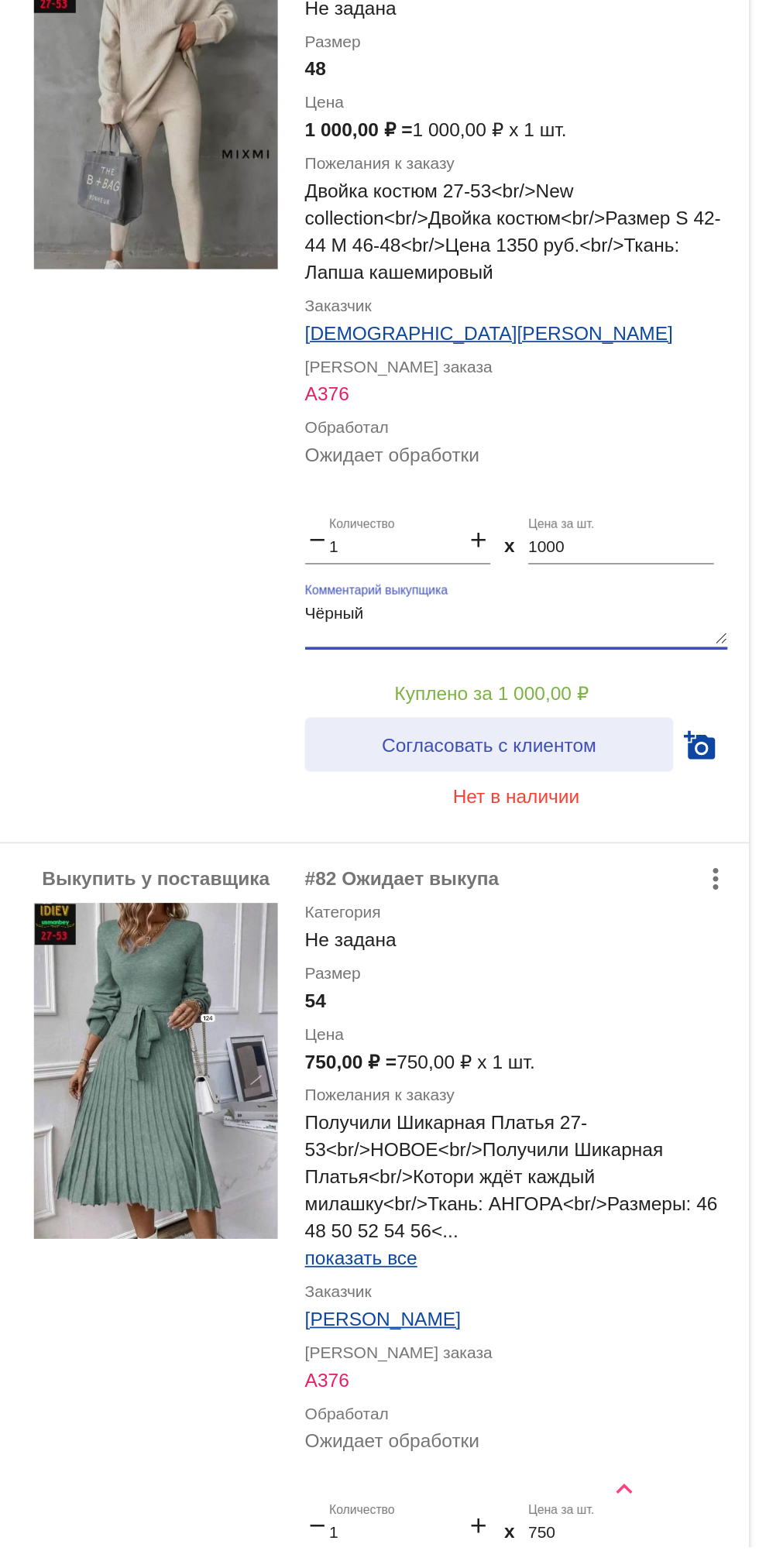
type textarea "Чëрный"
click at [642, 1103] on span "Согласовать с клиентом" at bounding box center [604, 1109] width 122 height 12
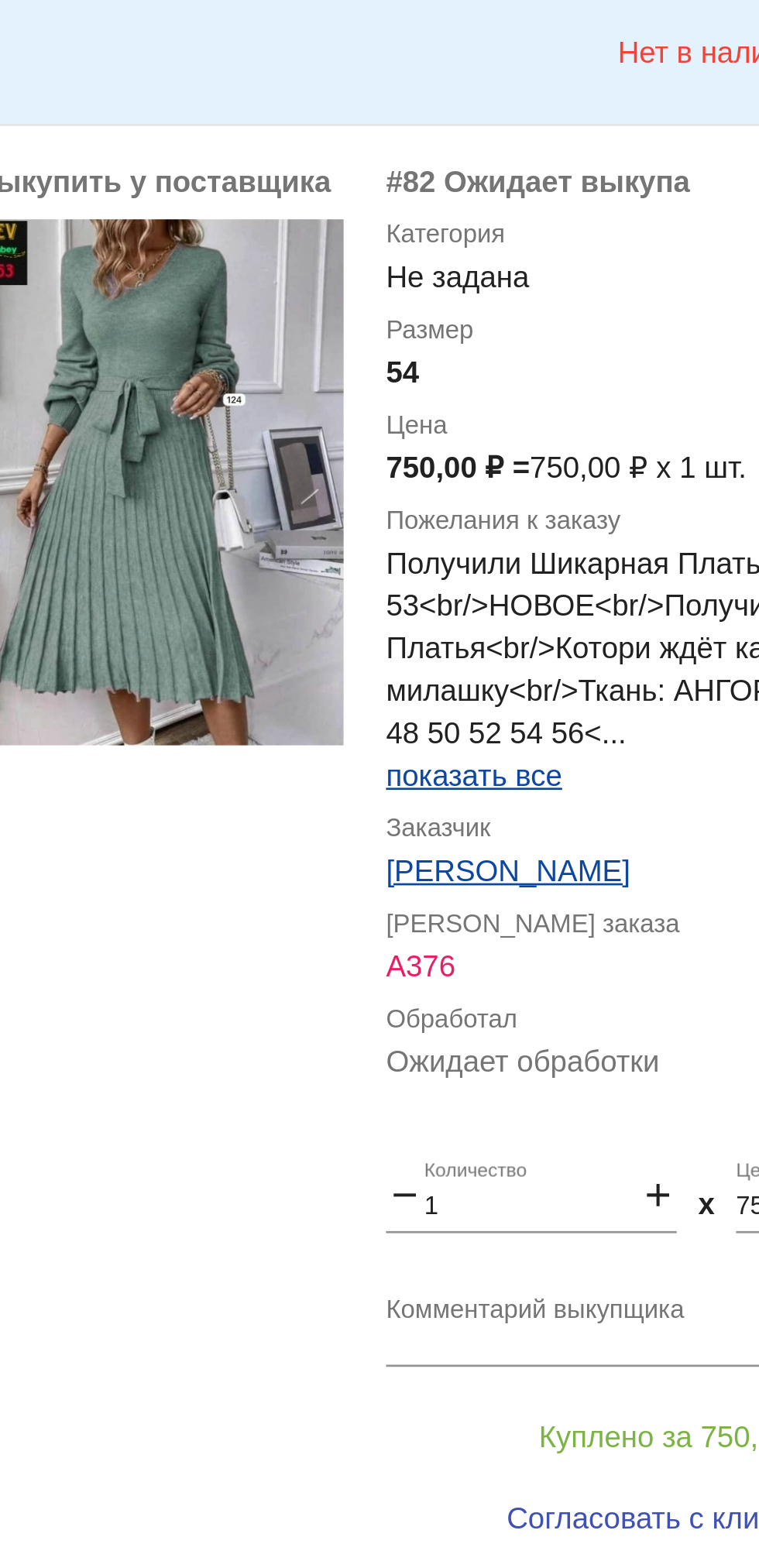
scroll to position [7323, 0]
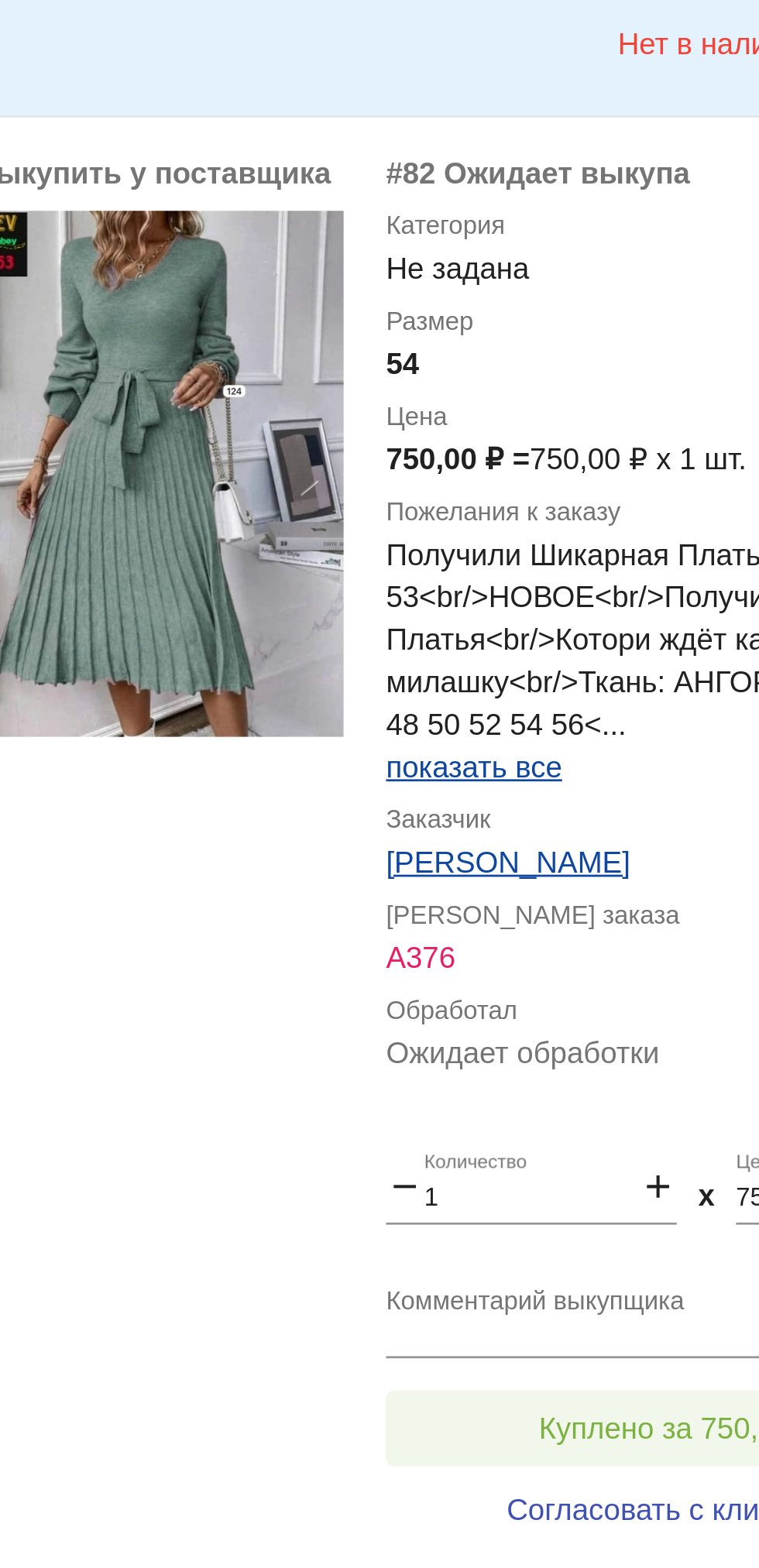
click at [603, 1441] on button "Куплено за 750,00 ₽" at bounding box center [605, 1455] width 214 height 28
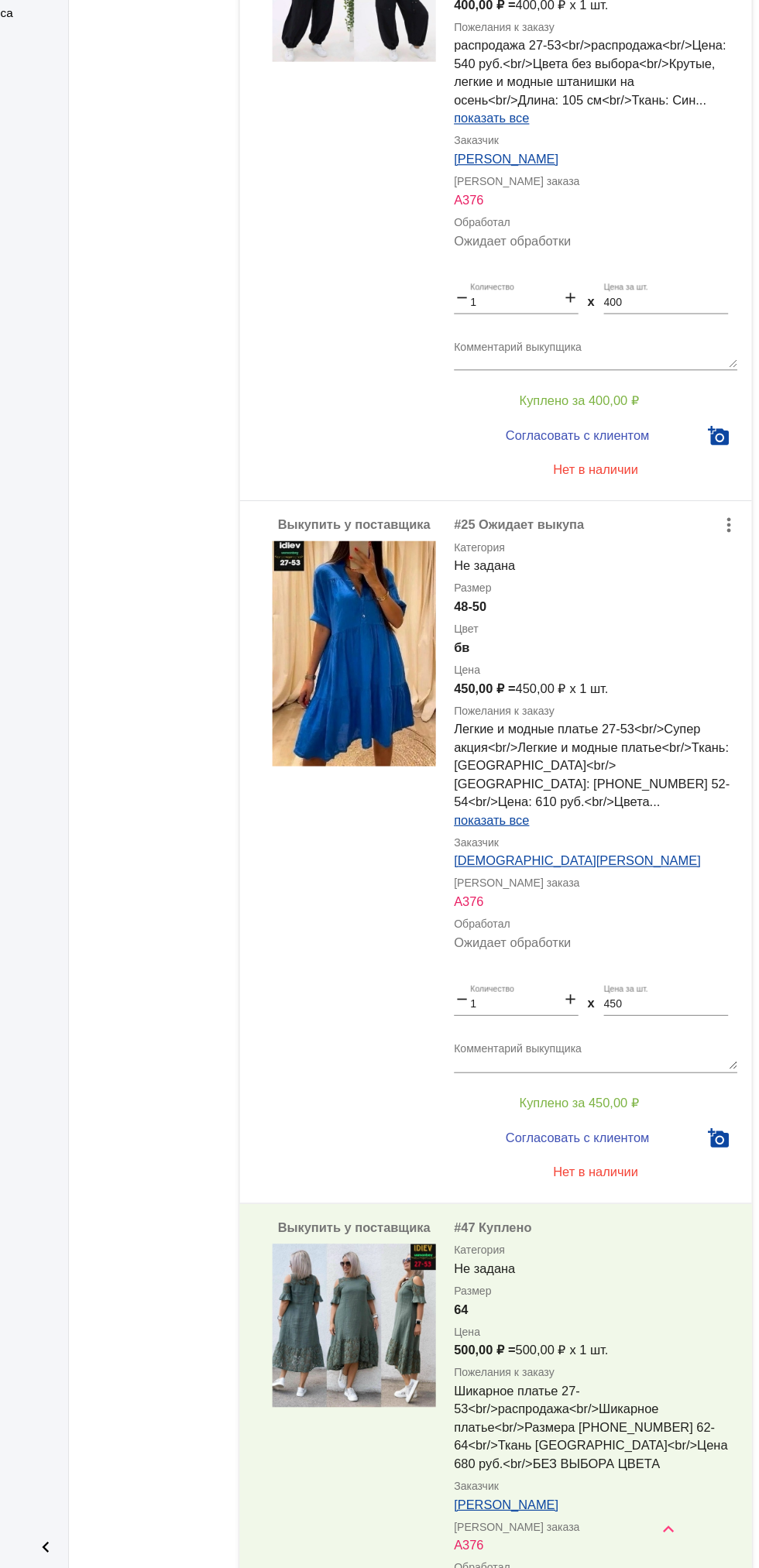
scroll to position [0, 0]
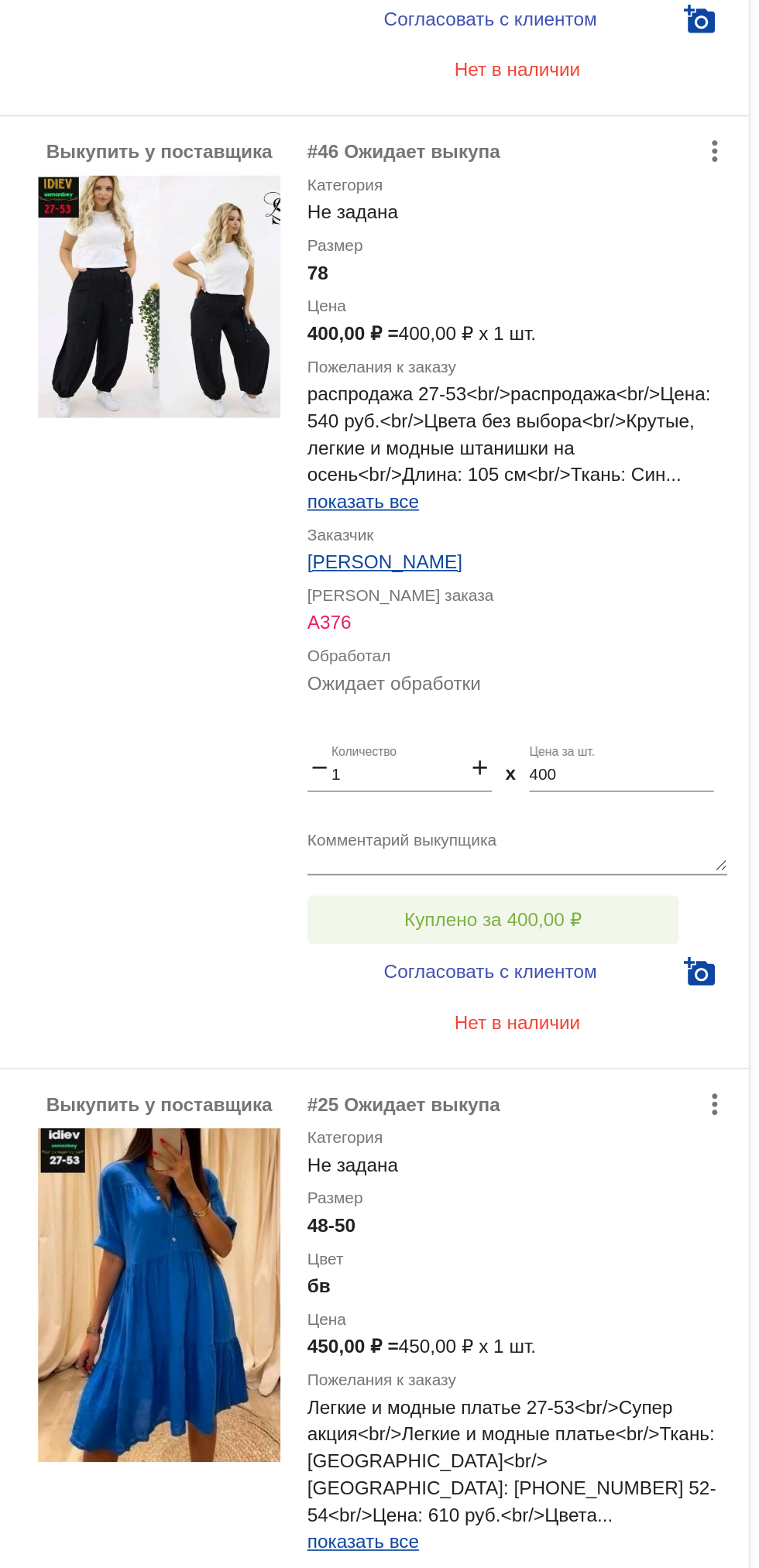
click at [655, 903] on button "Куплено за 400,00 ₽" at bounding box center [605, 911] width 214 height 28
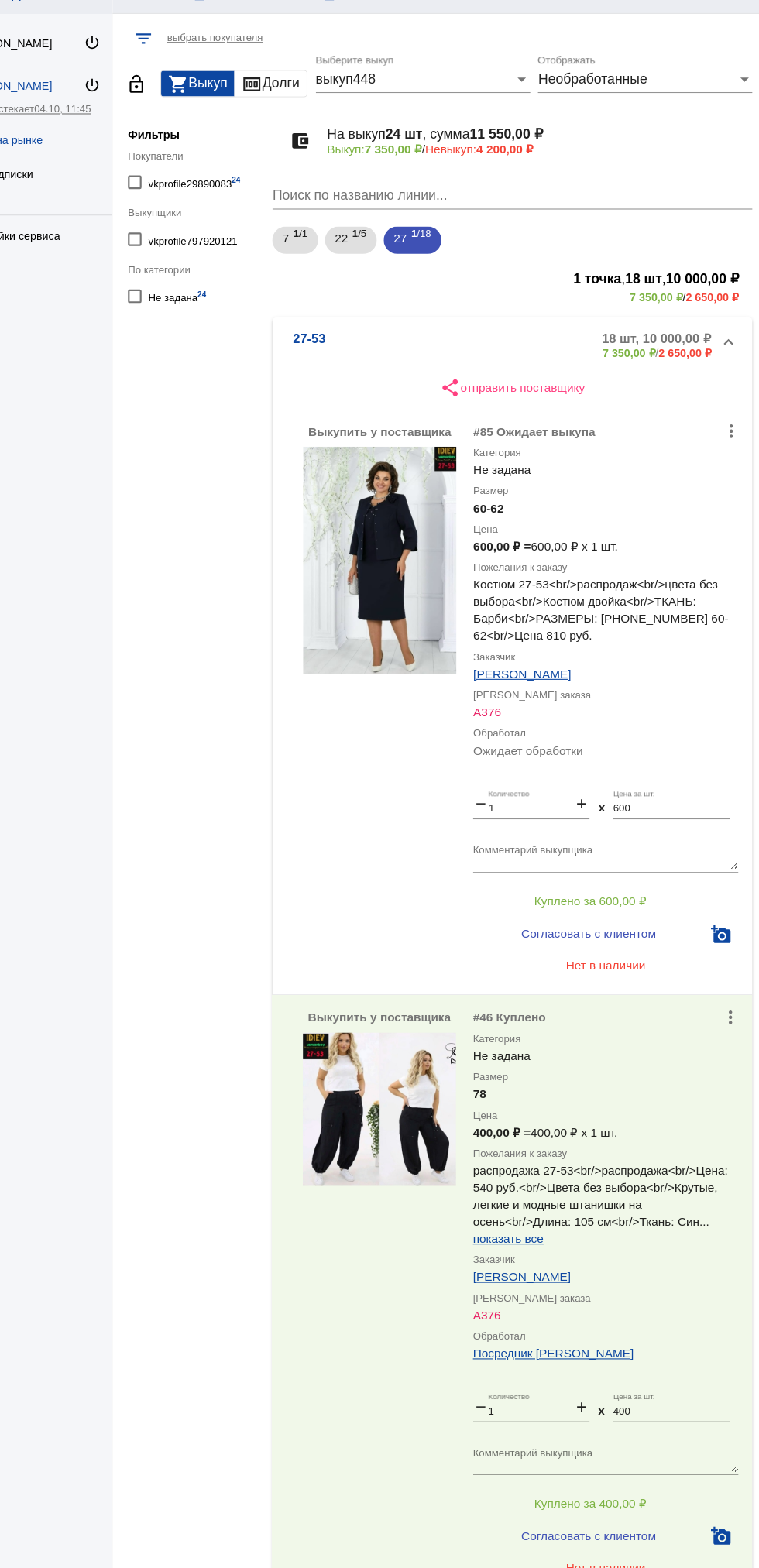
scroll to position [354, 0]
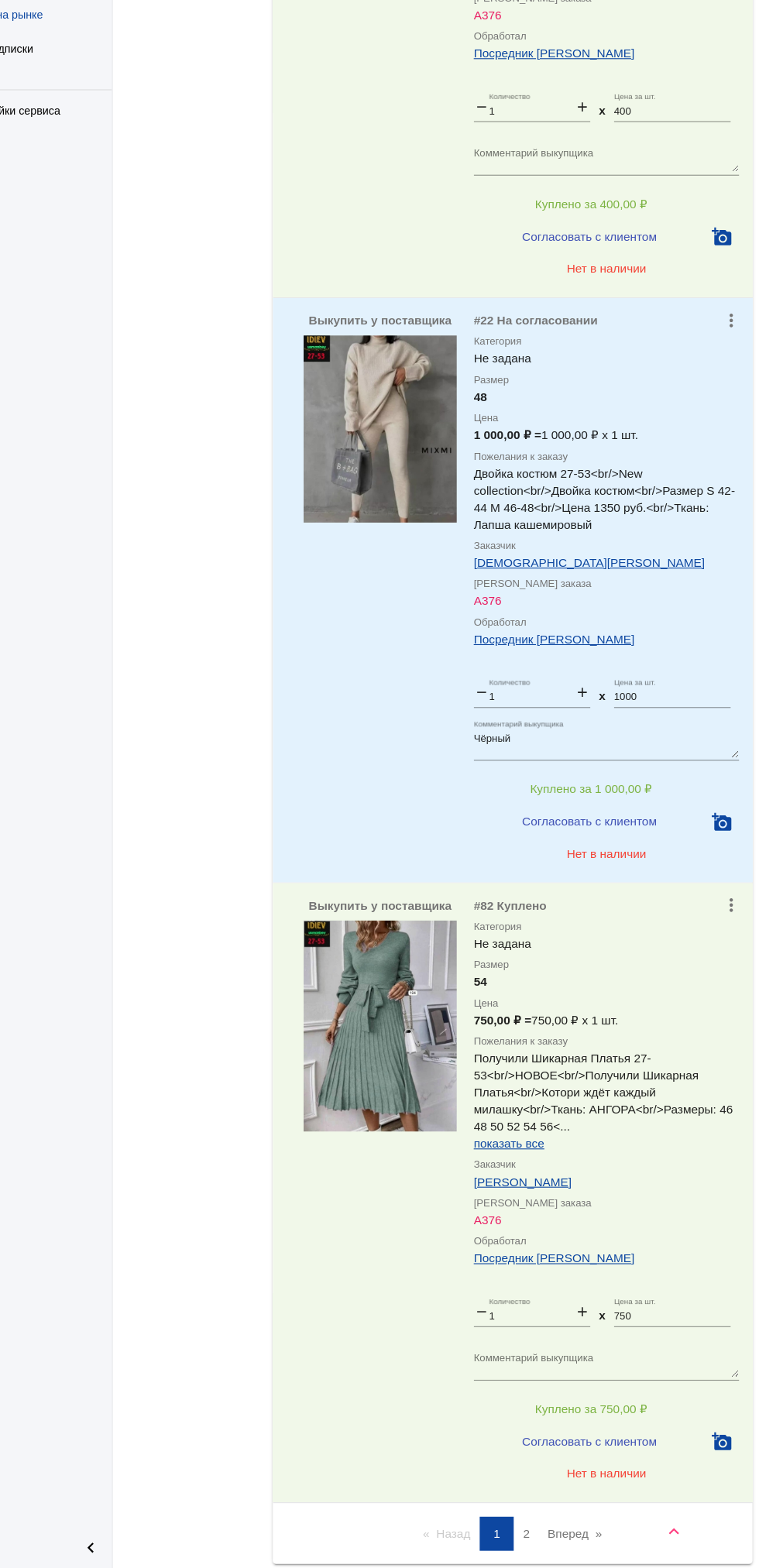
click at [602, 1521] on link "Вперед page" at bounding box center [591, 1536] width 65 height 31
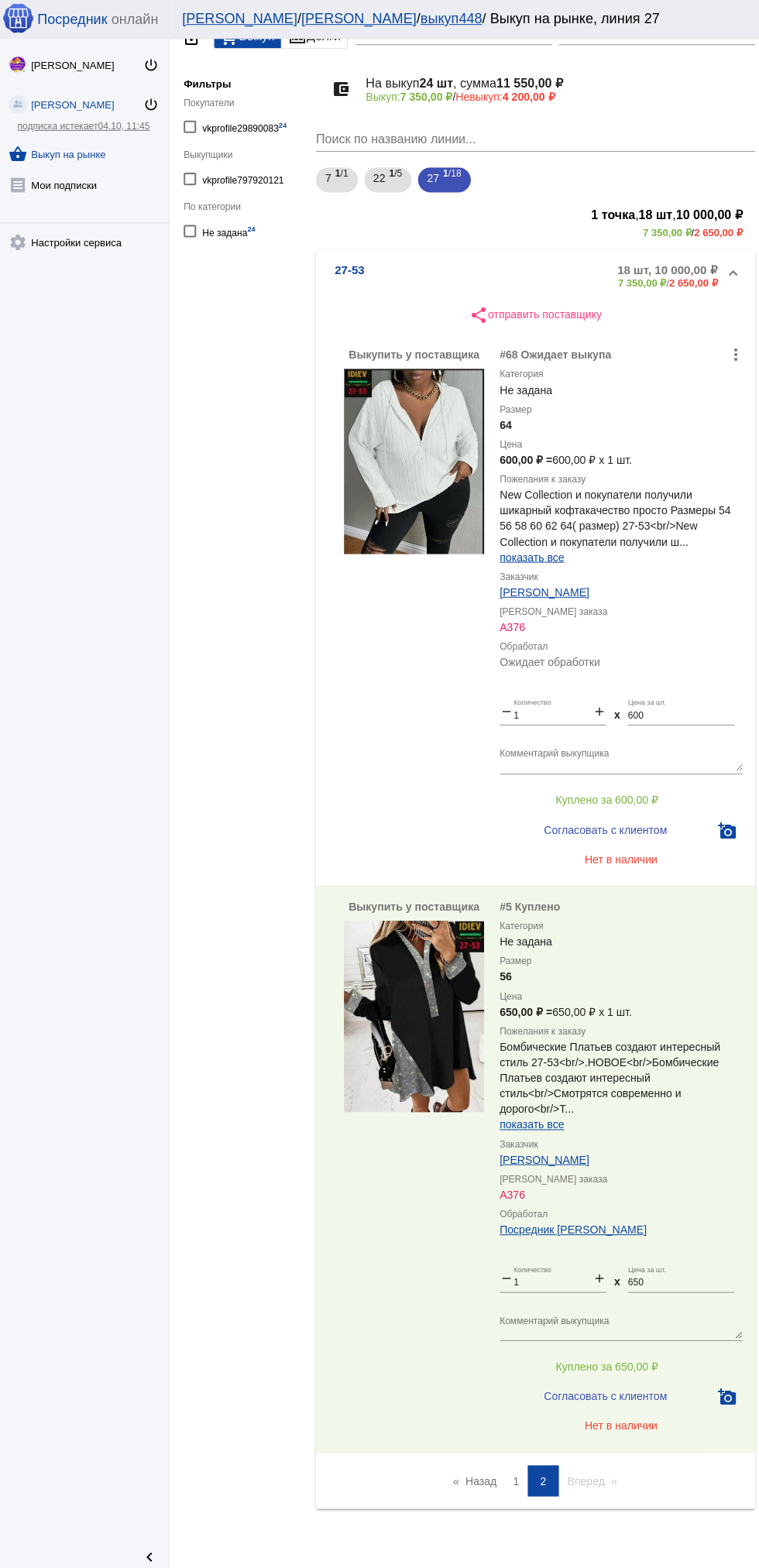
click at [483, 1473] on link "Назад page" at bounding box center [474, 1473] width 59 height 31
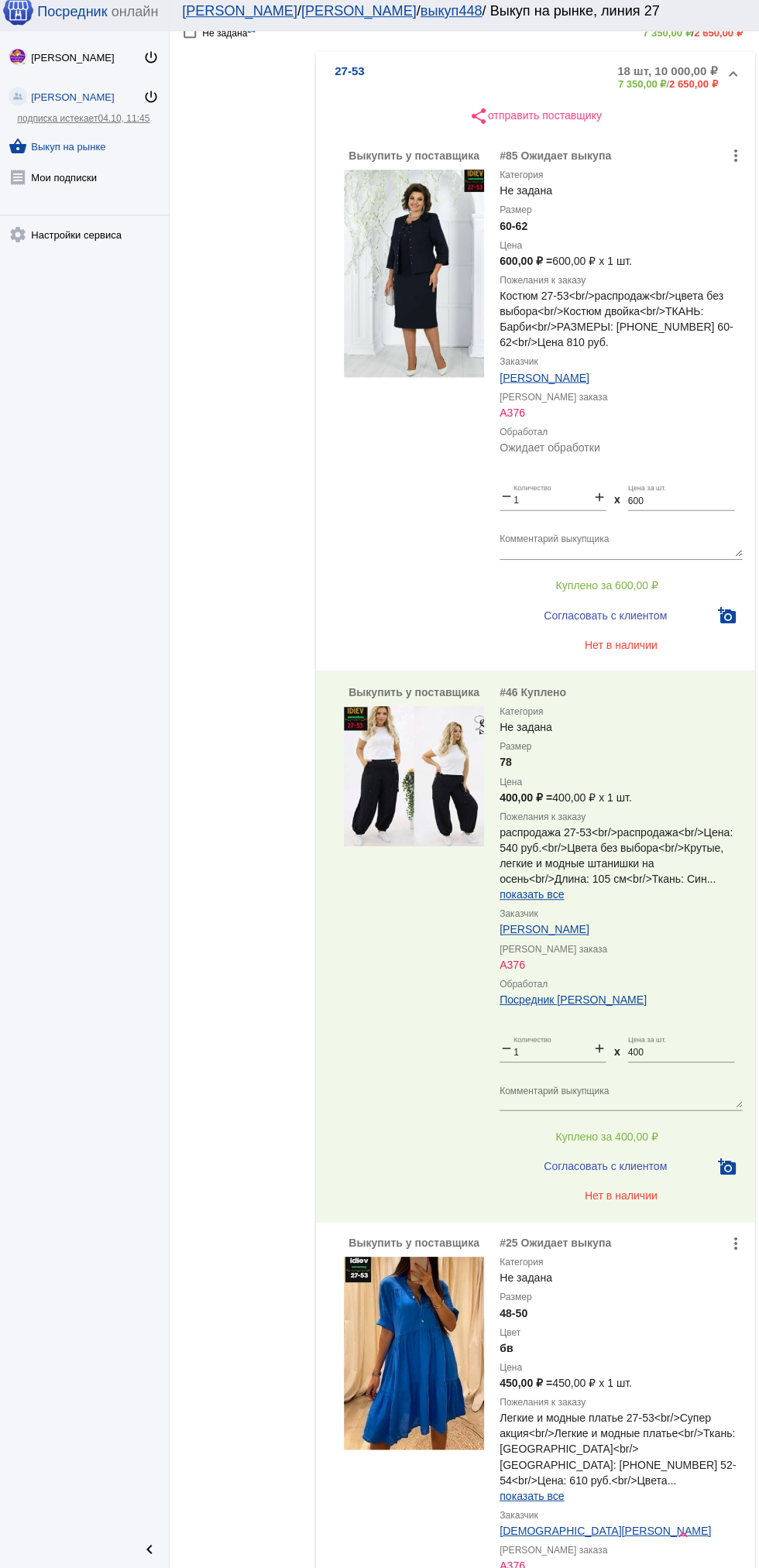
click at [637, 1305] on label "Размер" at bounding box center [619, 1298] width 241 height 15
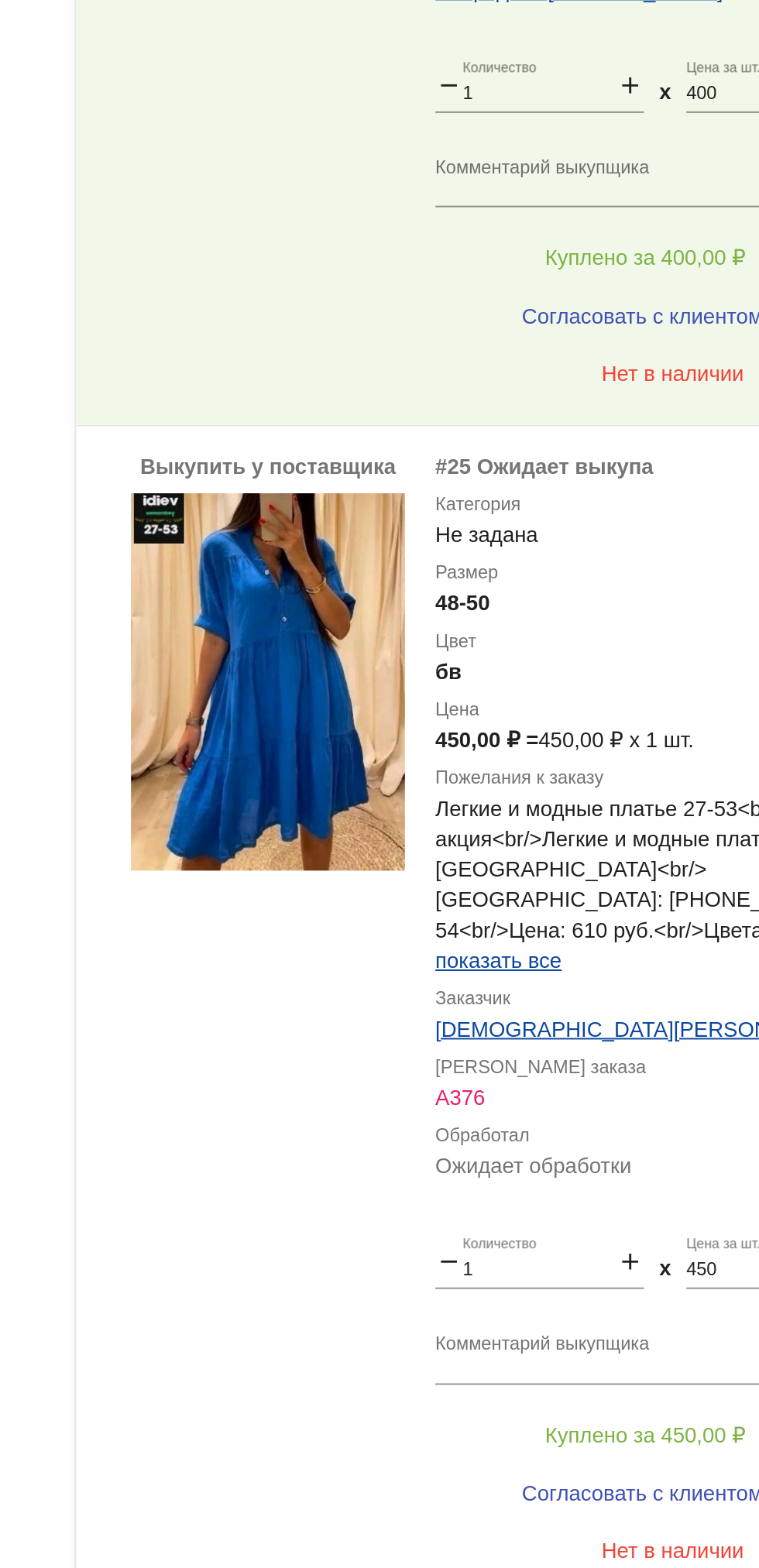
scroll to position [810, 0]
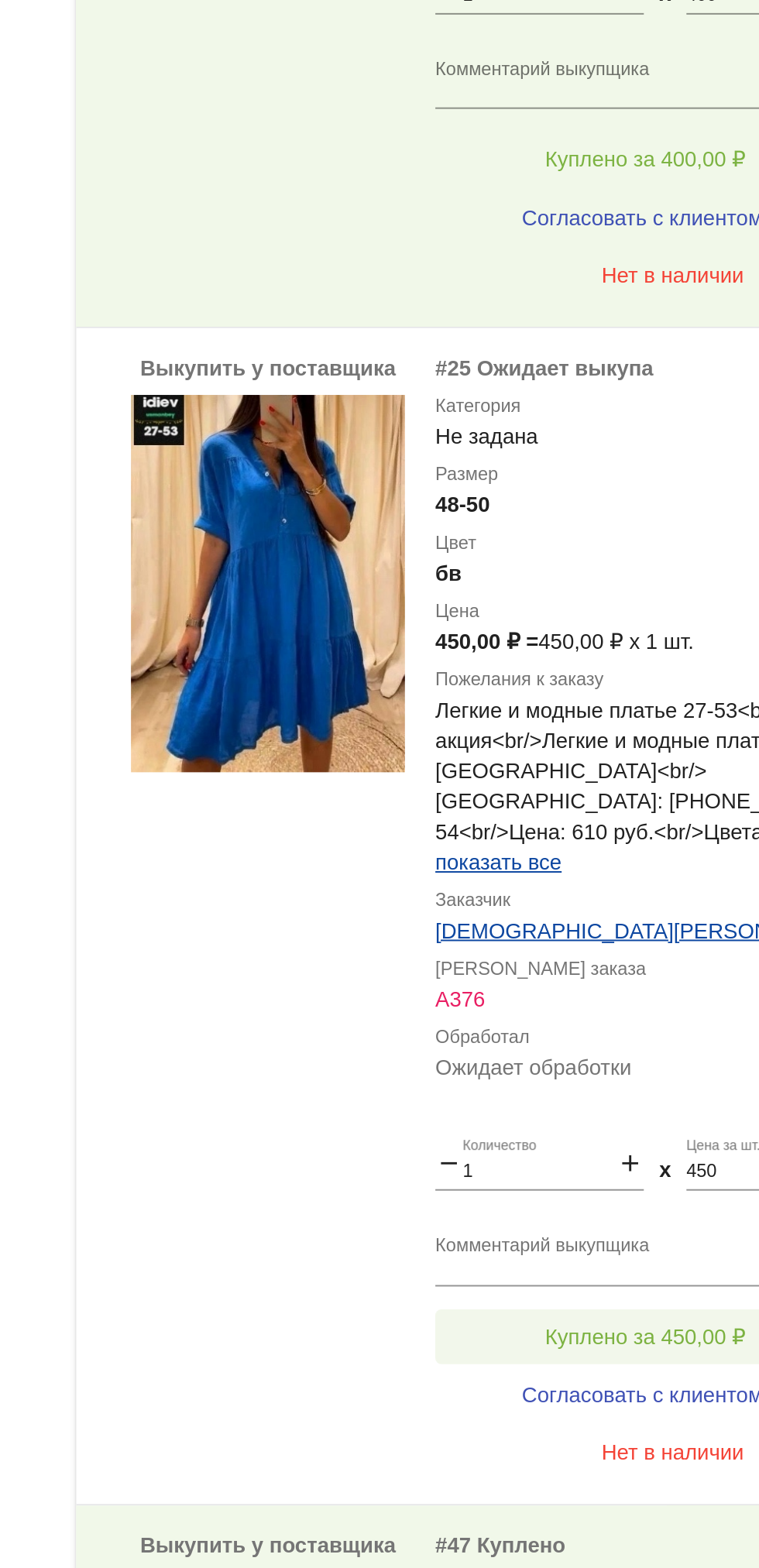
click at [634, 1170] on button "Куплено за 450,00 ₽" at bounding box center [605, 1184] width 214 height 28
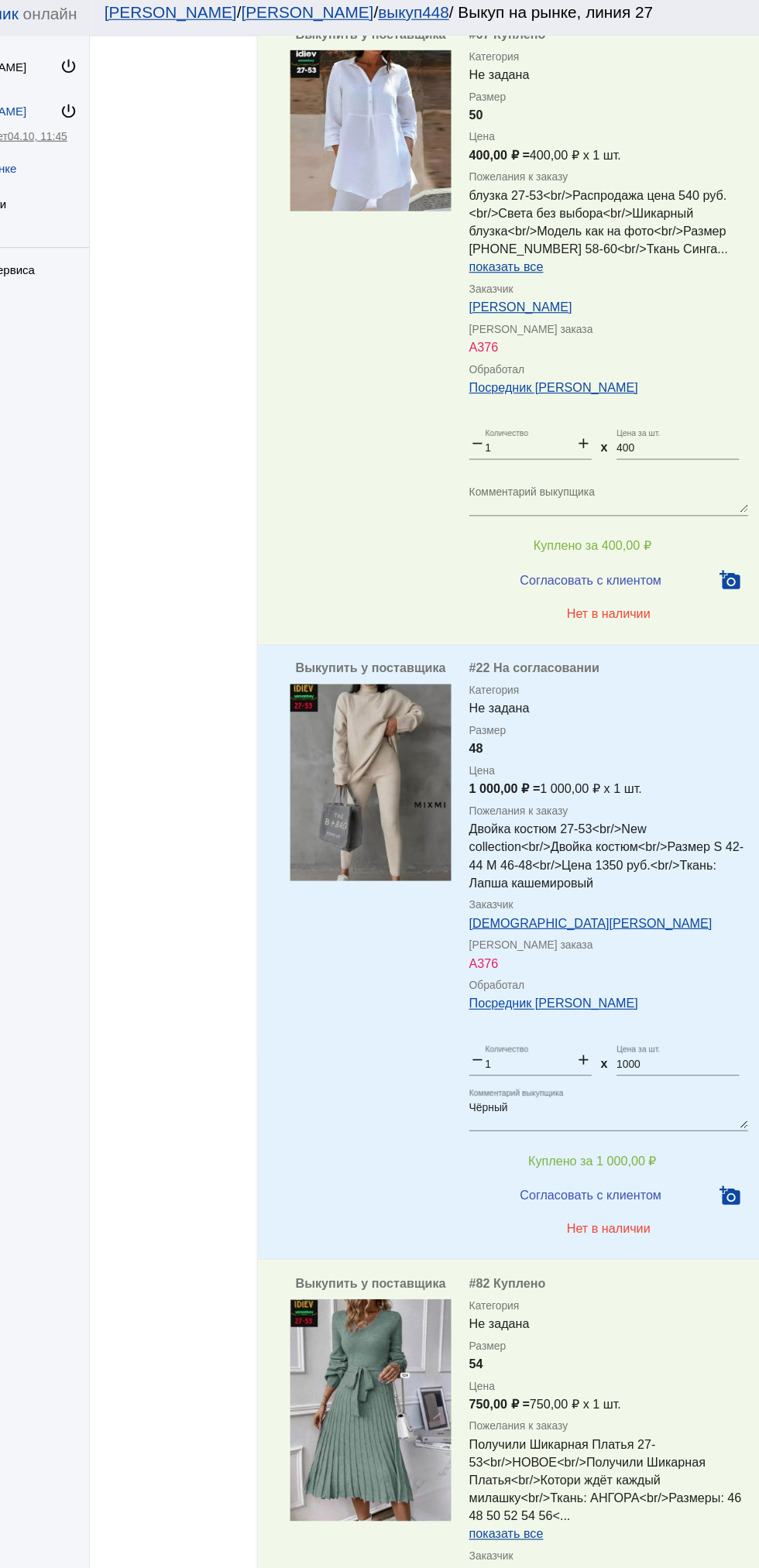
scroll to position [7357, 0]
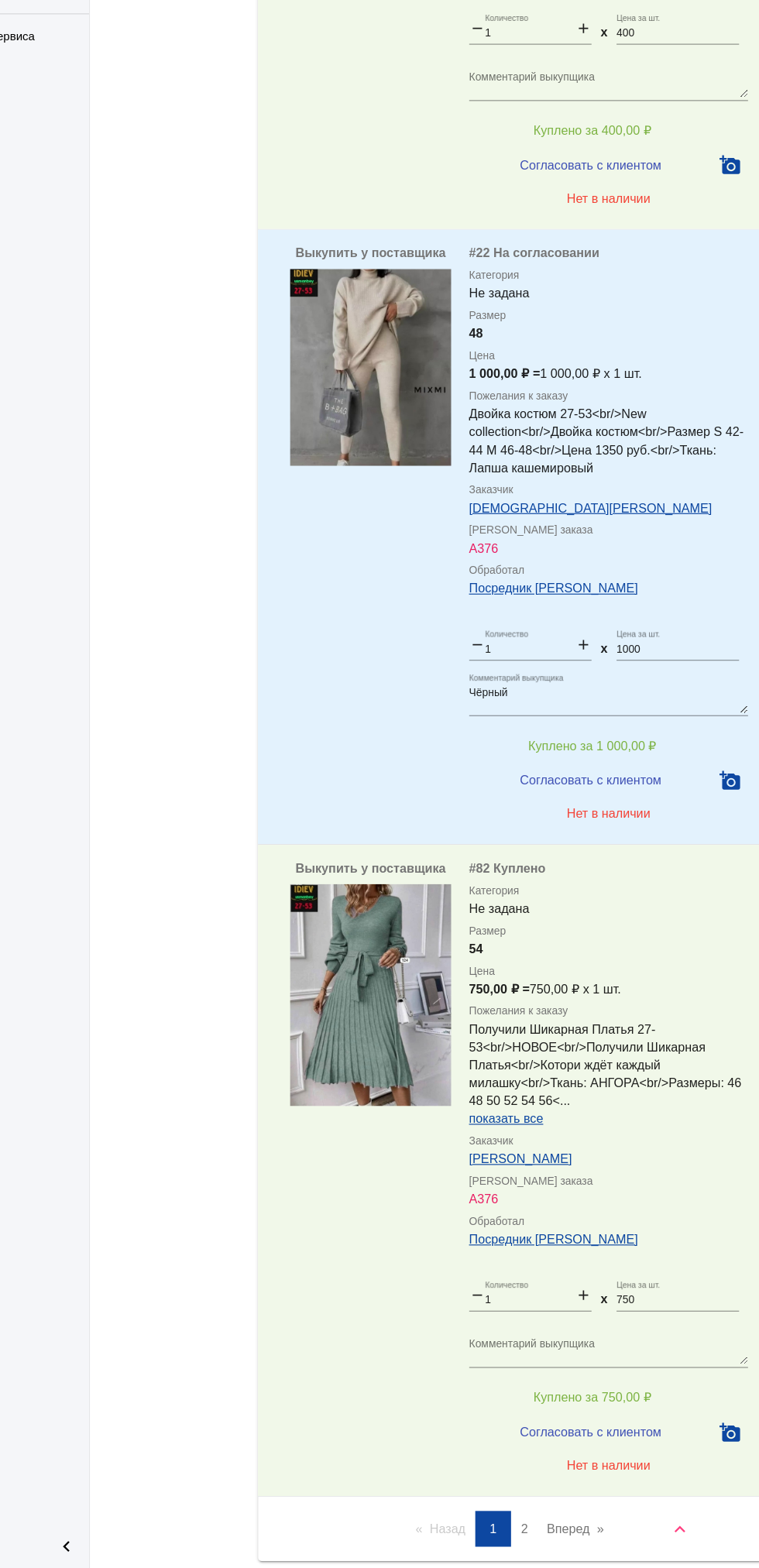
click at [651, 1518] on ul "Назад page 1 / 2 You're on page 1 page 2 Вперед page" at bounding box center [534, 1534] width 437 height 31
click at [611, 1518] on link "Вперед page" at bounding box center [591, 1534] width 65 height 31
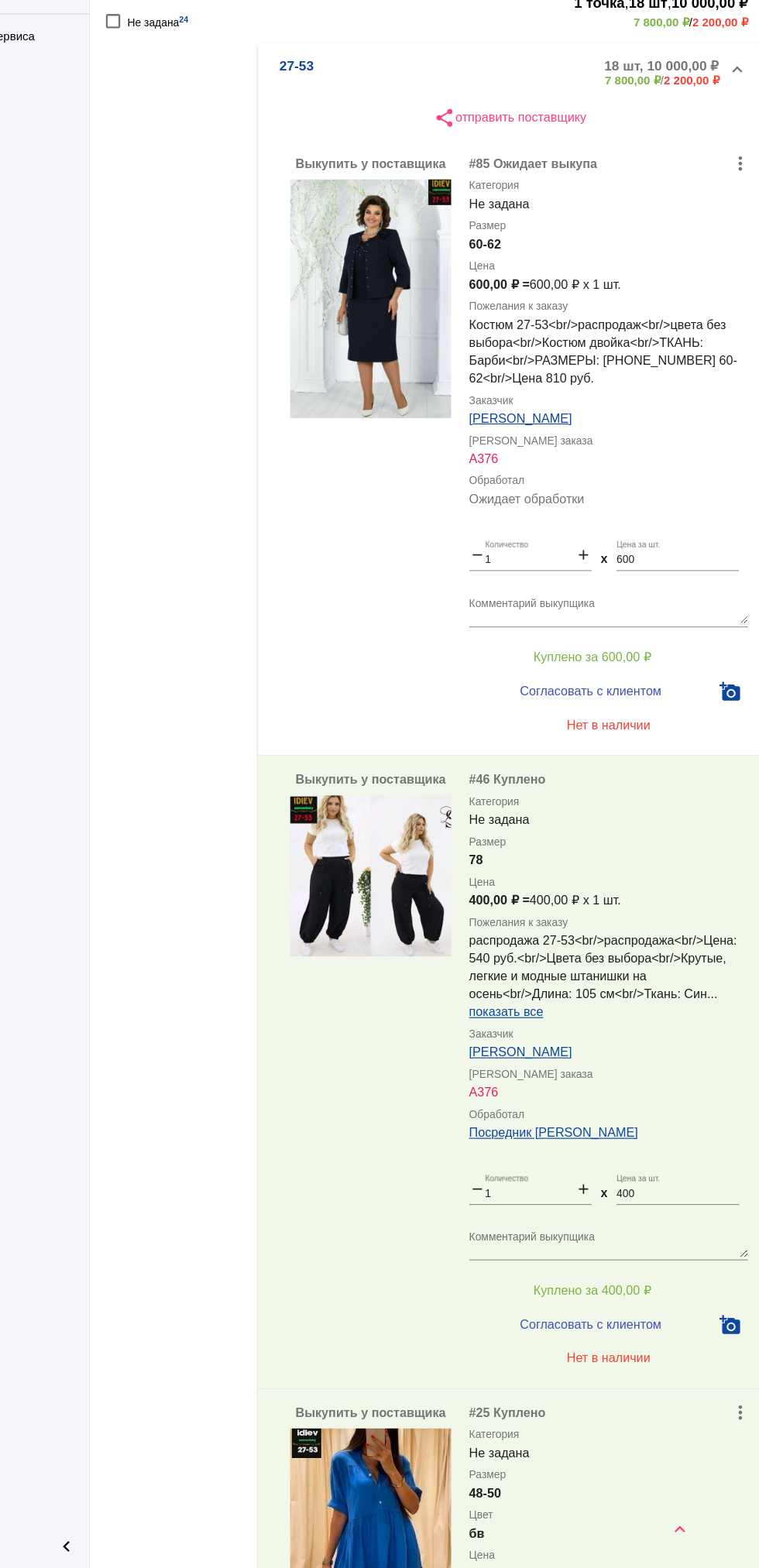
scroll to position [0, 0]
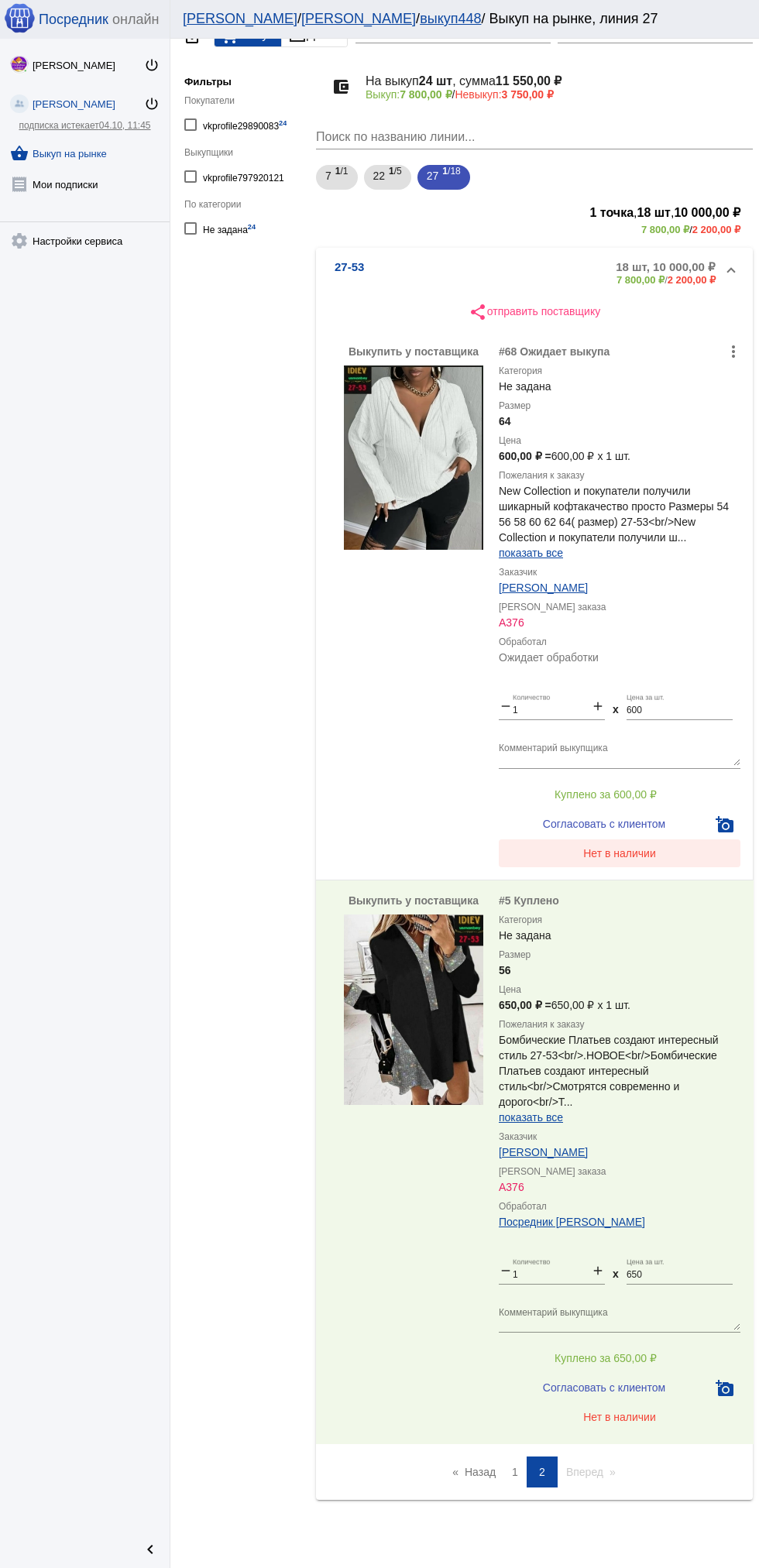
click at [647, 866] on button "Нет в наличии" at bounding box center [619, 853] width 241 height 28
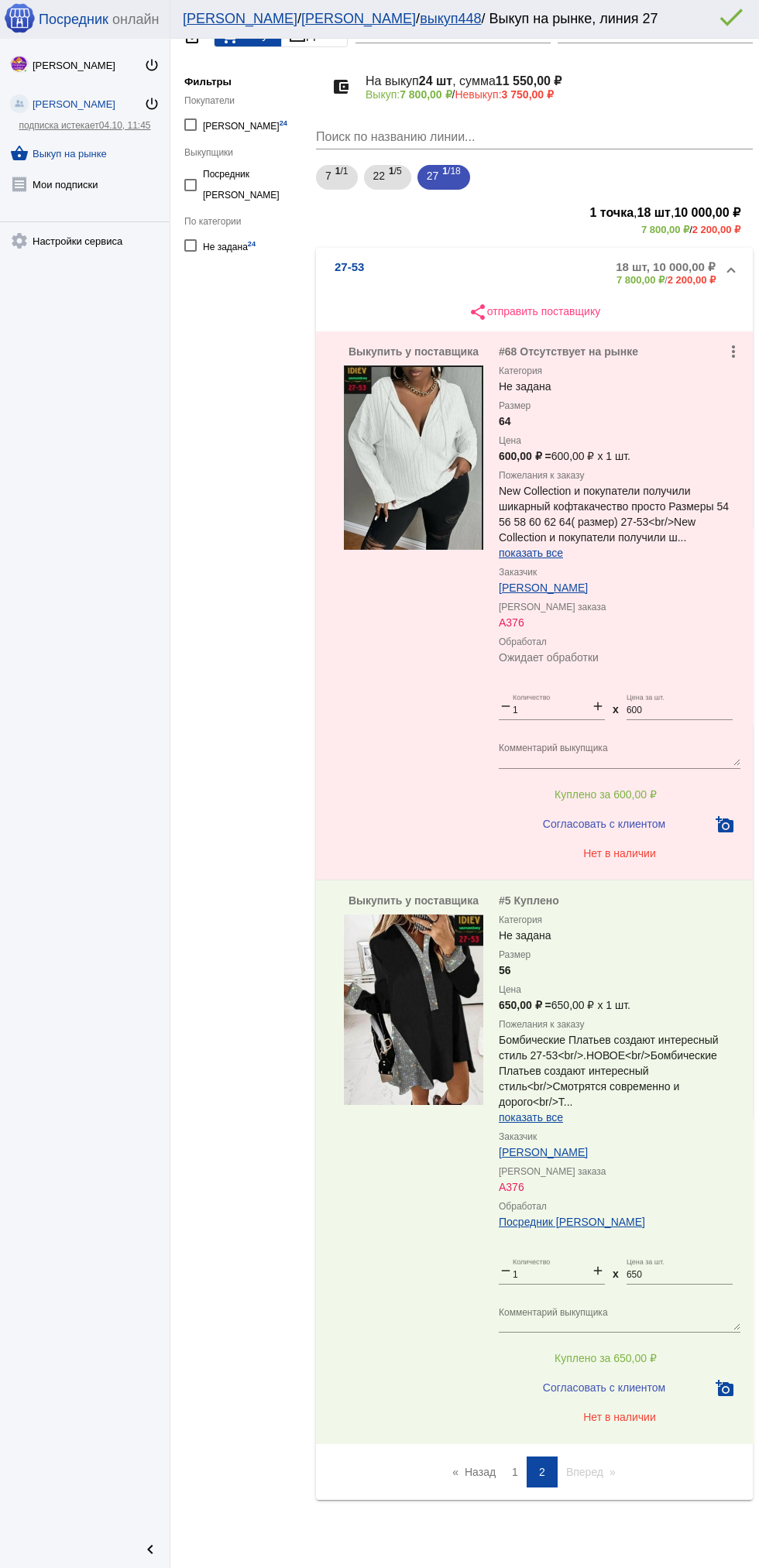
click at [479, 1472] on link "Назад page" at bounding box center [474, 1472] width 59 height 31
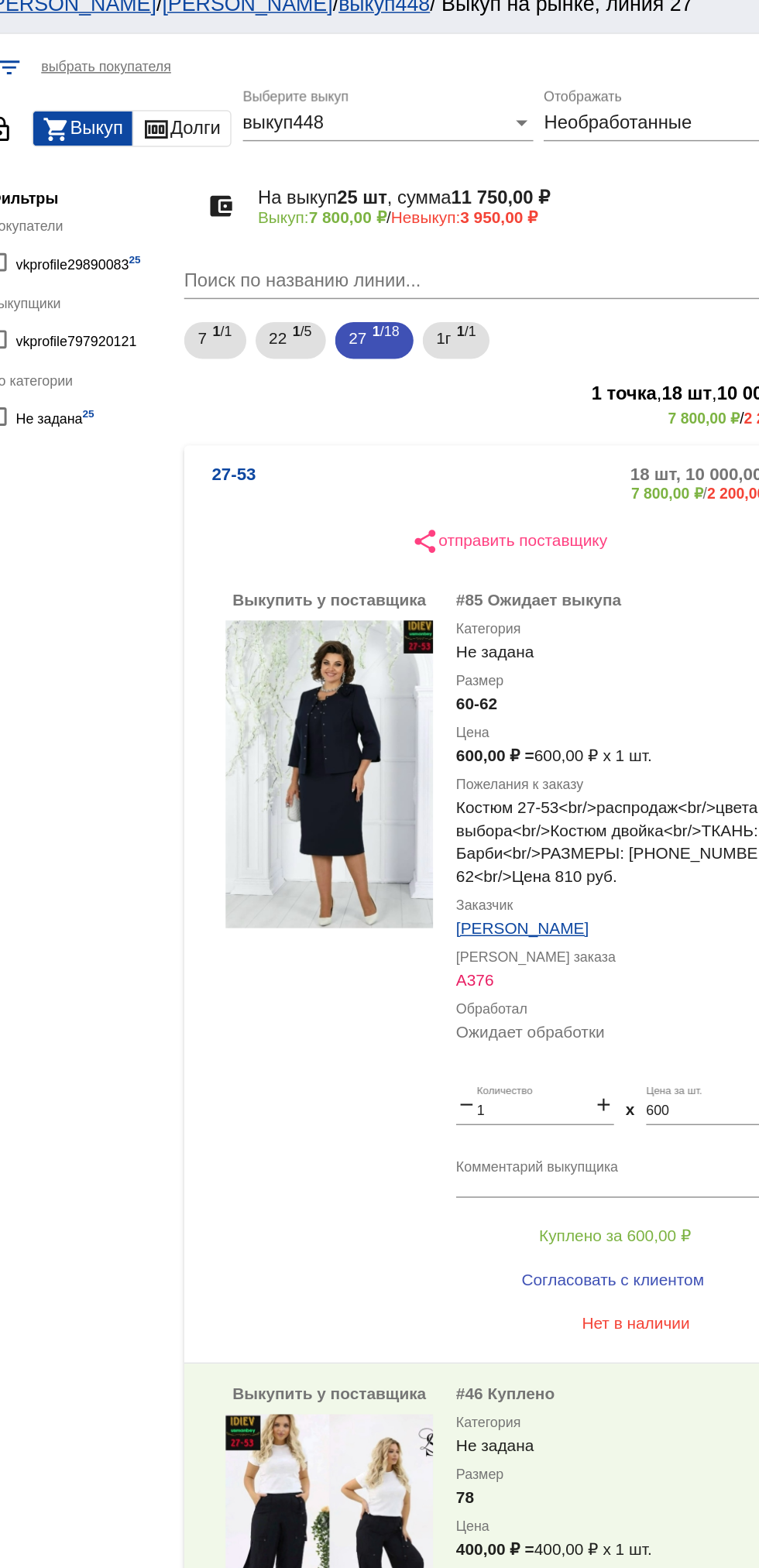
scroll to position [3, 0]
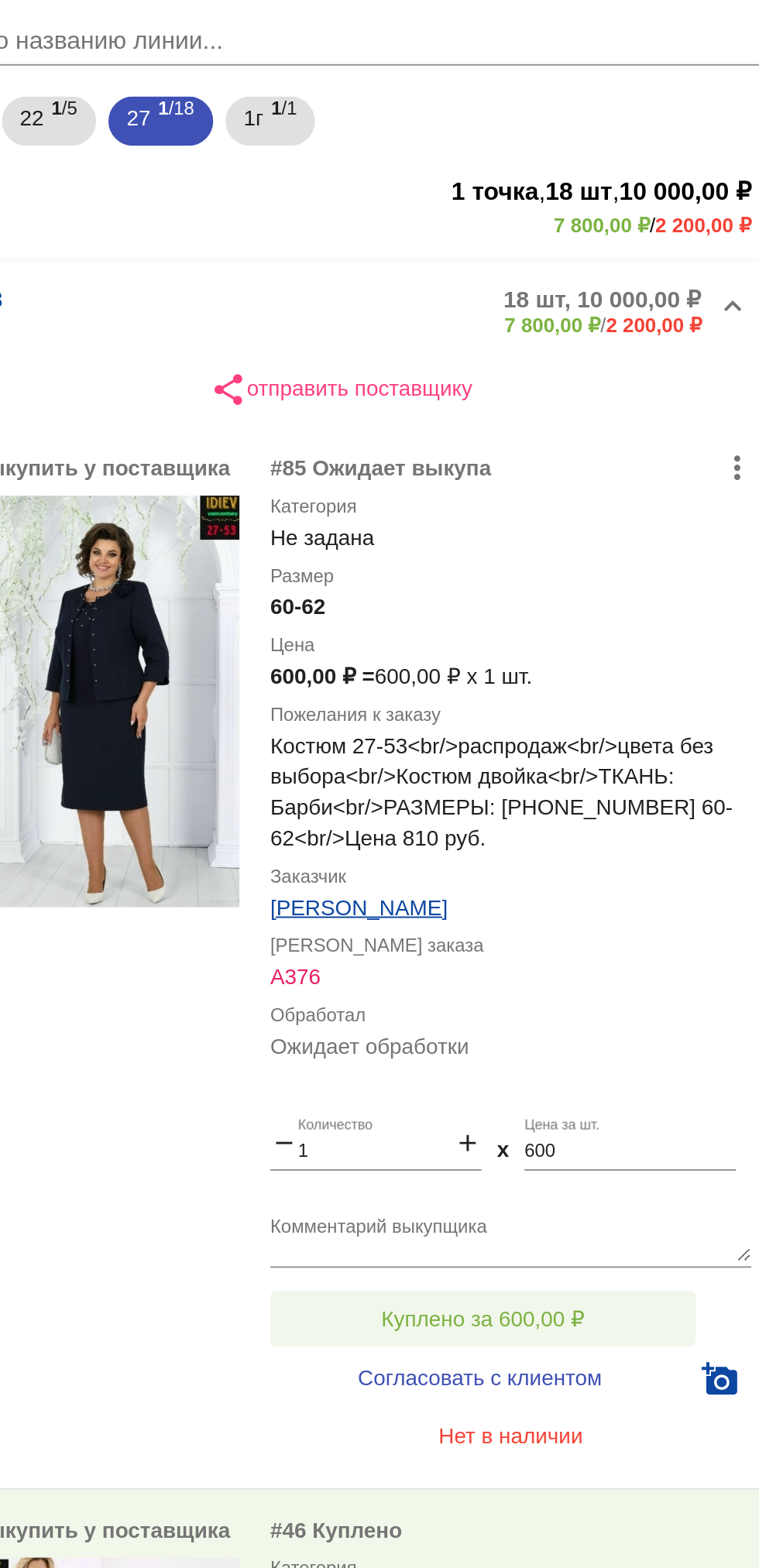
click at [576, 837] on span "Куплено за 600,00 ₽" at bounding box center [605, 842] width 102 height 12
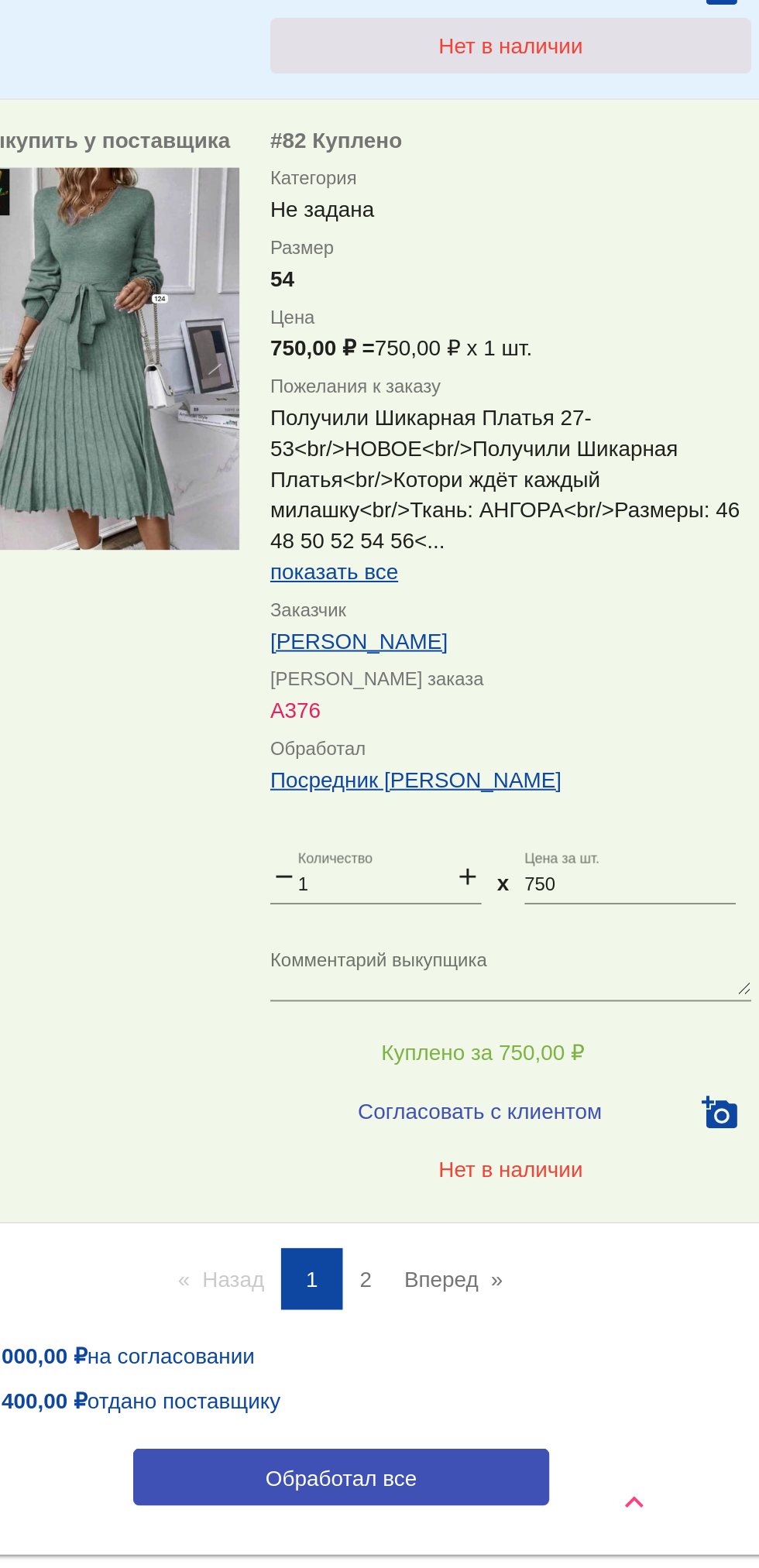
scroll to position [0, 0]
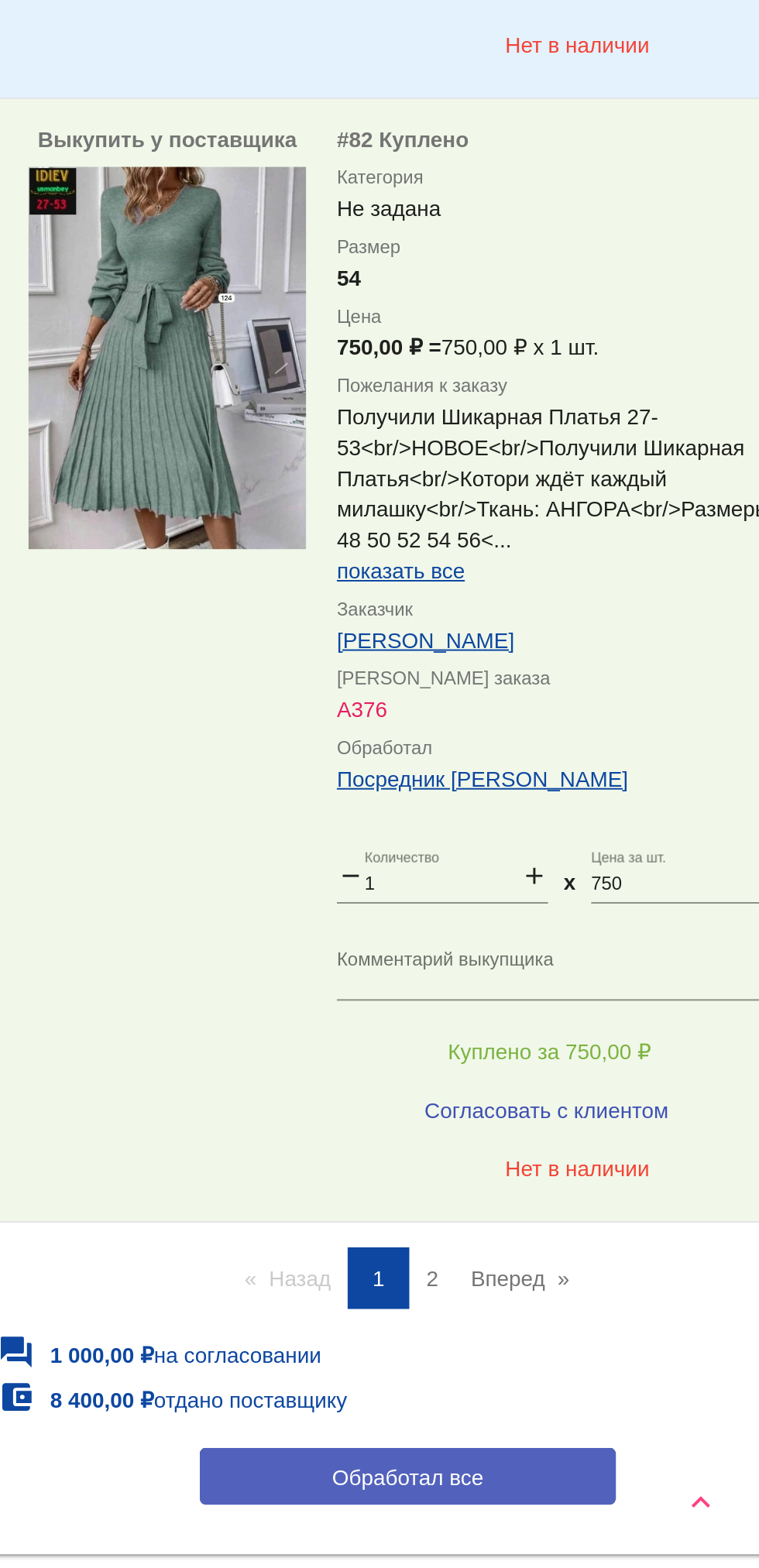
click at [612, 1508] on button "Обработал все" at bounding box center [534, 1522] width 209 height 29
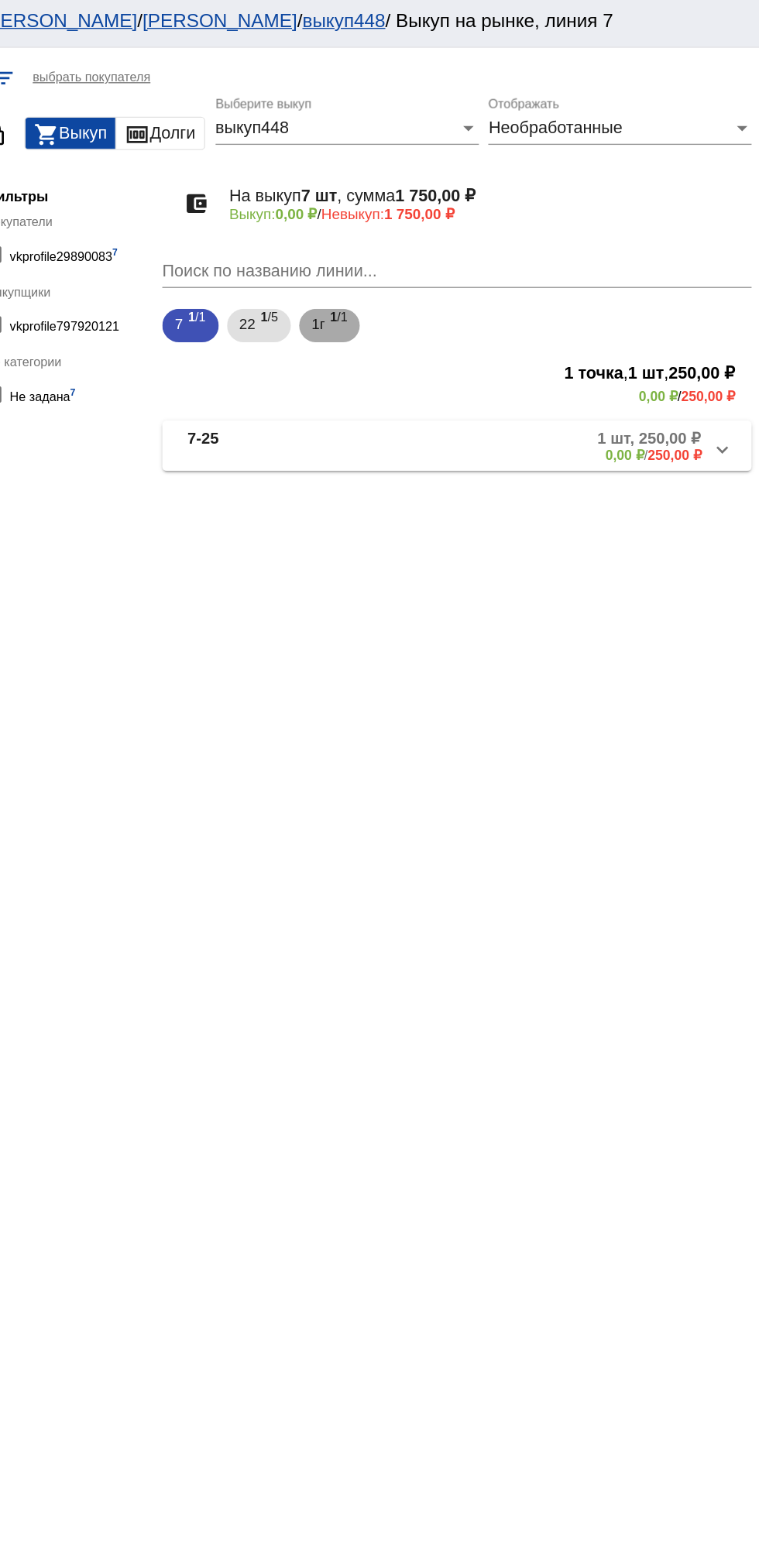
click at [445, 253] on span "1 /1" at bounding box center [447, 245] width 13 height 32
click at [587, 345] on mat-panel-description "1 шт, 200,00 ₽ 0,00 ₽ / 200,00 ₽" at bounding box center [589, 333] width 253 height 25
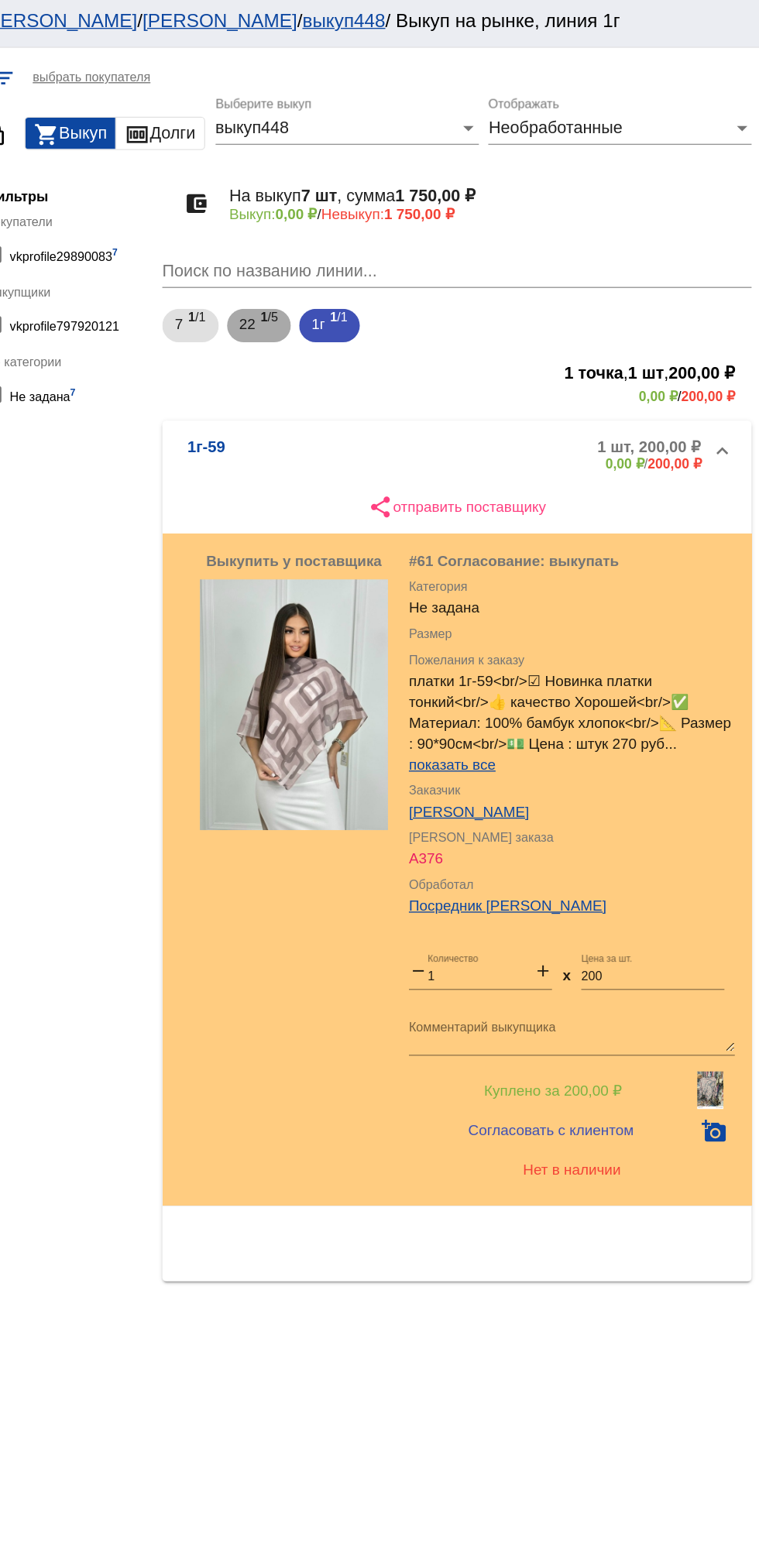
click at [375, 249] on span "22" at bounding box center [379, 243] width 12 height 28
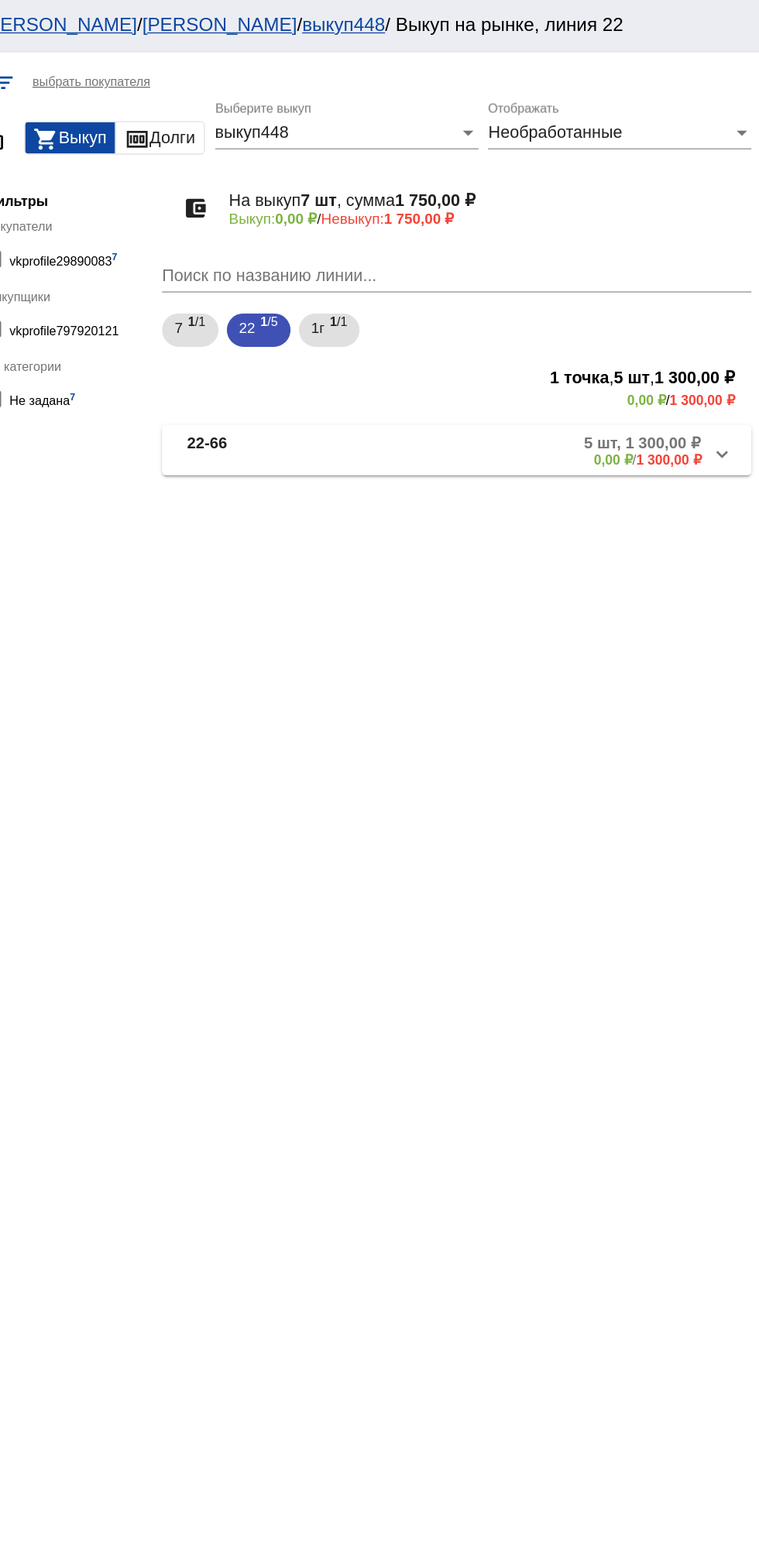
click at [674, 108] on div "Необработанные Отображать" at bounding box center [655, 93] width 195 height 35
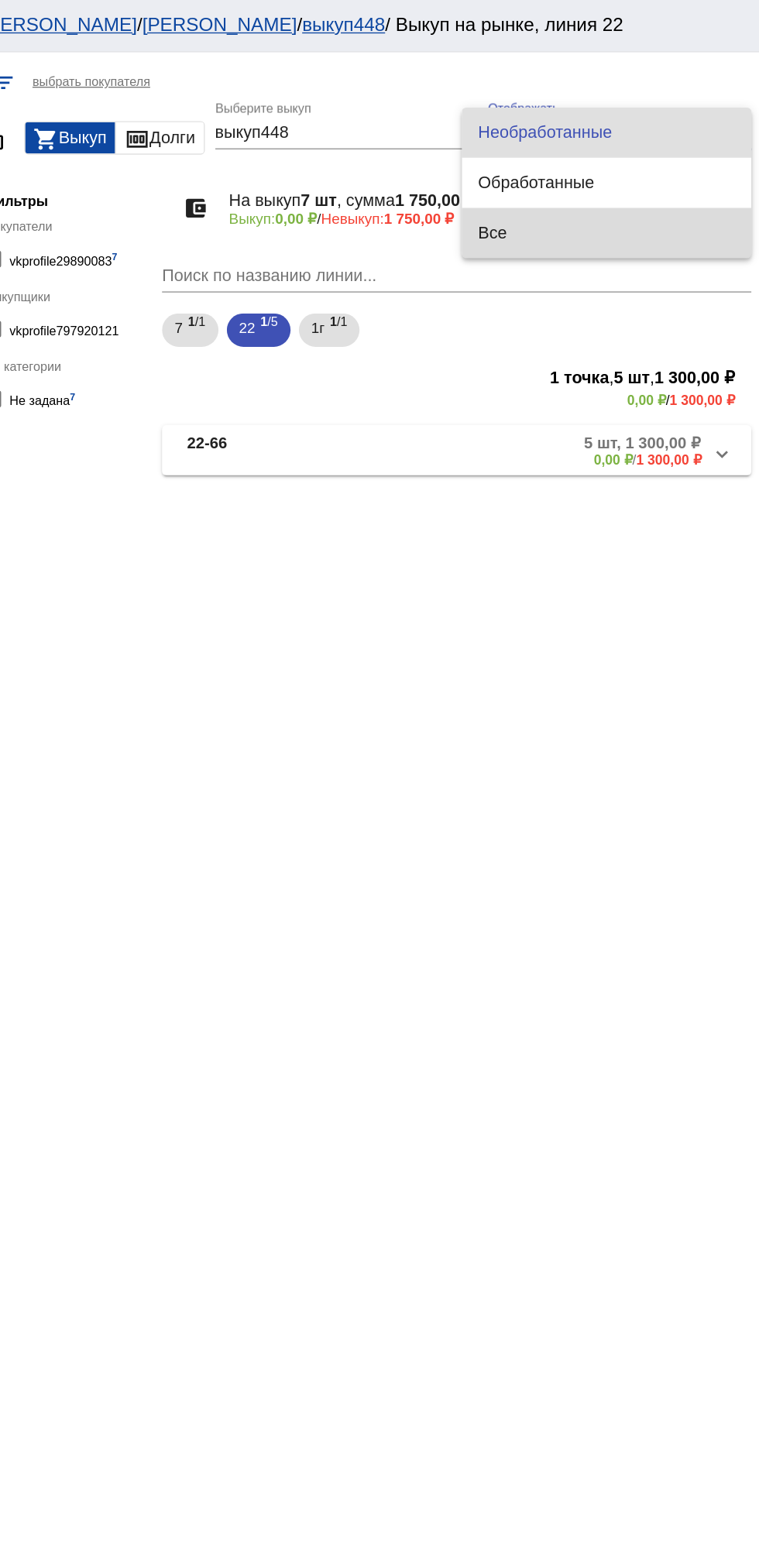
click at [668, 176] on span "Все" at bounding box center [645, 173] width 190 height 38
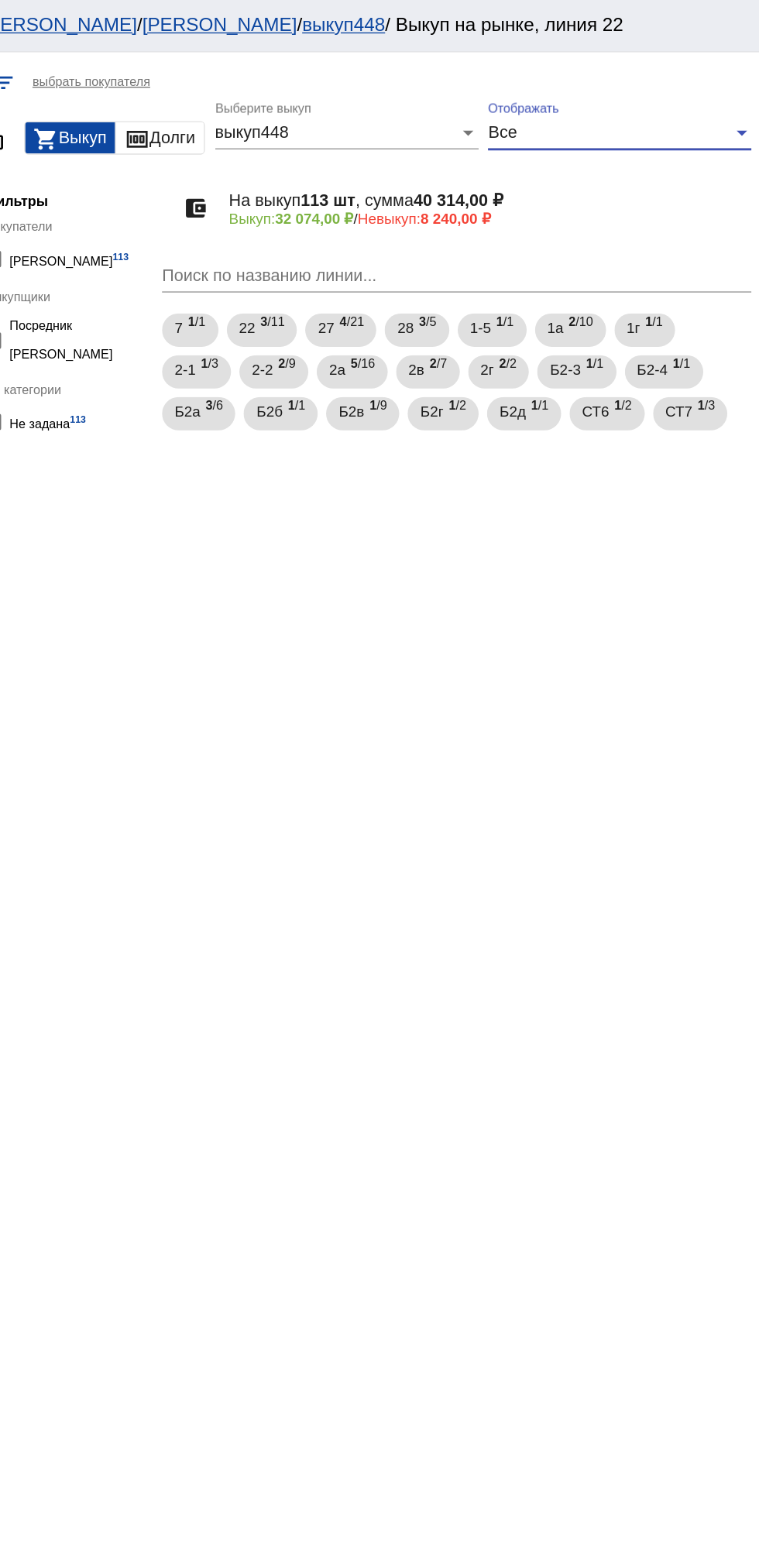
click at [693, 99] on div "Все" at bounding box center [648, 98] width 181 height 14
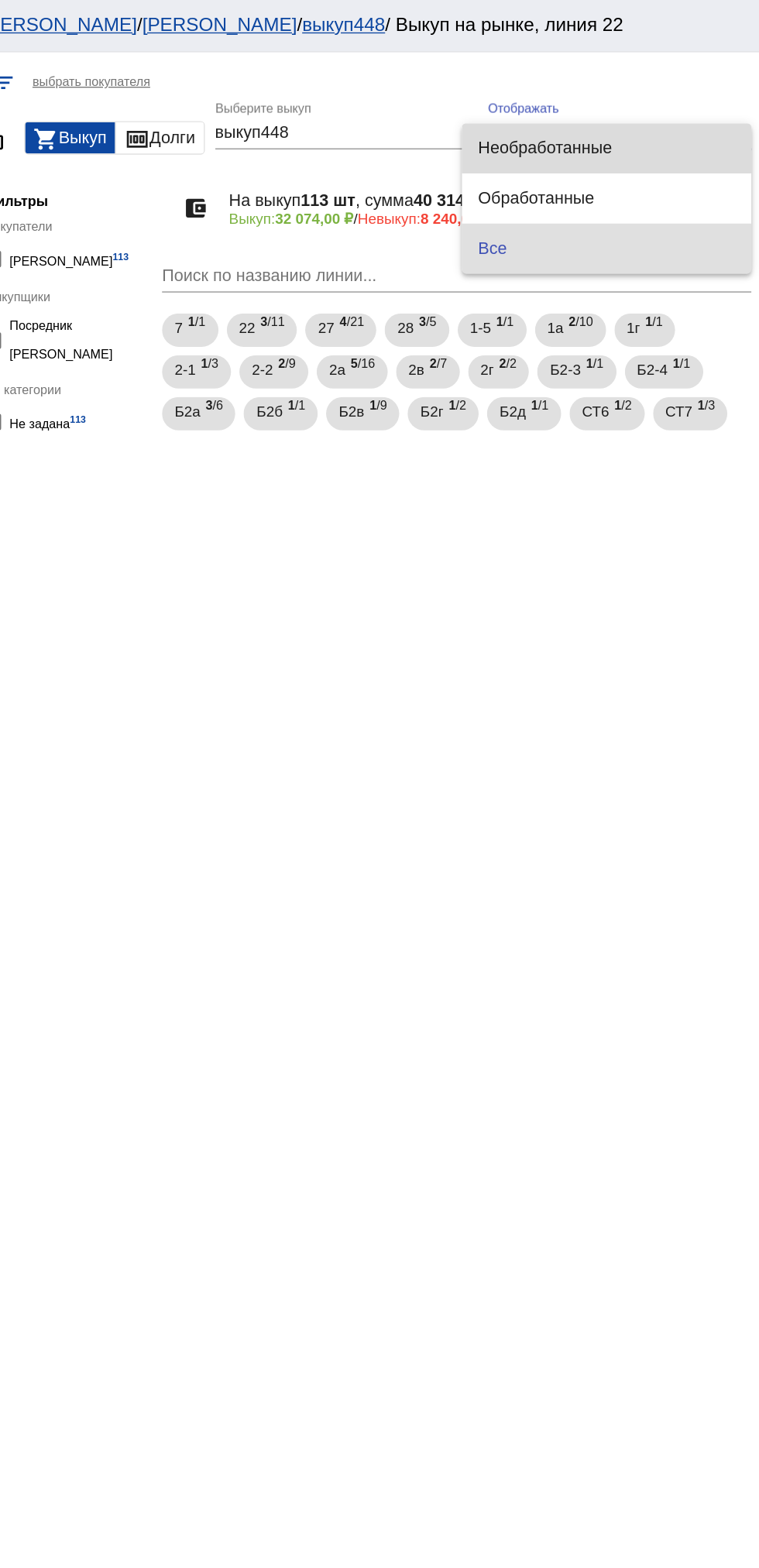
click at [661, 117] on span "Необработанные" at bounding box center [645, 110] width 190 height 38
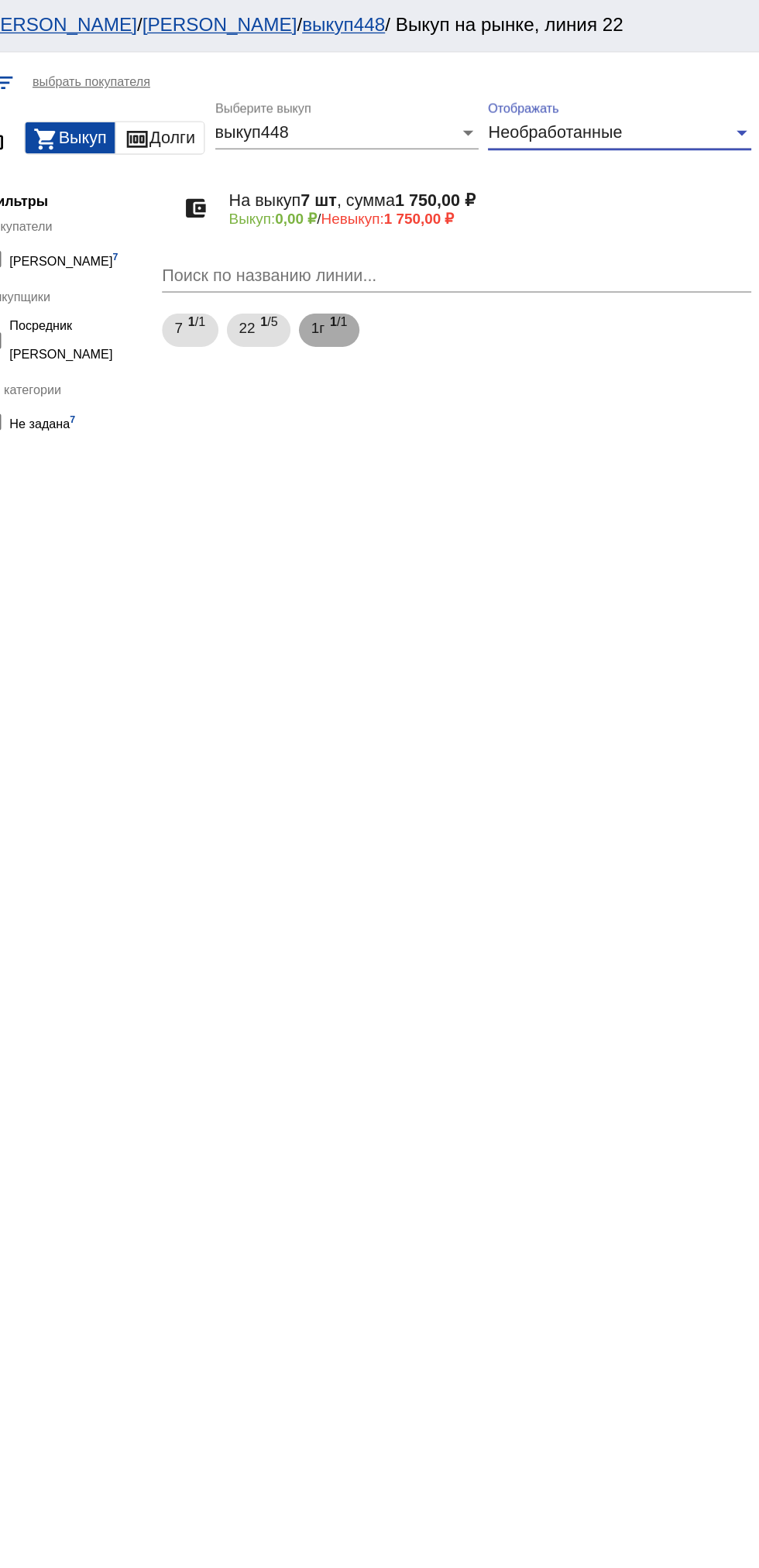
click at [446, 241] on b "1" at bounding box center [443, 238] width 6 height 11
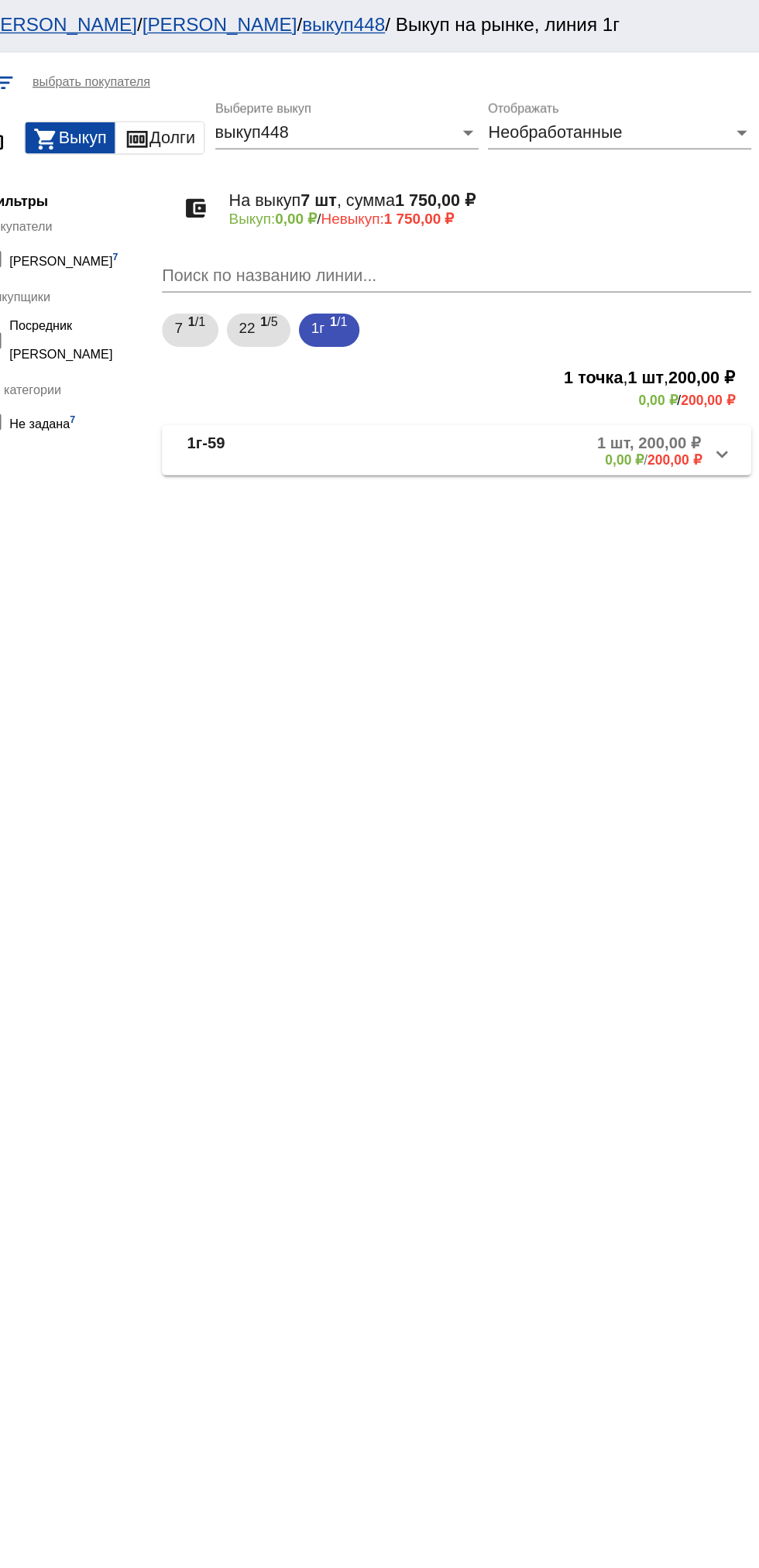
click at [597, 328] on mat-panel-description "1 шт, 200,00 ₽ 0,00 ₽ / 200,00 ₽" at bounding box center [589, 333] width 253 height 25
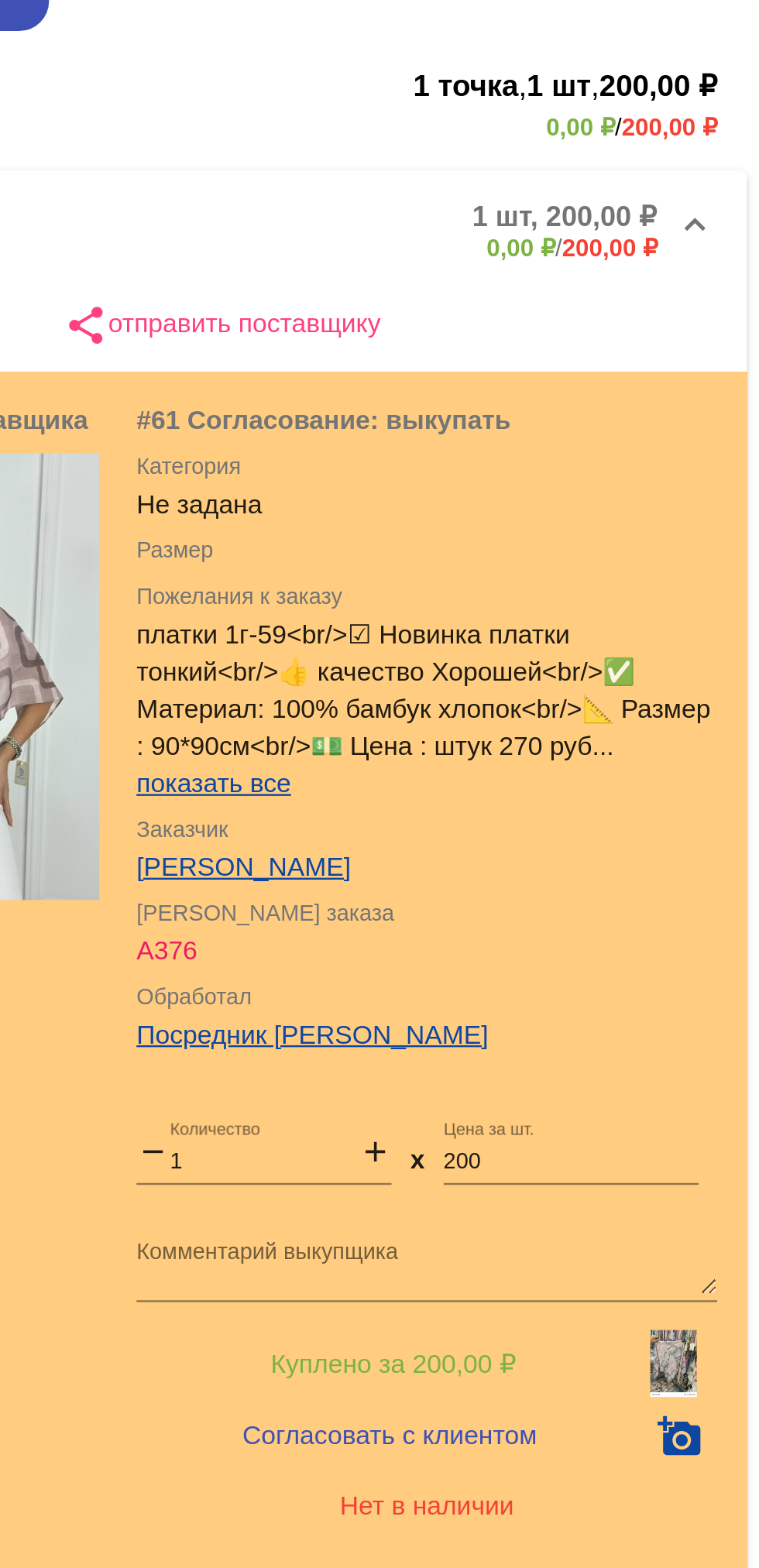
click at [724, 808] on img at bounding box center [722, 811] width 20 height 28
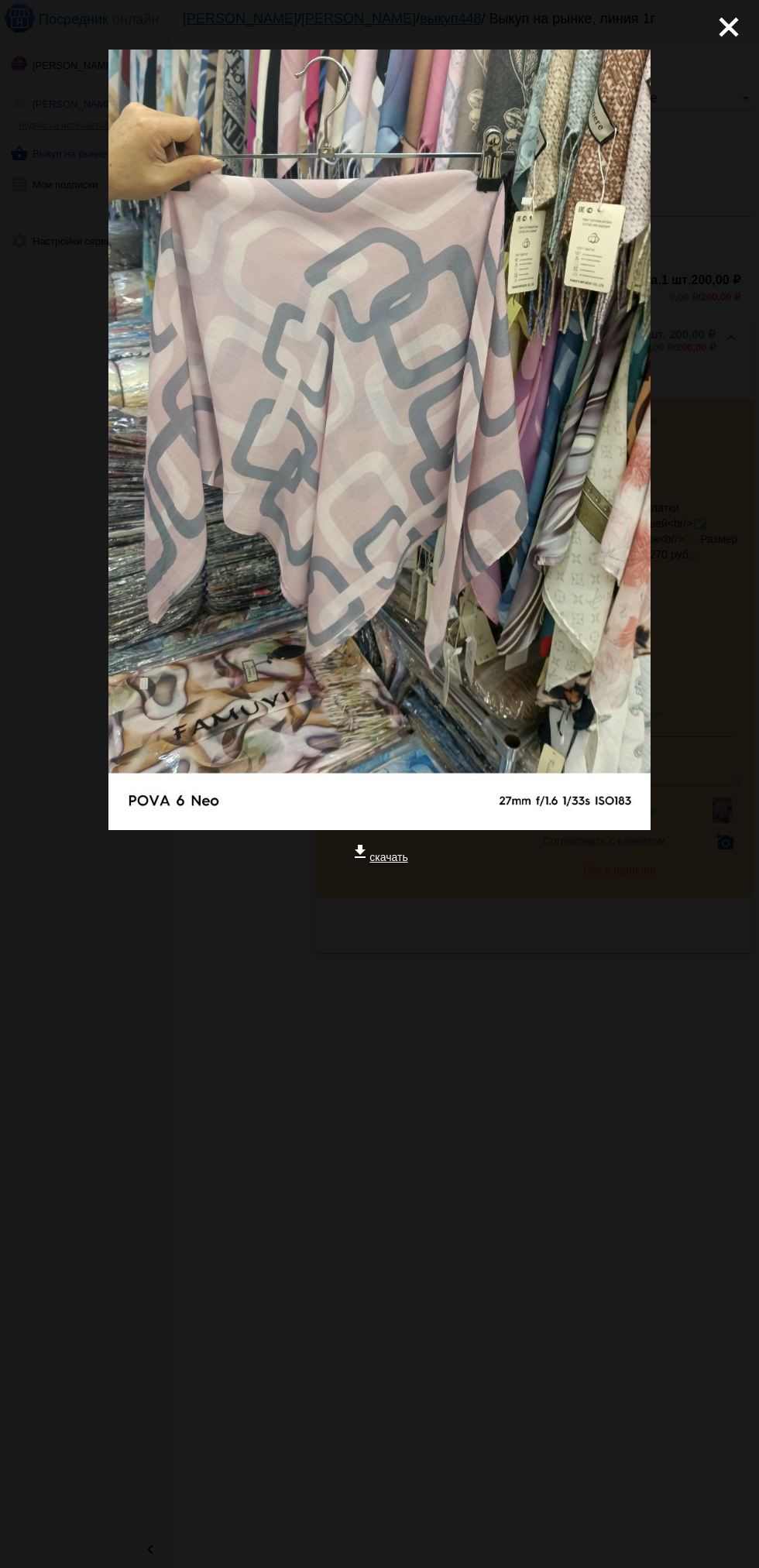
click at [724, 30] on mat-icon "close" at bounding box center [722, 20] width 19 height 19
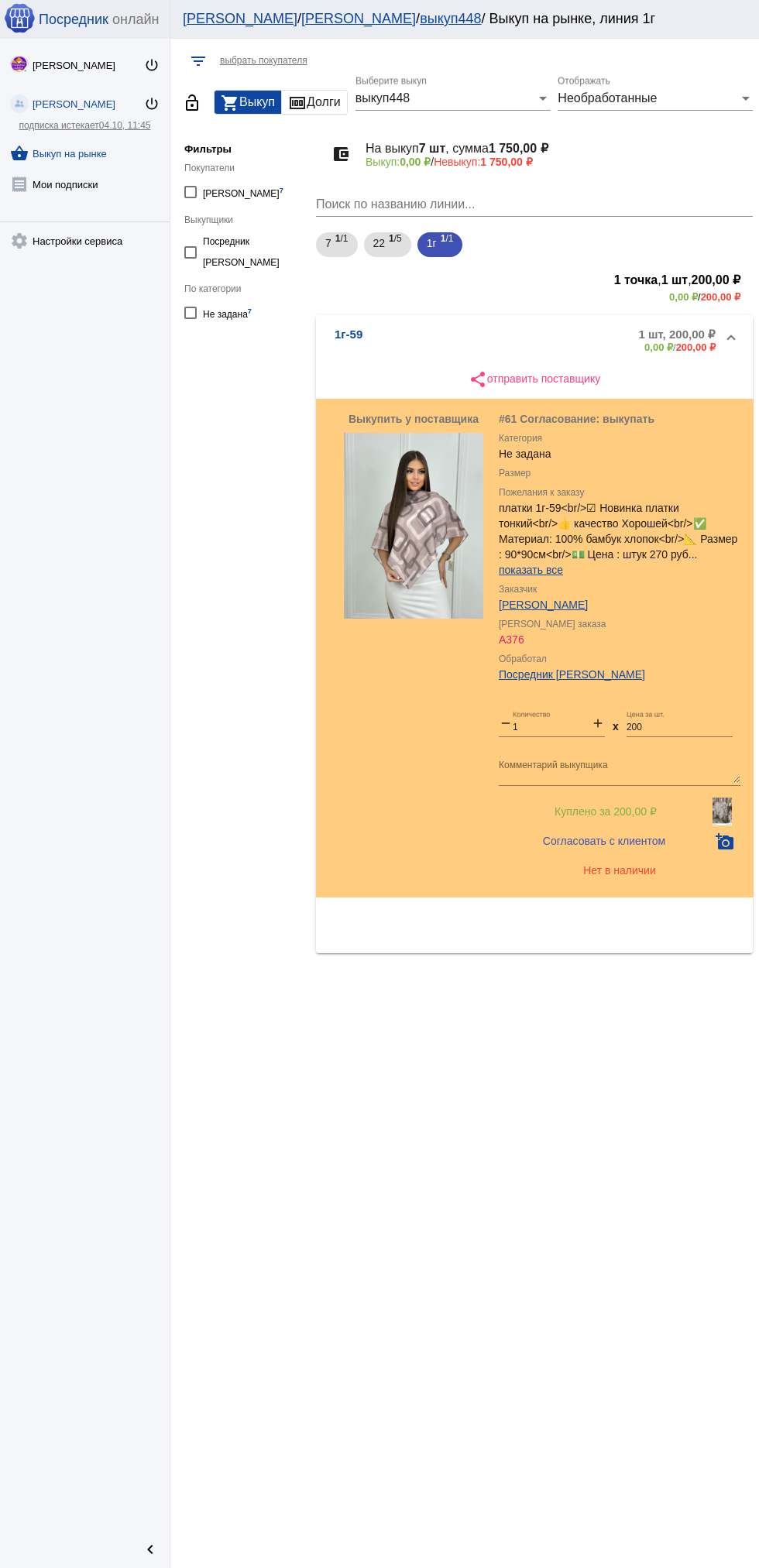
click at [729, 811] on img at bounding box center [722, 811] width 20 height 28
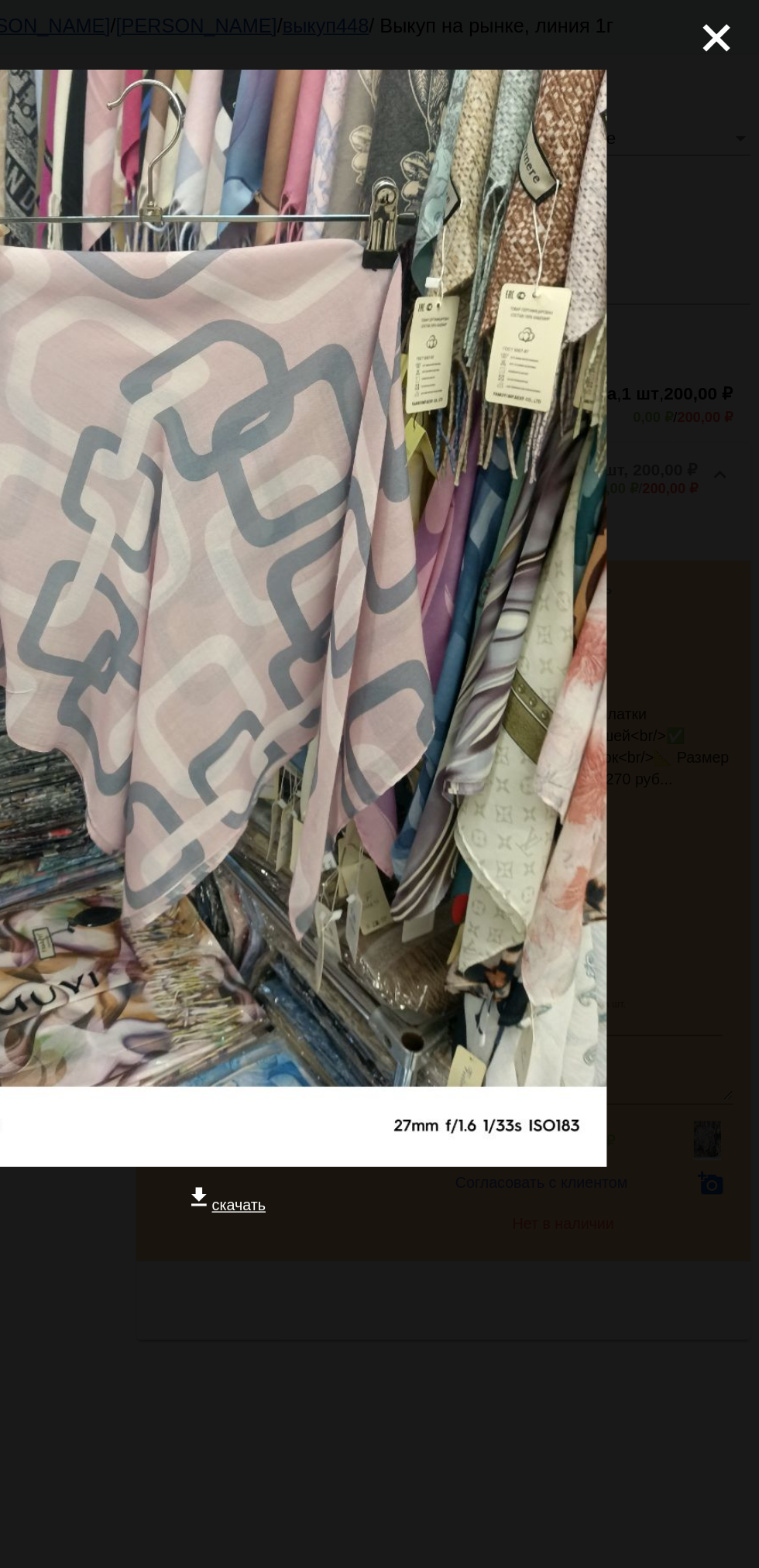
click at [725, 18] on mat-icon "close" at bounding box center [722, 20] width 19 height 19
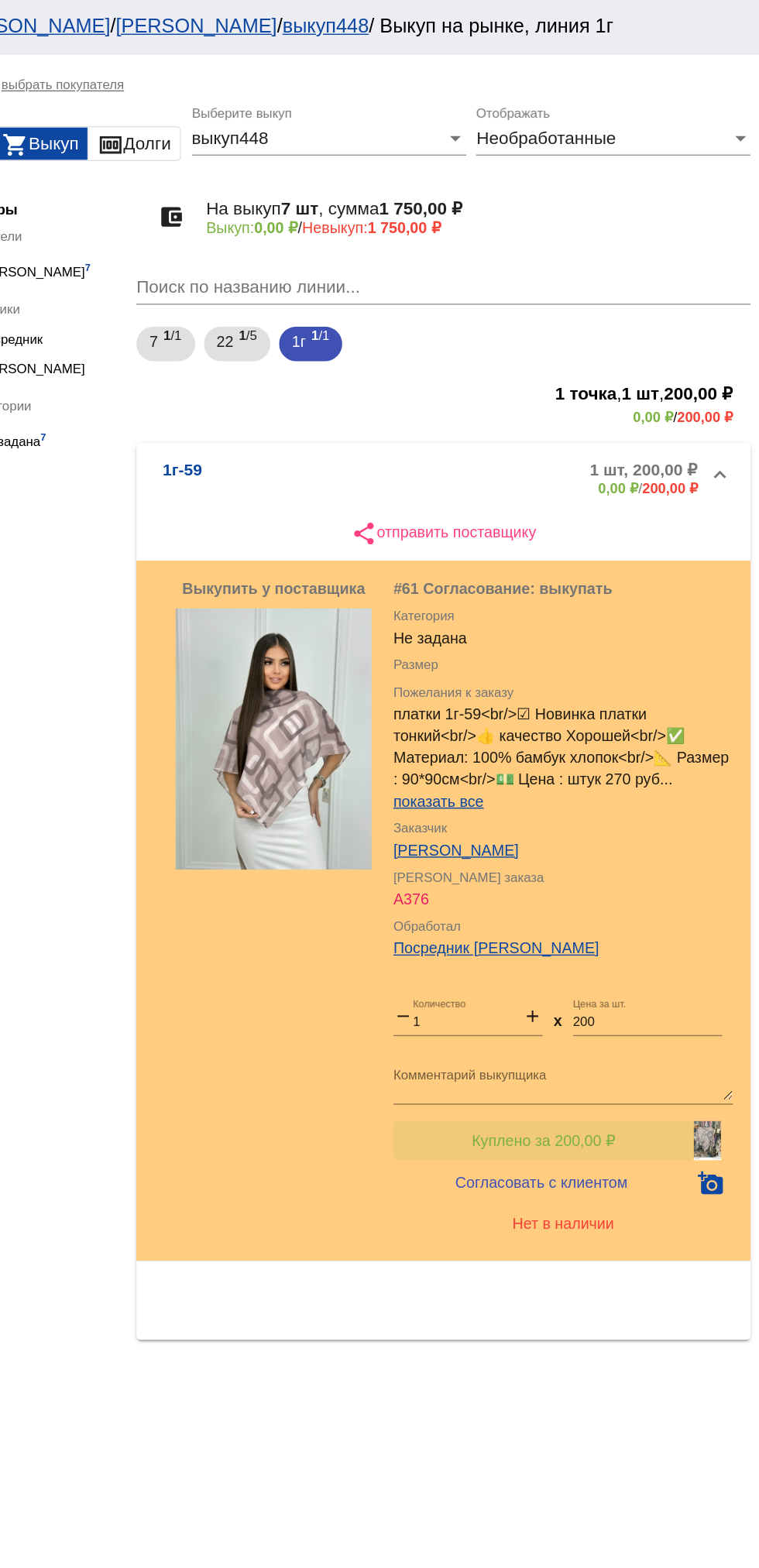
click at [660, 818] on button "Куплено за 200,00 ₽" at bounding box center [605, 811] width 214 height 28
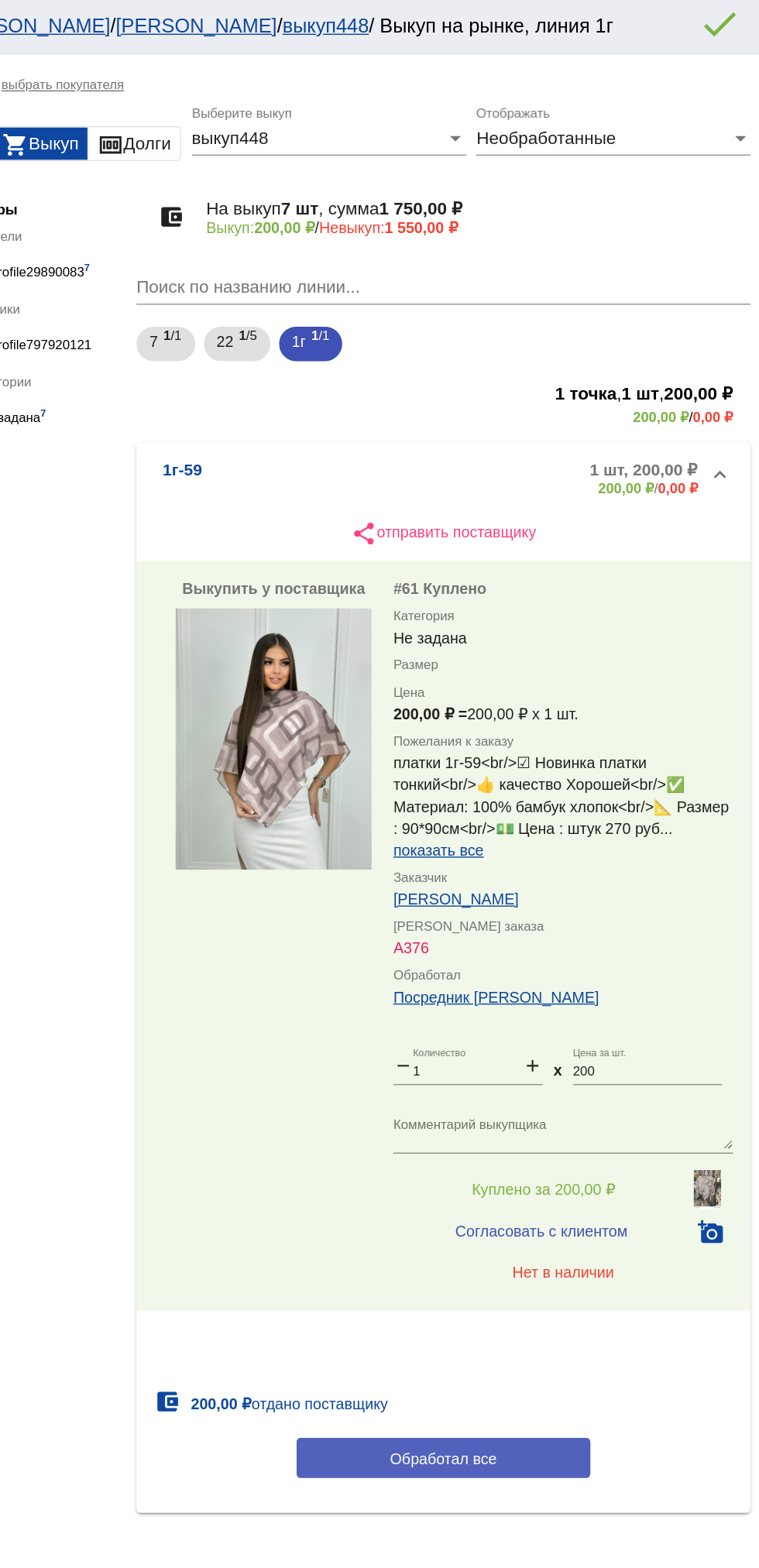
click at [599, 1026] on button "Обработал все" at bounding box center [534, 1036] width 209 height 29
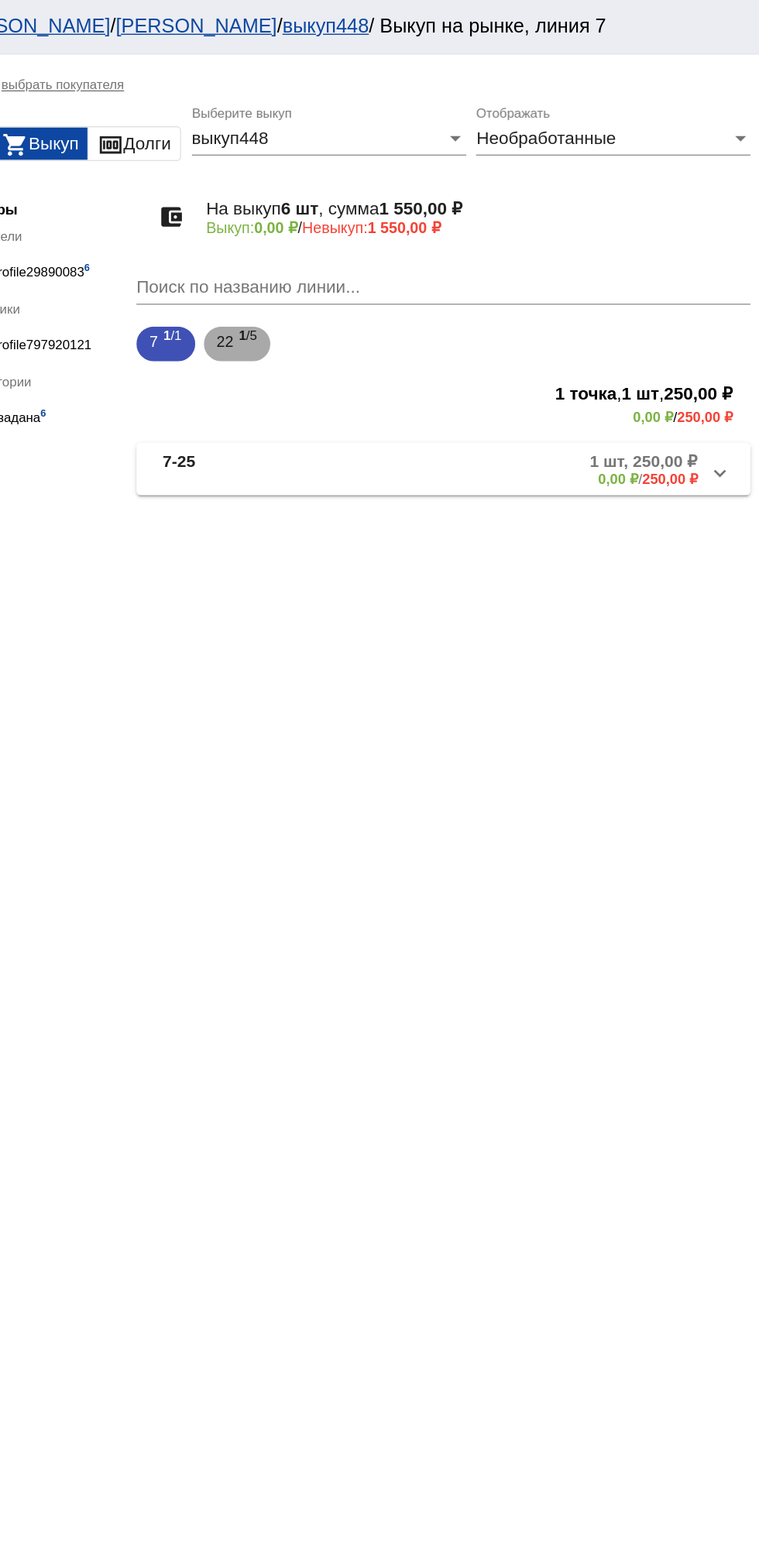
click at [379, 240] on span "22" at bounding box center [379, 243] width 12 height 28
click at [360, 328] on b "22-66" at bounding box center [349, 333] width 29 height 25
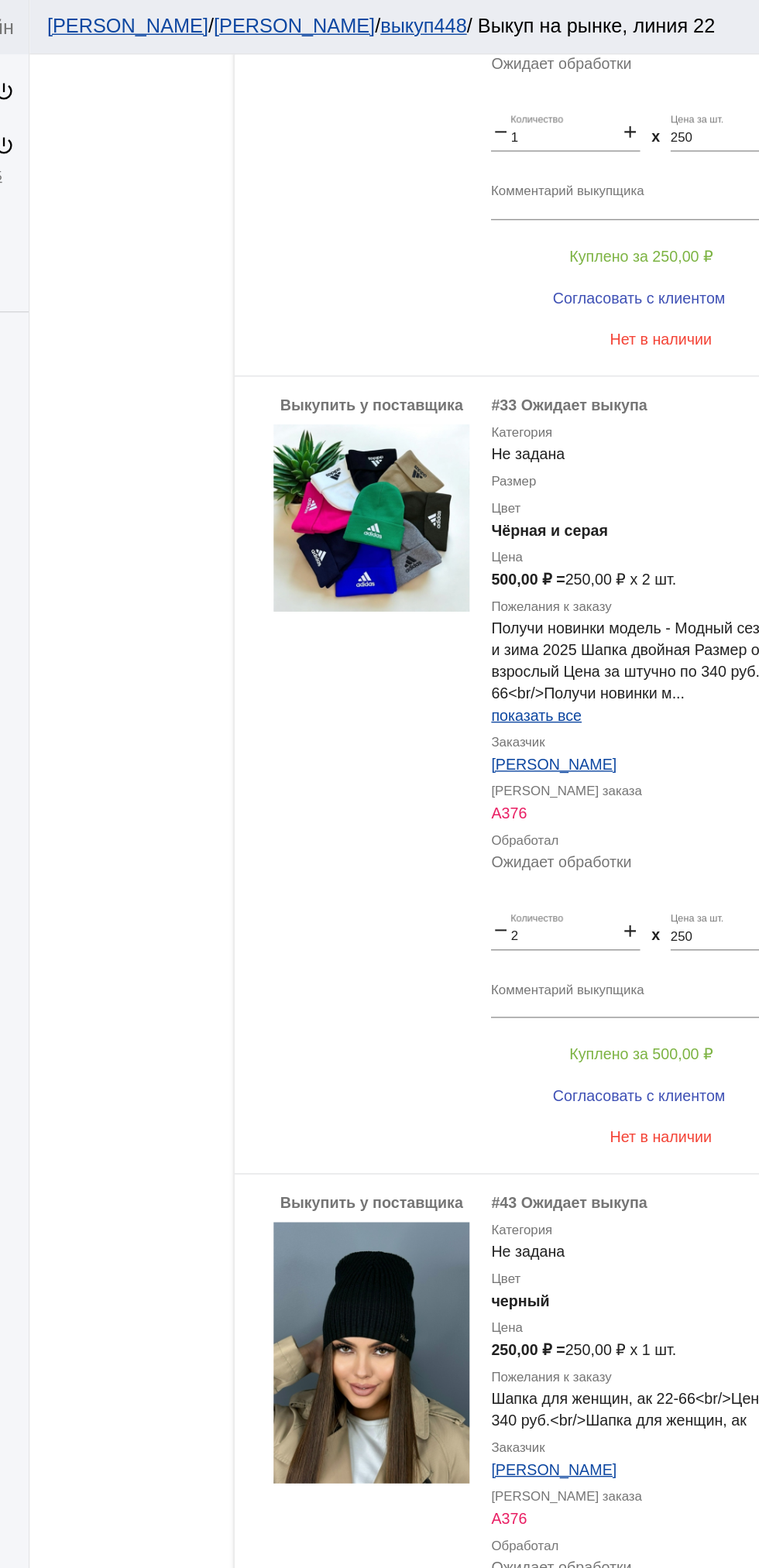
scroll to position [606, 0]
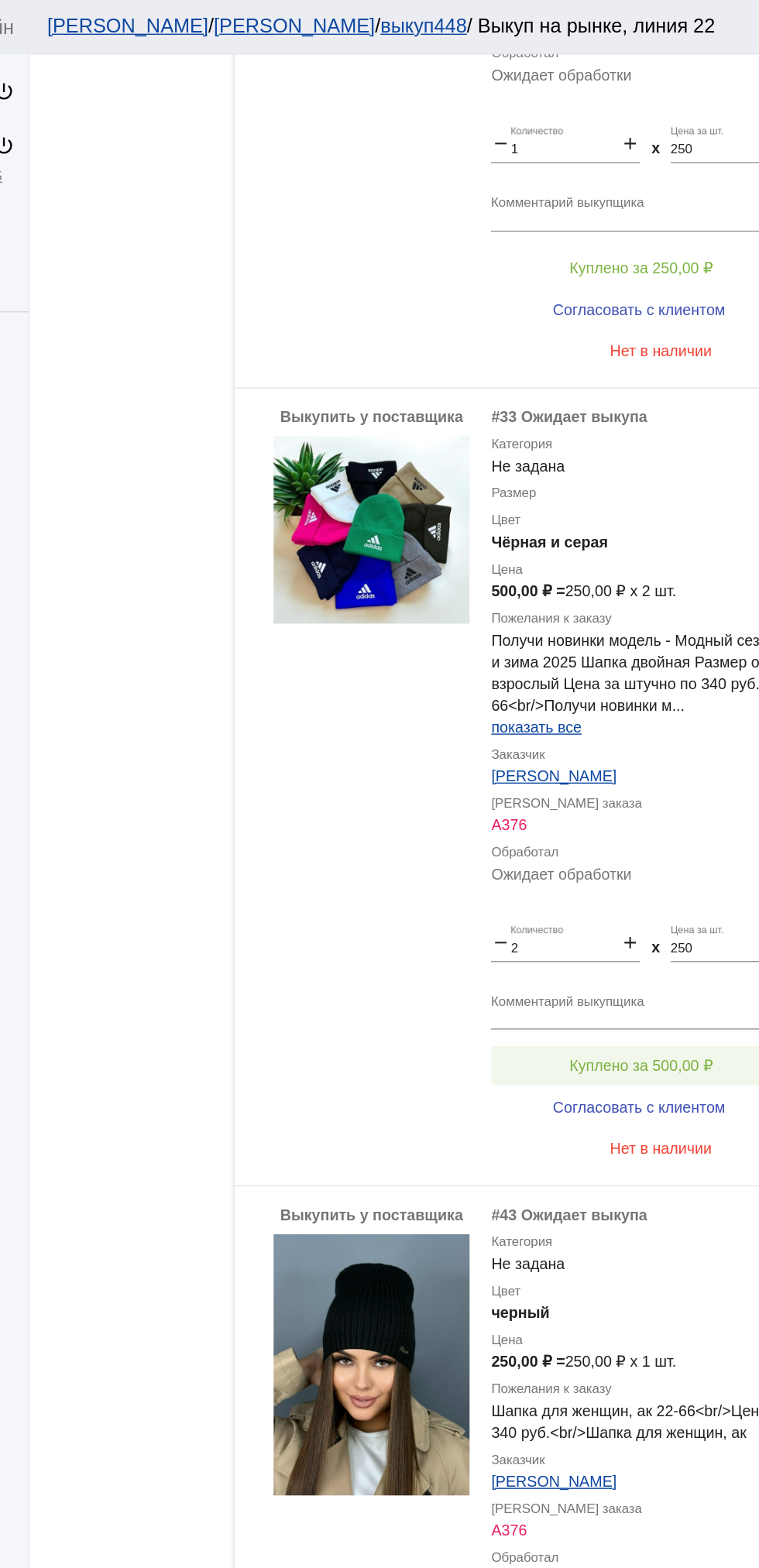
click at [644, 758] on span "Куплено за 500,00 ₽" at bounding box center [605, 757] width 102 height 12
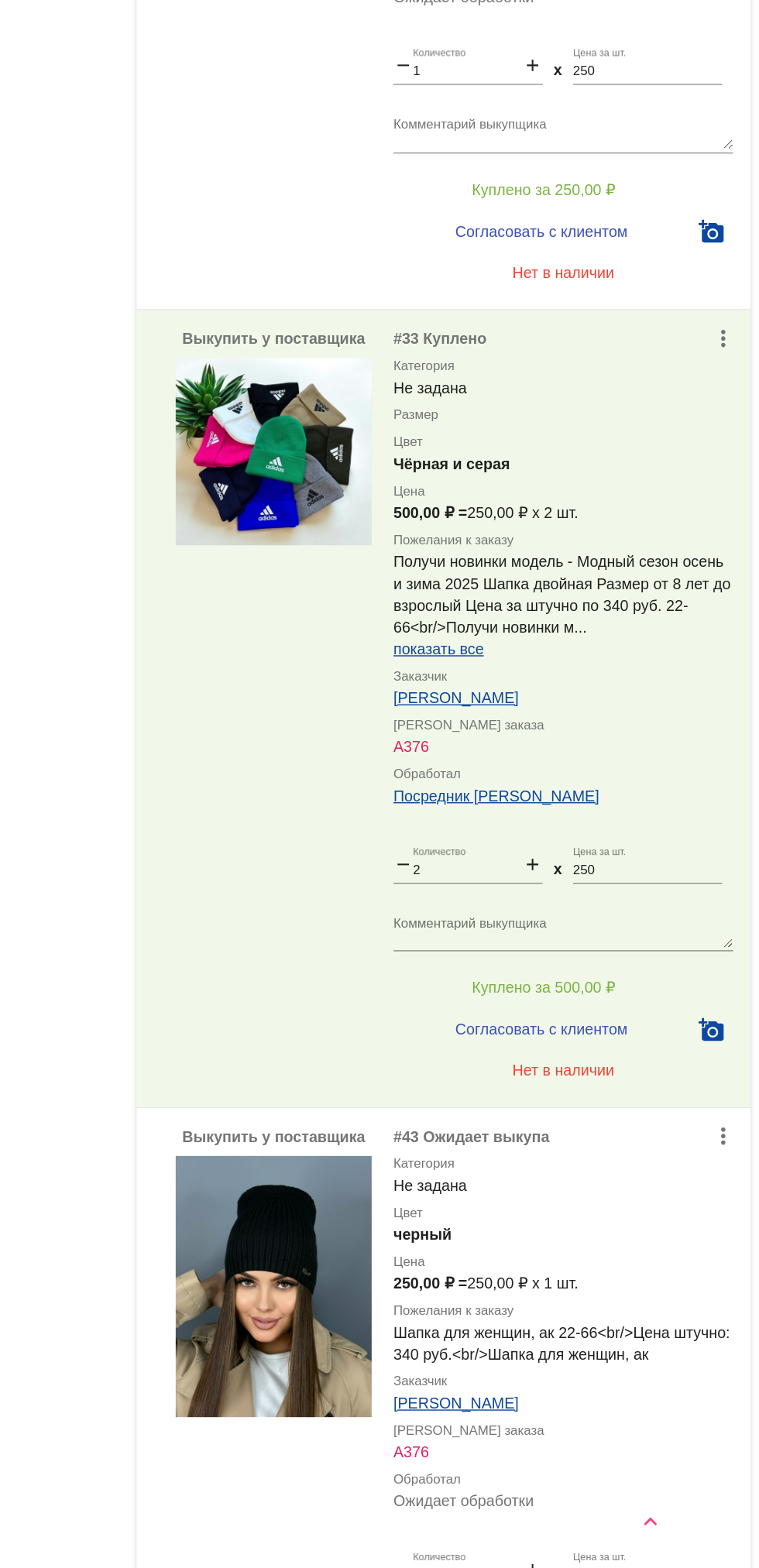
scroll to position [0, 0]
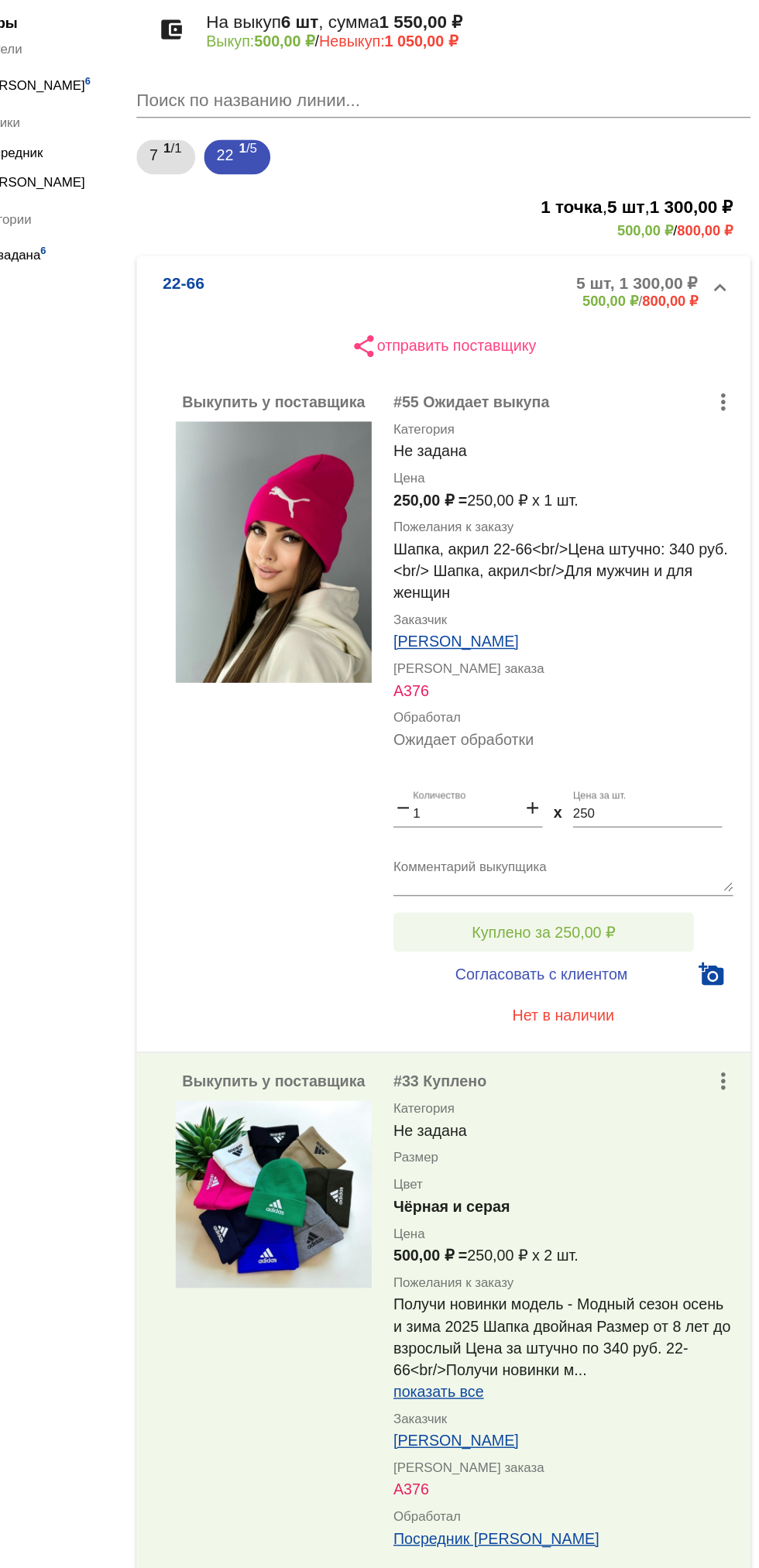
click at [657, 787] on button "Куплено за 250,00 ₽" at bounding box center [605, 796] width 214 height 28
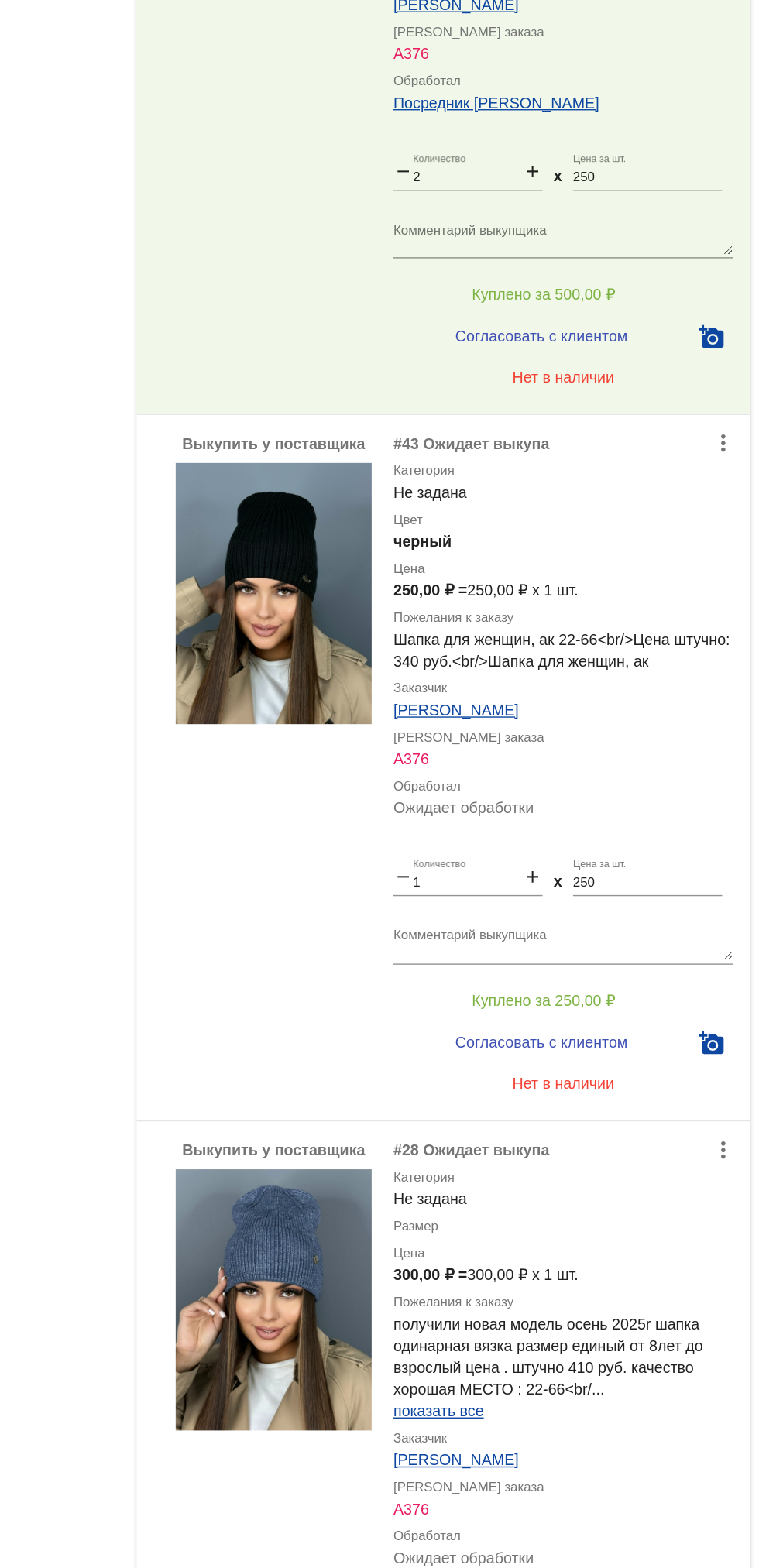
scroll to position [1040, 0]
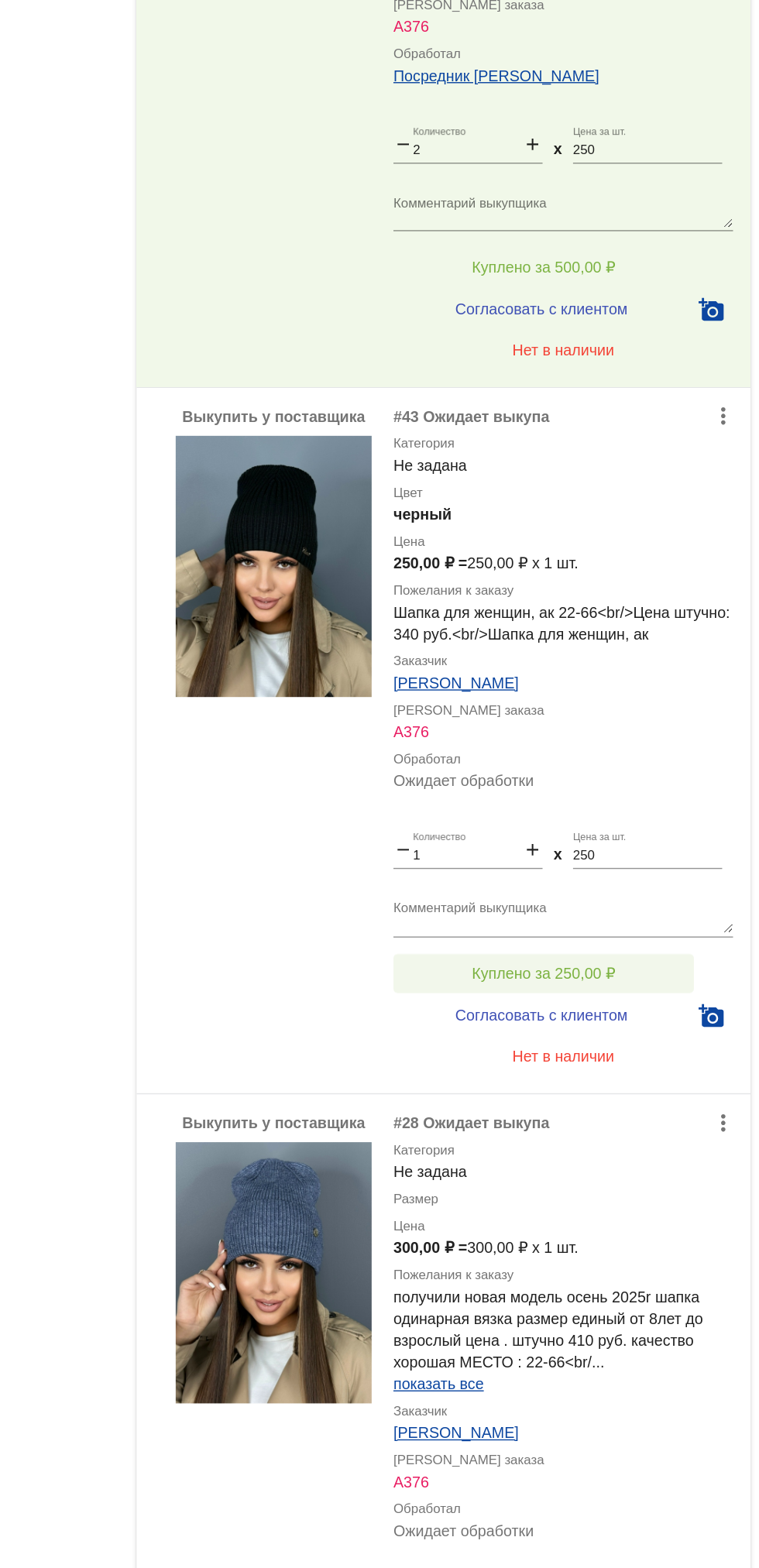
click at [659, 830] on button "Куплено за 250,00 ₽" at bounding box center [605, 825] width 214 height 28
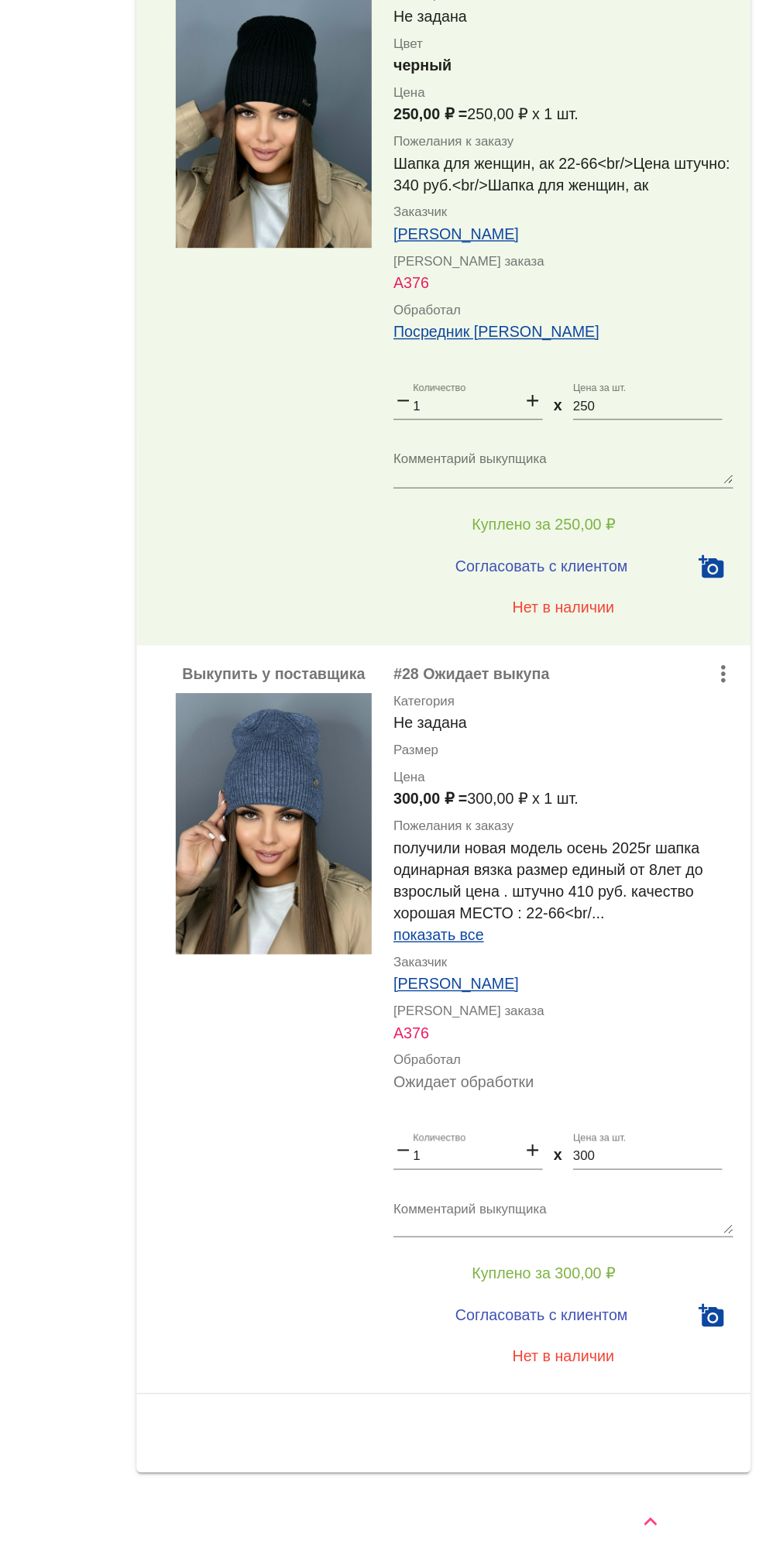
scroll to position [0, 0]
click at [646, 1356] on span "Куплено за 300,00 ₽" at bounding box center [605, 1358] width 102 height 12
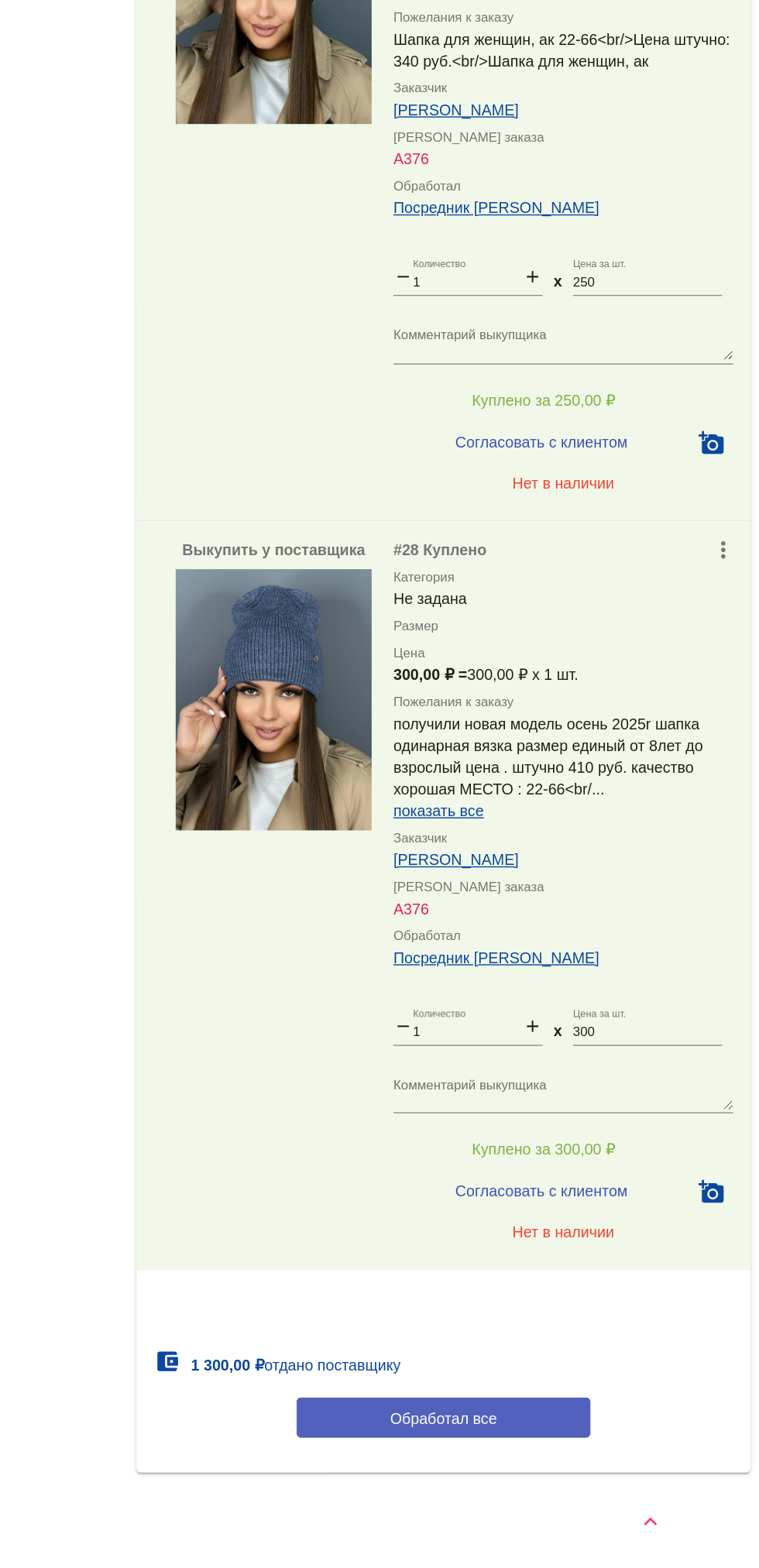
click at [576, 1461] on button "Обработал все" at bounding box center [534, 1460] width 209 height 29
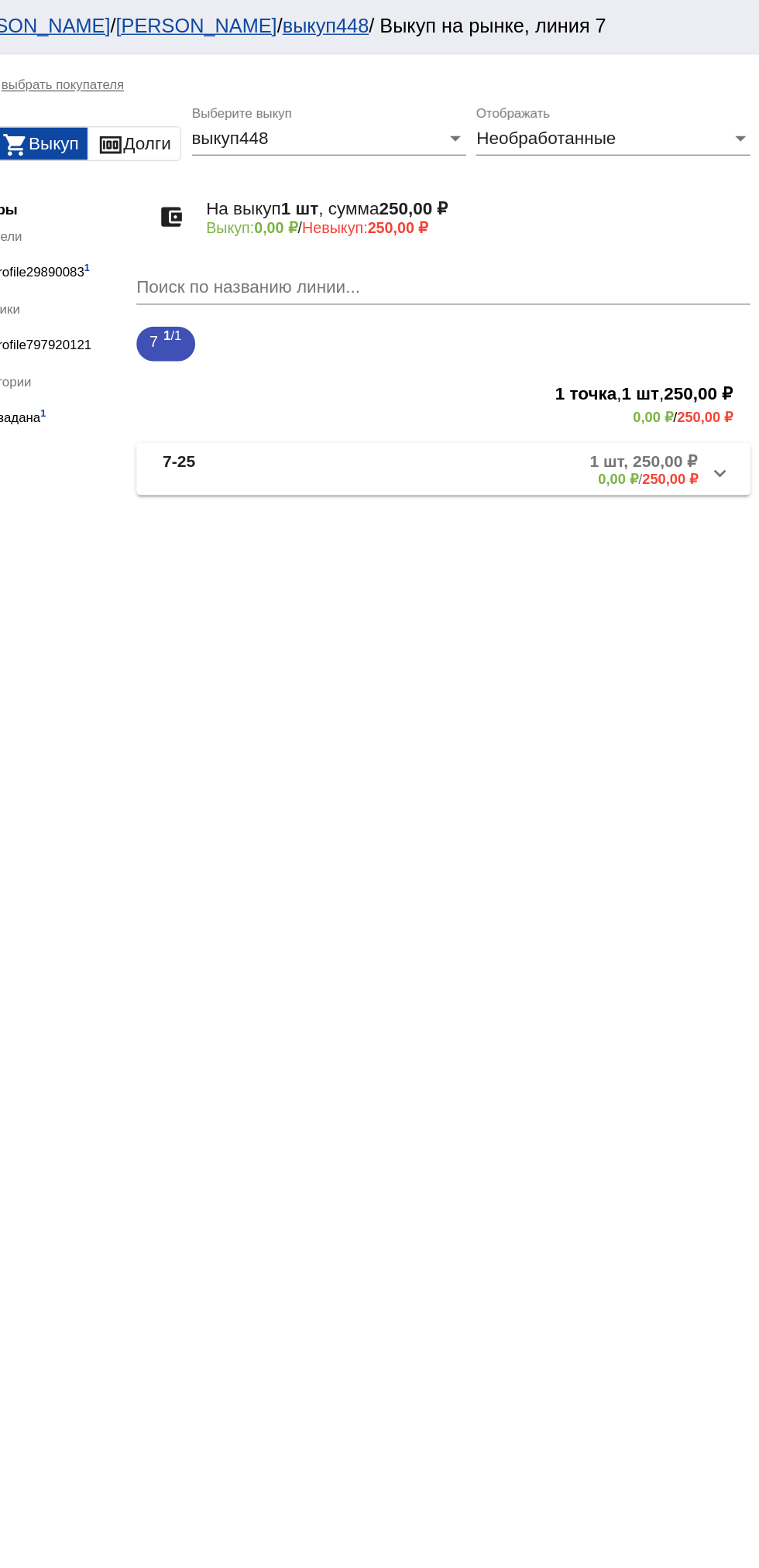
click at [615, 349] on mat-expansion-panel-header "7-25 1 шт, 250,00 ₽ 0,00 ₽ / 250,00 ₽" at bounding box center [534, 333] width 437 height 38
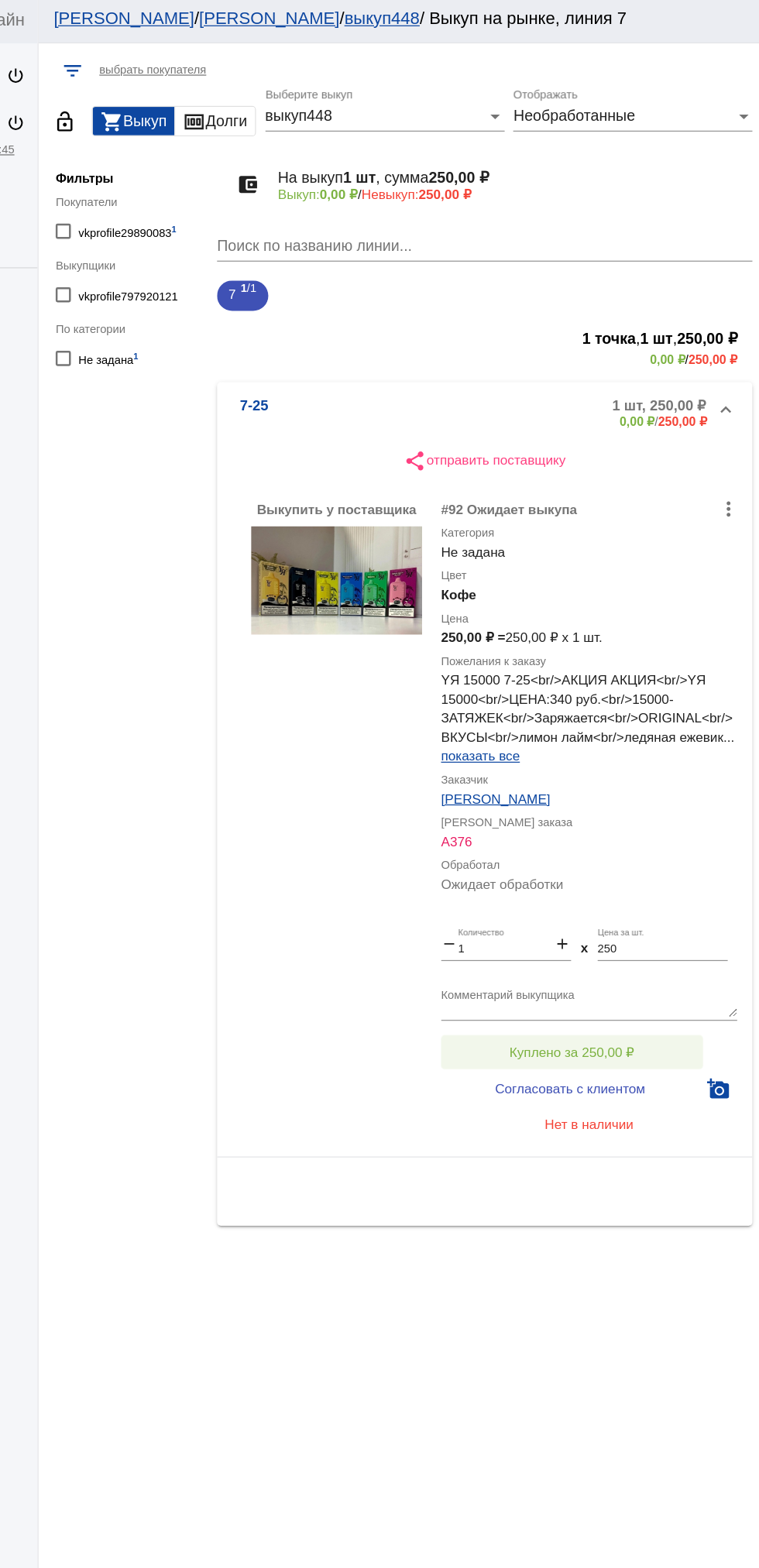
click at [627, 855] on span "Куплено за 250,00 ₽" at bounding box center [605, 861] width 102 height 12
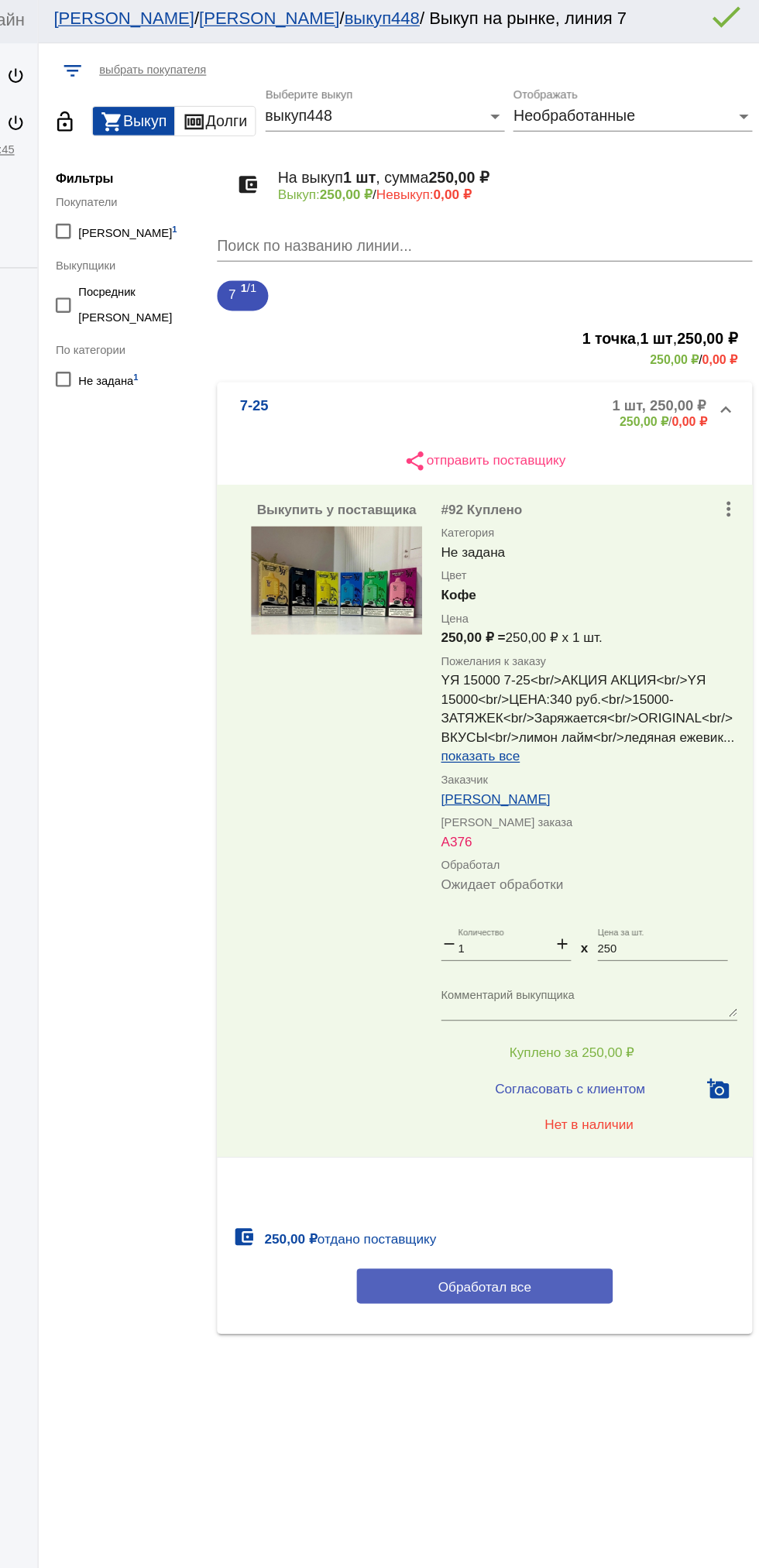
click at [579, 1062] on button "Обработал все" at bounding box center [534, 1052] width 209 height 29
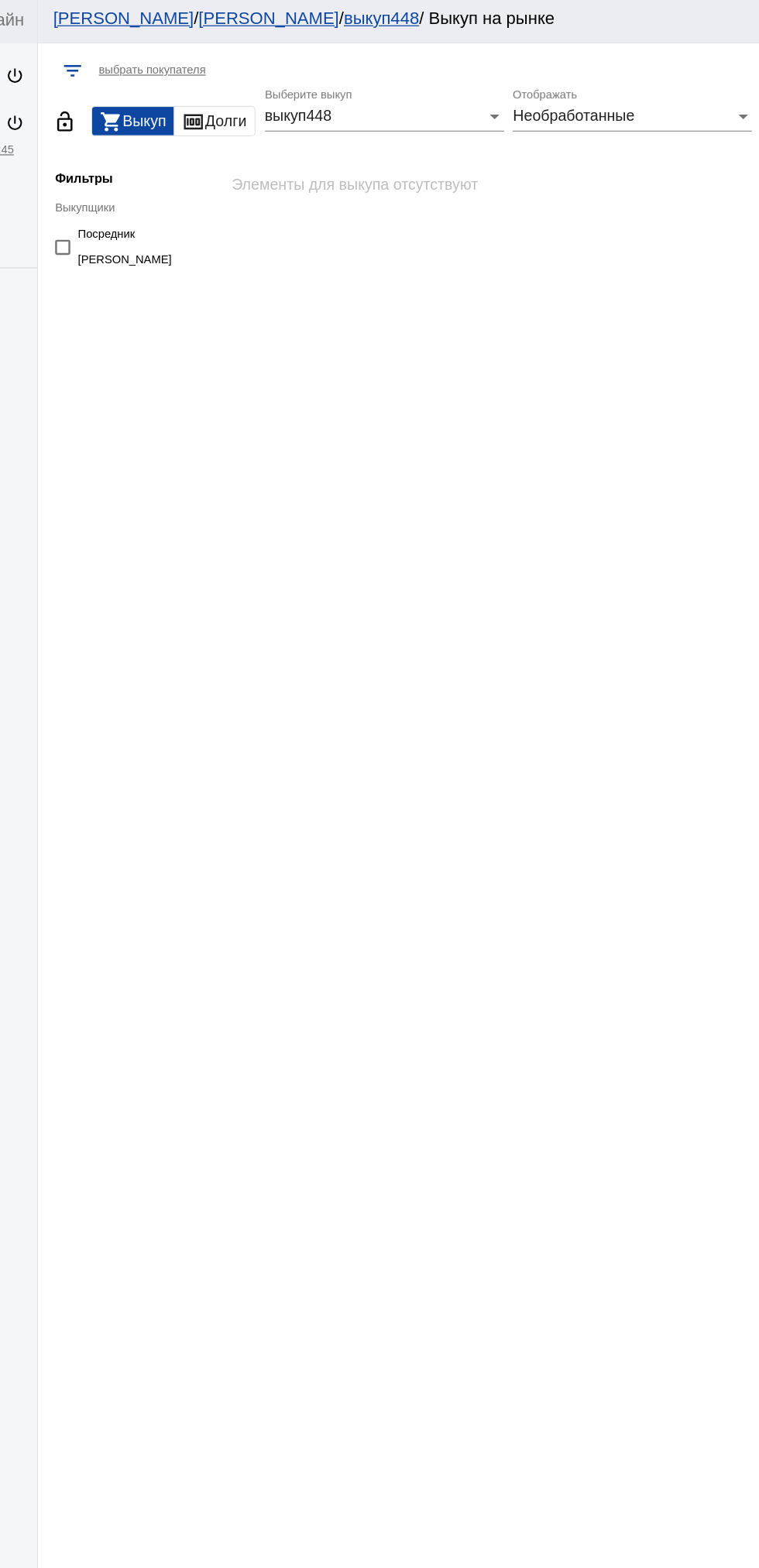
click at [597, 103] on span "Необработанные" at bounding box center [607, 98] width 99 height 13
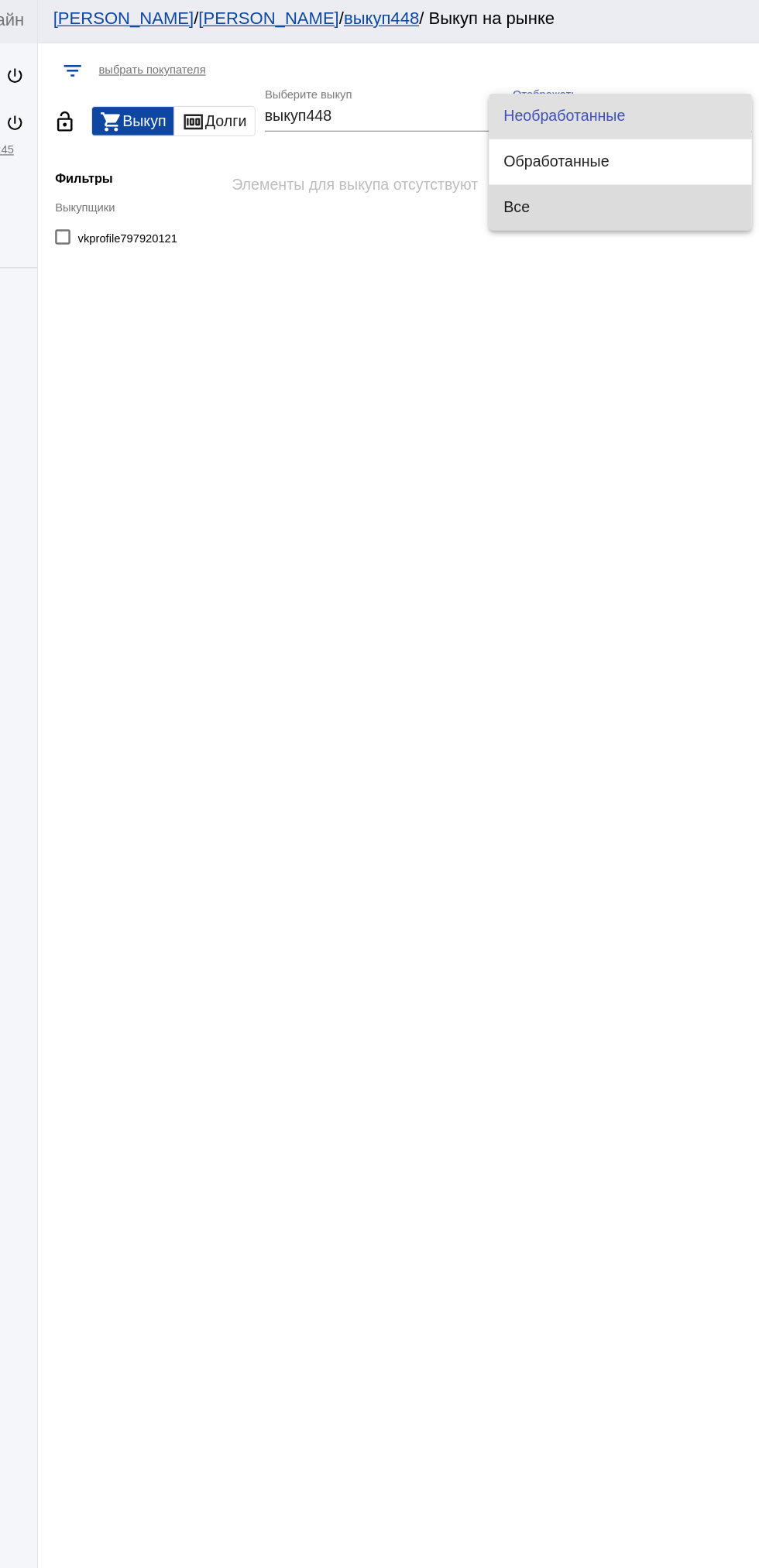
click at [554, 157] on span "Все" at bounding box center [645, 173] width 190 height 38
